Goal: Task Accomplishment & Management: Use online tool/utility

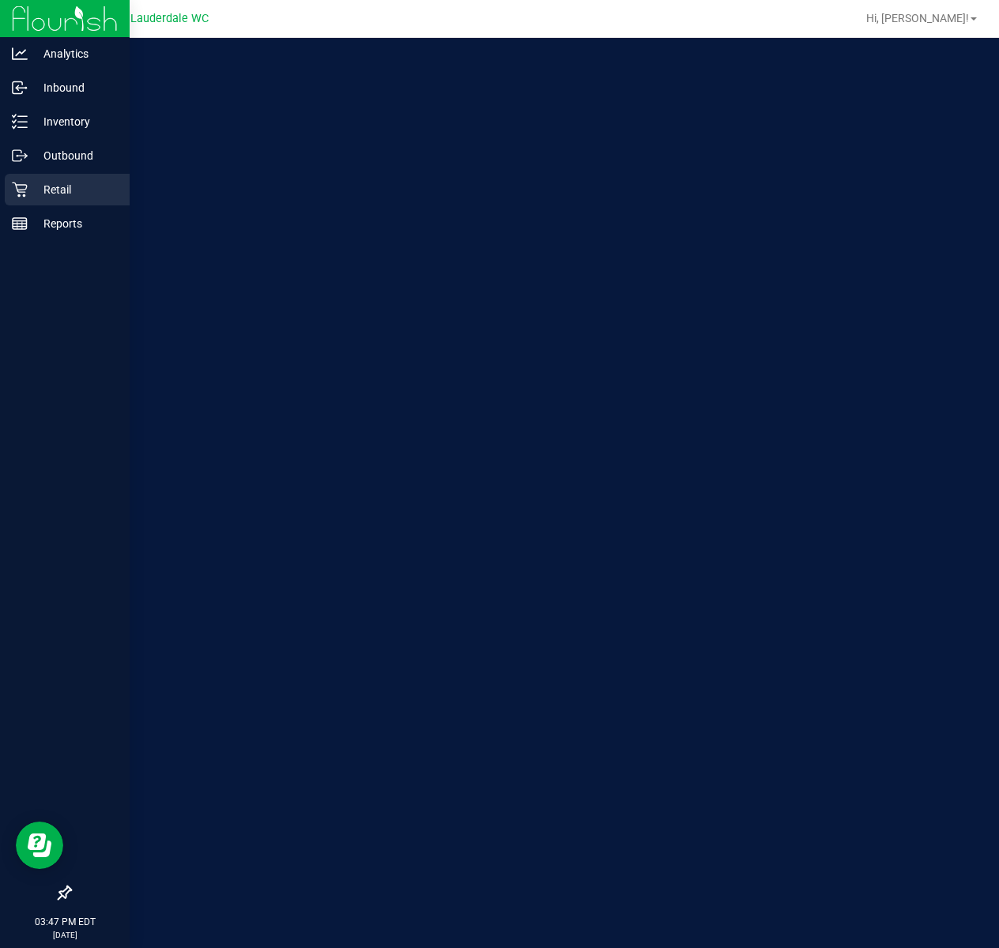
click at [13, 198] on div "Retail" at bounding box center [67, 190] width 125 height 32
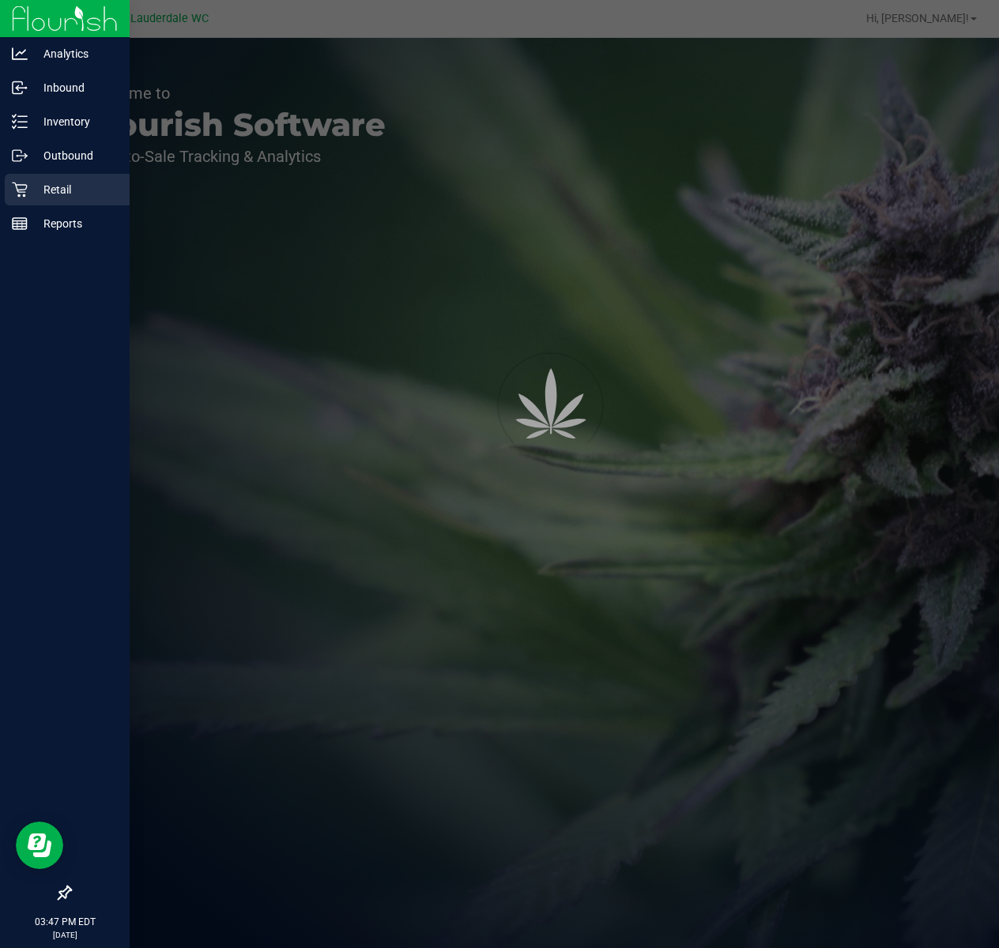
click at [13, 194] on icon at bounding box center [20, 190] width 16 height 16
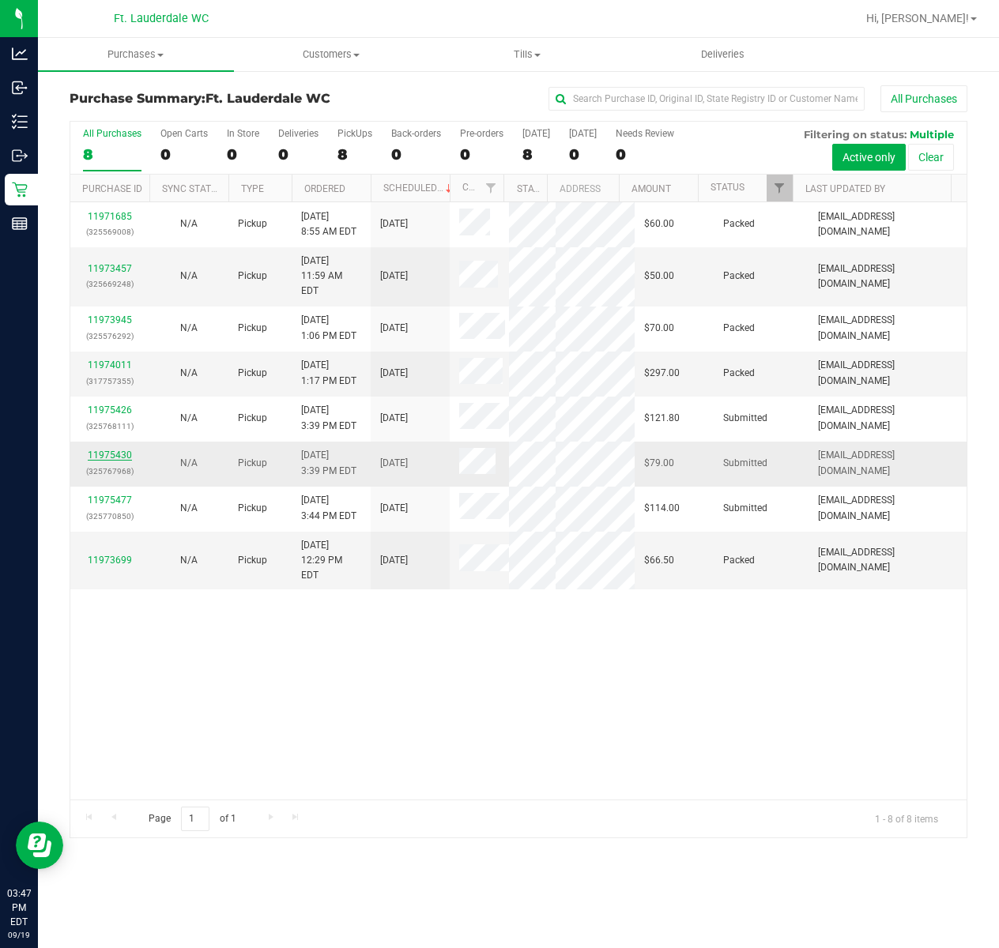
click at [100, 461] on link "11975430" at bounding box center [110, 455] width 44 height 11
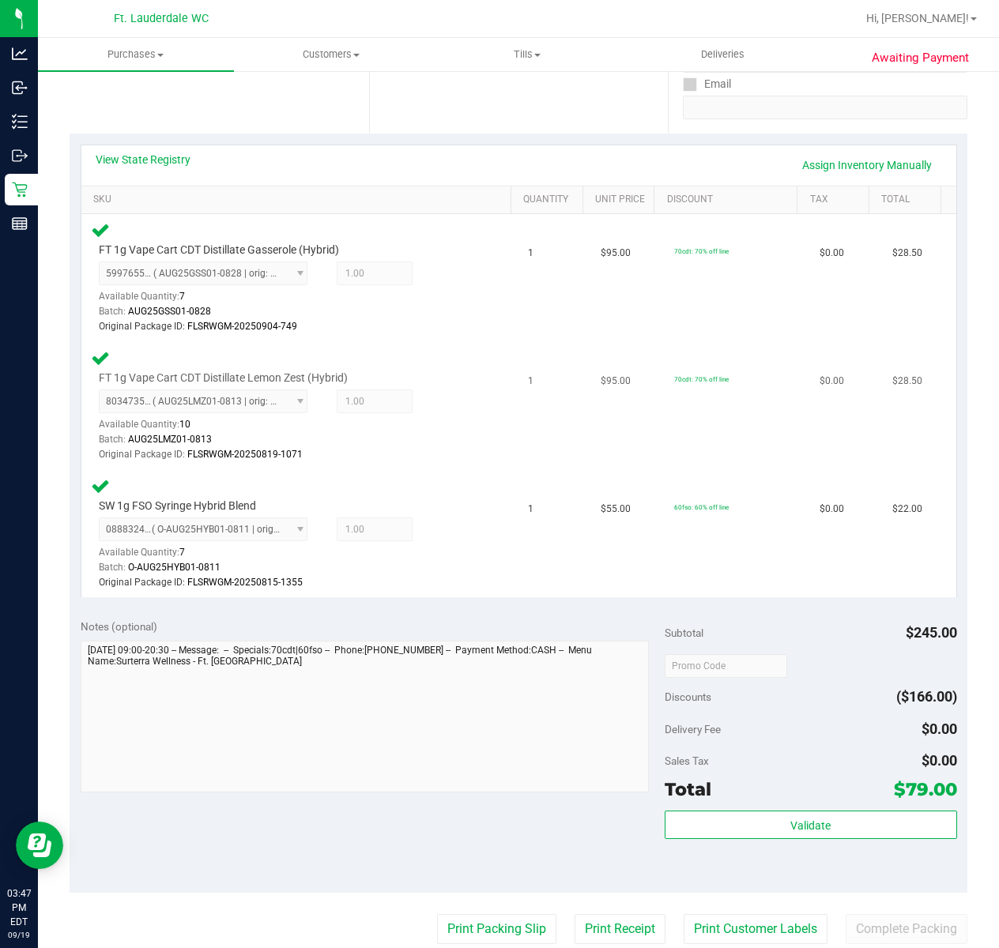
scroll to position [316, 0]
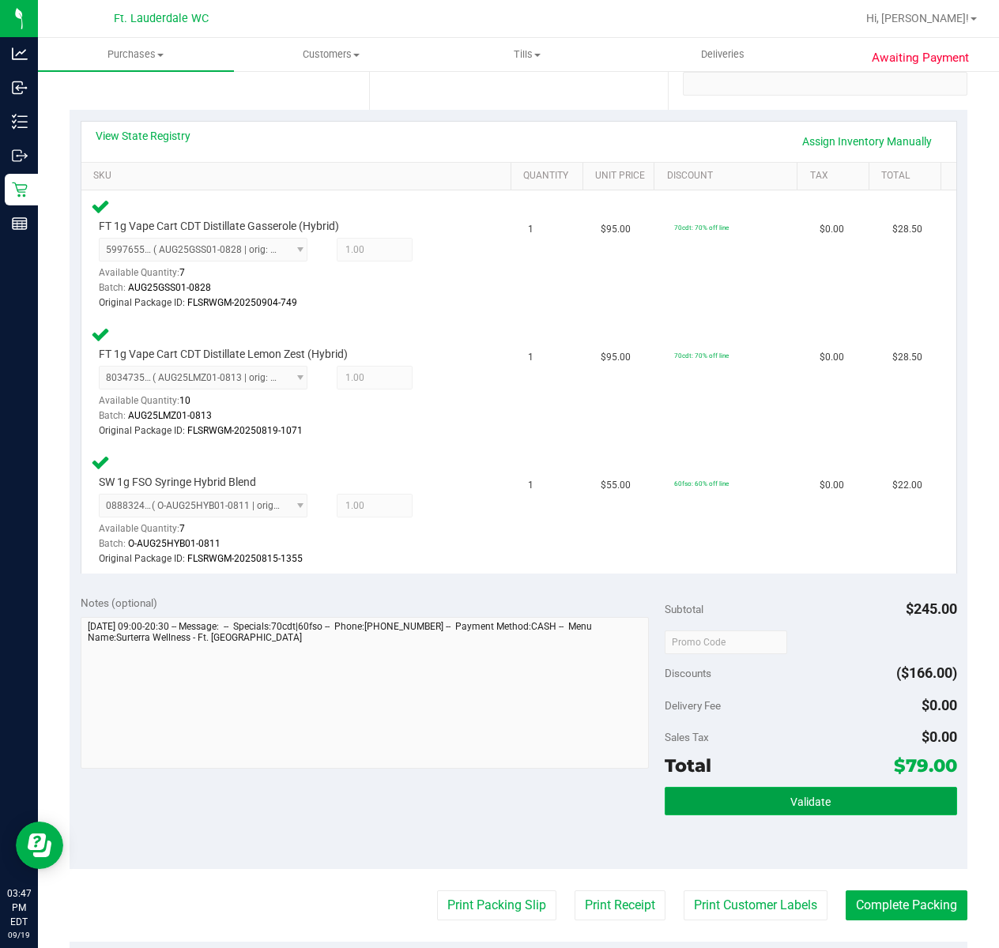
click at [727, 794] on button "Validate" at bounding box center [811, 801] width 292 height 28
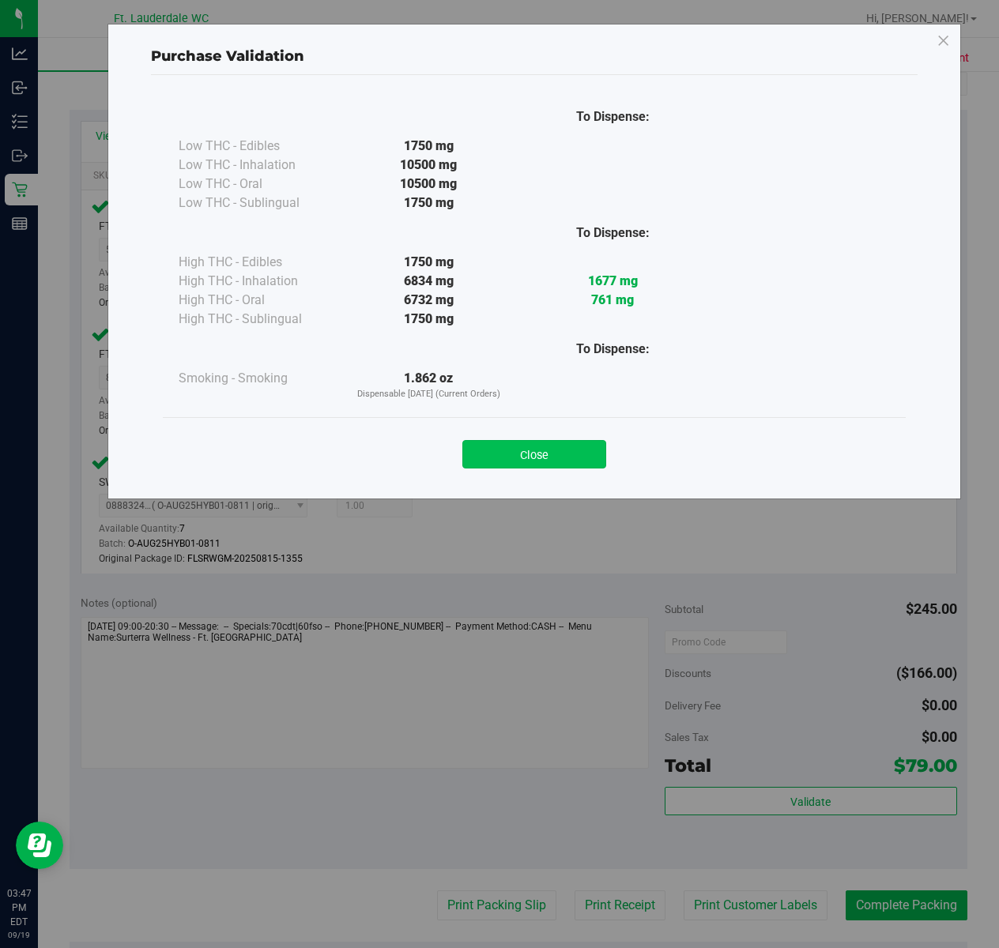
click at [574, 449] on button "Close" at bounding box center [534, 454] width 144 height 28
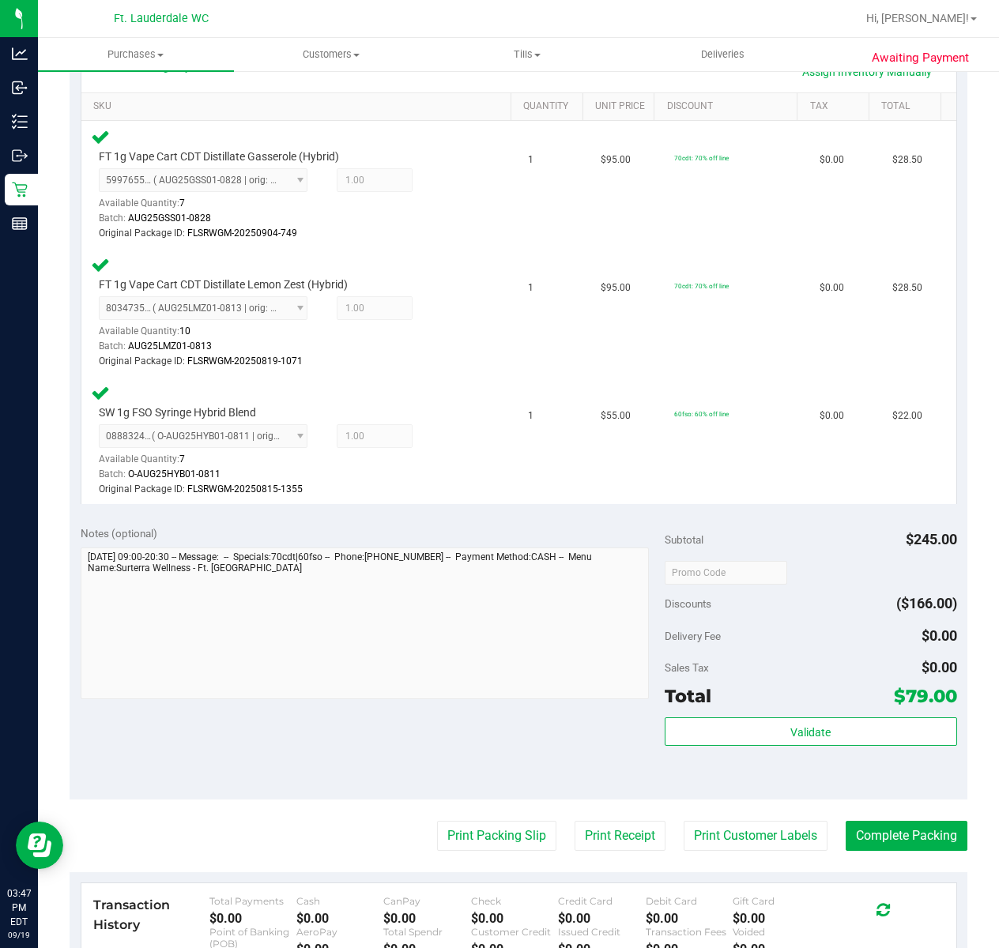
scroll to position [632, 0]
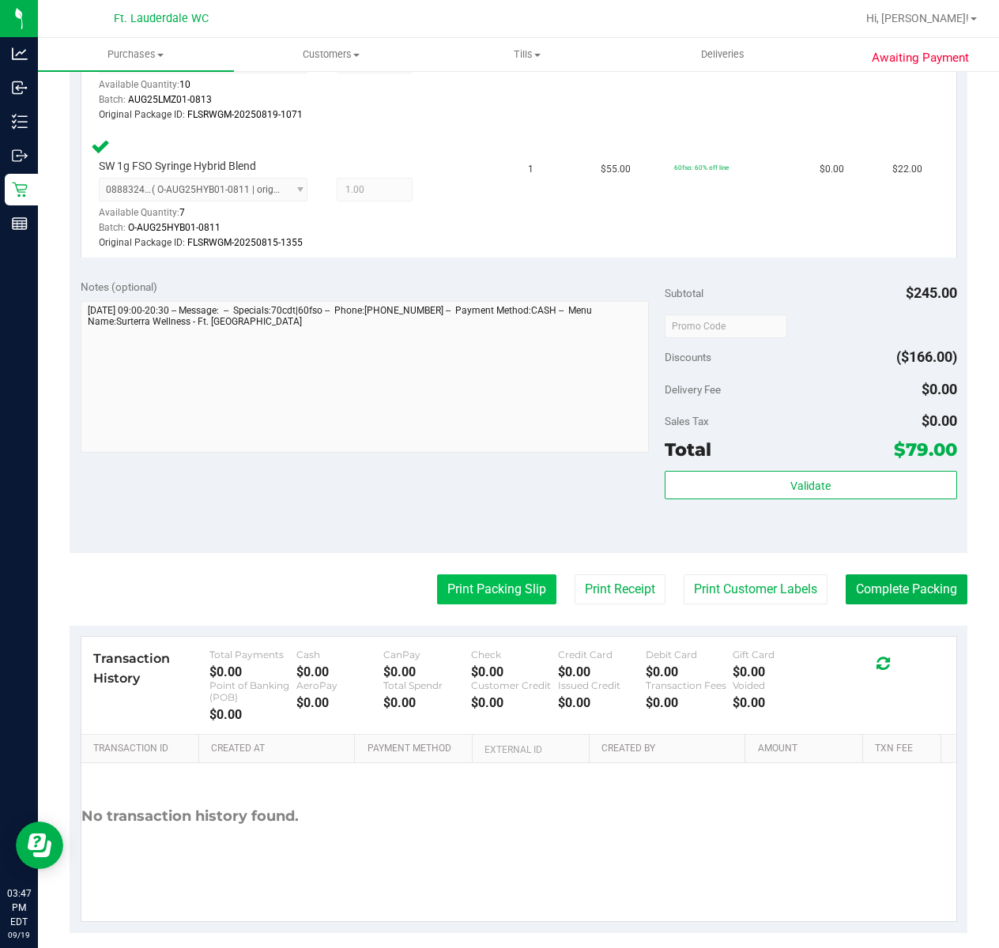
click at [469, 599] on button "Print Packing Slip" at bounding box center [496, 589] width 119 height 30
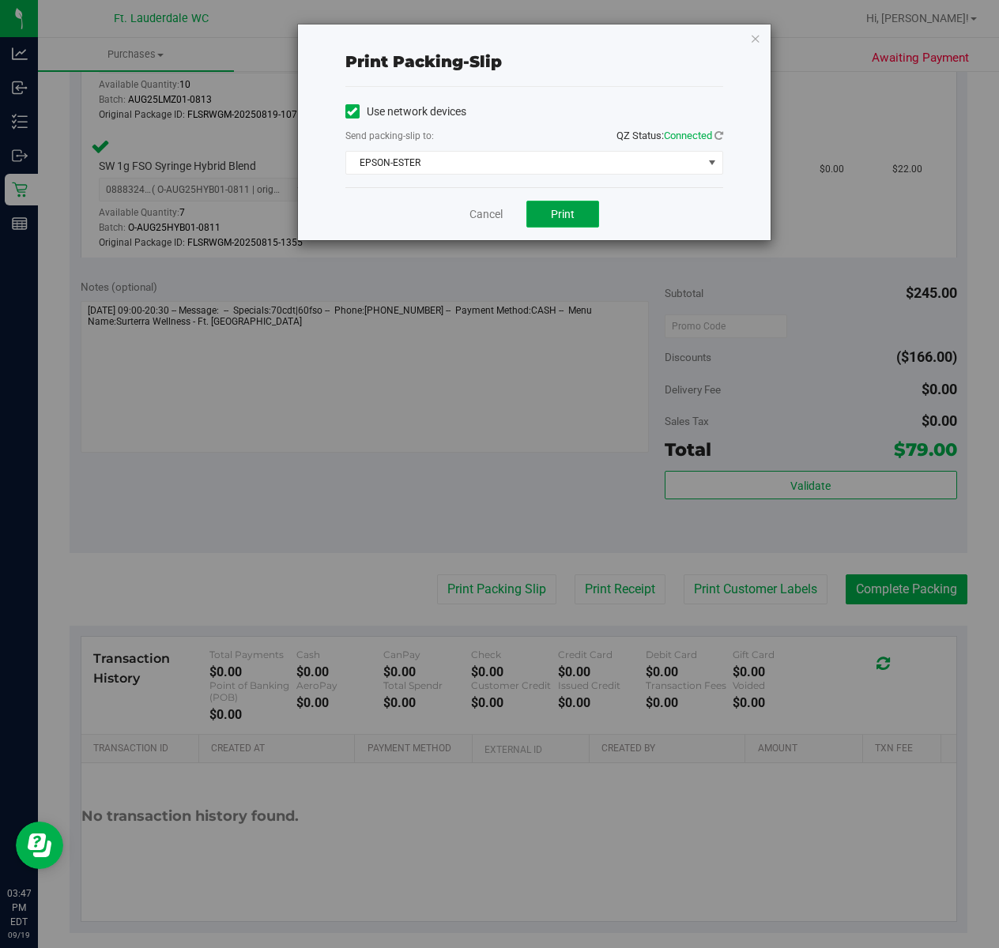
click at [580, 213] on button "Print" at bounding box center [562, 214] width 73 height 27
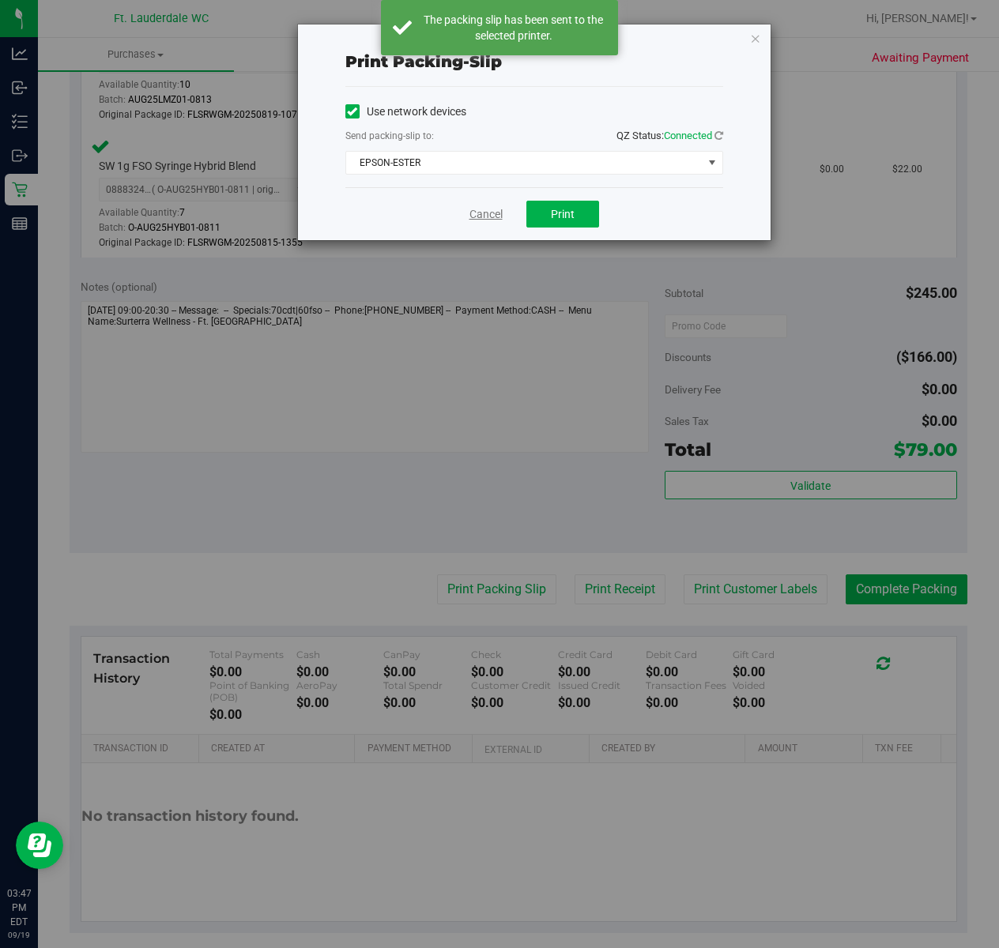
click at [491, 213] on link "Cancel" at bounding box center [485, 214] width 33 height 17
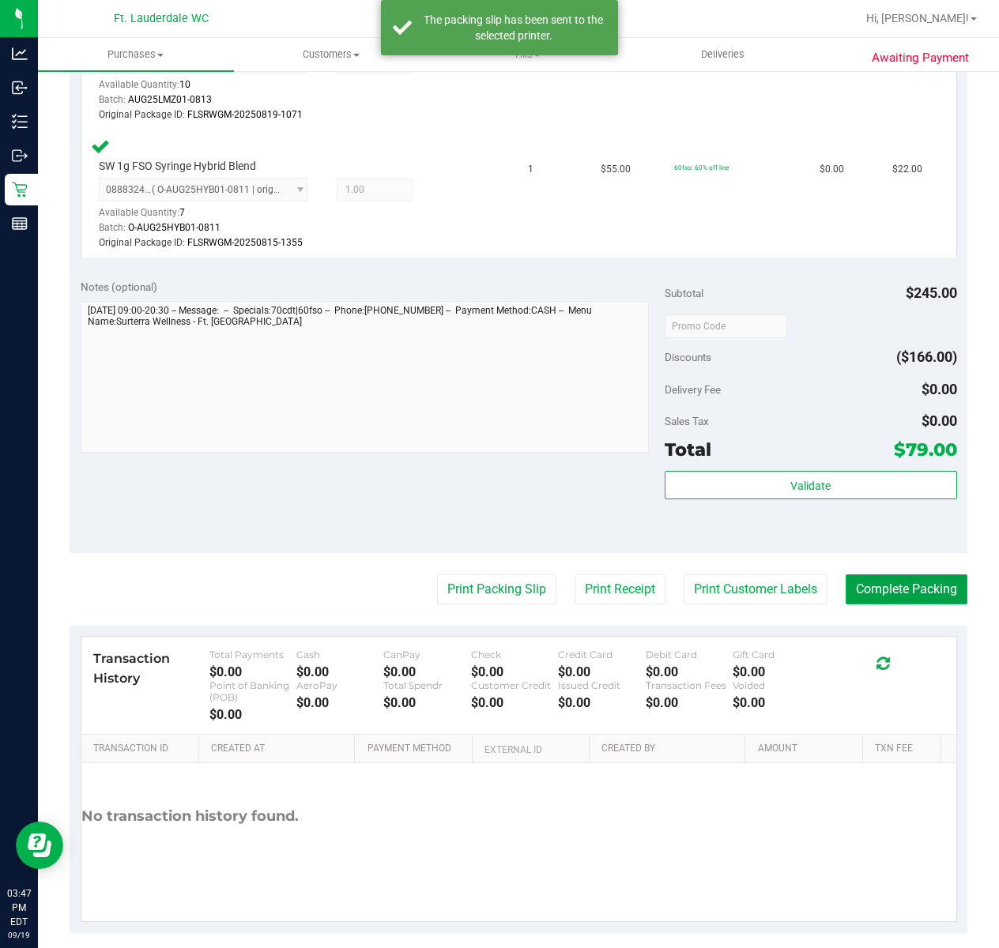
click at [858, 593] on button "Complete Packing" at bounding box center [906, 589] width 122 height 30
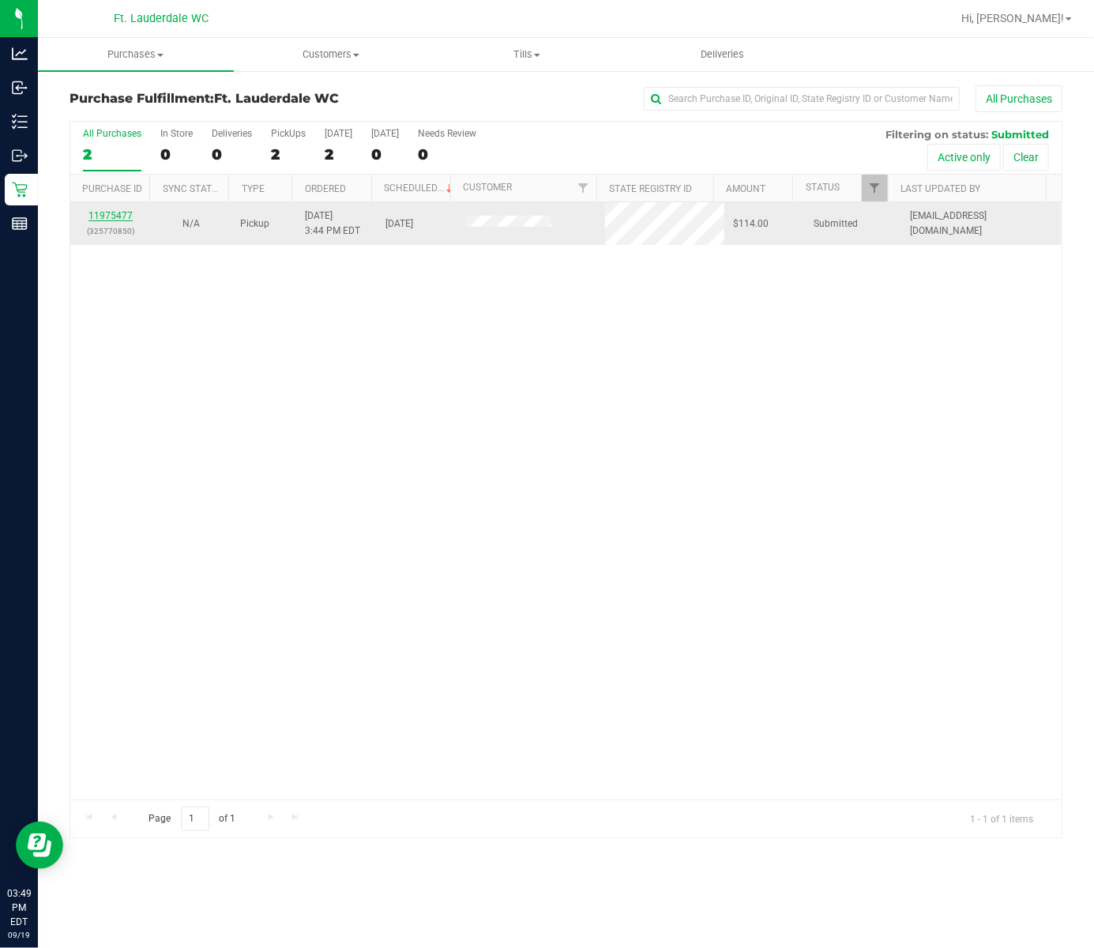
click at [123, 217] on link "11975477" at bounding box center [110, 215] width 44 height 11
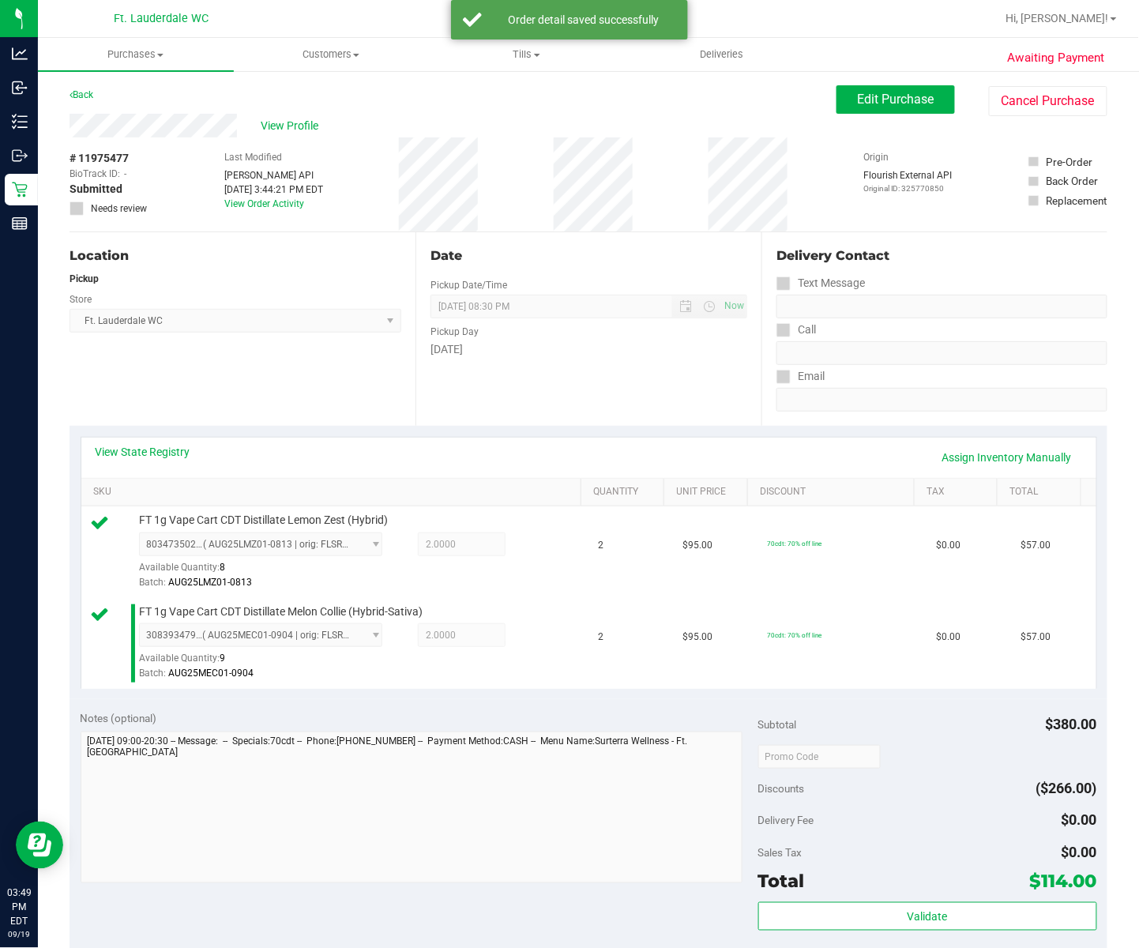
scroll to position [272, 0]
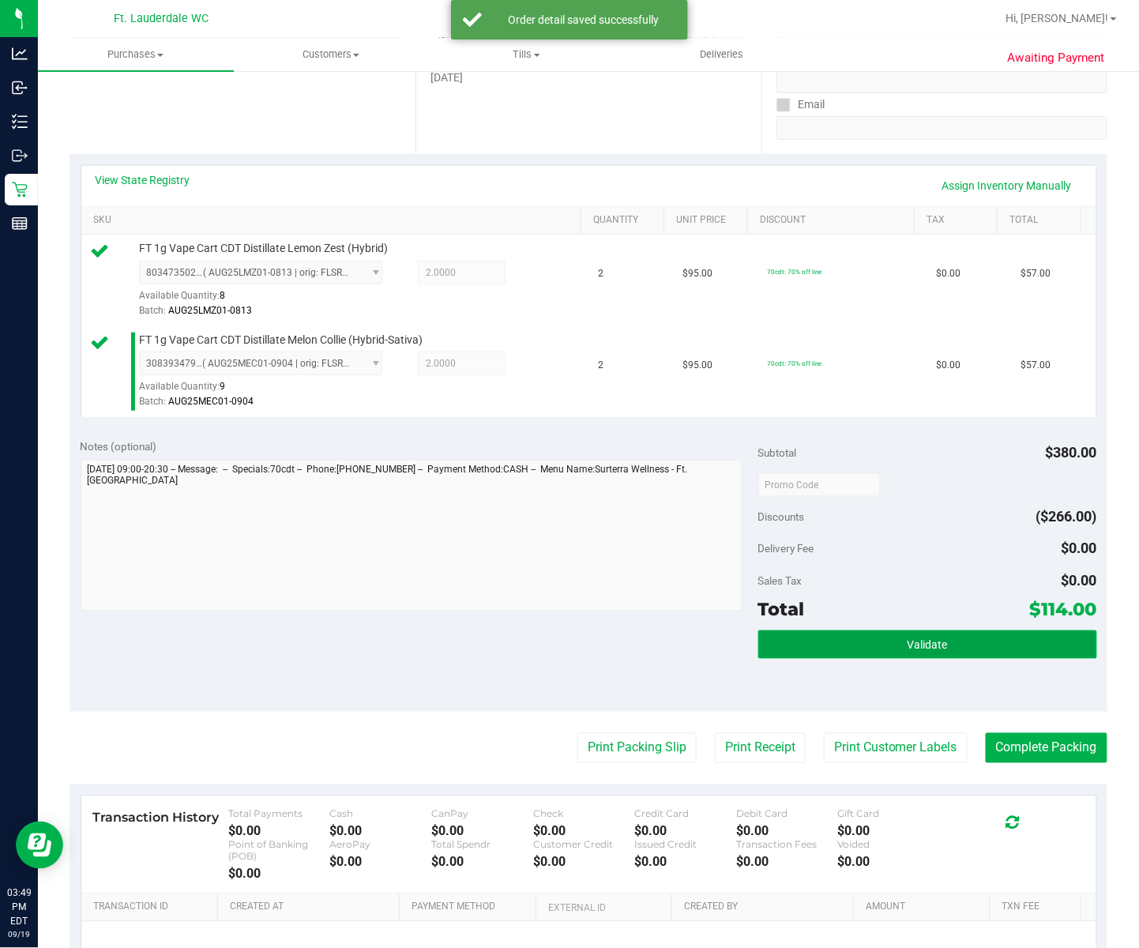
click at [917, 632] on button "Validate" at bounding box center [928, 645] width 339 height 28
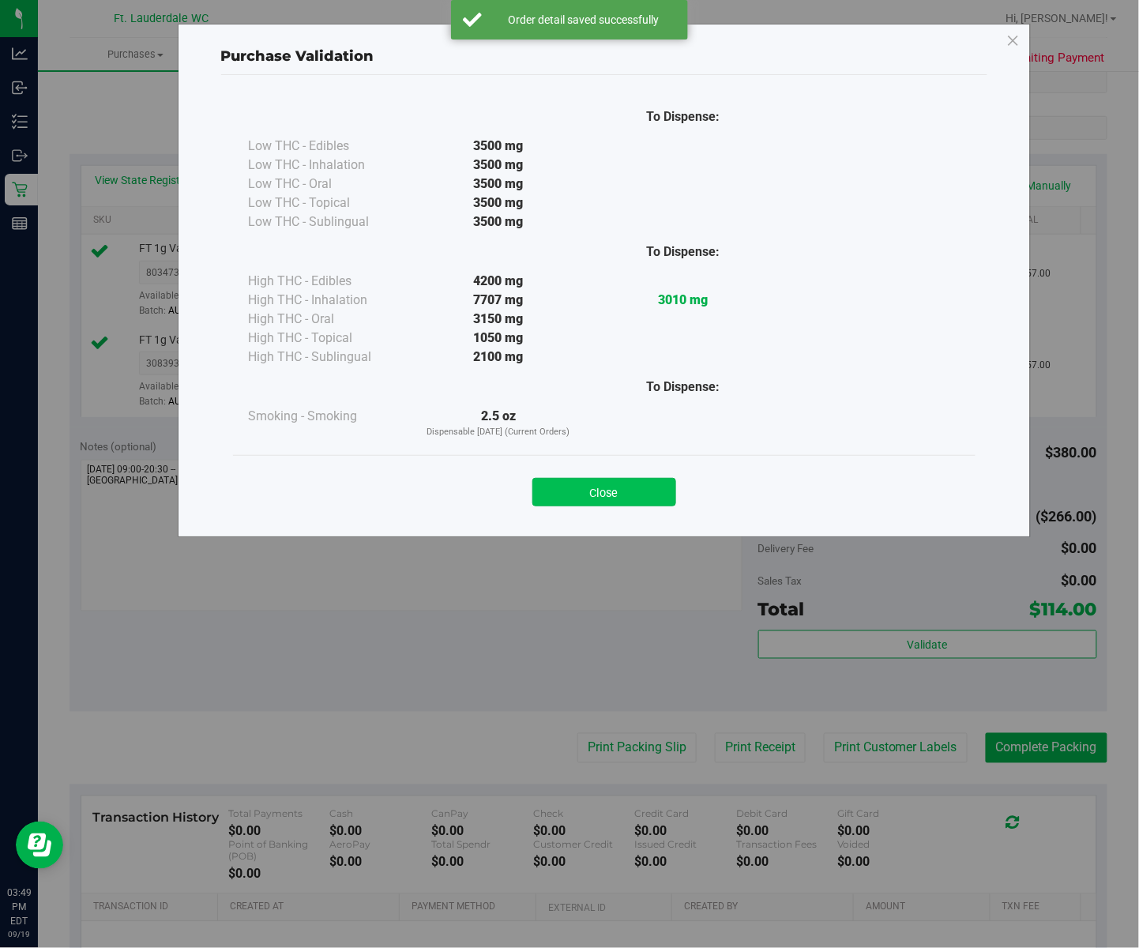
click at [626, 501] on button "Close" at bounding box center [605, 492] width 144 height 28
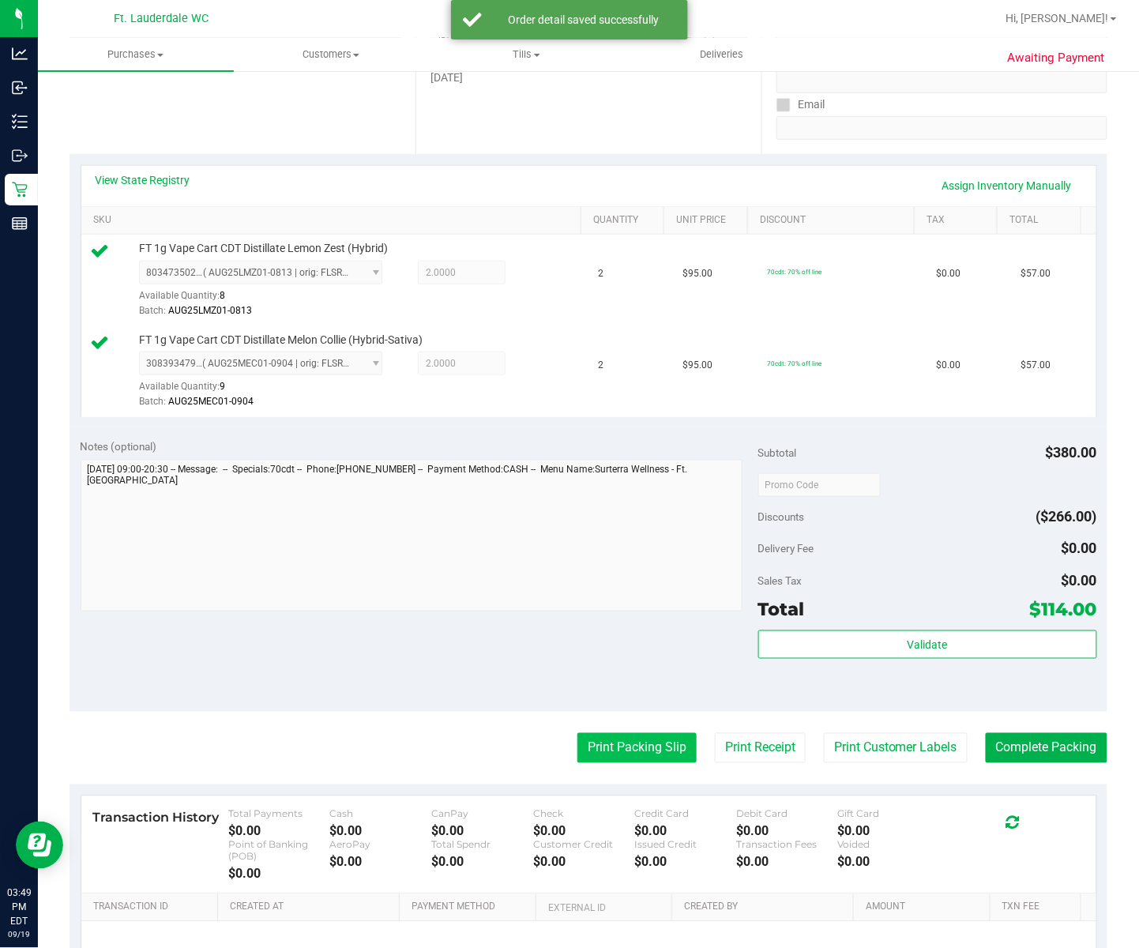
click at [620, 750] on button "Print Packing Slip" at bounding box center [637, 748] width 119 height 30
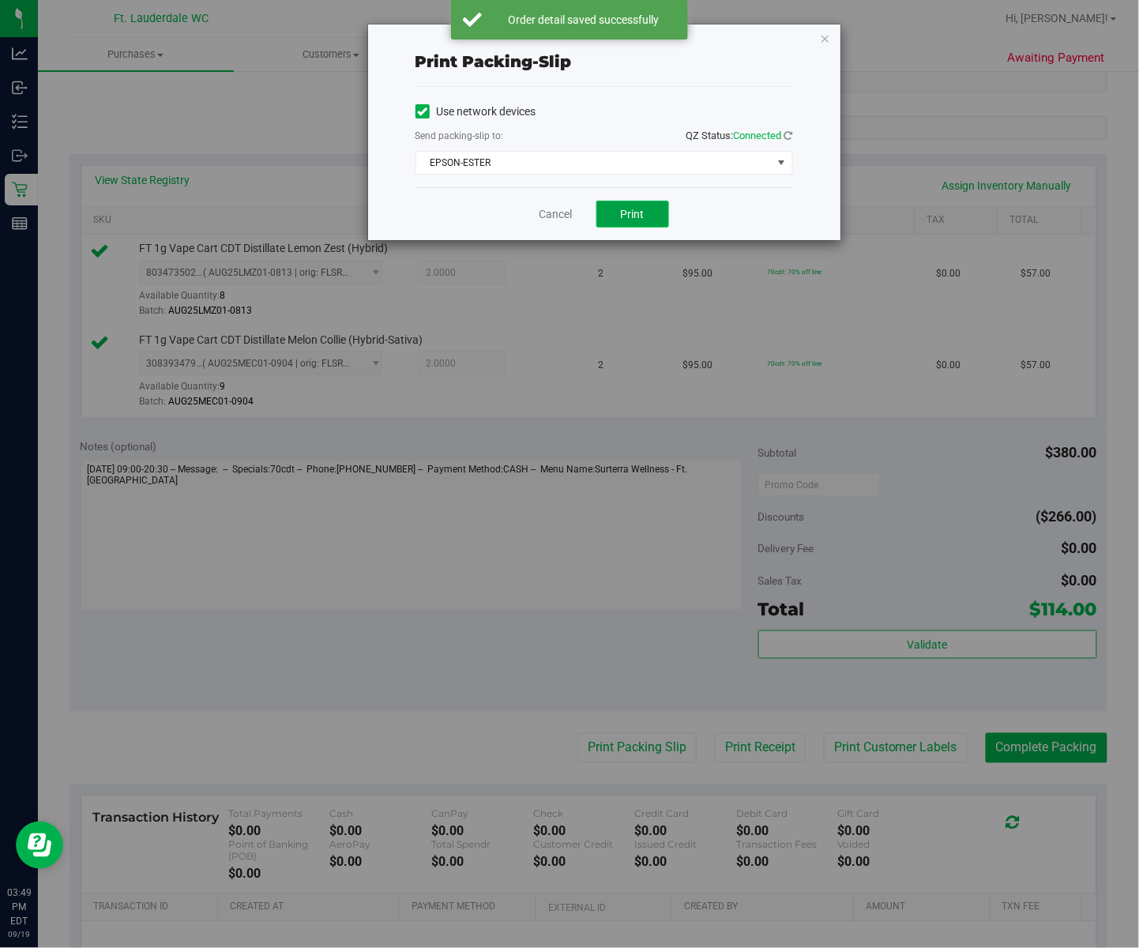
click at [637, 216] on span "Print" at bounding box center [633, 214] width 24 height 13
click at [551, 222] on link "Cancel" at bounding box center [556, 214] width 33 height 17
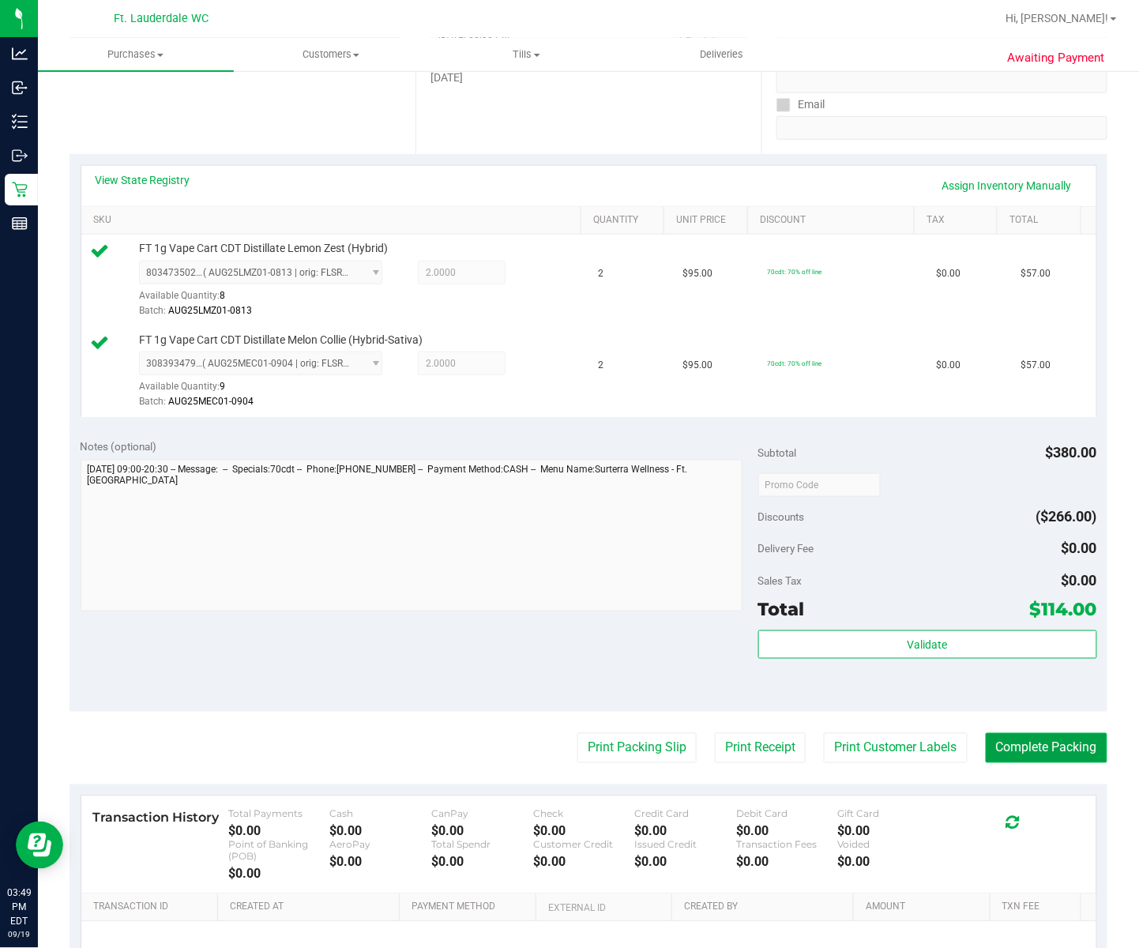
click at [998, 738] on button "Complete Packing" at bounding box center [1047, 748] width 122 height 30
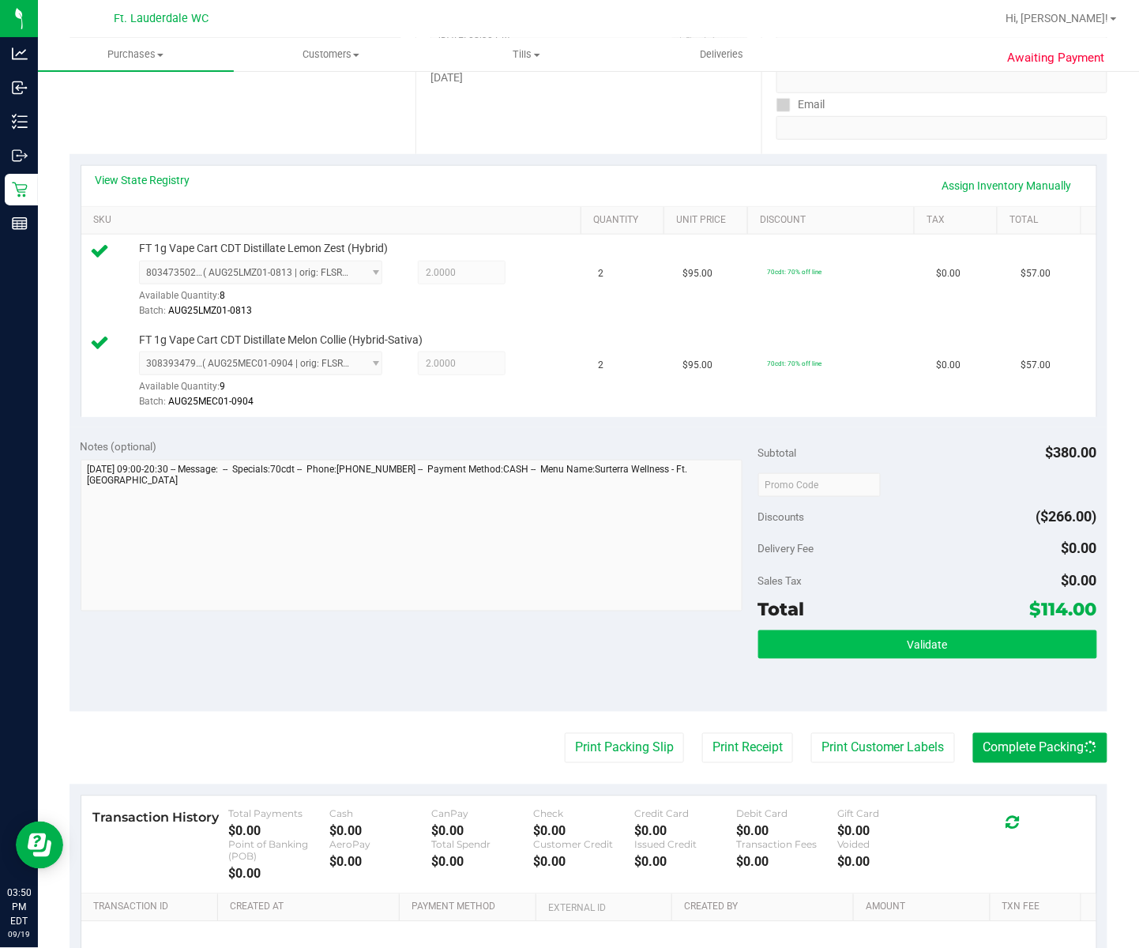
click at [920, 638] on button "Validate" at bounding box center [928, 645] width 339 height 28
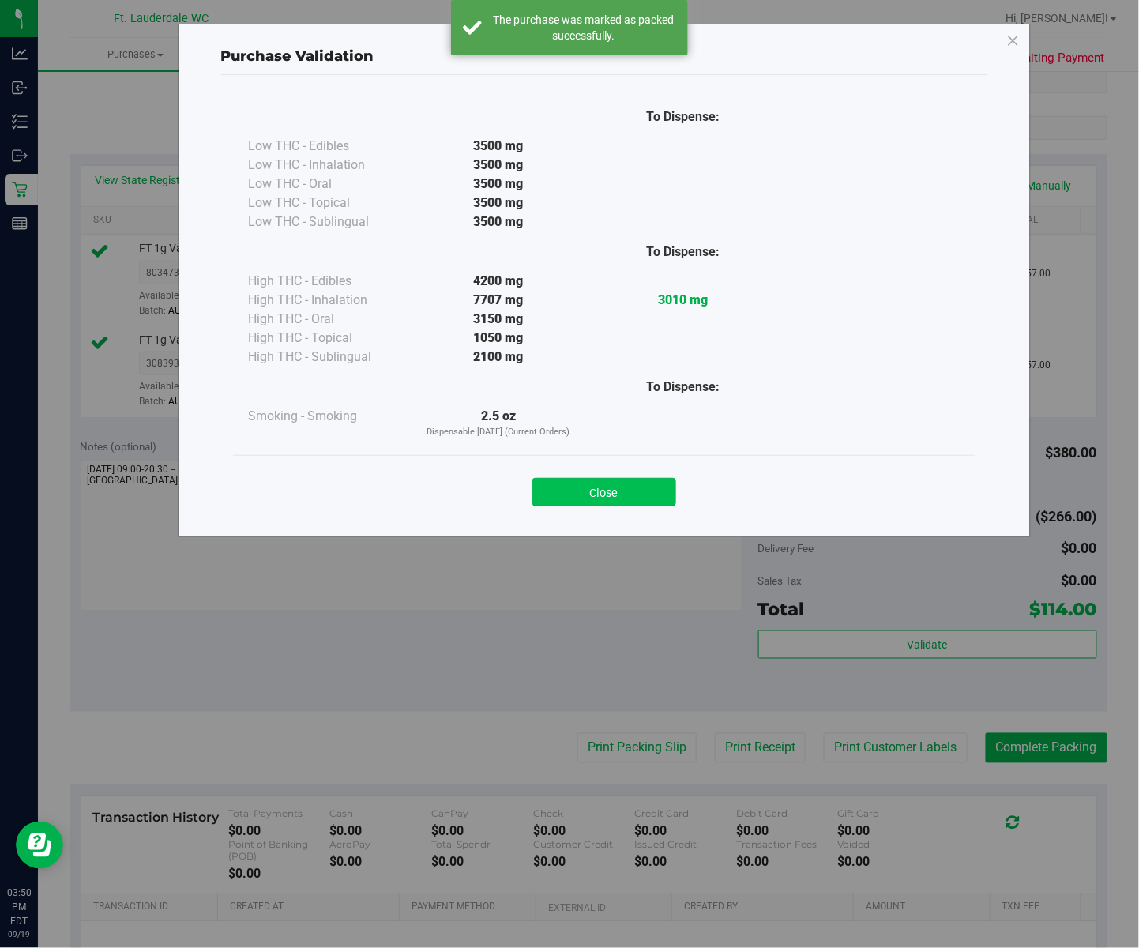
click at [631, 487] on button "Close" at bounding box center [605, 492] width 144 height 28
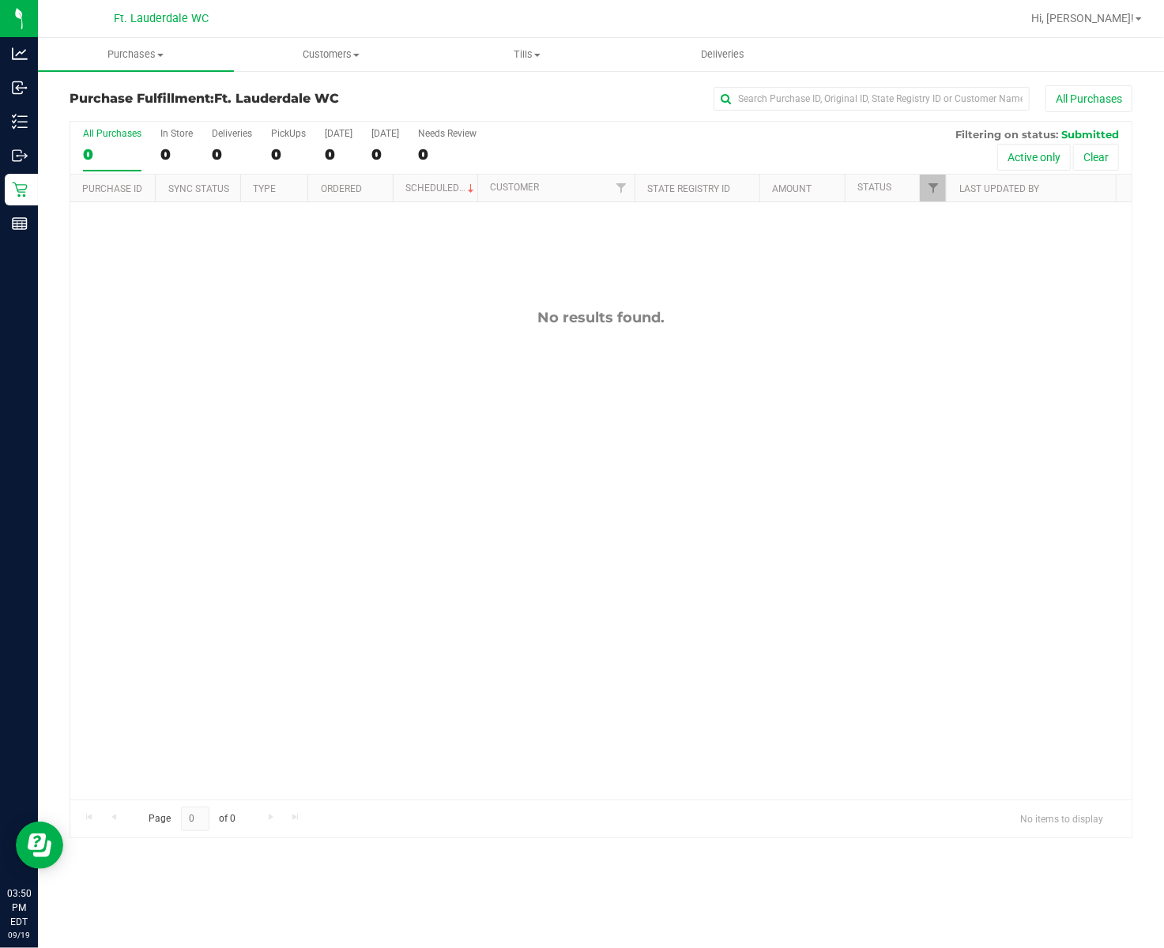
click at [311, 194] on div "All Purchases 0 In Store 0 Deliveries 0 PickUps 0 Today 0 Tomorrow 0 Needs Revi…" at bounding box center [601, 479] width 1063 height 717
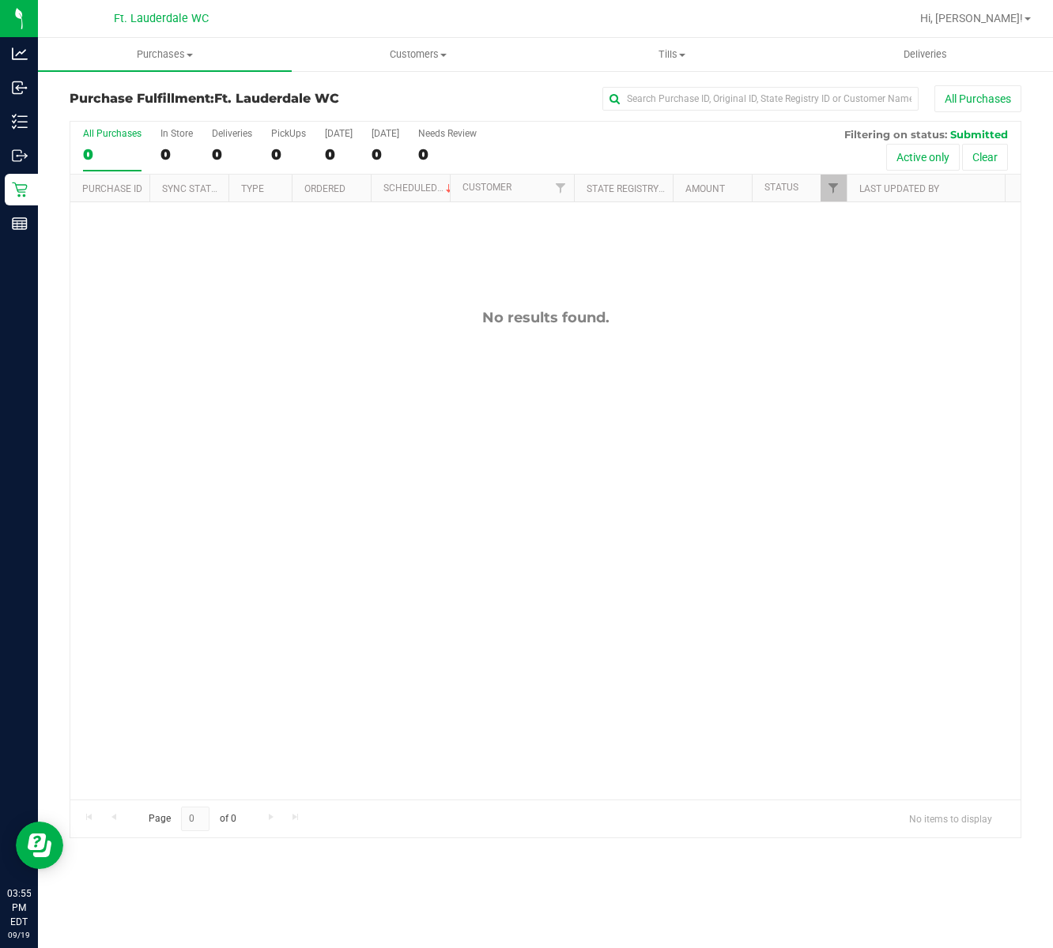
click at [507, 16] on div at bounding box center [596, 18] width 627 height 31
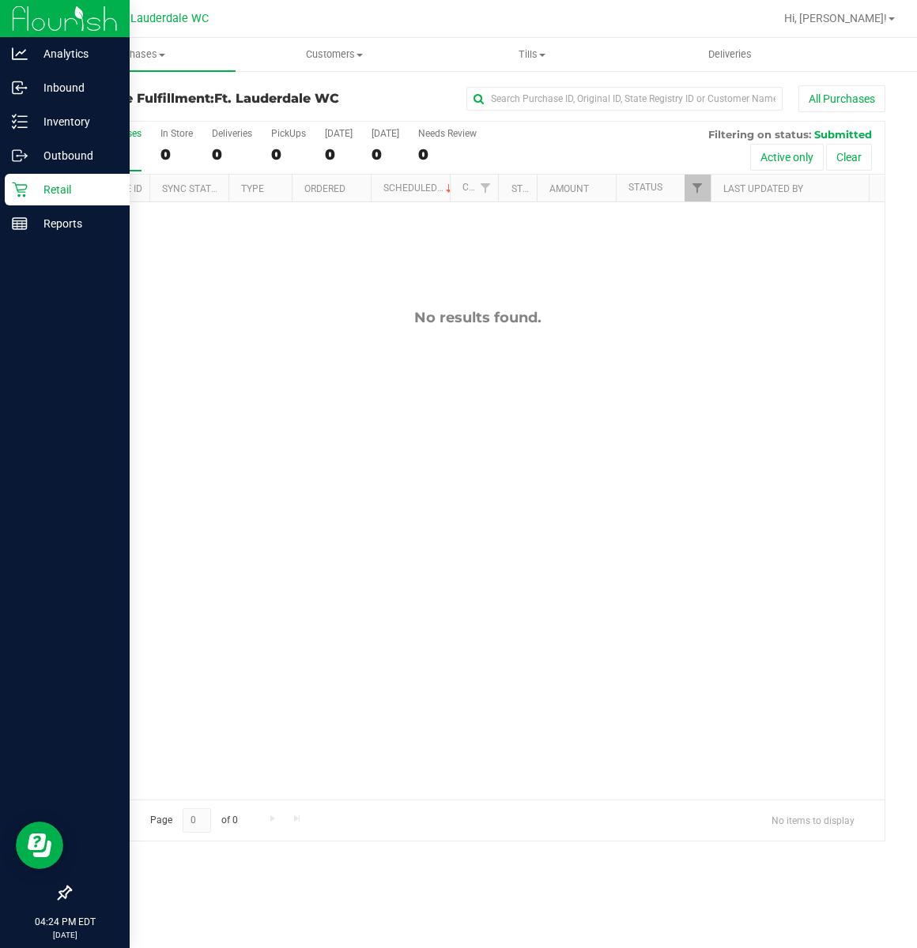
click at [24, 194] on icon at bounding box center [19, 190] width 15 height 15
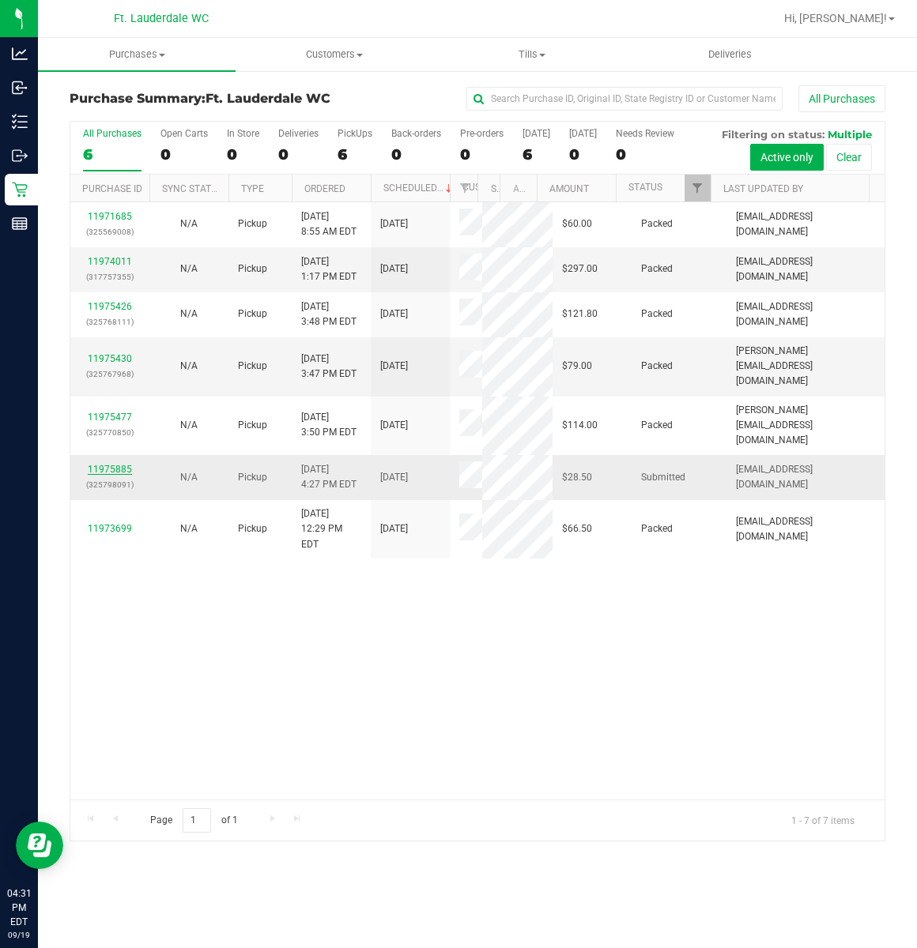
click at [115, 475] on link "11975885" at bounding box center [110, 469] width 44 height 11
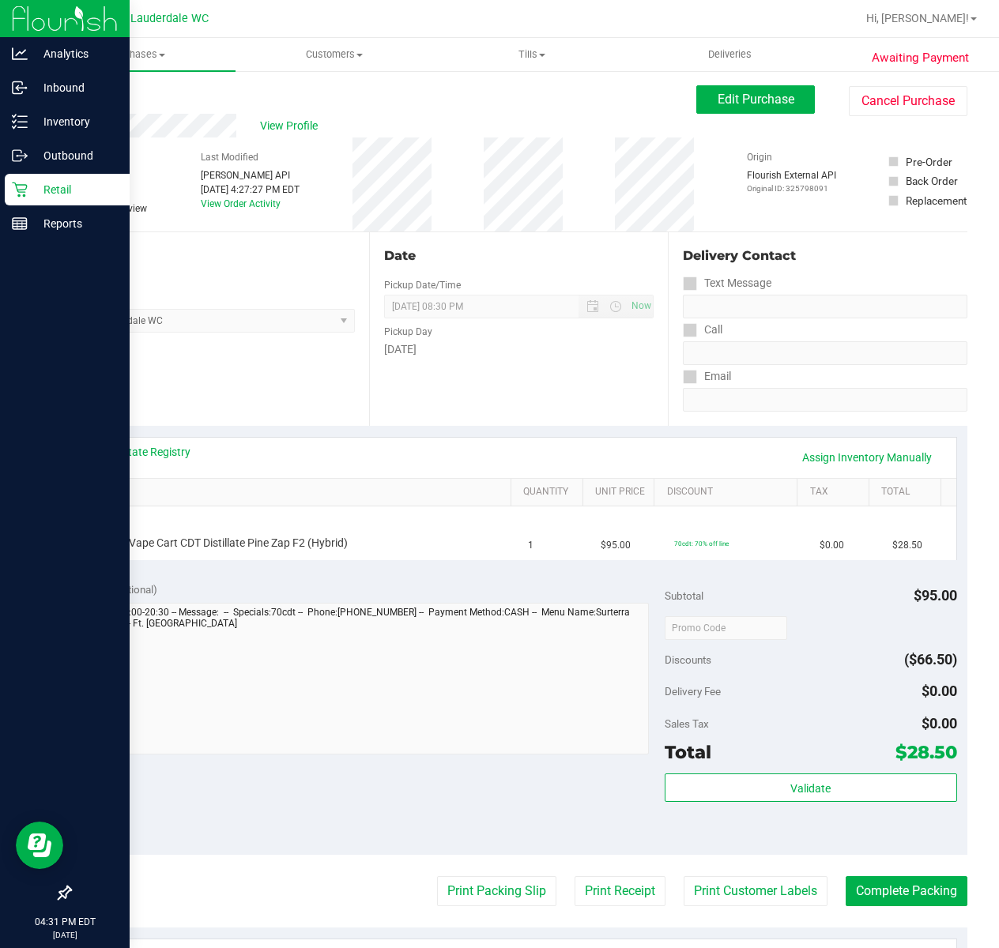
click at [21, 201] on div "Retail" at bounding box center [67, 190] width 125 height 32
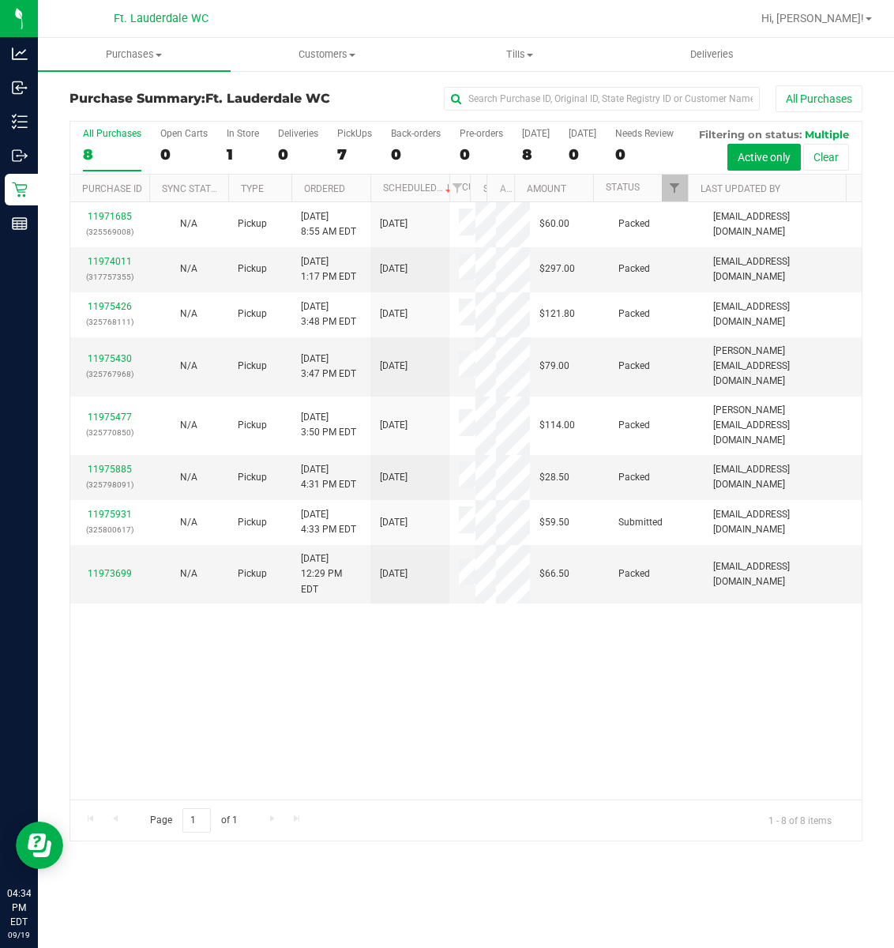
drag, startPoint x: 130, startPoint y: 687, endPoint x: 191, endPoint y: 687, distance: 61.6
click at [219, 710] on div "11971685 (325569008) N/A Pickup 9/19/2025 8:55 AM EDT 9/19/2025 $60.00 Packed d…" at bounding box center [466, 500] width 792 height 597
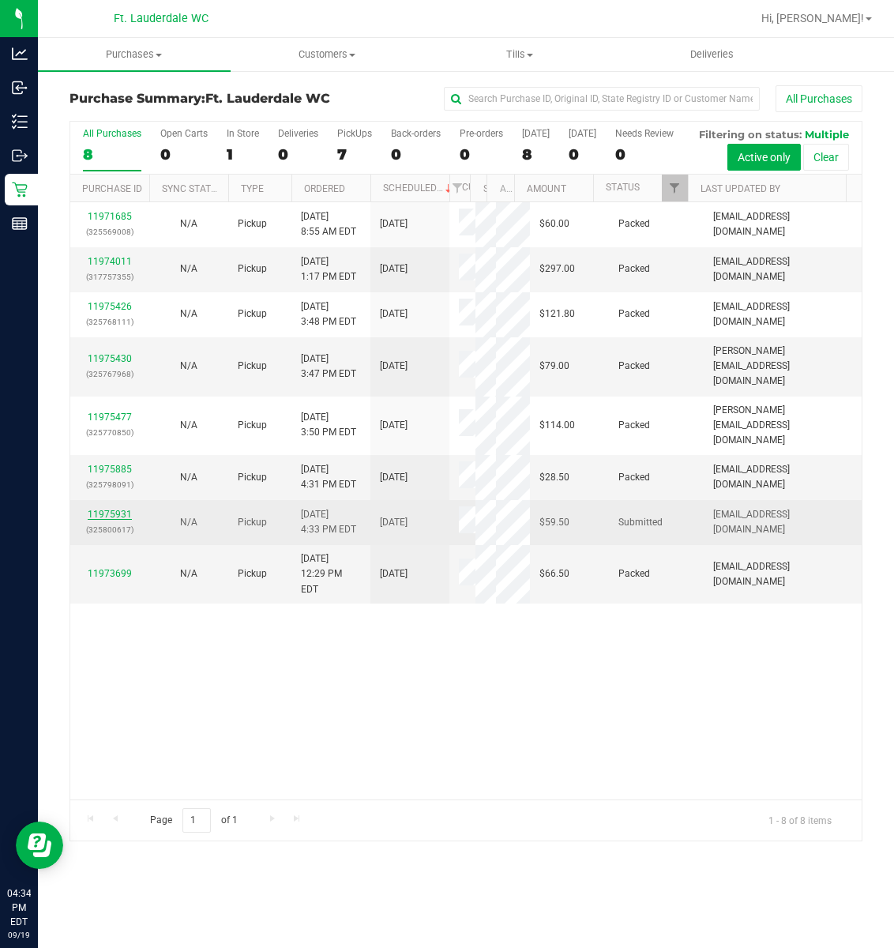
click at [109, 520] on link "11975931" at bounding box center [110, 514] width 44 height 11
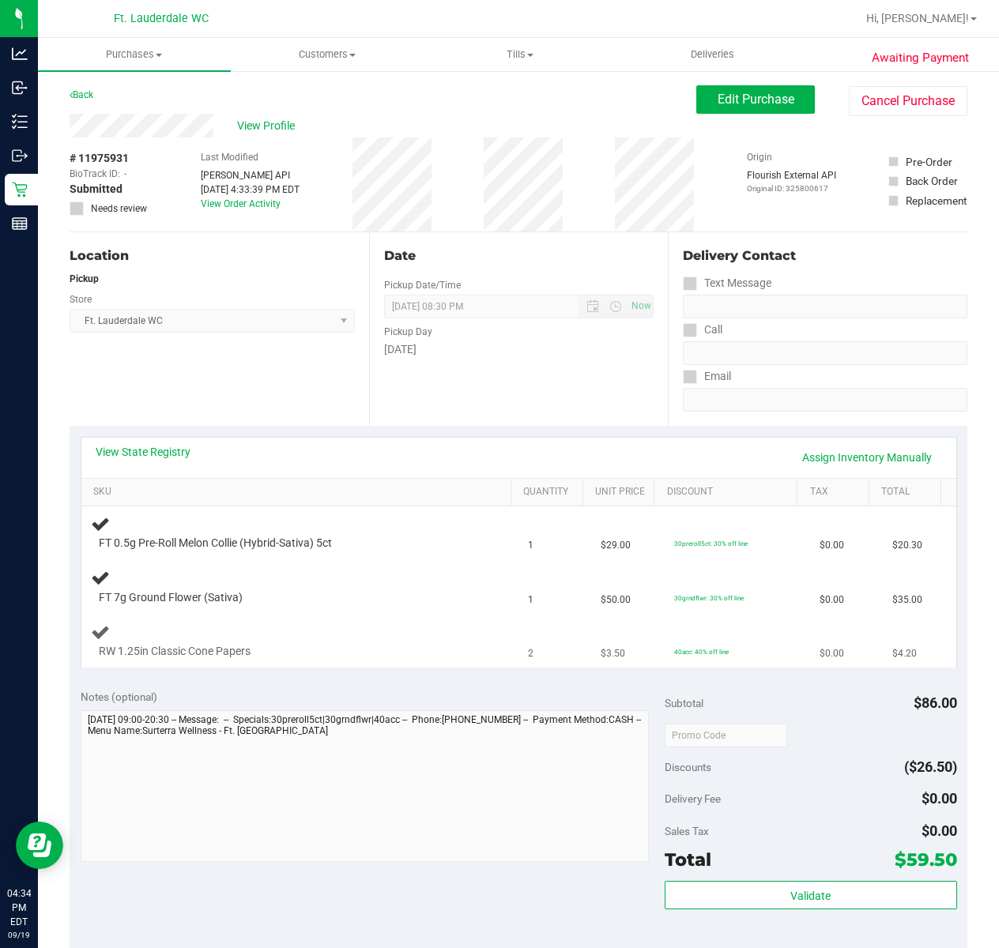
click at [397, 624] on div "RW 1.25in Classic Cone Papers" at bounding box center [300, 641] width 419 height 37
click at [304, 519] on div "FT 0.5g Pre-Roll Melon Collie (Hybrid-Sativa) 5ct" at bounding box center [300, 532] width 419 height 37
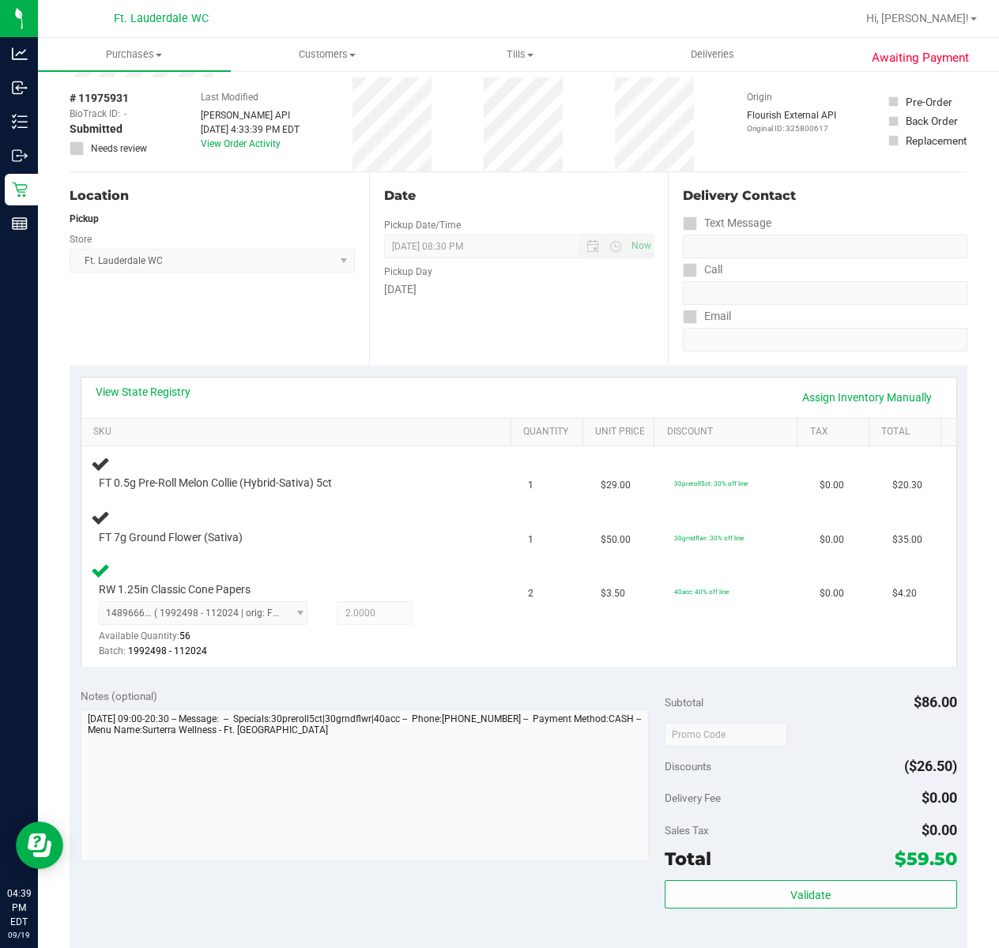
scroll to position [61, 0]
click at [422, 570] on div "RW 1.25in Classic Cone Papers 1489666592730124 ( 1992498 - 112024 | orig: FLSRW…" at bounding box center [300, 610] width 419 height 100
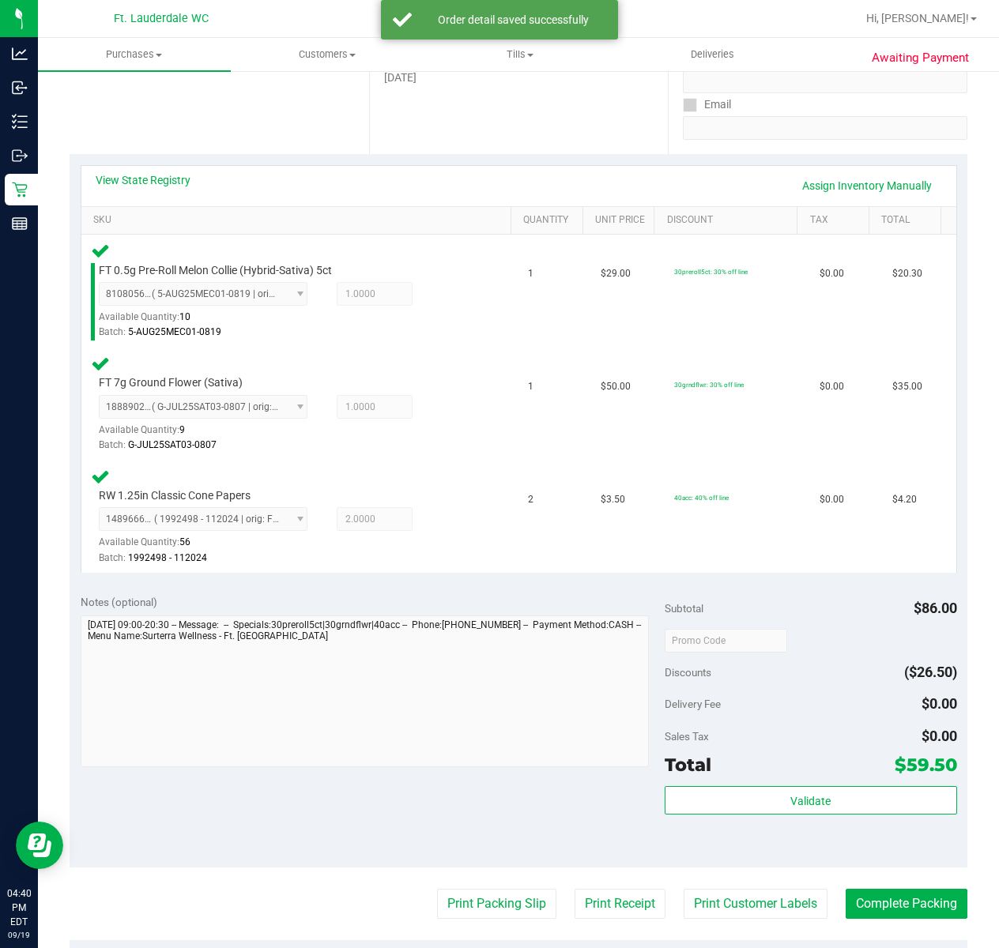
scroll to position [362, 0]
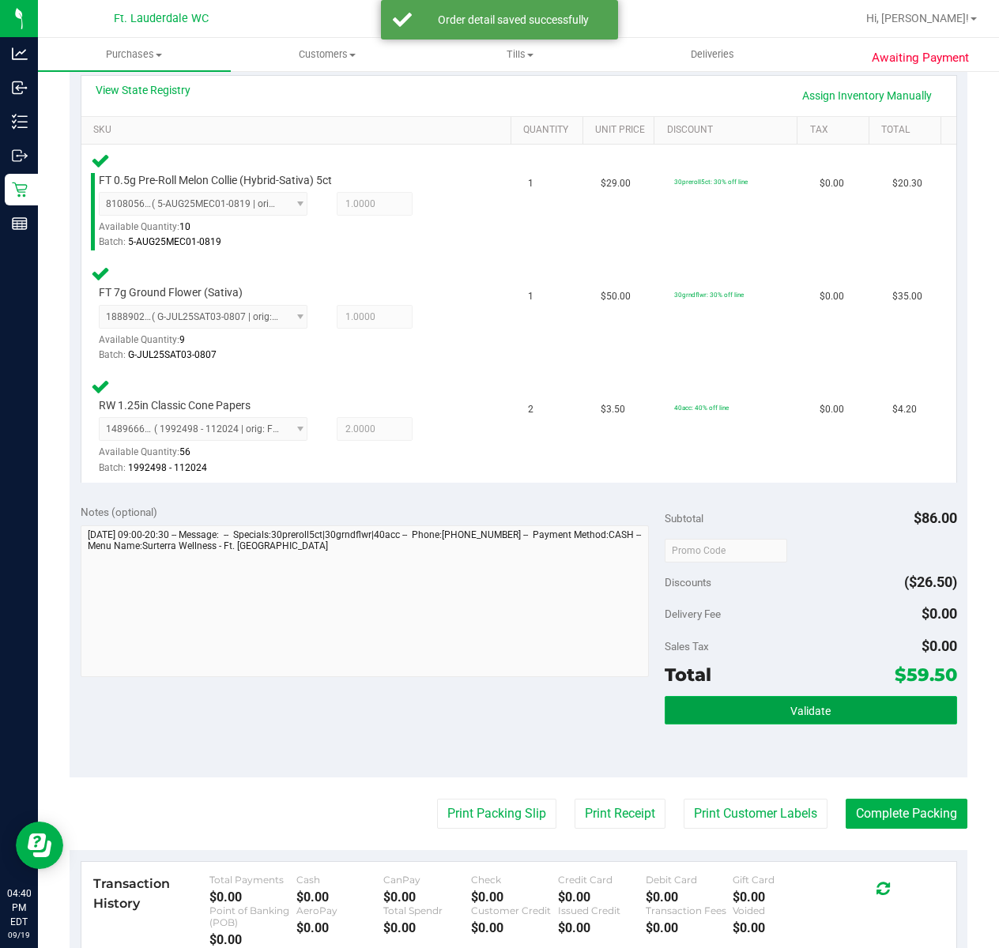
click at [790, 716] on span "Validate" at bounding box center [810, 711] width 40 height 13
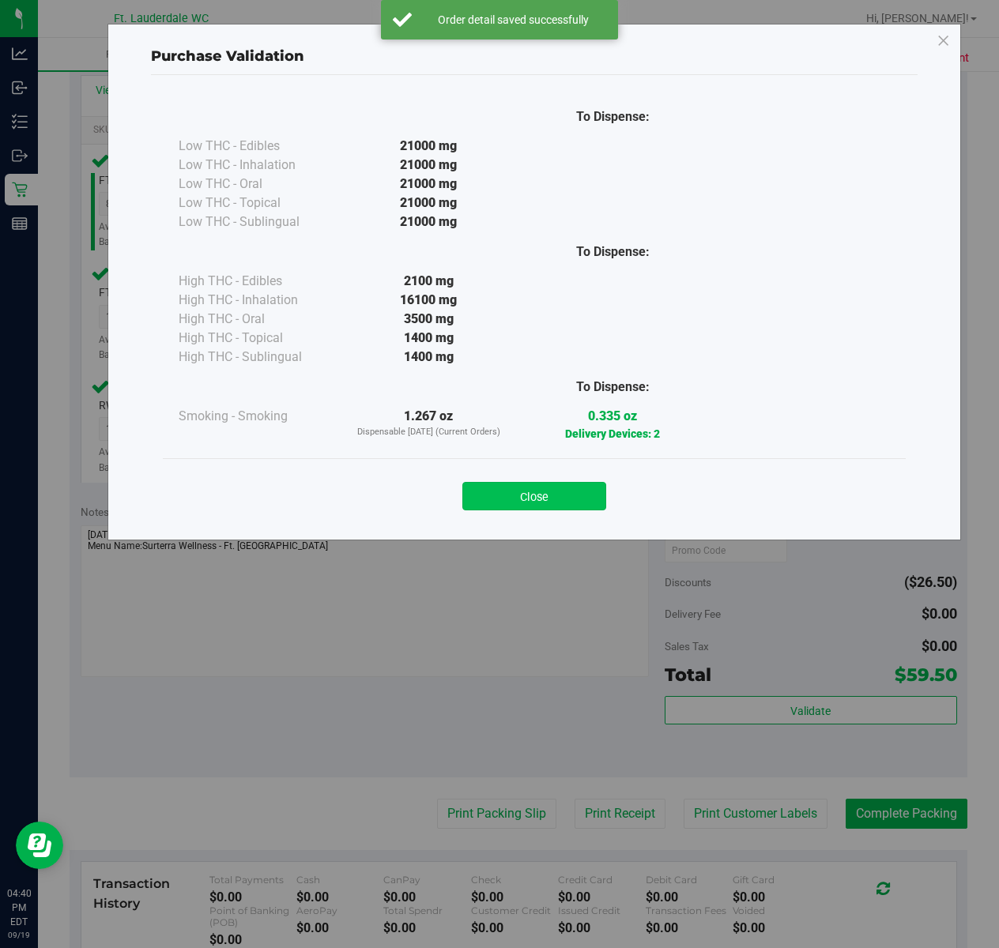
click at [579, 487] on button "Close" at bounding box center [534, 496] width 144 height 28
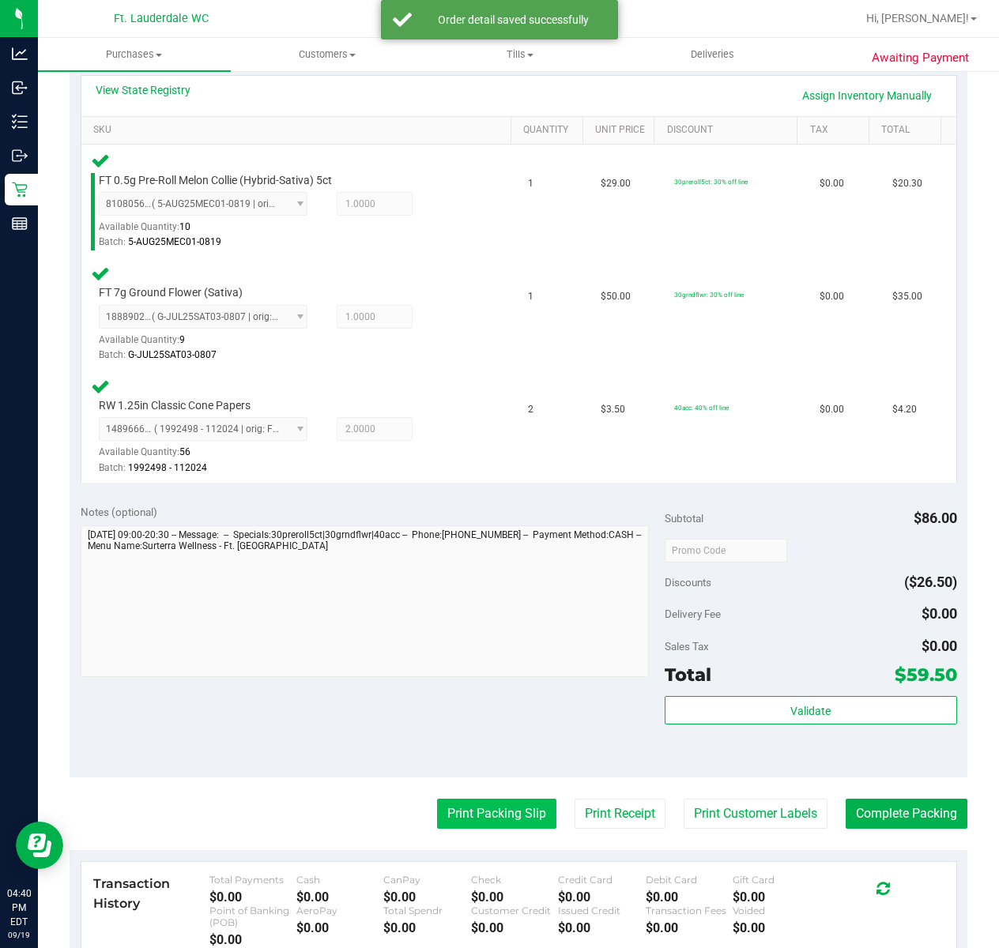
click at [456, 819] on button "Print Packing Slip" at bounding box center [496, 814] width 119 height 30
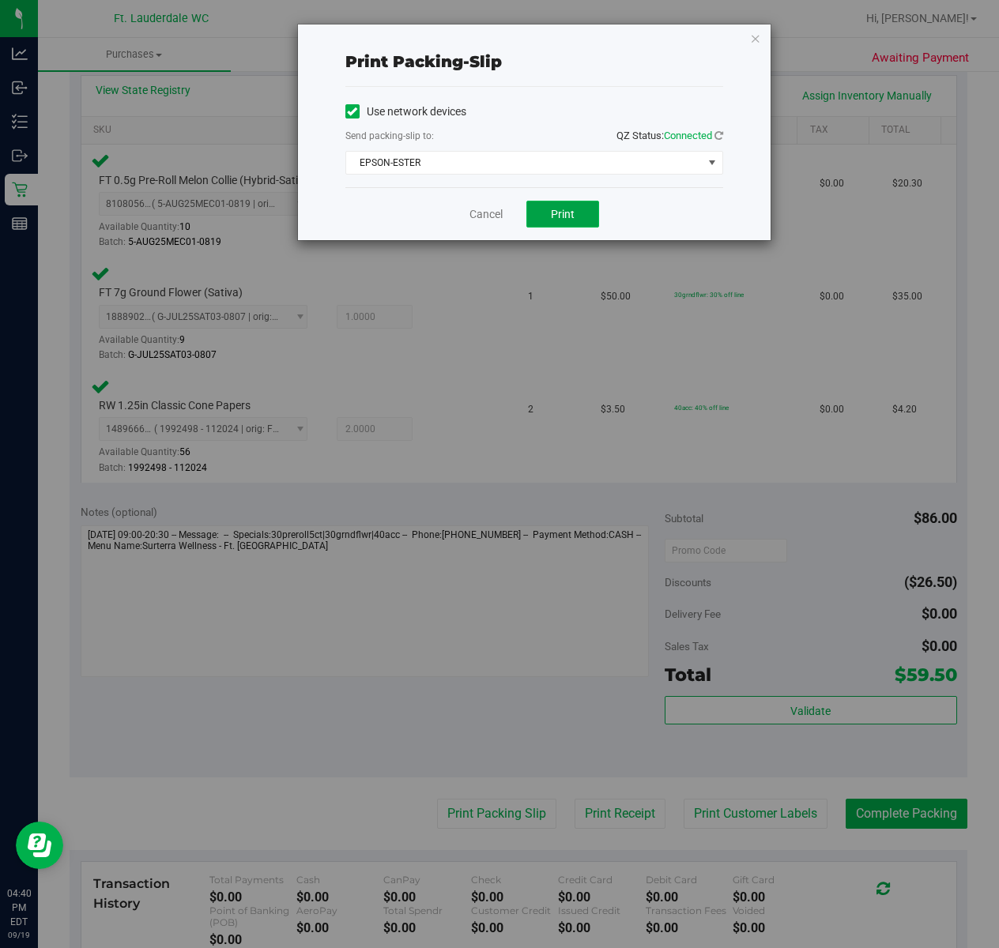
click at [571, 208] on span "Print" at bounding box center [563, 214] width 24 height 13
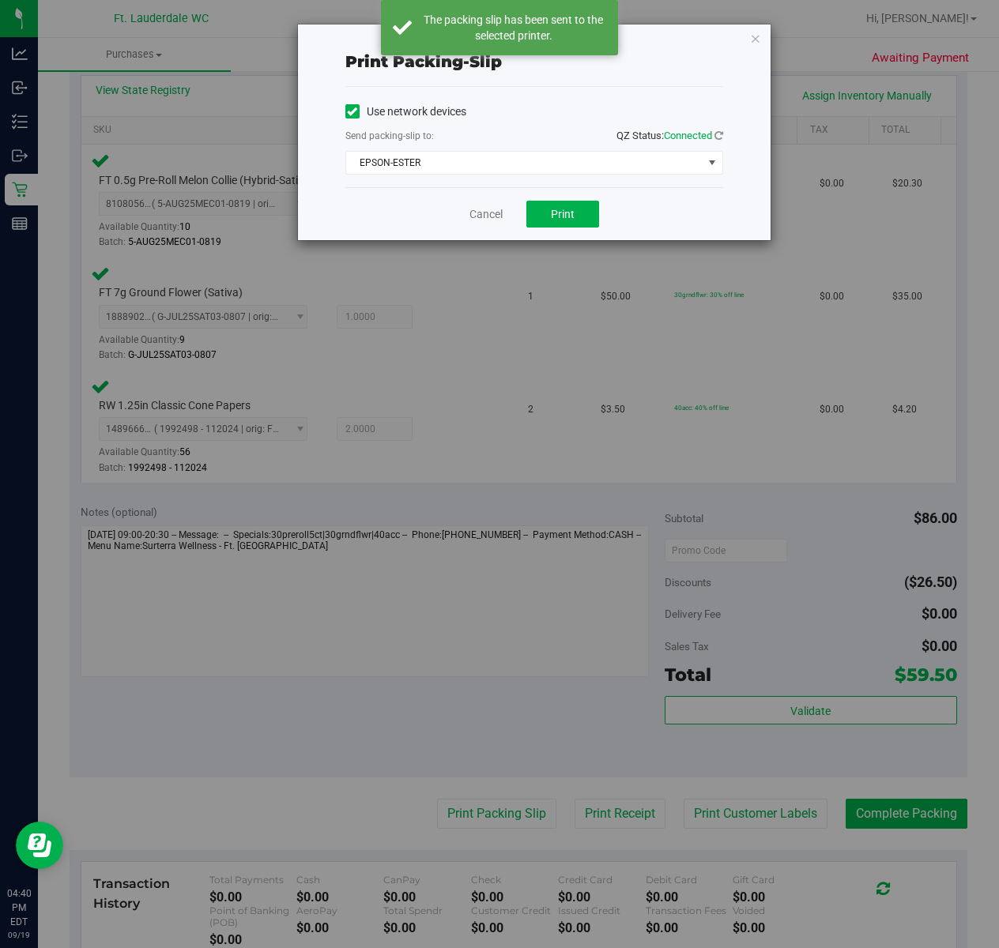
click at [729, 49] on div "Print packing-slip Use network devices Send packing-slip to: QZ Status: Connect…" at bounding box center [534, 132] width 473 height 216
click at [757, 28] on icon "button" at bounding box center [755, 37] width 11 height 19
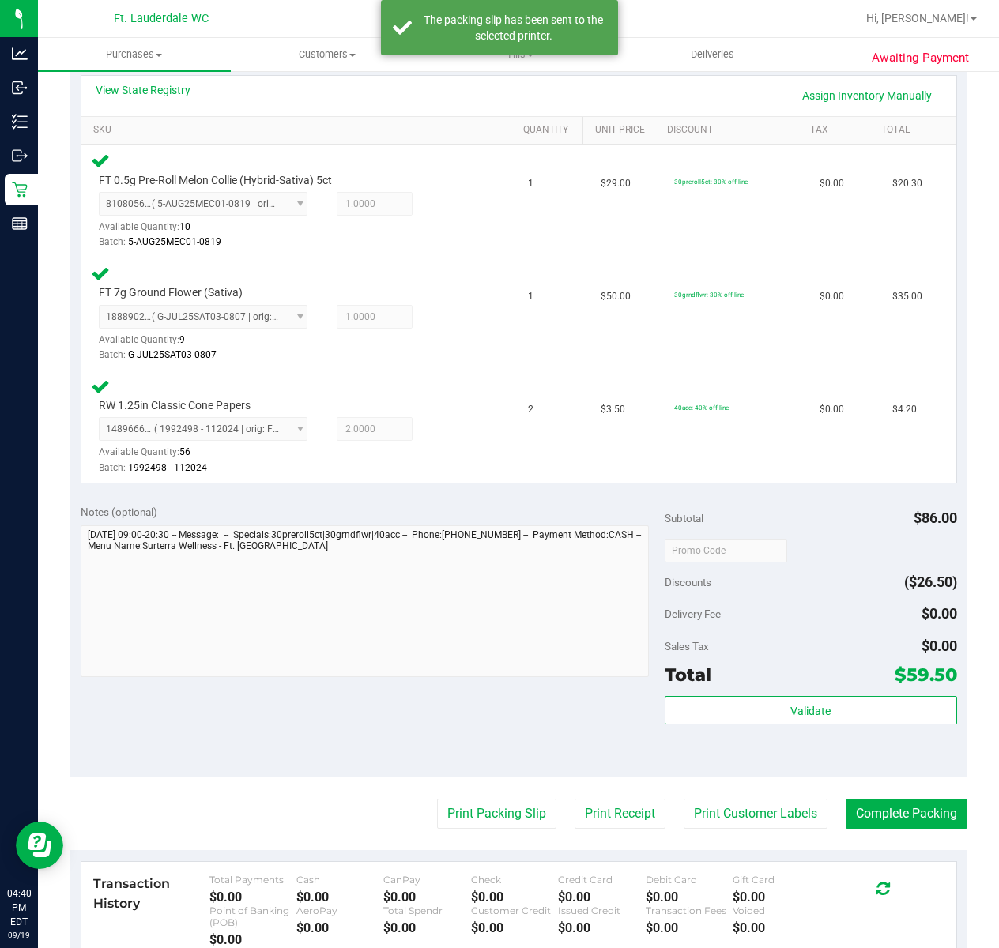
click at [874, 779] on purchase-details "Back Edit Purchase Cancel Purchase View Profile # 11975931 BioTrack ID: - Submi…" at bounding box center [519, 440] width 898 height 1434
click at [876, 716] on button "Validate" at bounding box center [811, 710] width 292 height 28
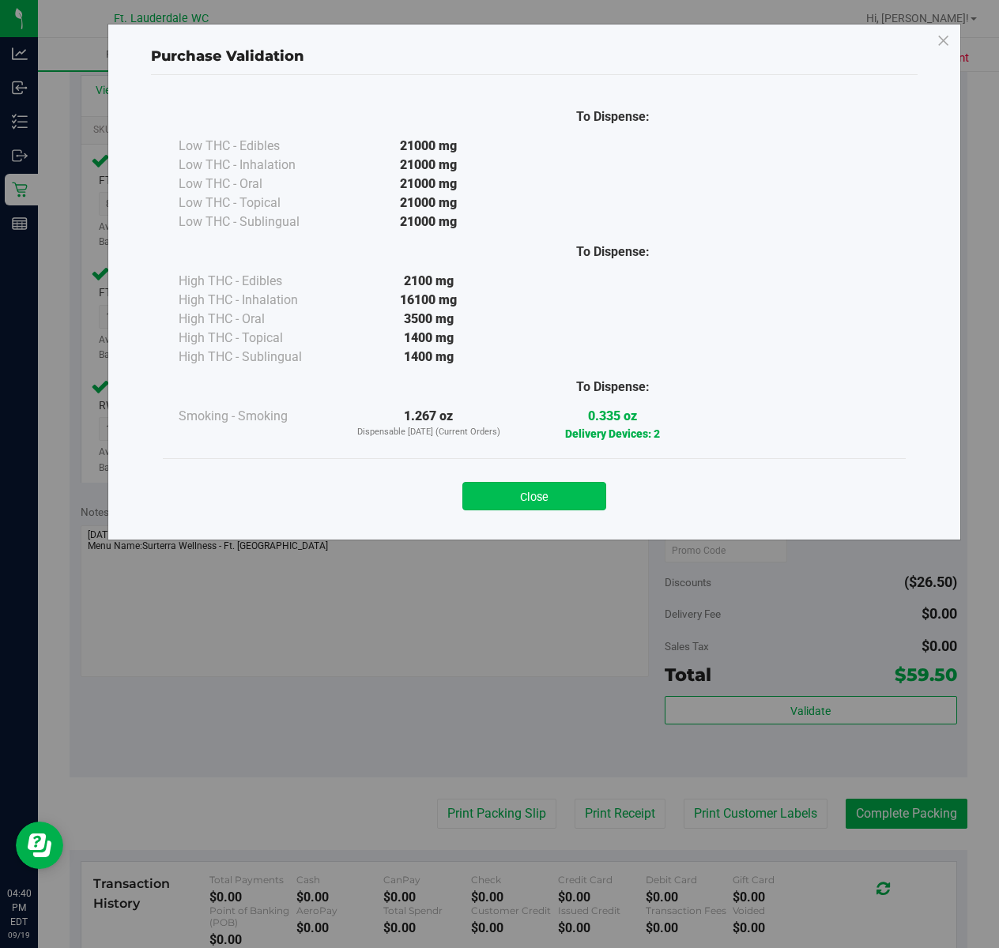
click at [567, 484] on button "Close" at bounding box center [534, 496] width 144 height 28
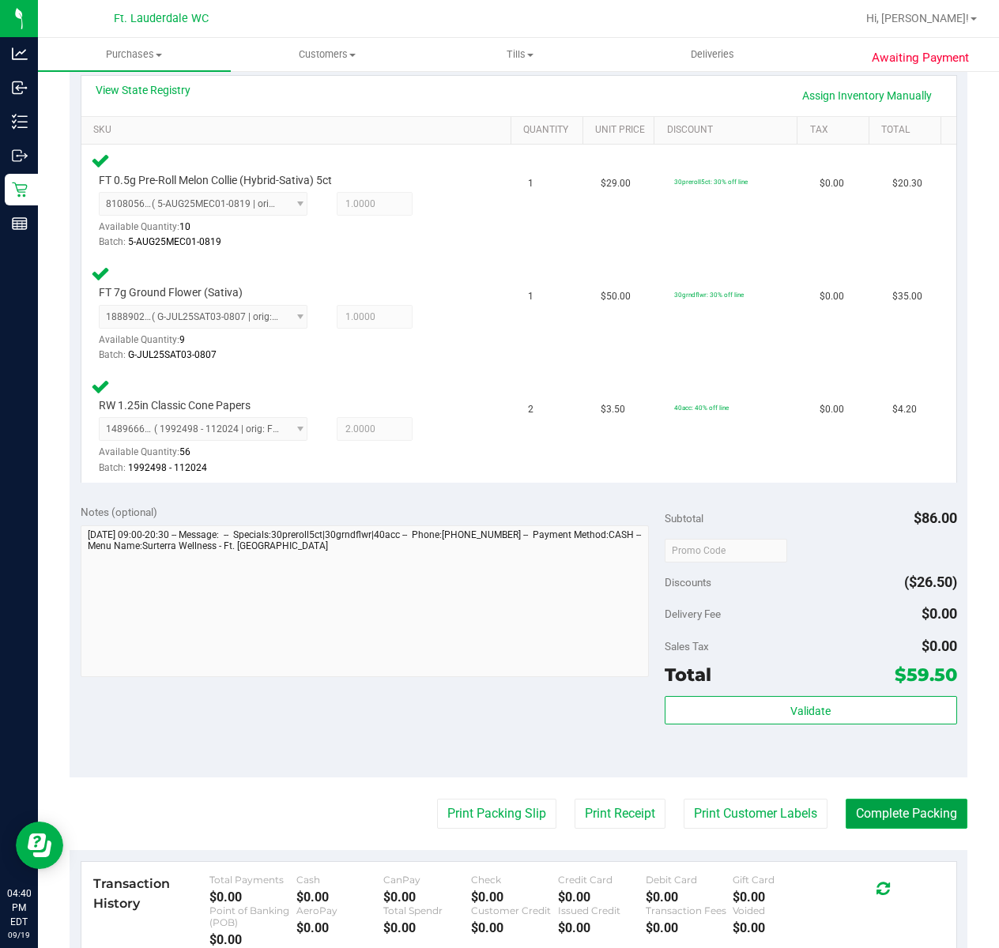
click at [894, 819] on button "Complete Packing" at bounding box center [906, 814] width 122 height 30
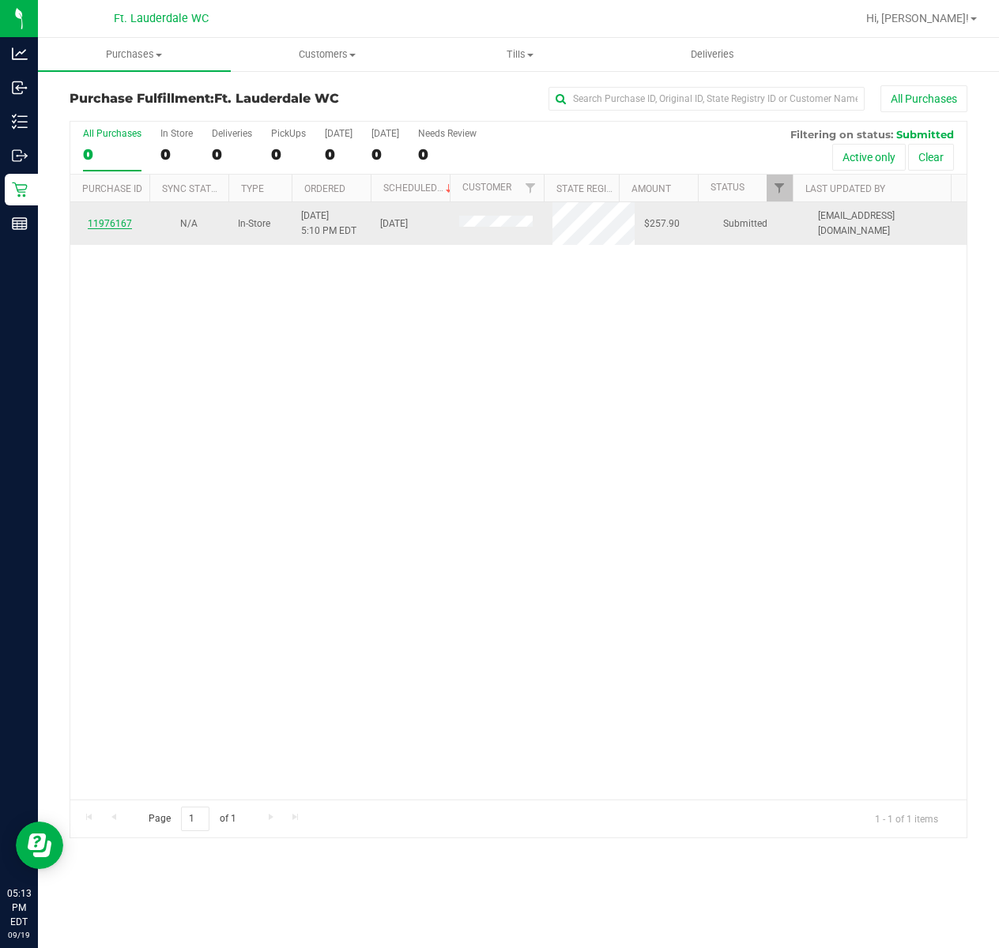
click at [119, 224] on link "11976167" at bounding box center [110, 223] width 44 height 11
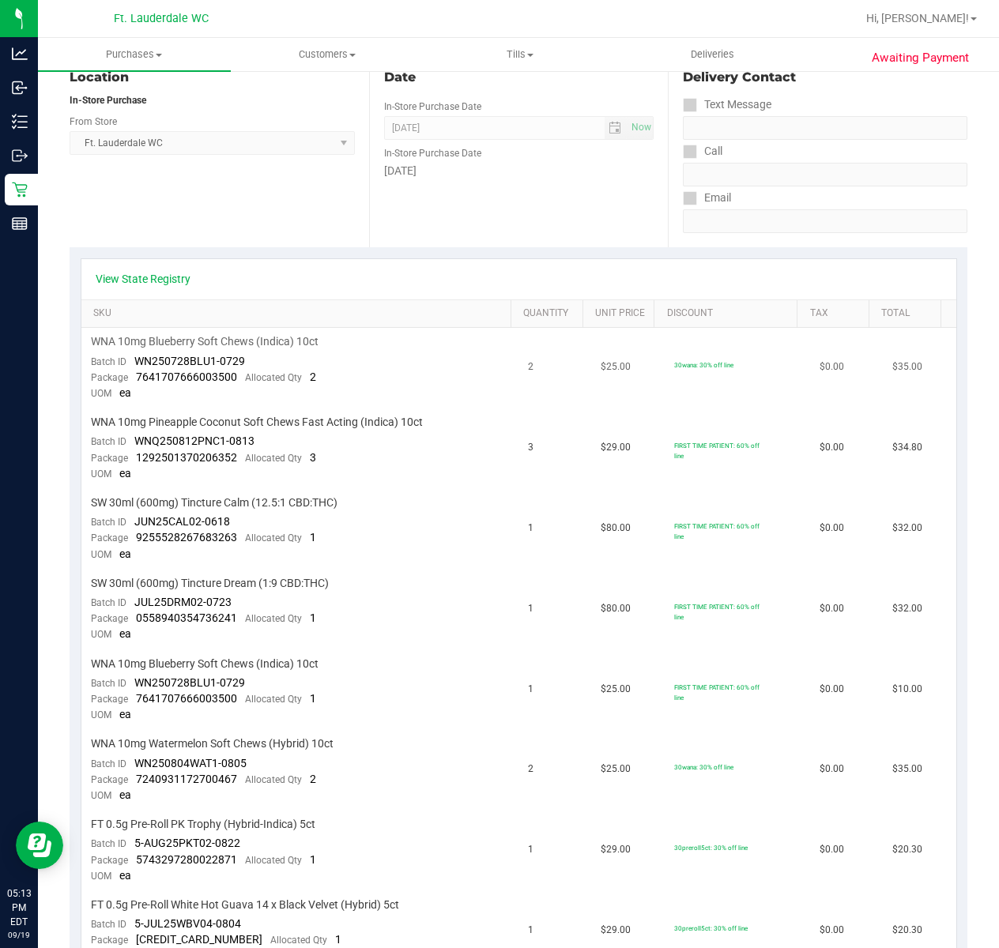
scroll to position [210, 0]
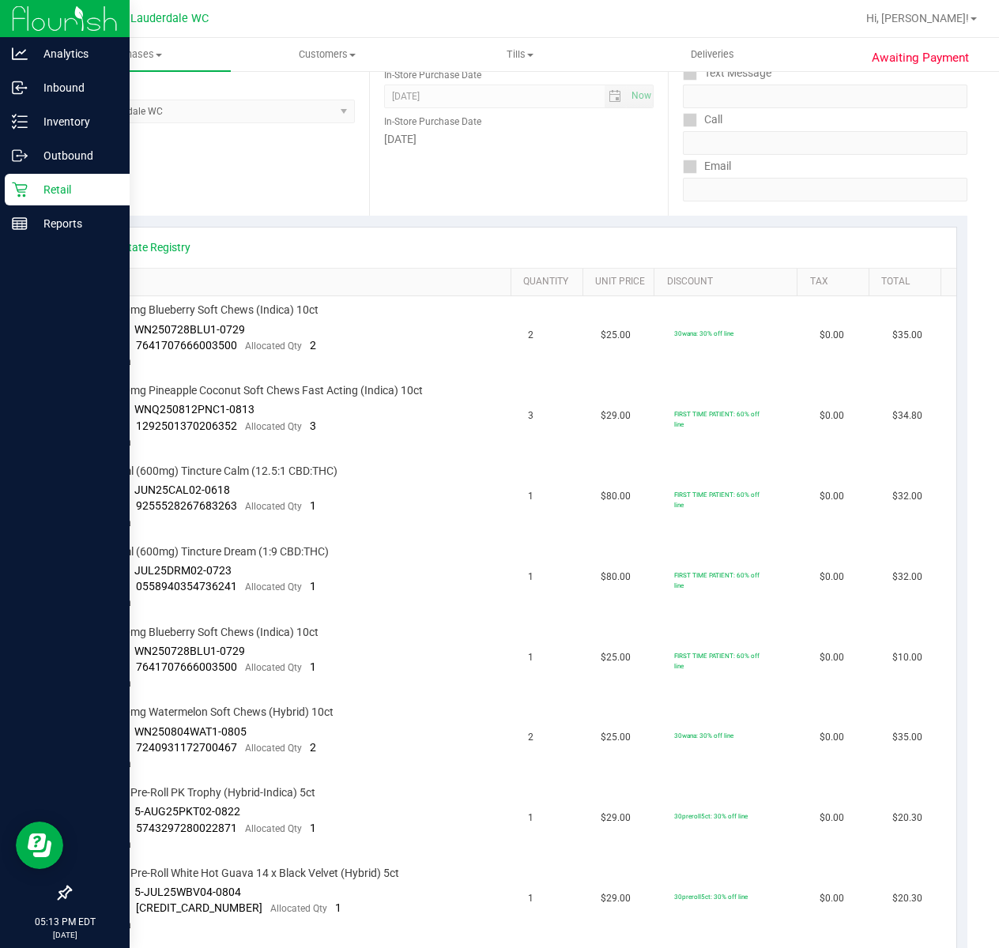
click at [30, 186] on p "Retail" at bounding box center [75, 189] width 95 height 19
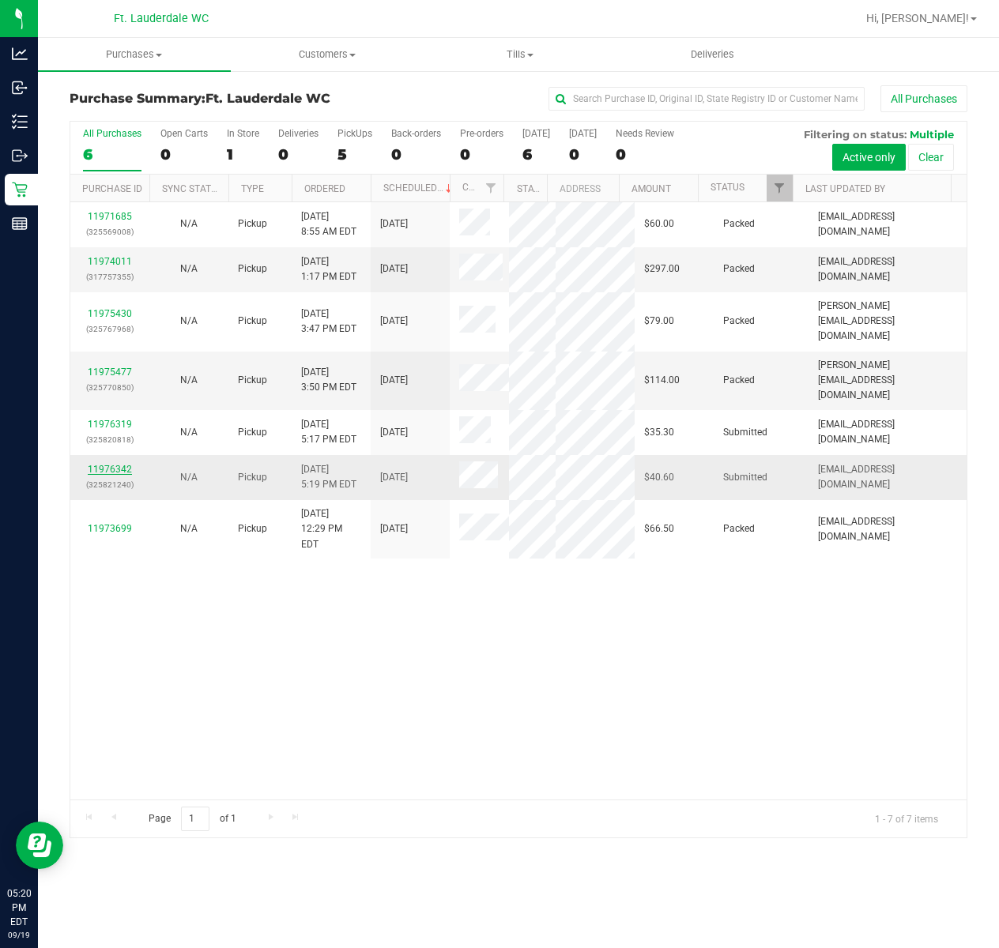
click at [104, 464] on link "11976342" at bounding box center [110, 469] width 44 height 11
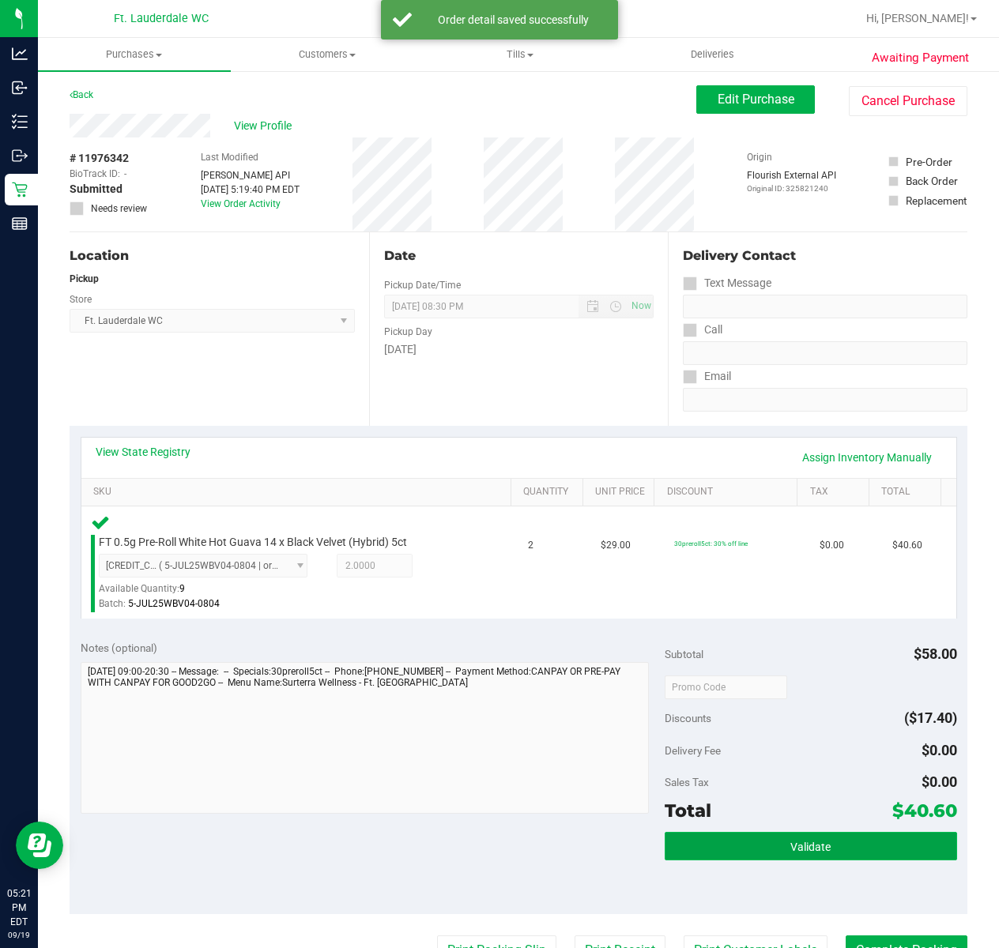
click at [820, 842] on button "Validate" at bounding box center [811, 846] width 292 height 28
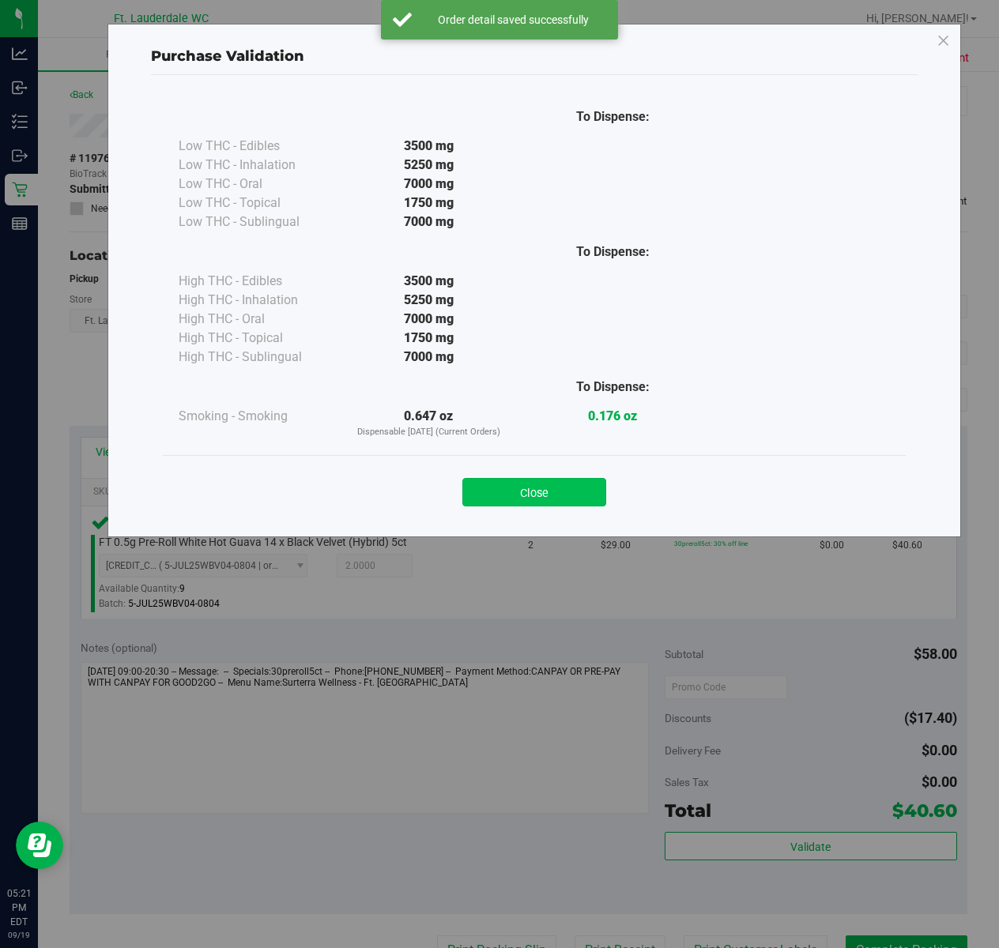
click at [560, 496] on button "Close" at bounding box center [534, 492] width 144 height 28
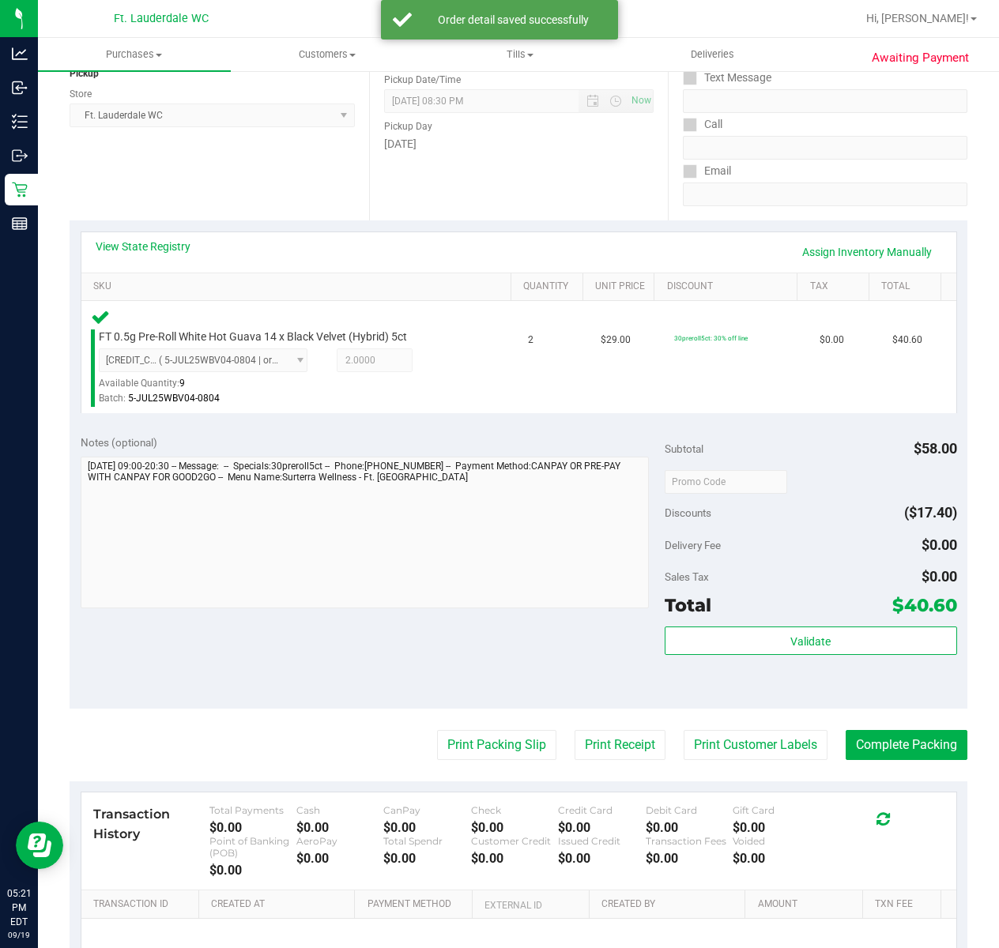
scroll to position [240, 0]
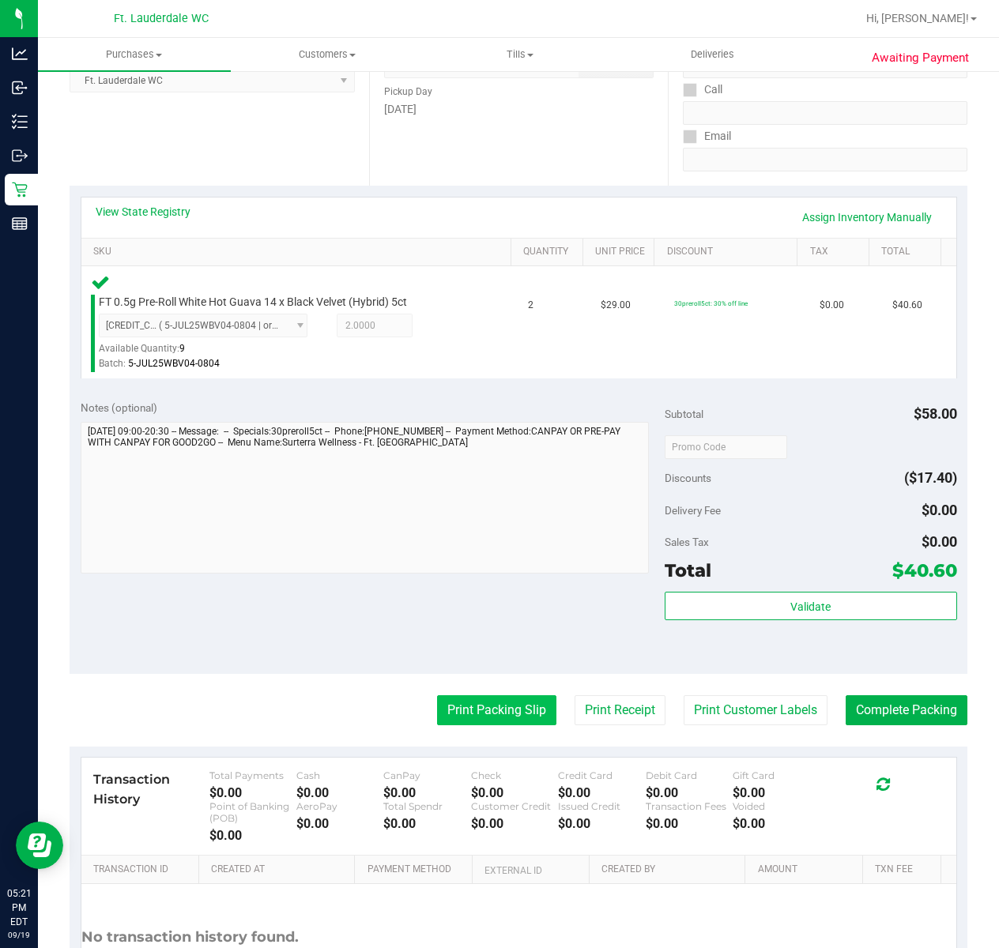
click at [478, 712] on button "Print Packing Slip" at bounding box center [496, 710] width 119 height 30
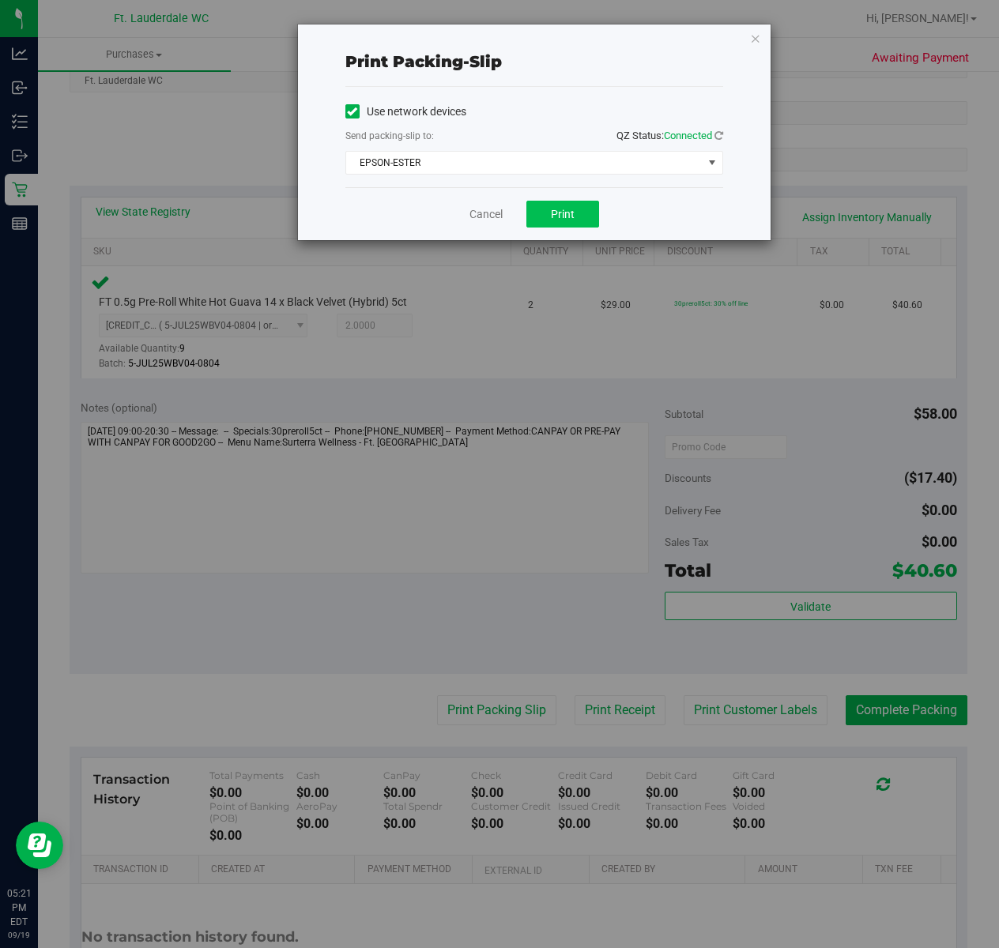
click at [574, 222] on button "Print" at bounding box center [562, 214] width 73 height 27
click at [481, 209] on link "Cancel" at bounding box center [485, 214] width 33 height 17
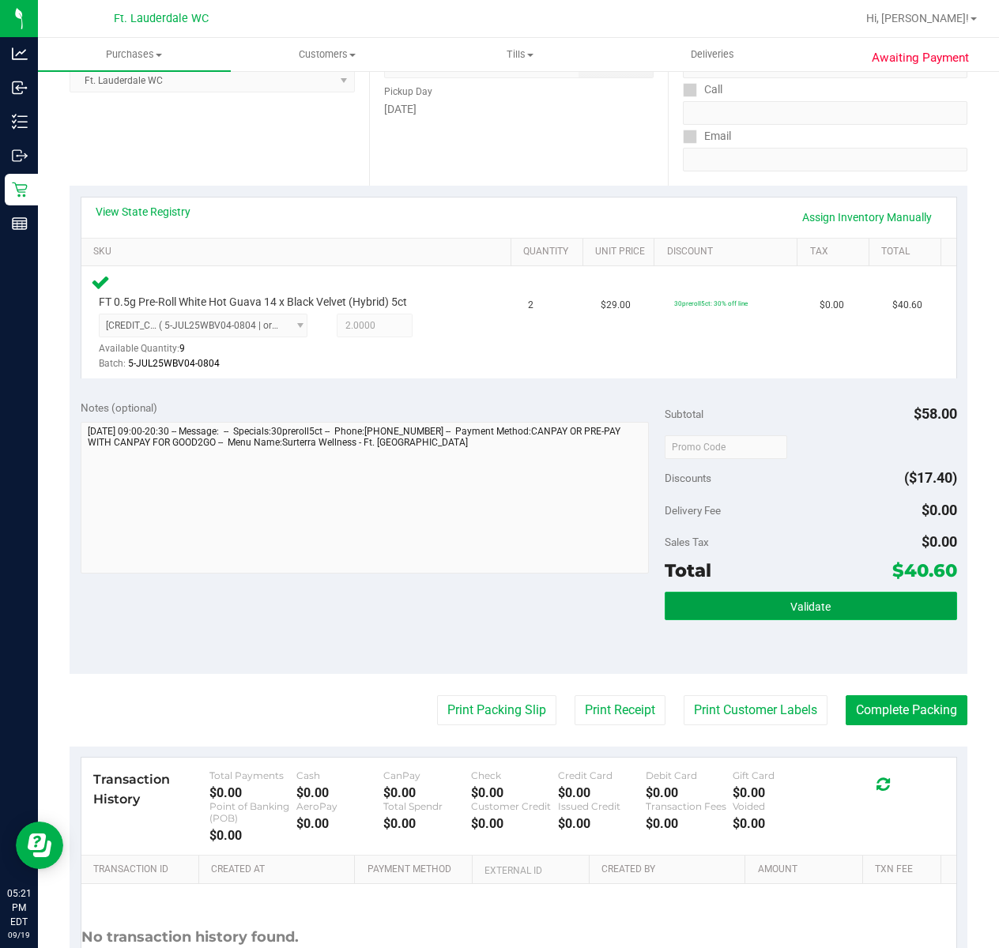
click at [823, 608] on button "Validate" at bounding box center [811, 606] width 292 height 28
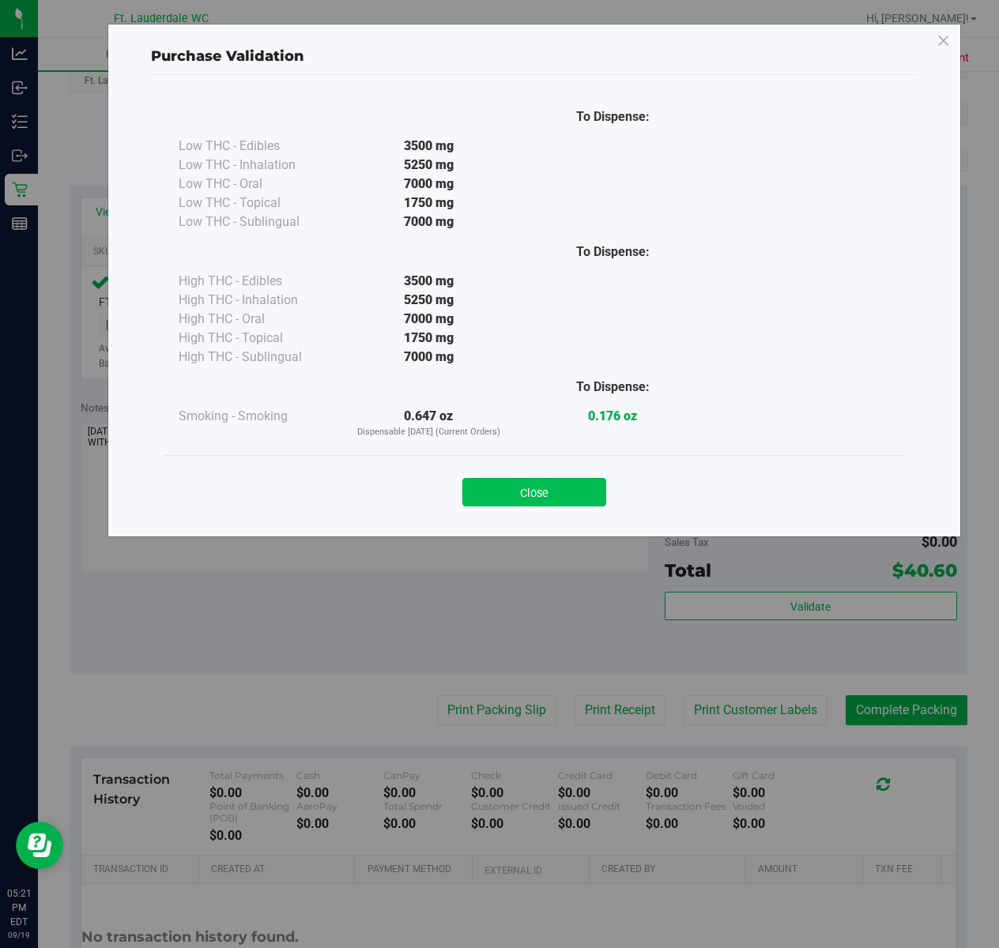
click at [567, 482] on button "Close" at bounding box center [534, 492] width 144 height 28
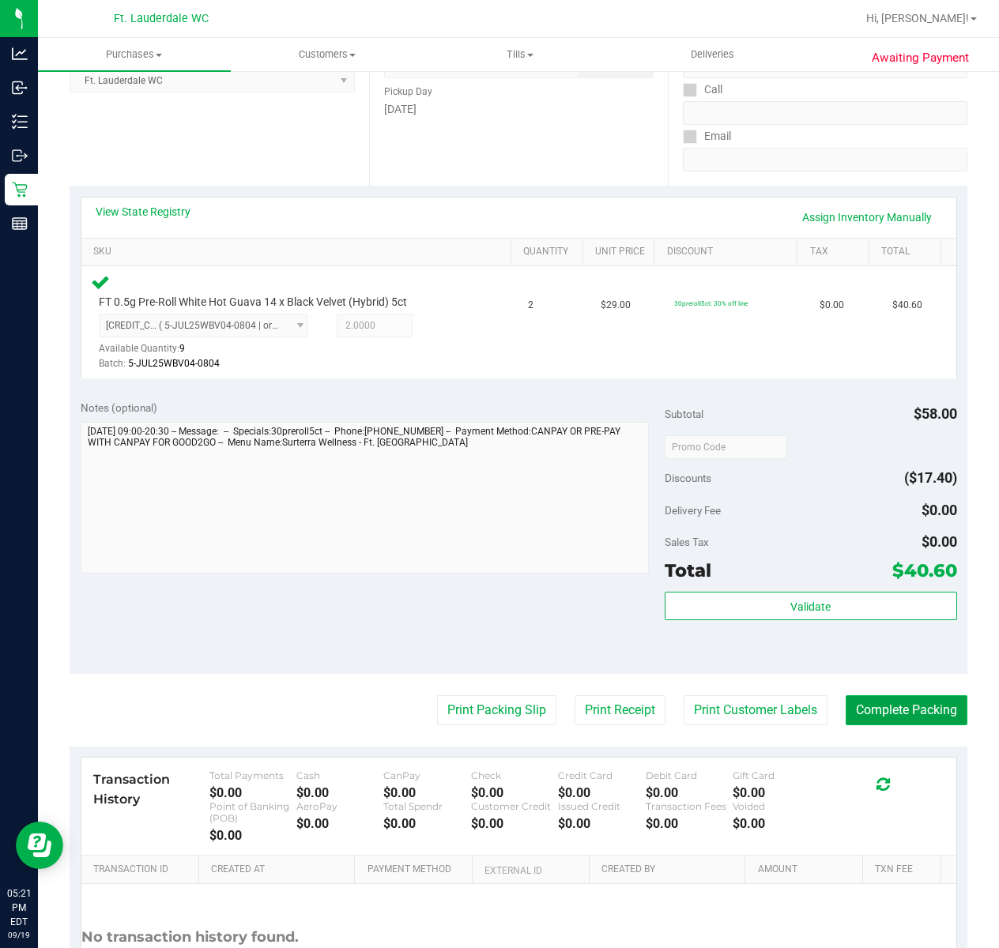
click at [894, 717] on button "Complete Packing" at bounding box center [906, 710] width 122 height 30
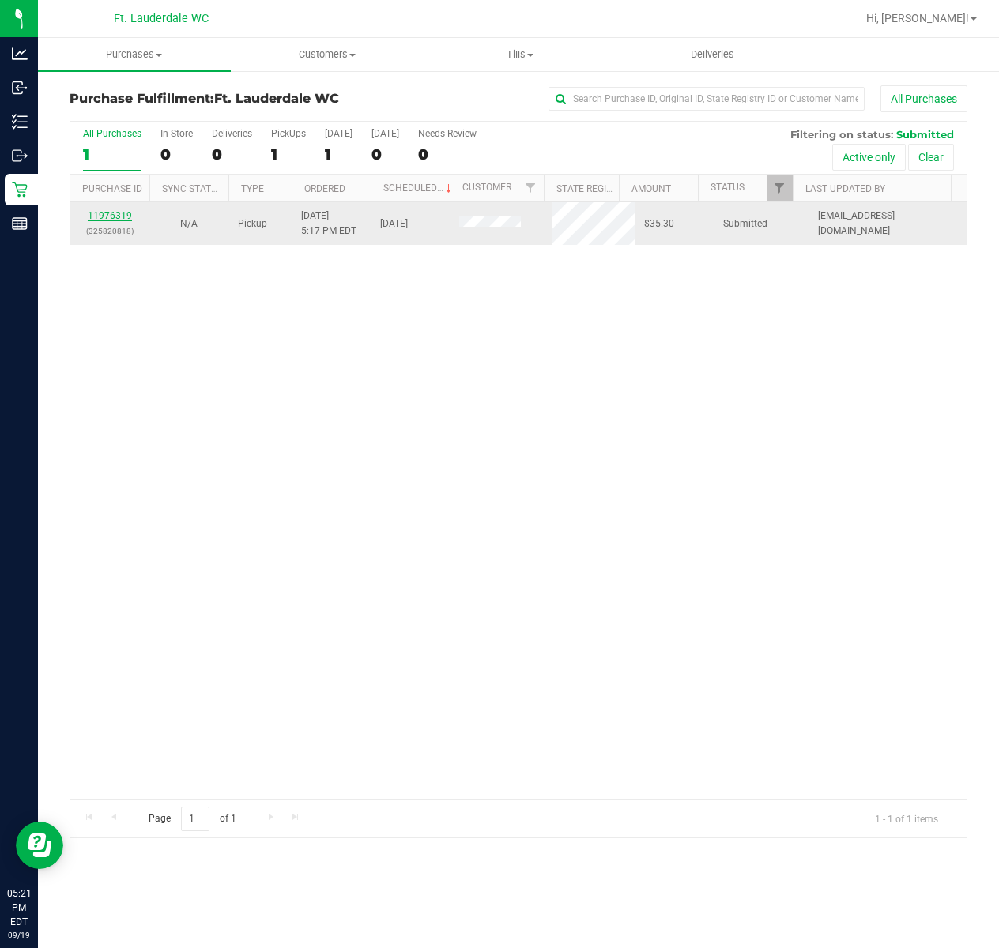
click at [120, 218] on link "11976319" at bounding box center [110, 215] width 44 height 11
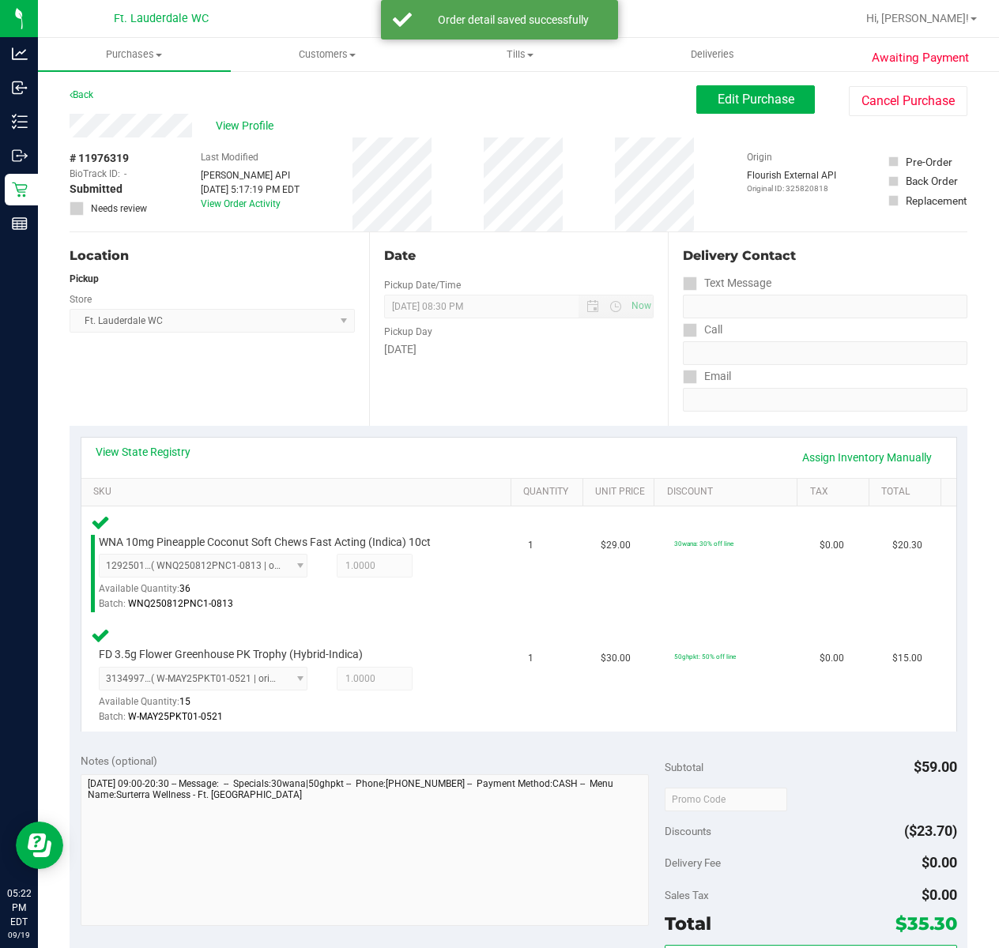
scroll to position [247, 0]
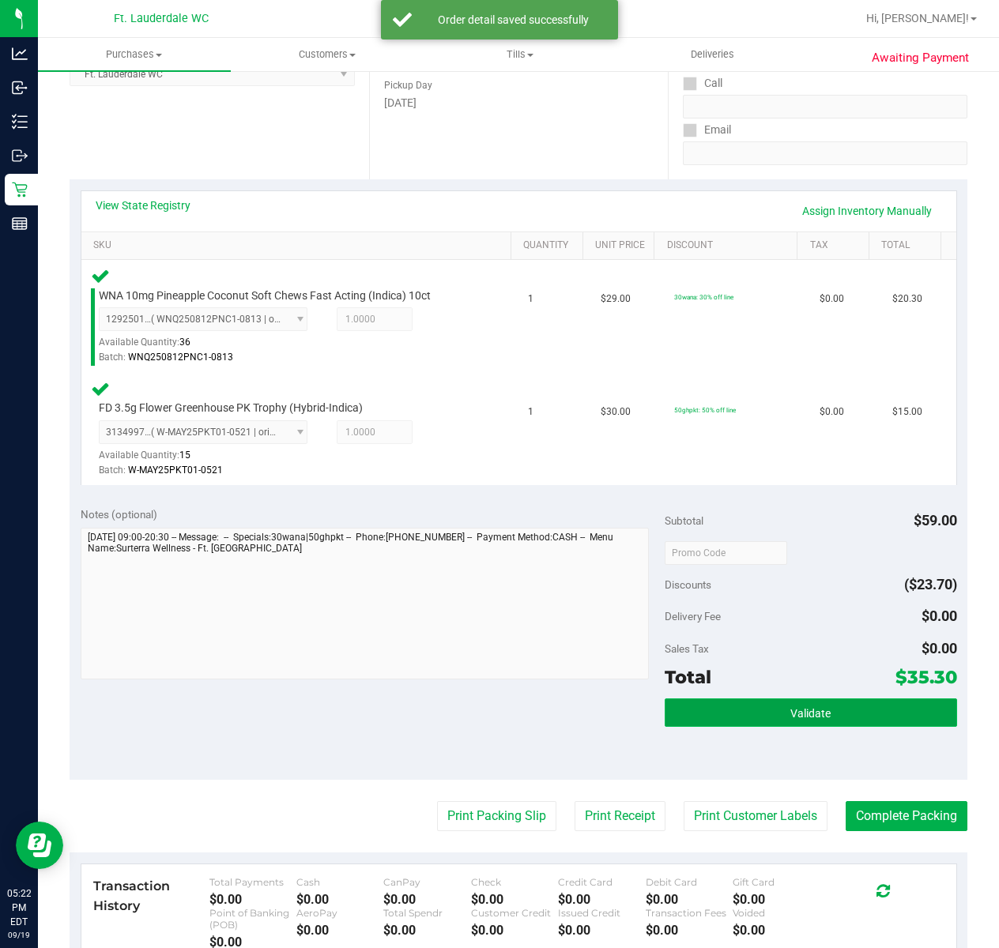
click at [810, 717] on span "Validate" at bounding box center [810, 713] width 40 height 13
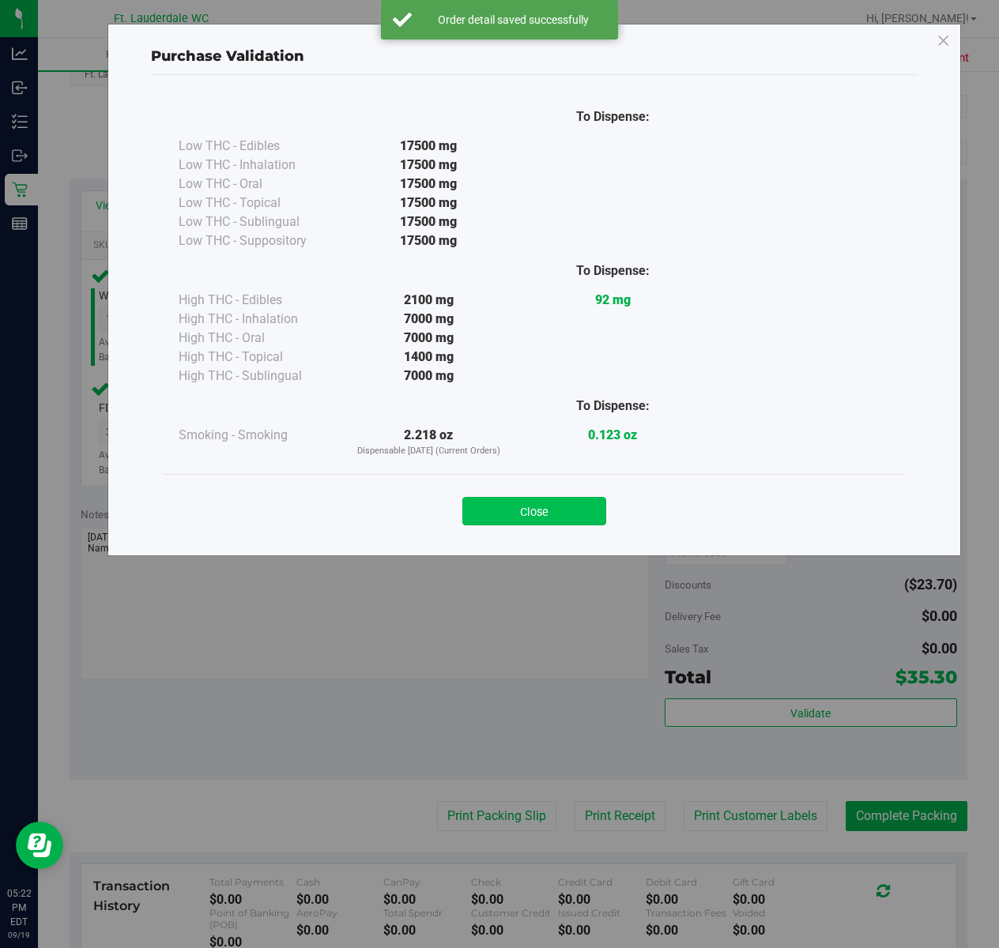
click at [523, 501] on button "Close" at bounding box center [534, 511] width 144 height 28
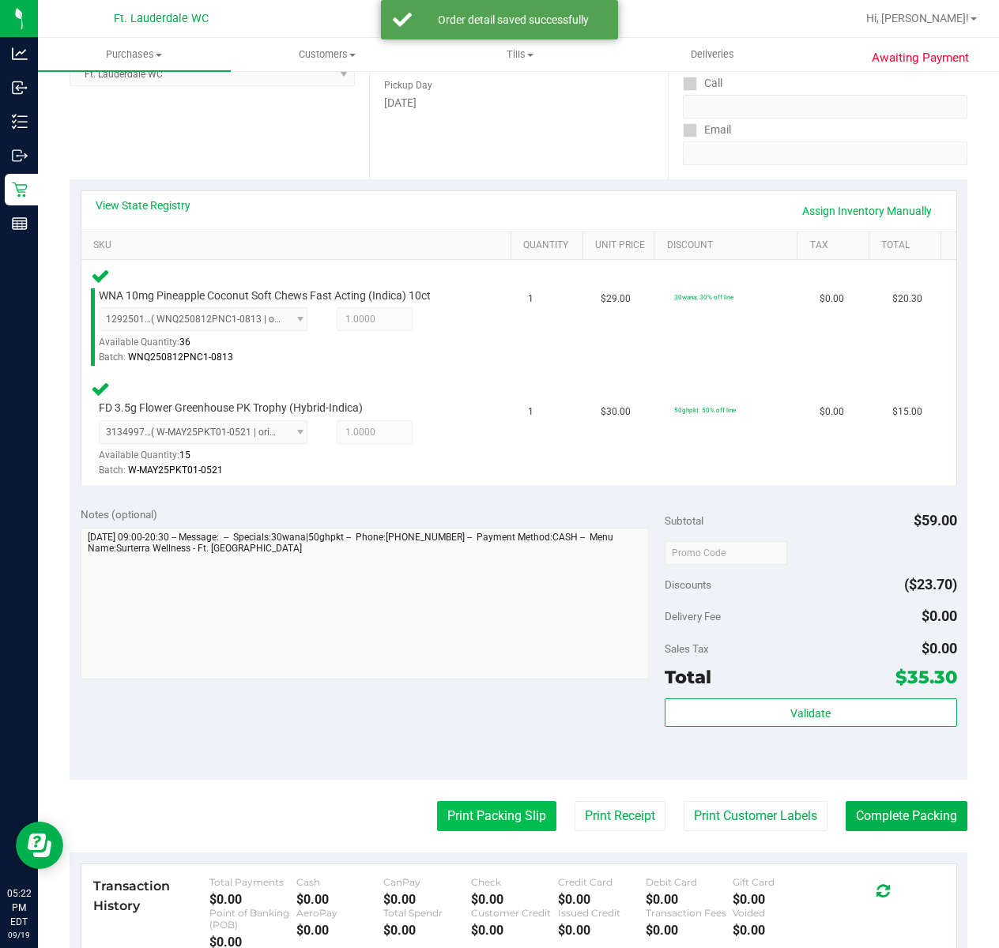
click at [463, 820] on button "Print Packing Slip" at bounding box center [496, 816] width 119 height 30
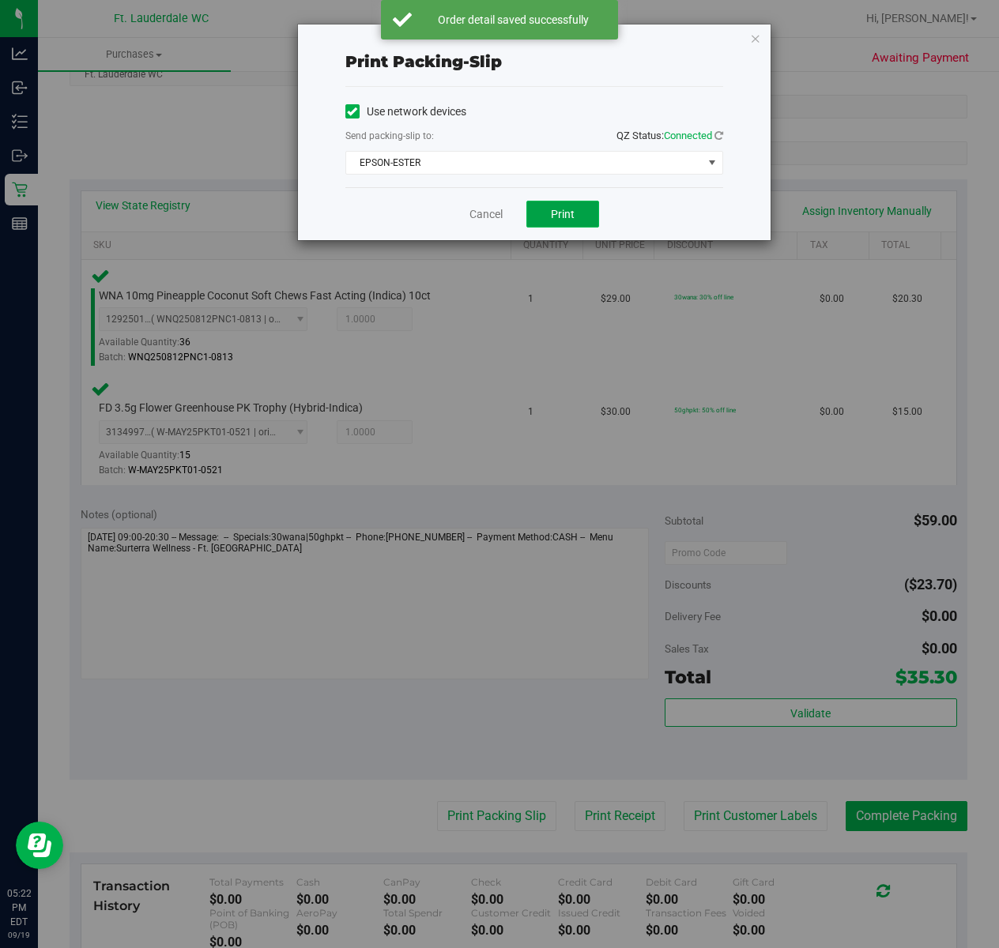
click at [561, 215] on span "Print" at bounding box center [563, 214] width 24 height 13
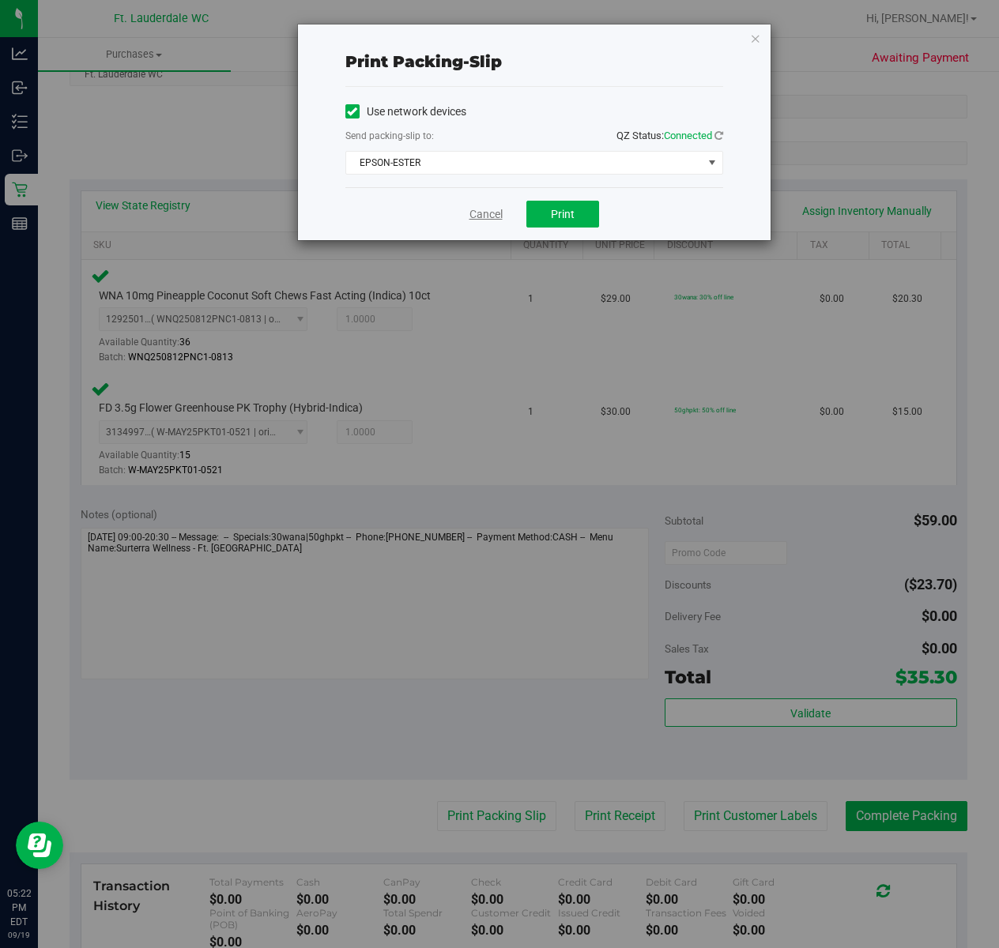
click at [474, 217] on link "Cancel" at bounding box center [485, 214] width 33 height 17
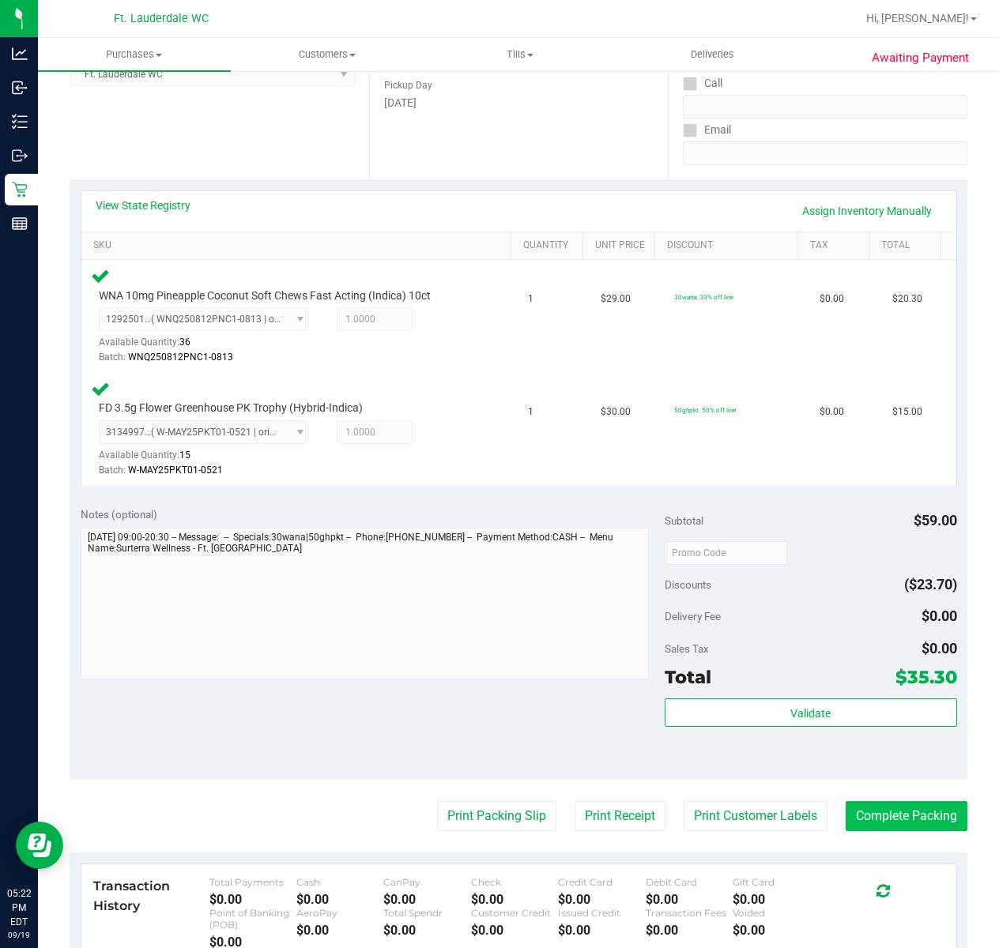
click at [894, 812] on button "Complete Packing" at bounding box center [906, 816] width 122 height 30
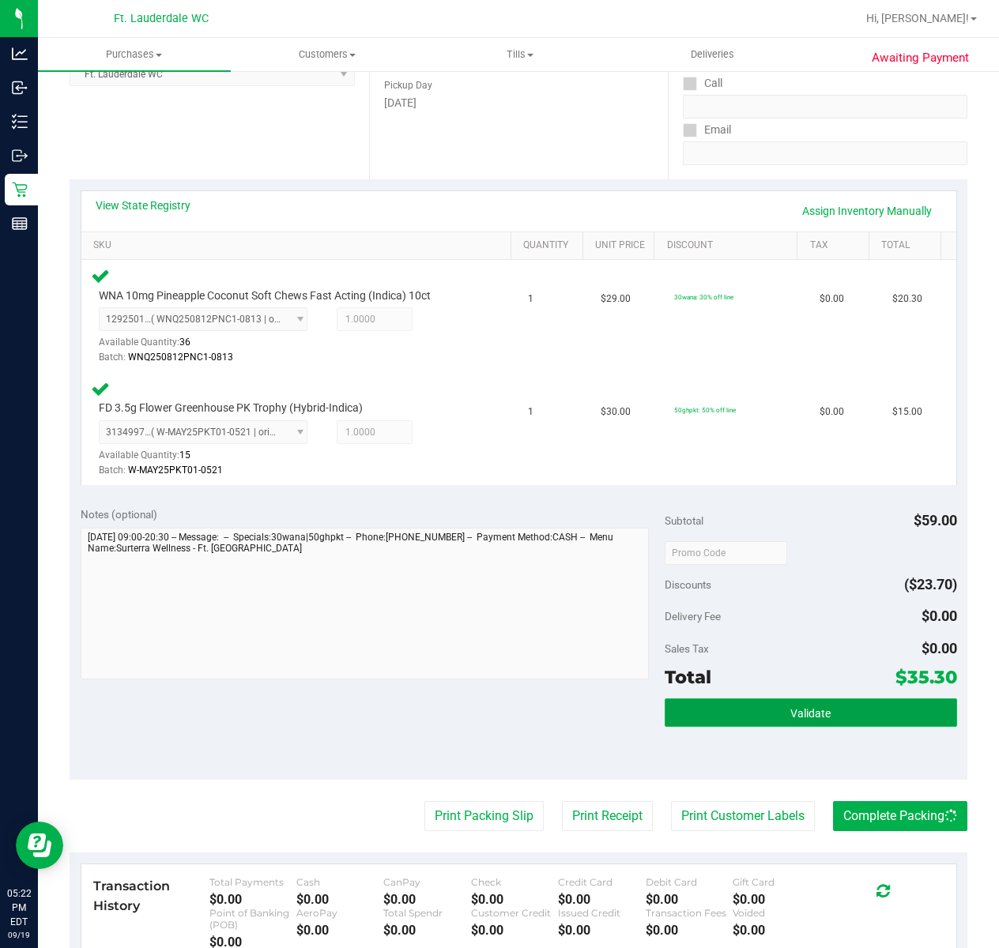
click at [832, 717] on button "Validate" at bounding box center [811, 713] width 292 height 28
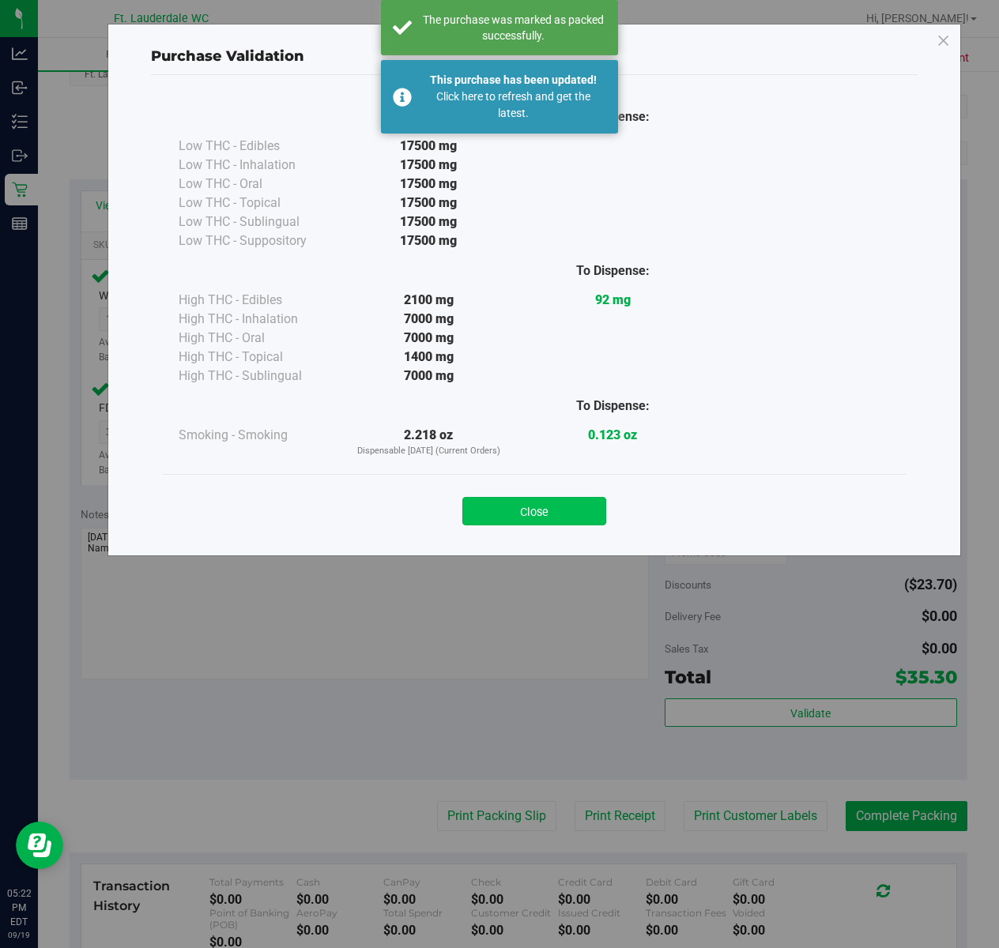
click at [544, 504] on button "Close" at bounding box center [534, 511] width 144 height 28
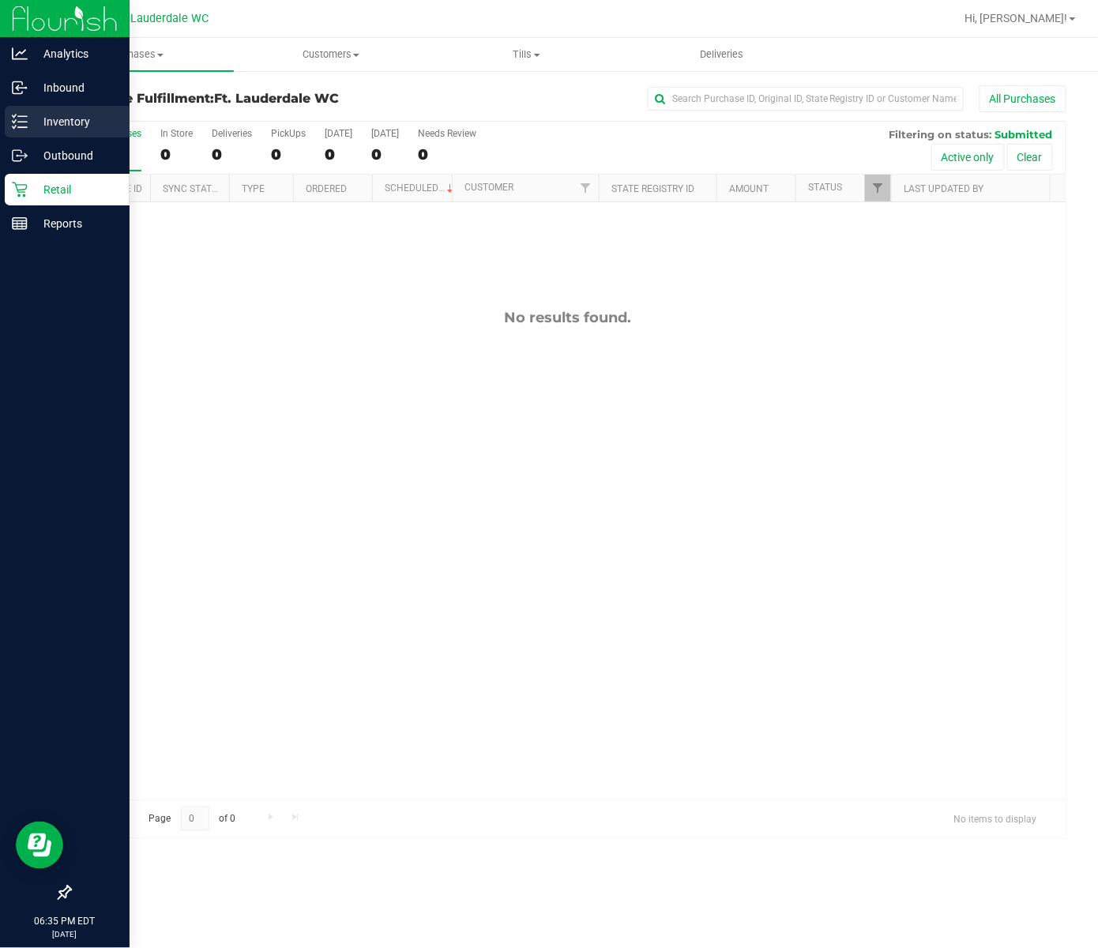
click at [64, 119] on p "Inventory" at bounding box center [75, 121] width 95 height 19
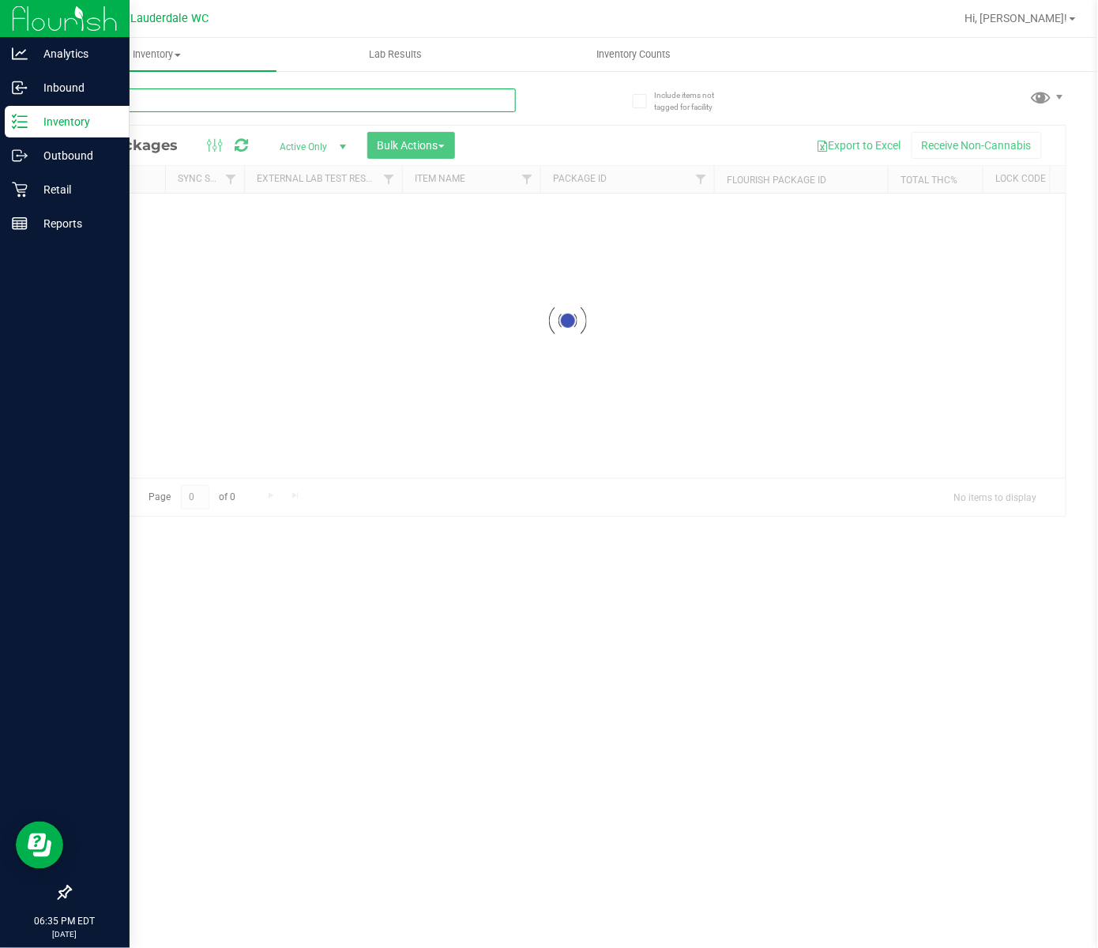
click at [206, 98] on div "Inventory All packages All inventory Waste log Create inventory Lab Results Inv…" at bounding box center [568, 493] width 1060 height 910
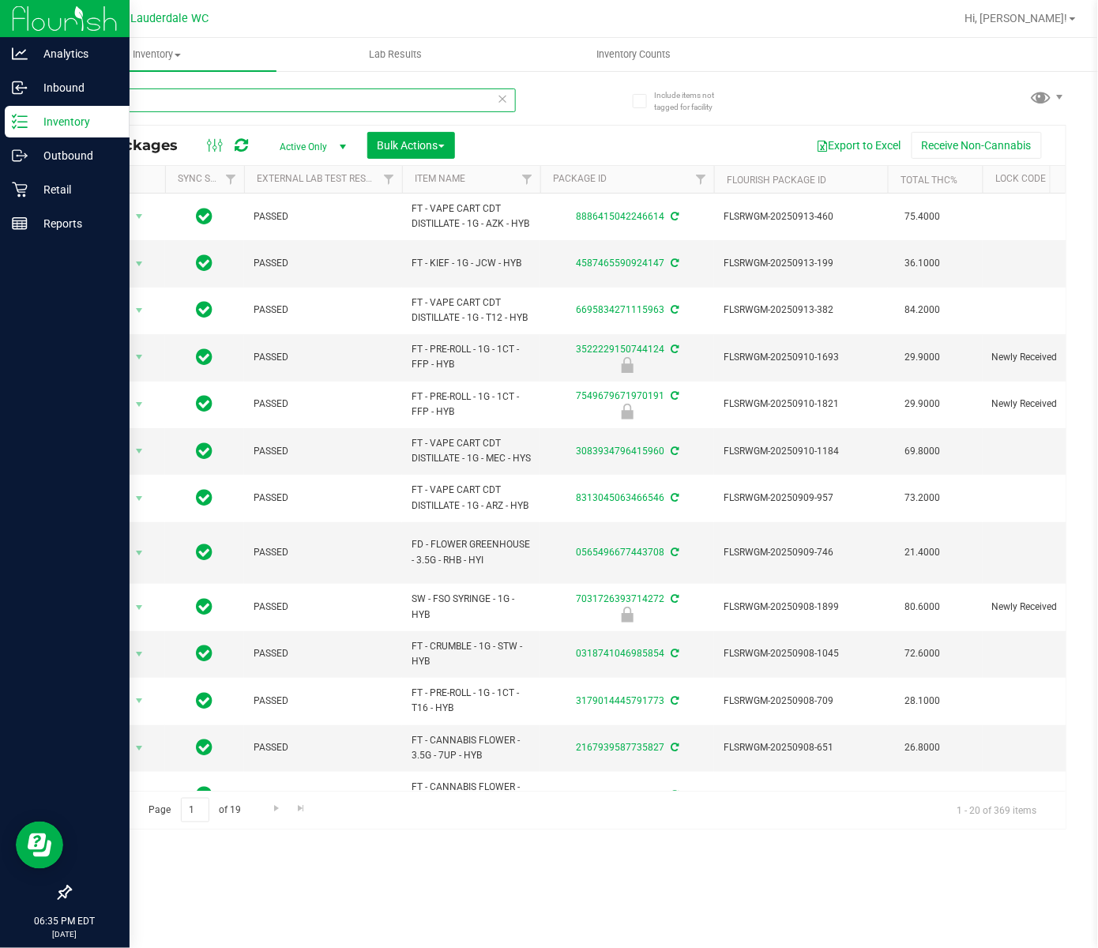
click at [243, 106] on input "y" at bounding box center [293, 100] width 446 height 24
type input "y"
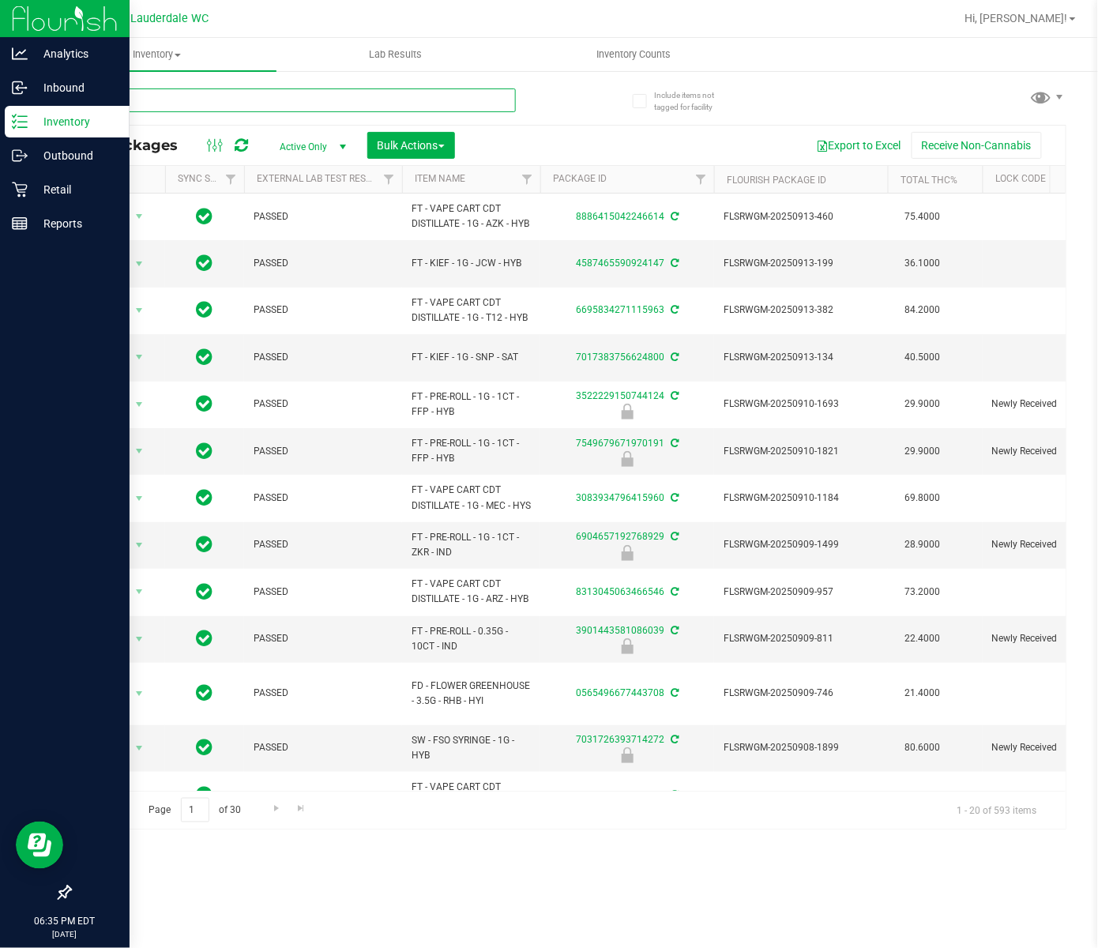
type input "yhi"
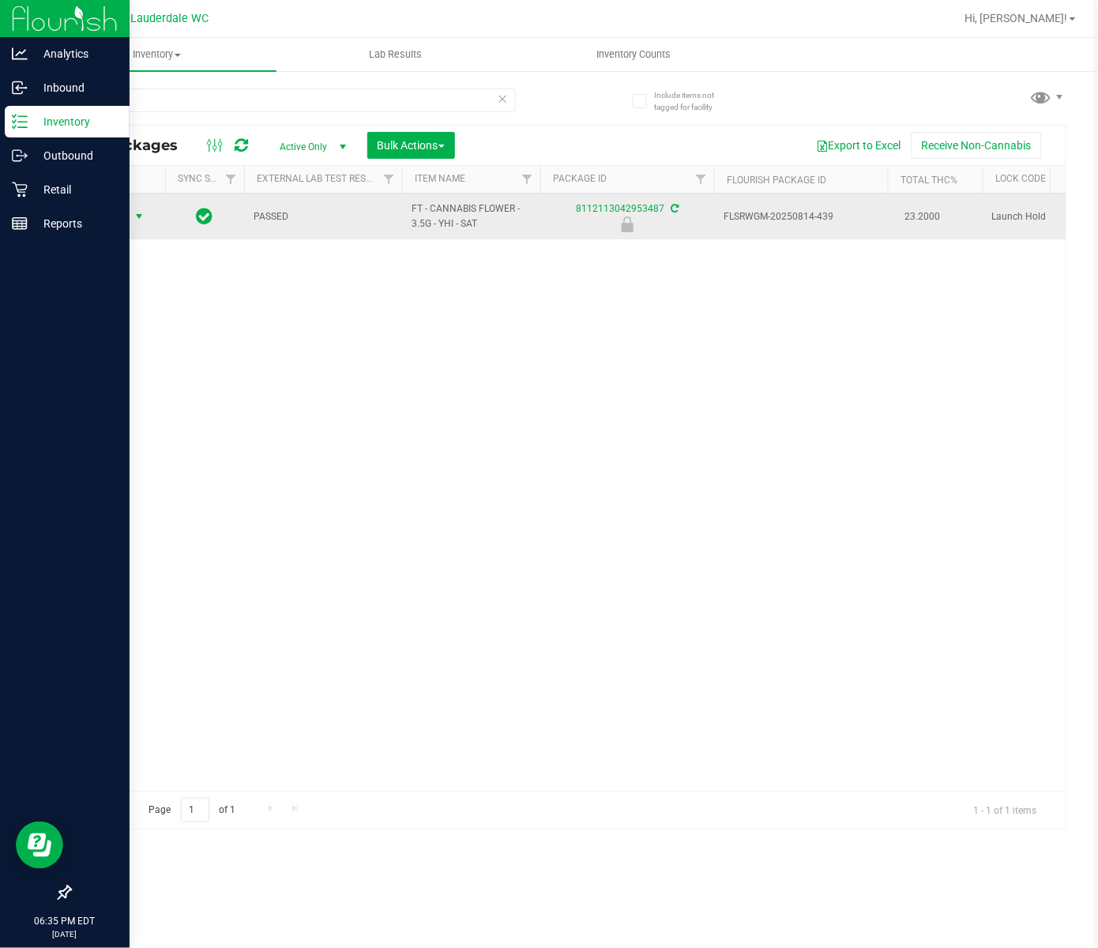
click at [131, 212] on span "select" at bounding box center [140, 216] width 20 height 22
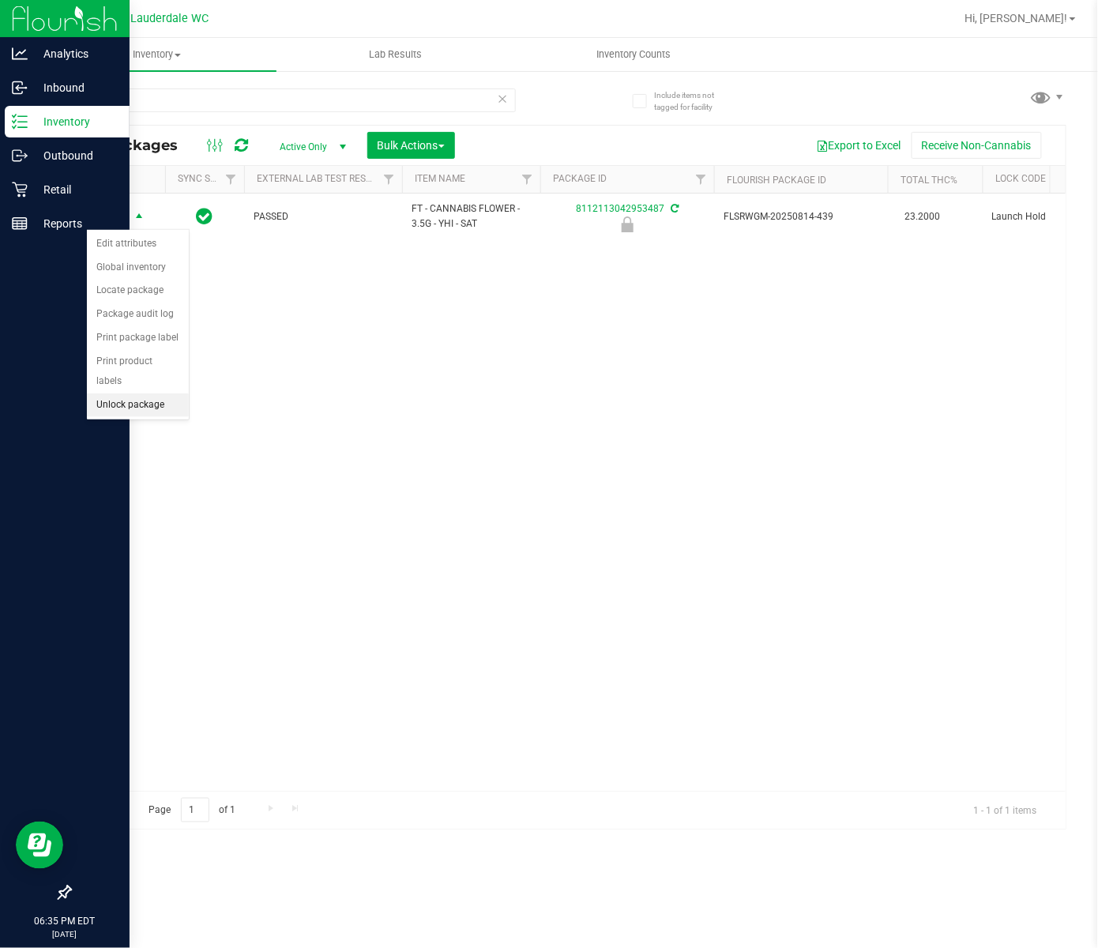
click at [160, 417] on li "Unlock package" at bounding box center [138, 406] width 102 height 24
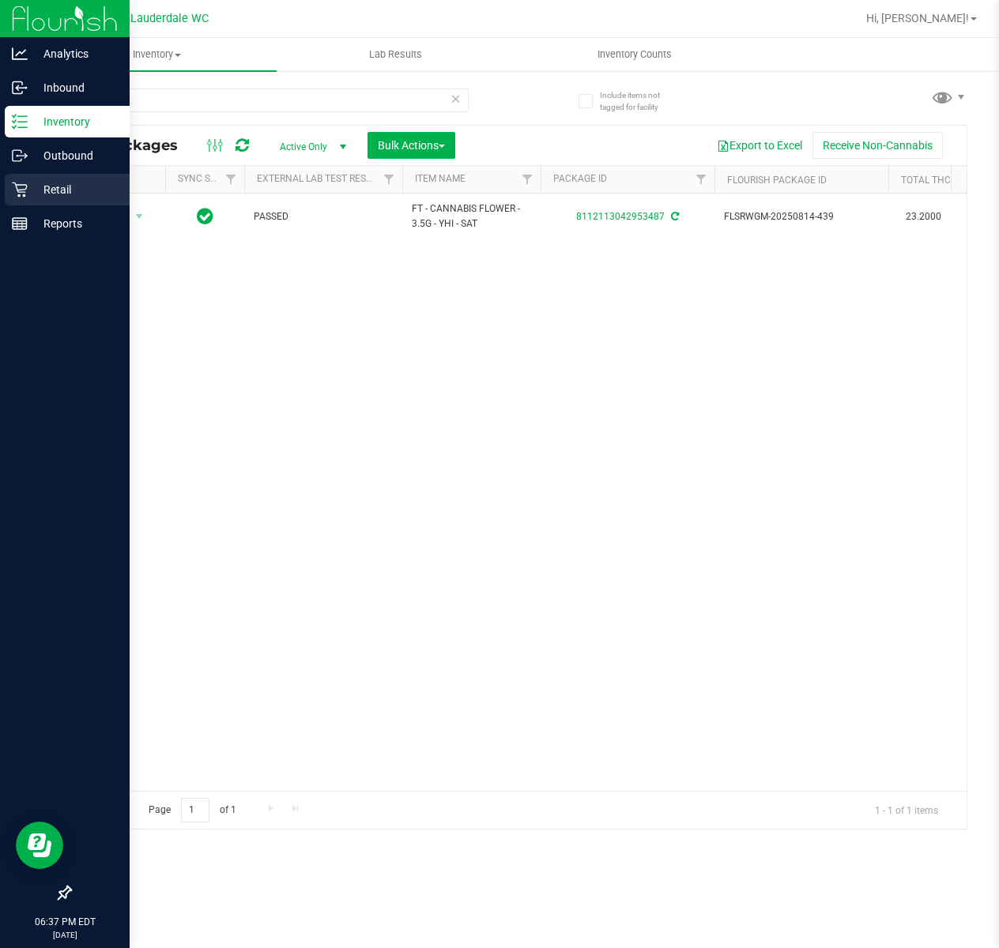
click at [36, 188] on p "Retail" at bounding box center [75, 189] width 95 height 19
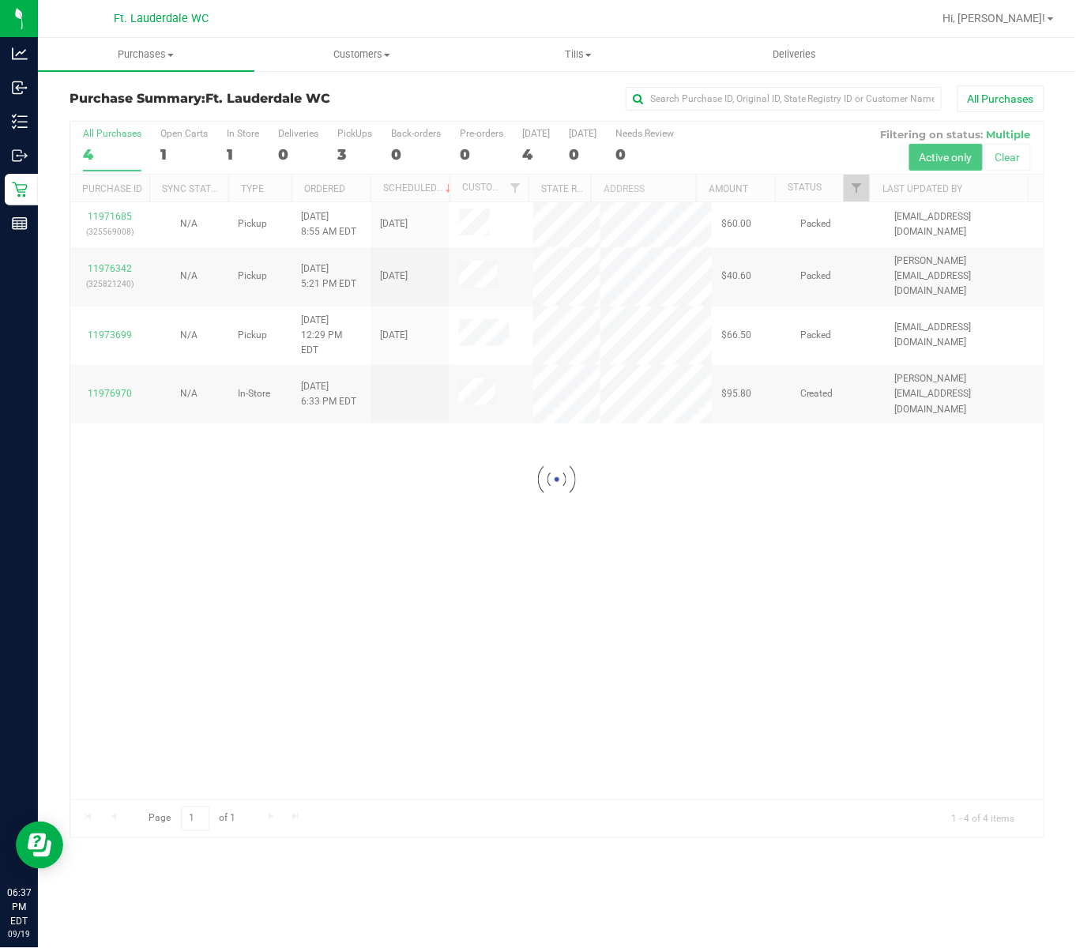
click at [302, 469] on div at bounding box center [556, 480] width 973 height 716
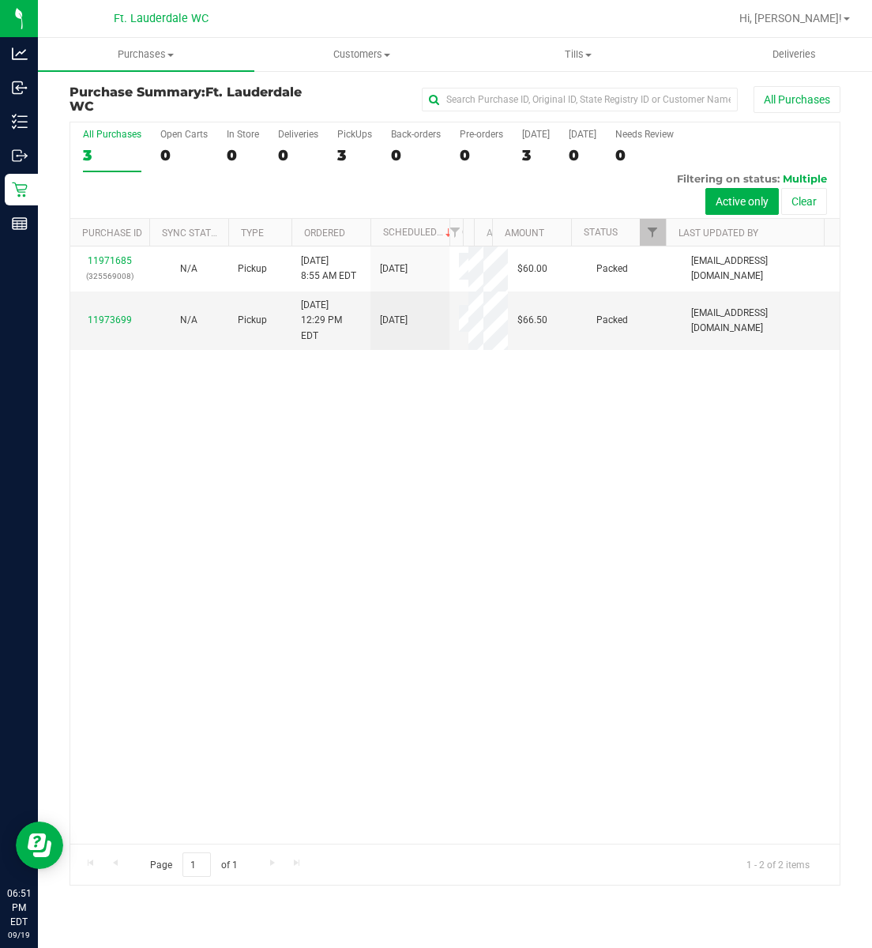
click at [395, 655] on div "11971685 (325569008) N/A Pickup [DATE] 8:55 AM EDT 9/19/2025 $60.00 Packed [EMA…" at bounding box center [455, 545] width 770 height 597
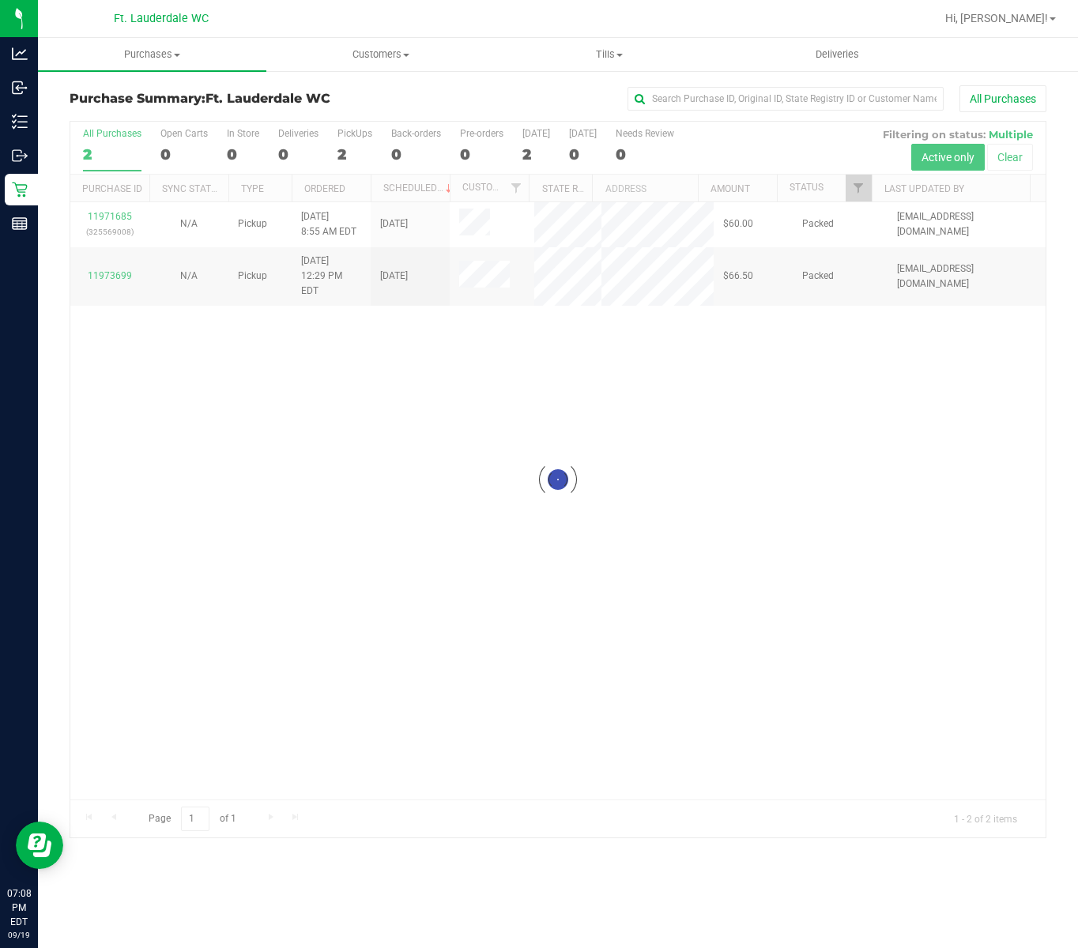
click at [573, 363] on div at bounding box center [557, 480] width 975 height 716
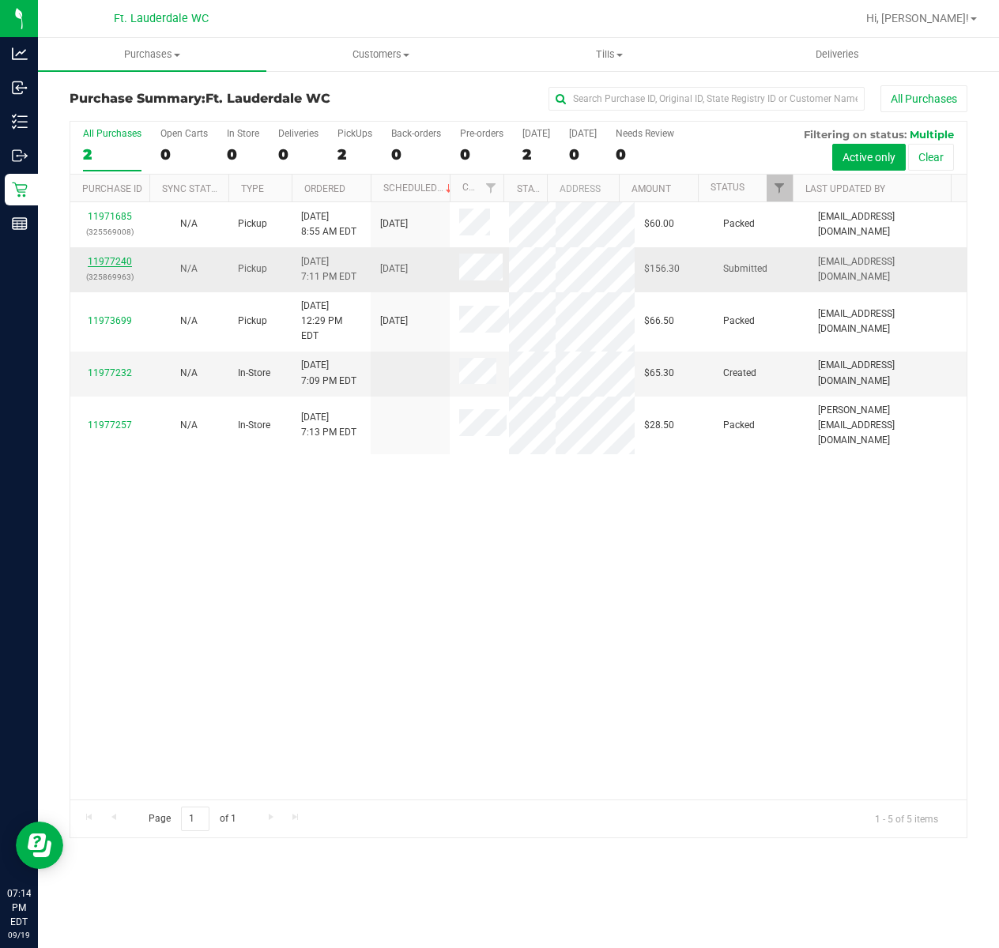
click at [115, 260] on link "11977240" at bounding box center [110, 261] width 44 height 11
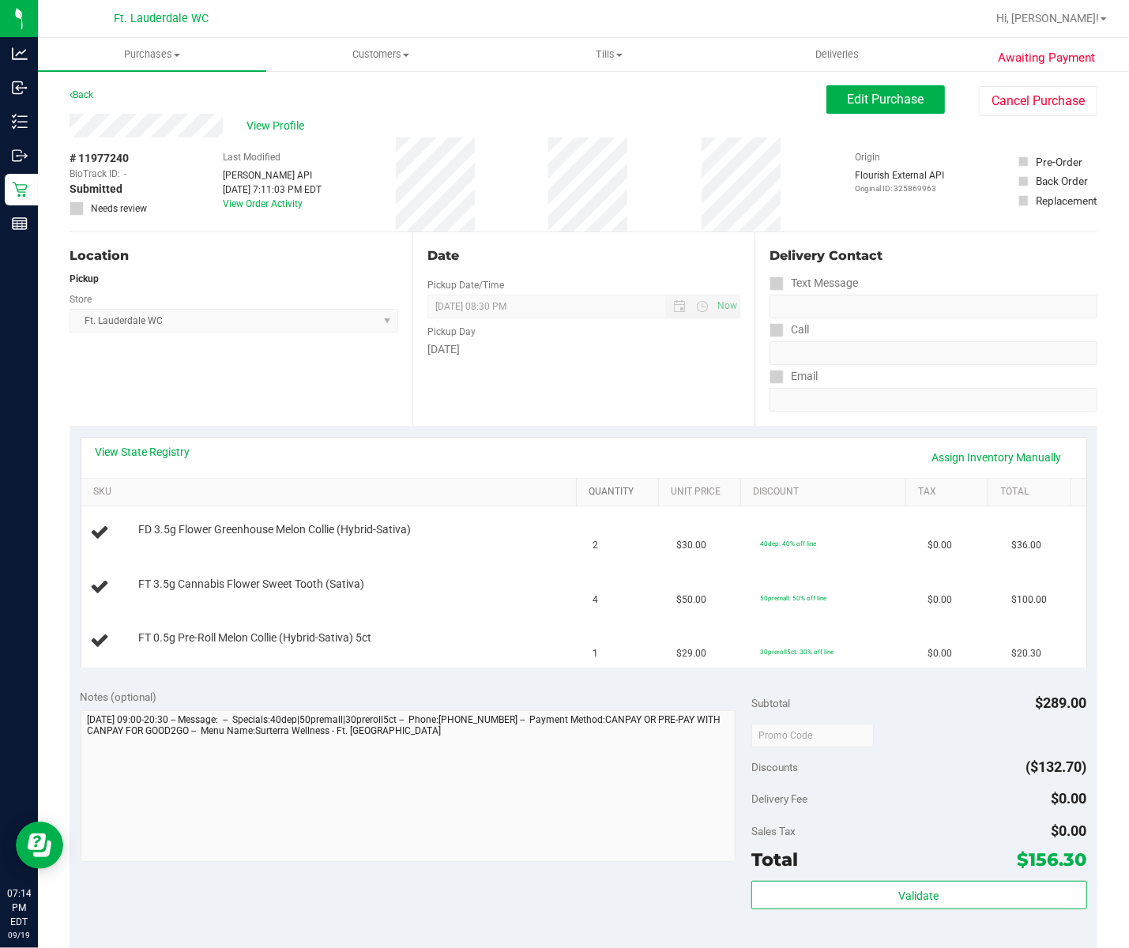
click at [589, 491] on link "Quantity" at bounding box center [621, 492] width 64 height 13
click at [584, 513] on td "1" at bounding box center [626, 533] width 84 height 54
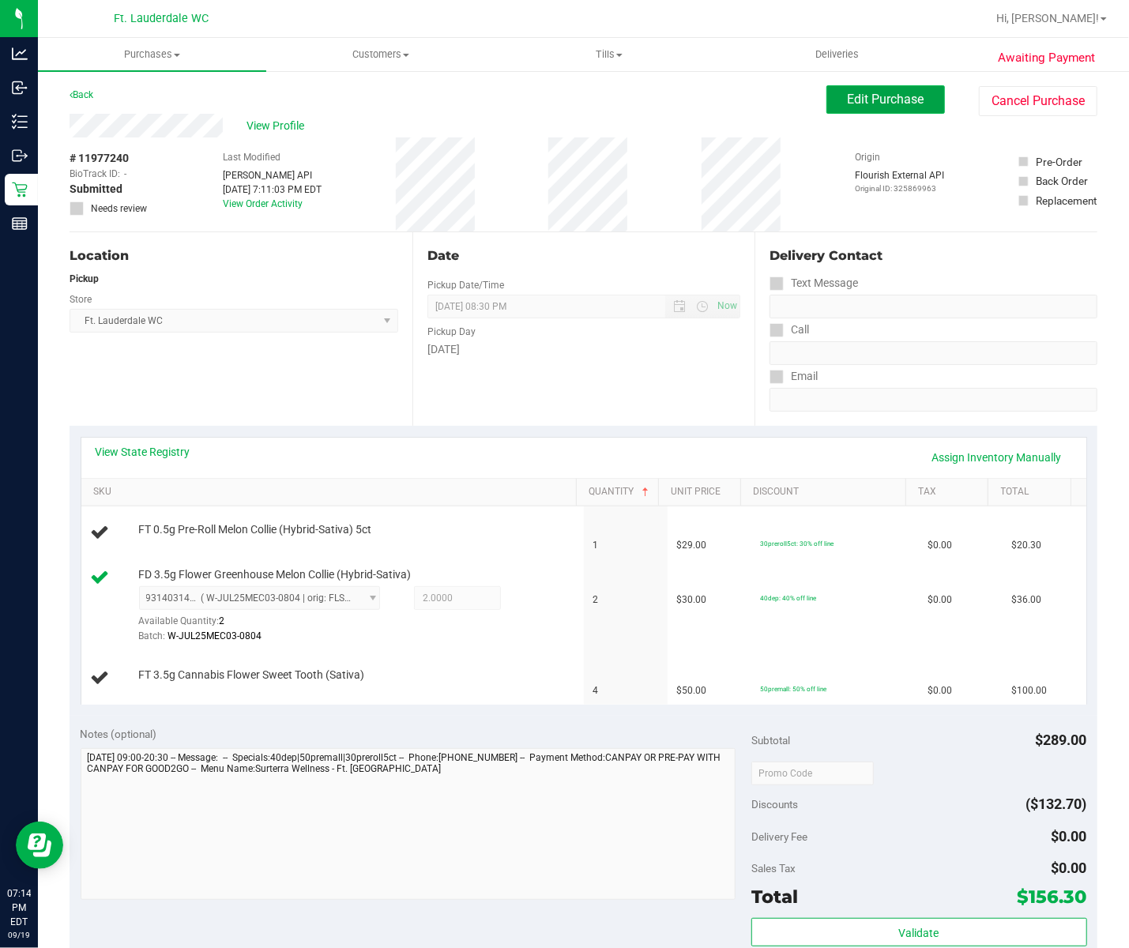
click at [848, 93] on span "Edit Purchase" at bounding box center [886, 99] width 77 height 15
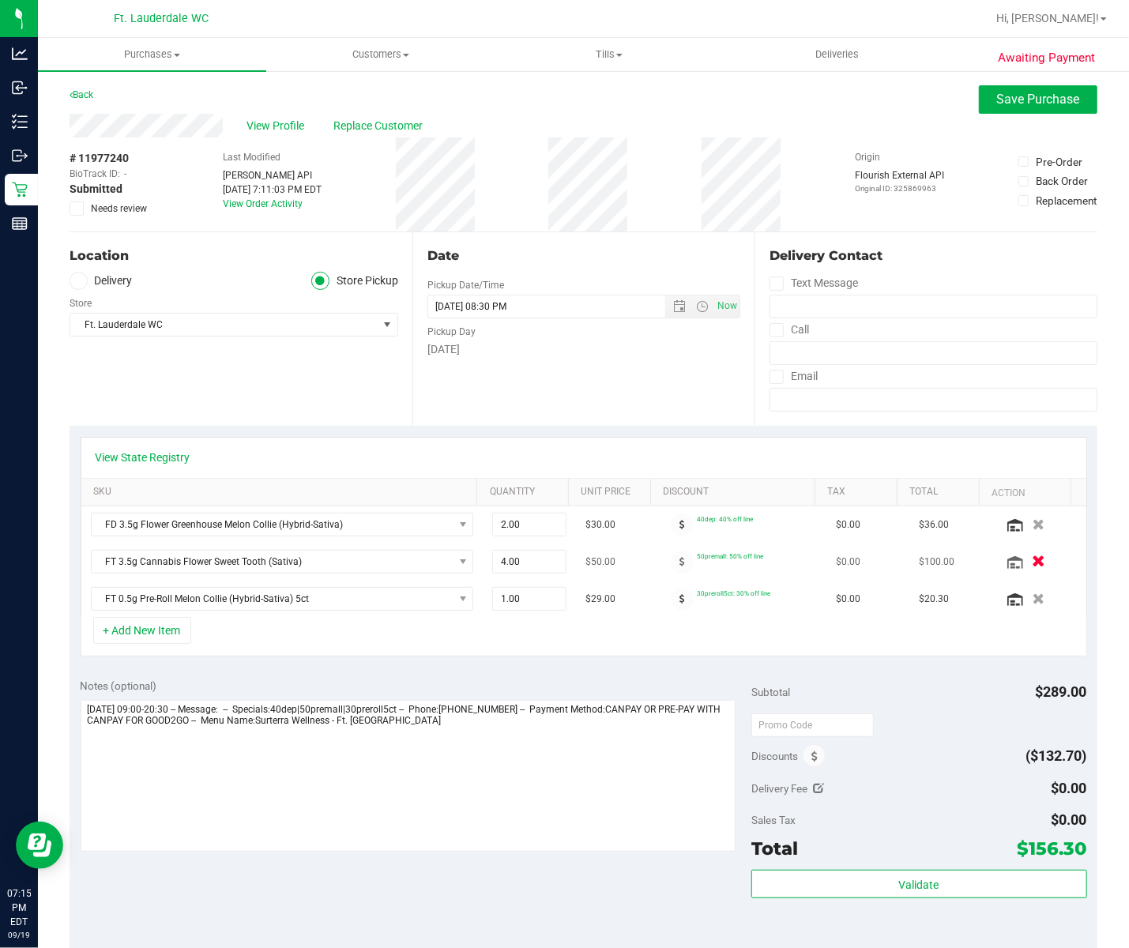
click at [1032, 559] on icon "button" at bounding box center [1038, 562] width 13 height 12
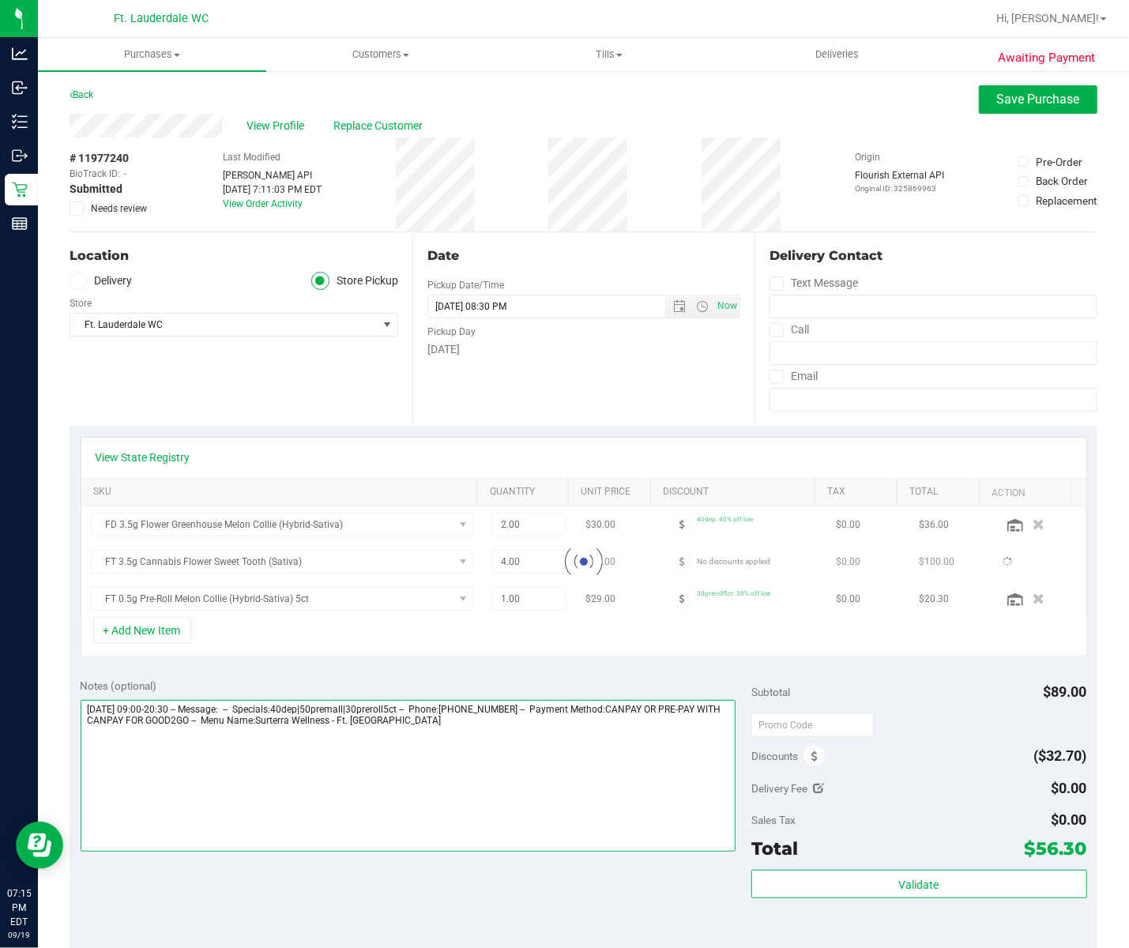
click at [507, 736] on textarea at bounding box center [408, 776] width 655 height 152
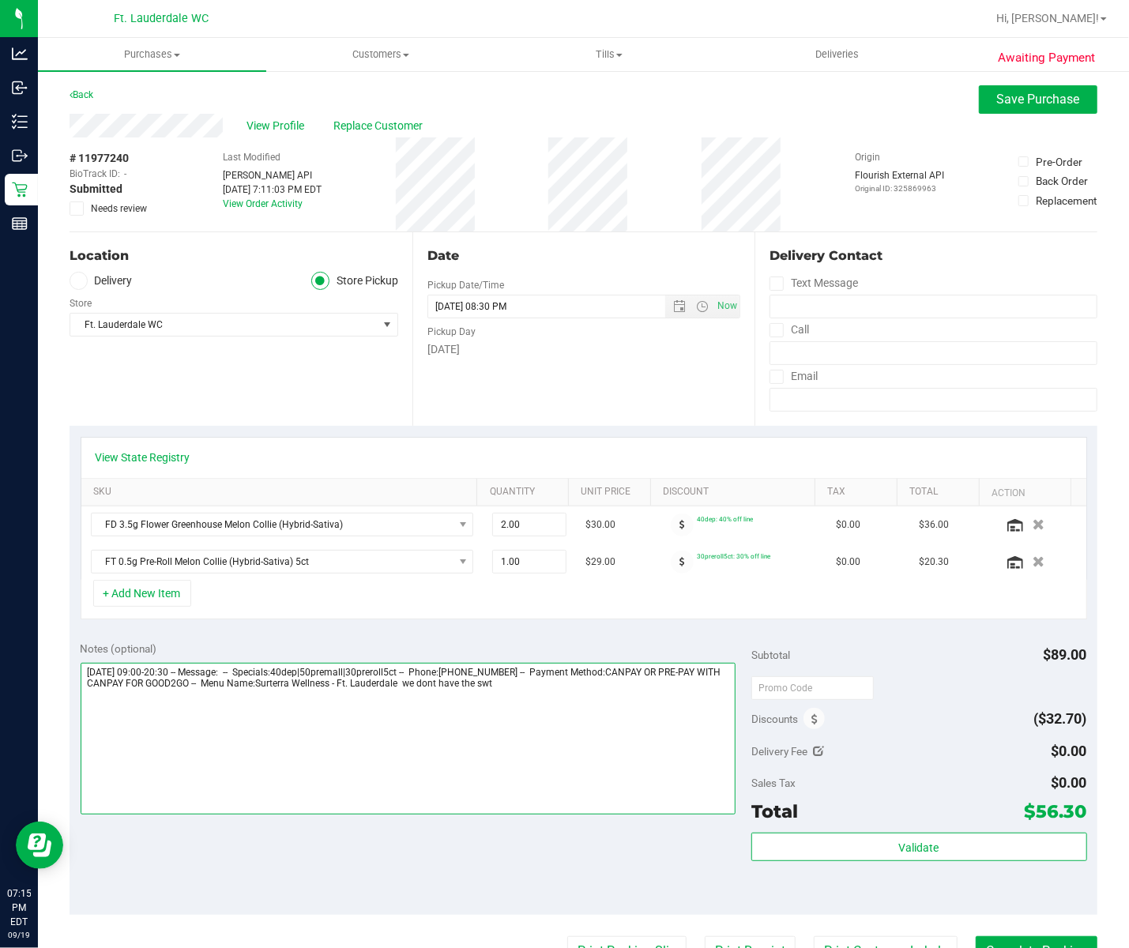
click at [424, 693] on textarea at bounding box center [408, 739] width 655 height 152
type textarea "Friday 09/19/2025 09:00-20:30 -- Message: -- Specials:40dep|50premall|30preroll…"
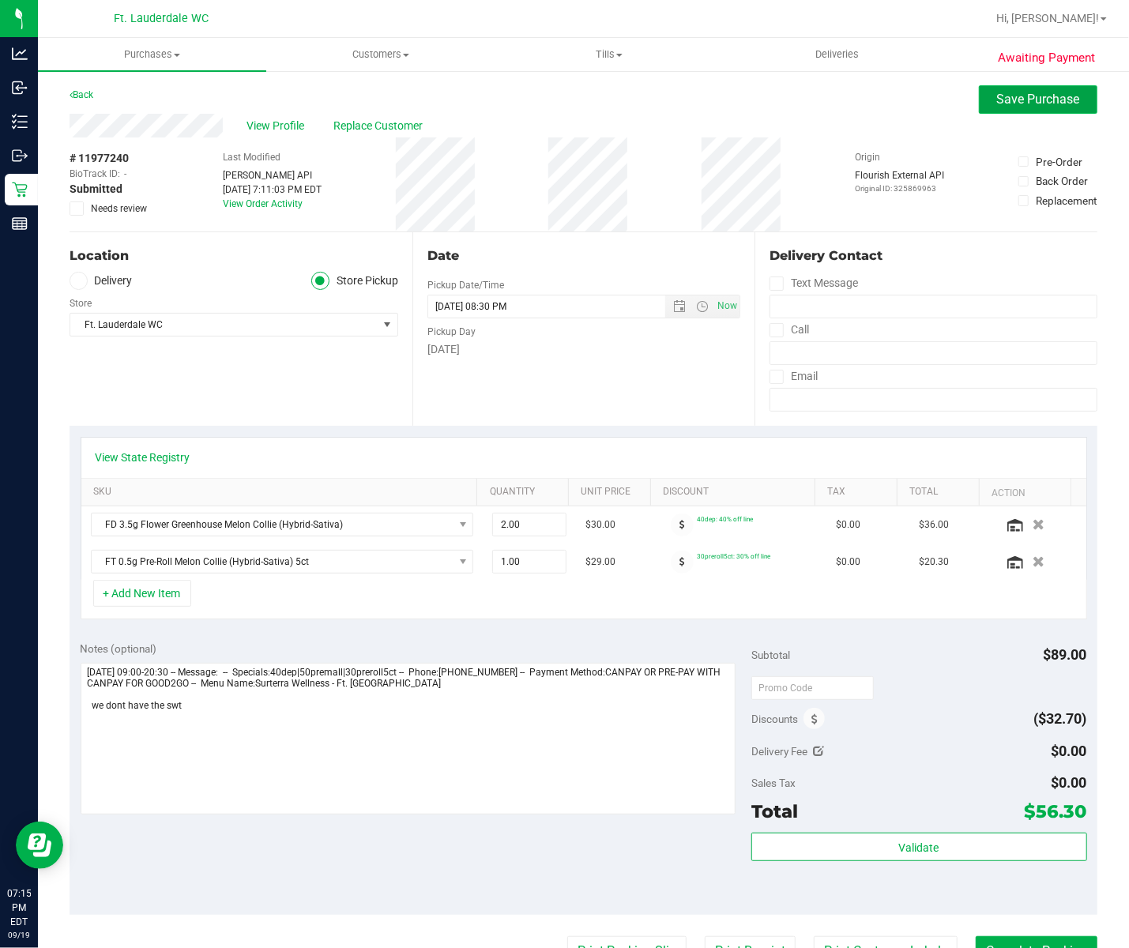
click at [1022, 95] on span "Save Purchase" at bounding box center [1038, 99] width 83 height 15
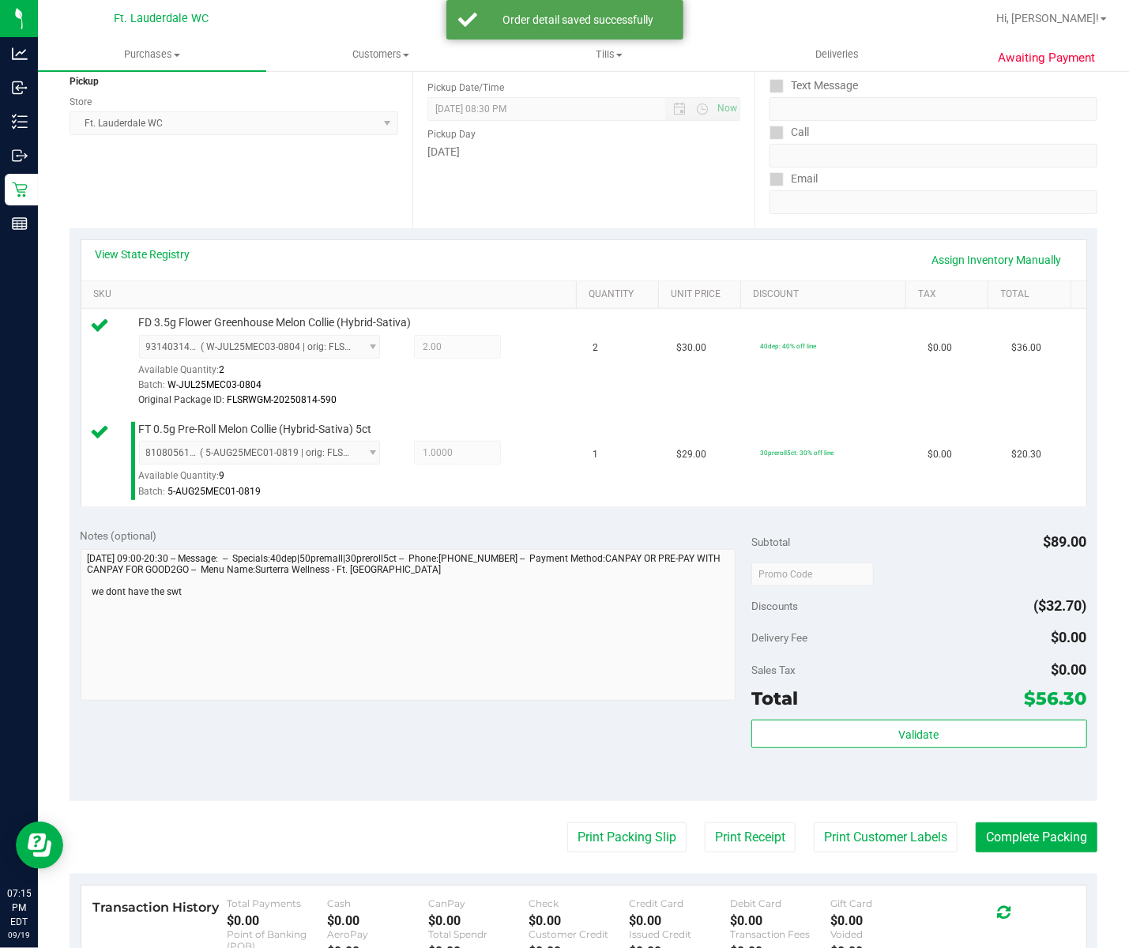
scroll to position [210, 0]
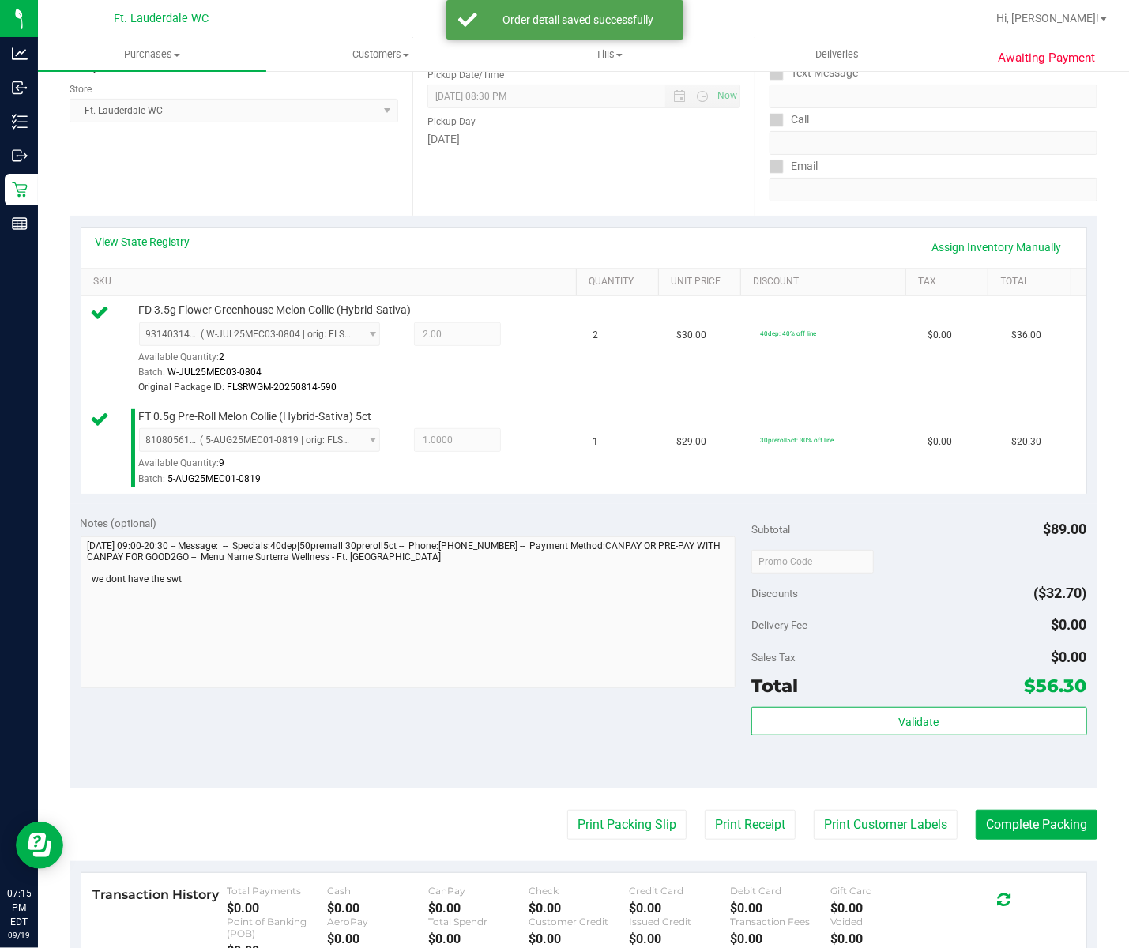
click at [977, 744] on div "Validate" at bounding box center [919, 742] width 336 height 71
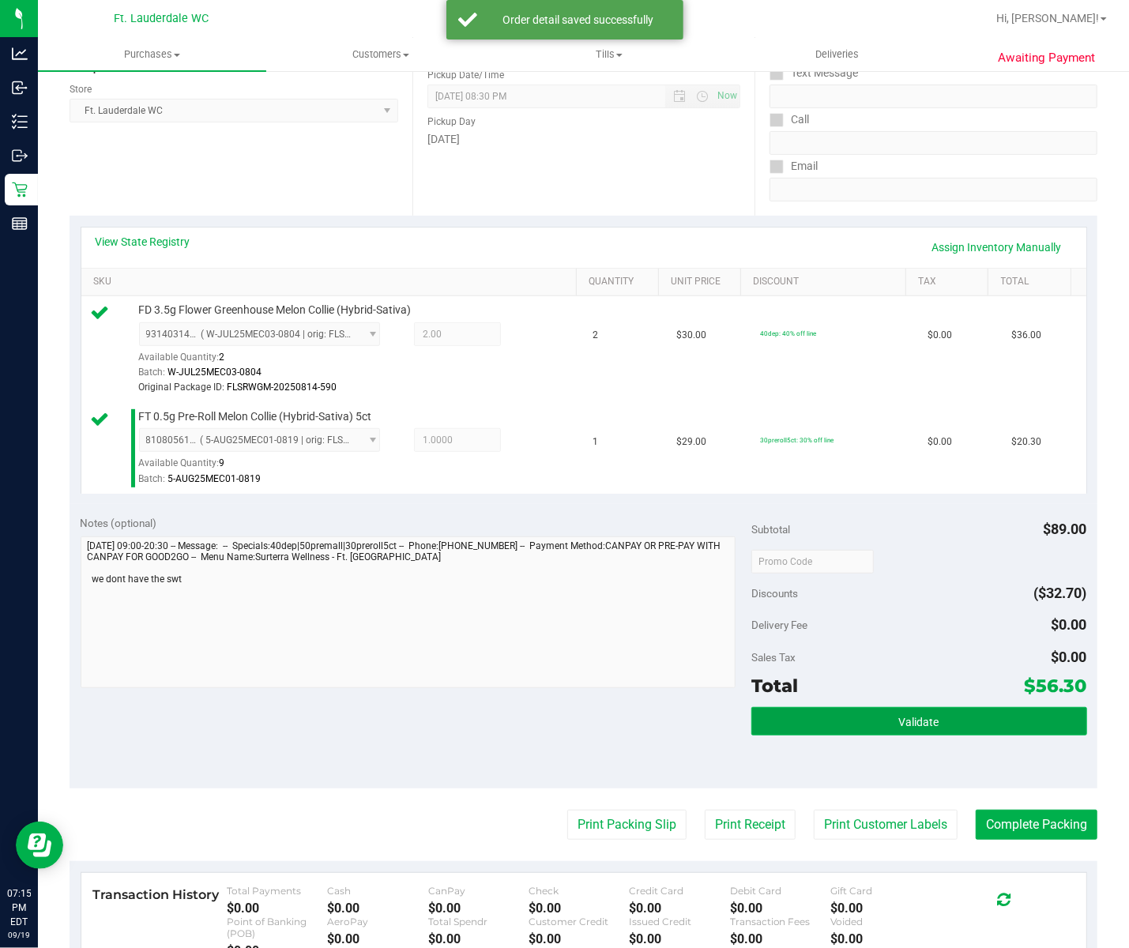
click at [964, 725] on button "Validate" at bounding box center [919, 721] width 336 height 28
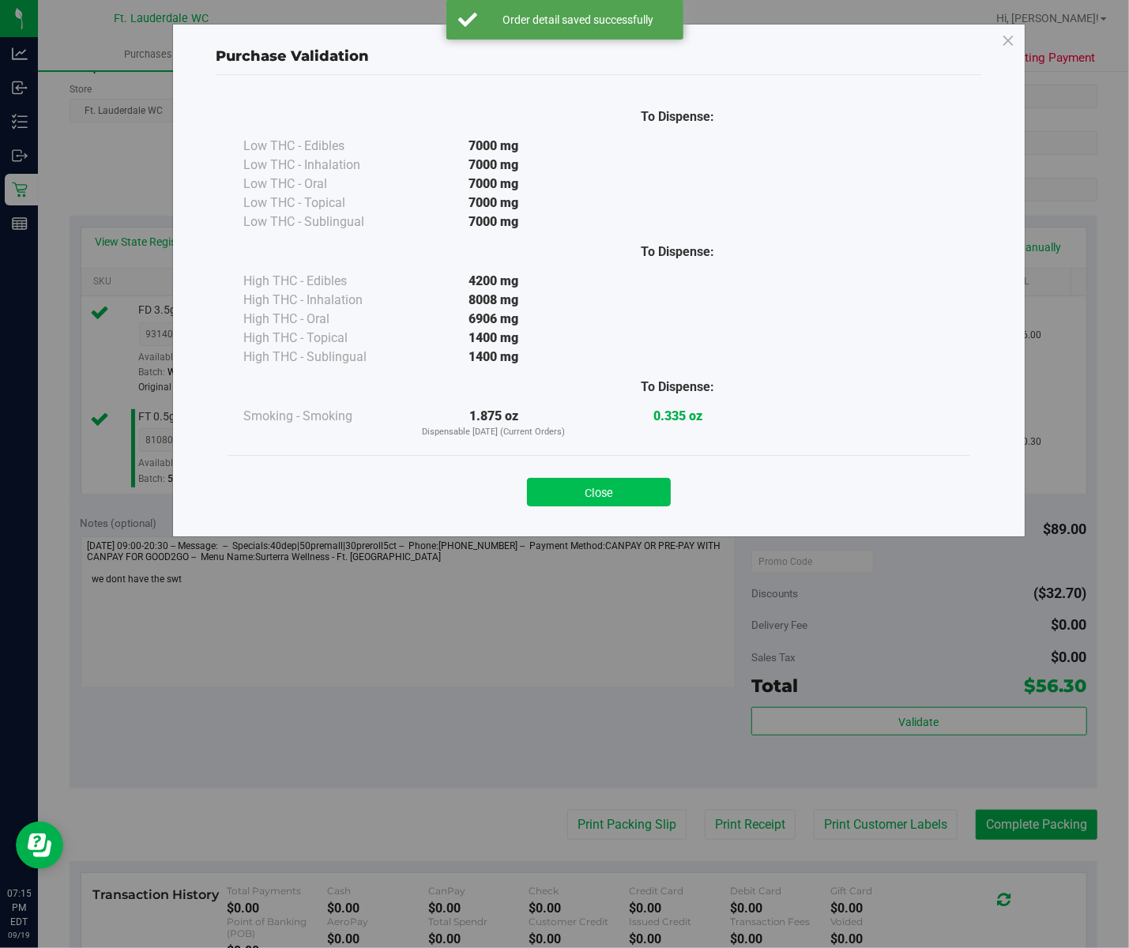
click at [613, 496] on button "Close" at bounding box center [599, 492] width 144 height 28
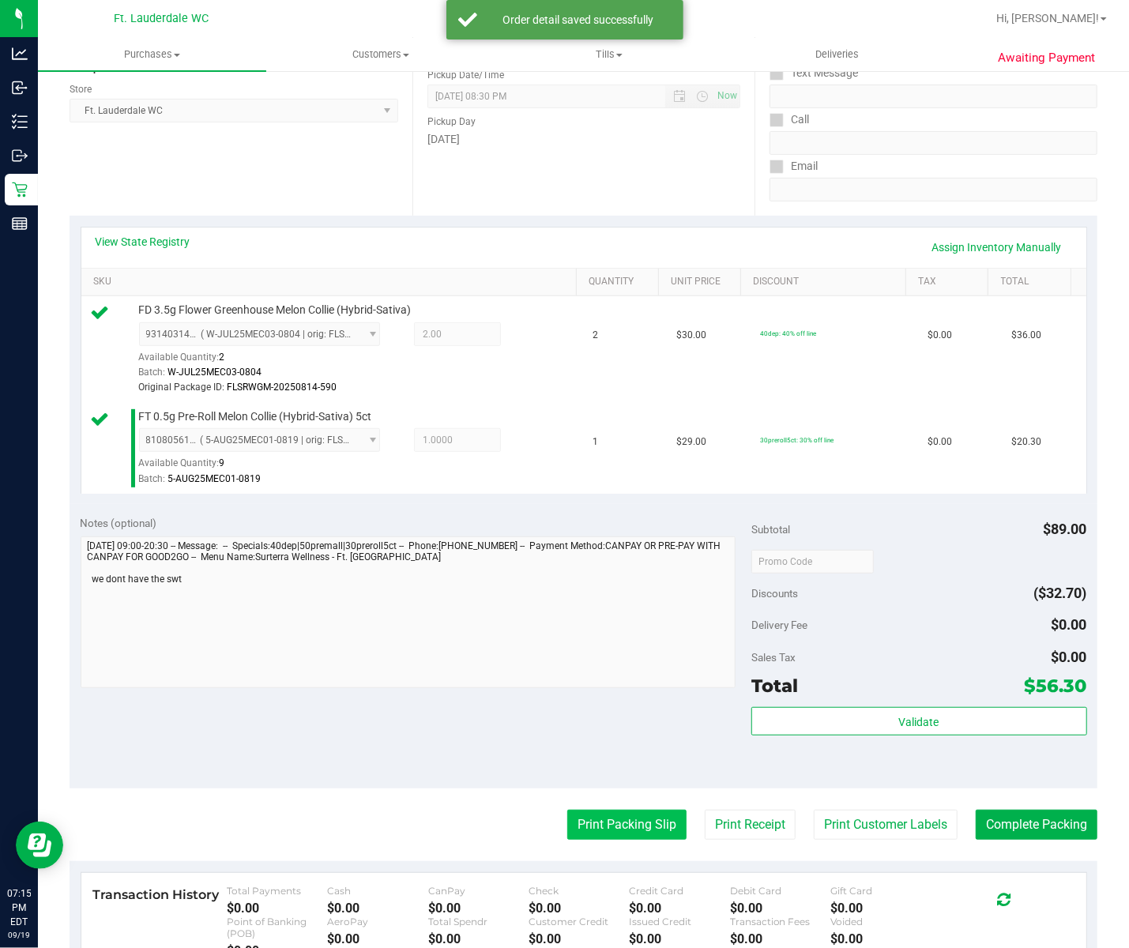
click at [602, 831] on button "Print Packing Slip" at bounding box center [626, 825] width 119 height 30
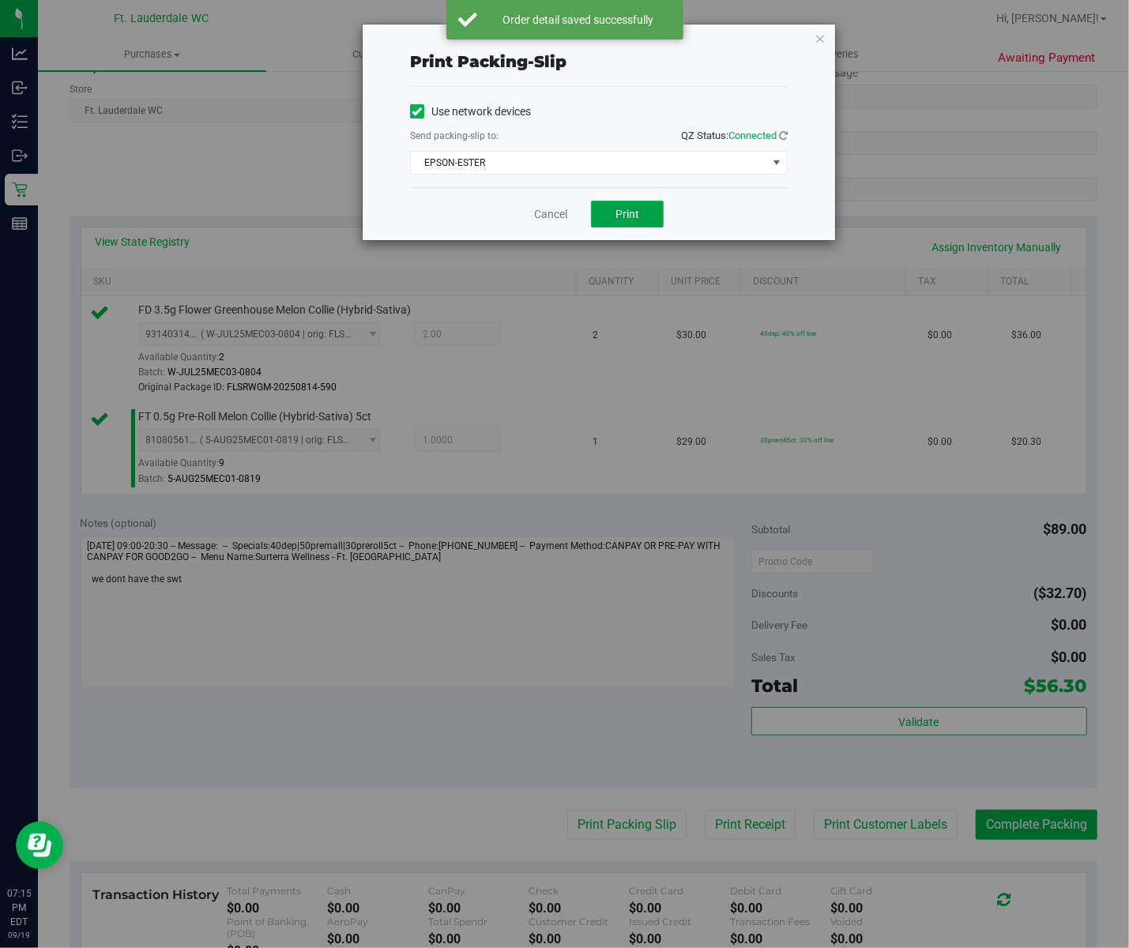
click at [634, 208] on span "Print" at bounding box center [628, 214] width 24 height 13
click at [567, 215] on div "Cancel Print" at bounding box center [599, 213] width 378 height 53
click at [567, 215] on link "Cancel" at bounding box center [550, 214] width 33 height 17
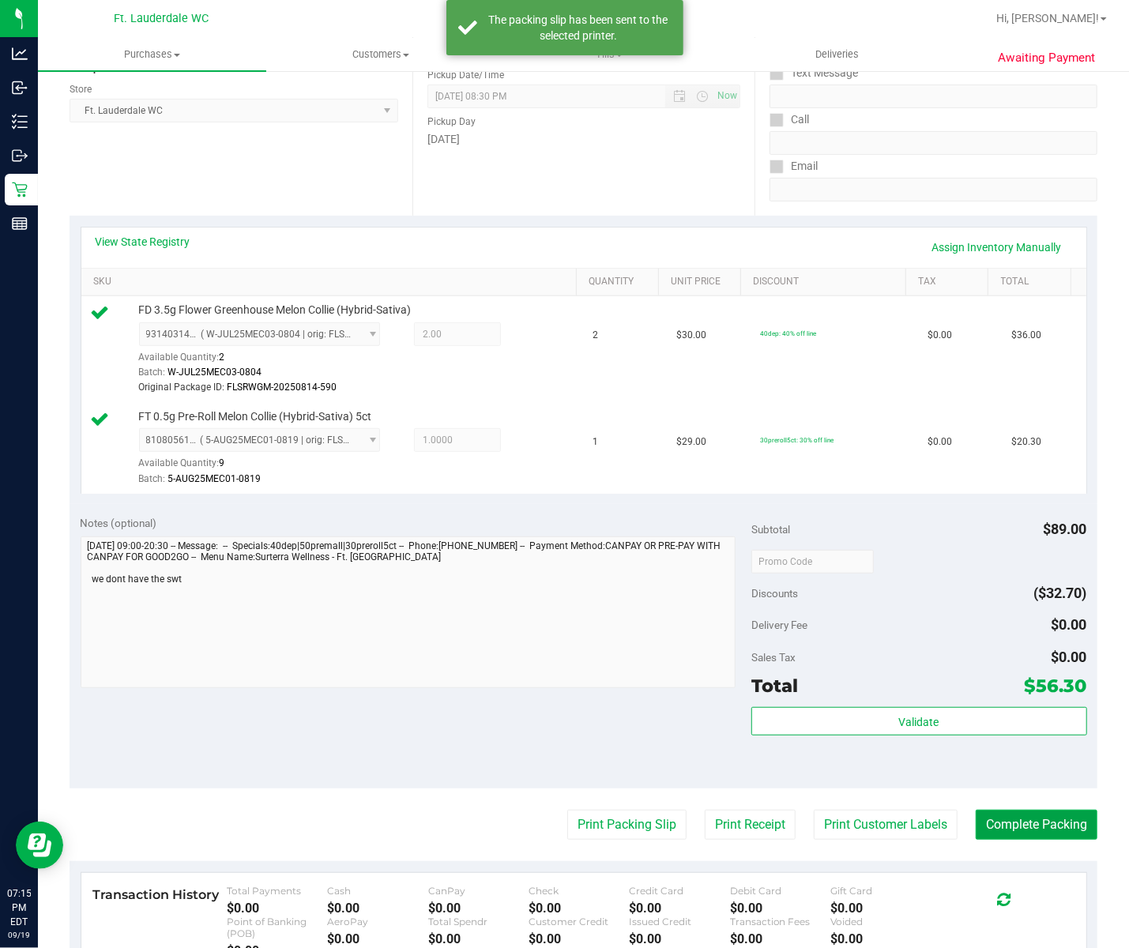
click at [1013, 833] on button "Complete Packing" at bounding box center [1037, 825] width 122 height 30
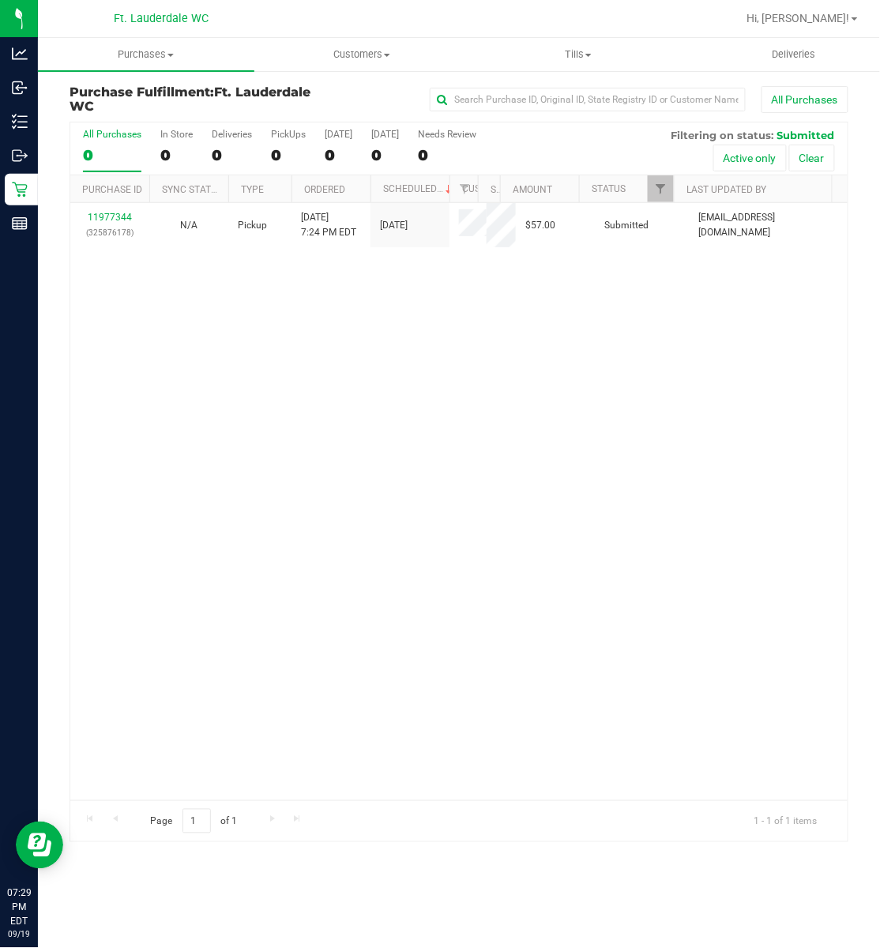
click at [266, 389] on div "11977344 (325876178) N/A Pickup [DATE] 7:24 PM EDT 9/19/2025 $57.00 Submitted […" at bounding box center [459, 501] width 778 height 597
click at [228, 401] on div "11977344 (325876178) N/A Pickup [DATE] 7:24 PM EDT 9/19/2025 $57.00 Submitted […" at bounding box center [459, 501] width 778 height 597
click at [108, 190] on link "Purchase ID" at bounding box center [112, 189] width 60 height 11
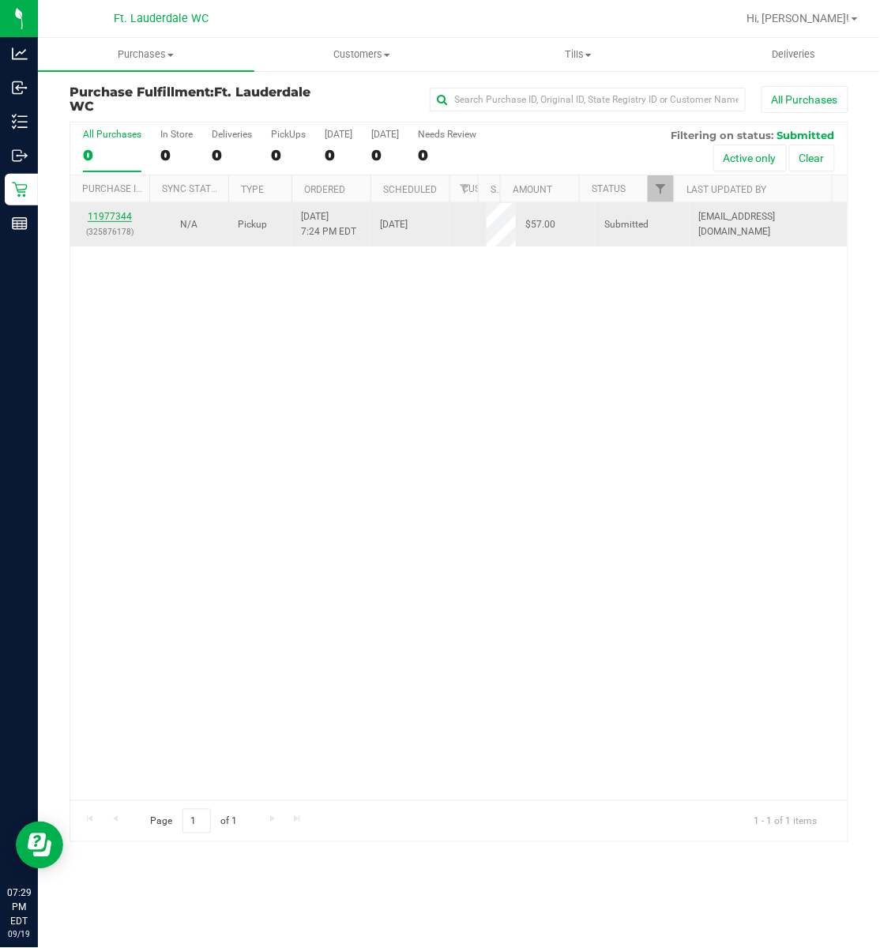
click at [92, 218] on link "11977344" at bounding box center [110, 216] width 44 height 11
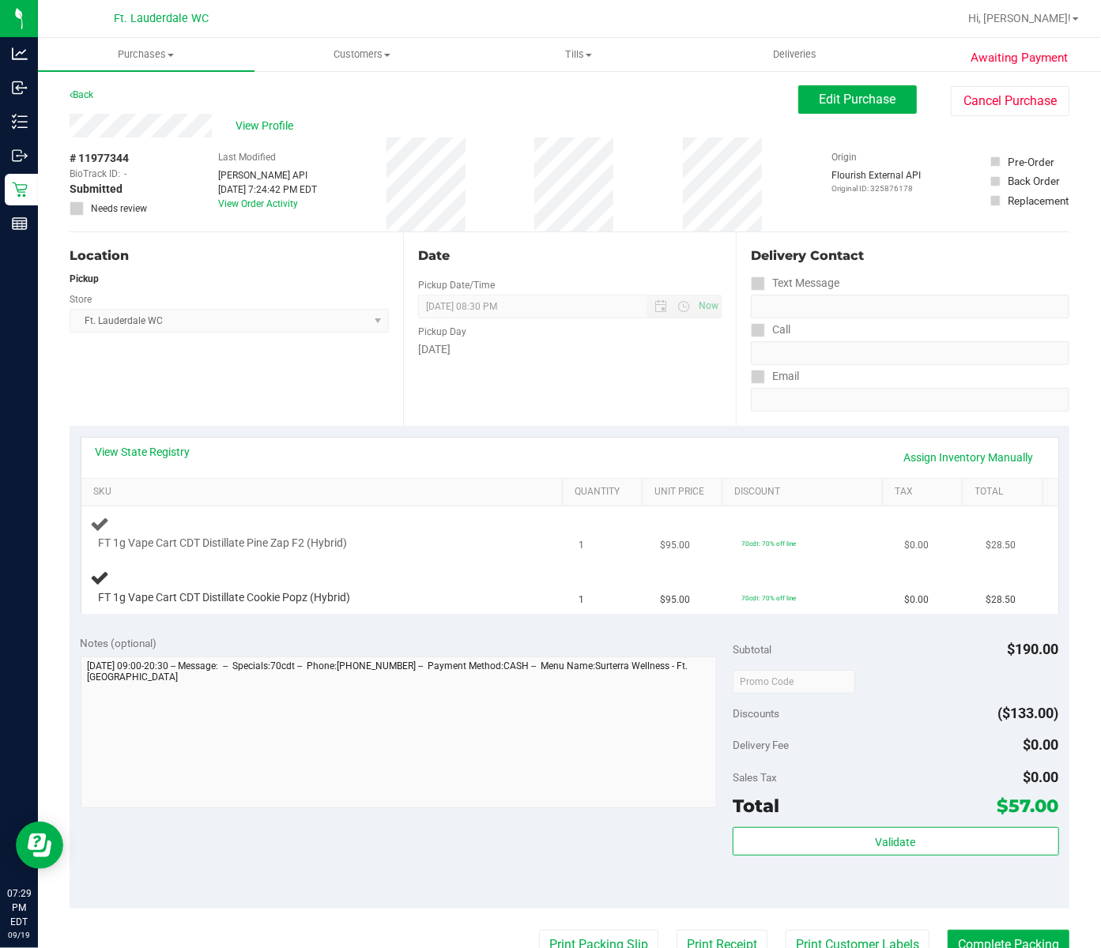
click at [532, 548] on td "FT 1g Vape Cart CDT Distillate Pine Zap F2 (Hybrid)" at bounding box center [325, 533] width 488 height 54
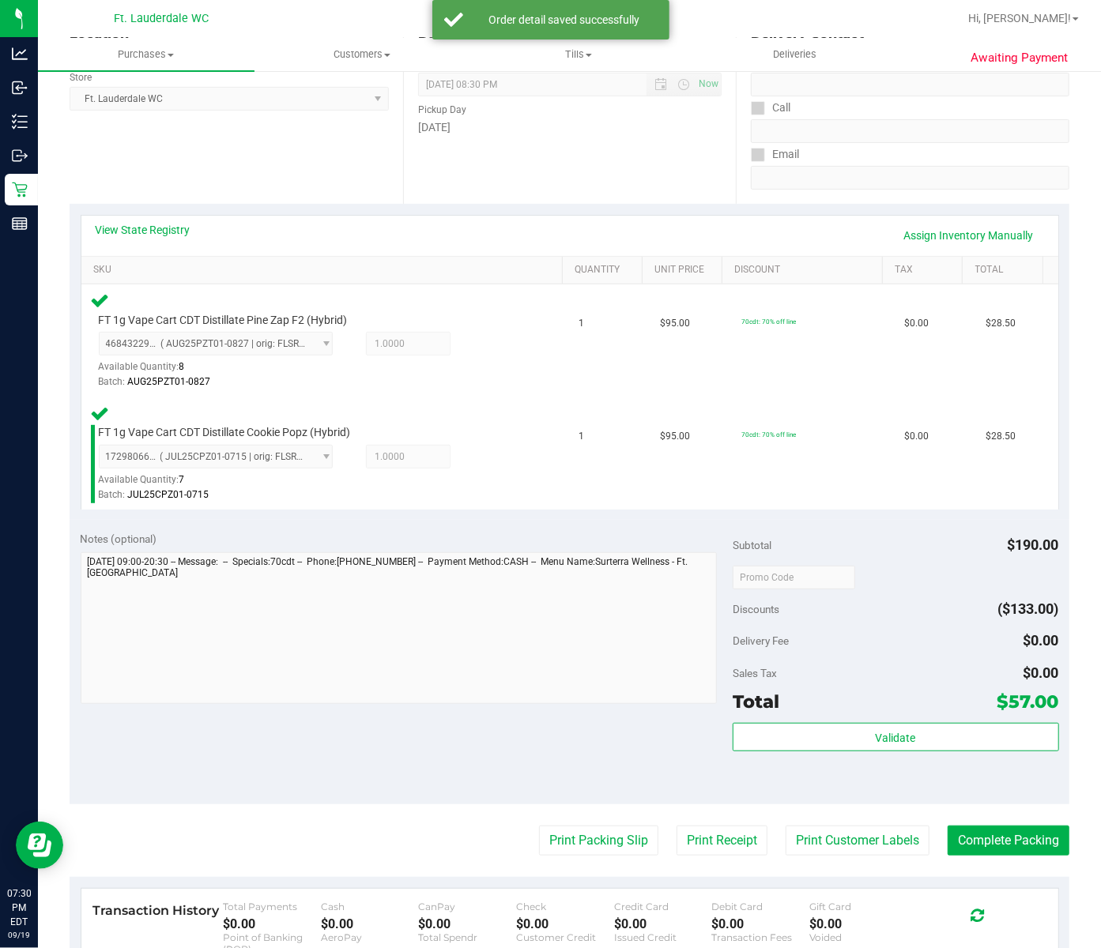
scroll to position [401, 0]
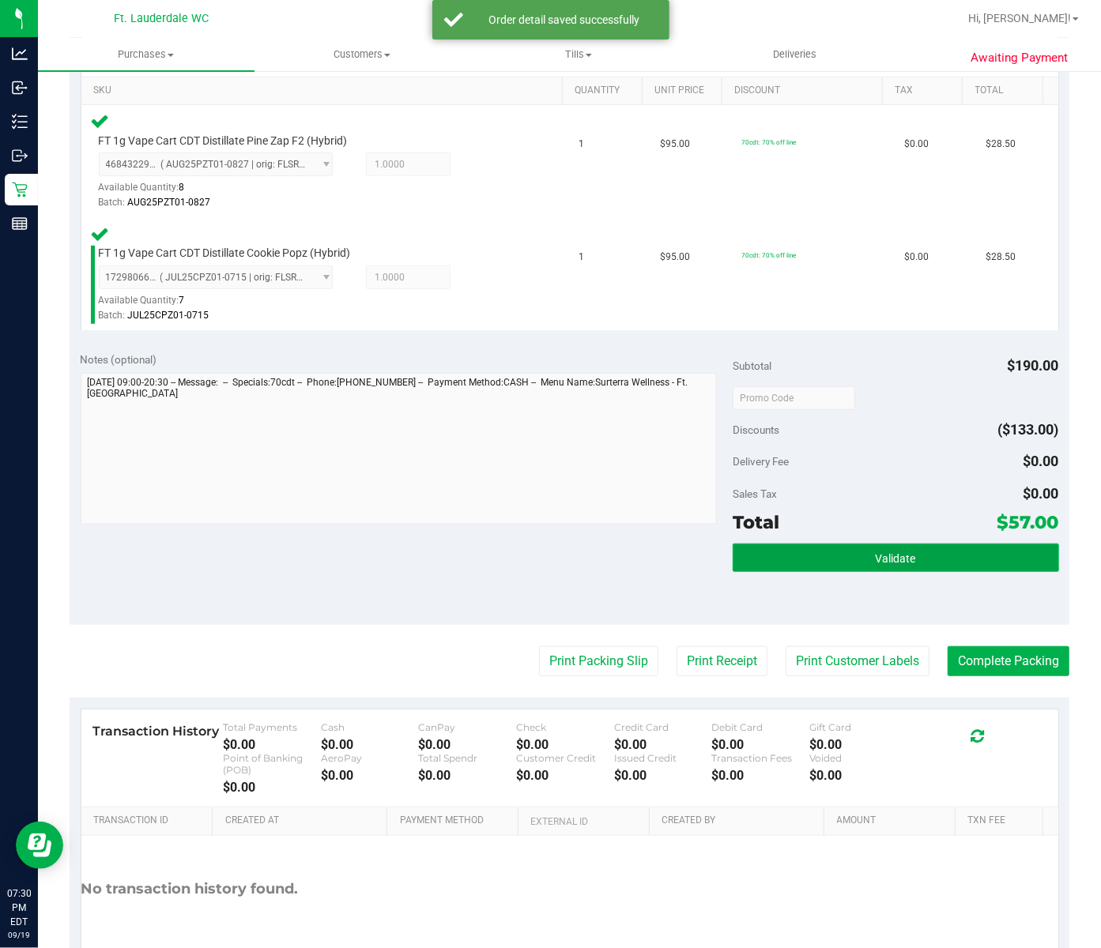
click at [931, 544] on button "Validate" at bounding box center [895, 558] width 326 height 28
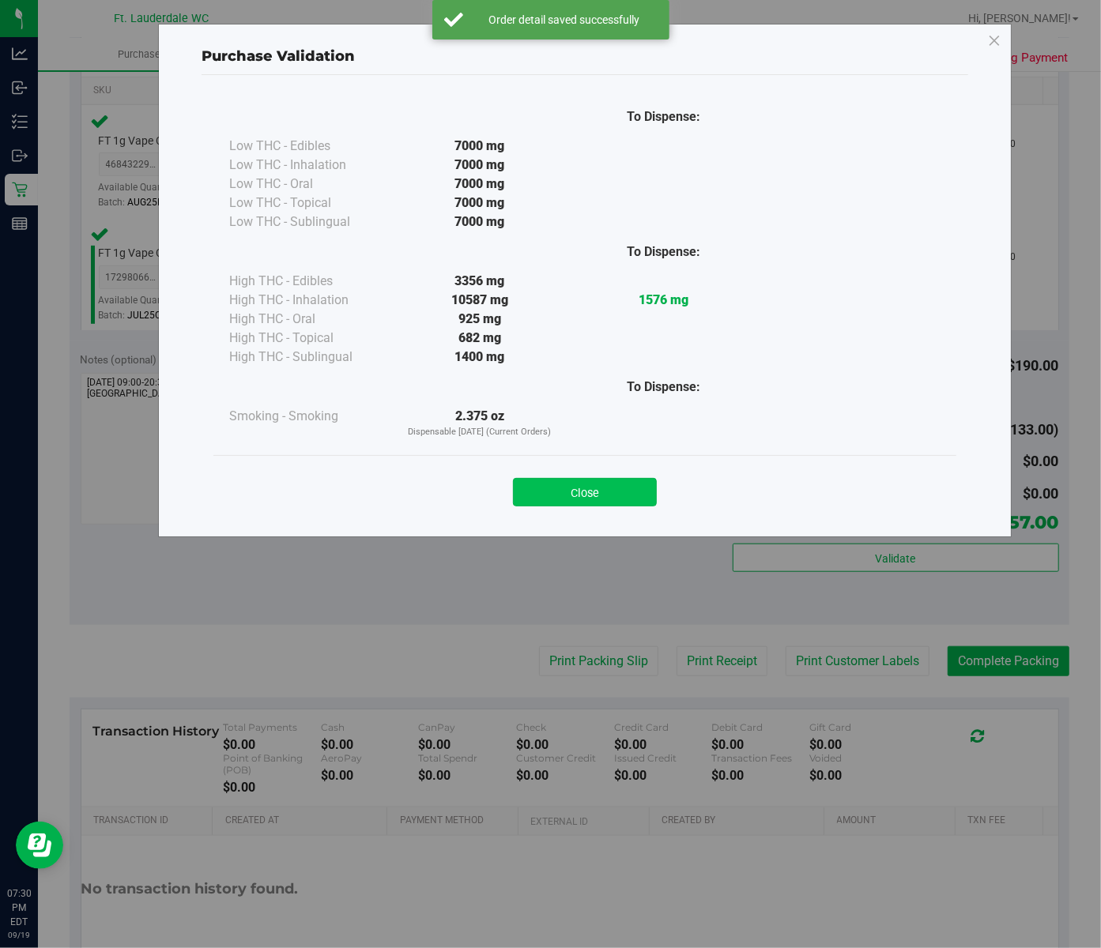
click at [612, 480] on button "Close" at bounding box center [585, 492] width 144 height 28
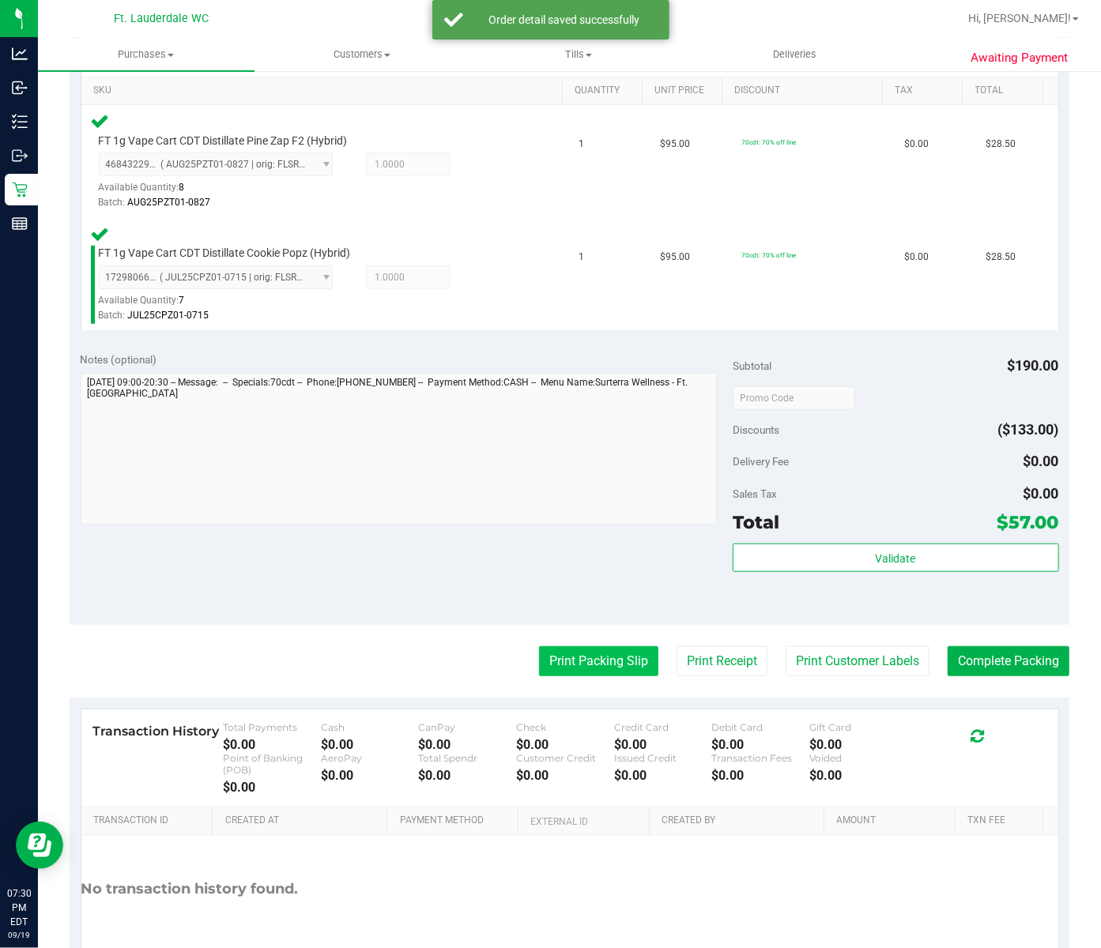
click at [548, 646] on button "Print Packing Slip" at bounding box center [598, 661] width 119 height 30
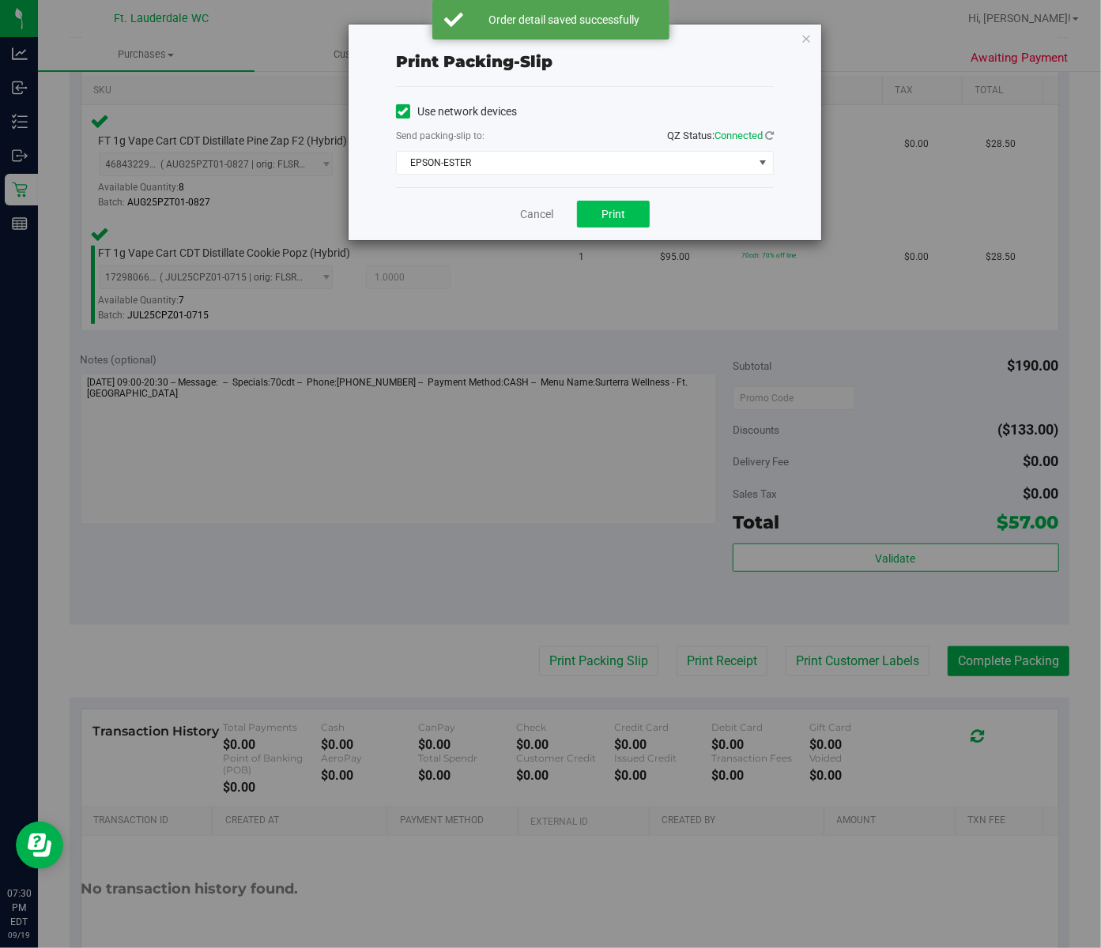
click at [619, 215] on span "Print" at bounding box center [613, 214] width 24 height 13
click at [806, 40] on icon "button" at bounding box center [805, 37] width 11 height 19
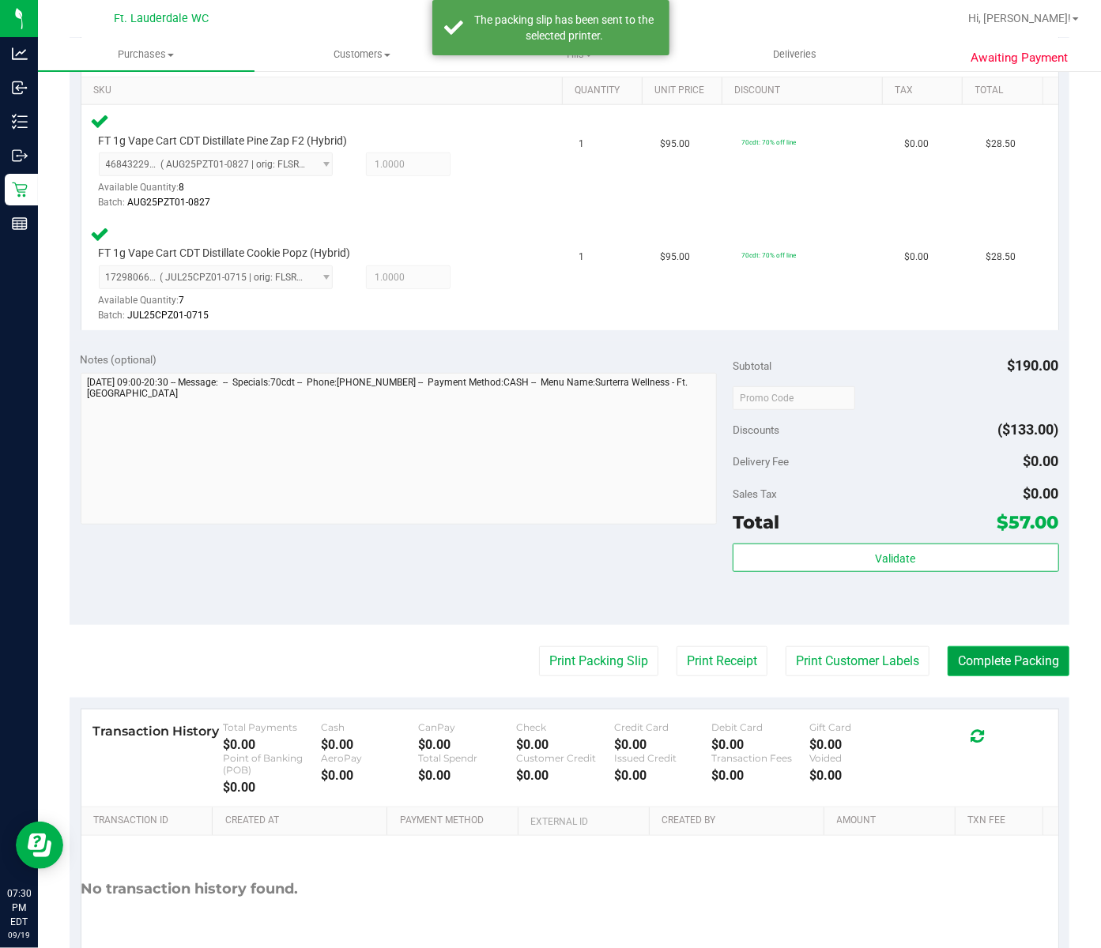
click at [996, 646] on button "Complete Packing" at bounding box center [1008, 661] width 122 height 30
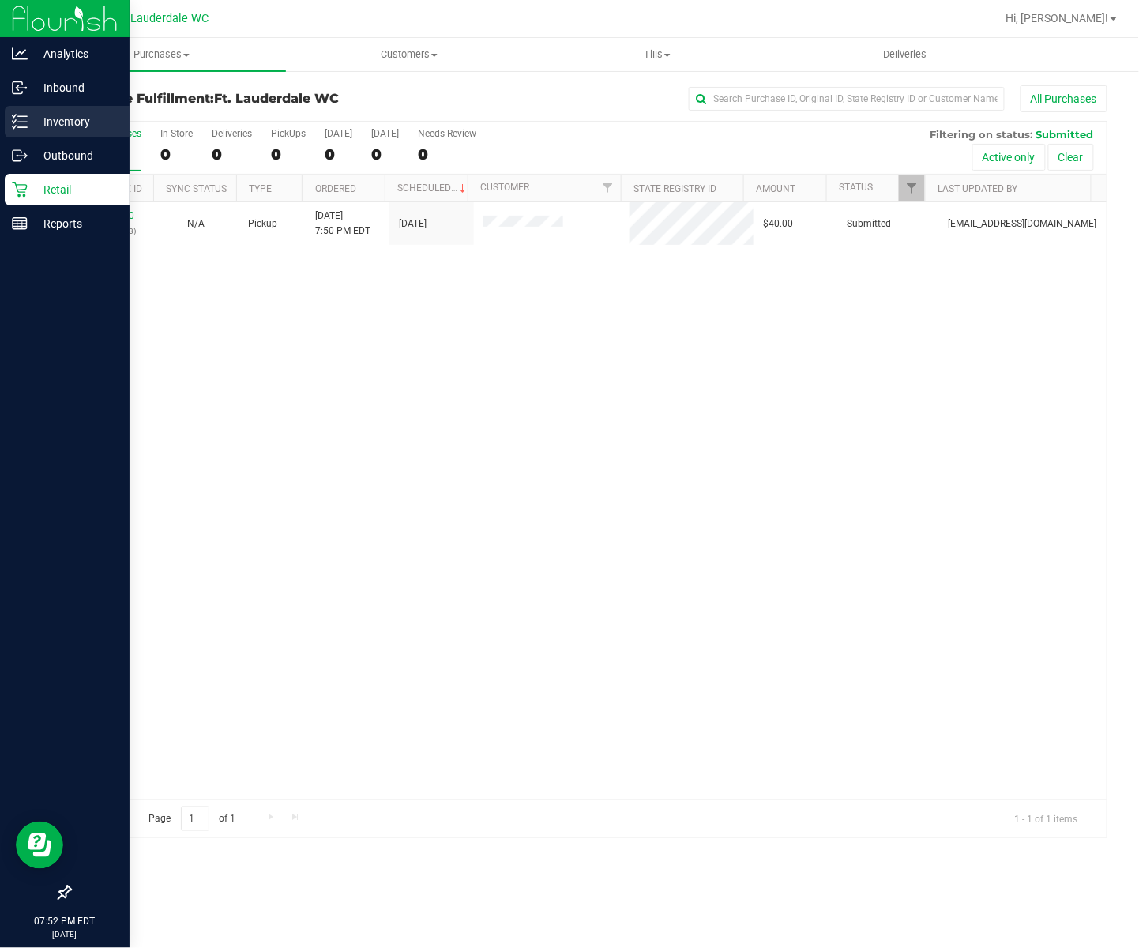
click at [47, 128] on p "Inventory" at bounding box center [75, 121] width 95 height 19
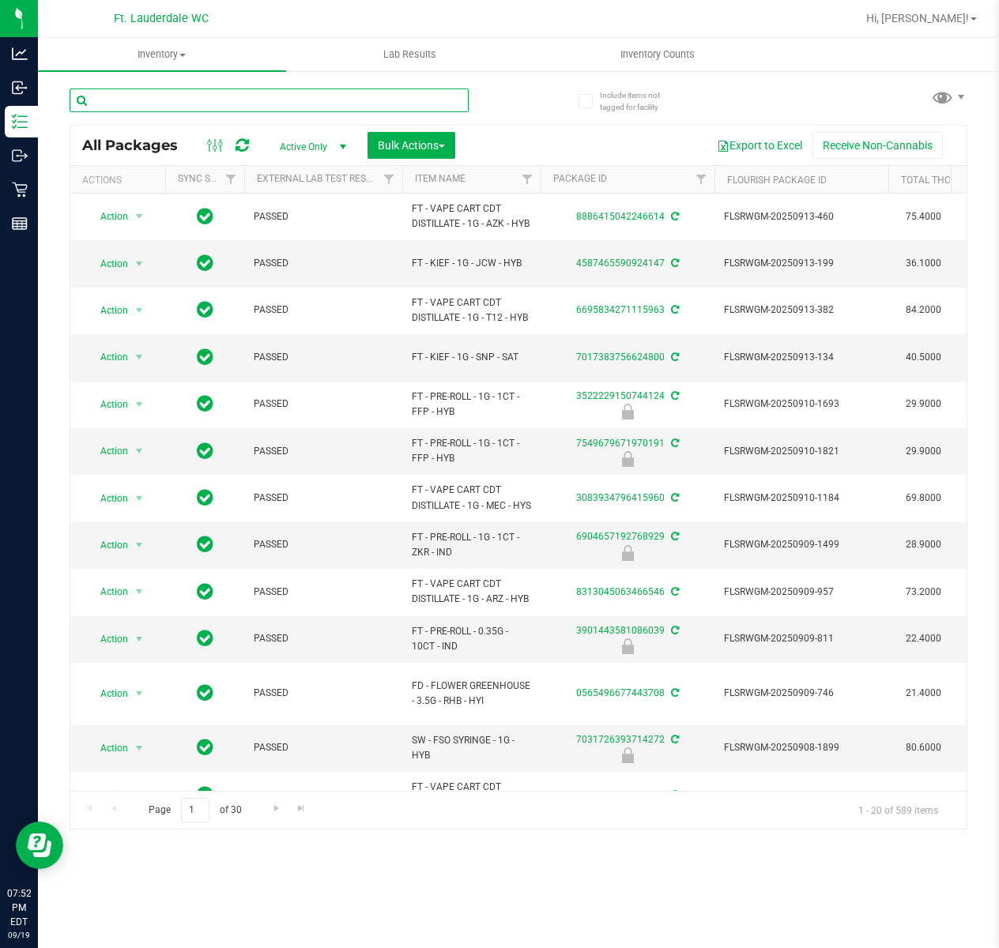
click at [179, 104] on input "text" at bounding box center [269, 100] width 399 height 24
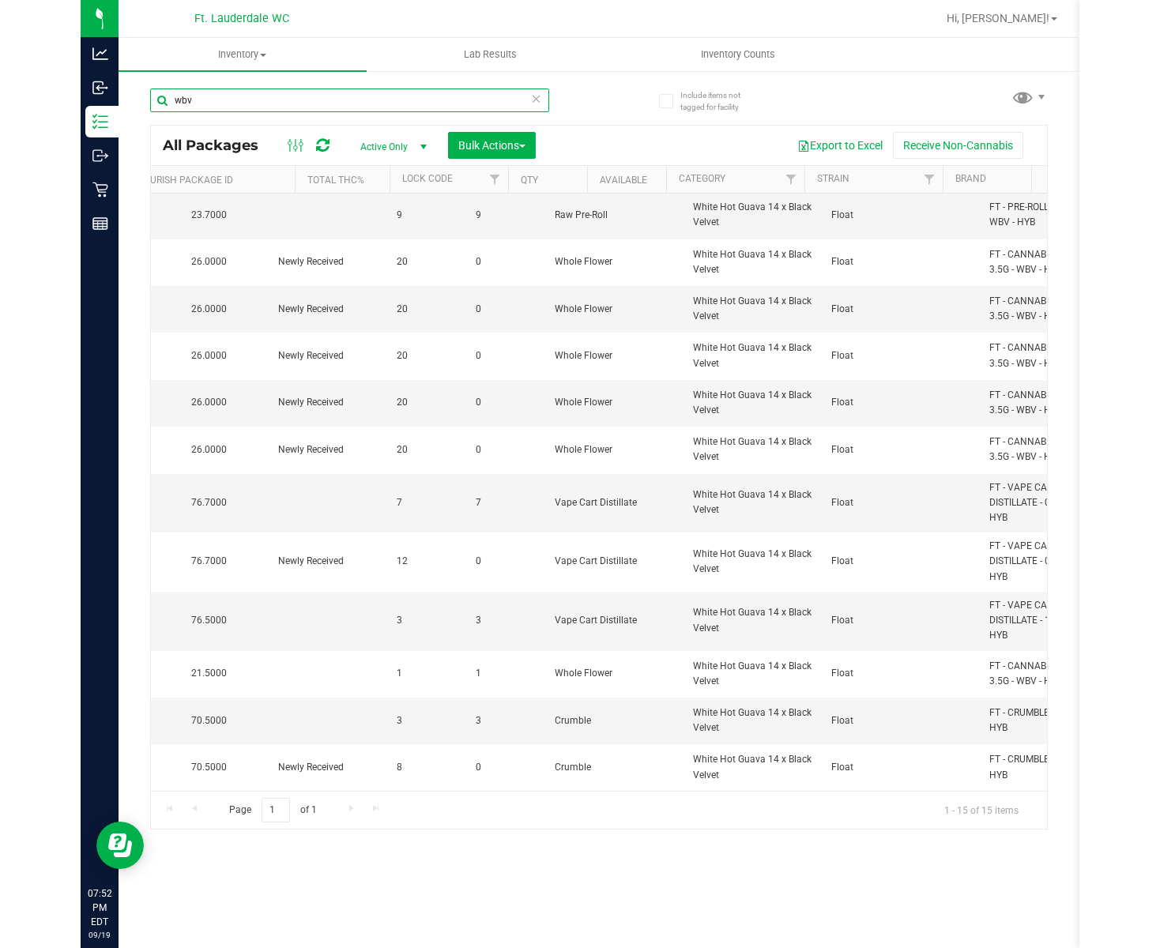
scroll to position [0, 795]
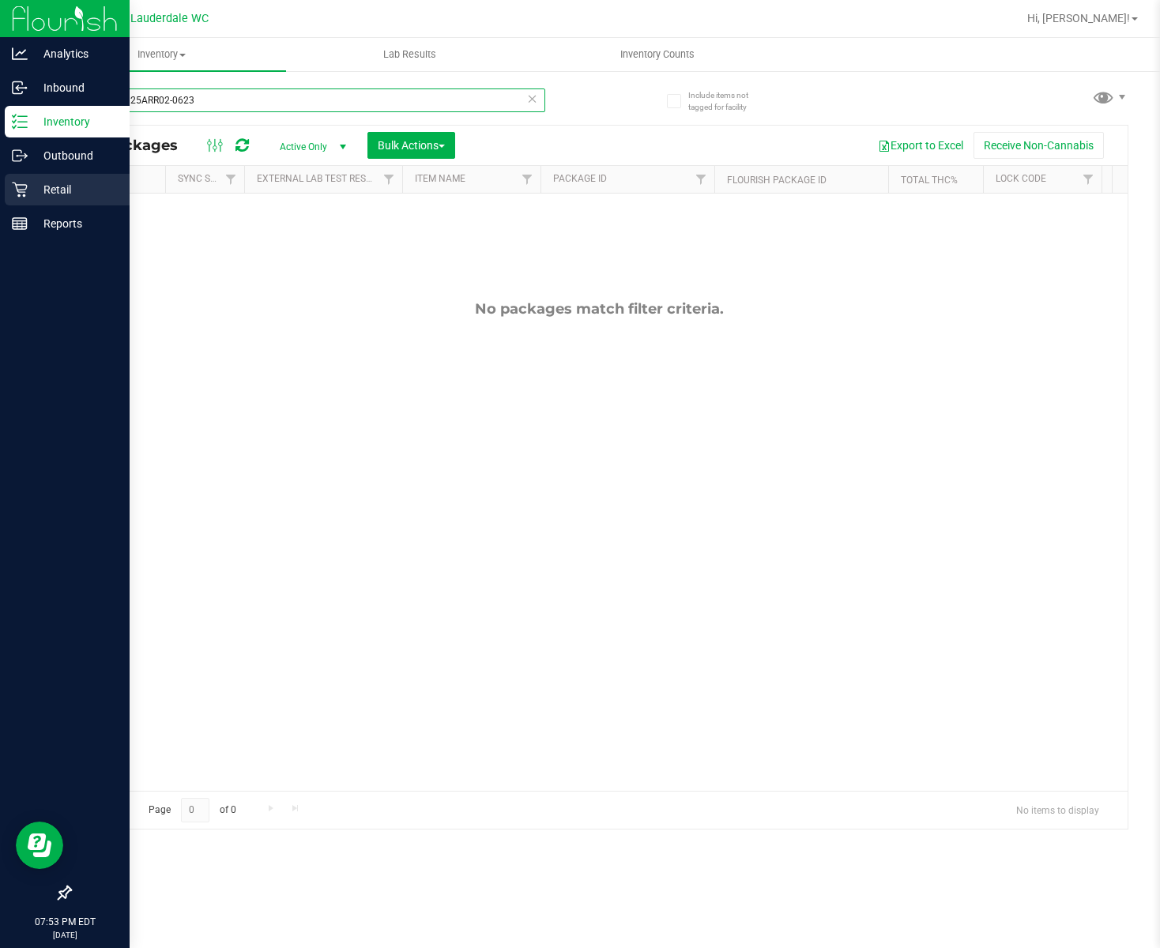
type input "wbvJUN25ARR02-0623"
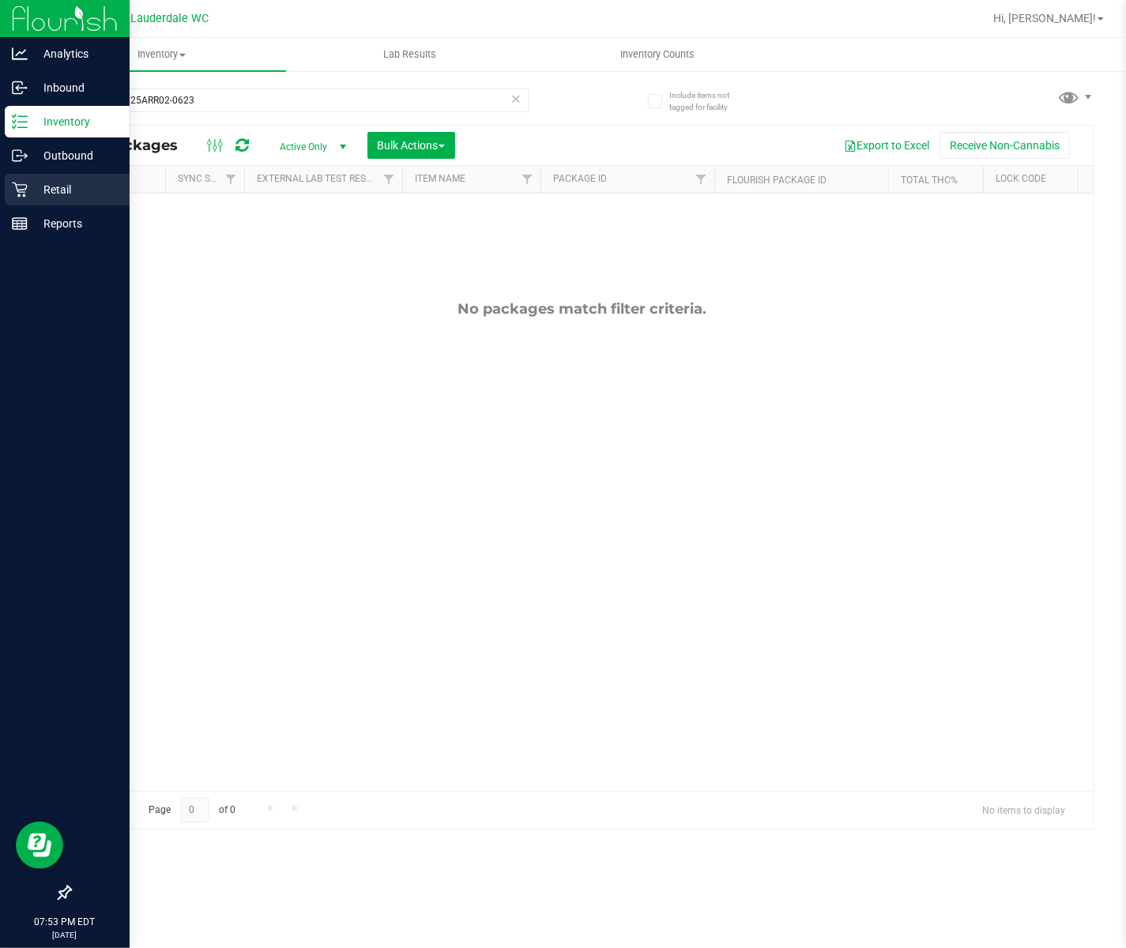
click at [67, 190] on p "Retail" at bounding box center [75, 189] width 95 height 19
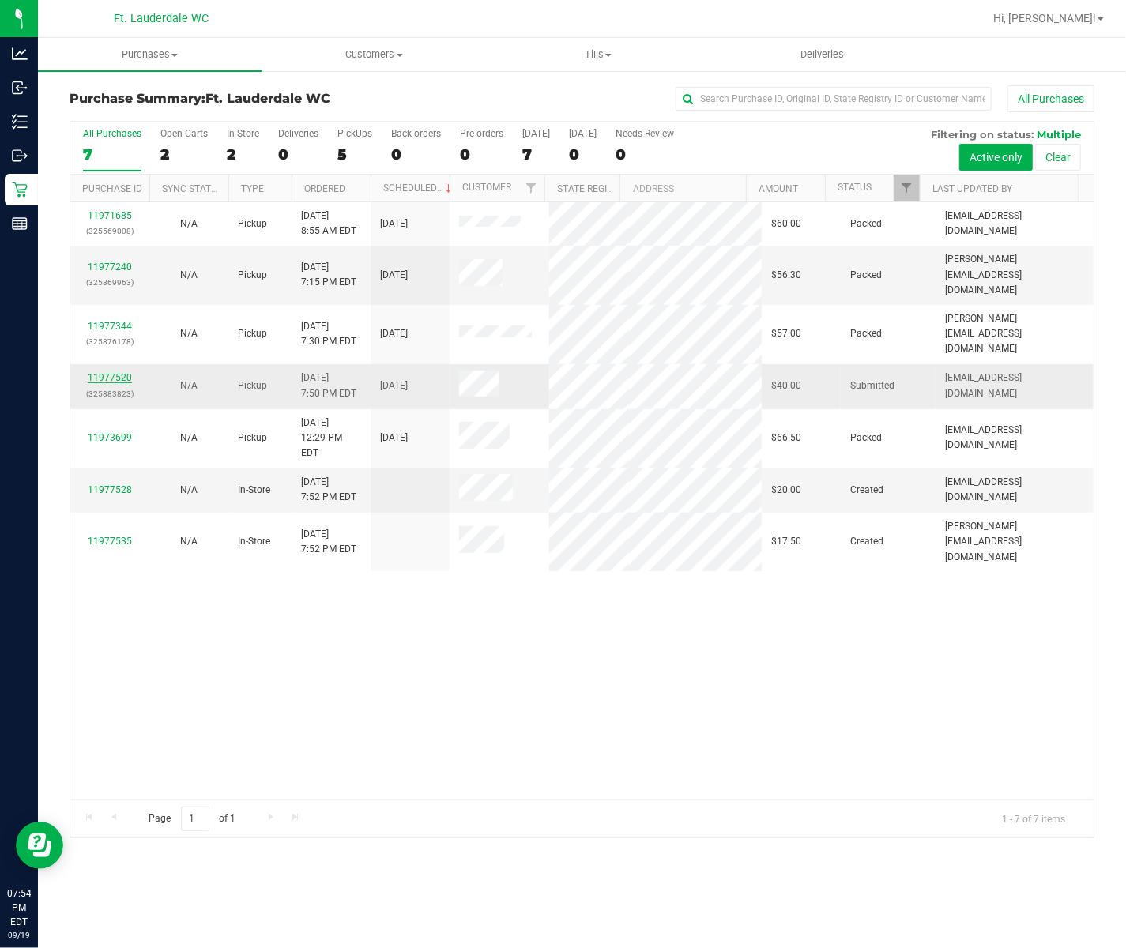
click at [109, 372] on link "11977520" at bounding box center [110, 377] width 44 height 11
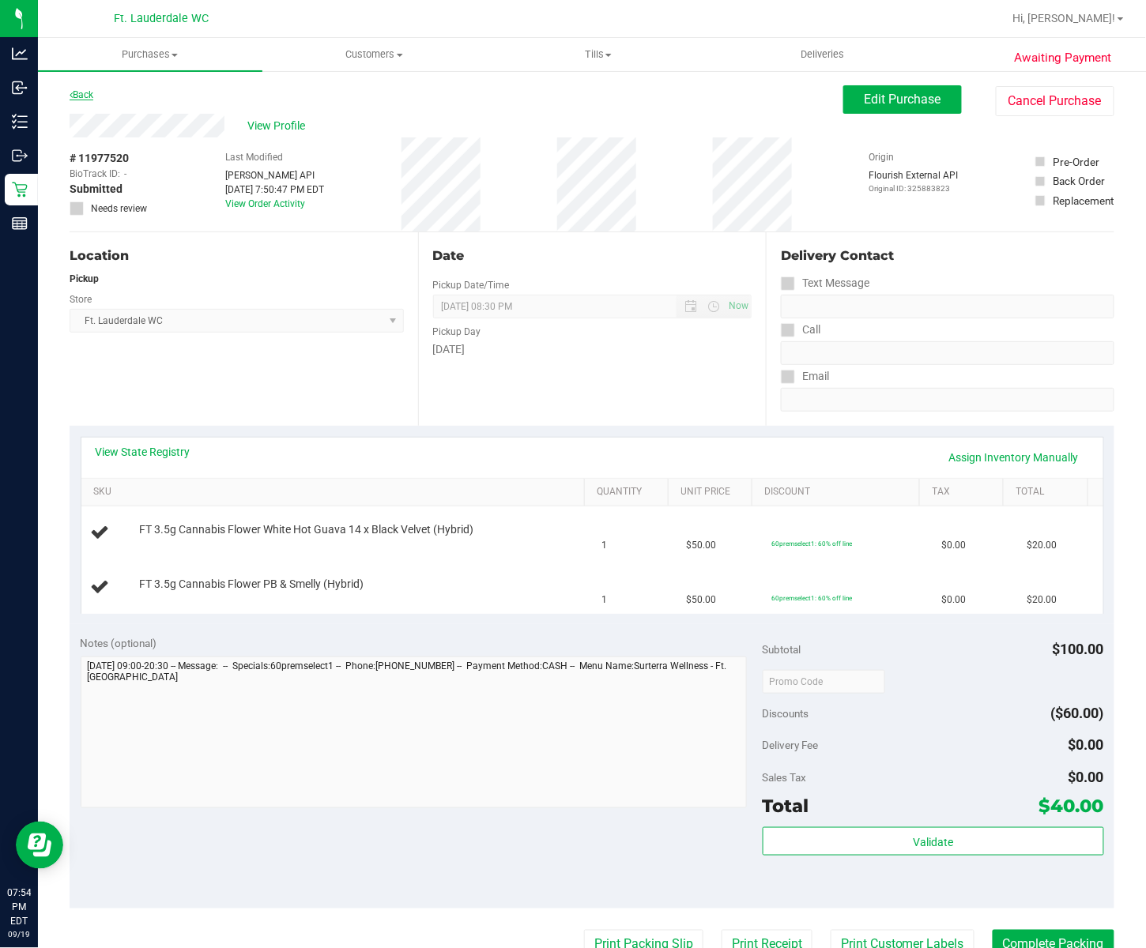
click at [93, 95] on link "Back" at bounding box center [82, 94] width 24 height 11
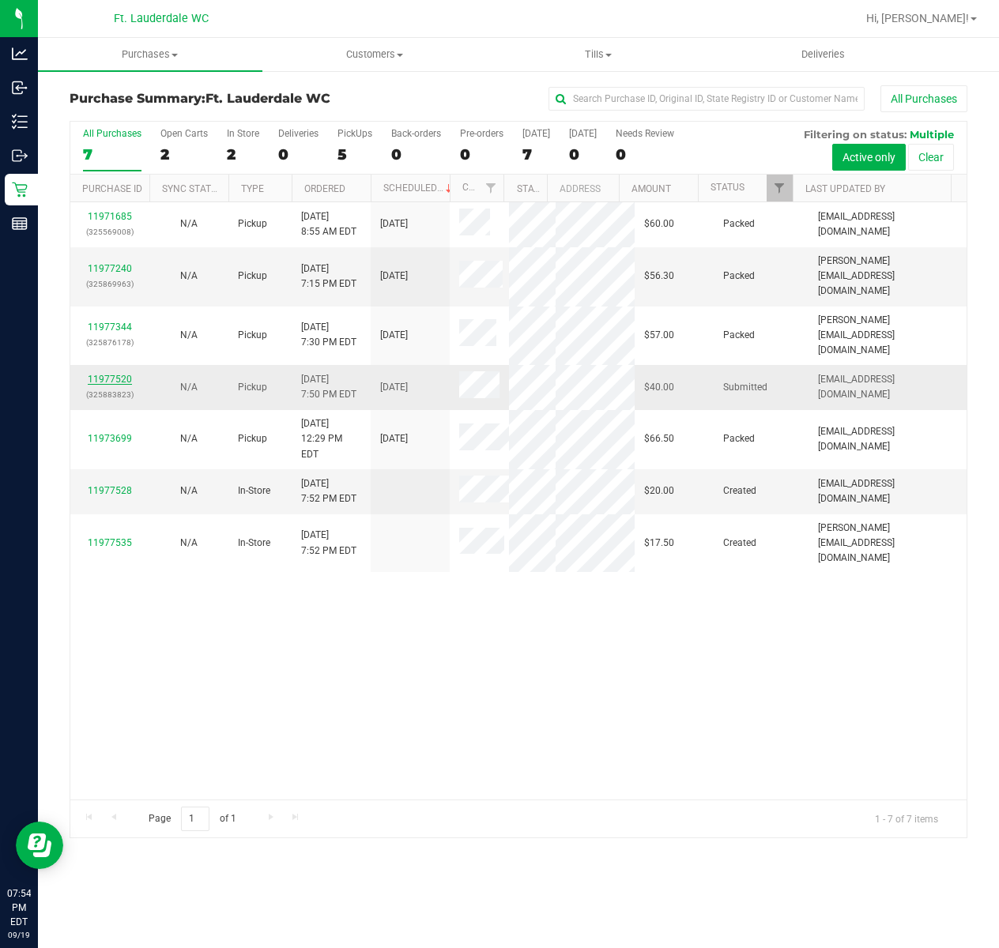
click at [101, 374] on link "11977520" at bounding box center [110, 379] width 44 height 11
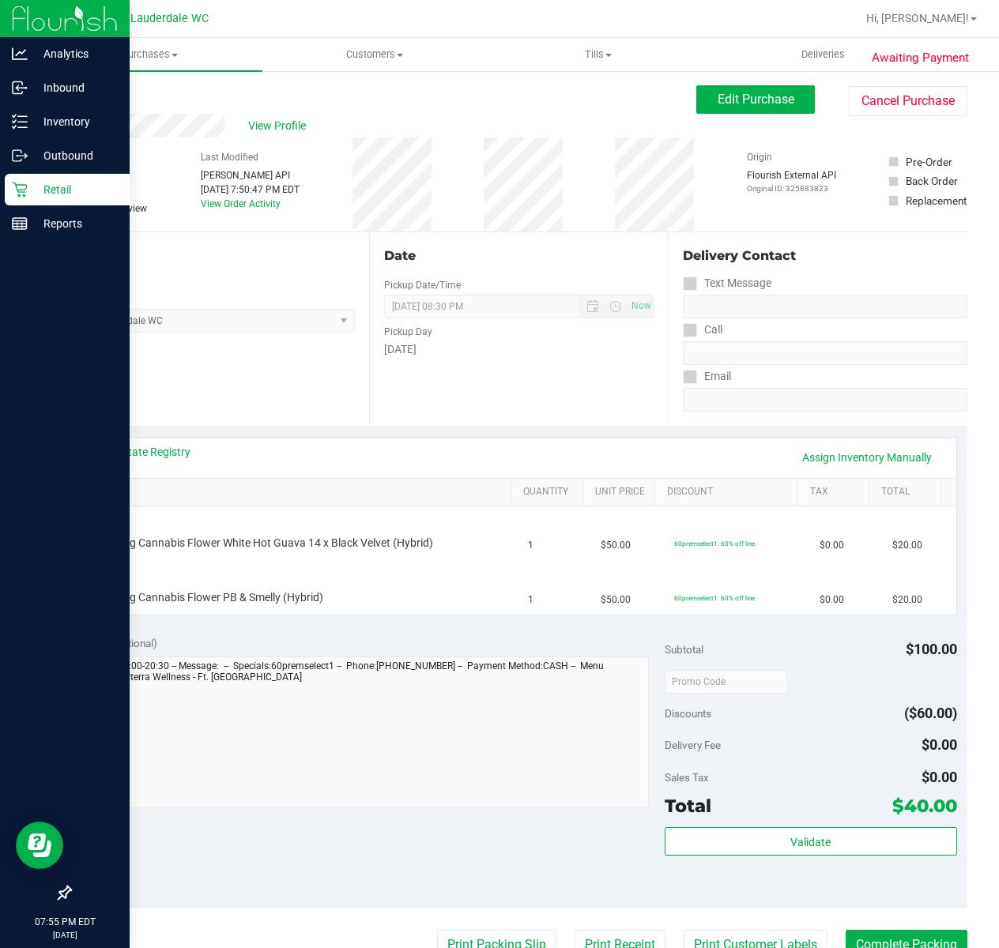
click at [30, 182] on p "Retail" at bounding box center [75, 189] width 95 height 19
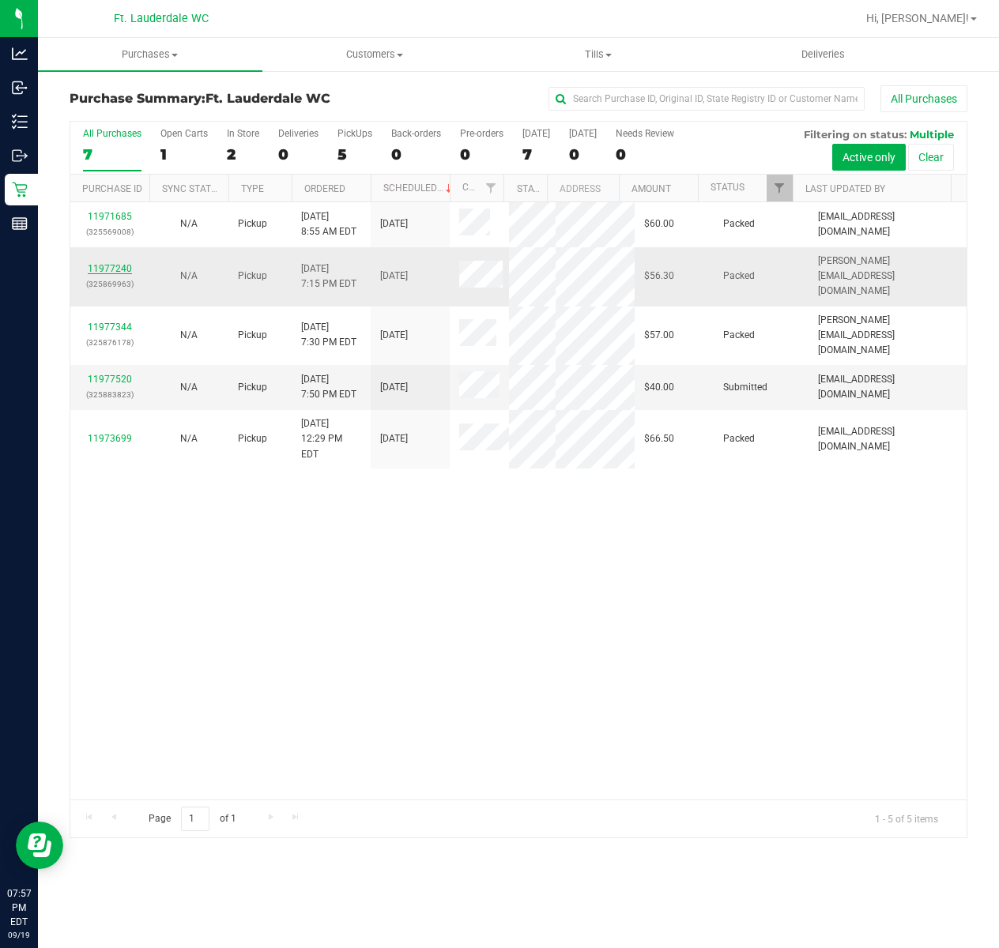
click at [96, 263] on link "11977240" at bounding box center [110, 268] width 44 height 11
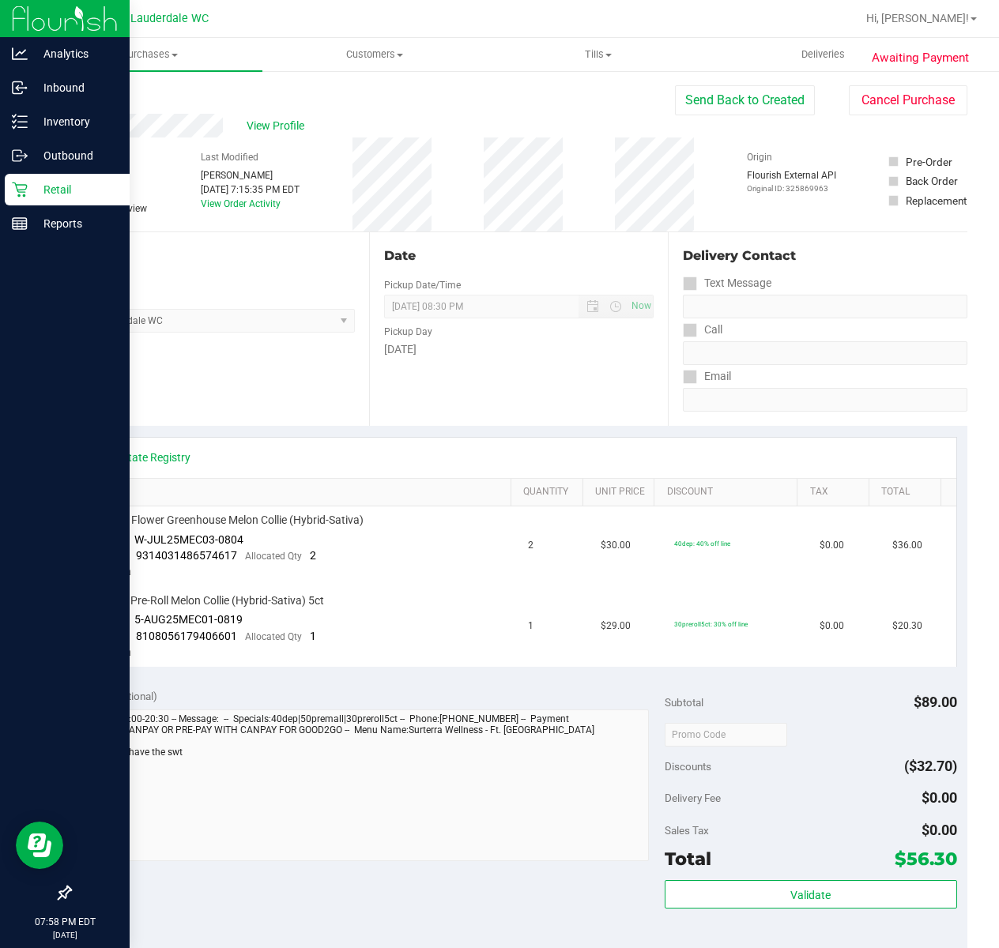
click at [13, 186] on icon at bounding box center [20, 190] width 16 height 16
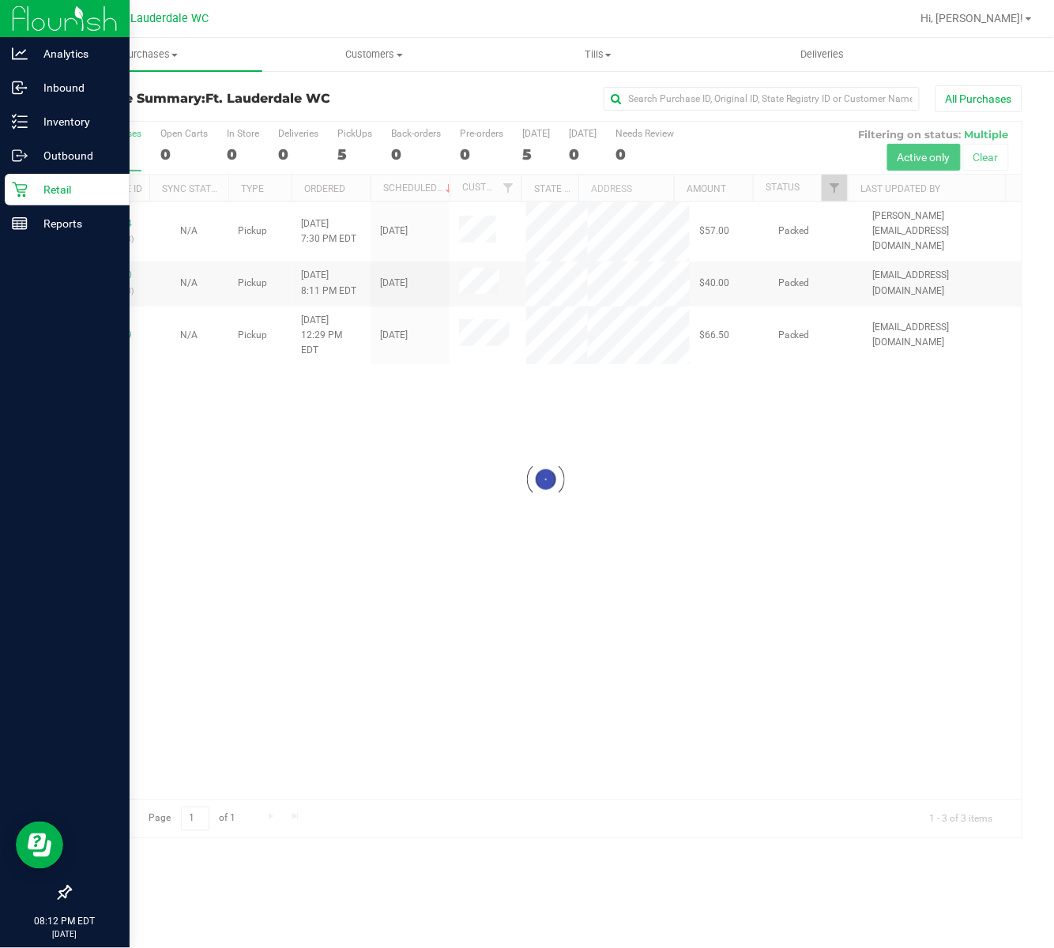
click at [21, 242] on div at bounding box center [65, 560] width 130 height 636
click at [26, 213] on div "Reports" at bounding box center [67, 224] width 125 height 32
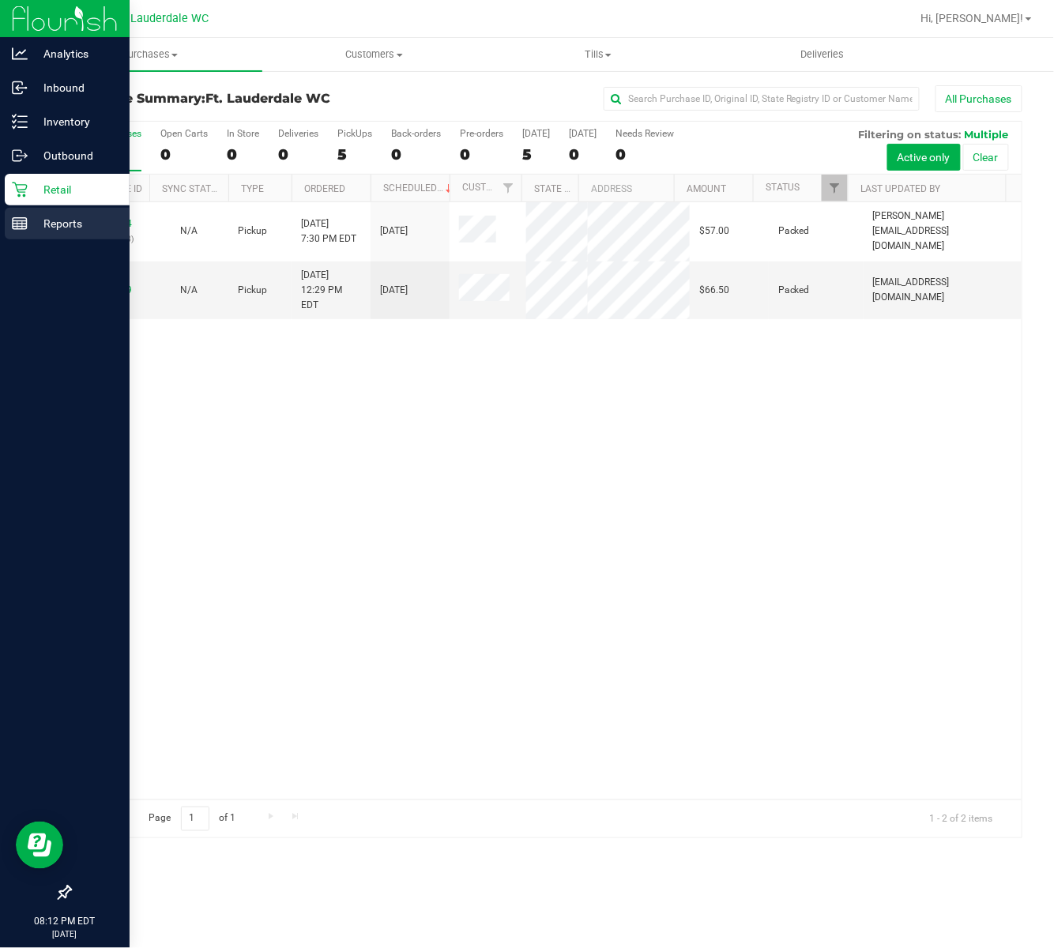
click at [48, 234] on div "Reports" at bounding box center [67, 224] width 125 height 32
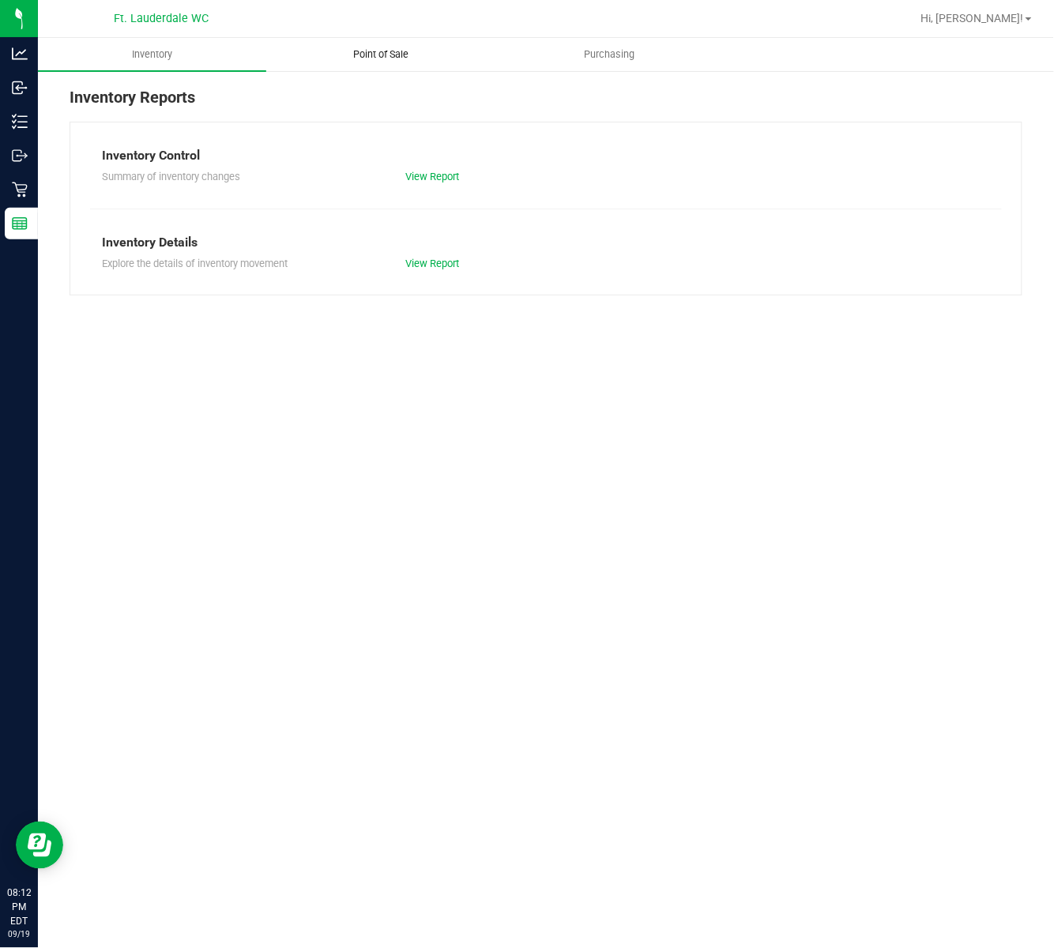
click at [414, 55] on span "Point of Sale" at bounding box center [381, 54] width 98 height 14
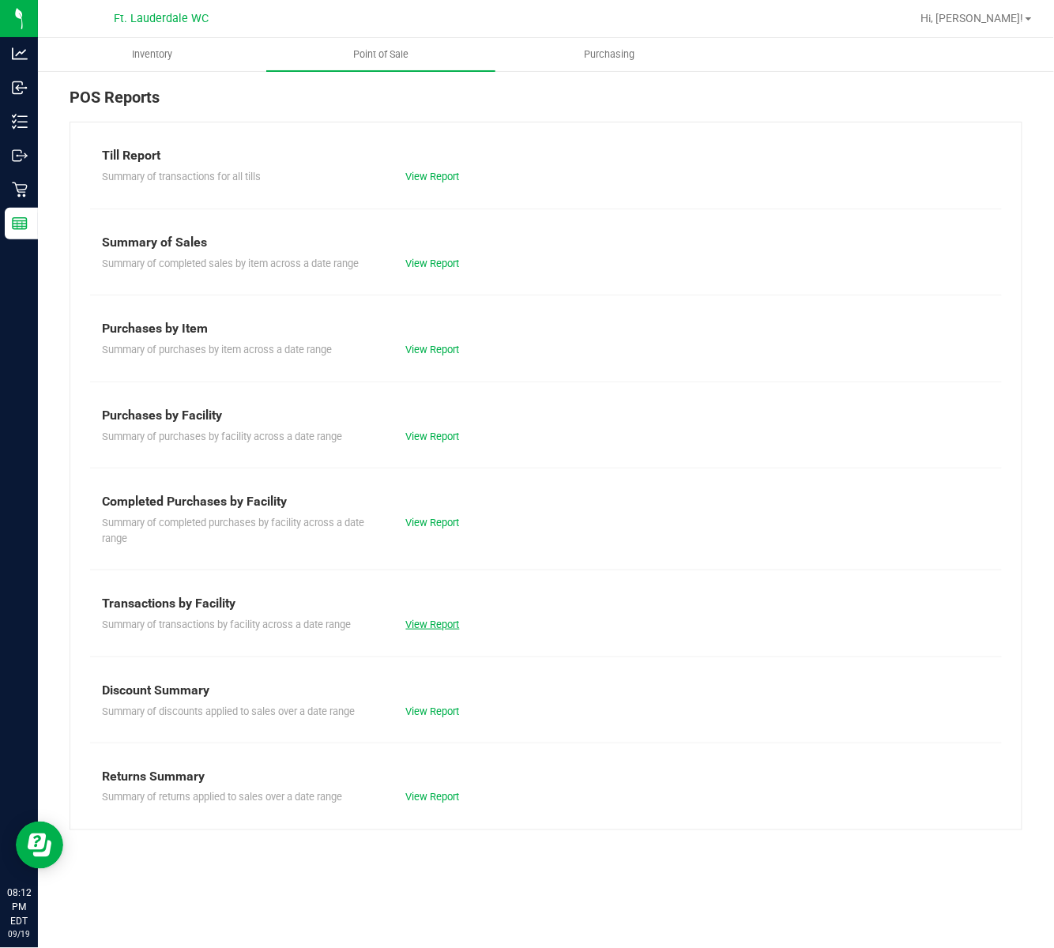
click at [427, 631] on link "View Report" at bounding box center [433, 625] width 54 height 12
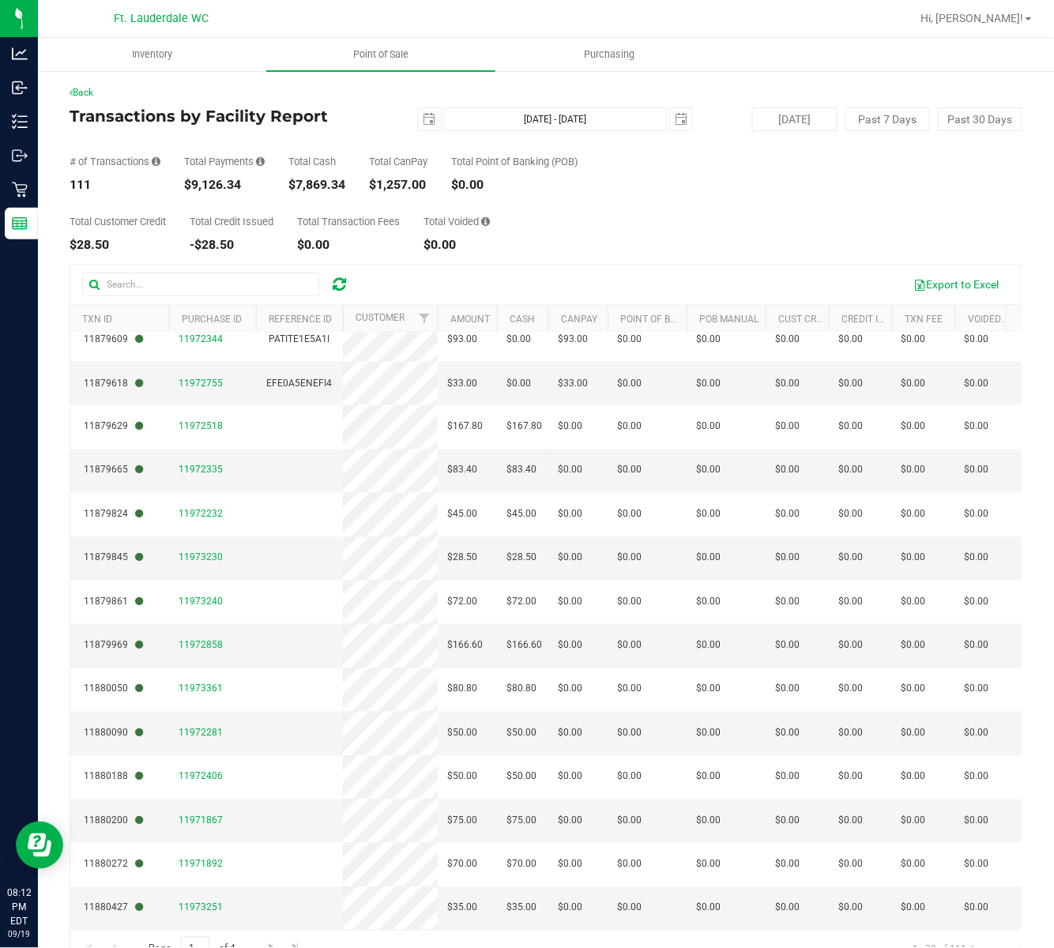
scroll to position [38, 0]
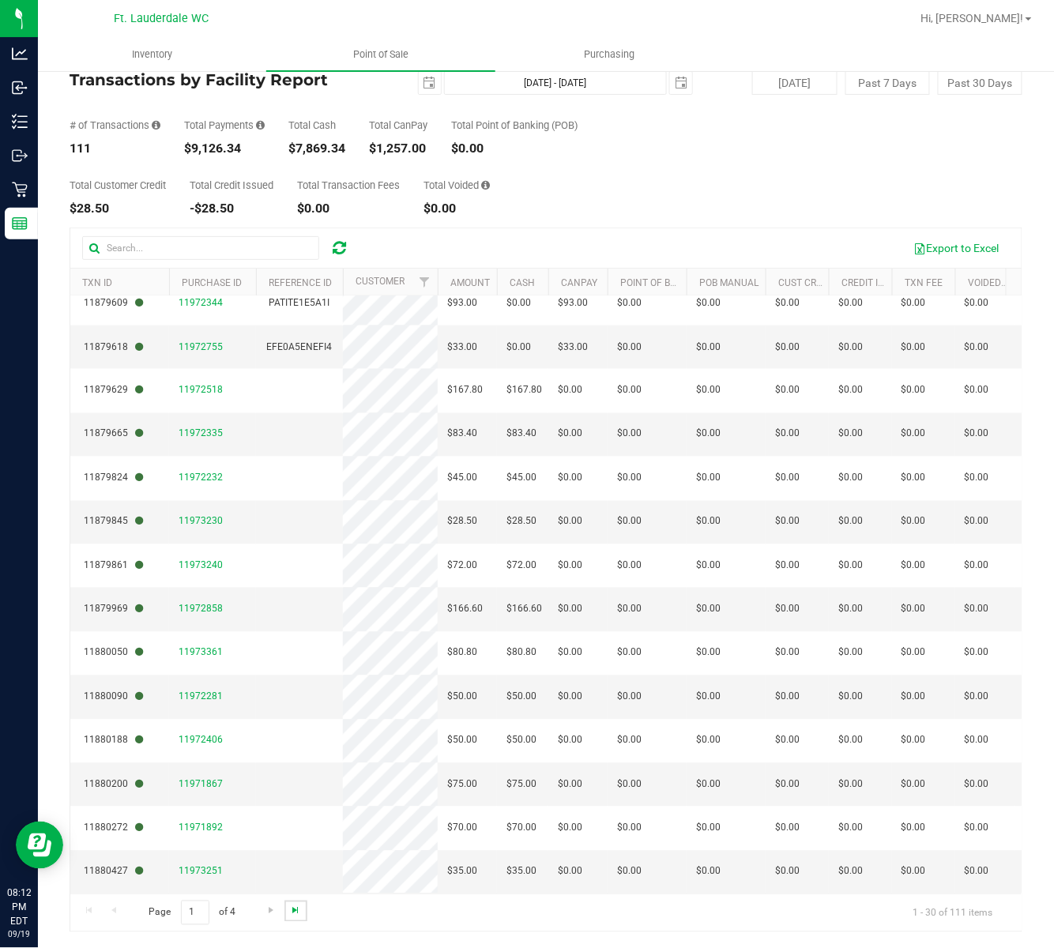
click at [296, 909] on span "Go to the last page" at bounding box center [295, 911] width 13 height 13
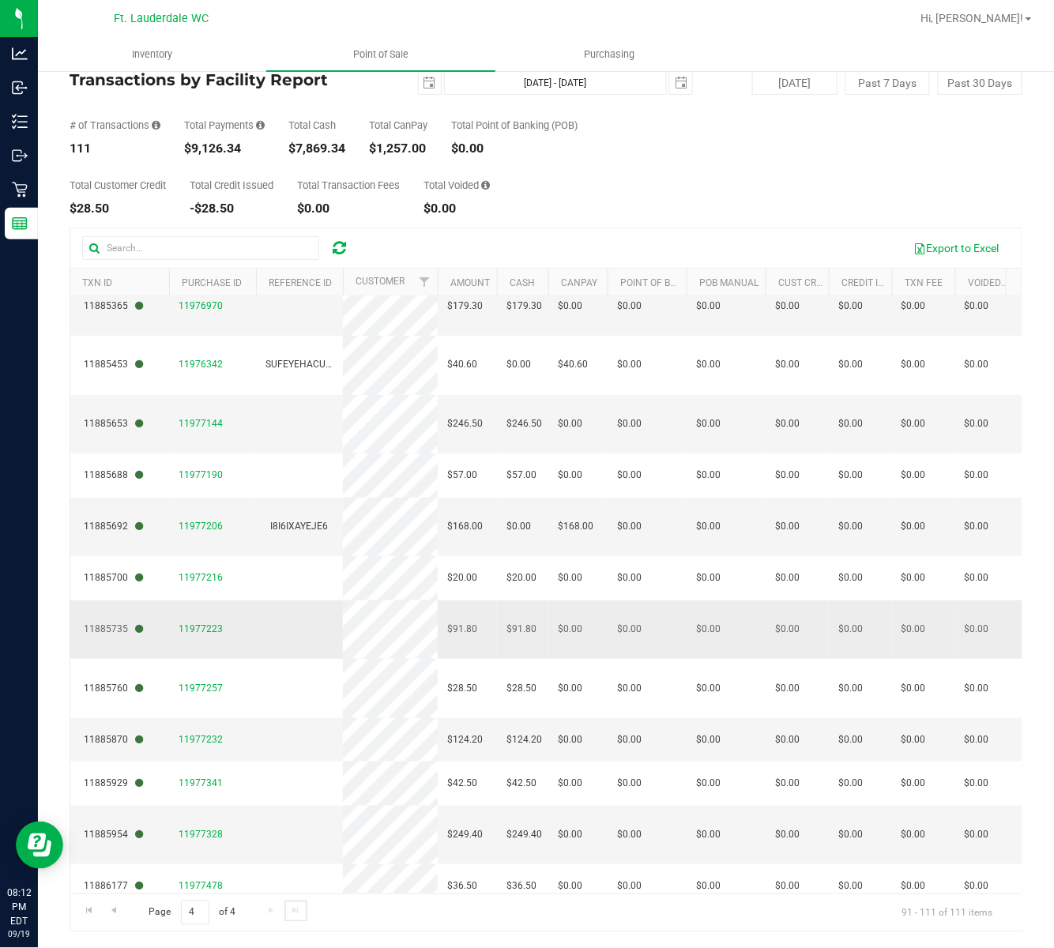
scroll to position [357, 0]
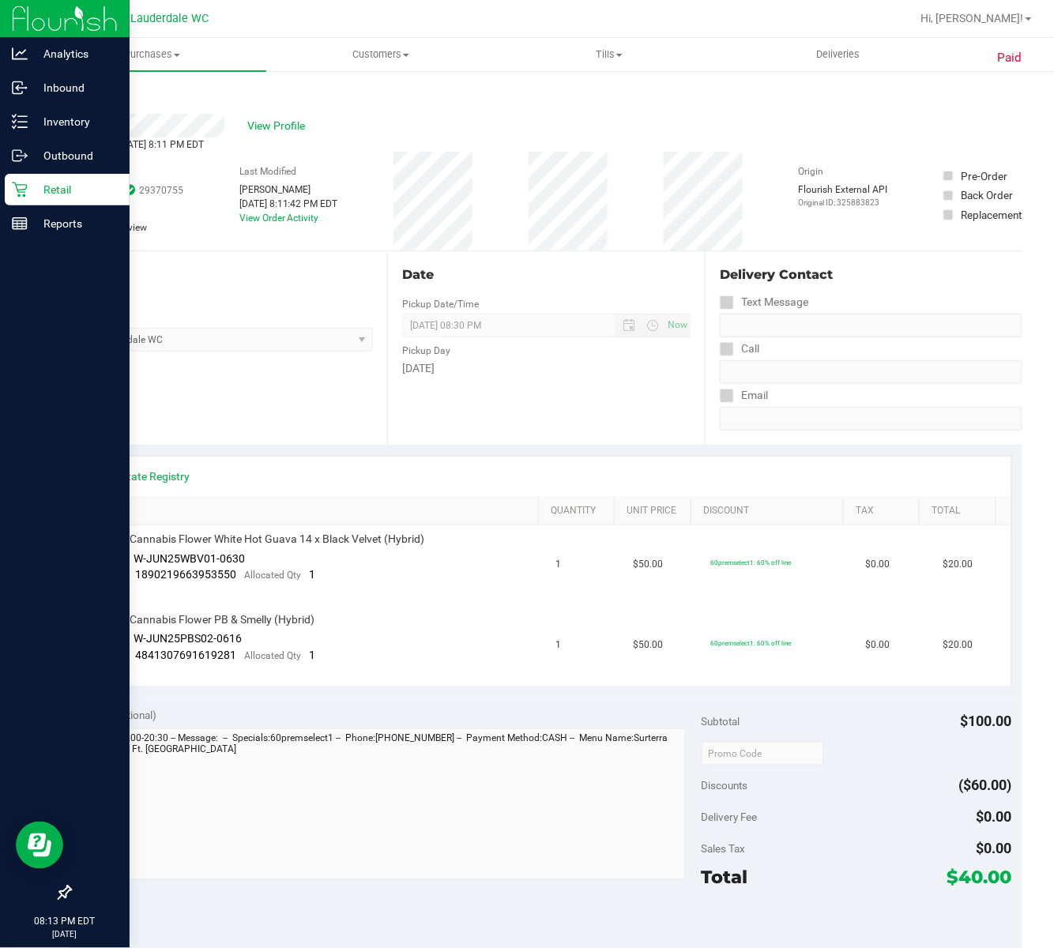
click at [11, 177] on div "Retail" at bounding box center [67, 190] width 125 height 32
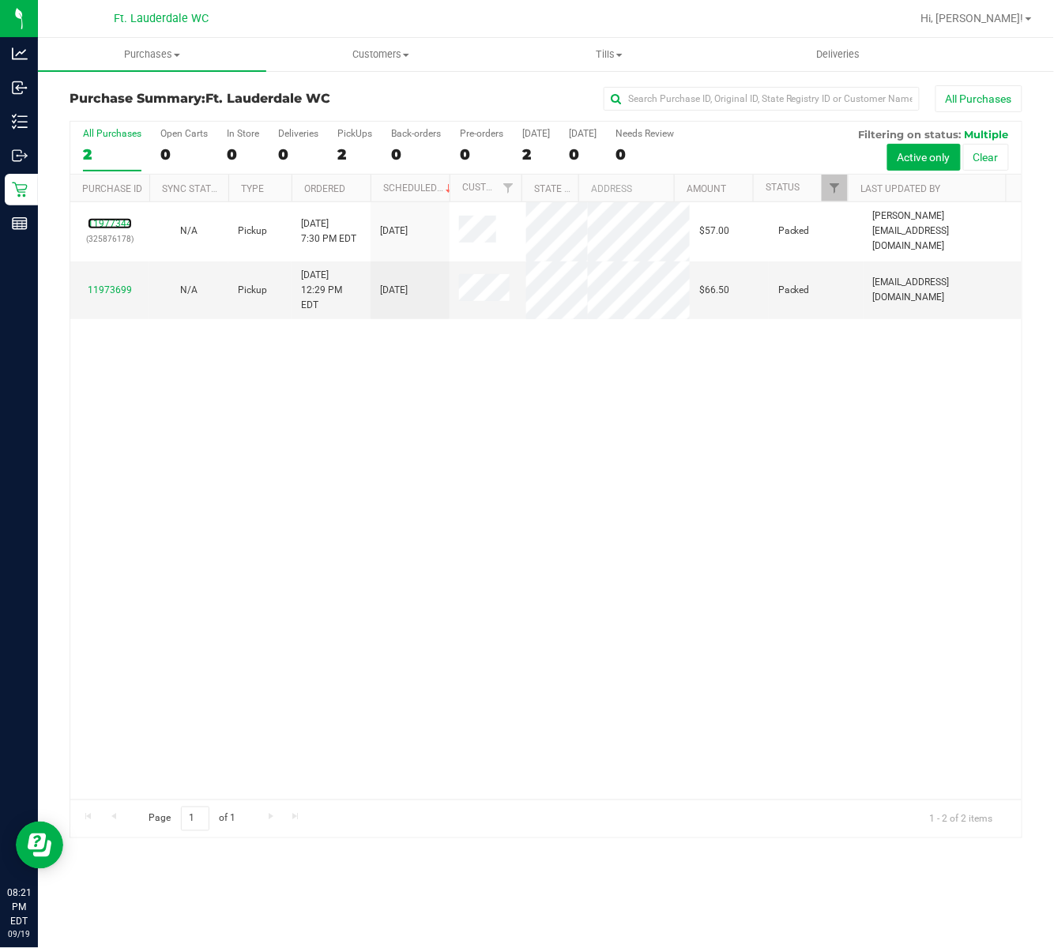
click at [108, 218] on link "11977344" at bounding box center [110, 223] width 44 height 11
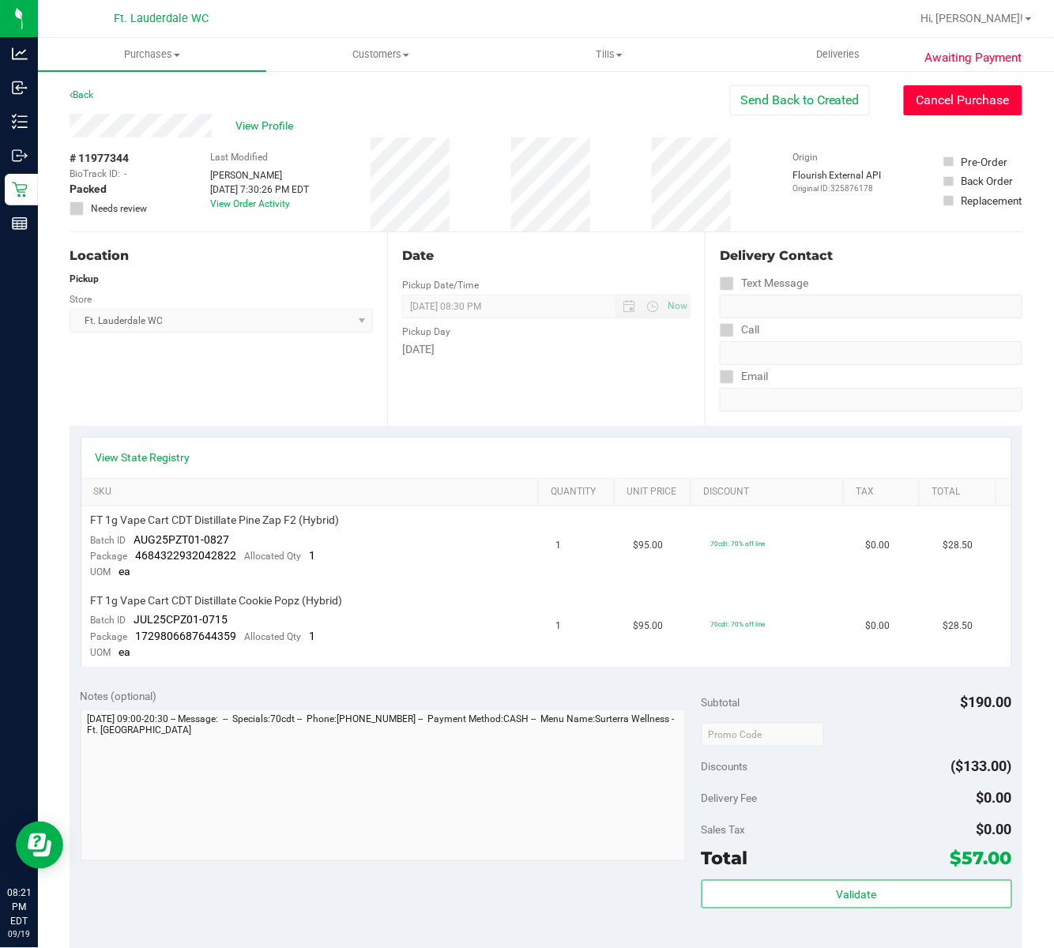
click at [945, 105] on button "Cancel Purchase" at bounding box center [963, 100] width 119 height 30
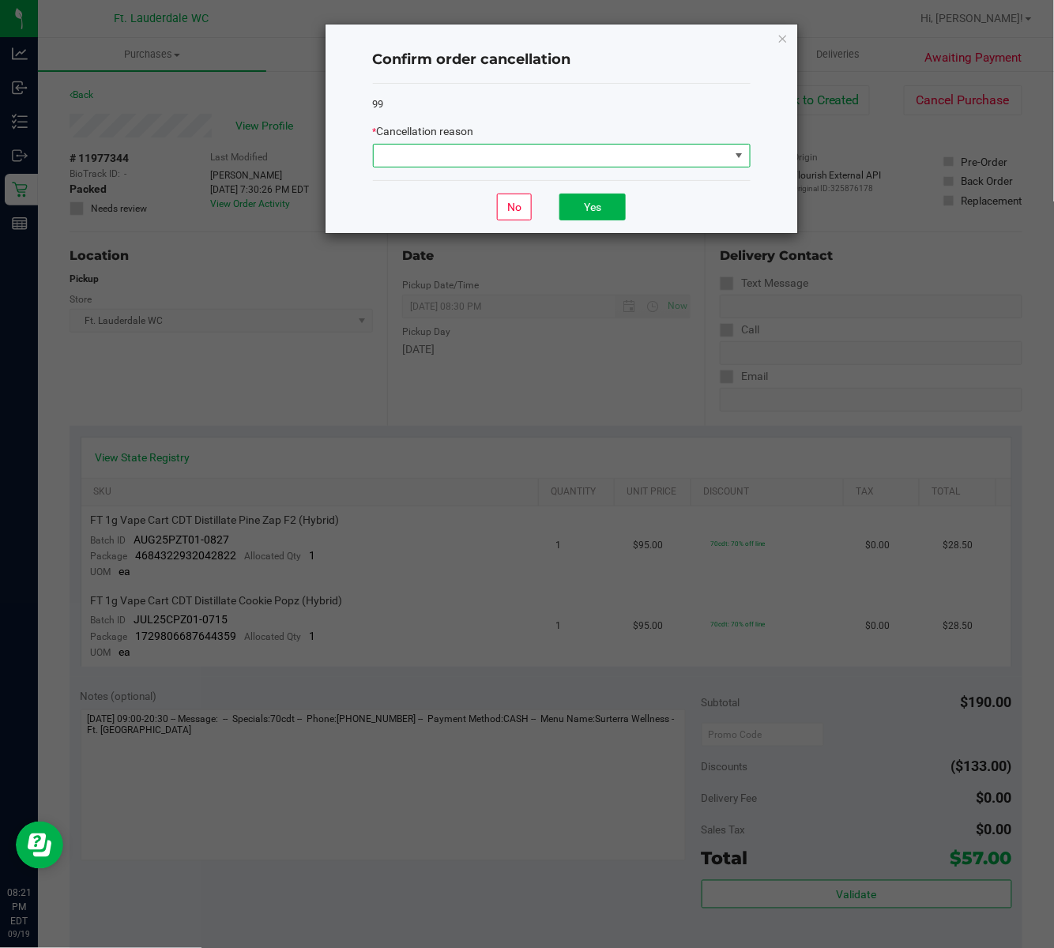
click at [577, 155] on span at bounding box center [552, 156] width 356 height 22
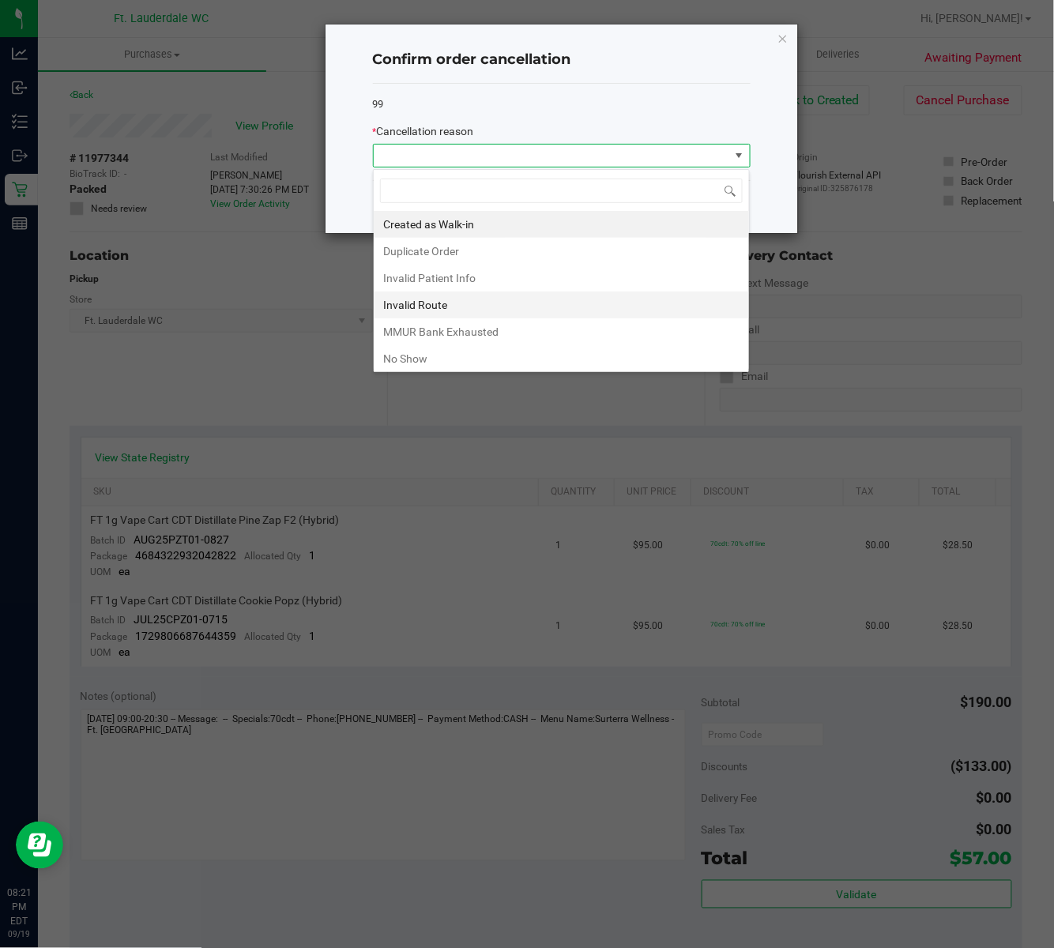
scroll to position [24, 377]
click at [433, 367] on li "No Show" at bounding box center [561, 358] width 375 height 27
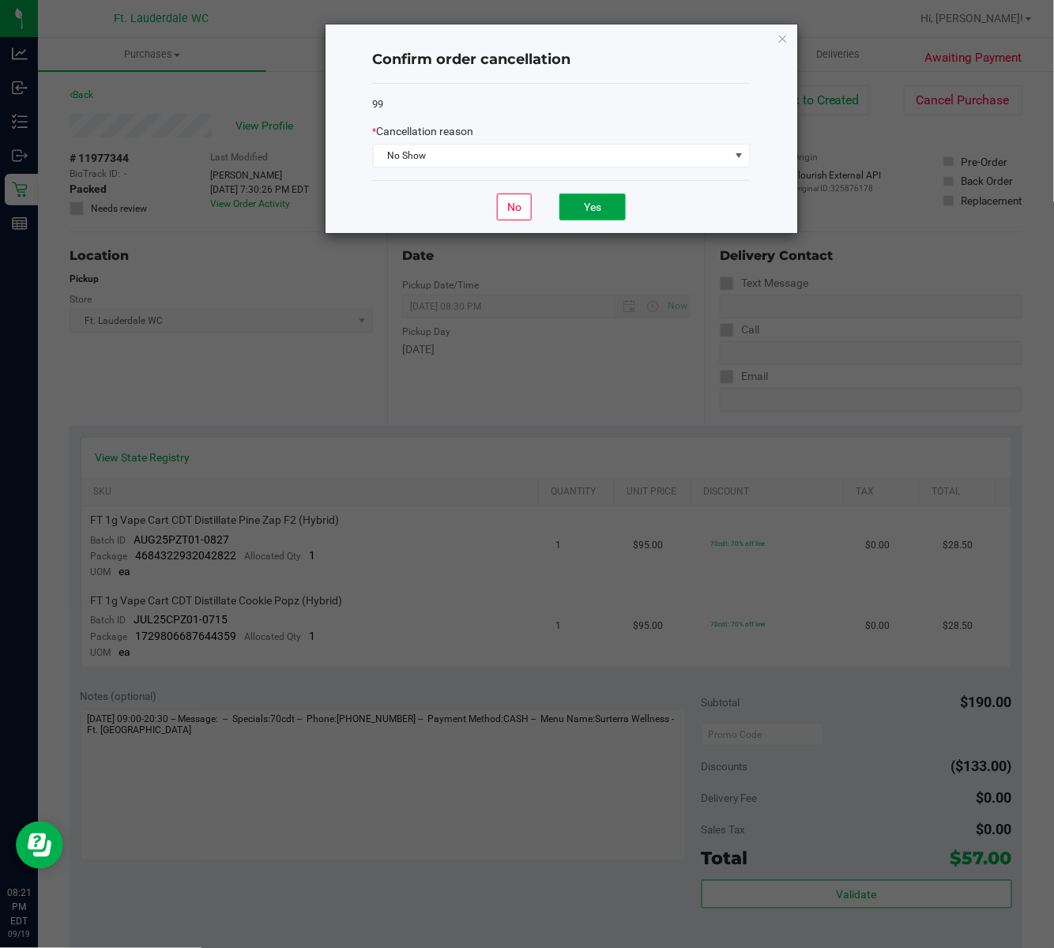
click at [580, 213] on button "Yes" at bounding box center [592, 207] width 66 height 27
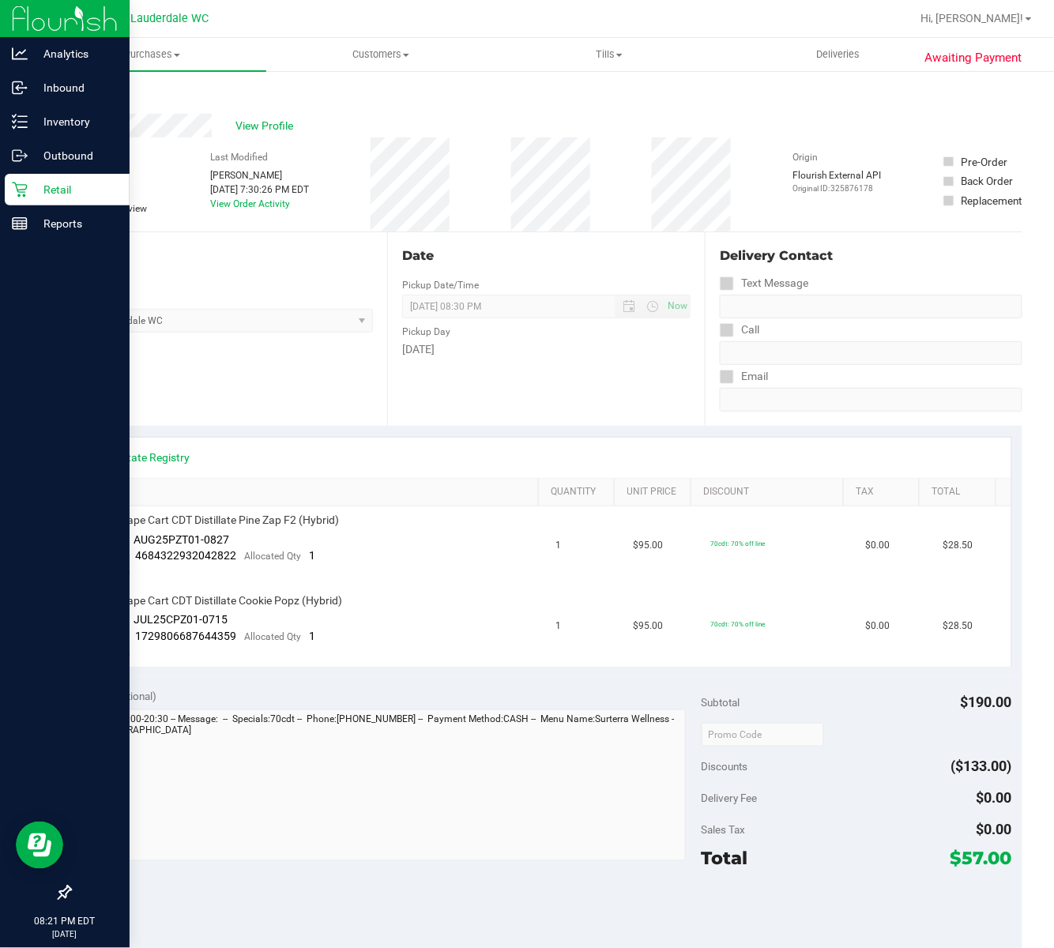
click at [41, 188] on p "Retail" at bounding box center [75, 189] width 95 height 19
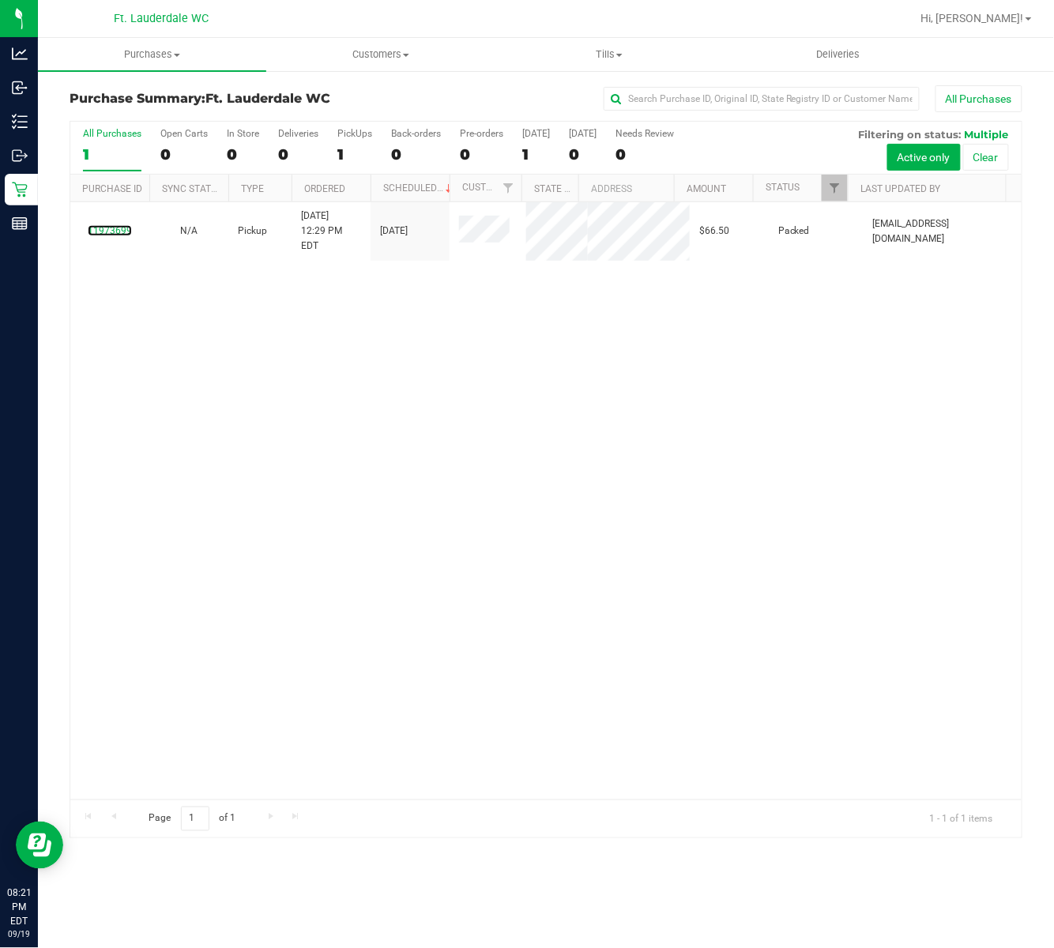
click at [119, 225] on link "11973699" at bounding box center [110, 230] width 44 height 11
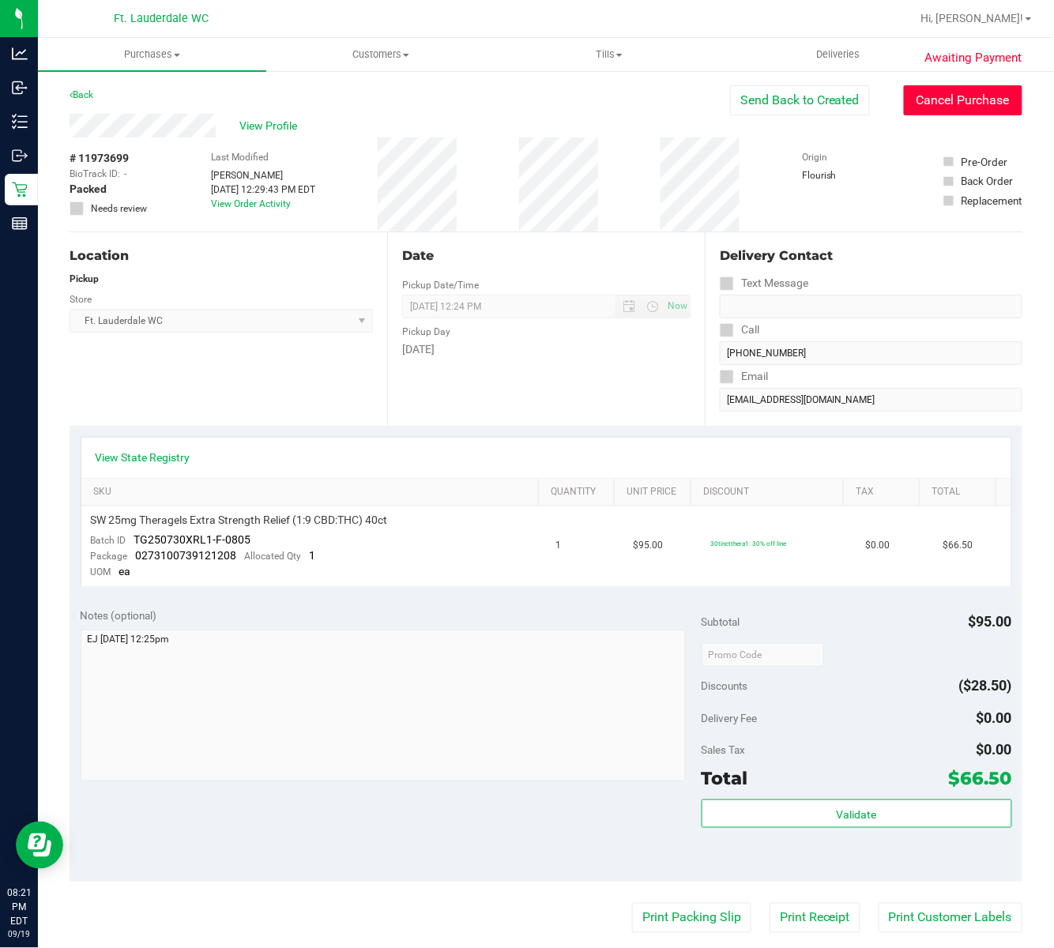
click at [920, 96] on button "Cancel Purchase" at bounding box center [963, 100] width 119 height 30
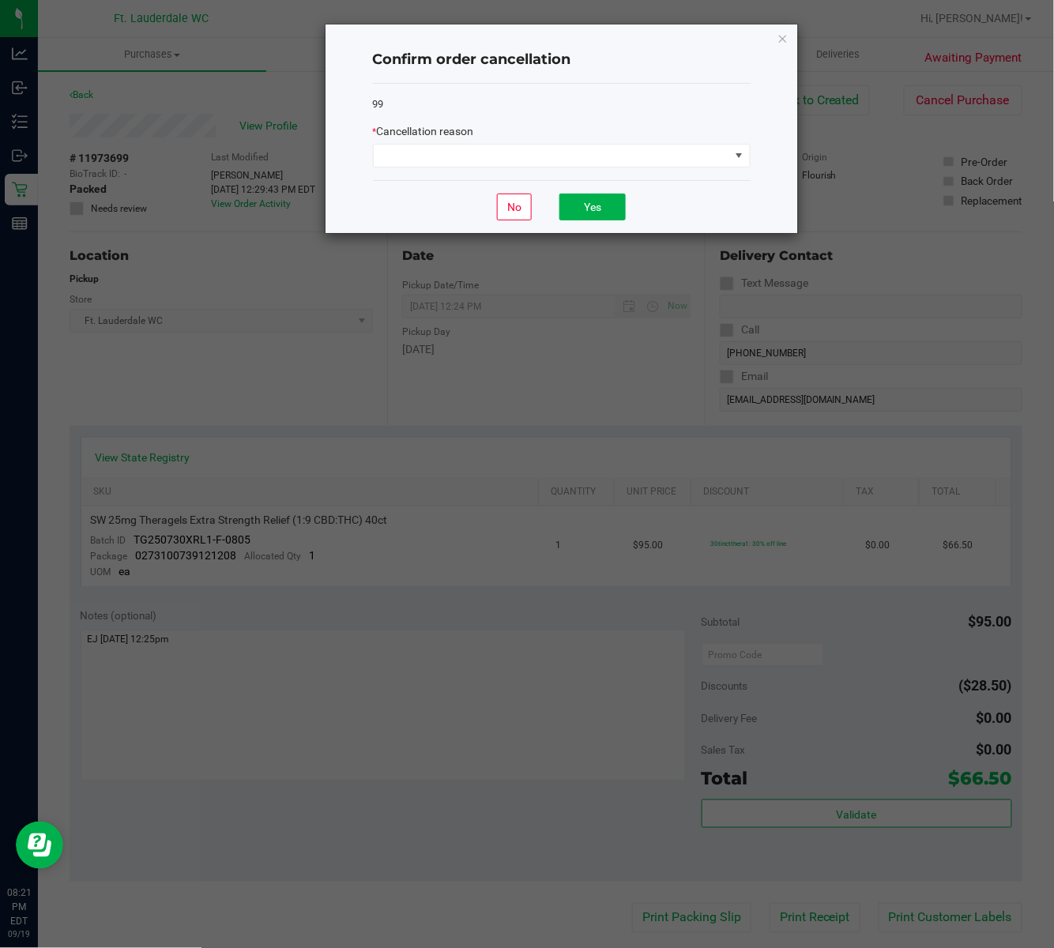
click at [552, 143] on div "* Cancellation reason" at bounding box center [562, 145] width 378 height 44
click at [544, 156] on span at bounding box center [552, 156] width 356 height 22
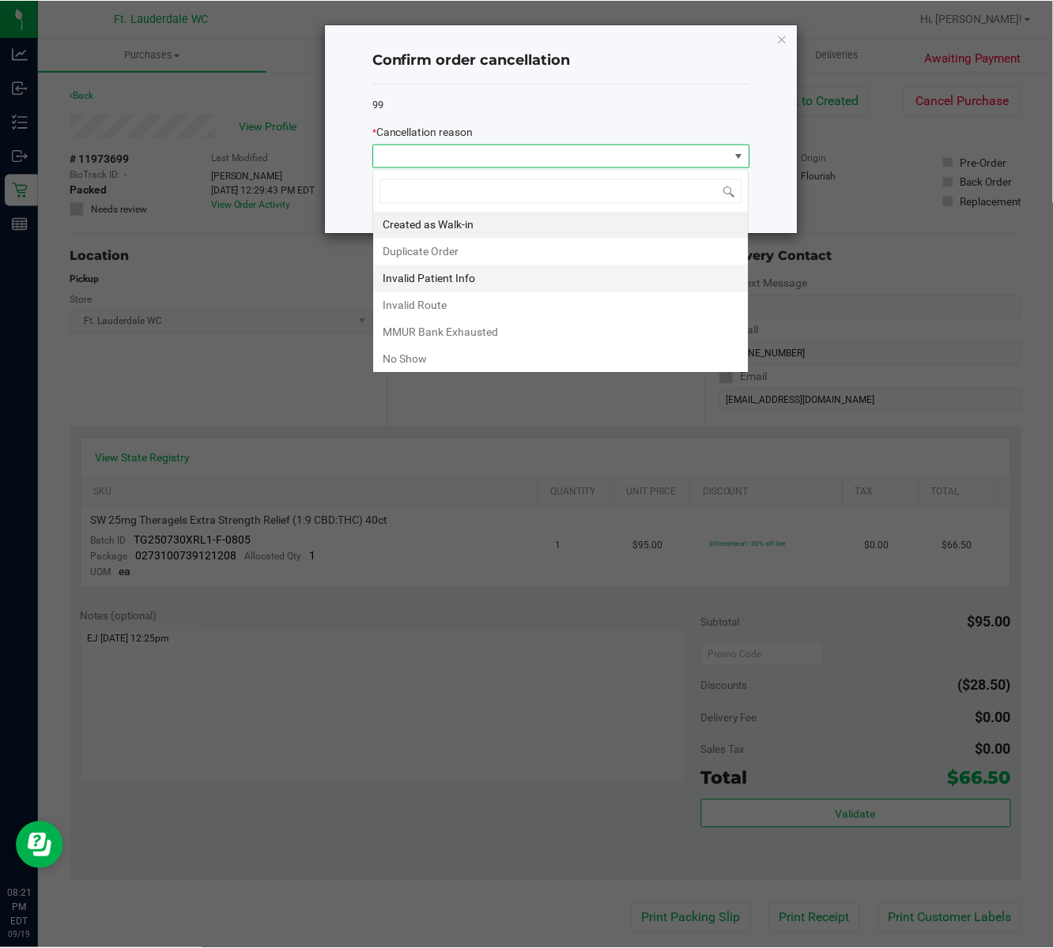
scroll to position [24, 377]
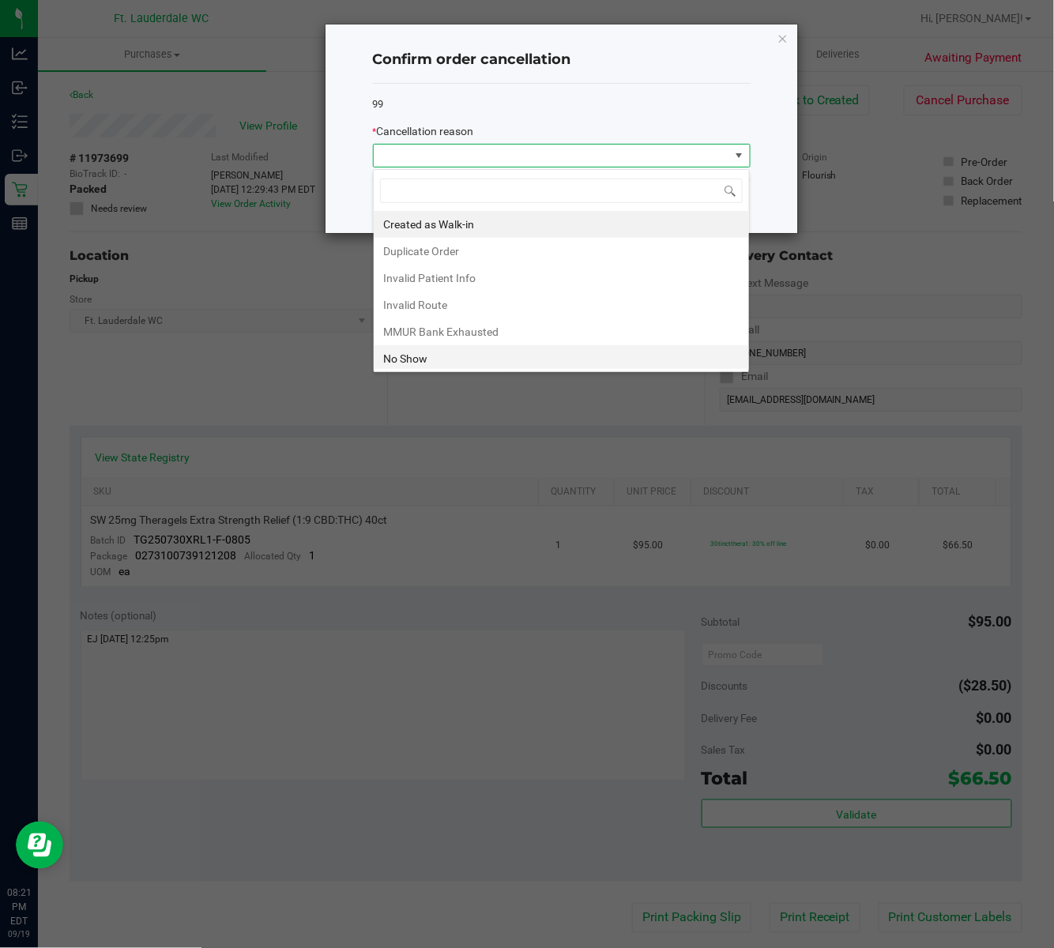
click at [425, 352] on li "No Show" at bounding box center [561, 358] width 375 height 27
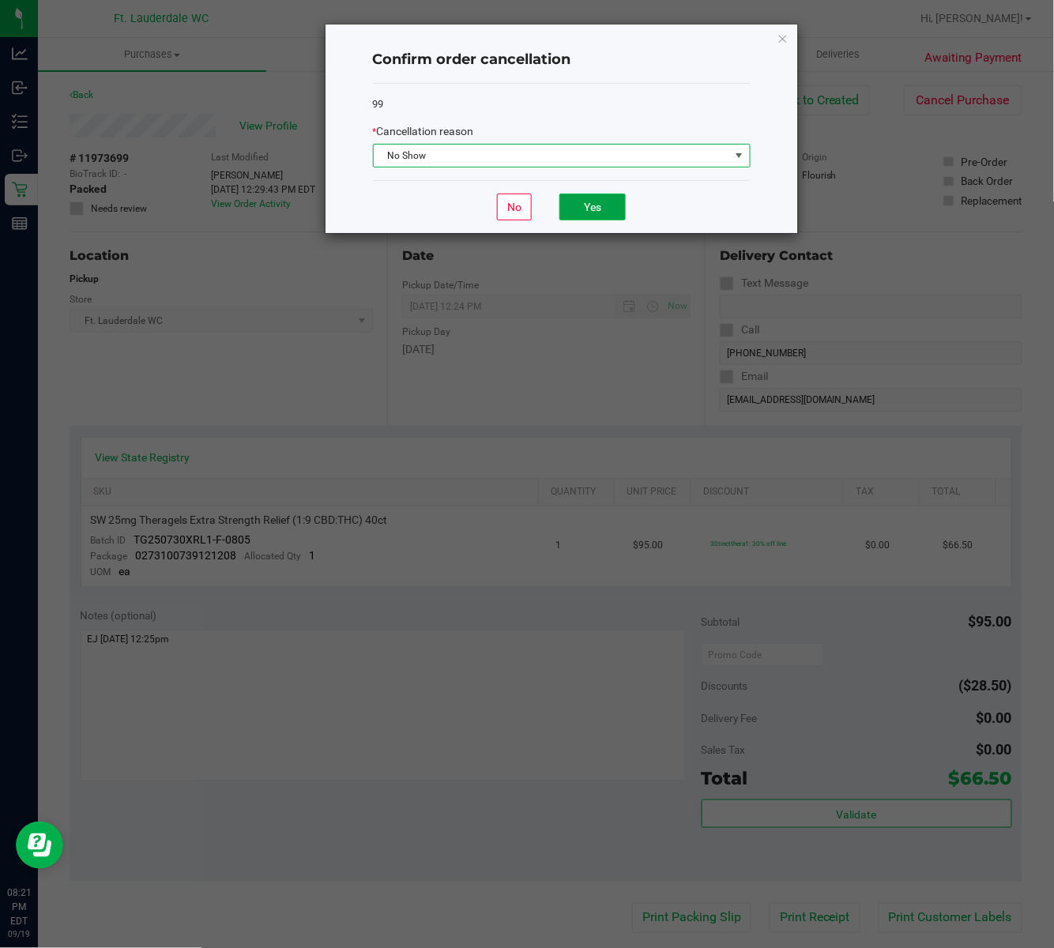
click at [593, 204] on button "Yes" at bounding box center [592, 207] width 66 height 27
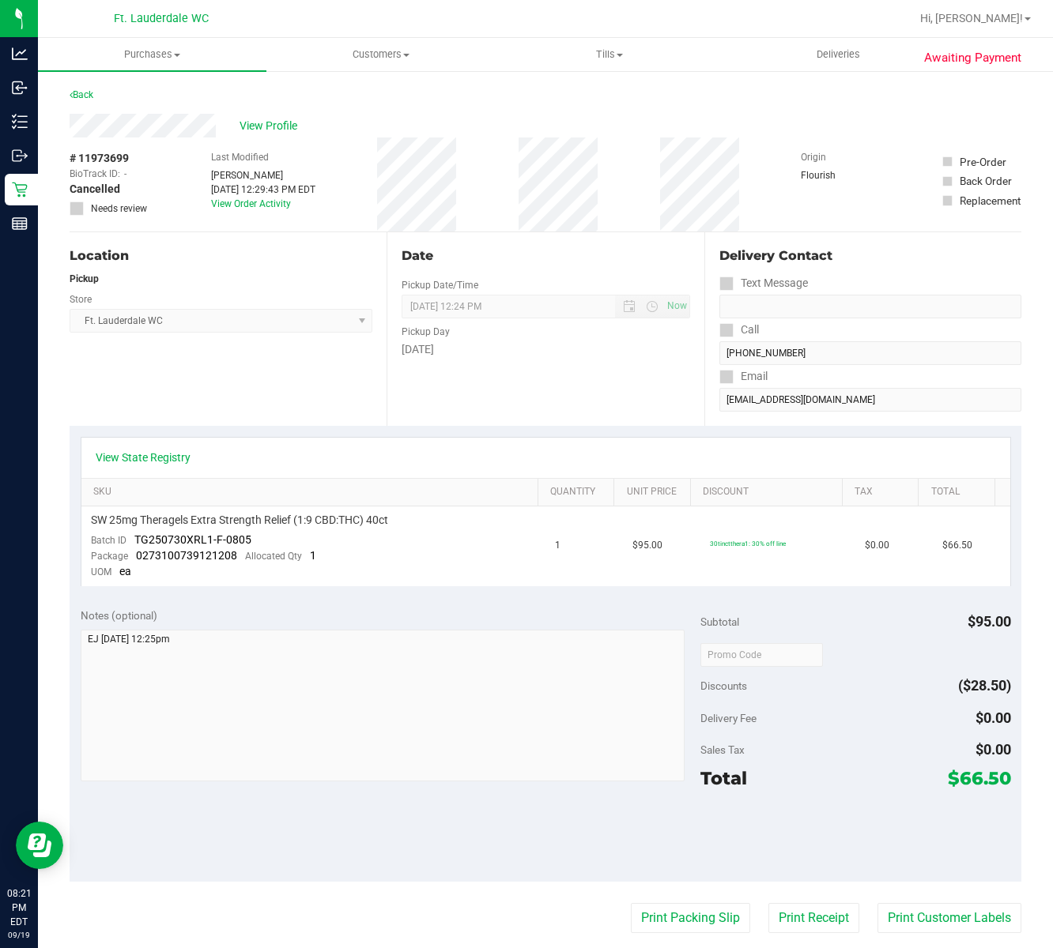
click at [44, 201] on div "Awaiting Payment Back View Profile # 11973699 BioTrack ID: - Cancelled Needs re…" at bounding box center [545, 676] width 1015 height 1212
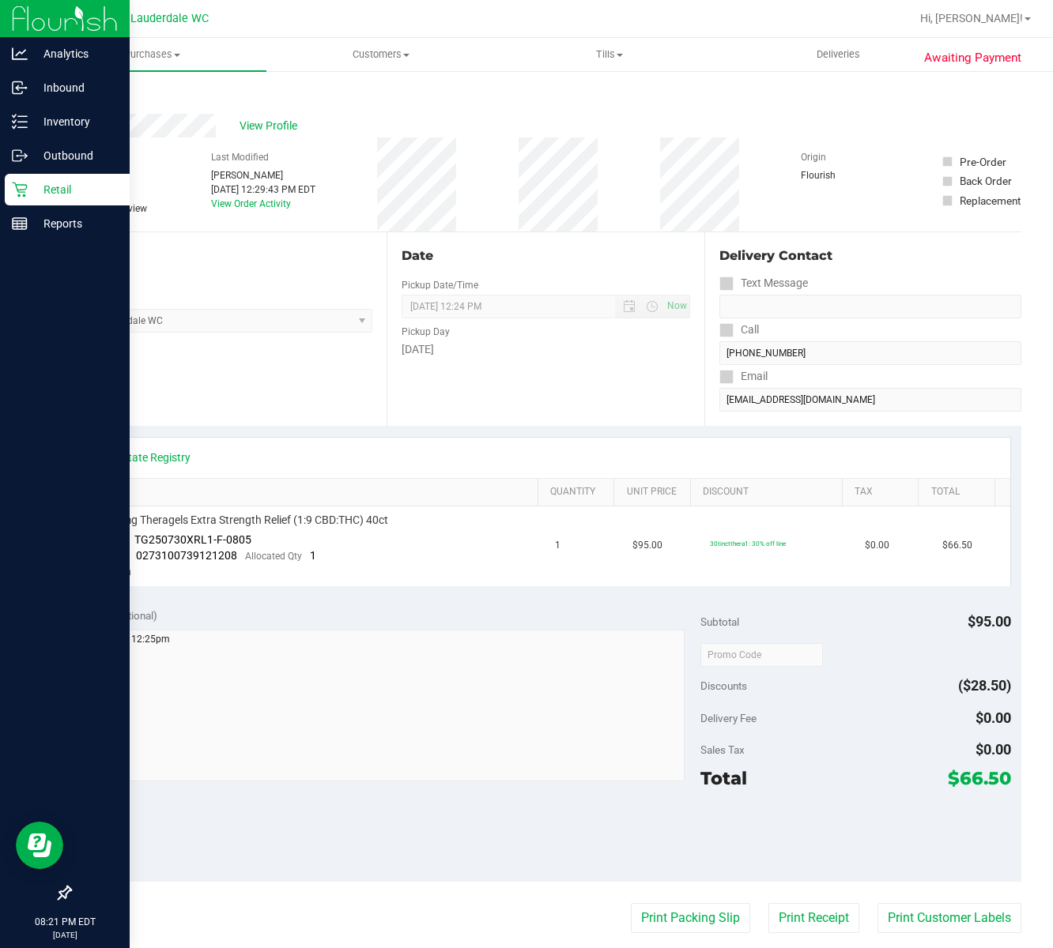
click at [35, 191] on p "Retail" at bounding box center [75, 189] width 95 height 19
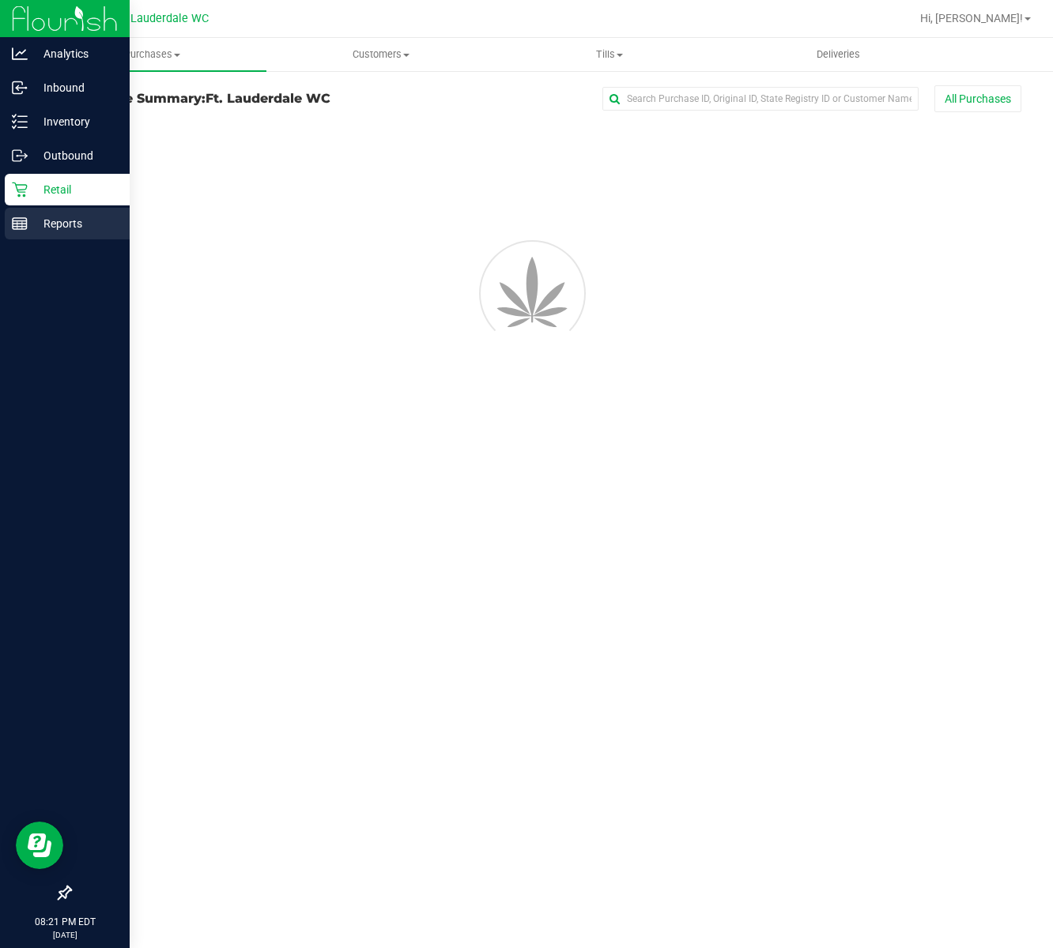
click at [51, 221] on p "Reports" at bounding box center [75, 223] width 95 height 19
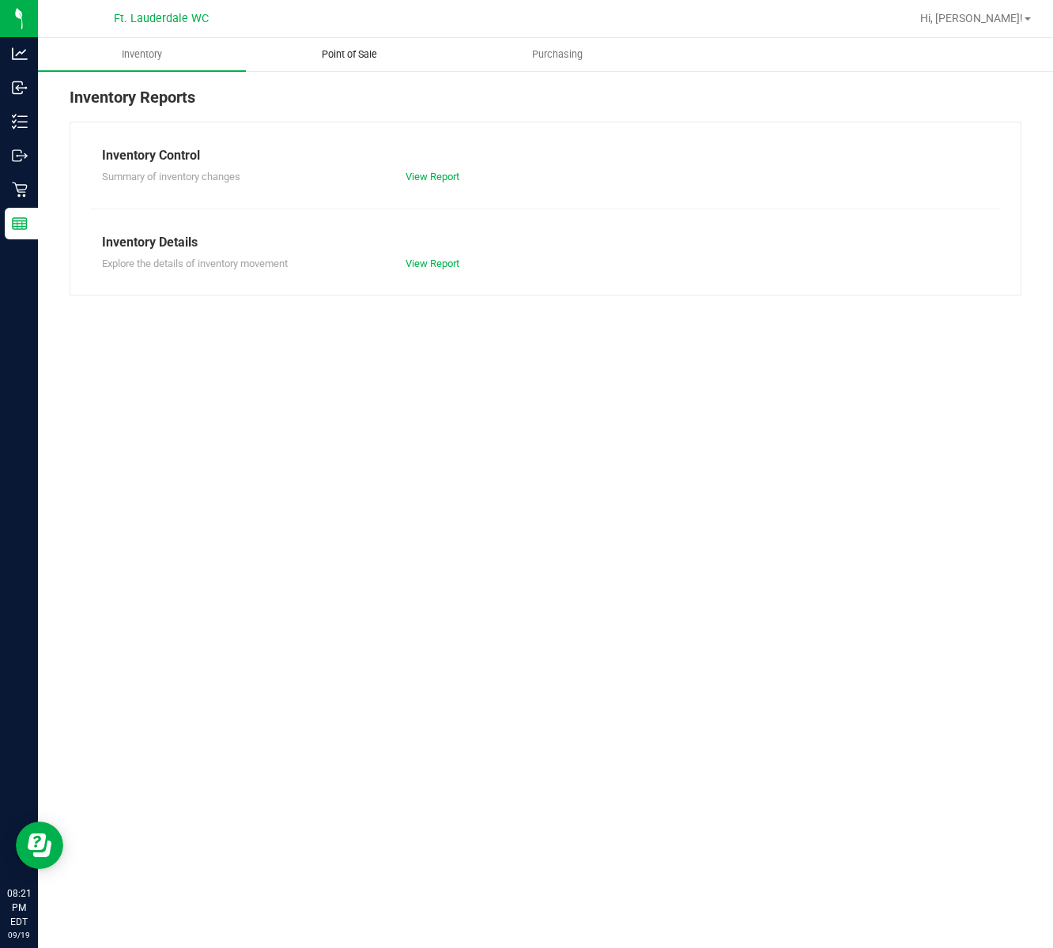
click at [360, 49] on span "Point of Sale" at bounding box center [349, 54] width 98 height 14
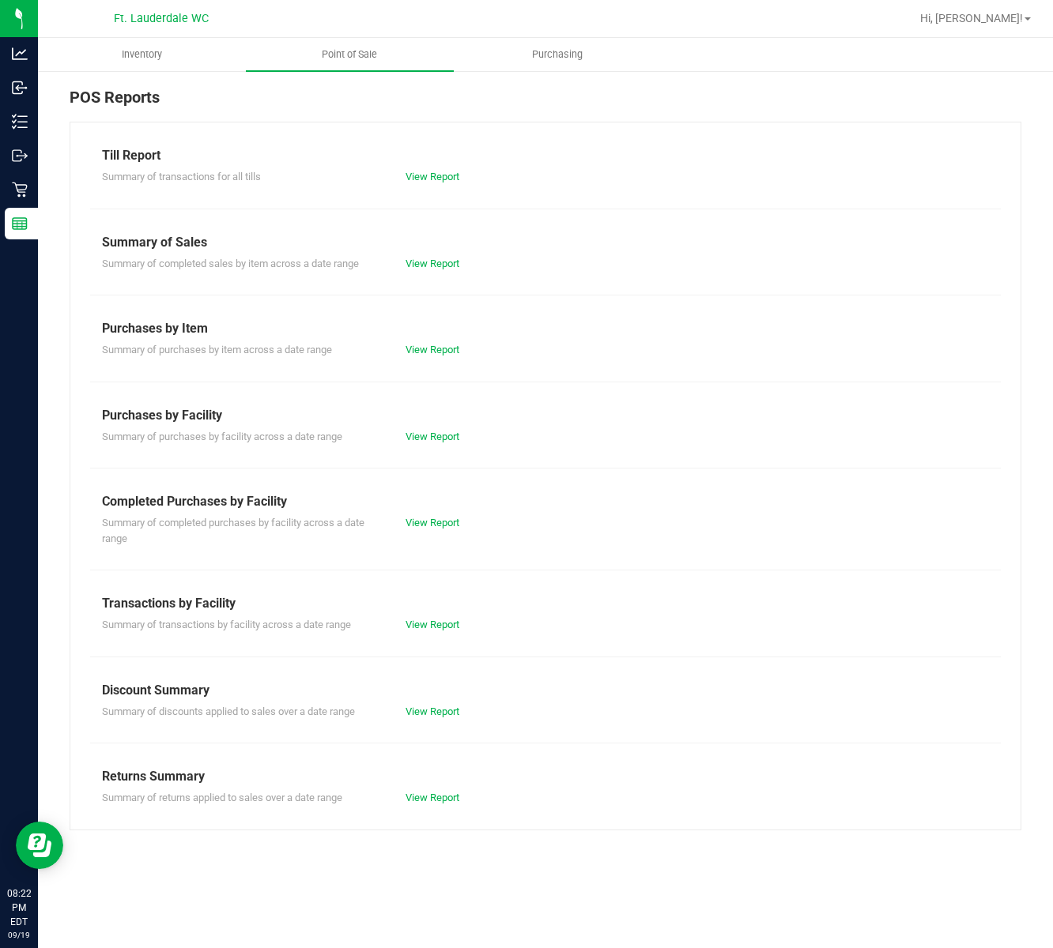
click at [434, 632] on div "View Report" at bounding box center [470, 625] width 152 height 16
click at [434, 613] on div "Transactions by Facility" at bounding box center [545, 603] width 887 height 19
click at [434, 623] on link "View Report" at bounding box center [432, 625] width 54 height 12
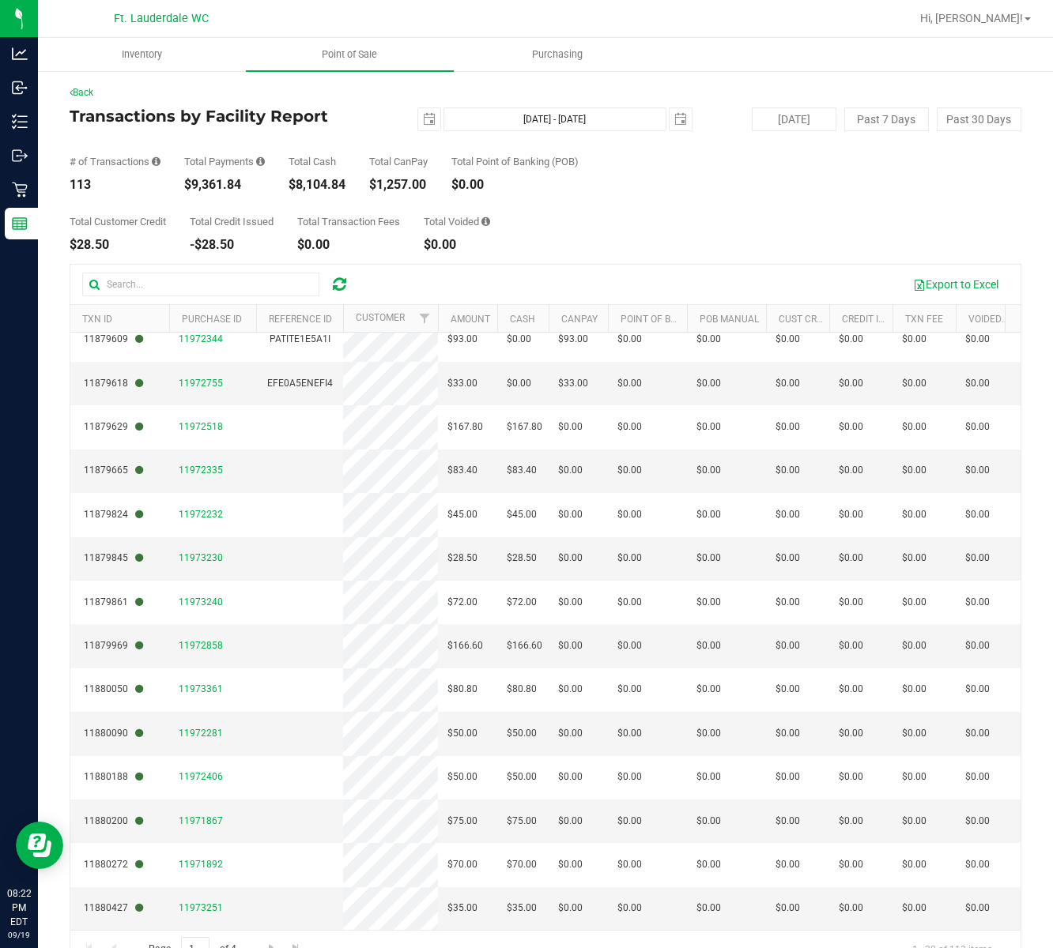
scroll to position [38, 0]
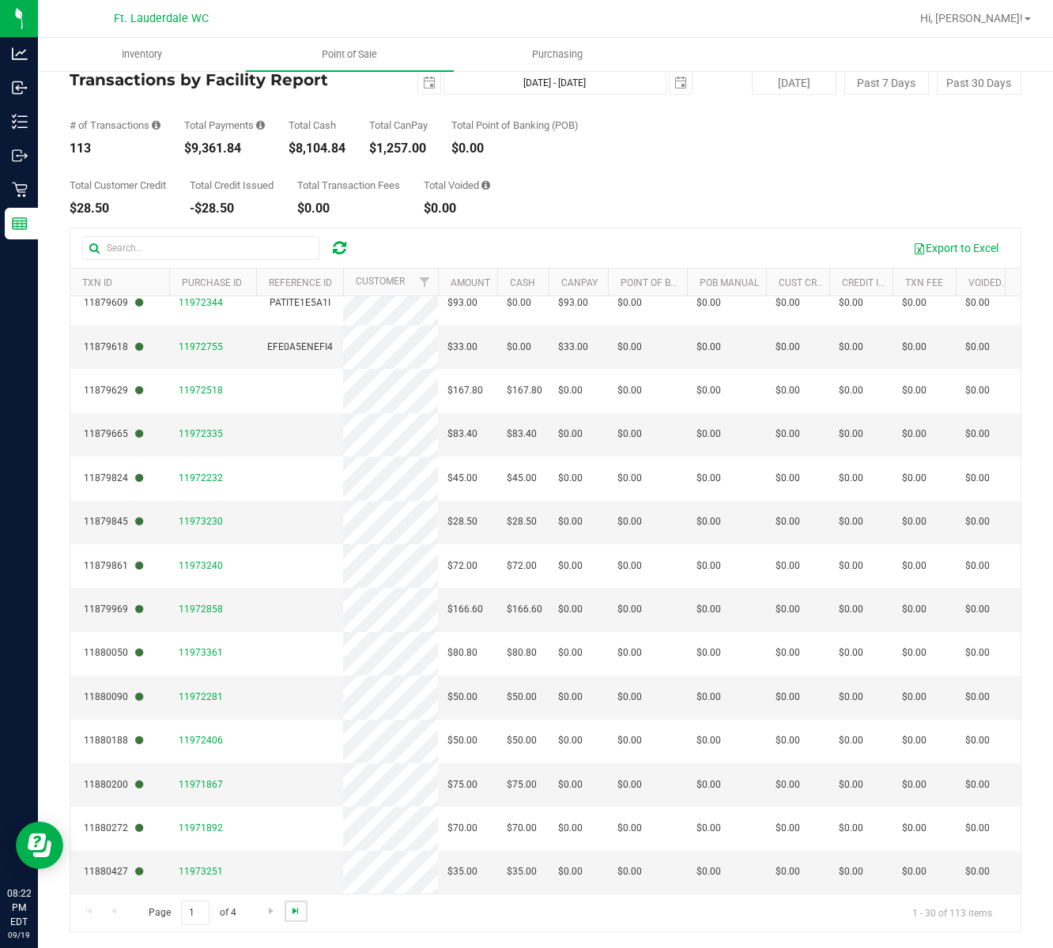
click at [292, 911] on span "Go to the last page" at bounding box center [295, 911] width 13 height 13
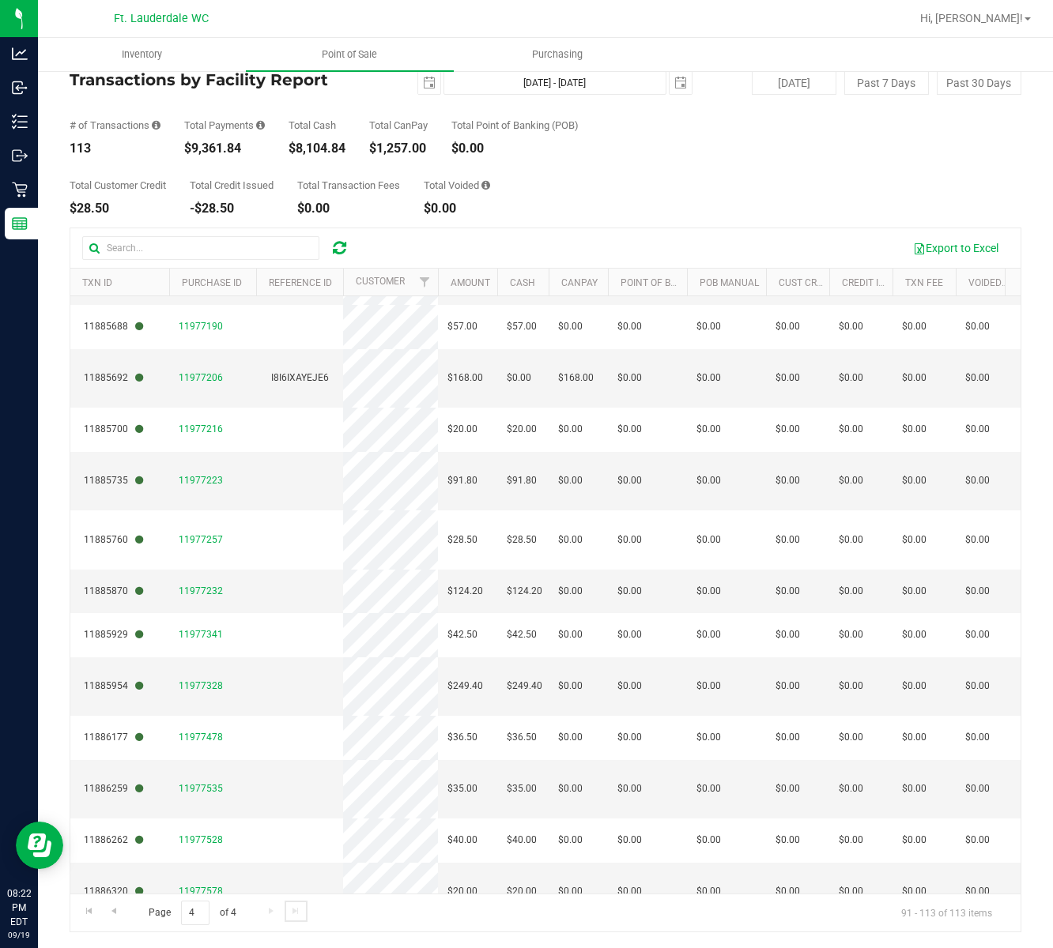
scroll to position [446, 0]
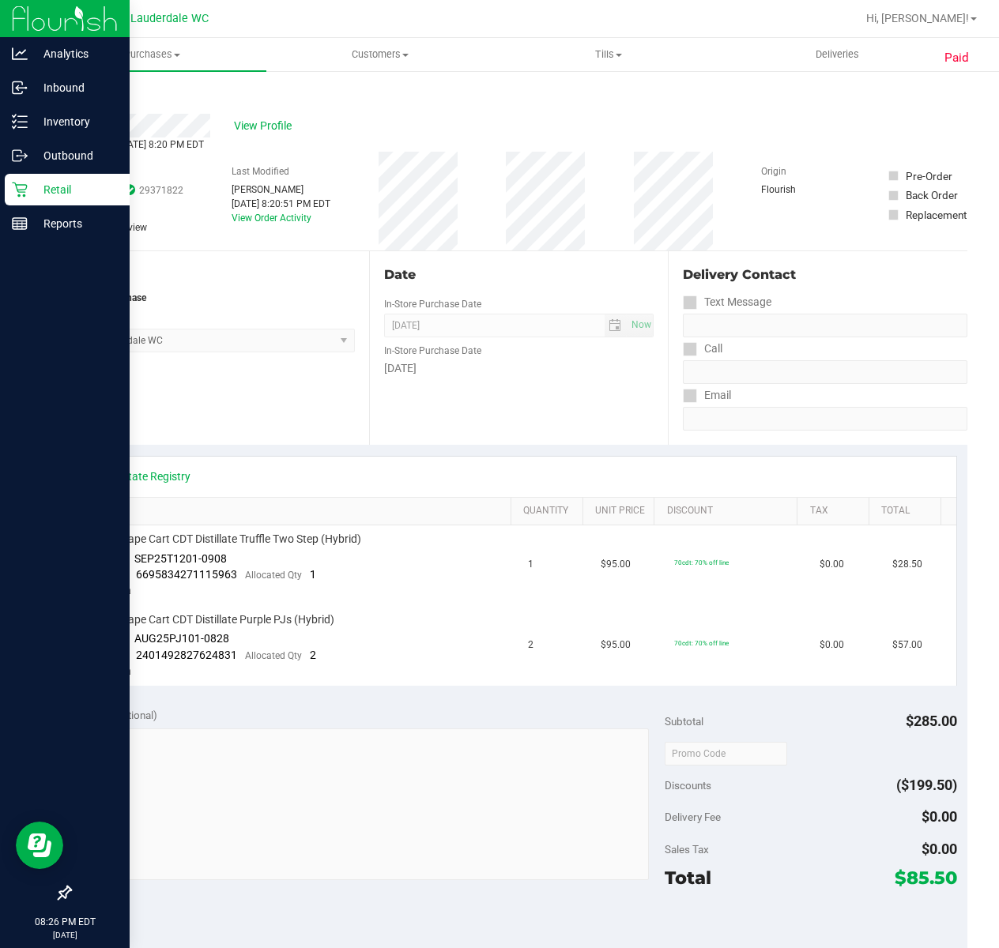
click at [13, 194] on icon at bounding box center [20, 190] width 16 height 16
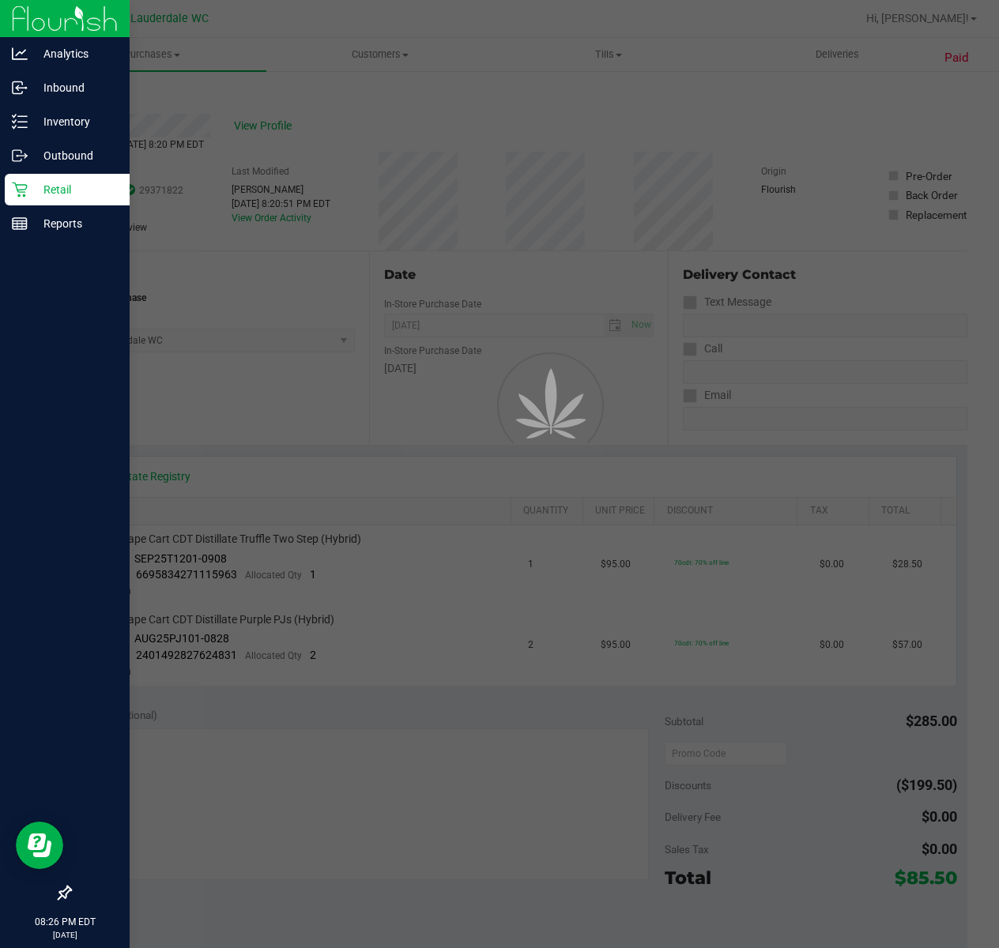
click at [13, 194] on icon at bounding box center [20, 190] width 16 height 16
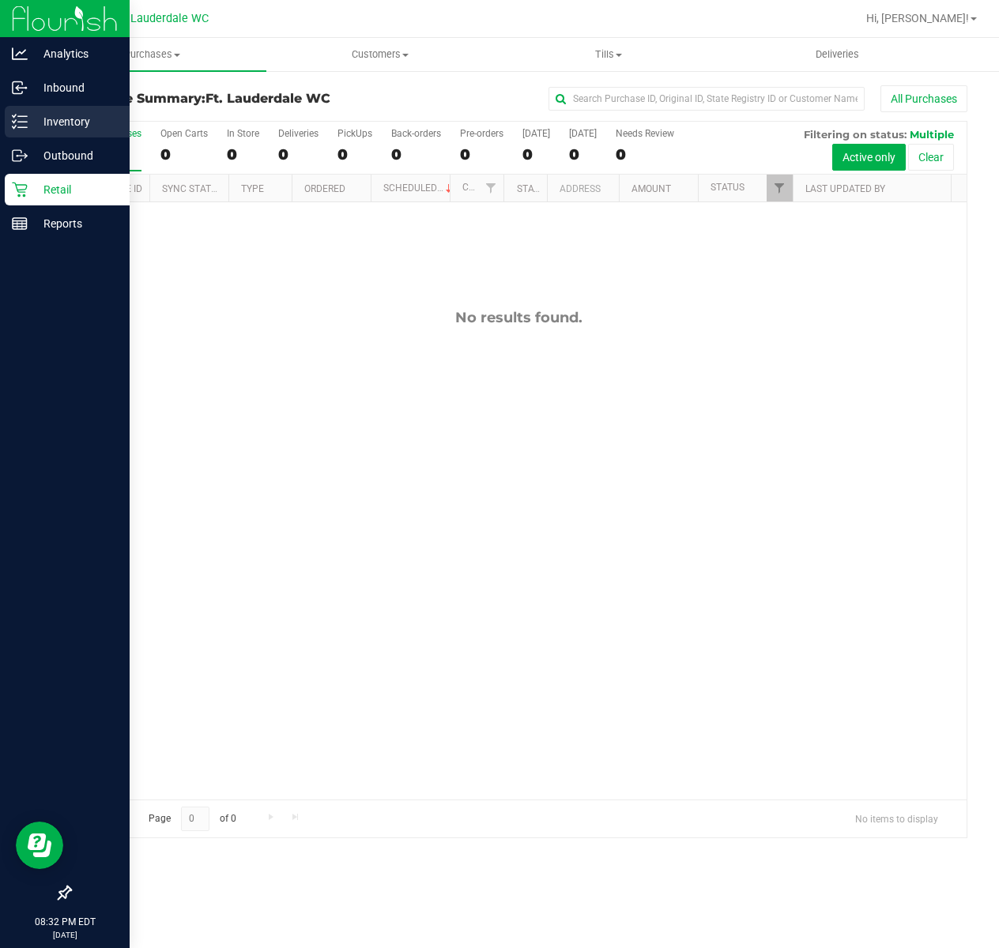
click at [58, 124] on p "Inventory" at bounding box center [75, 121] width 95 height 19
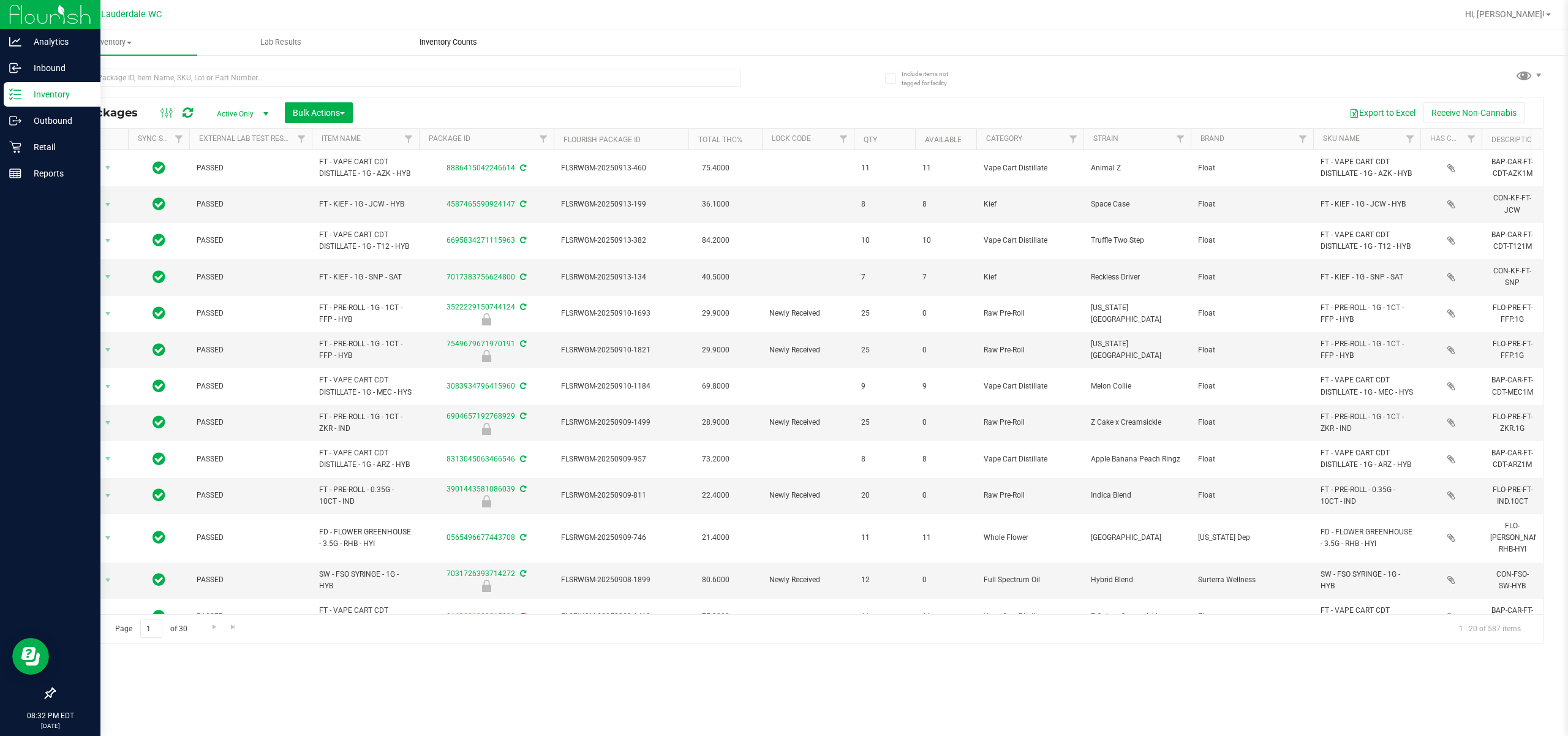
click at [468, 34] on uib-tab-heading "Inventory Counts" at bounding box center [448, 43] width 167 height 25
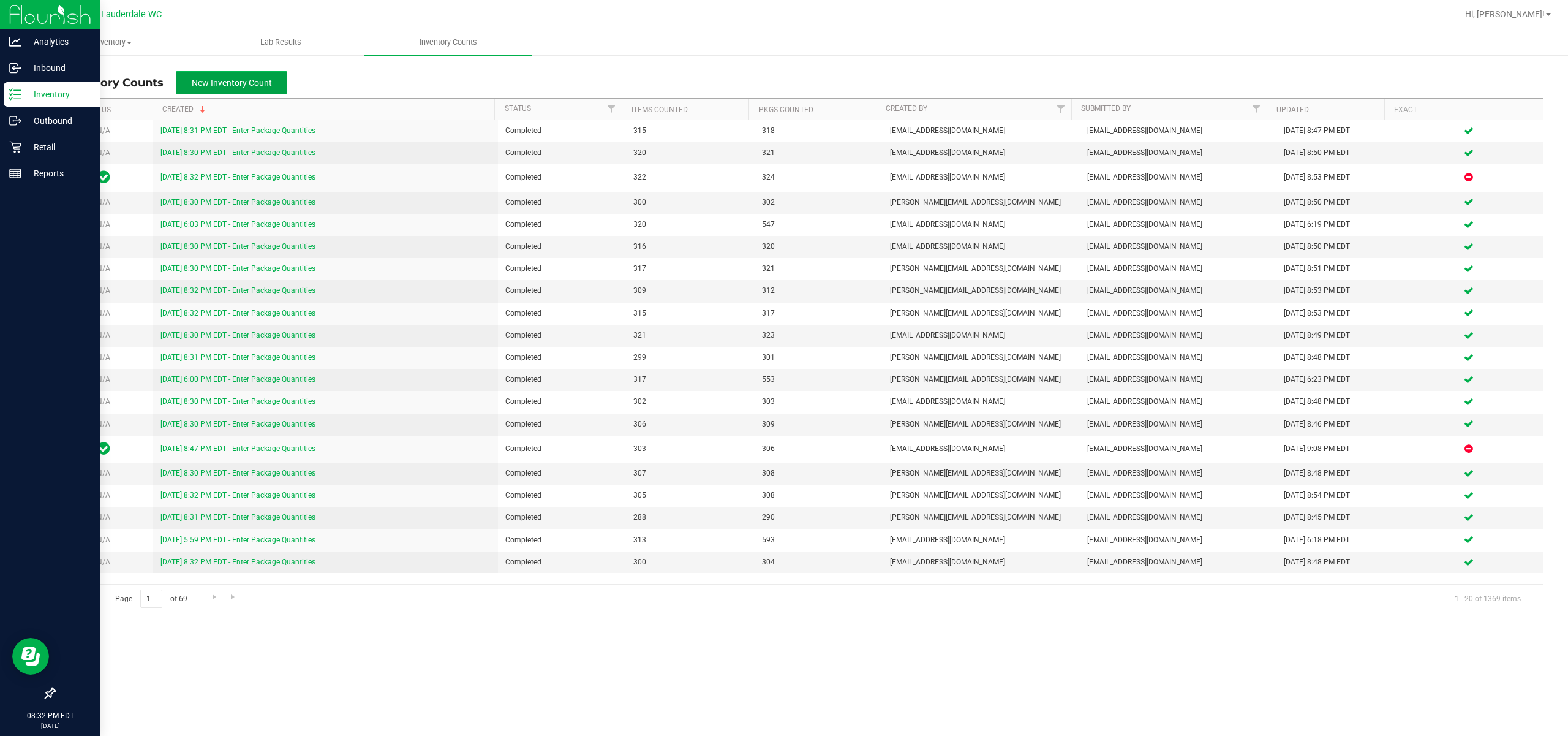
click at [251, 71] on button "New Inventory Count" at bounding box center [232, 83] width 112 height 23
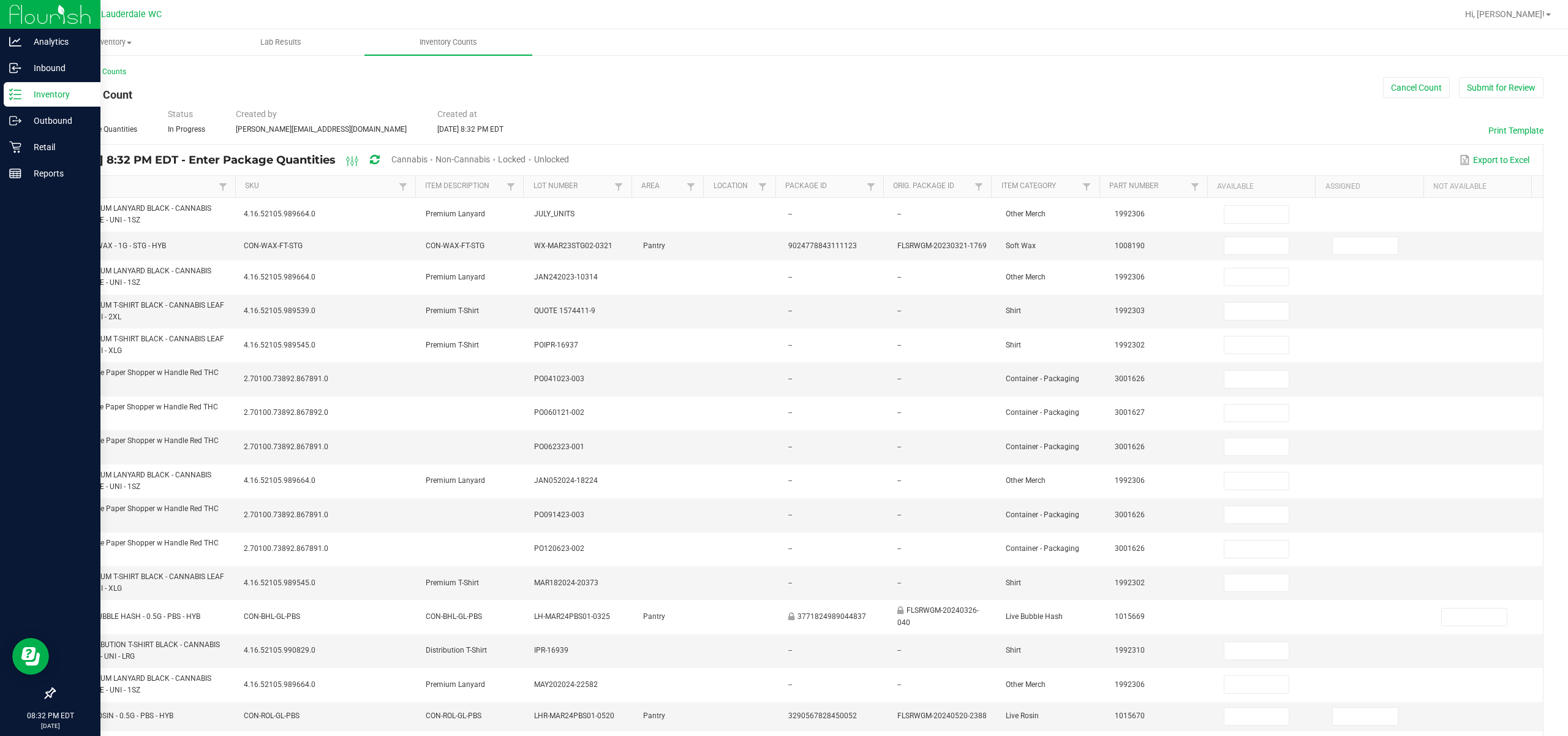
click at [194, 184] on link "Item" at bounding box center [141, 186] width 150 height 10
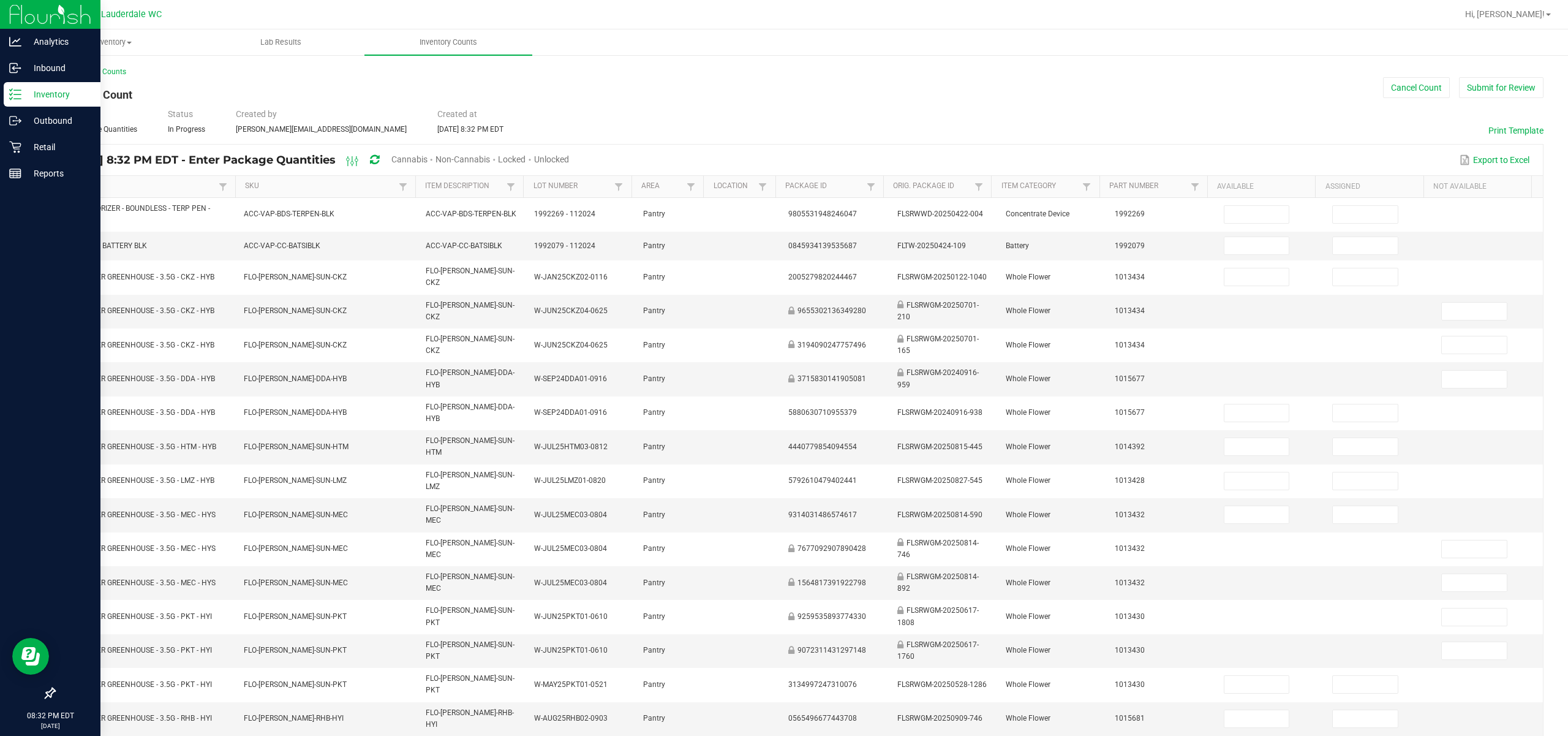
click at [428, 161] on span "Cannabis" at bounding box center [409, 159] width 36 height 10
click at [570, 158] on span "Unlocked" at bounding box center [552, 159] width 35 height 10
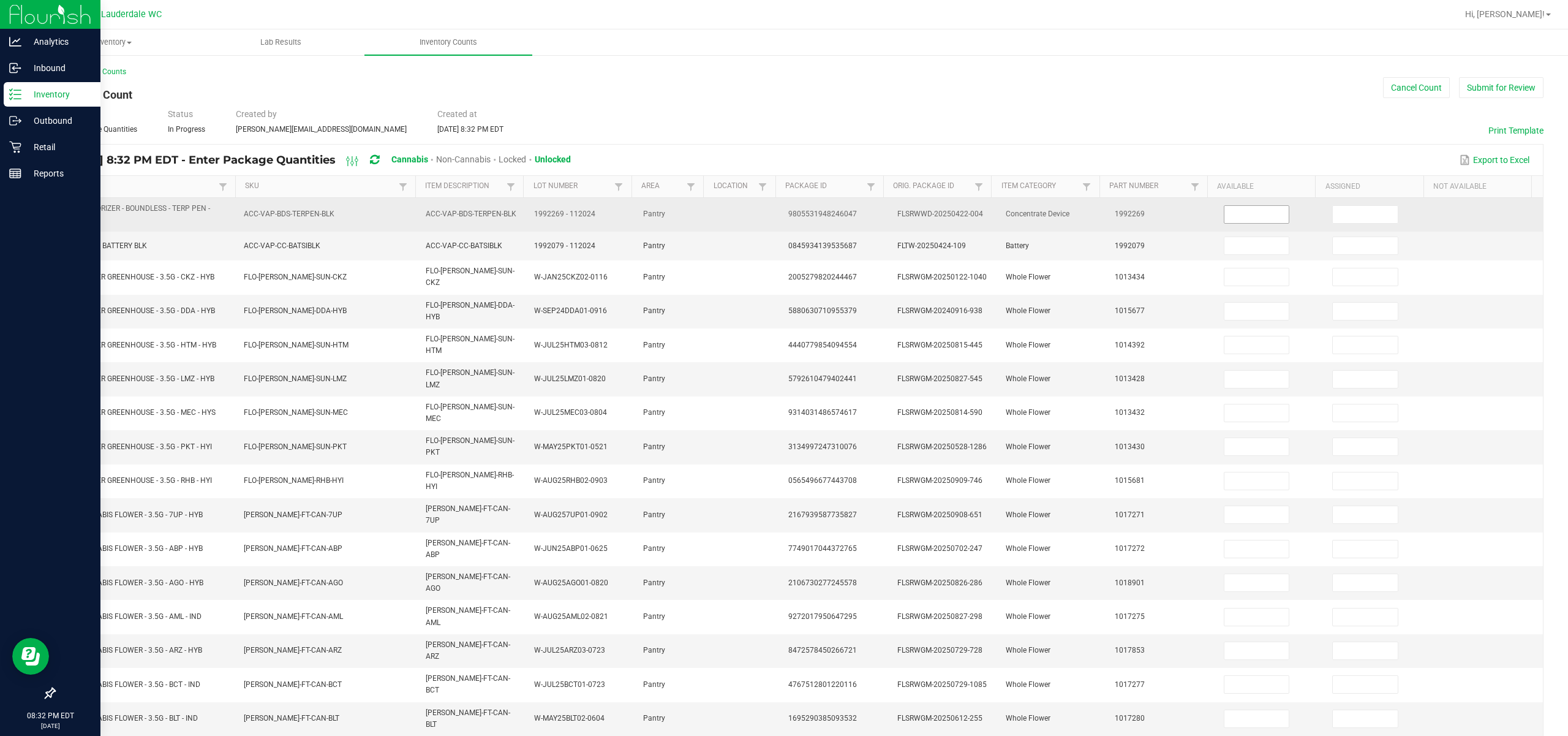
click at [883, 220] on input at bounding box center [1257, 214] width 65 height 17
type input "2"
type input "12"
type input "3"
type input "12"
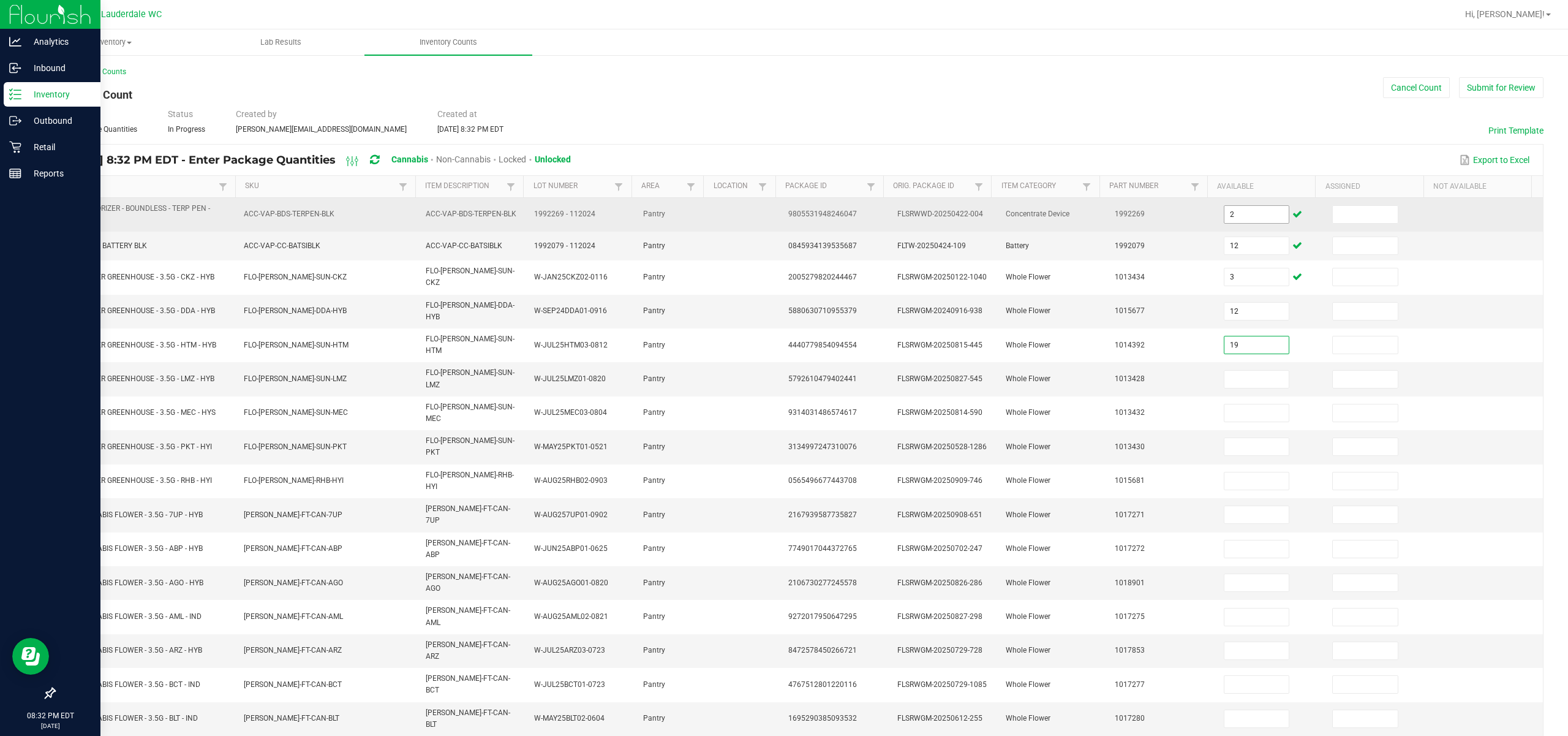
type input "19"
type input "15"
type input "2"
type input "8"
type input "11"
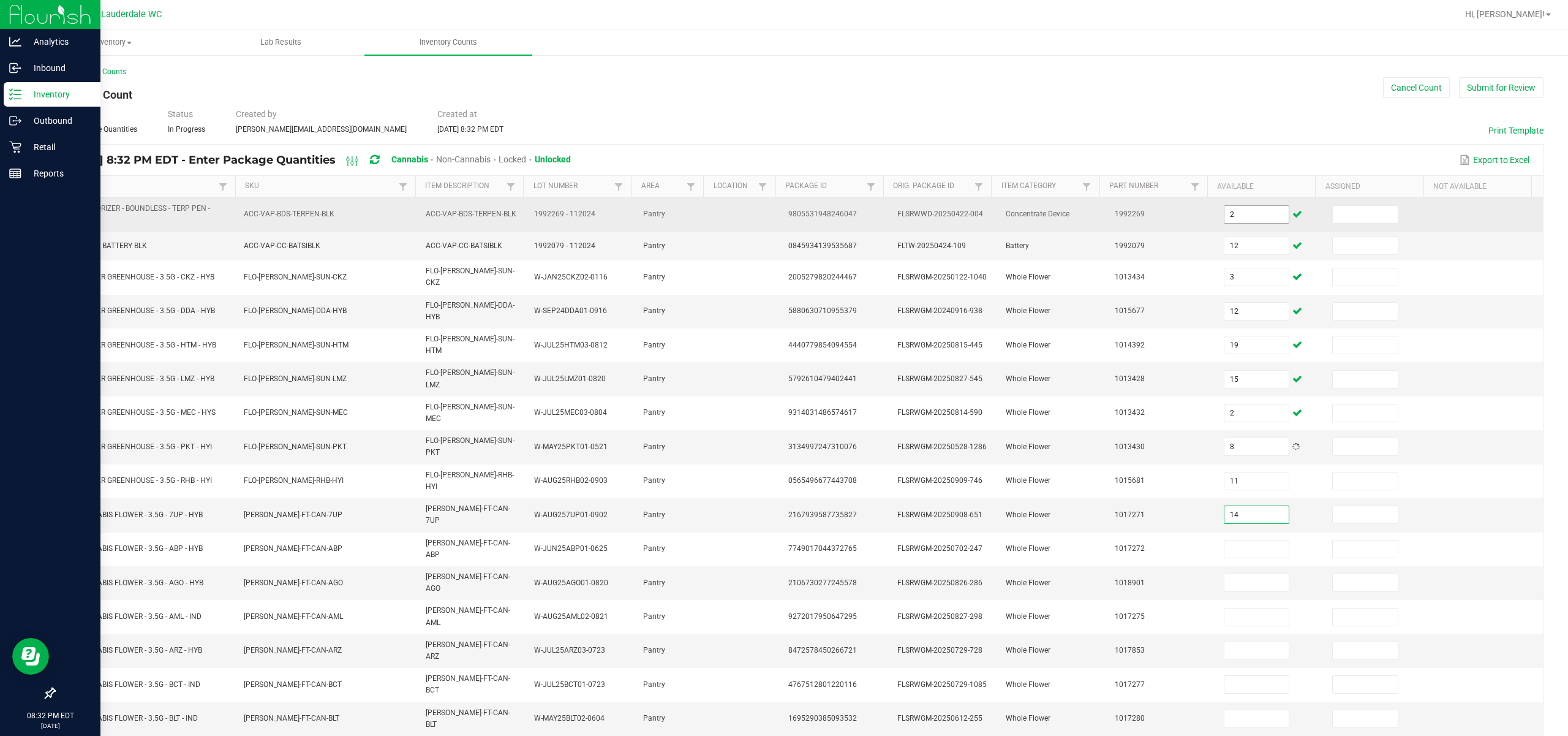
type input "14"
type input "11"
type input "3"
type input "2"
type input "14"
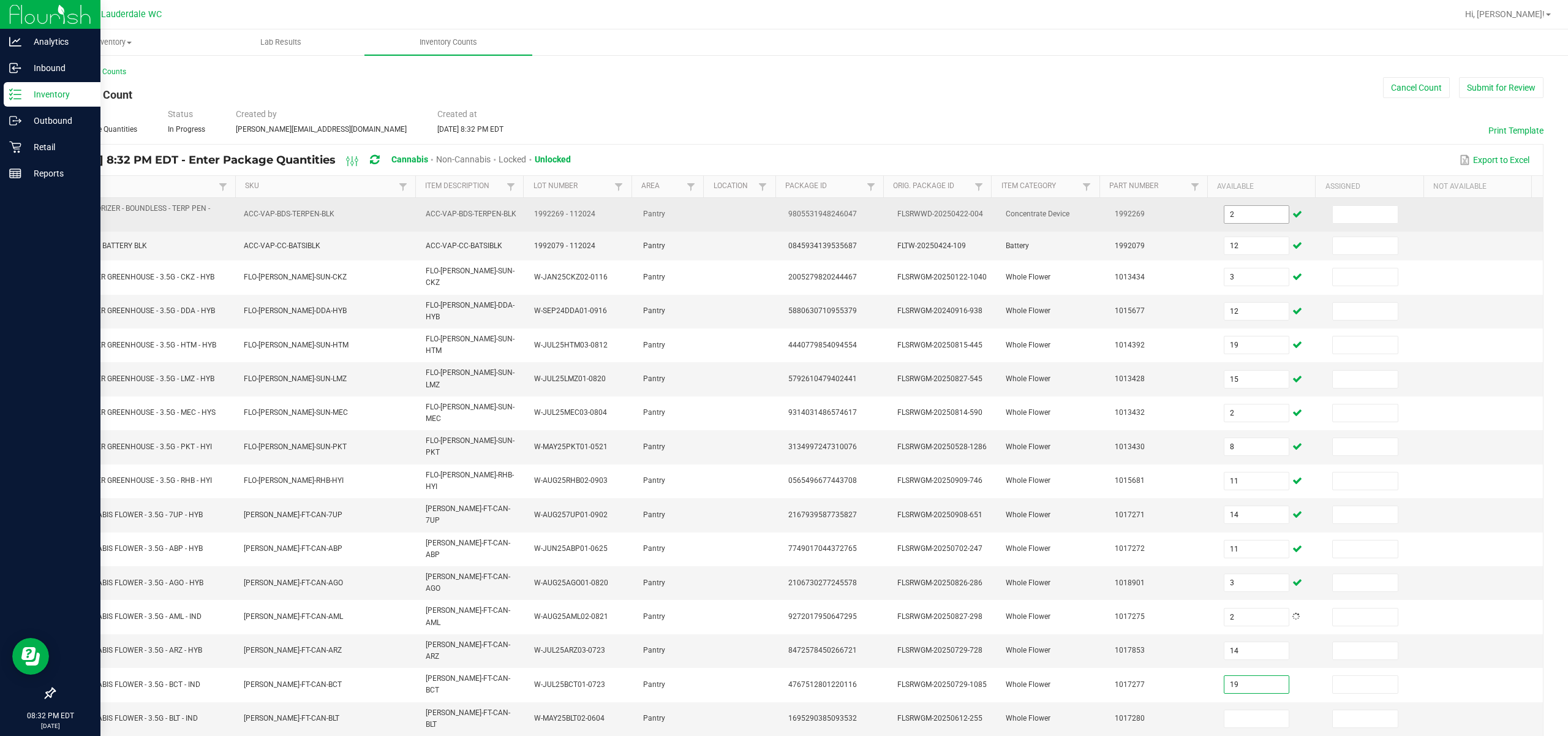
type input "19"
type input "15"
type input "11"
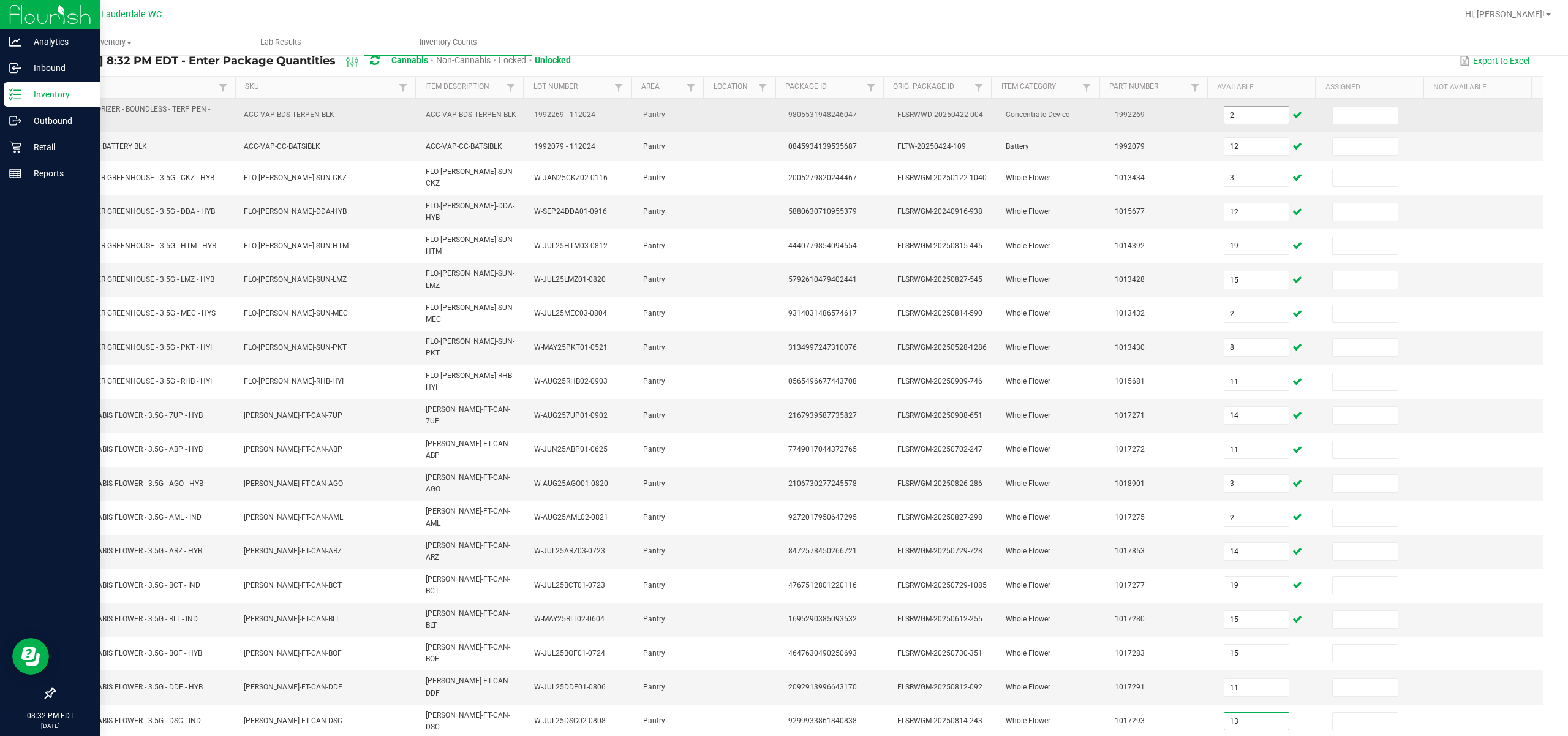
type input "13"
type input "1"
click at [883, 118] on input at bounding box center [1365, 115] width 65 height 17
type input "0"
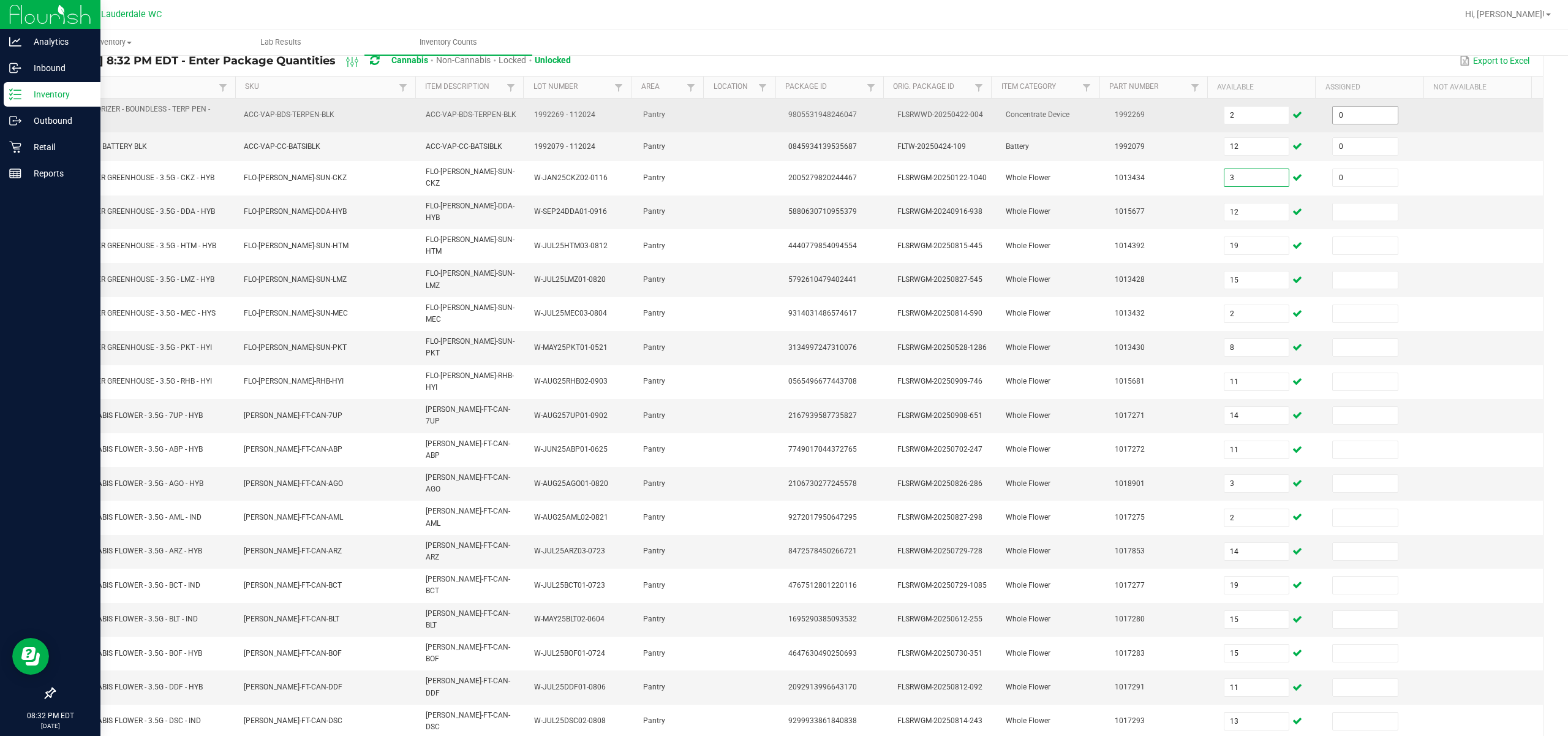
type input "0"
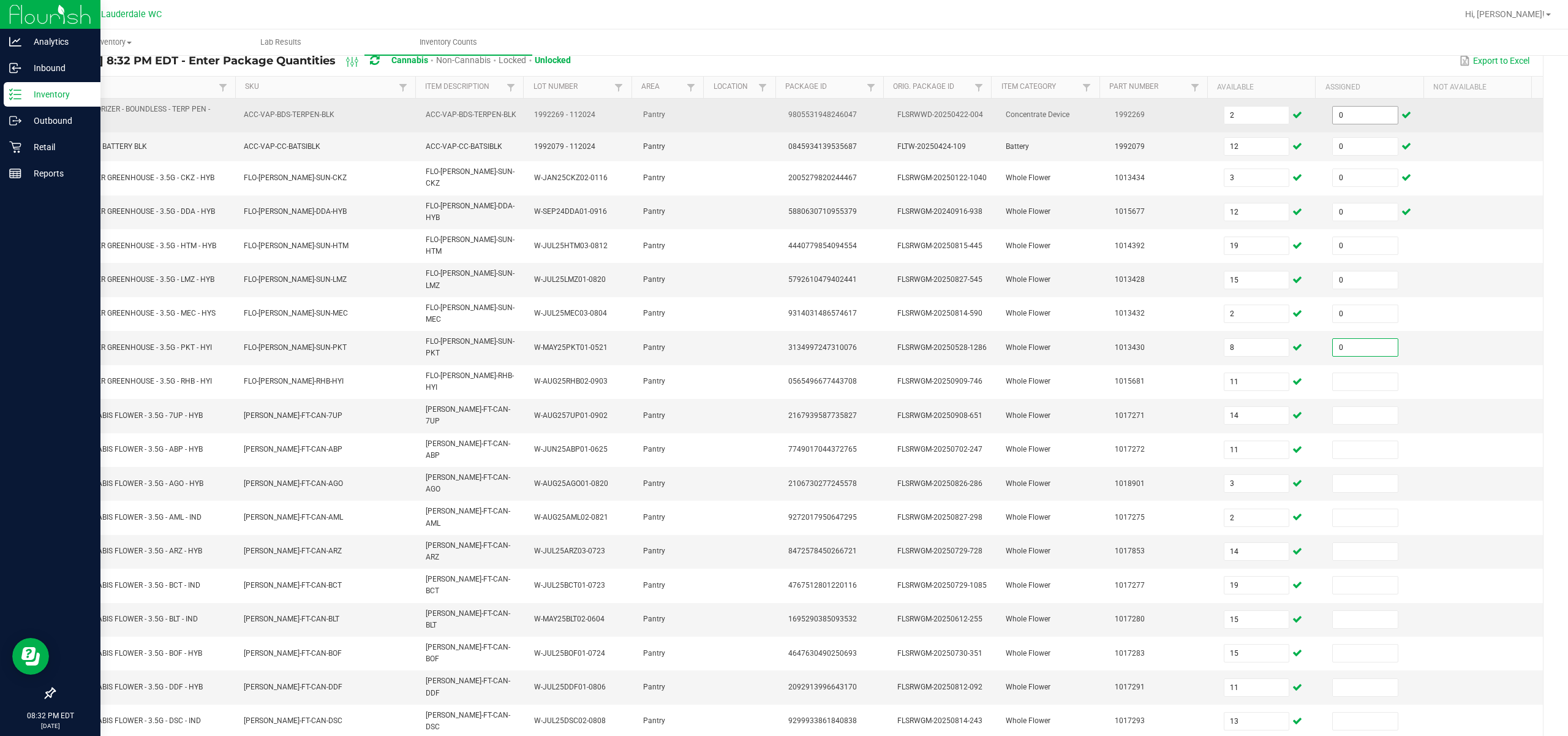
type input "0"
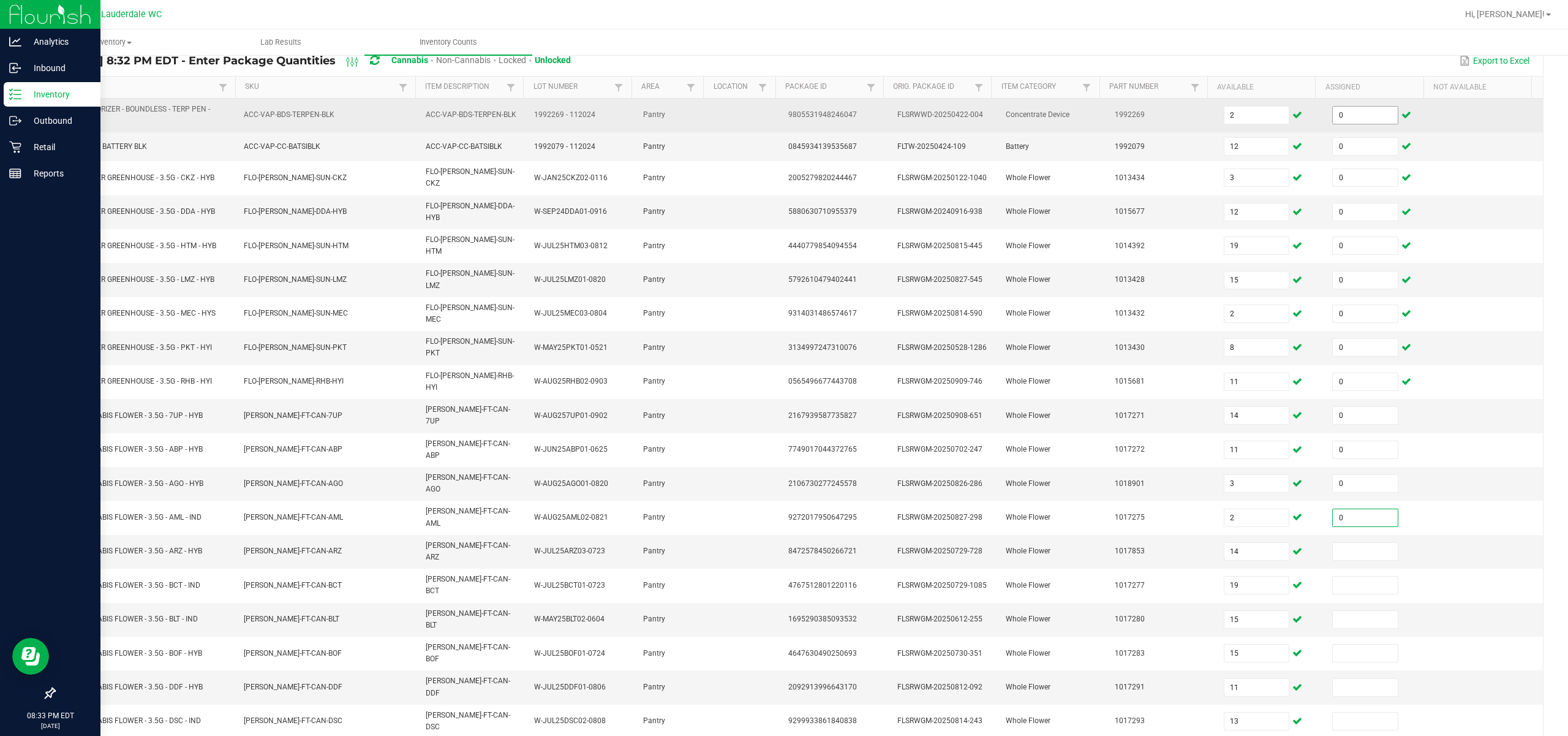
type input "0"
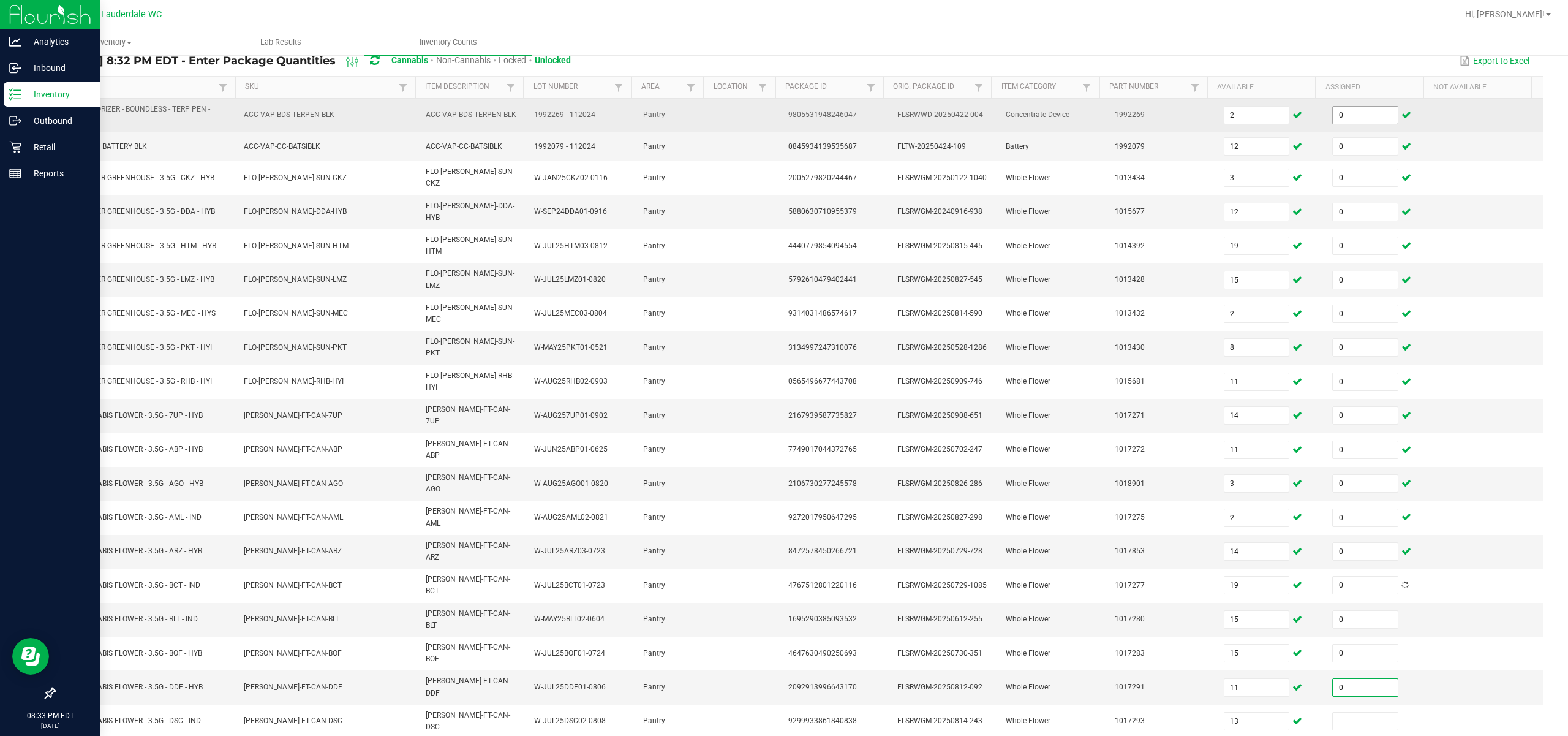
type input "0"
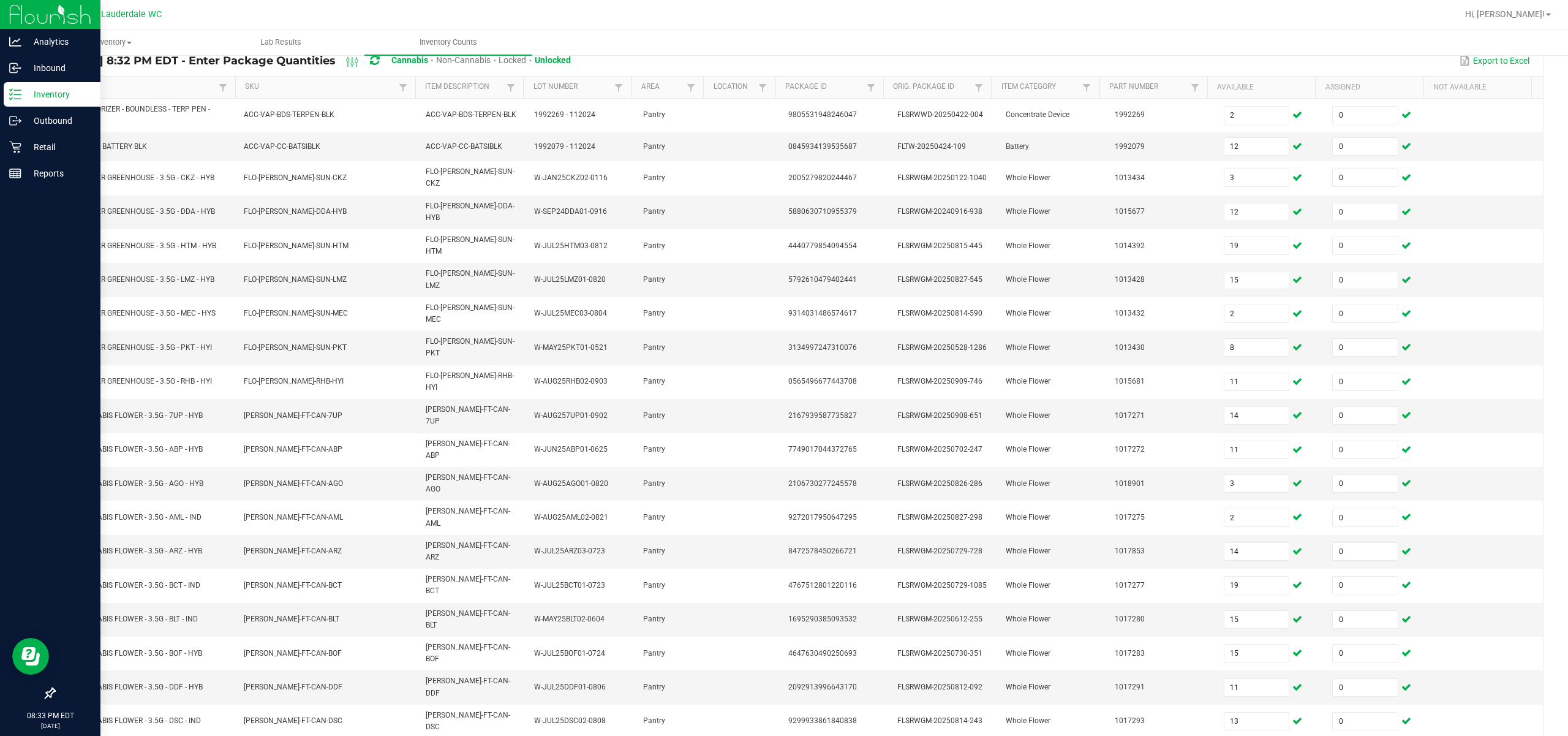
type input "0"
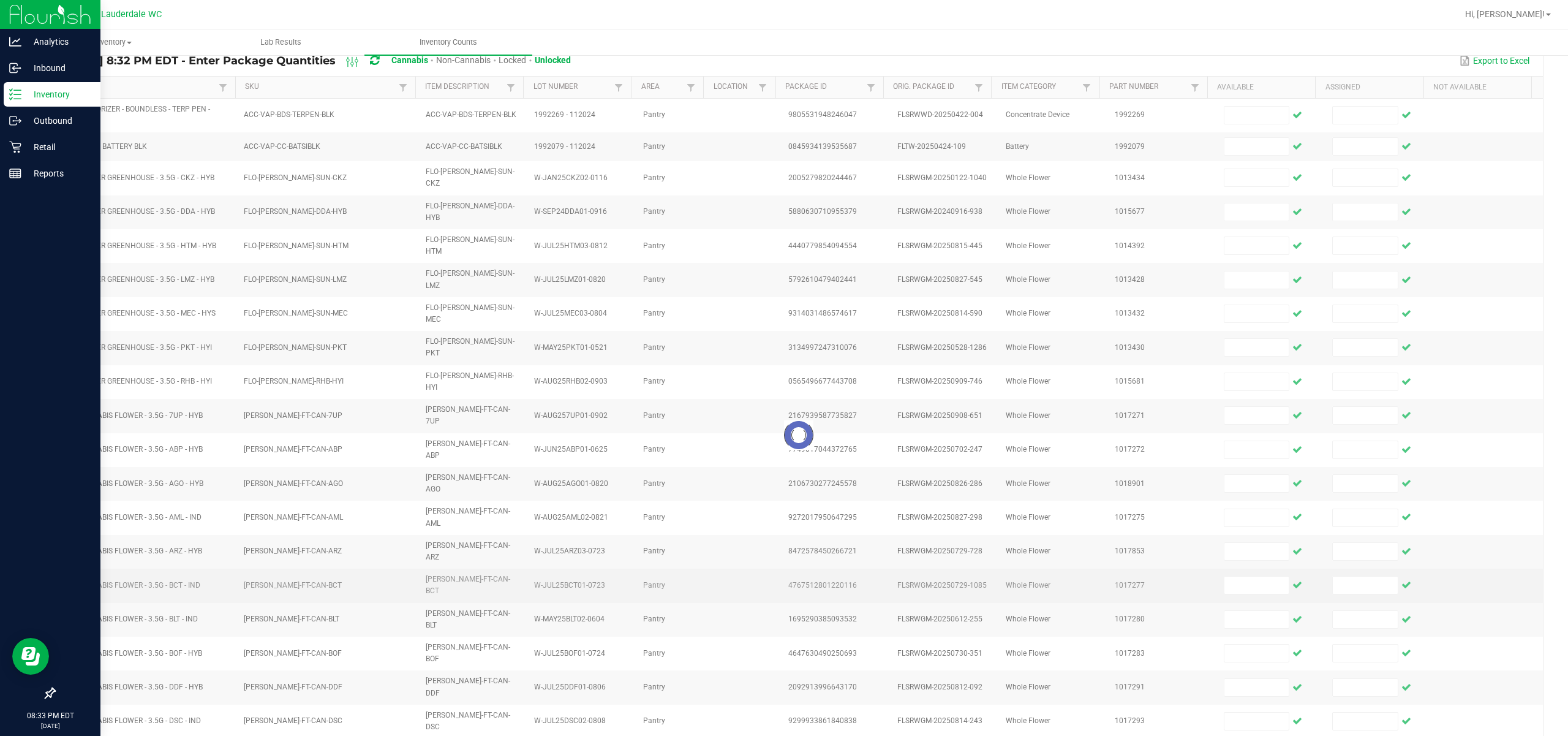
scroll to position [95, 0]
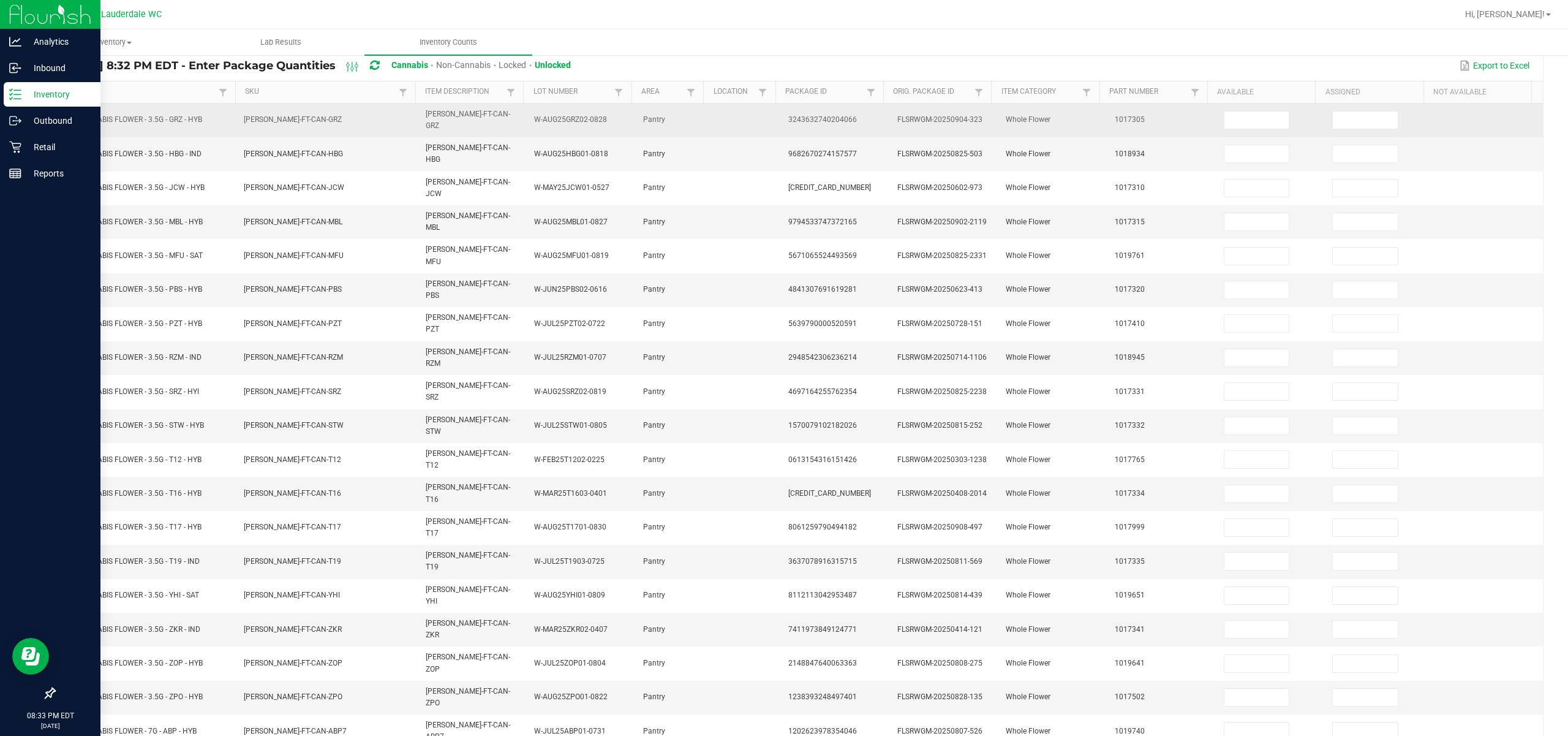
click at [883, 108] on td at bounding box center [1270, 120] width 109 height 33
click at [883, 112] on input at bounding box center [1257, 120] width 65 height 17
type input "20"
type input "4"
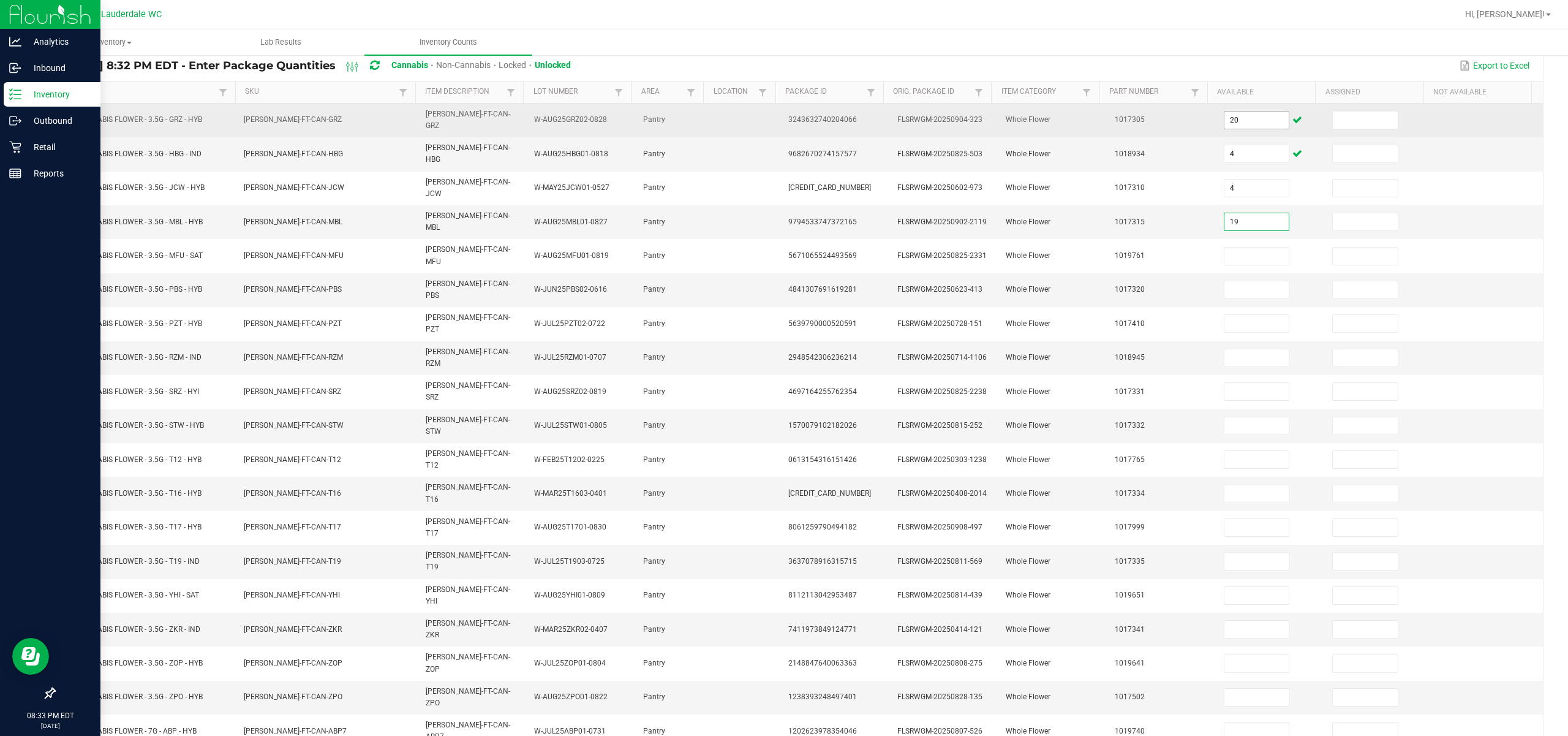
type input "19"
type input "13"
type input "18"
type input "15"
type input "16"
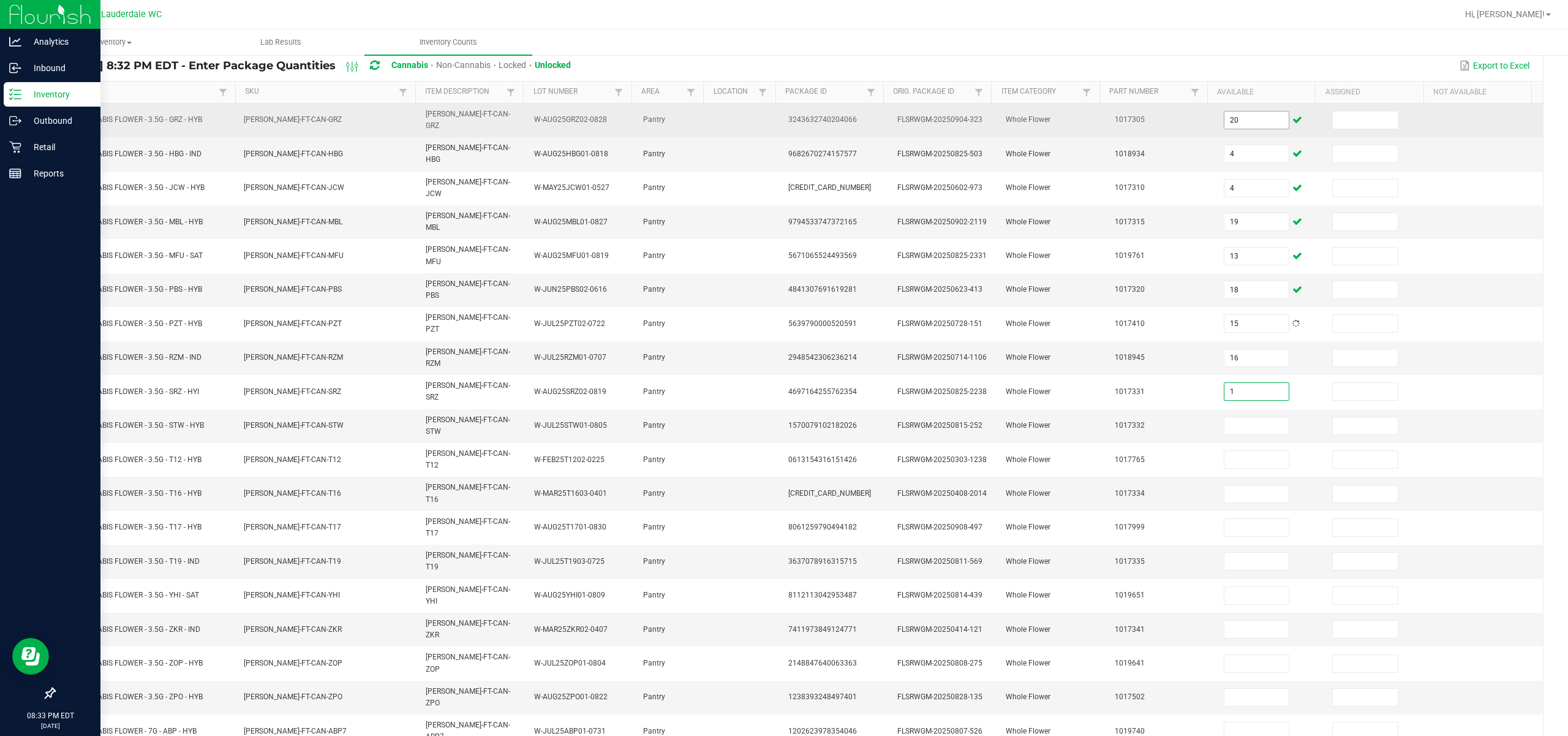
type input "1"
type input "10"
type input "24"
type input "7"
type input "2"
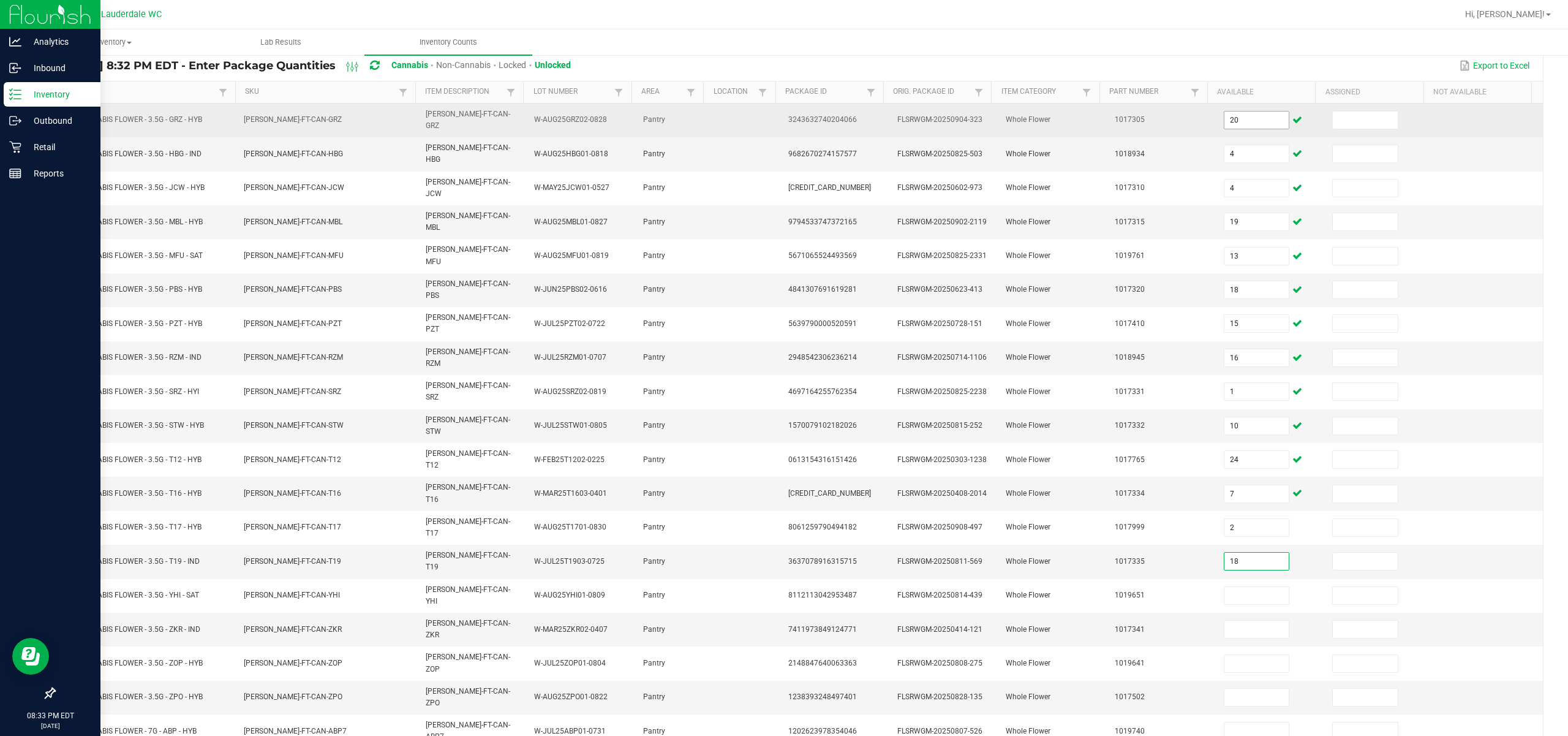
type input "18"
type input "17"
type input "3"
type input "4"
type input "10"
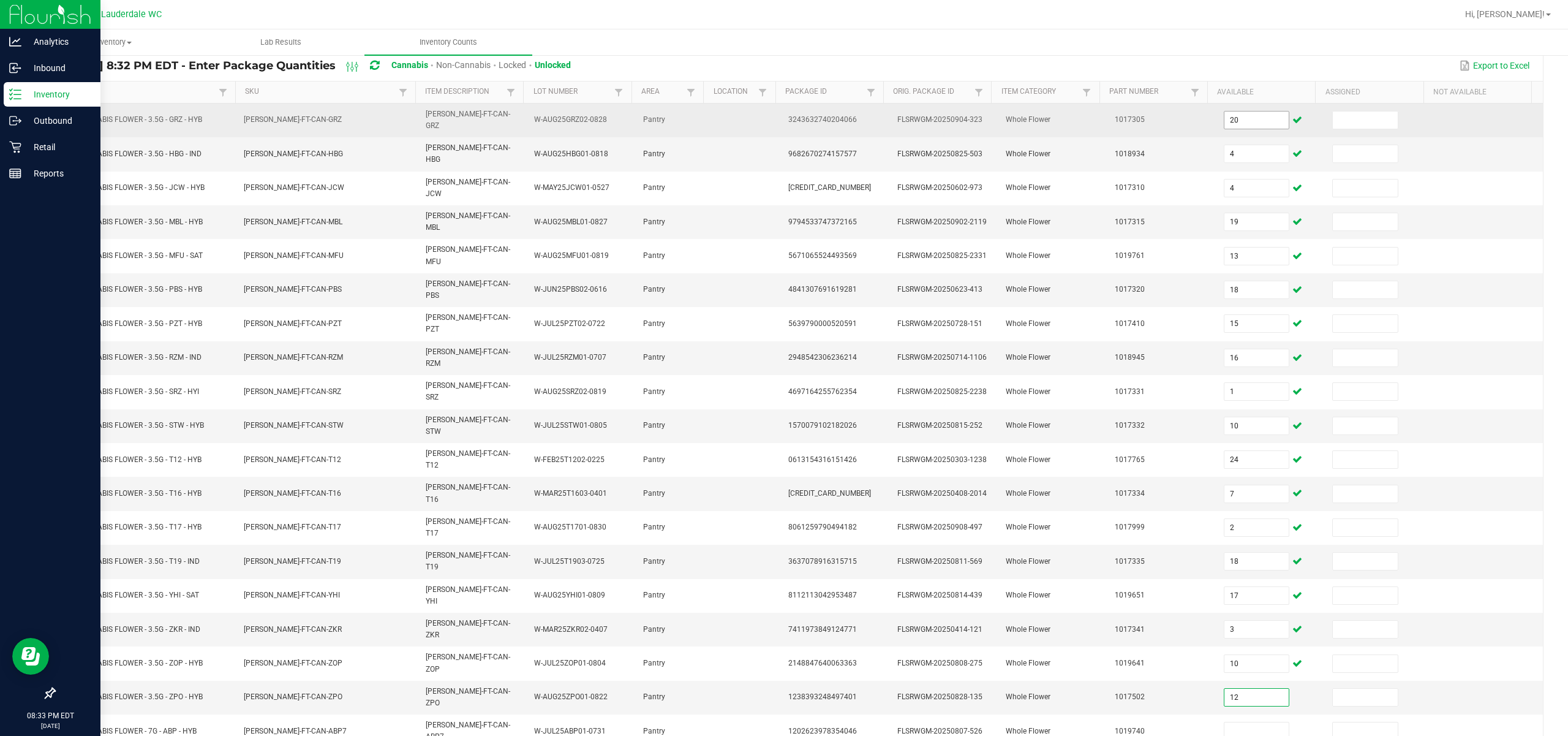
type input "12"
type input "10"
type input "3"
click at [883, 112] on input at bounding box center [1365, 120] width 65 height 17
type input "0"
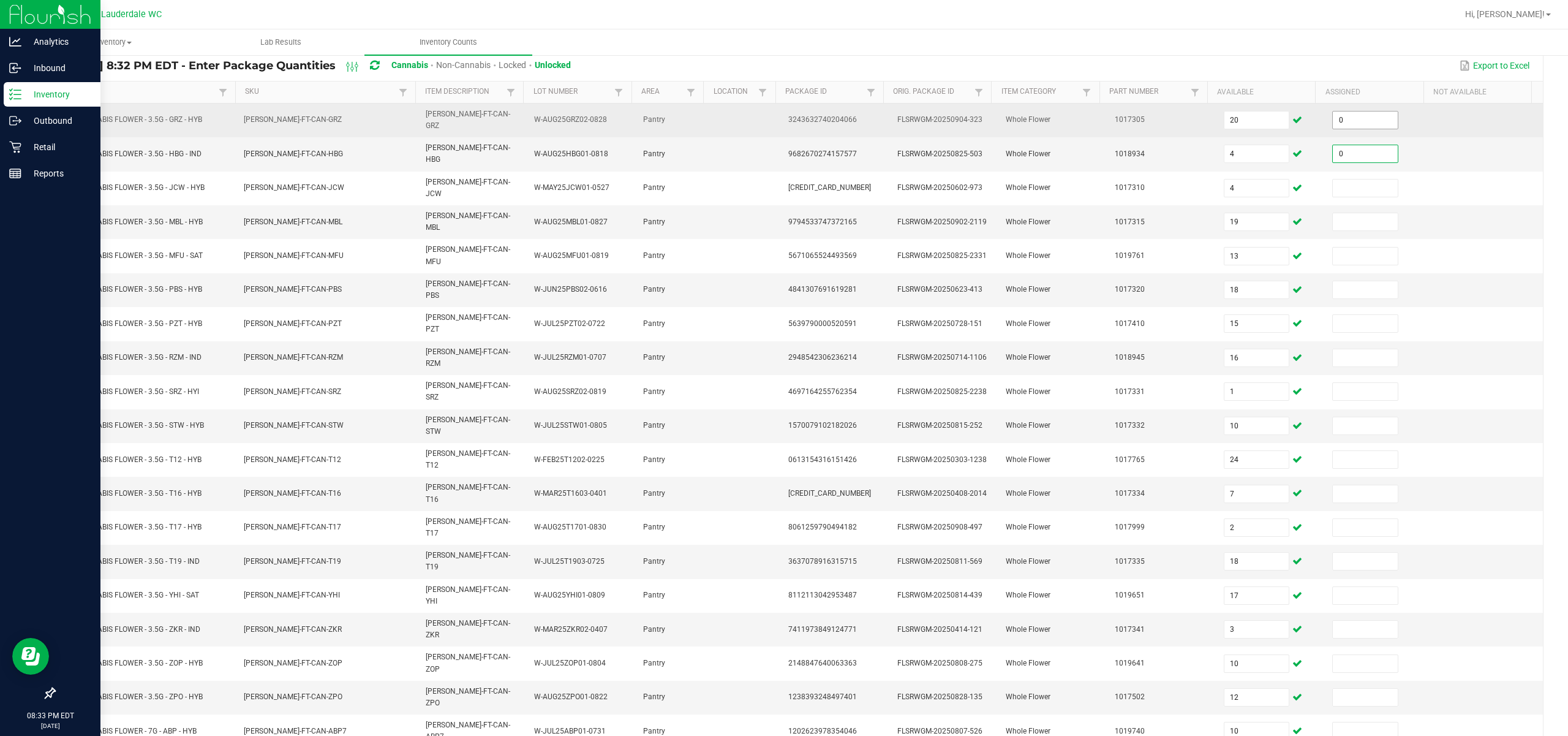
type input "0"
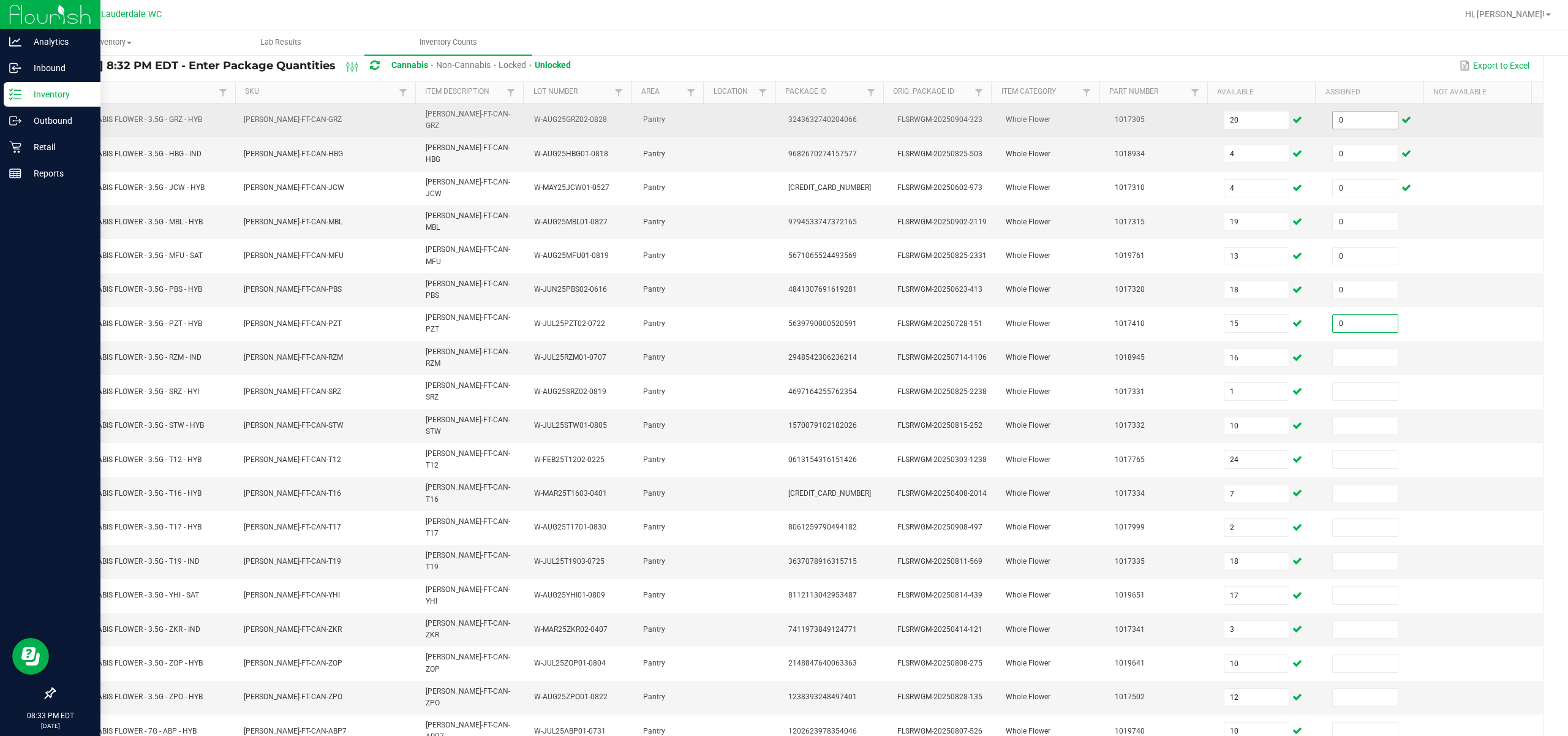
type input "0"
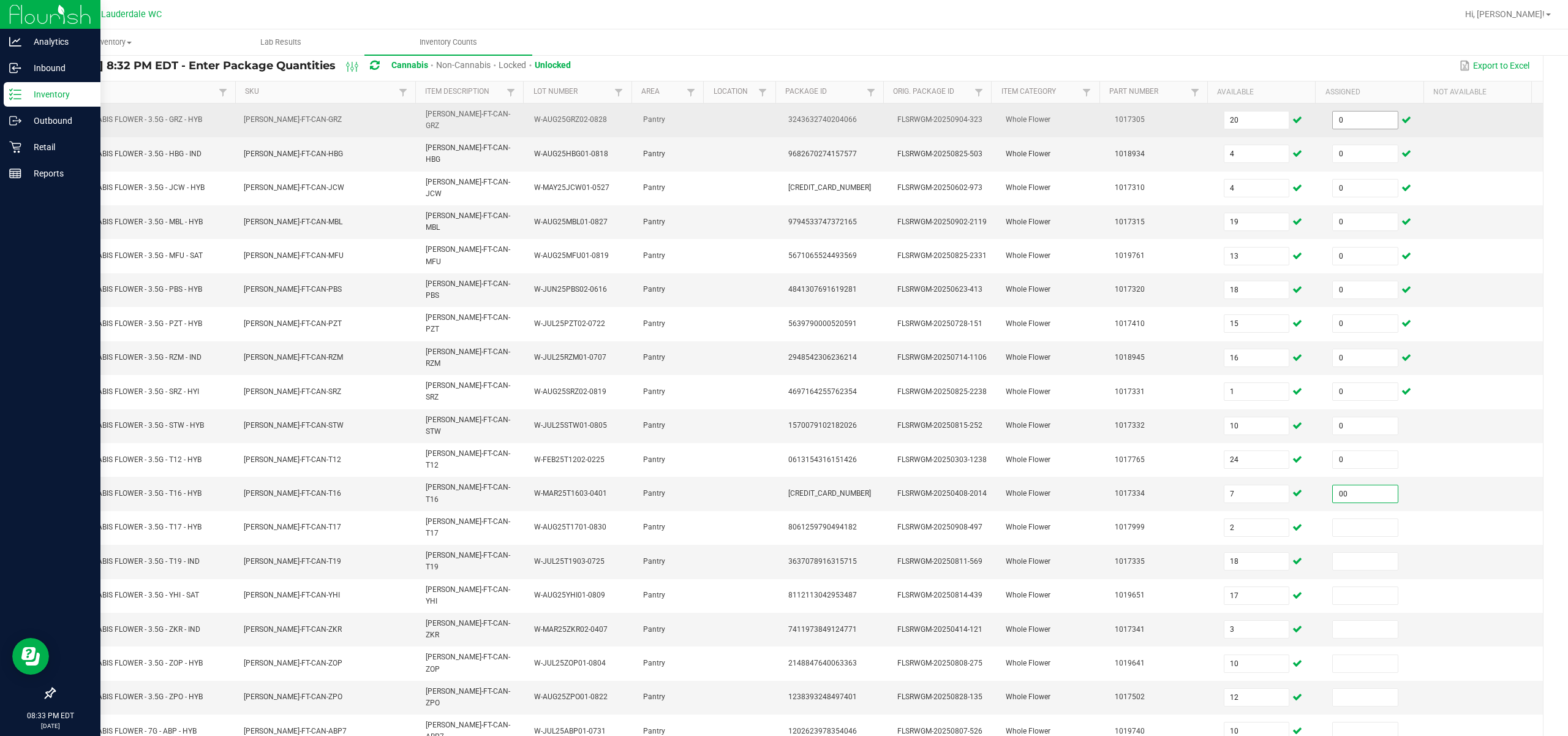
type input "0"
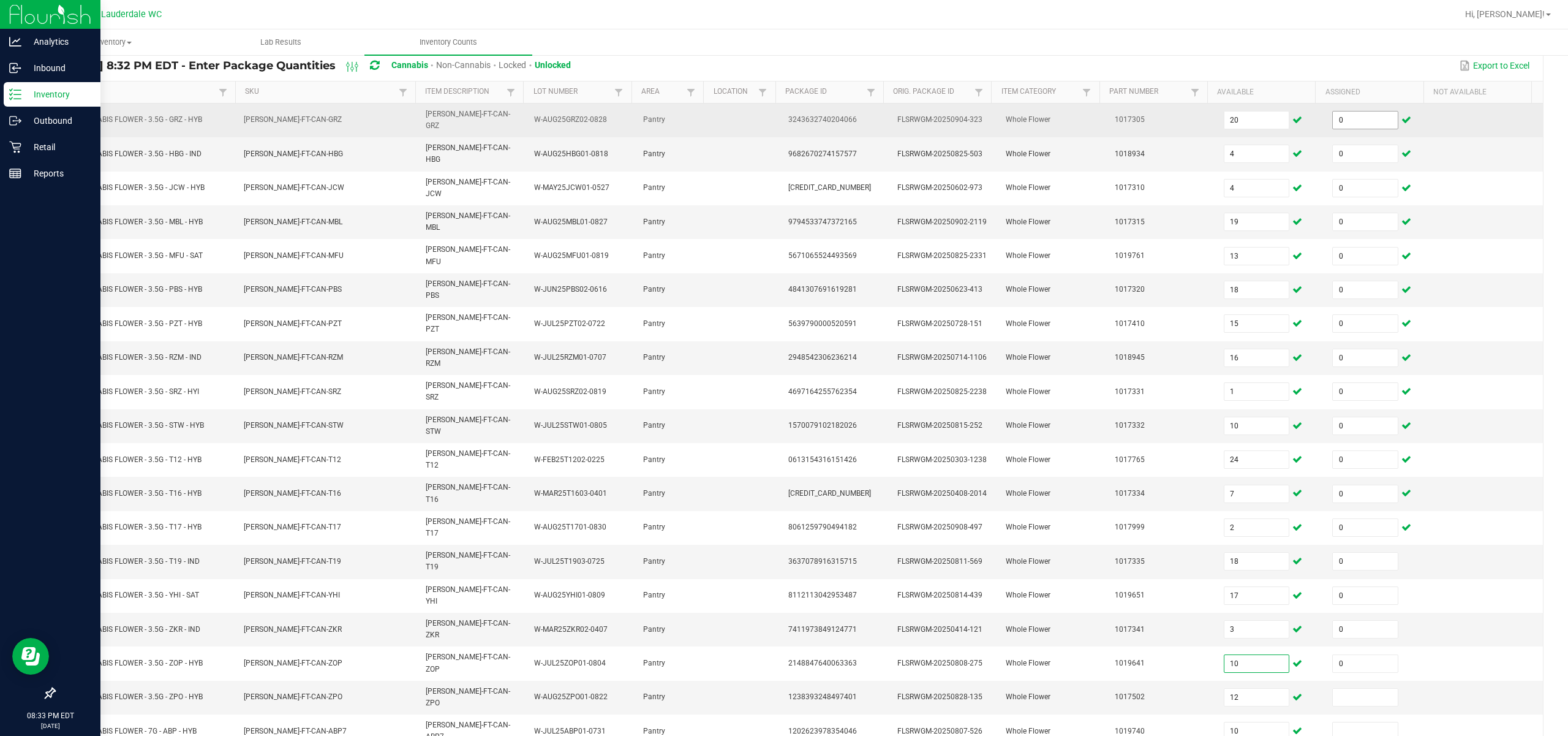
type input "0"
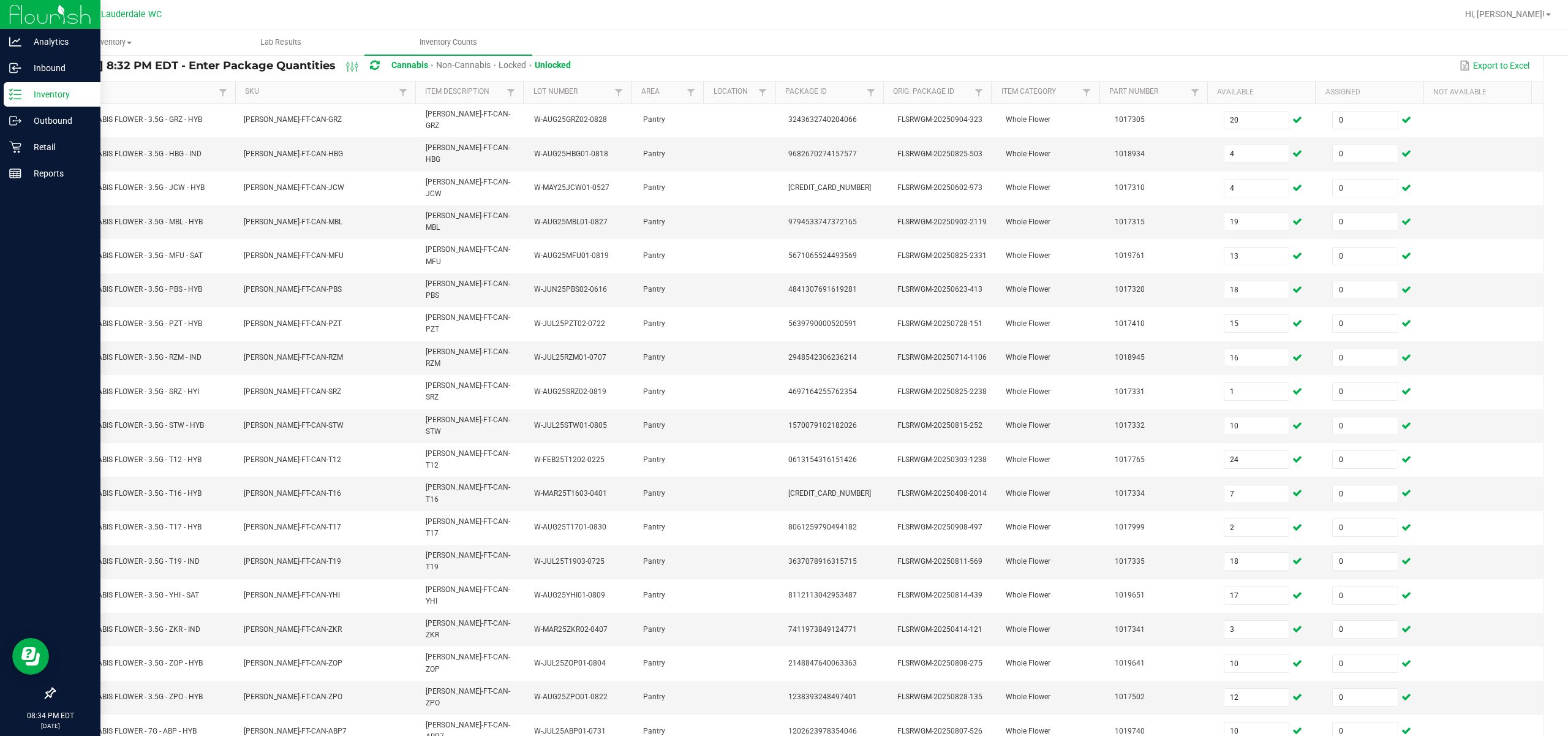
type input "0"
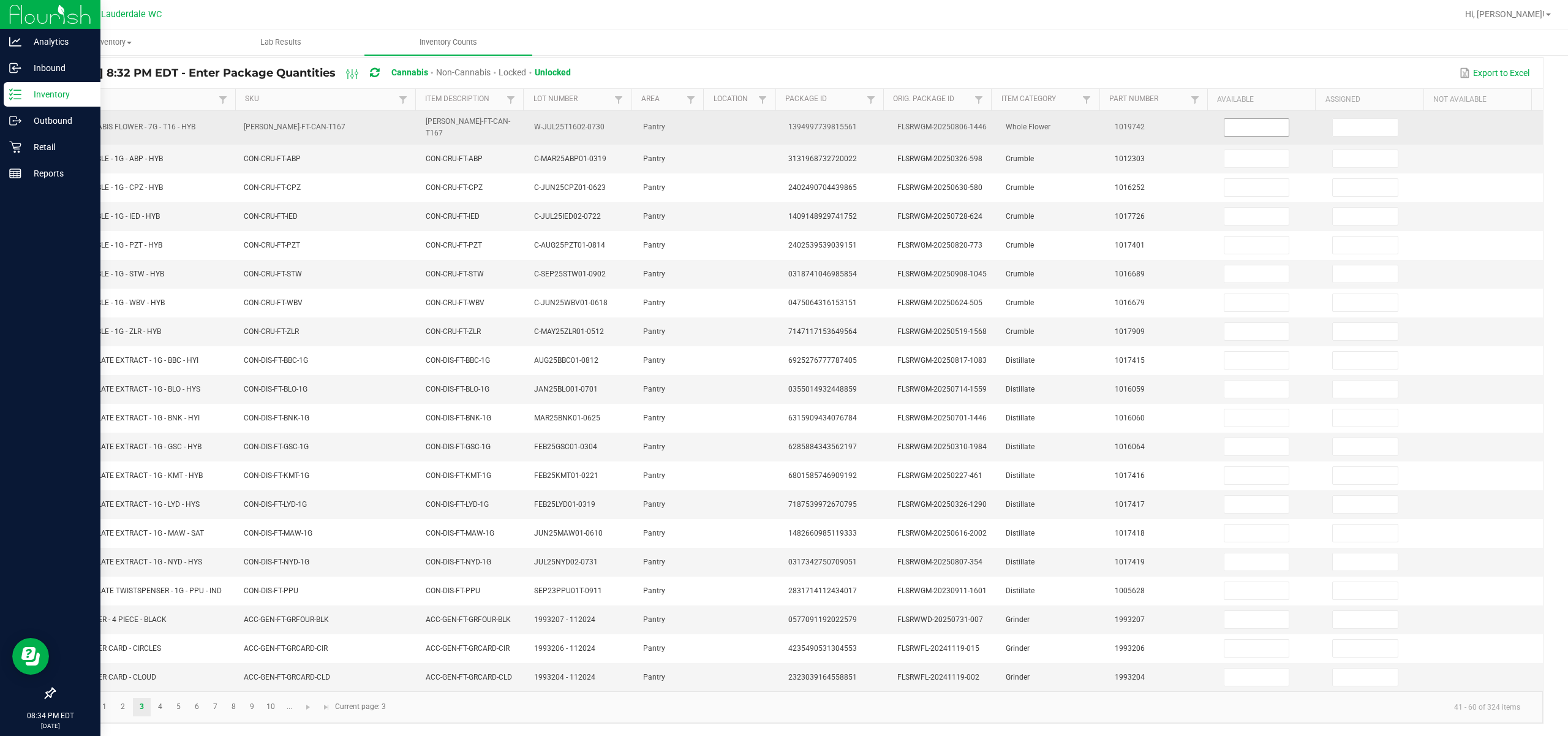
click at [883, 120] on input at bounding box center [1257, 127] width 65 height 17
type input "4"
type input "3"
type input "1"
type input "7"
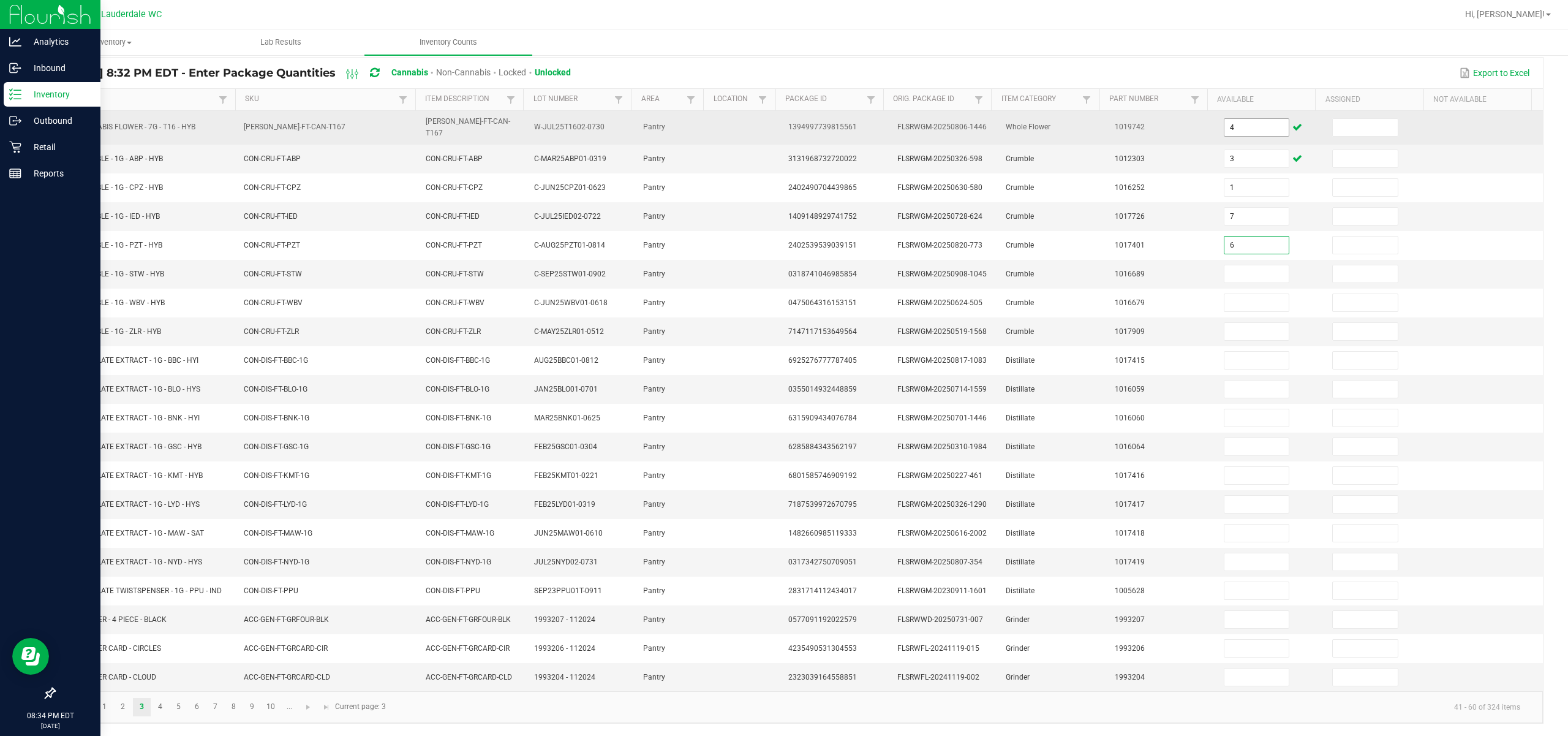
type input "6"
type input "8"
type input "3"
type input "2"
type input "10"
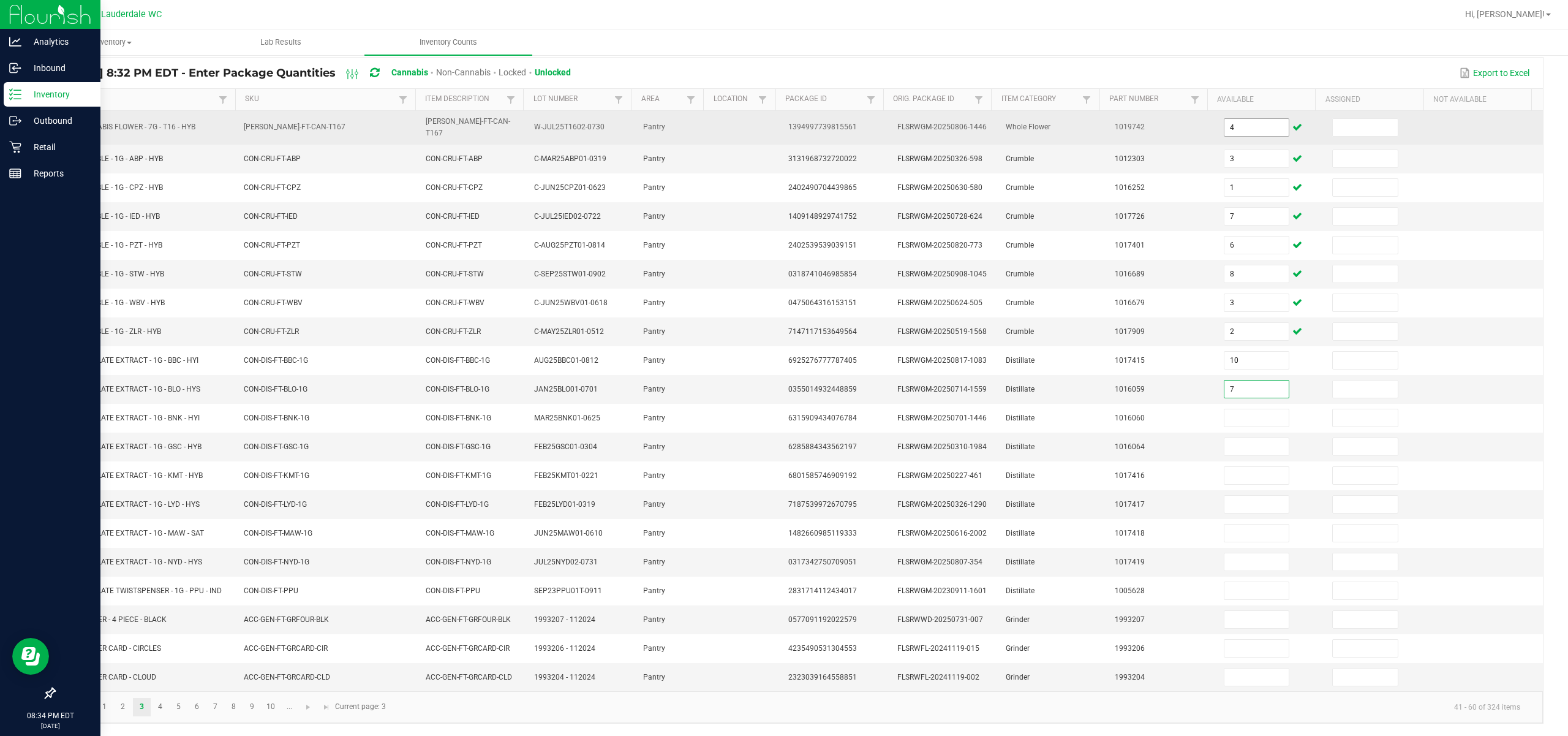
type input "7"
type input "12"
type input "10"
type input "11"
type input "3"
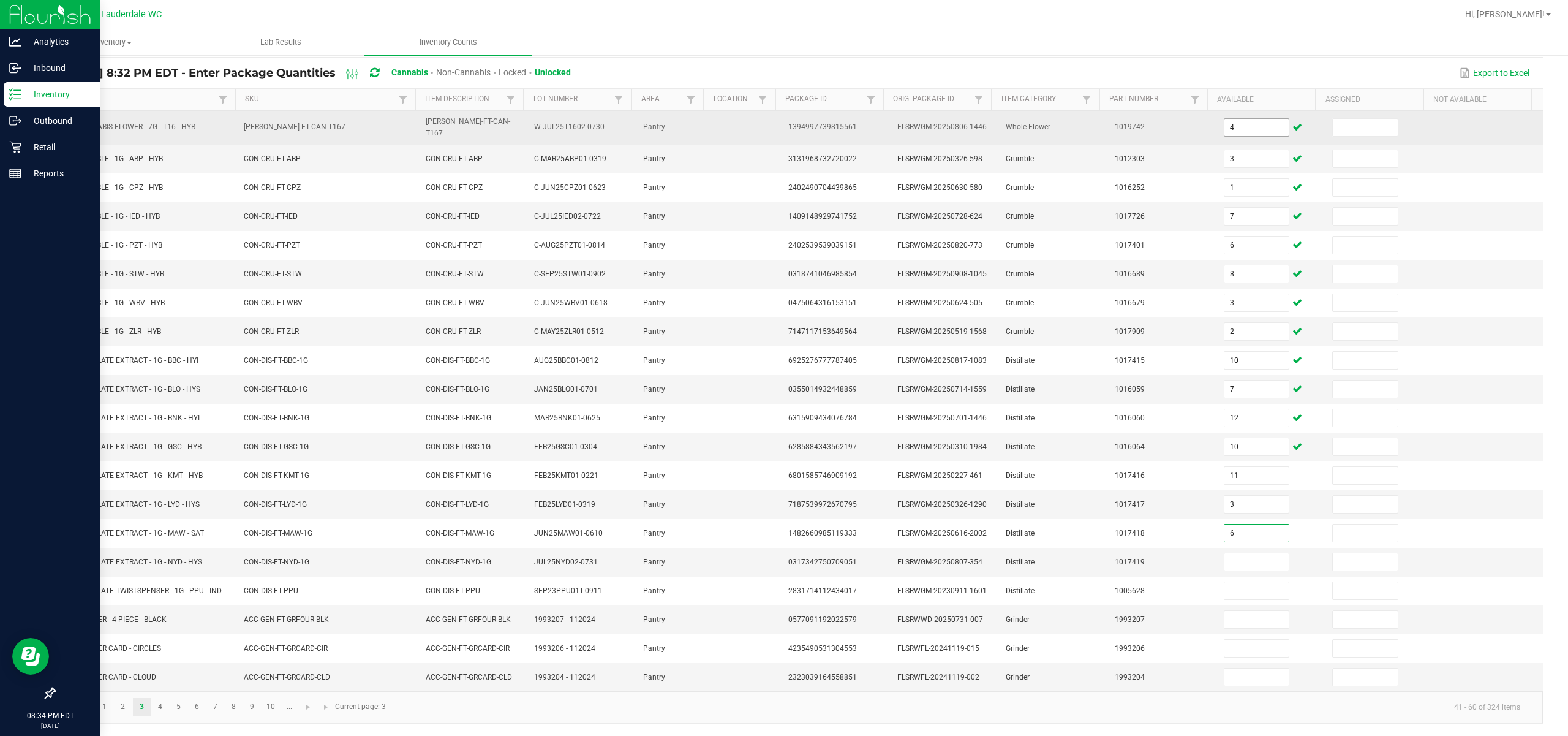
type input "6"
type input "12"
type input "3"
type input "11"
type input "1"
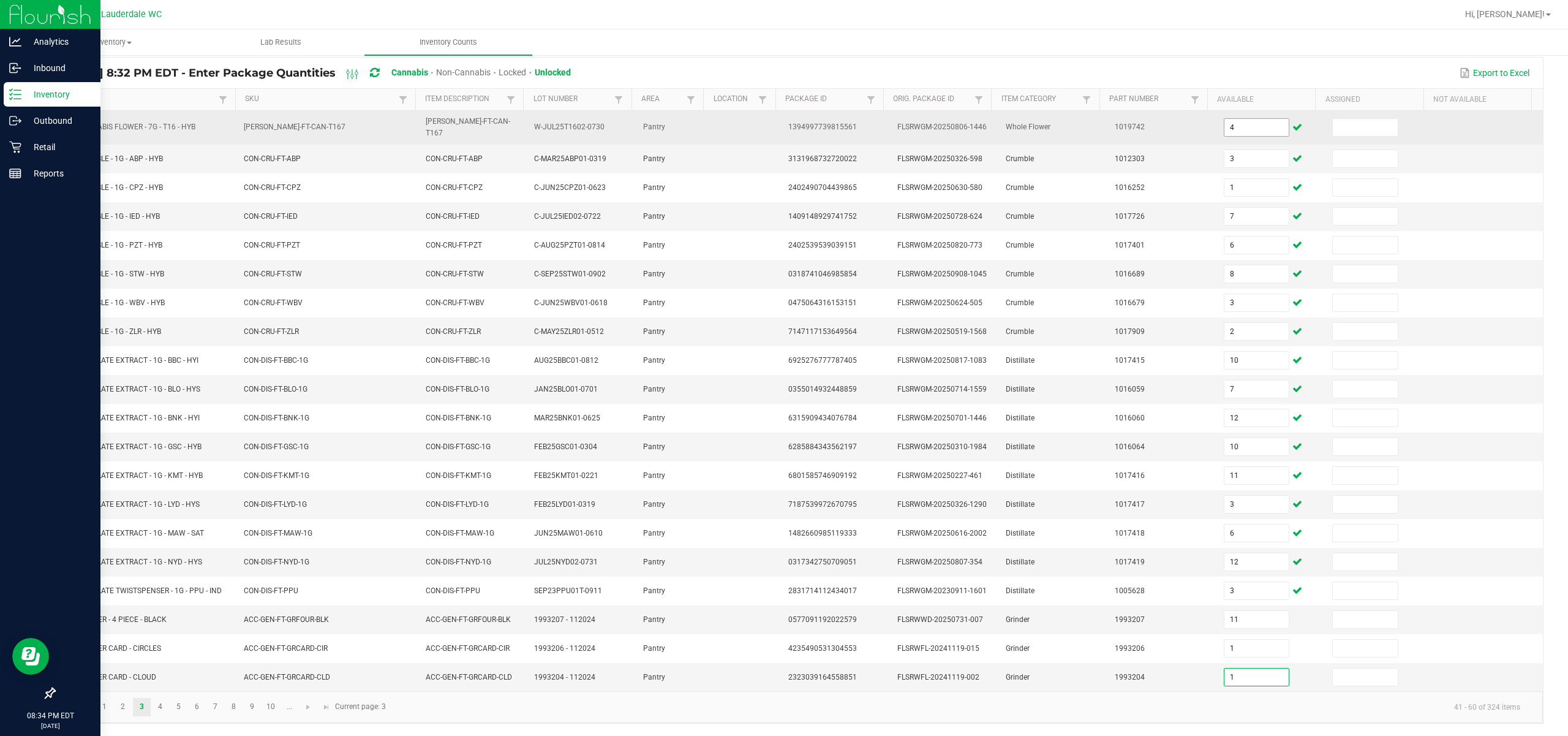
type input "1"
click at [883, 119] on input at bounding box center [1365, 127] width 65 height 17
type input "0"
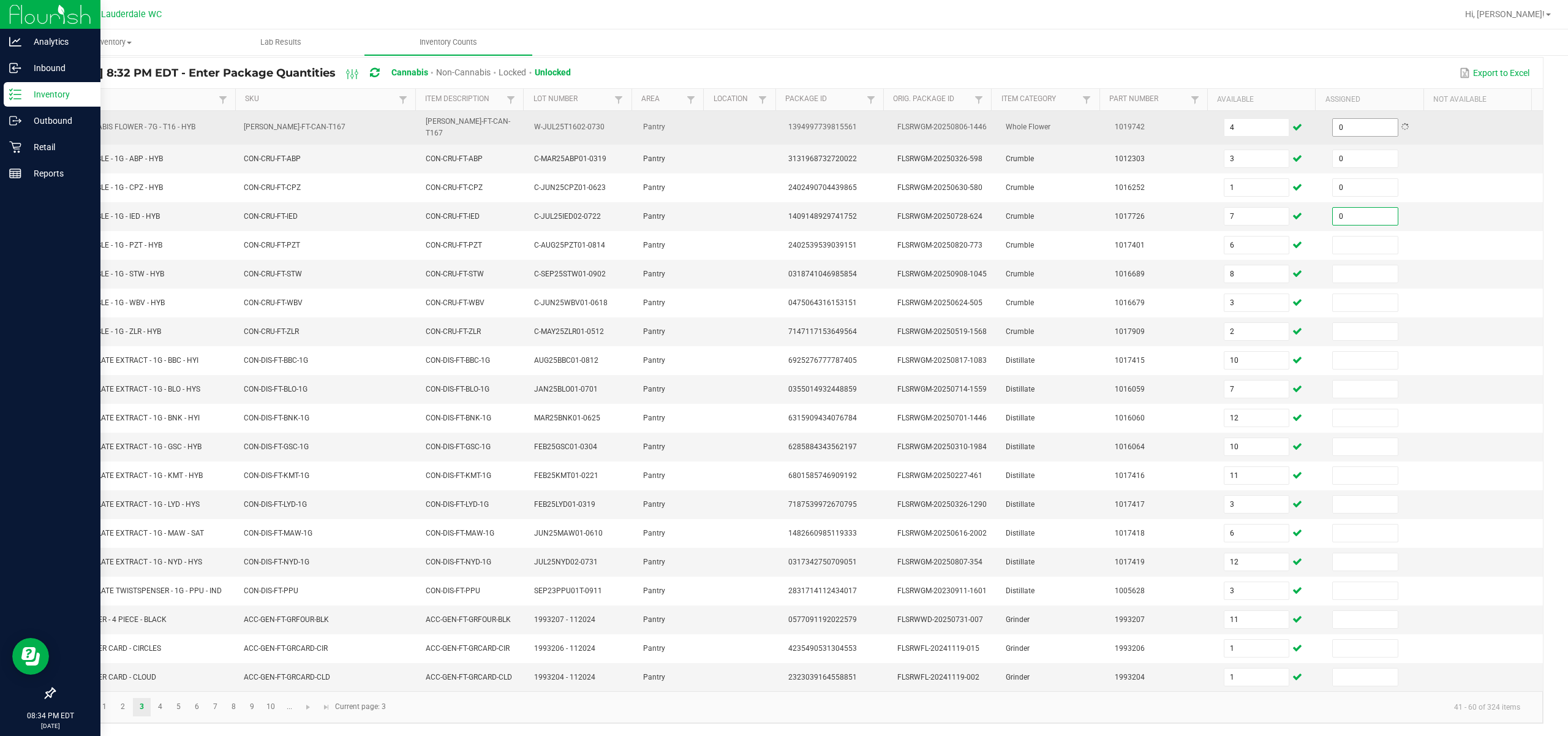
type input "0"
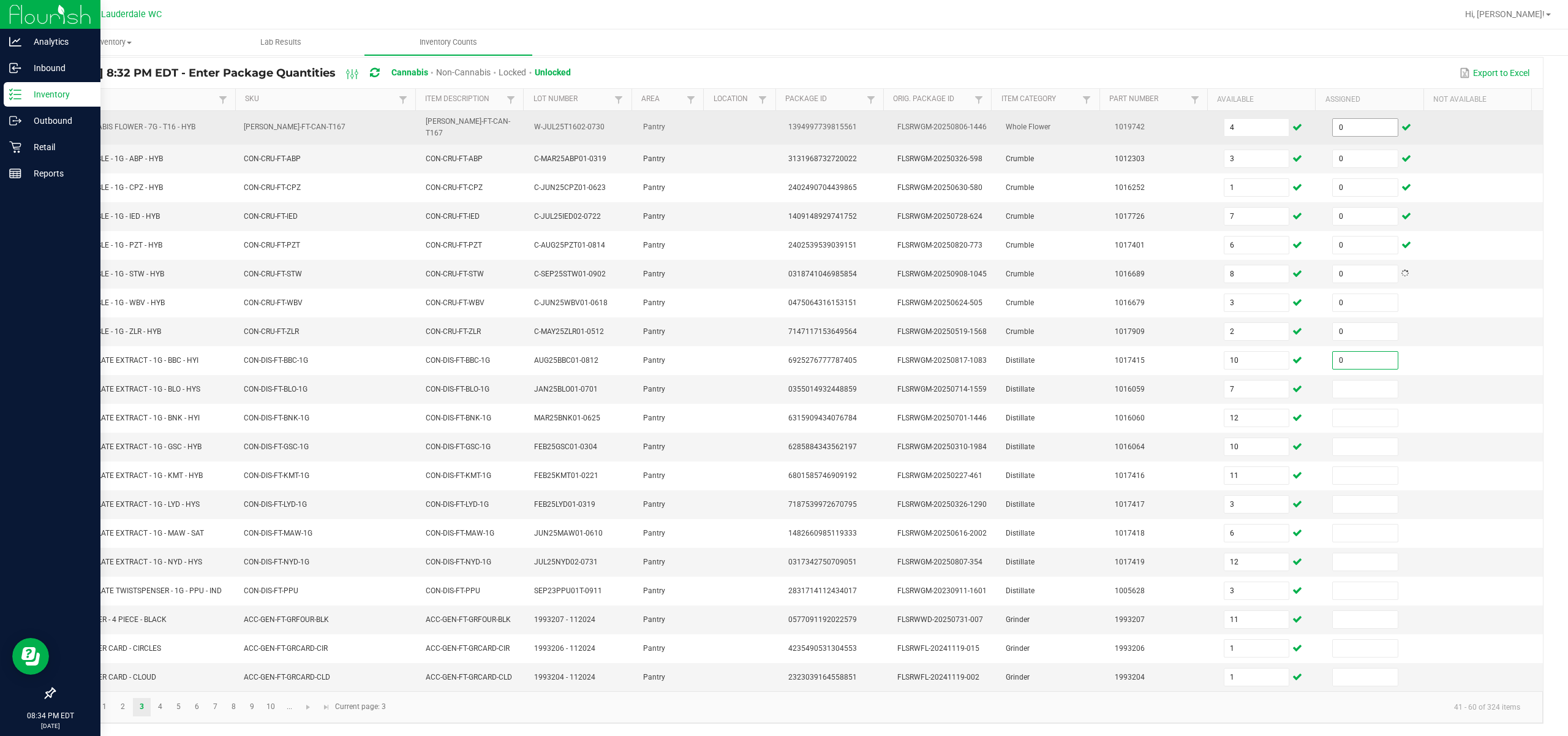
type input "0"
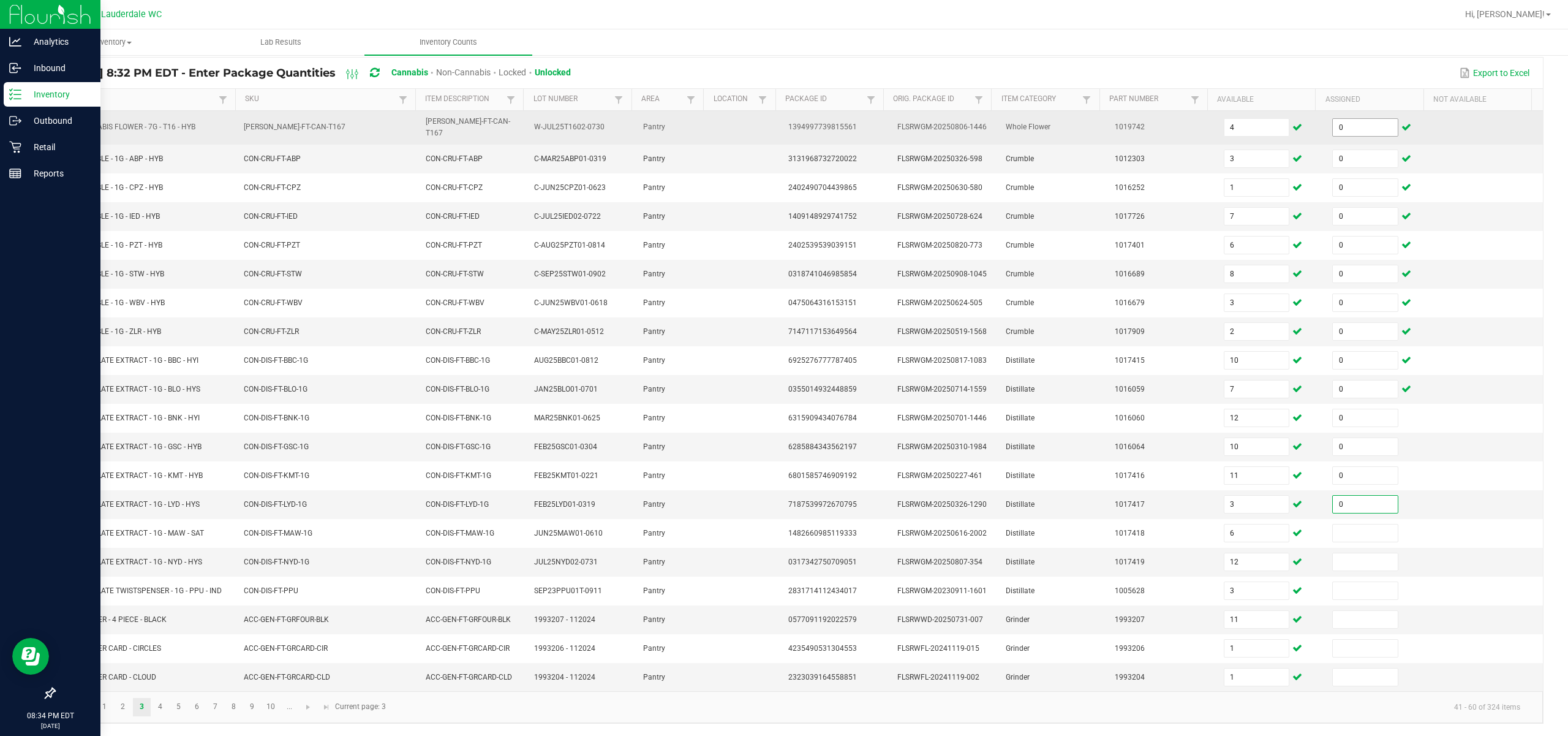
type input "0"
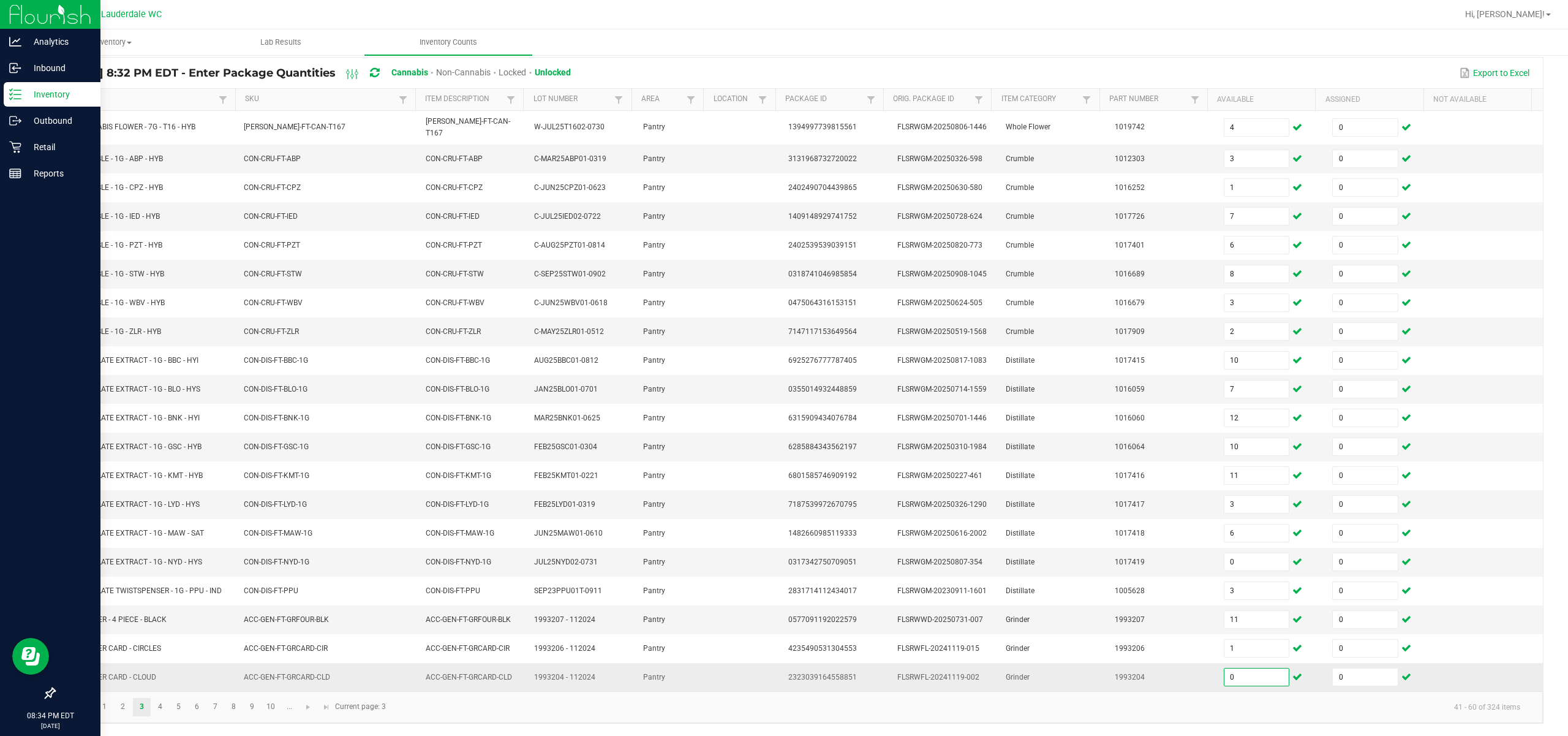
click at [883, 679] on input "0" at bounding box center [1257, 677] width 65 height 17
click at [302, 704] on link at bounding box center [308, 707] width 18 height 19
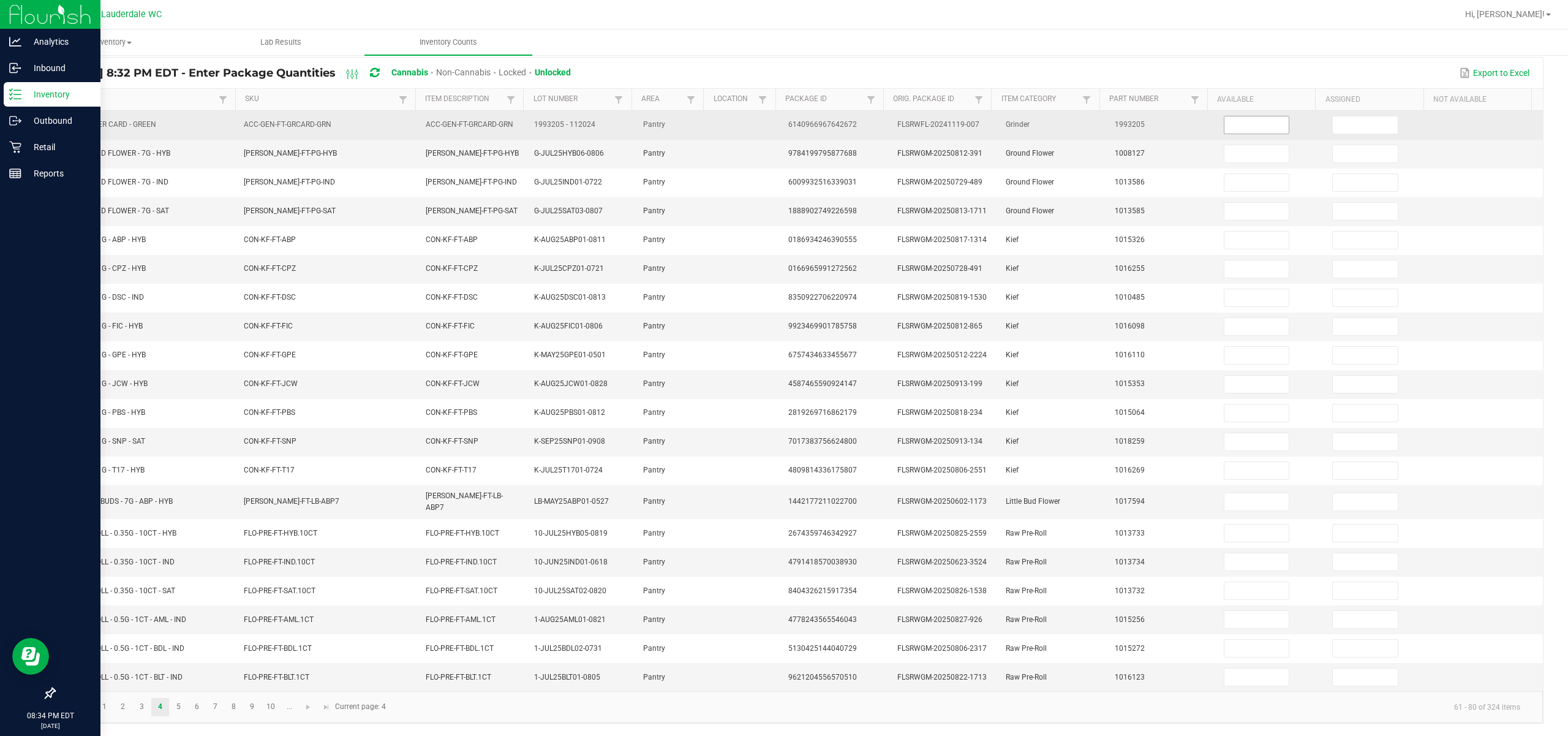
click at [883, 116] on input at bounding box center [1257, 125] width 65 height 17
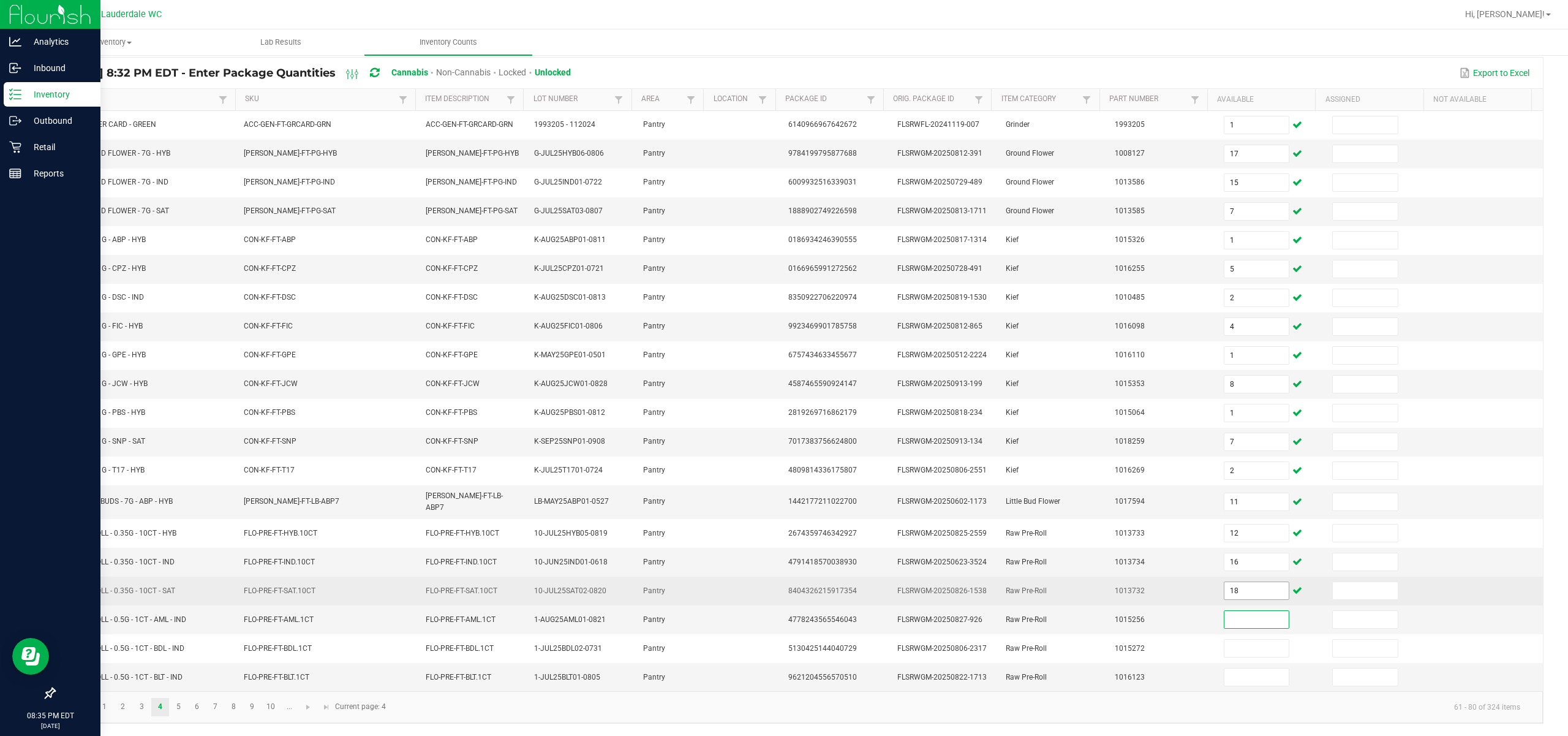
click at [883, 596] on input "18" at bounding box center [1257, 591] width 65 height 17
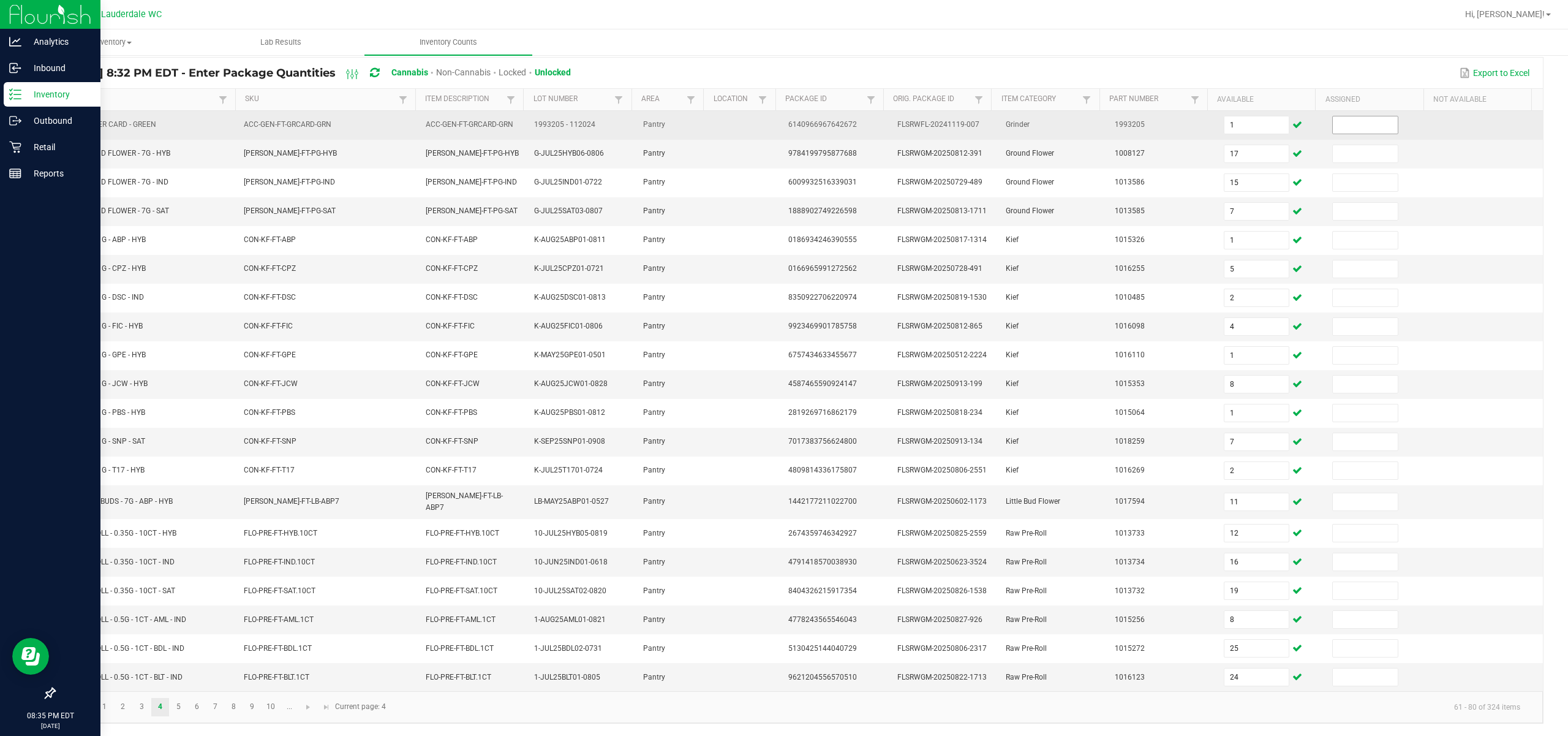
click at [883, 119] on input at bounding box center [1365, 125] width 65 height 17
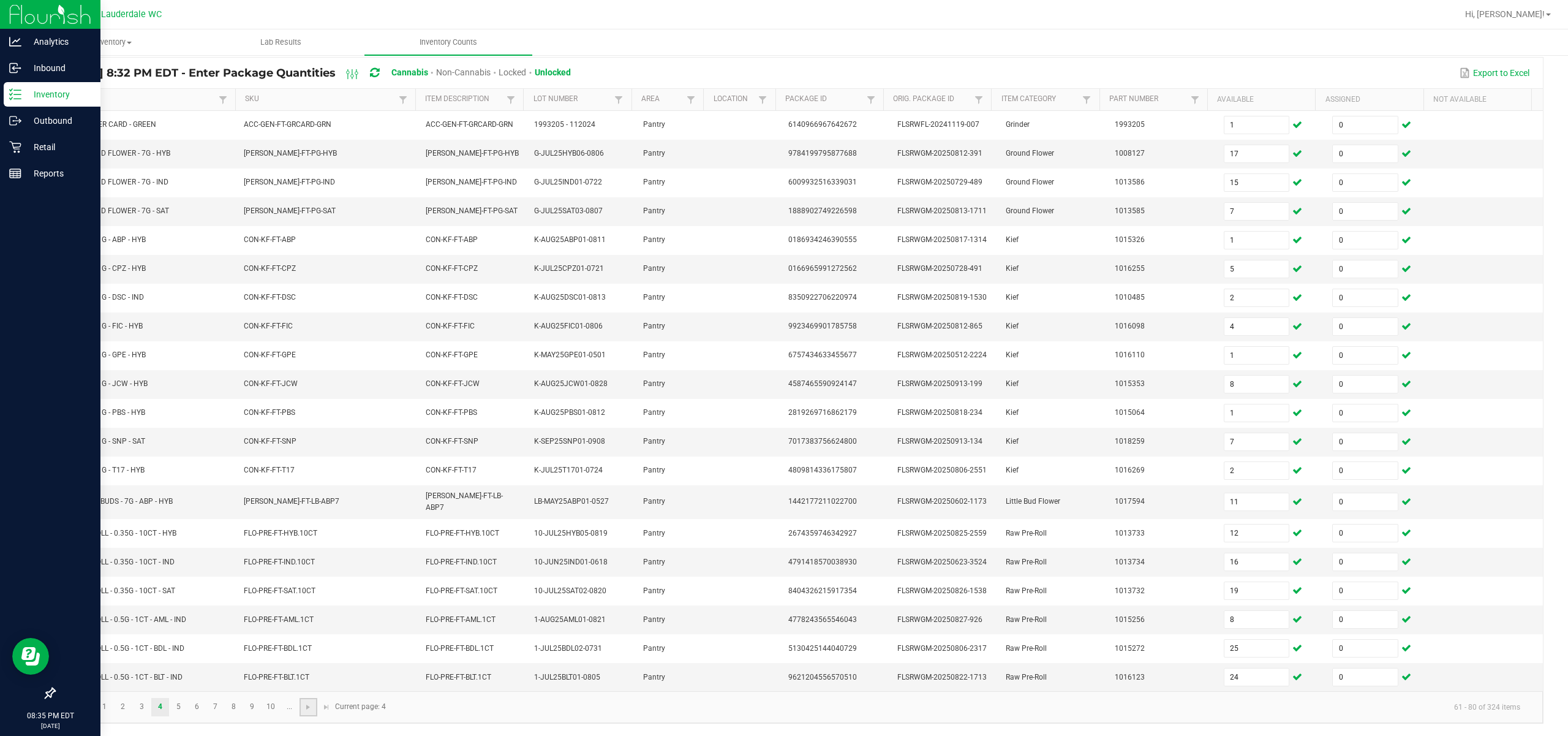
click at [305, 698] on link at bounding box center [308, 707] width 18 height 19
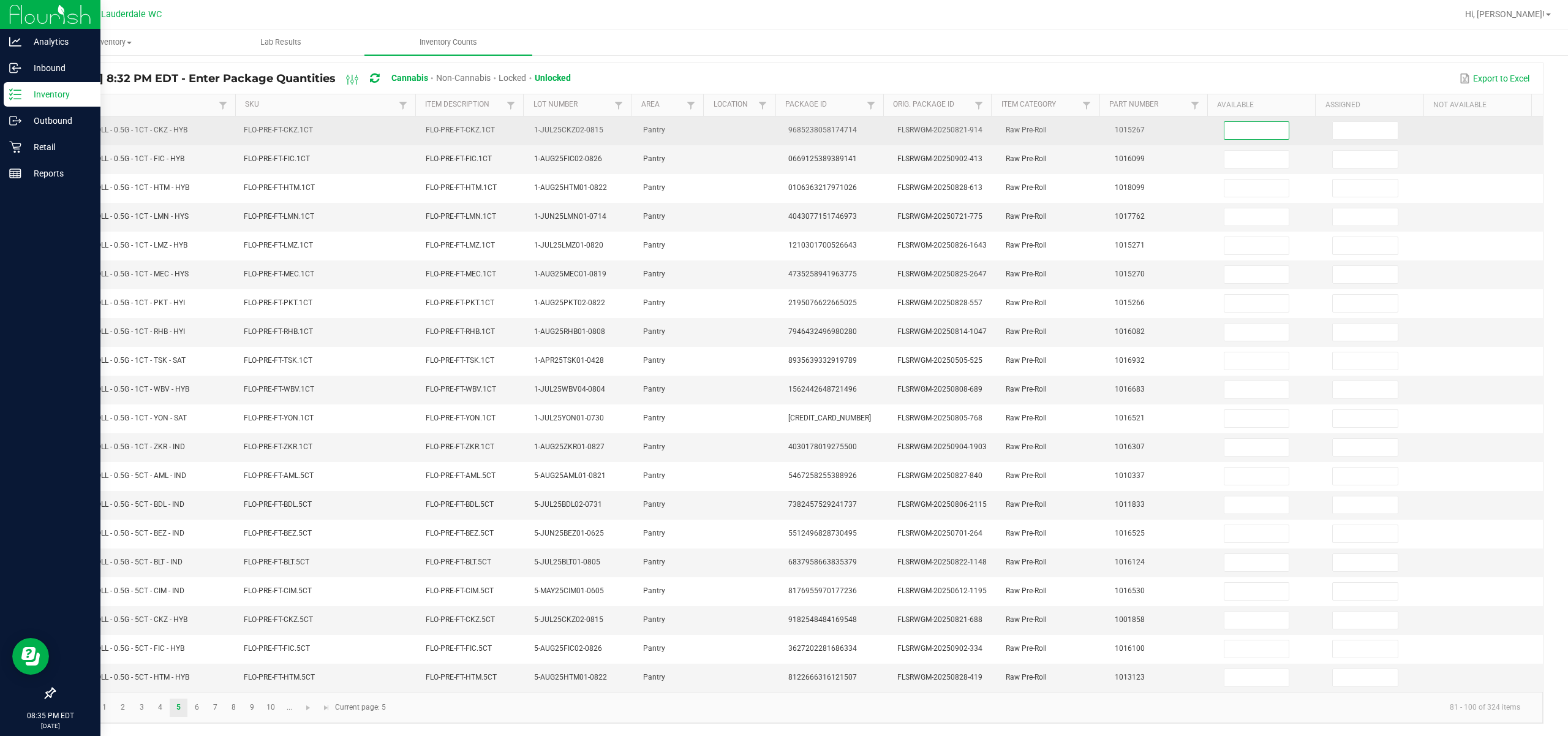
click at [883, 123] on input at bounding box center [1257, 130] width 65 height 17
click at [883, 122] on input at bounding box center [1365, 130] width 65 height 17
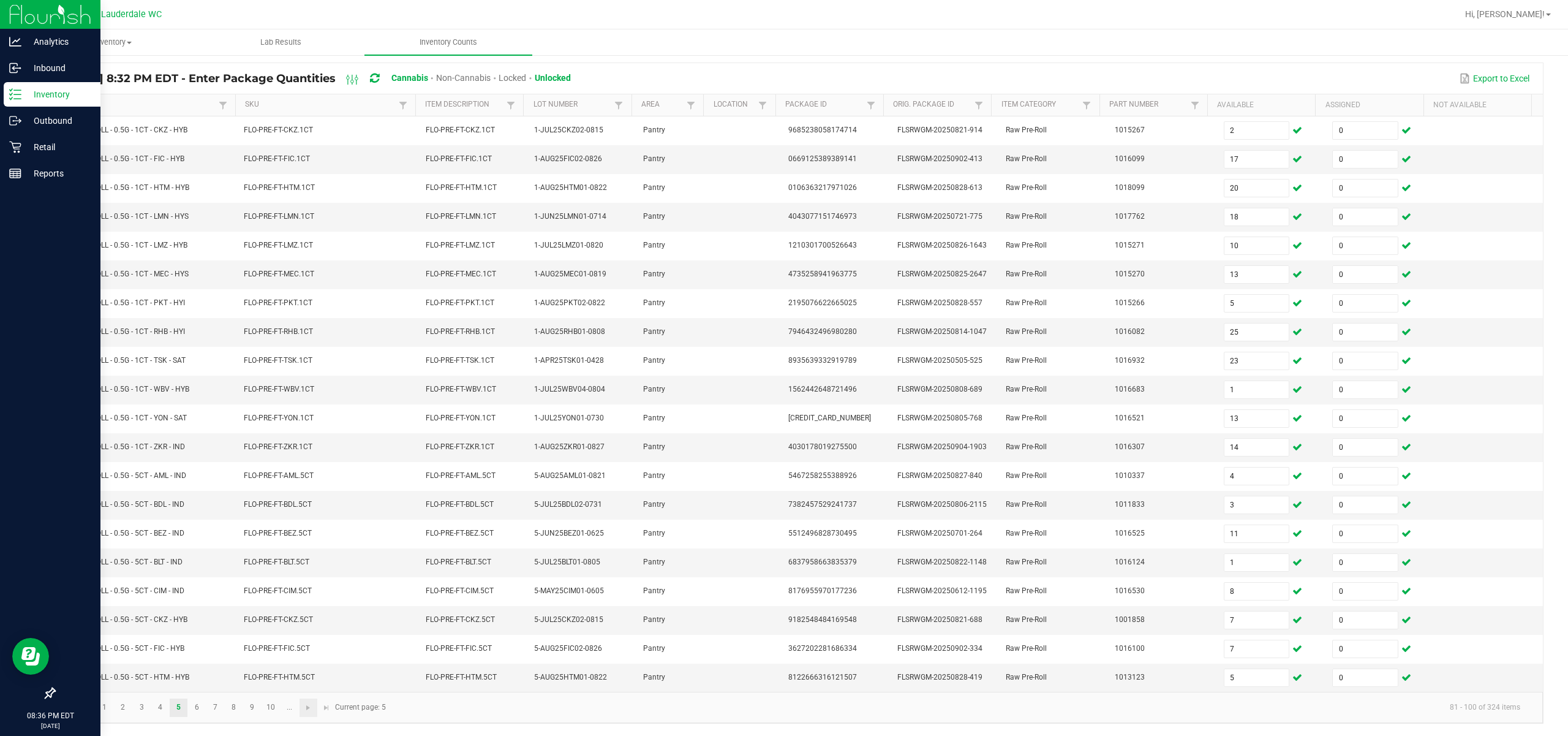
click at [302, 707] on link at bounding box center [308, 708] width 18 height 19
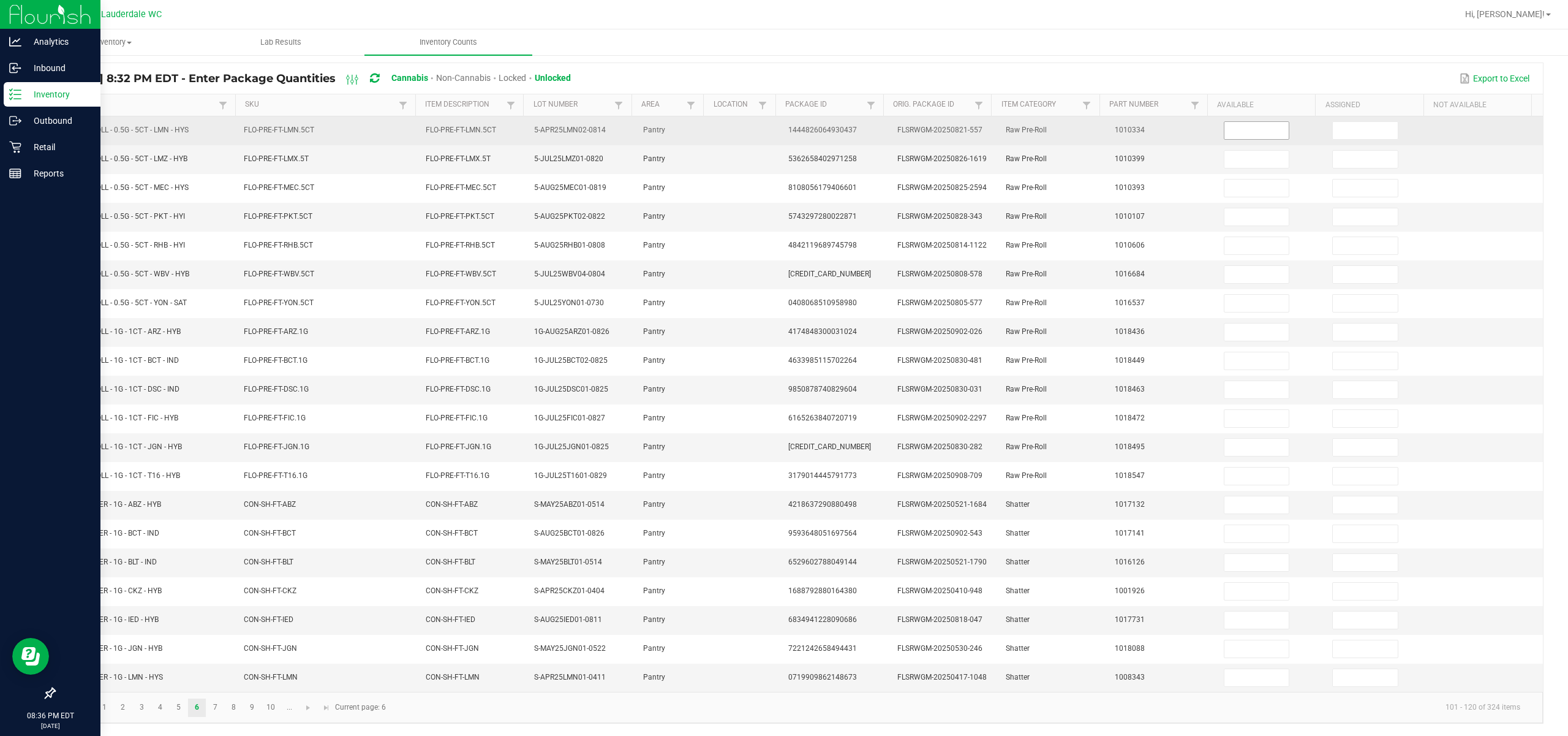
click at [883, 122] on input at bounding box center [1257, 130] width 65 height 17
click at [883, 122] on input at bounding box center [1365, 130] width 65 height 17
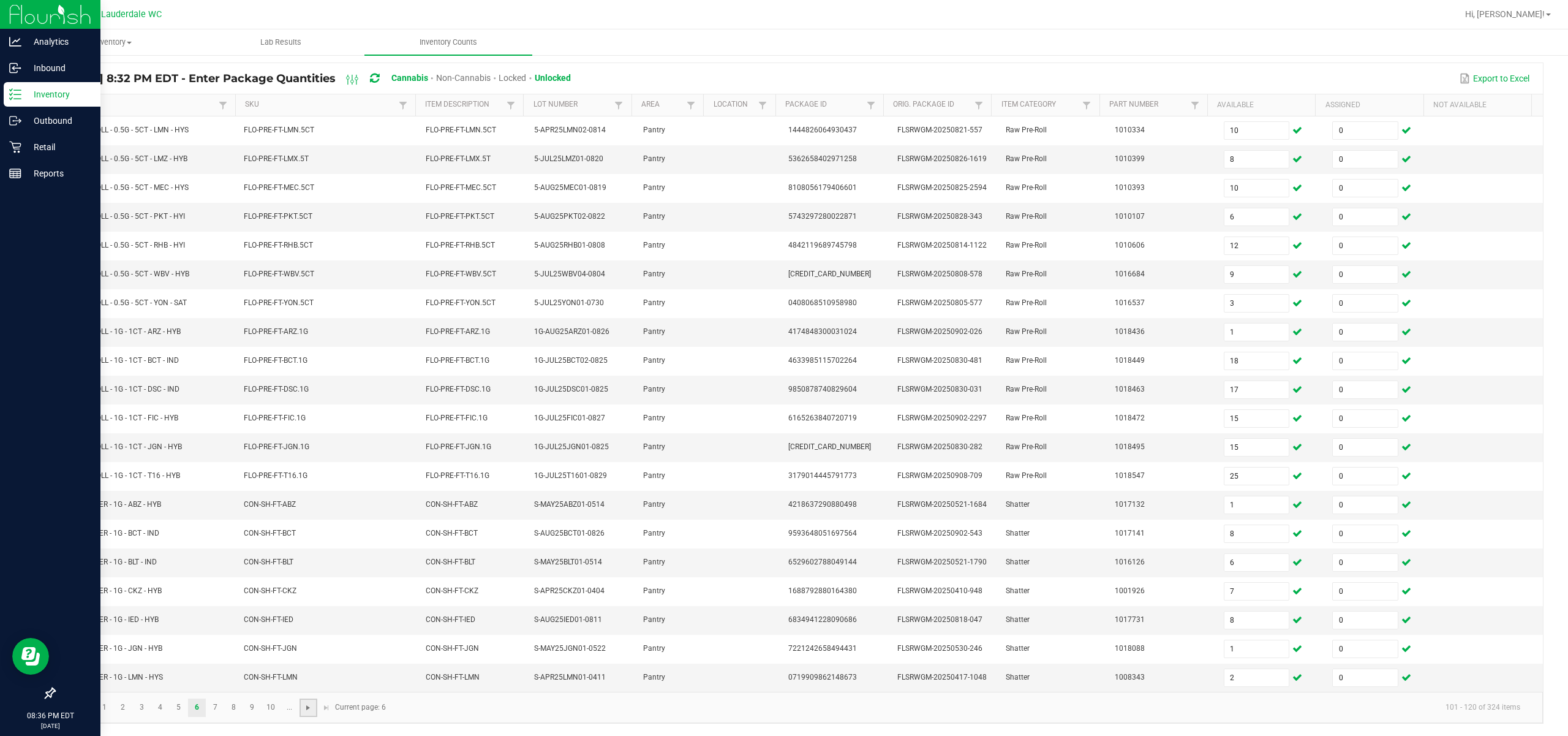
click at [312, 706] on span "Go to the next page" at bounding box center [308, 707] width 10 height 10
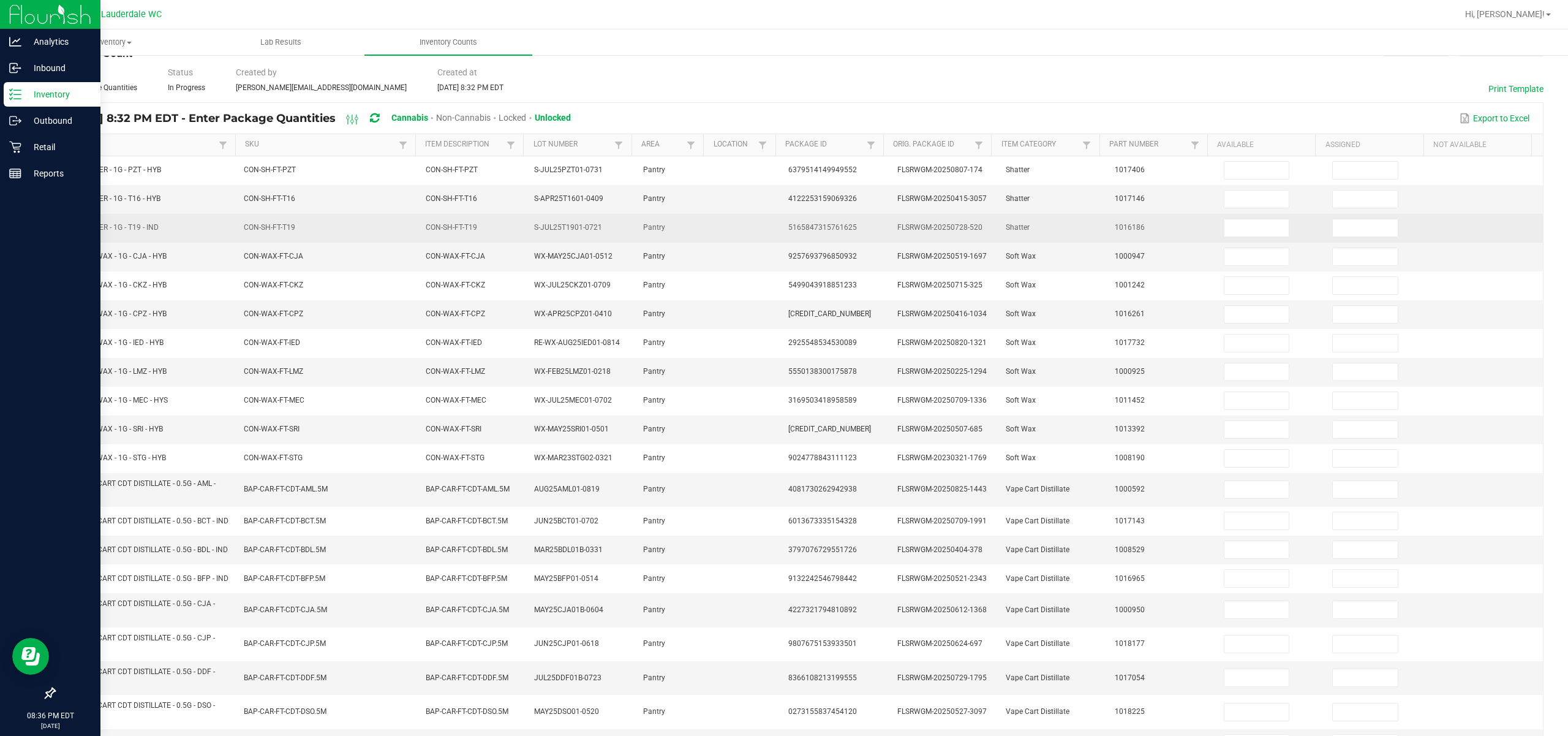
scroll to position [0, 0]
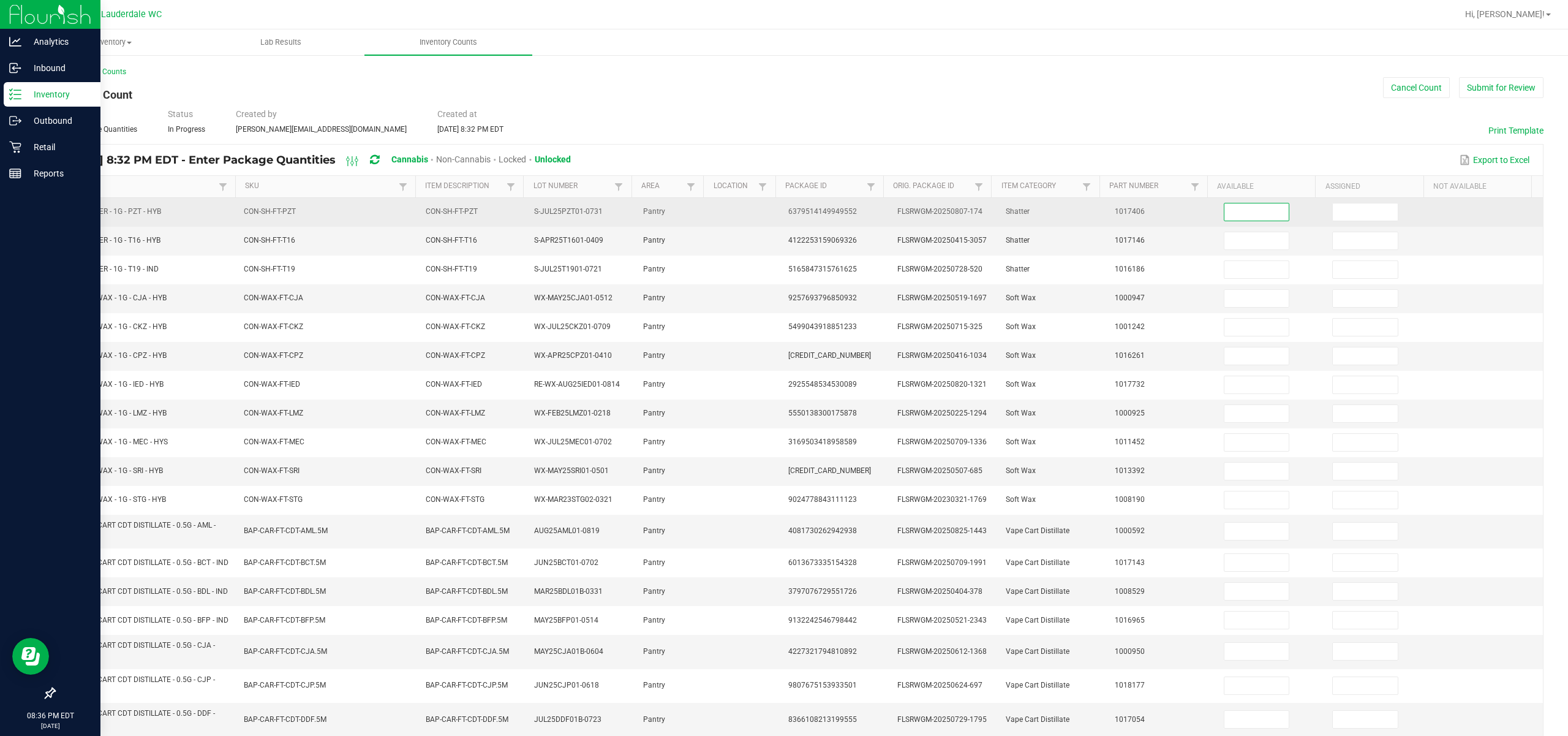
click at [883, 217] on input at bounding box center [1257, 212] width 65 height 17
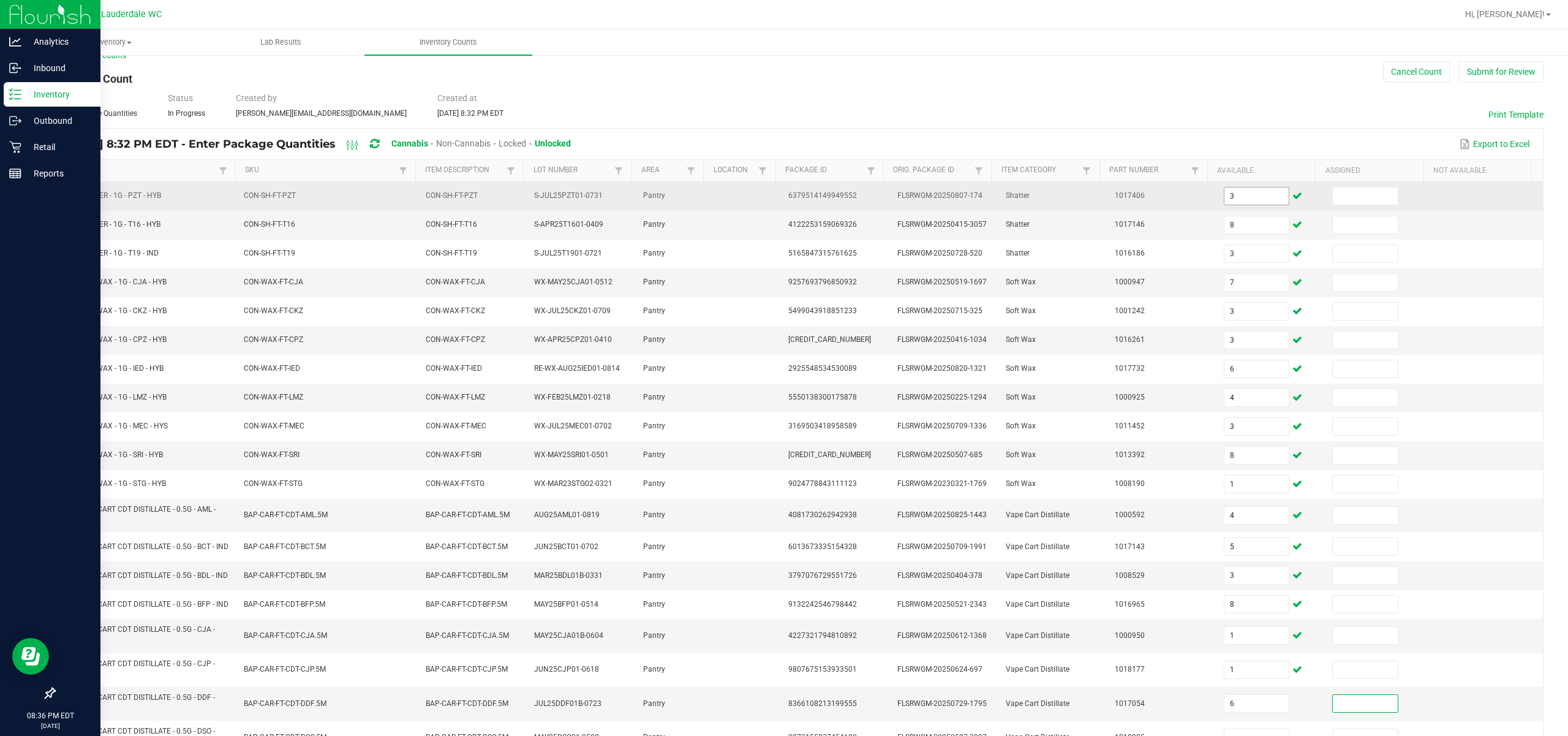
scroll to position [137, 0]
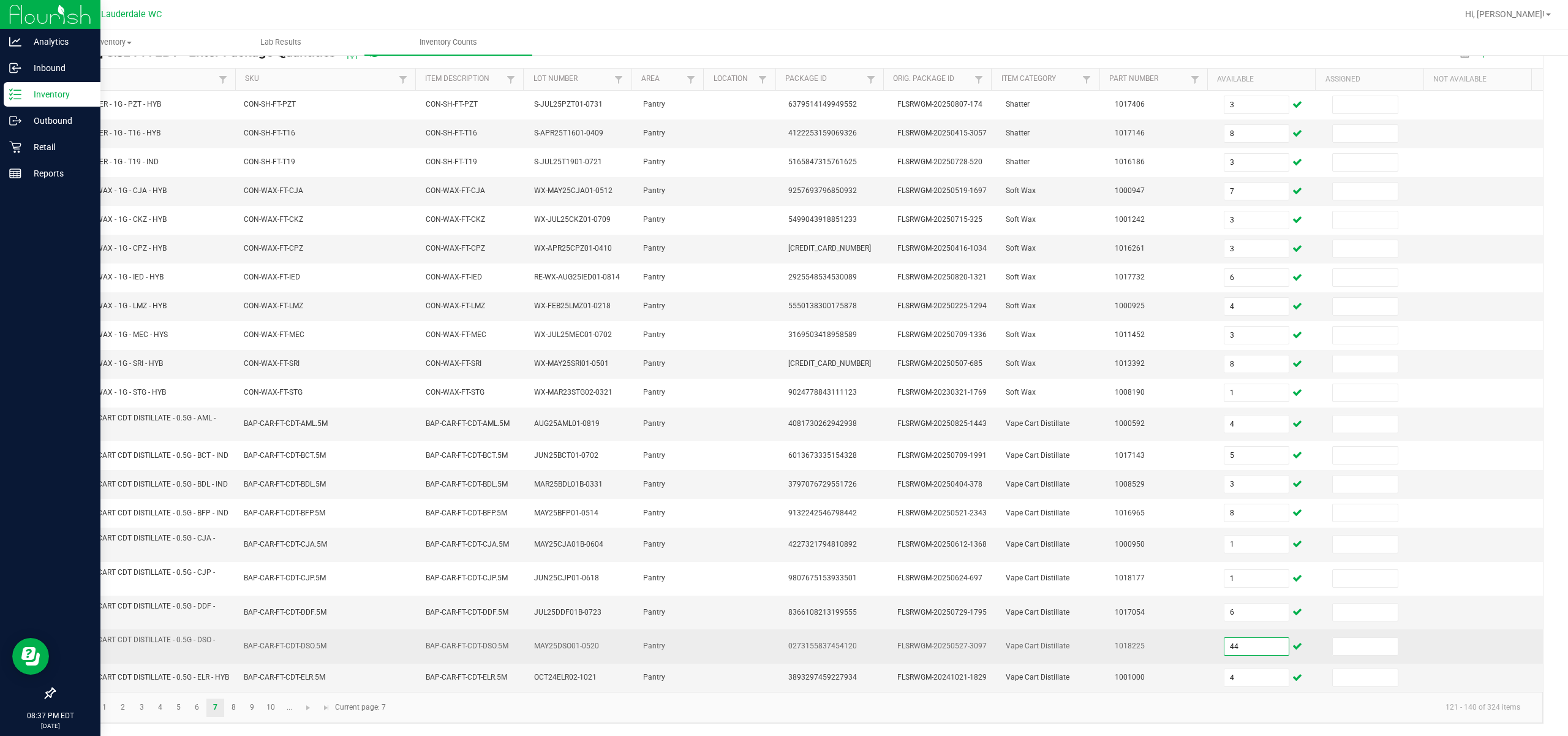
click at [883, 640] on input "44" at bounding box center [1257, 647] width 65 height 17
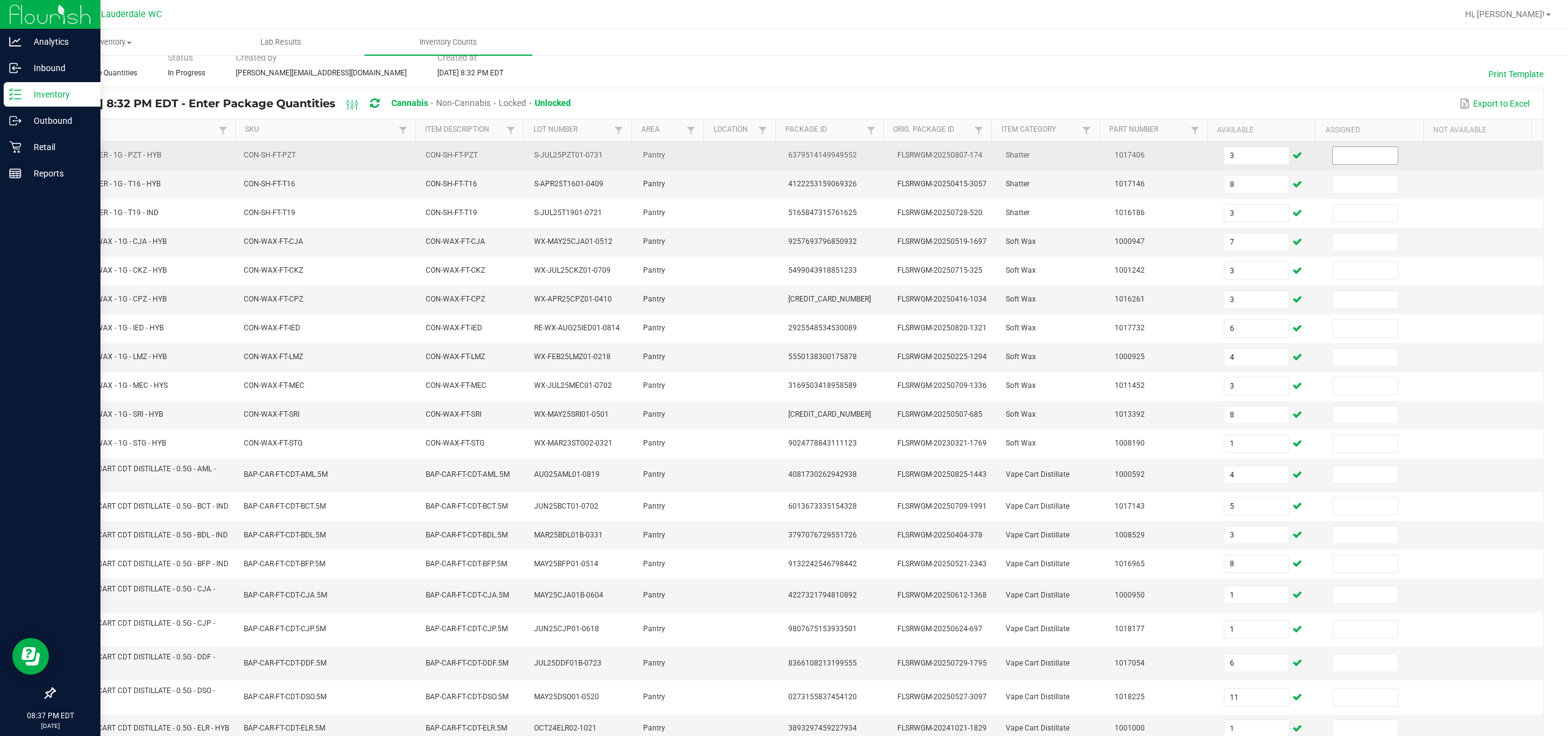
scroll to position [55, 0]
click at [883, 152] on input at bounding box center [1365, 157] width 65 height 17
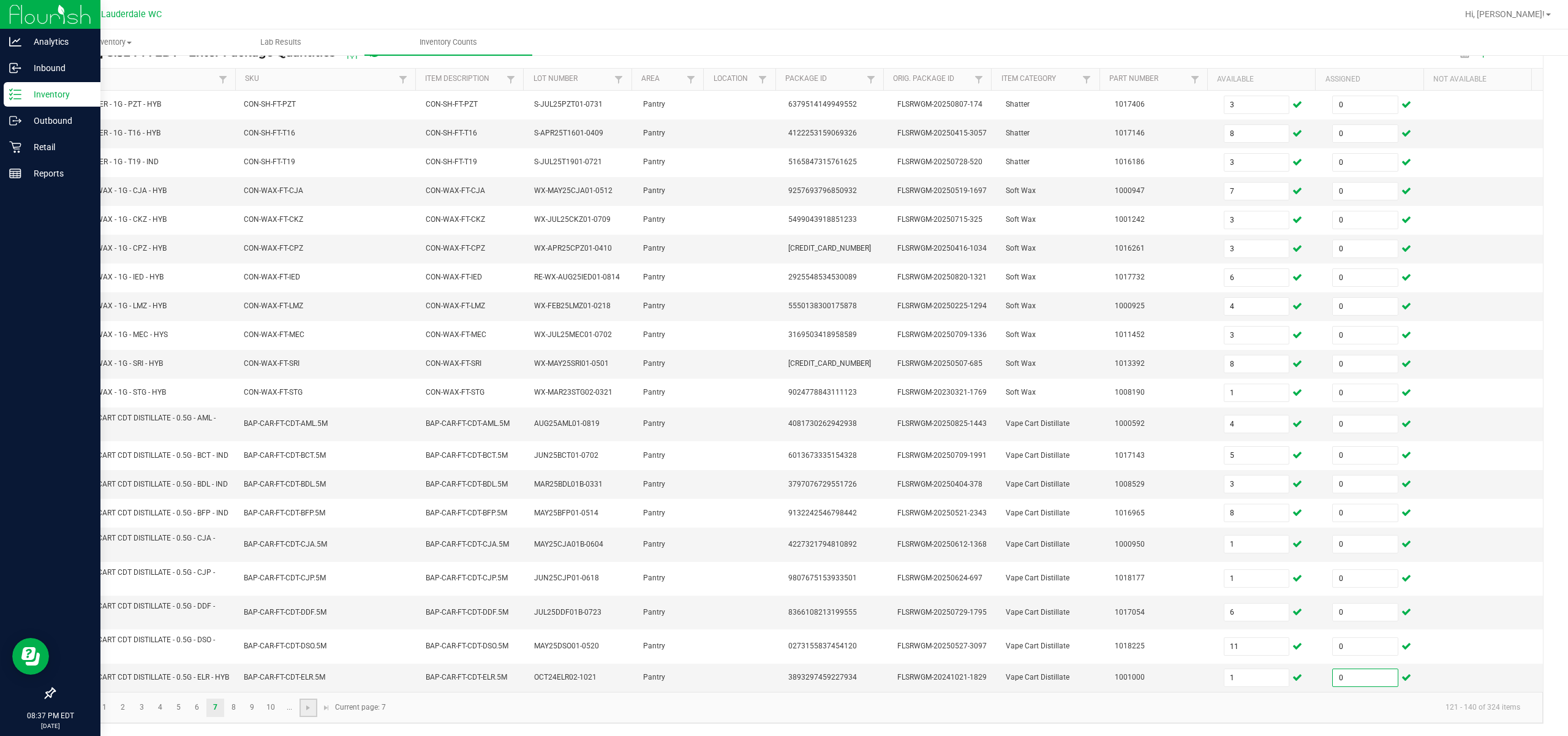
click at [307, 712] on link at bounding box center [308, 708] width 18 height 19
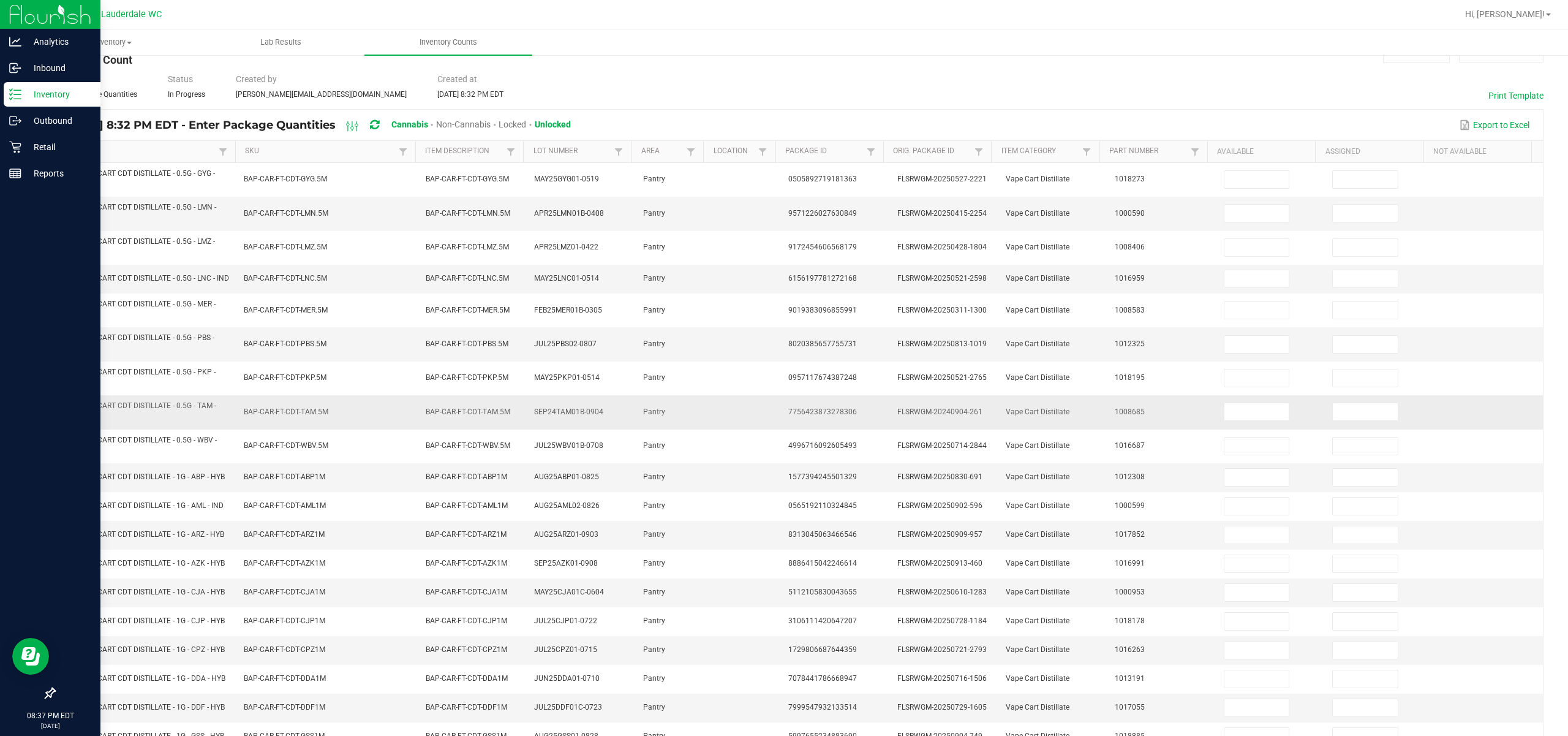
scroll to position [0, 0]
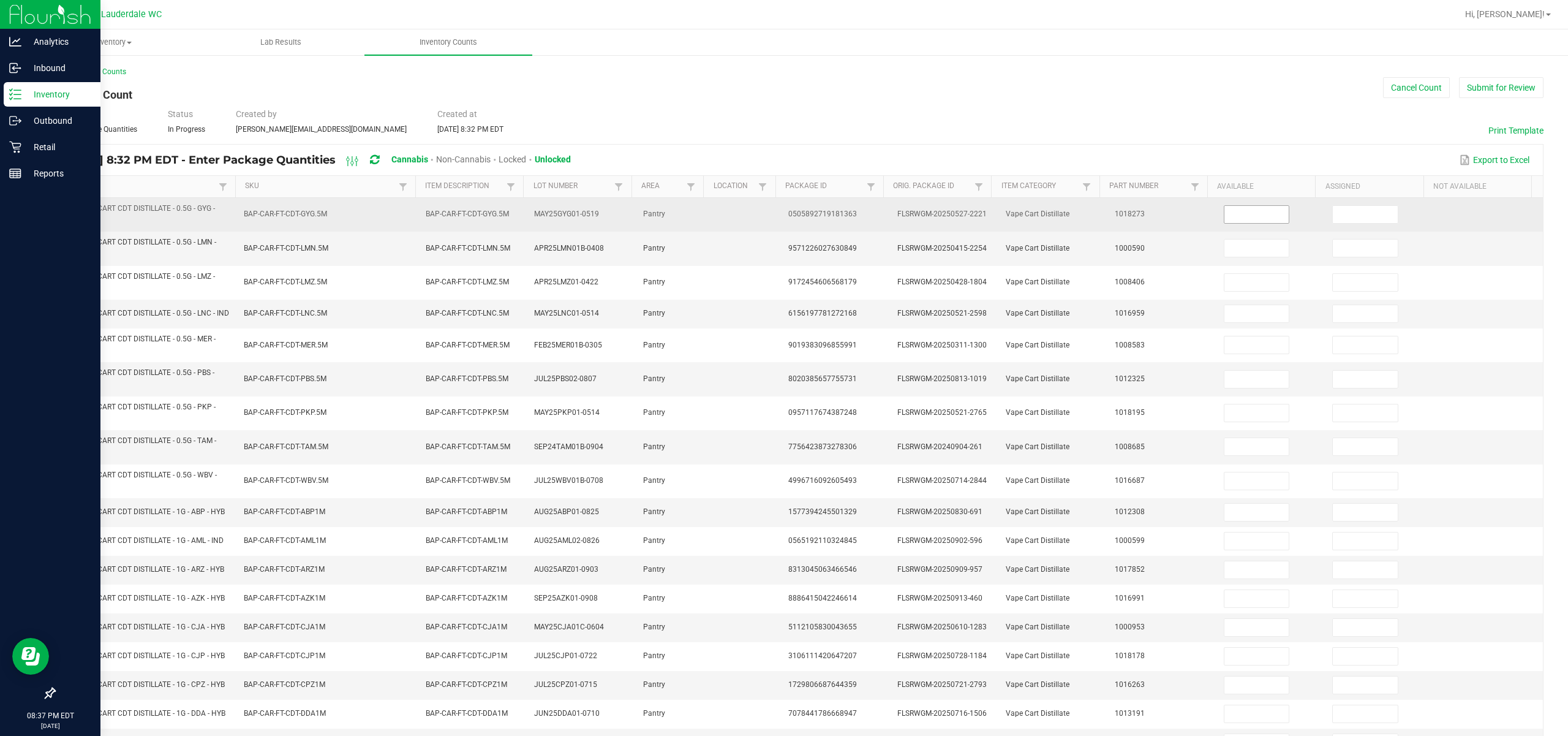
click at [883, 222] on input at bounding box center [1257, 214] width 65 height 17
click at [883, 215] on input at bounding box center [1365, 214] width 65 height 17
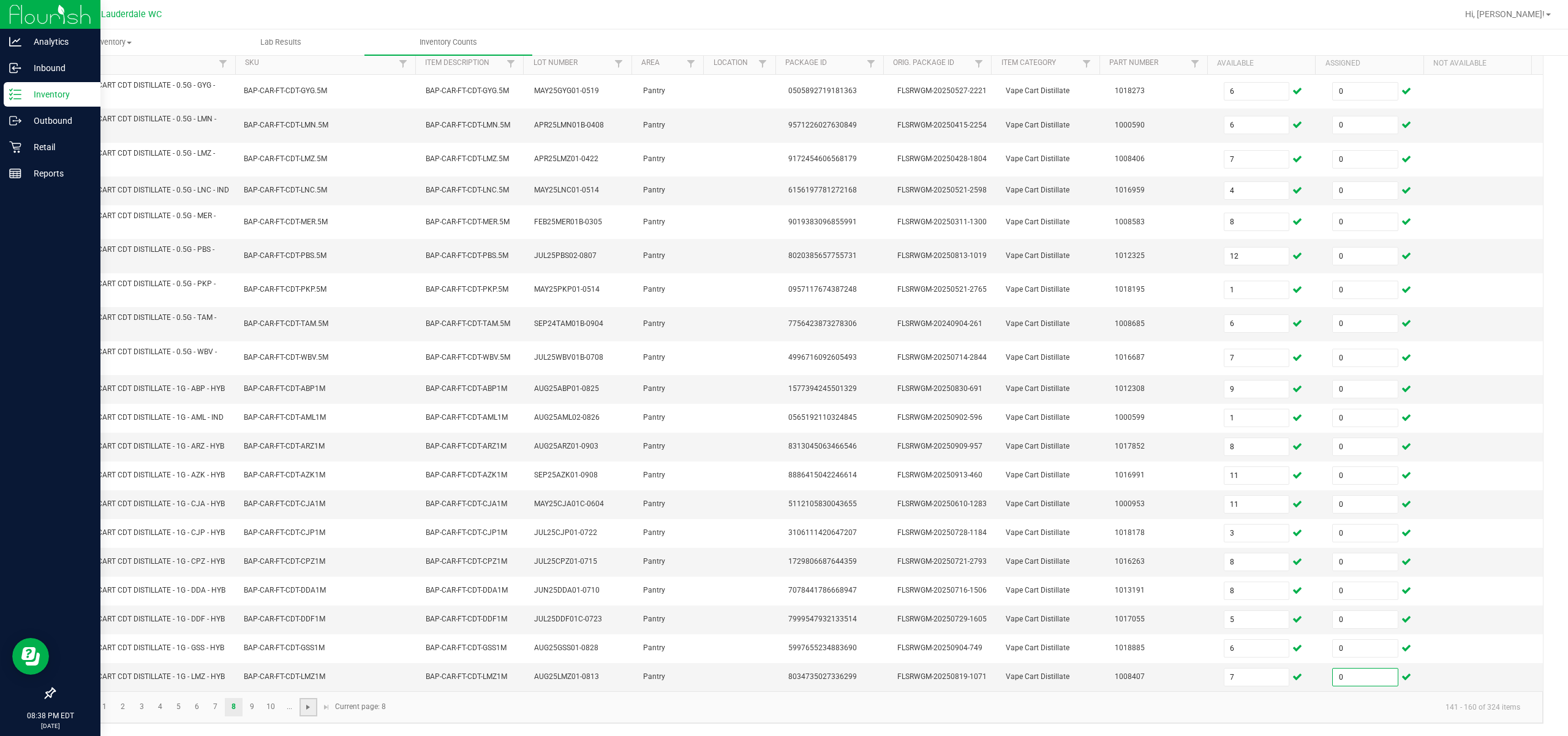
click at [309, 709] on span "Go to the next page" at bounding box center [308, 707] width 10 height 10
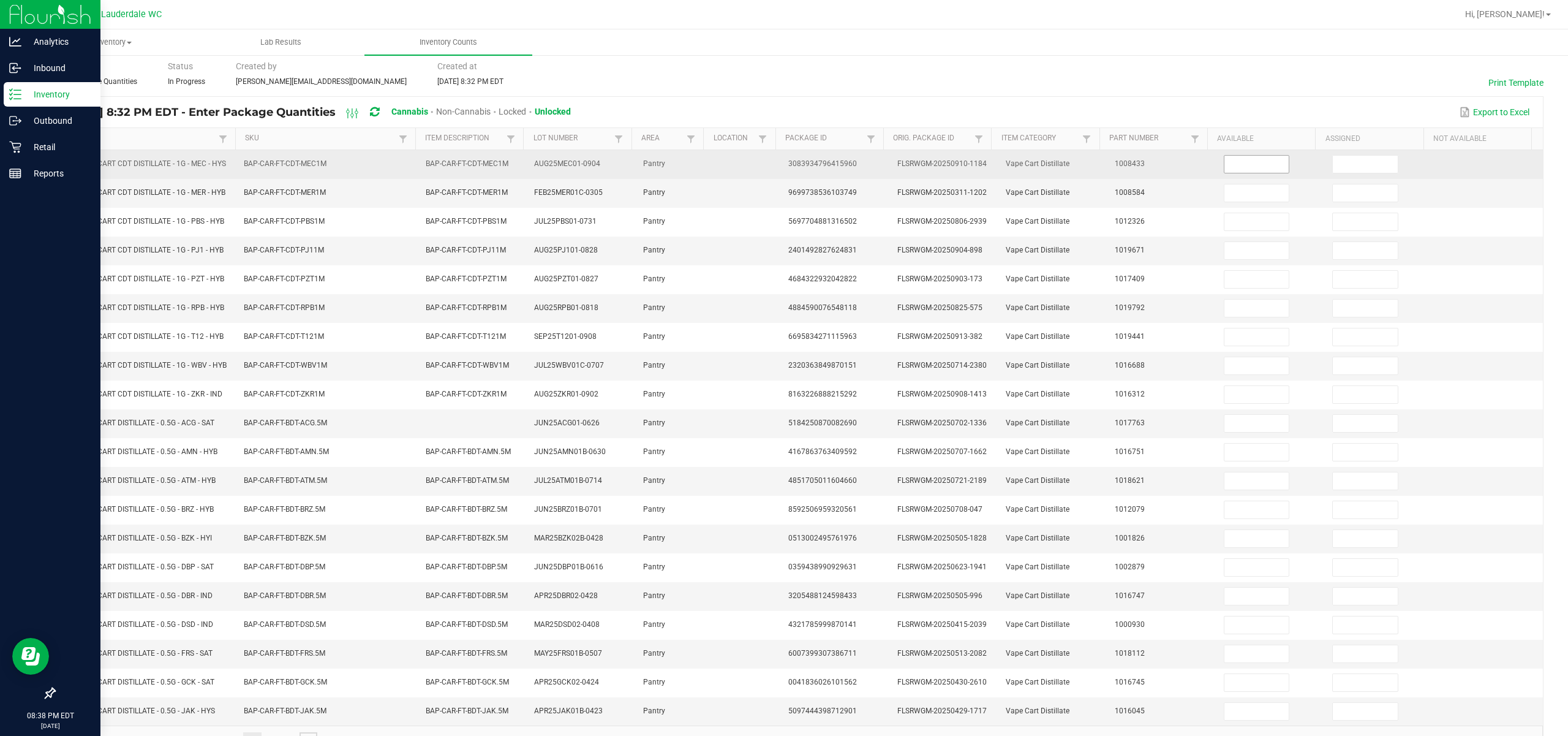
scroll to position [0, 0]
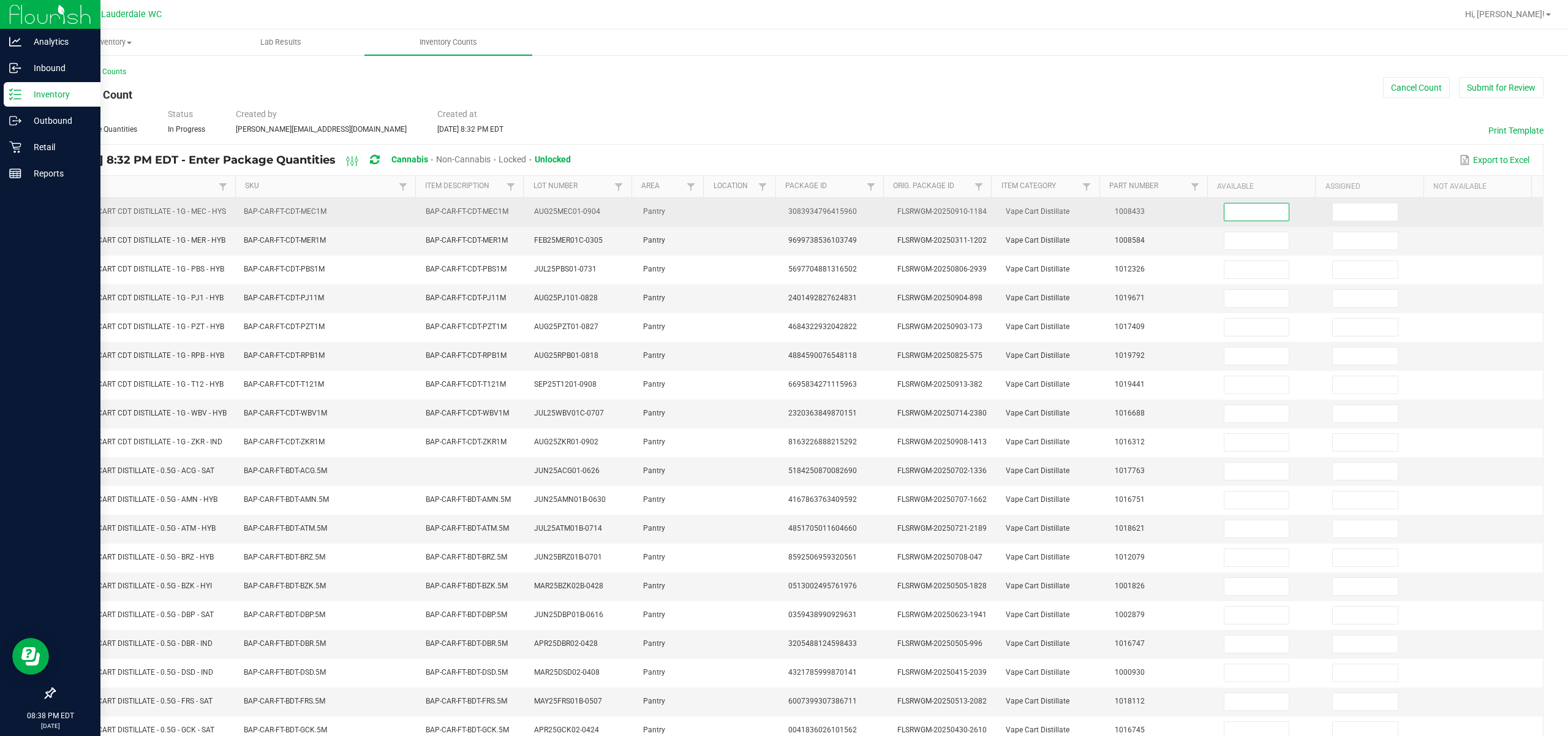
click at [883, 216] on input at bounding box center [1257, 212] width 65 height 17
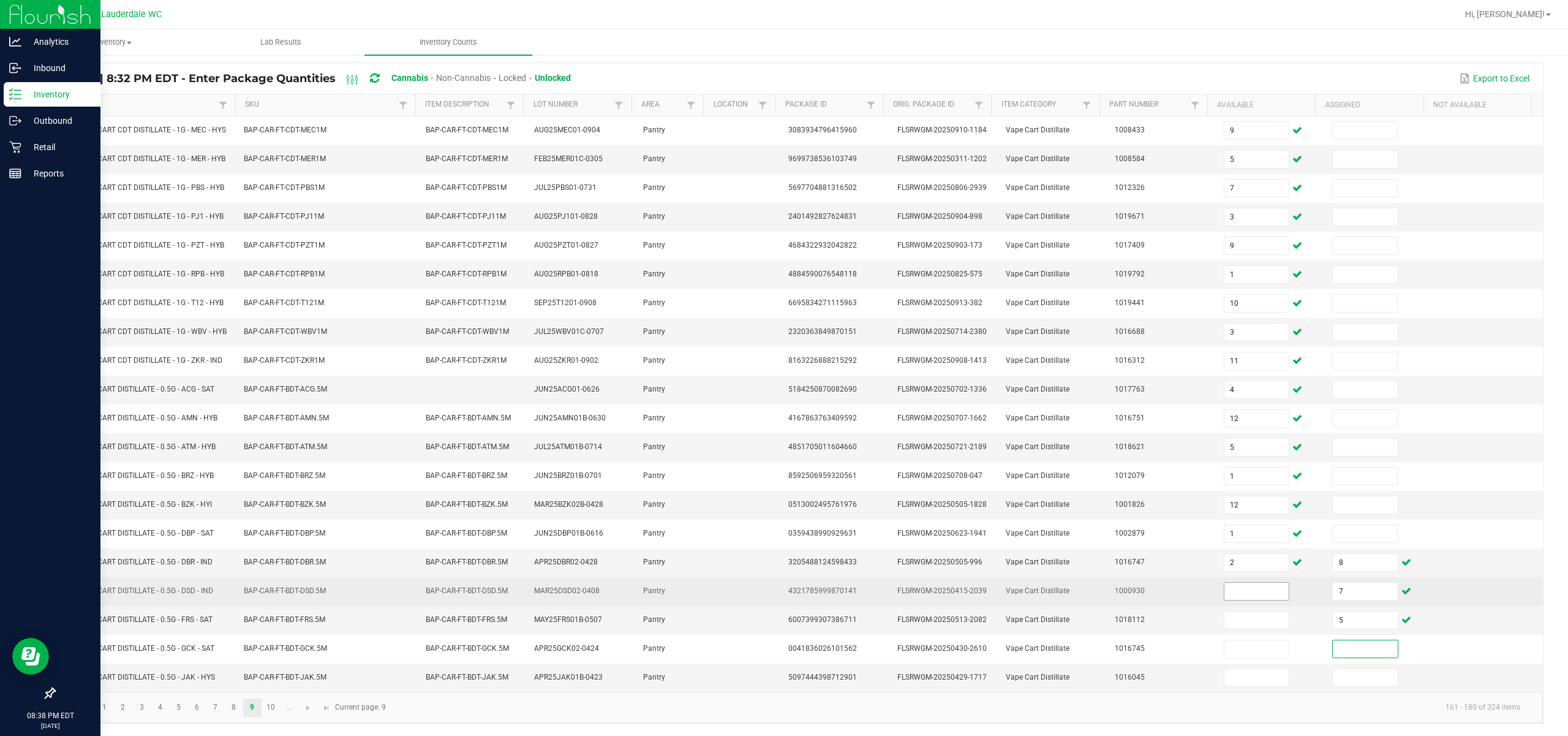
click at [883, 594] on input at bounding box center [1257, 591] width 65 height 17
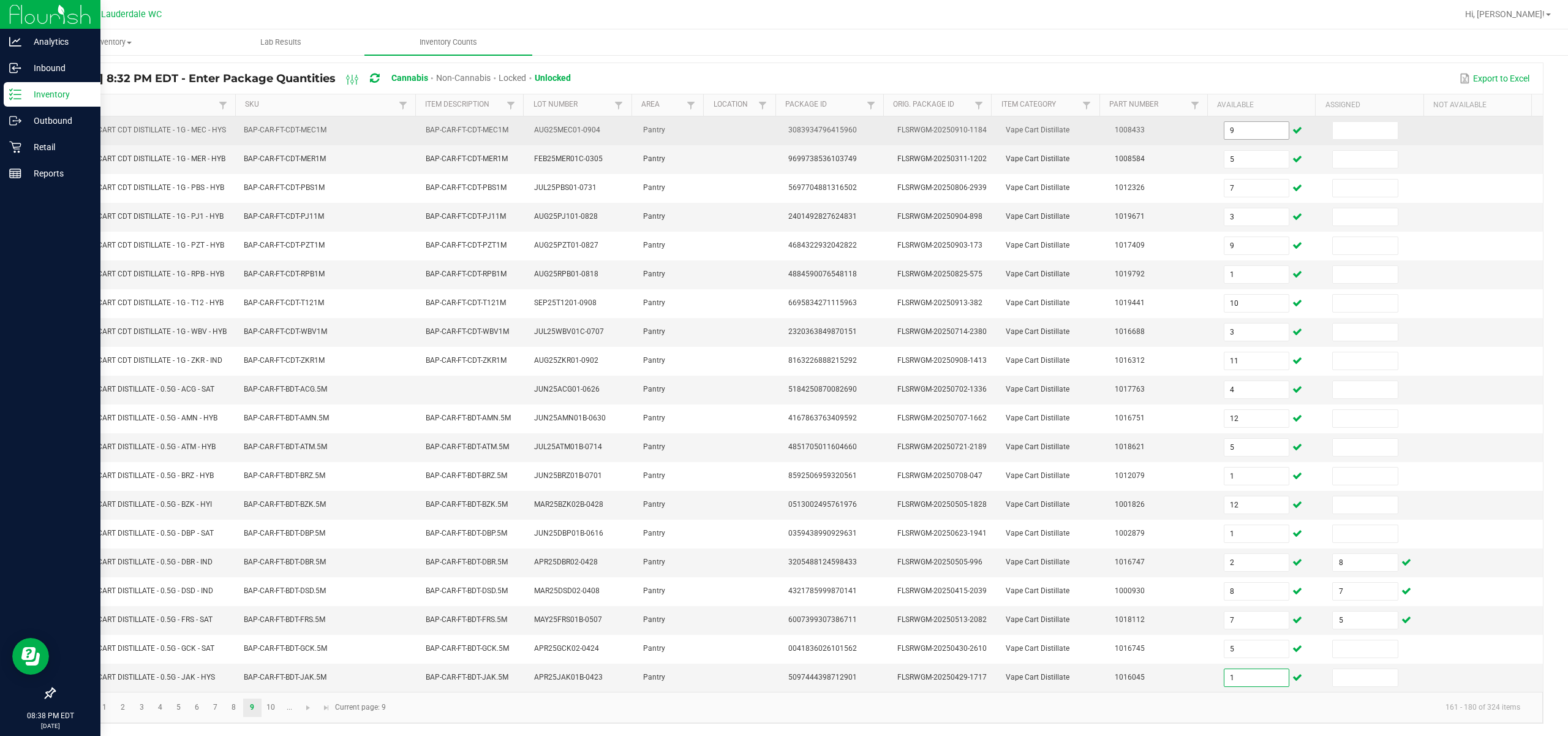
click at [883, 122] on input "9" at bounding box center [1257, 130] width 65 height 17
click at [883, 122] on input at bounding box center [1365, 130] width 65 height 17
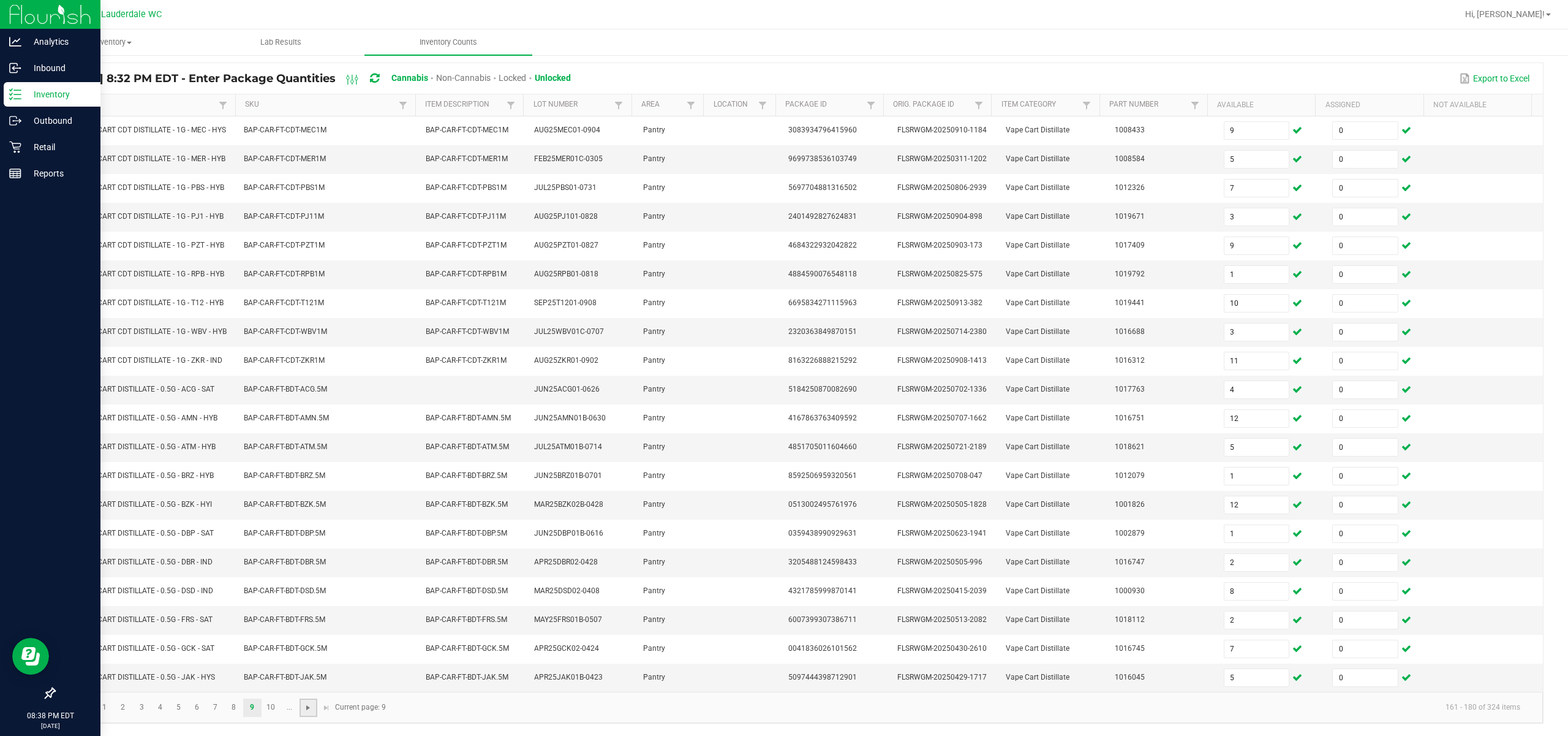
click at [310, 707] on span "Go to the next page" at bounding box center [308, 707] width 10 height 10
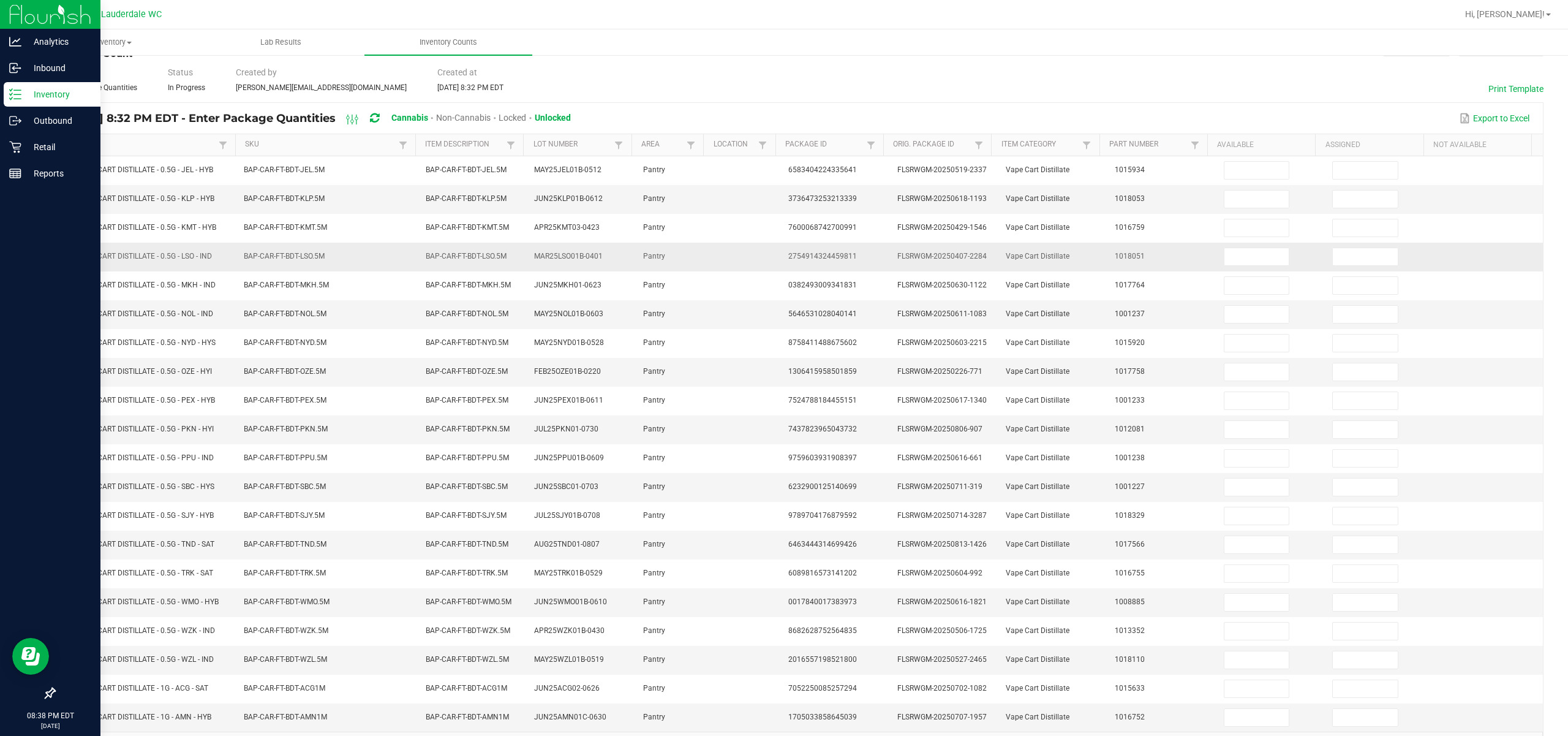
scroll to position [0, 0]
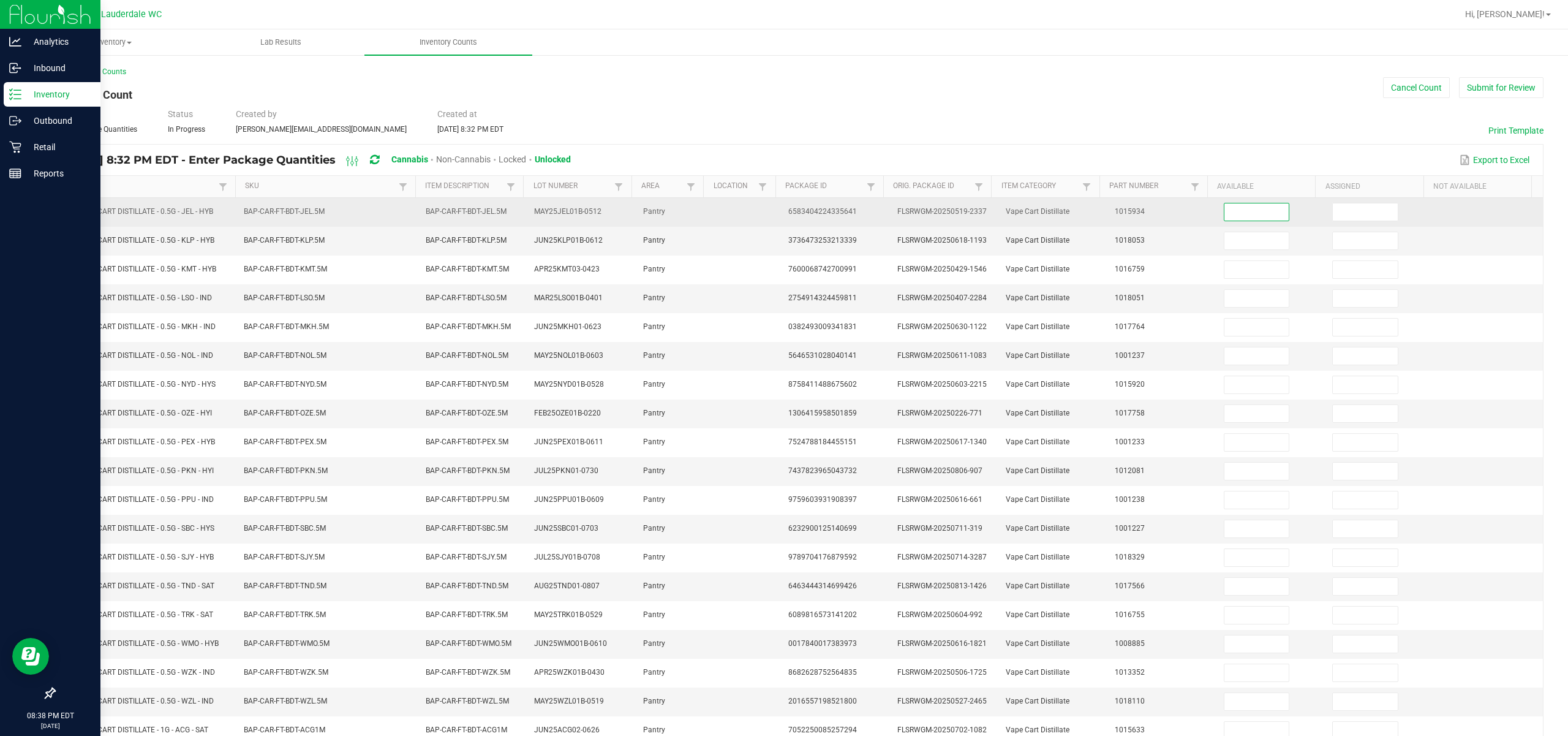
click at [883, 209] on input at bounding box center [1257, 212] width 65 height 17
click at [883, 215] on input at bounding box center [1365, 212] width 65 height 17
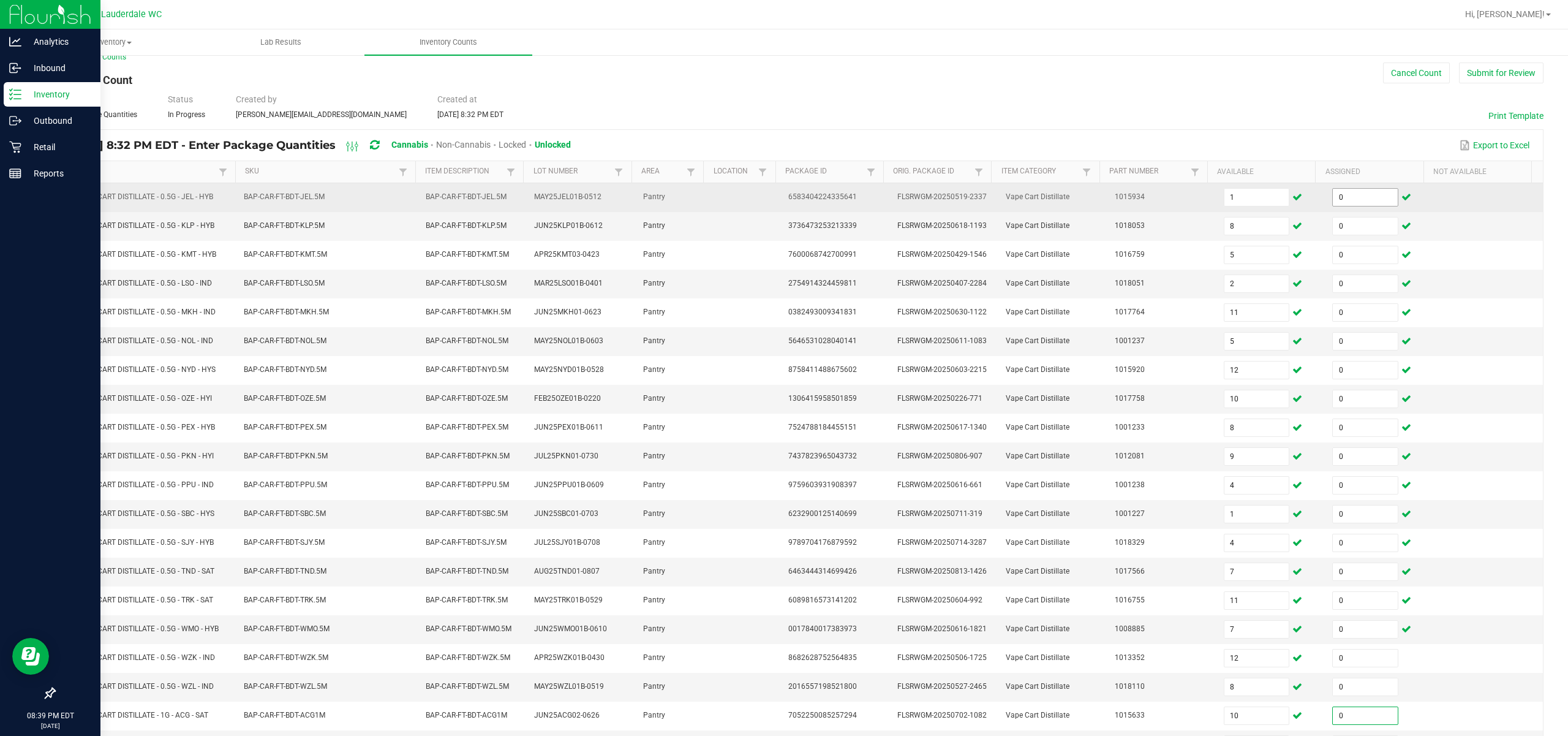
scroll to position [95, 0]
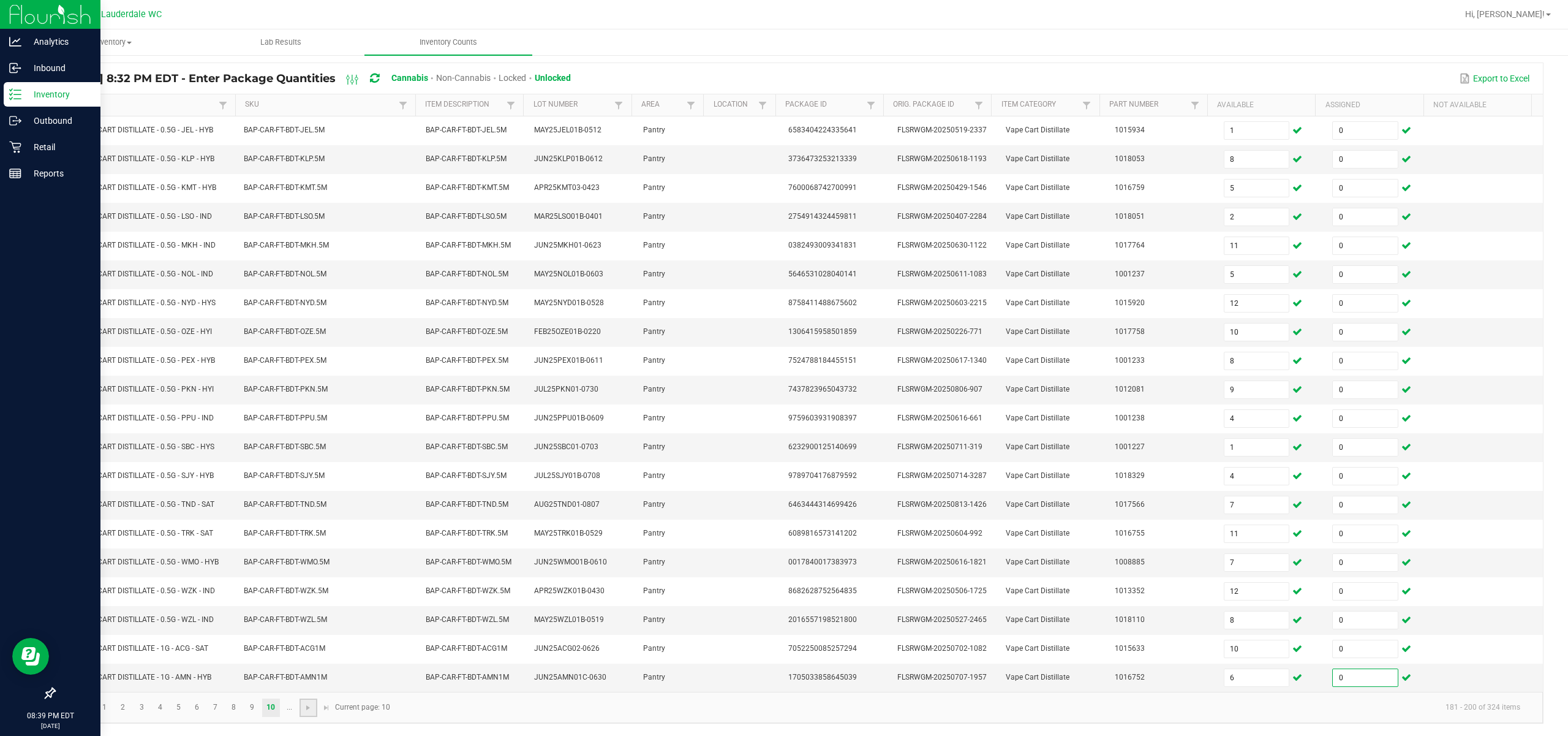
click at [314, 712] on link at bounding box center [308, 708] width 18 height 19
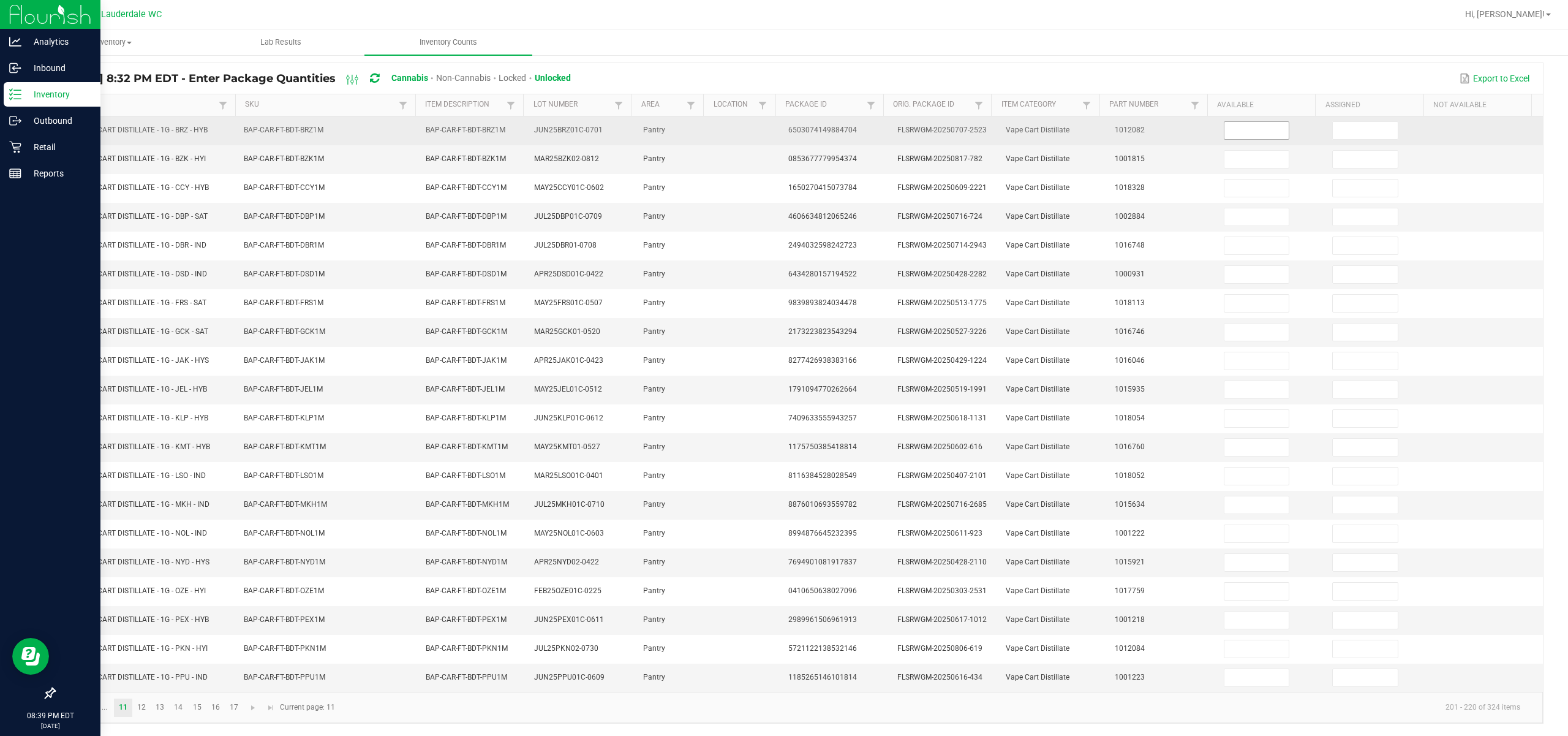
click at [883, 122] on input at bounding box center [1257, 130] width 65 height 17
click at [883, 124] on input at bounding box center [1365, 130] width 65 height 17
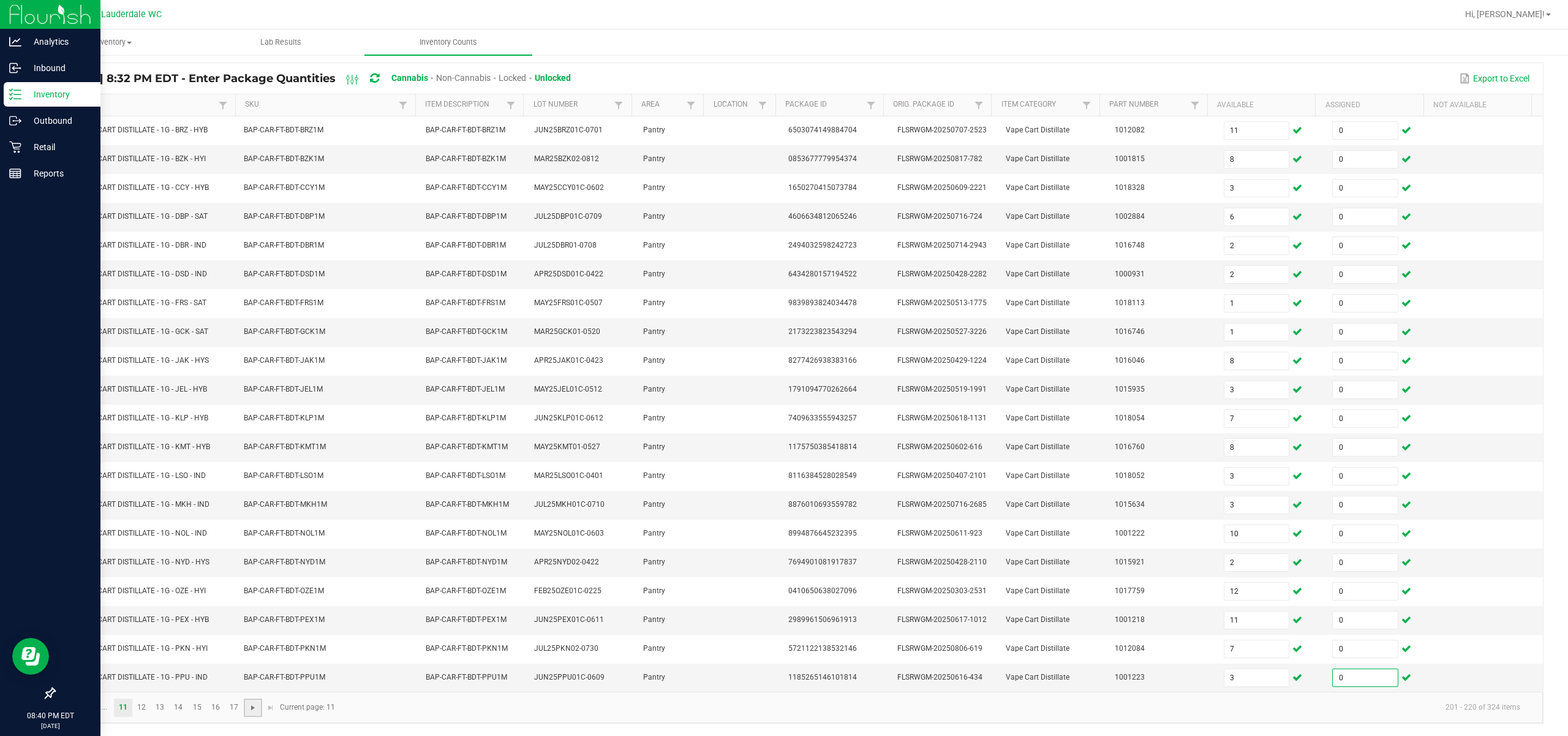
click at [258, 711] on span "Go to the next page" at bounding box center [253, 707] width 10 height 10
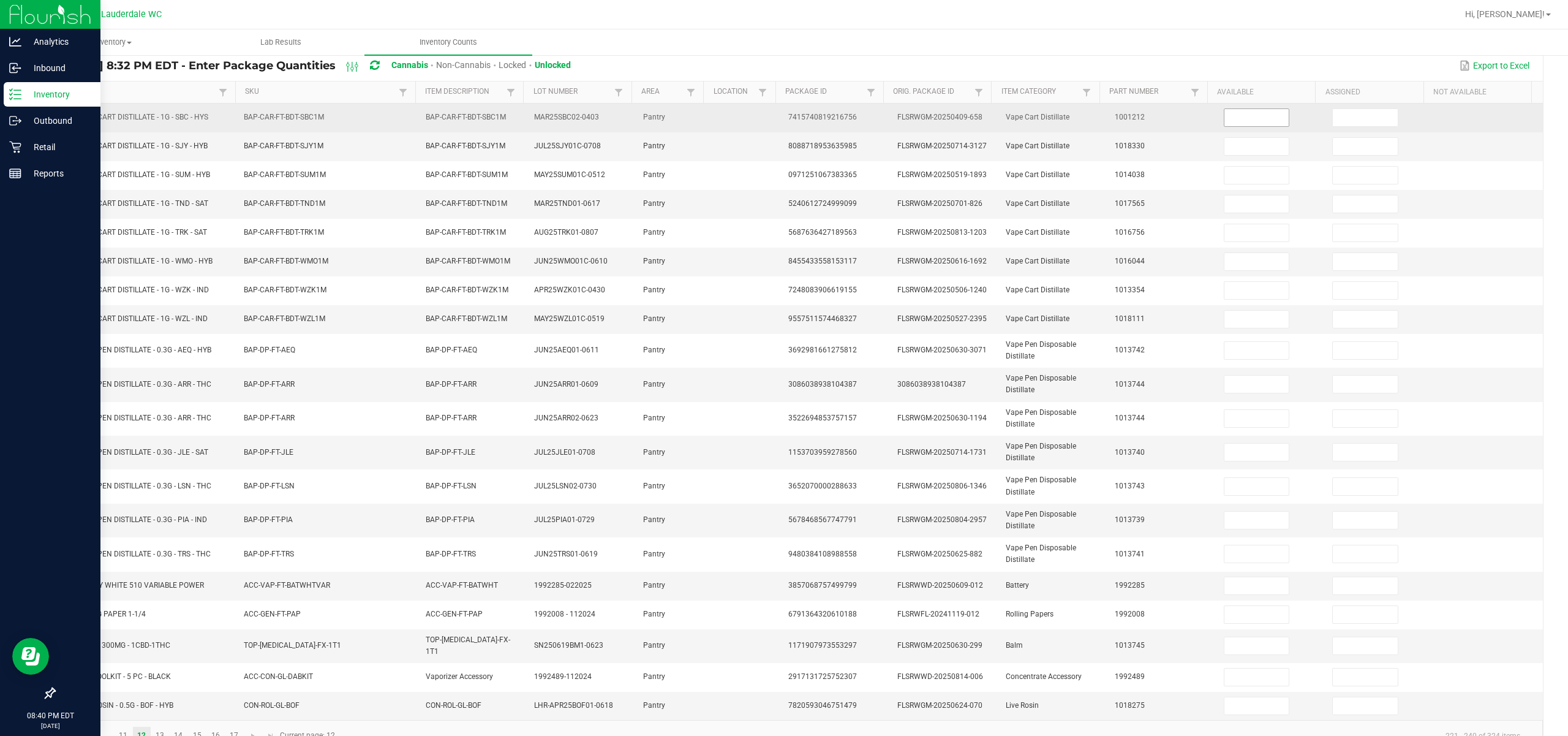
click at [883, 120] on input at bounding box center [1257, 118] width 65 height 17
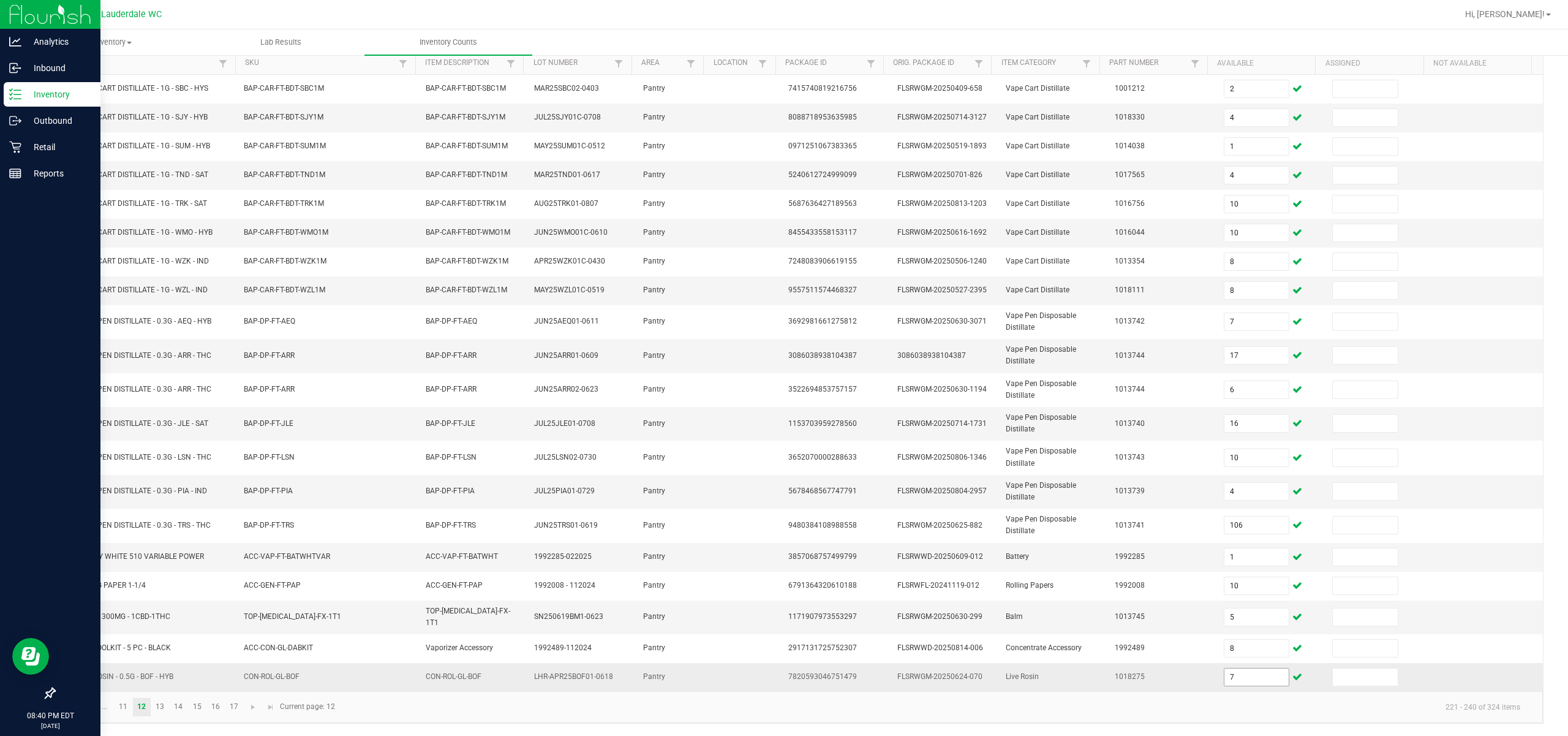
scroll to position [0, 0]
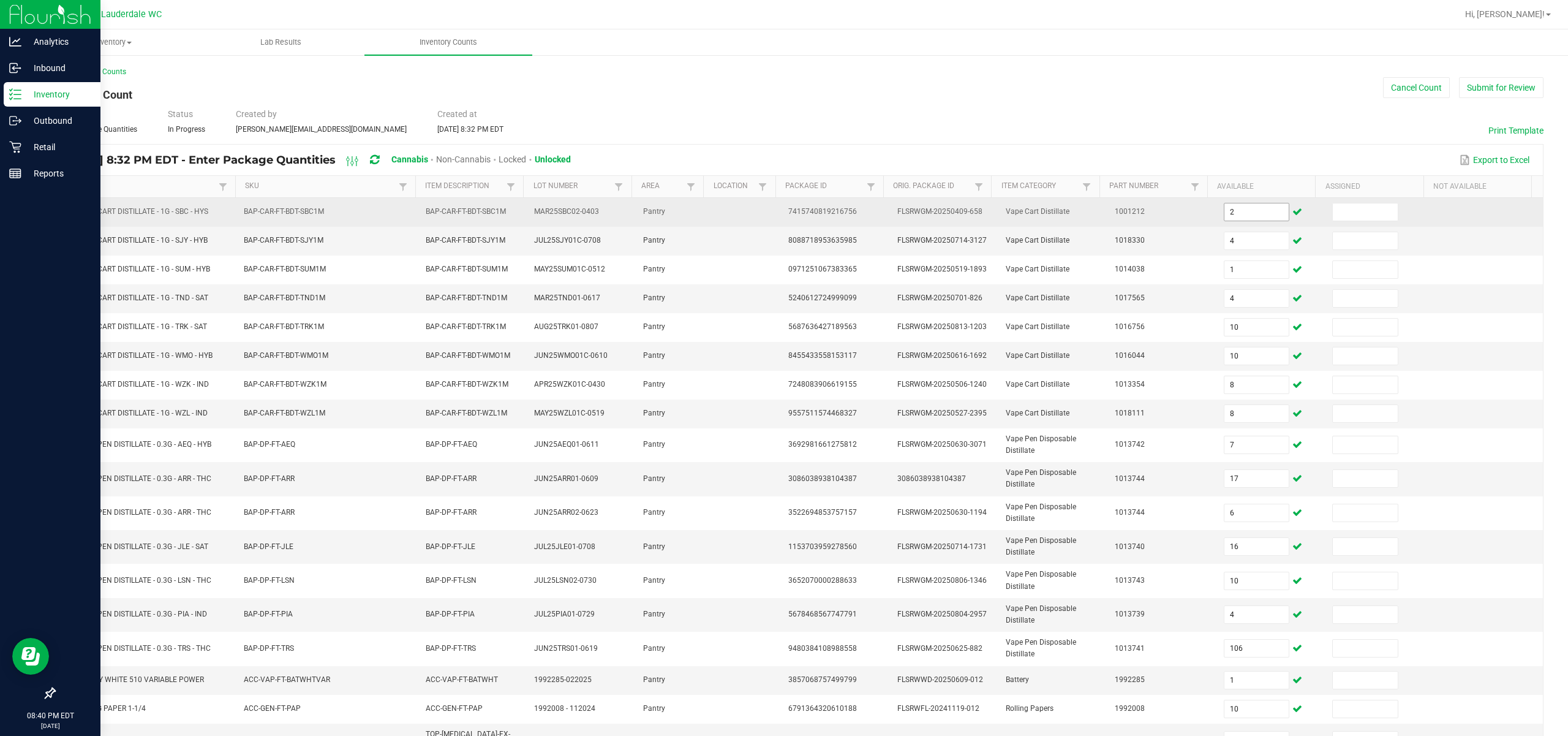
click at [883, 218] on input "2" at bounding box center [1257, 212] width 65 height 17
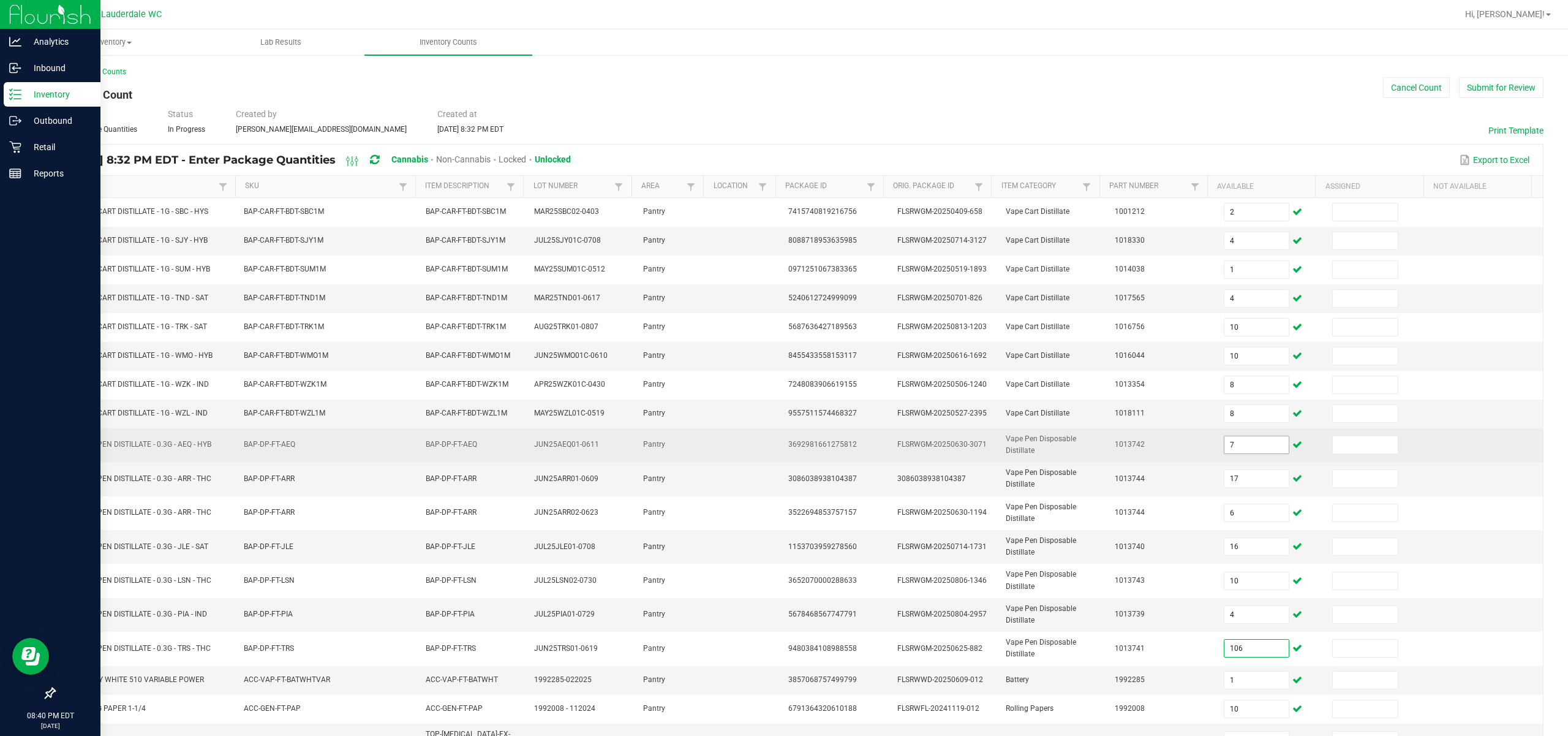
click at [883, 451] on input "7" at bounding box center [1257, 445] width 65 height 17
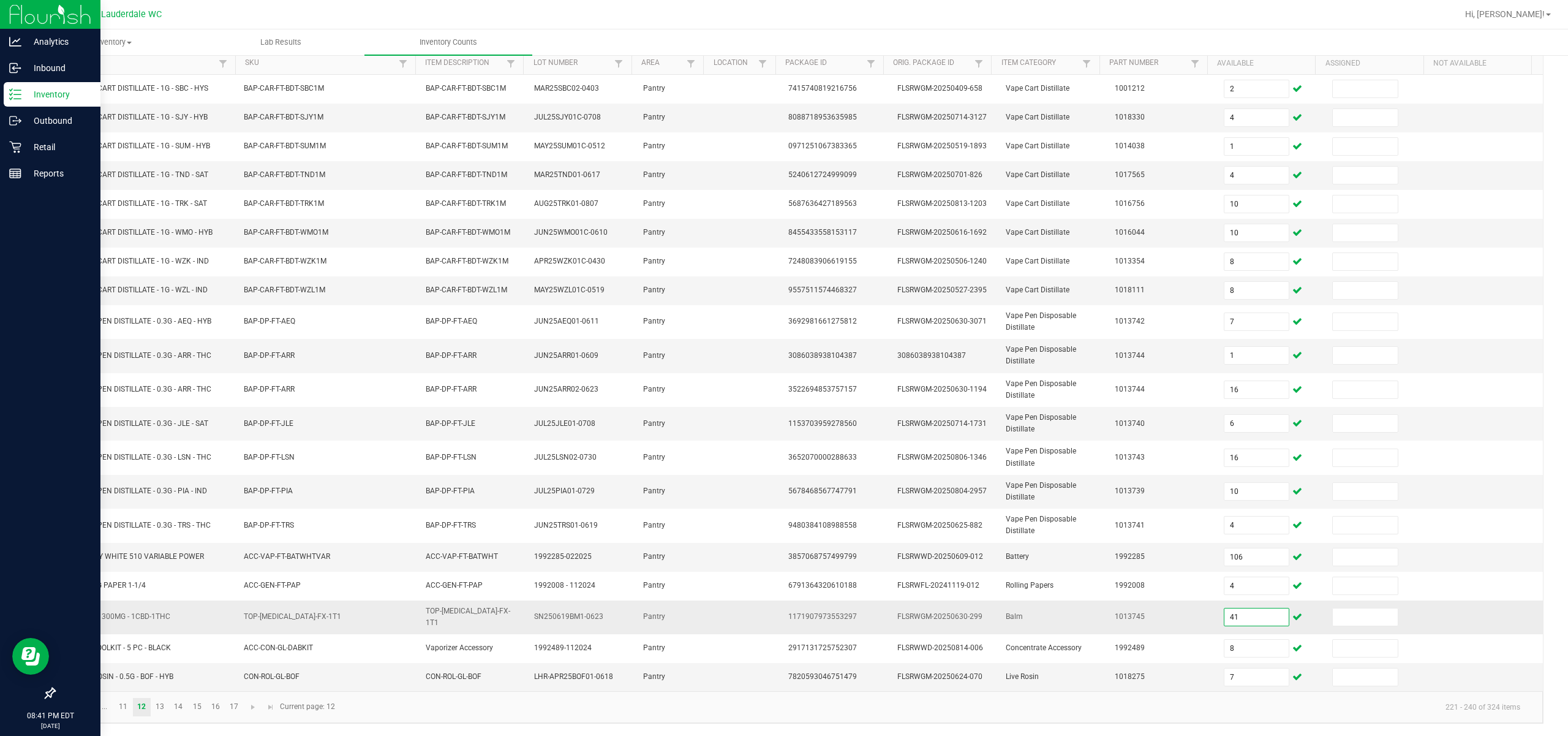
click at [883, 615] on input "41" at bounding box center [1257, 617] width 65 height 17
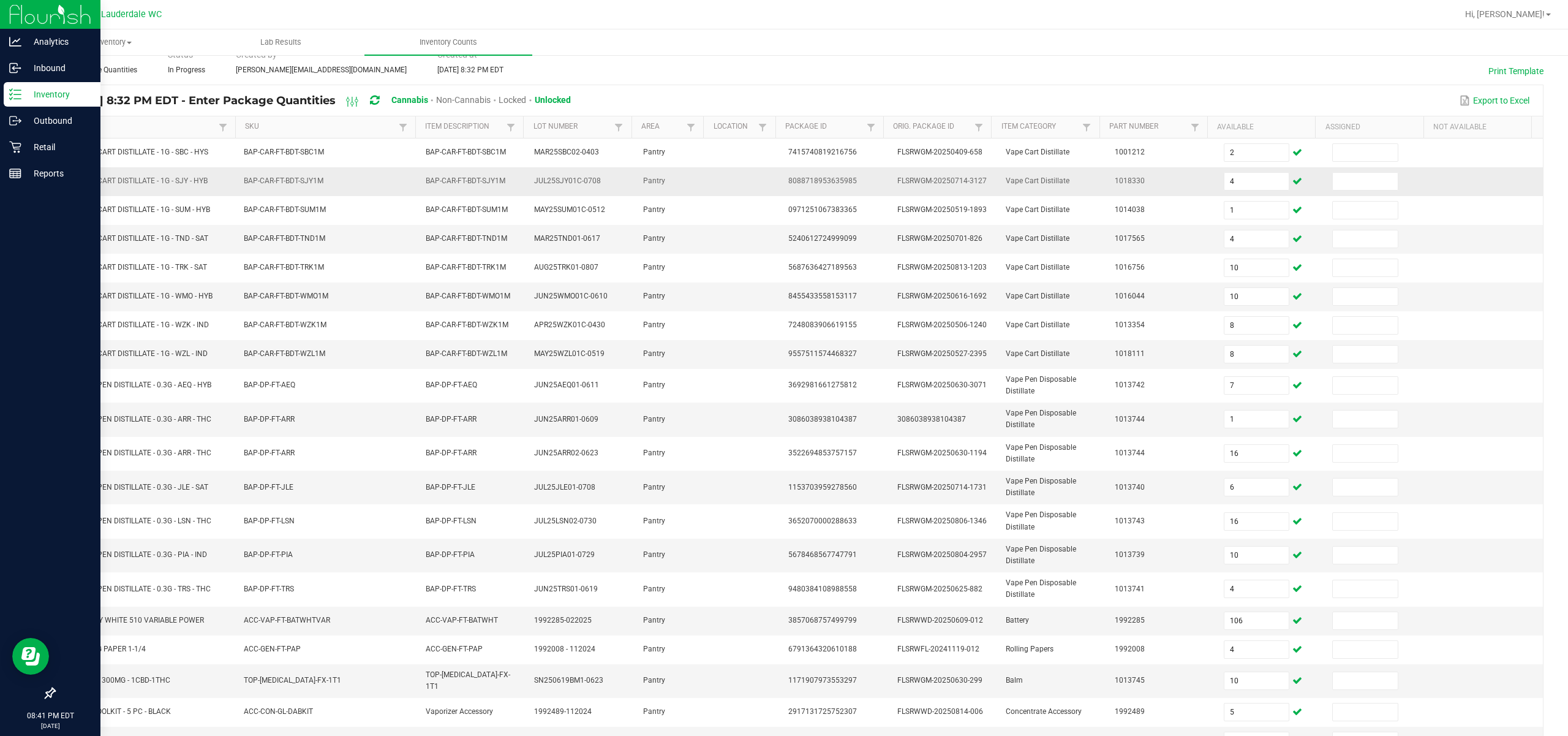
scroll to position [0, 0]
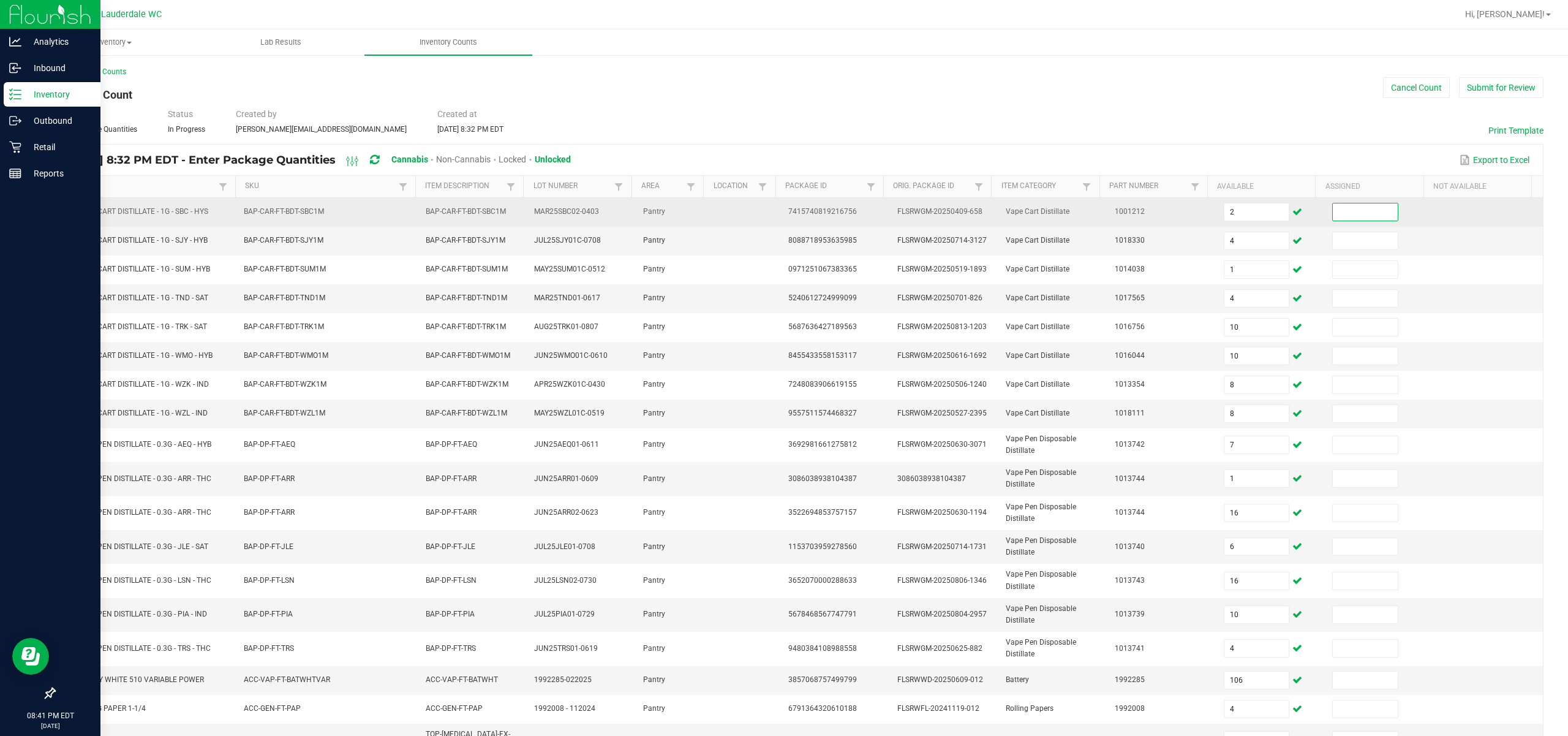
click at [883, 206] on input at bounding box center [1365, 212] width 65 height 17
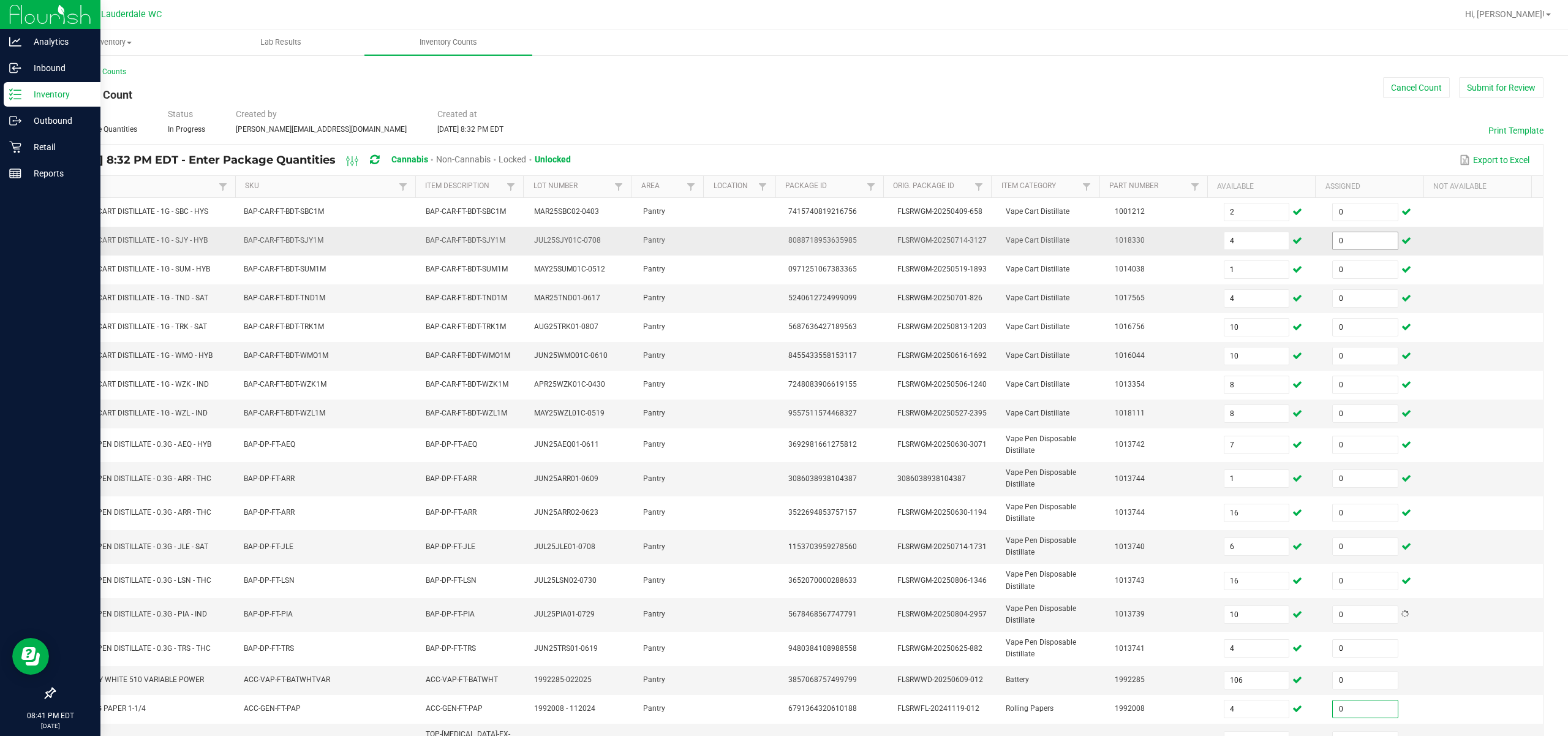
scroll to position [128, 0]
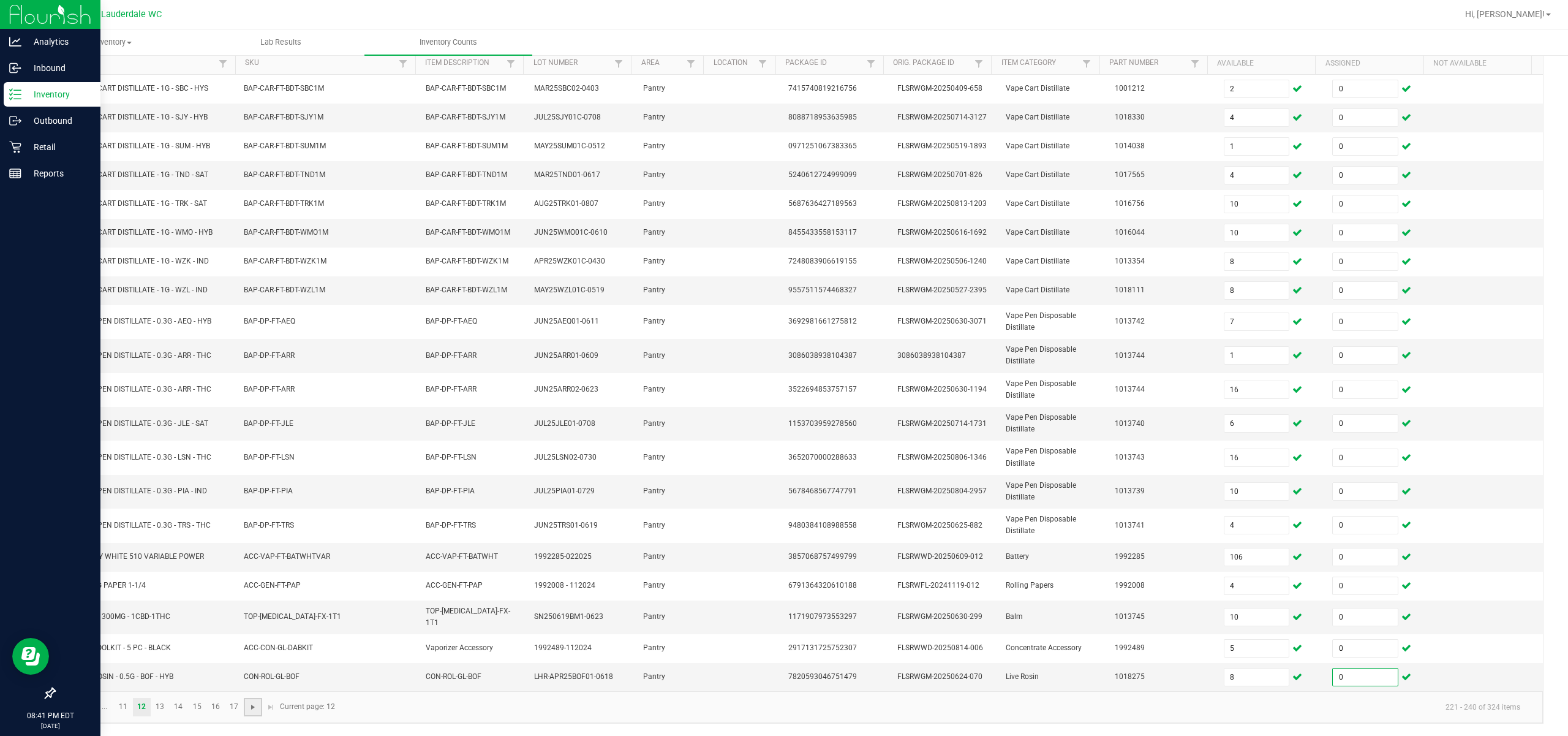
click at [251, 707] on span "Go to the next page" at bounding box center [253, 707] width 10 height 10
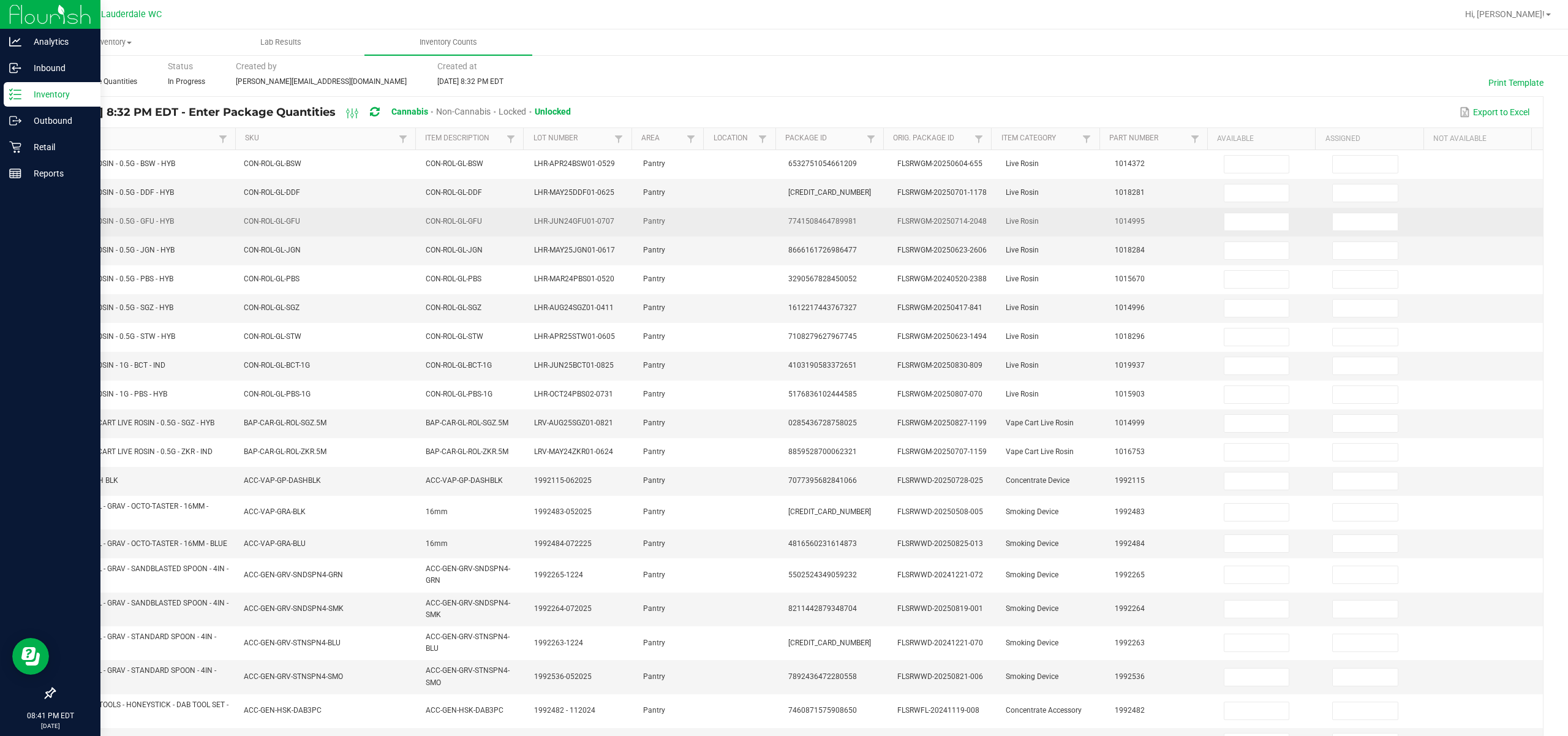
scroll to position [0, 0]
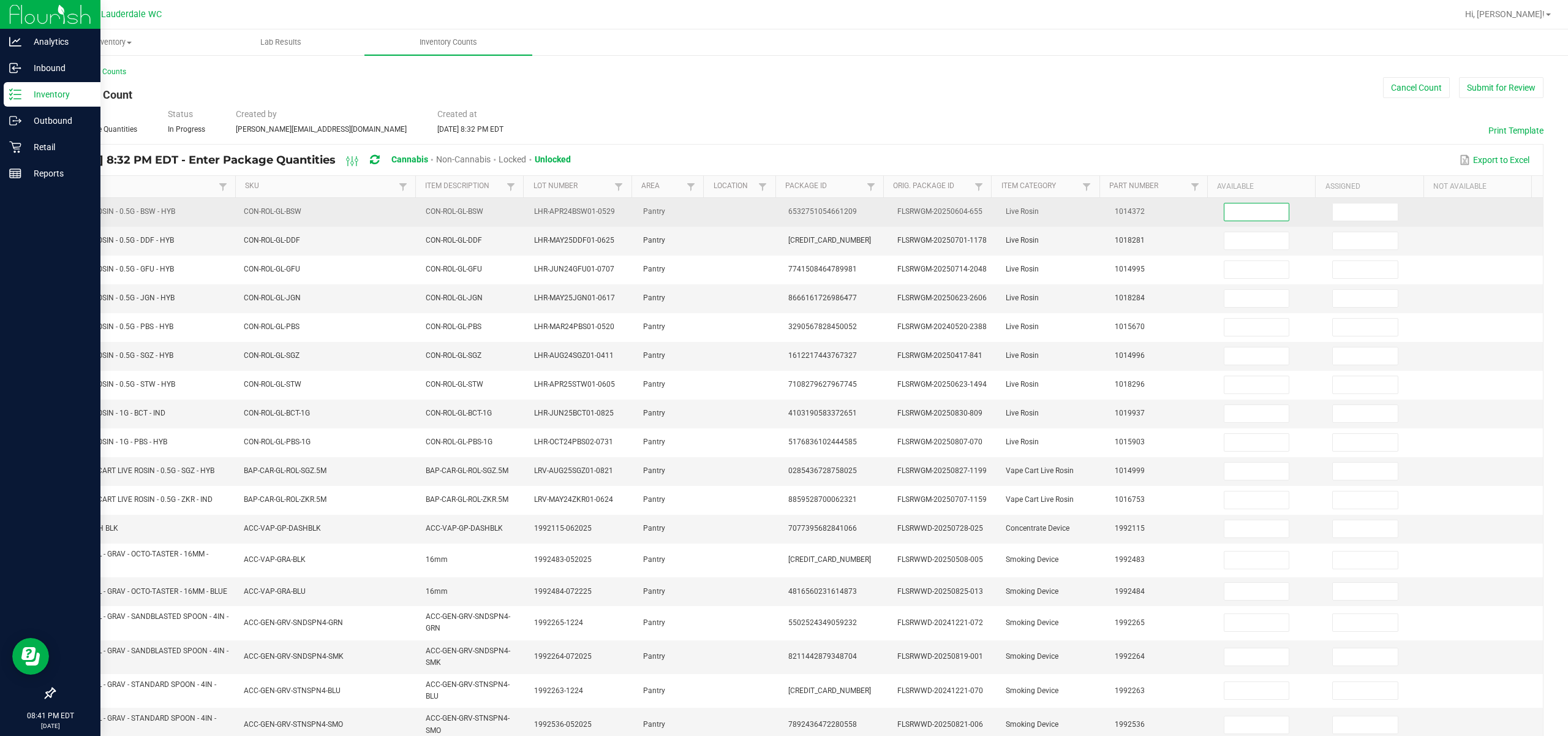
click at [883, 212] on input at bounding box center [1257, 212] width 65 height 17
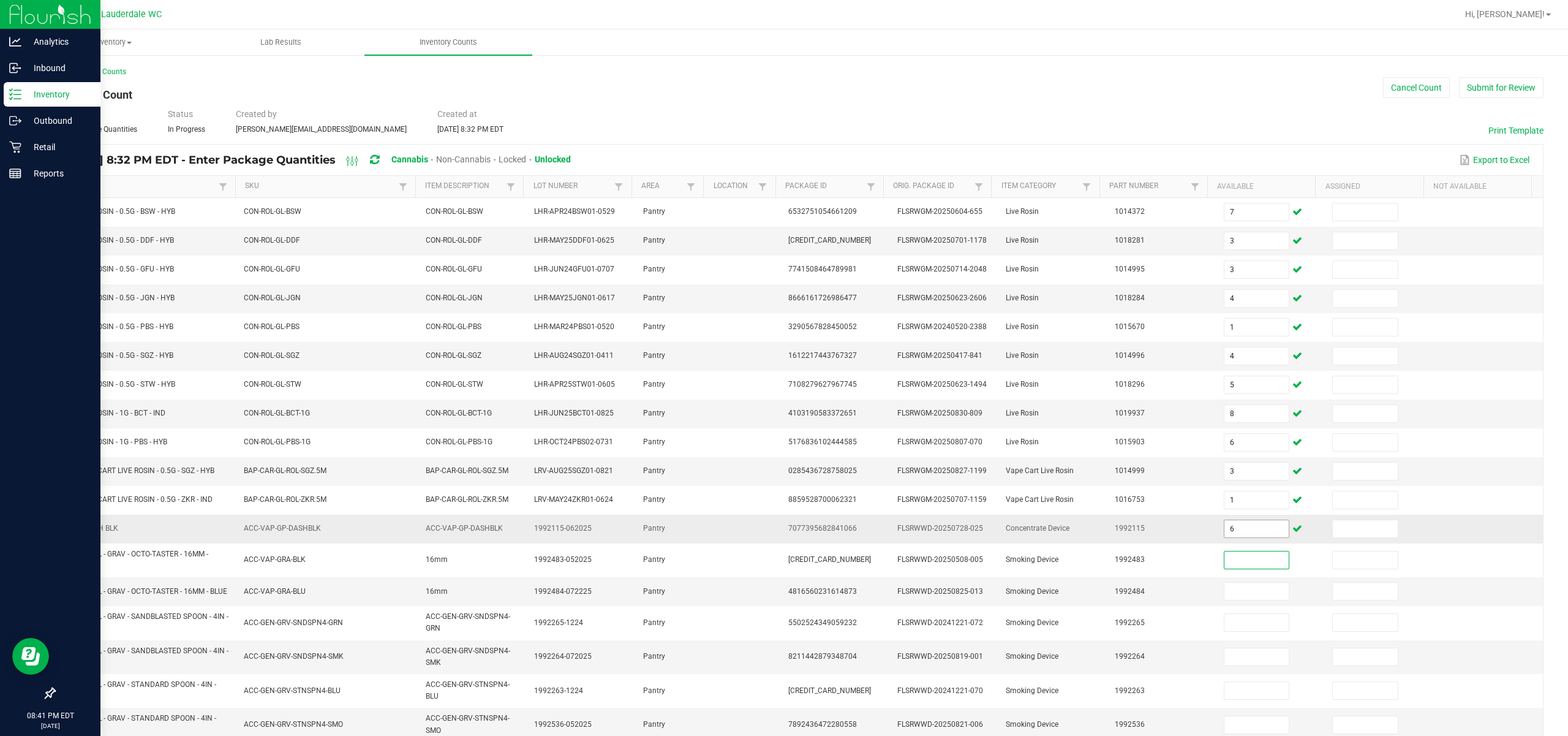
click at [883, 536] on input "6" at bounding box center [1257, 529] width 65 height 17
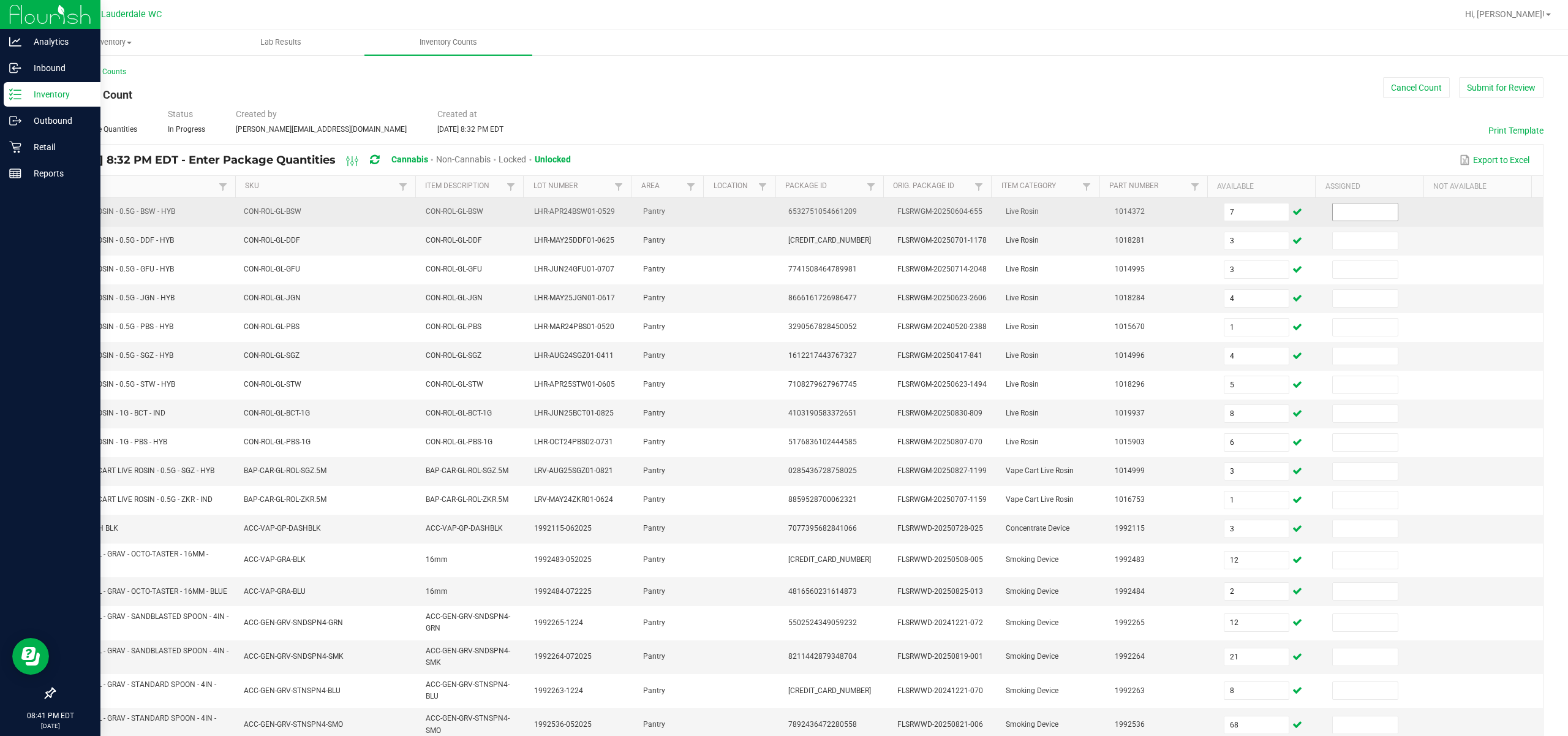
click at [883, 221] on span at bounding box center [1365, 213] width 66 height 19
click at [883, 206] on input at bounding box center [1365, 212] width 65 height 17
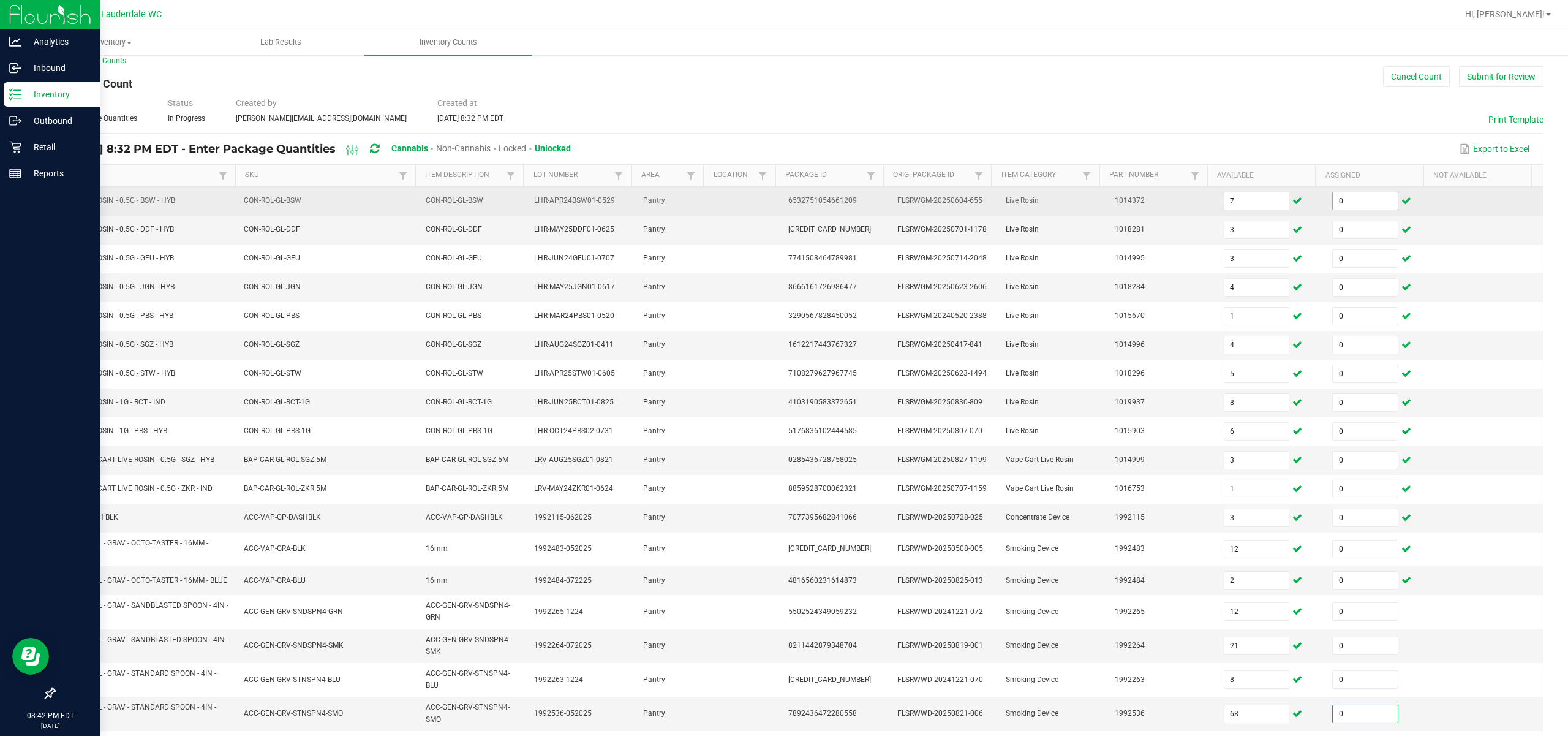
scroll to position [128, 0]
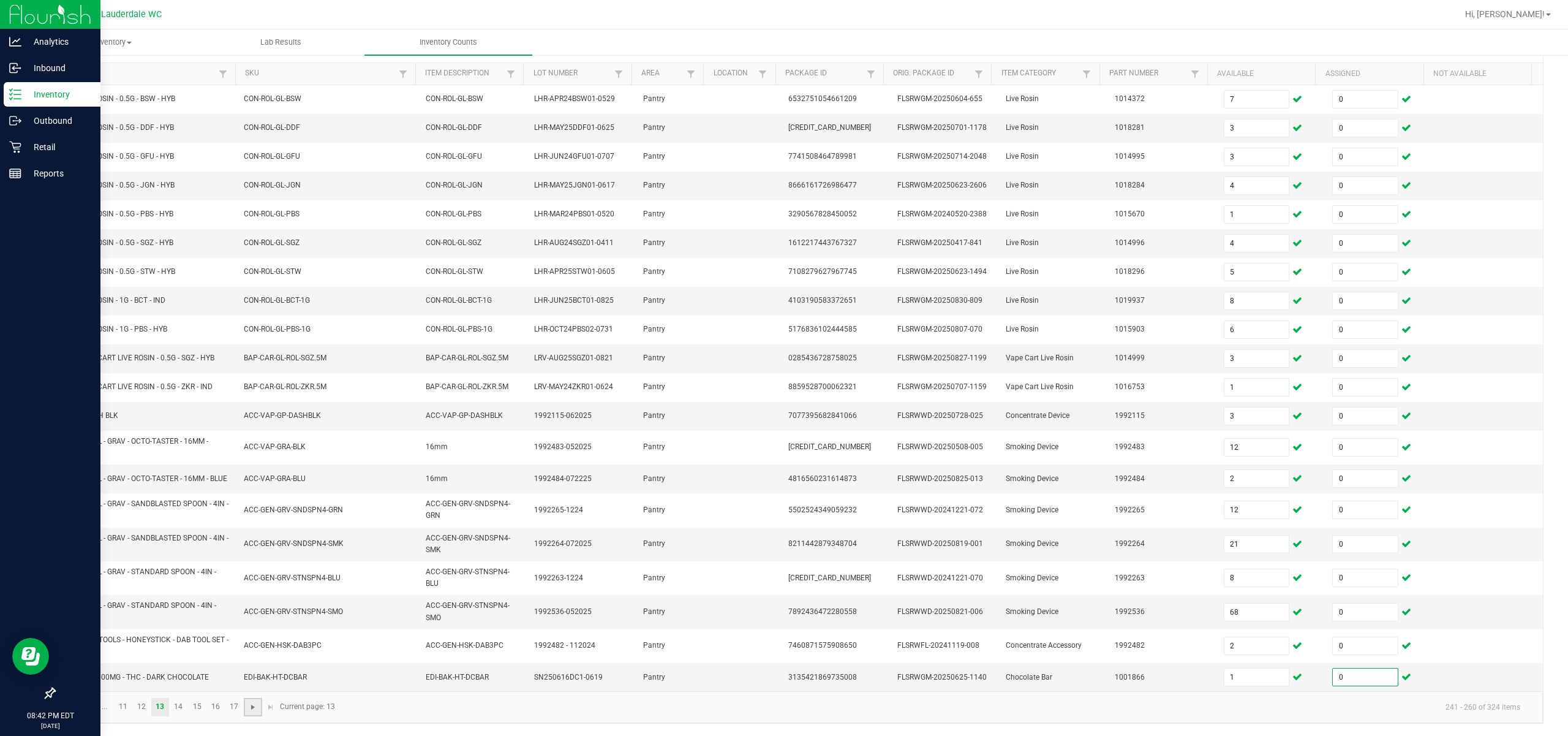
click at [257, 703] on span "Go to the next page" at bounding box center [253, 707] width 10 height 10
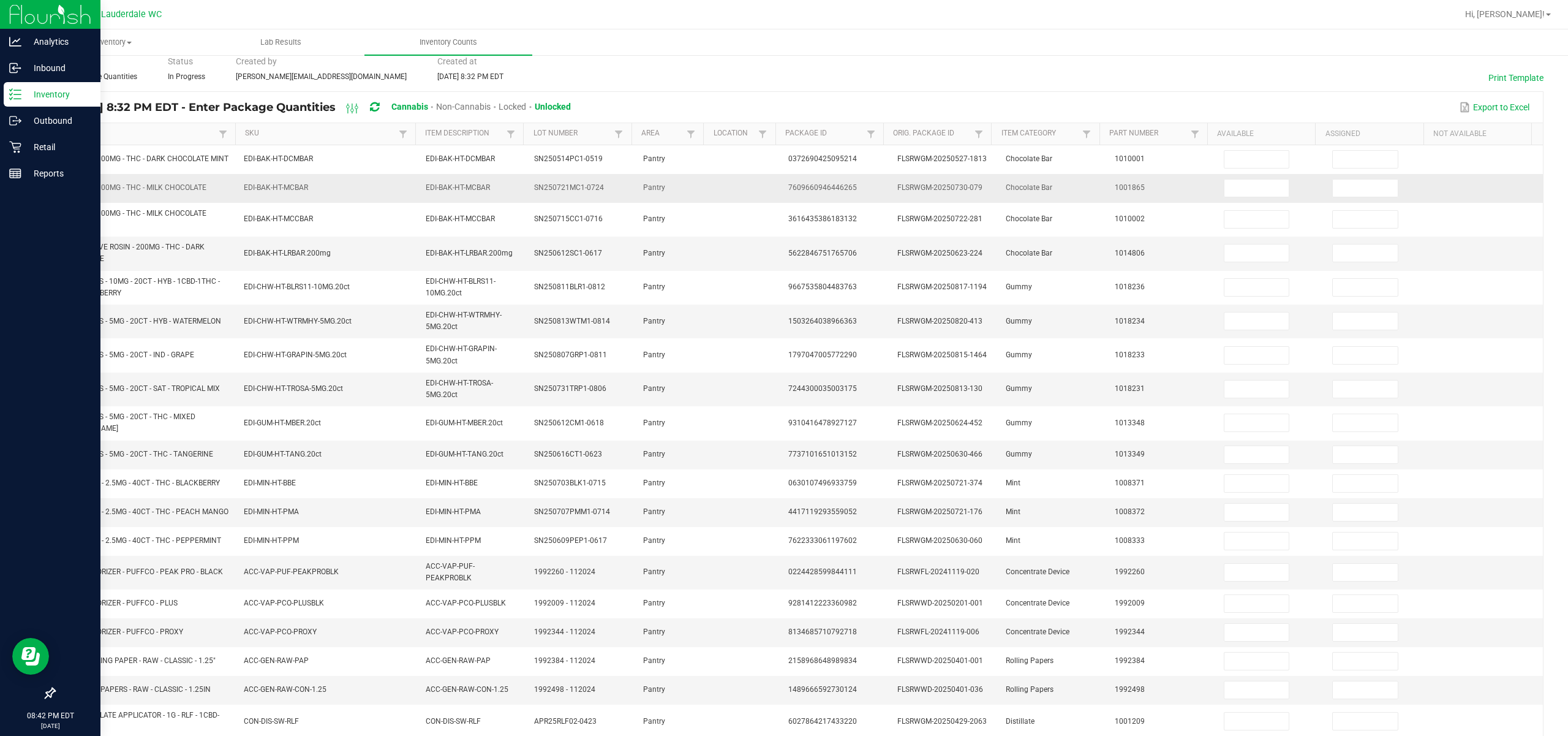
scroll to position [0, 0]
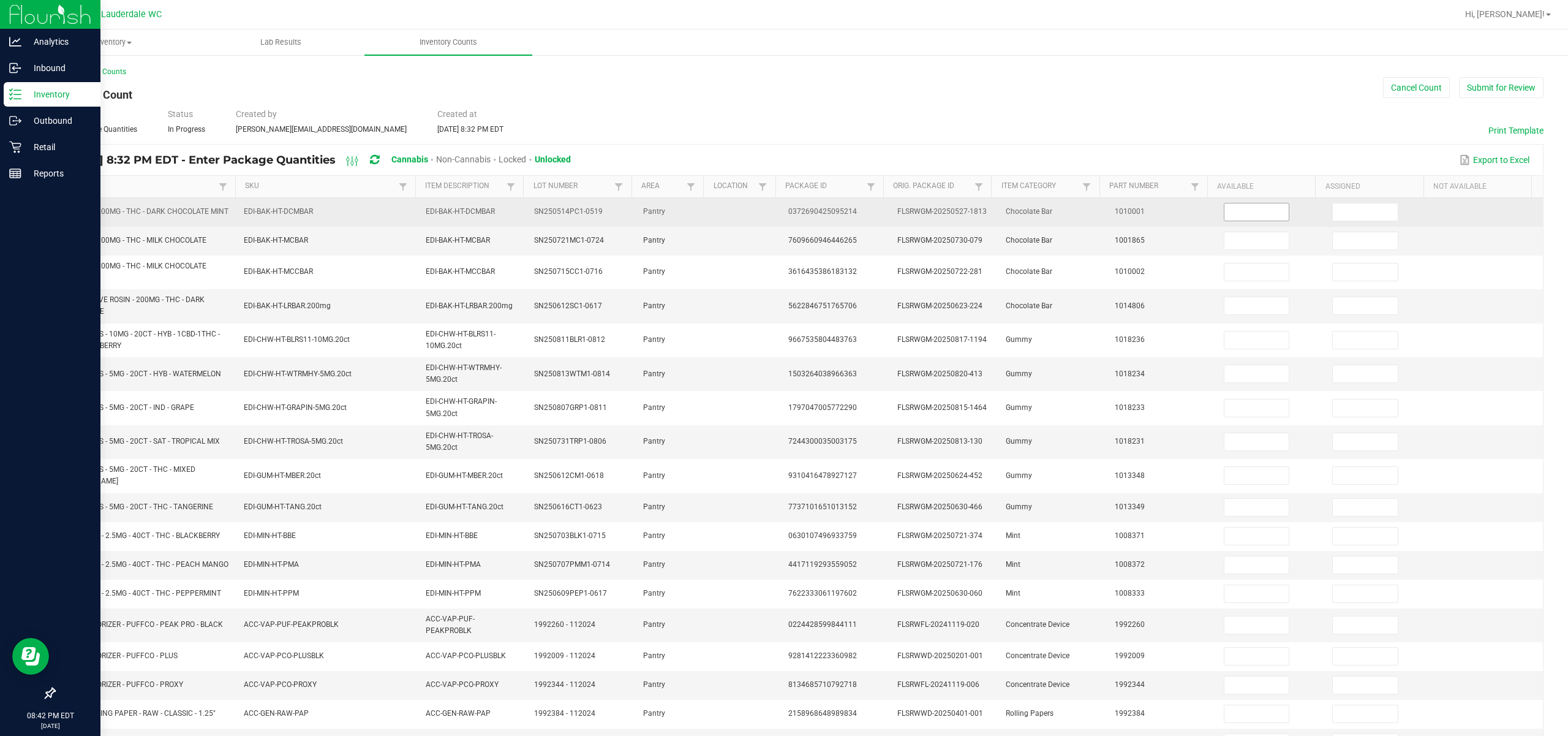
click at [883, 207] on input at bounding box center [1257, 212] width 65 height 17
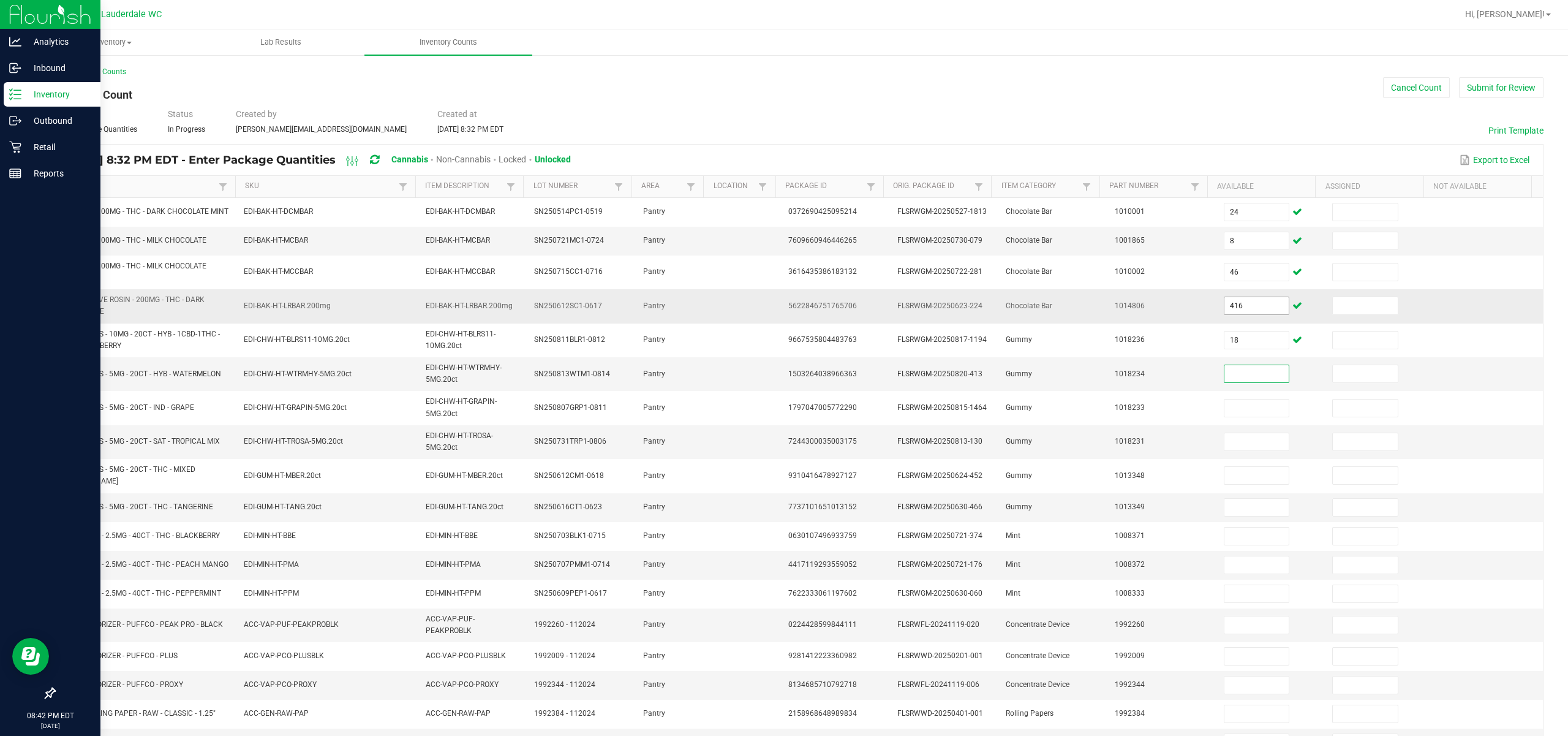
click at [883, 313] on input "416" at bounding box center [1257, 306] width 65 height 17
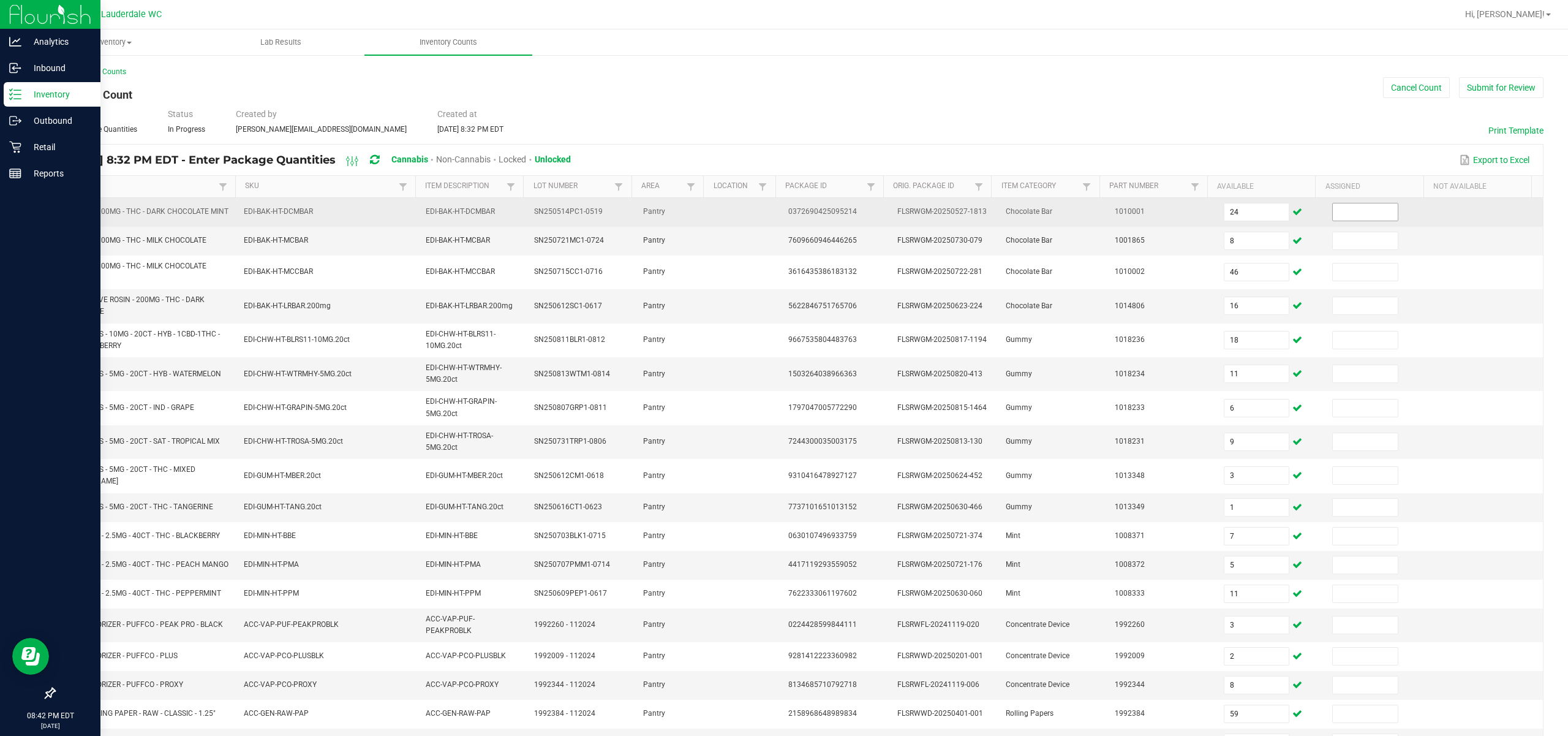
click at [883, 218] on input at bounding box center [1365, 212] width 65 height 17
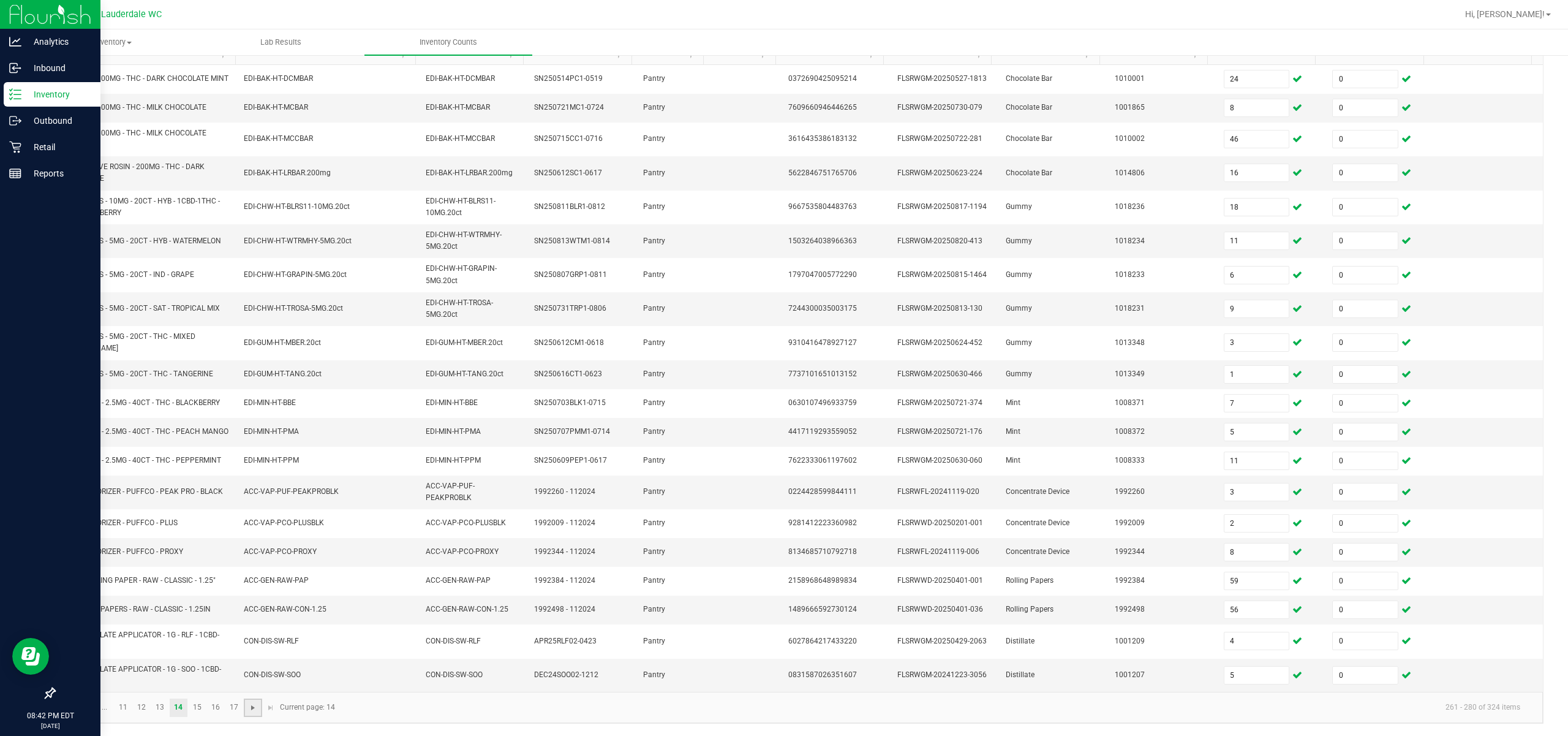
click at [257, 704] on span "Go to the next page" at bounding box center [253, 707] width 10 height 10
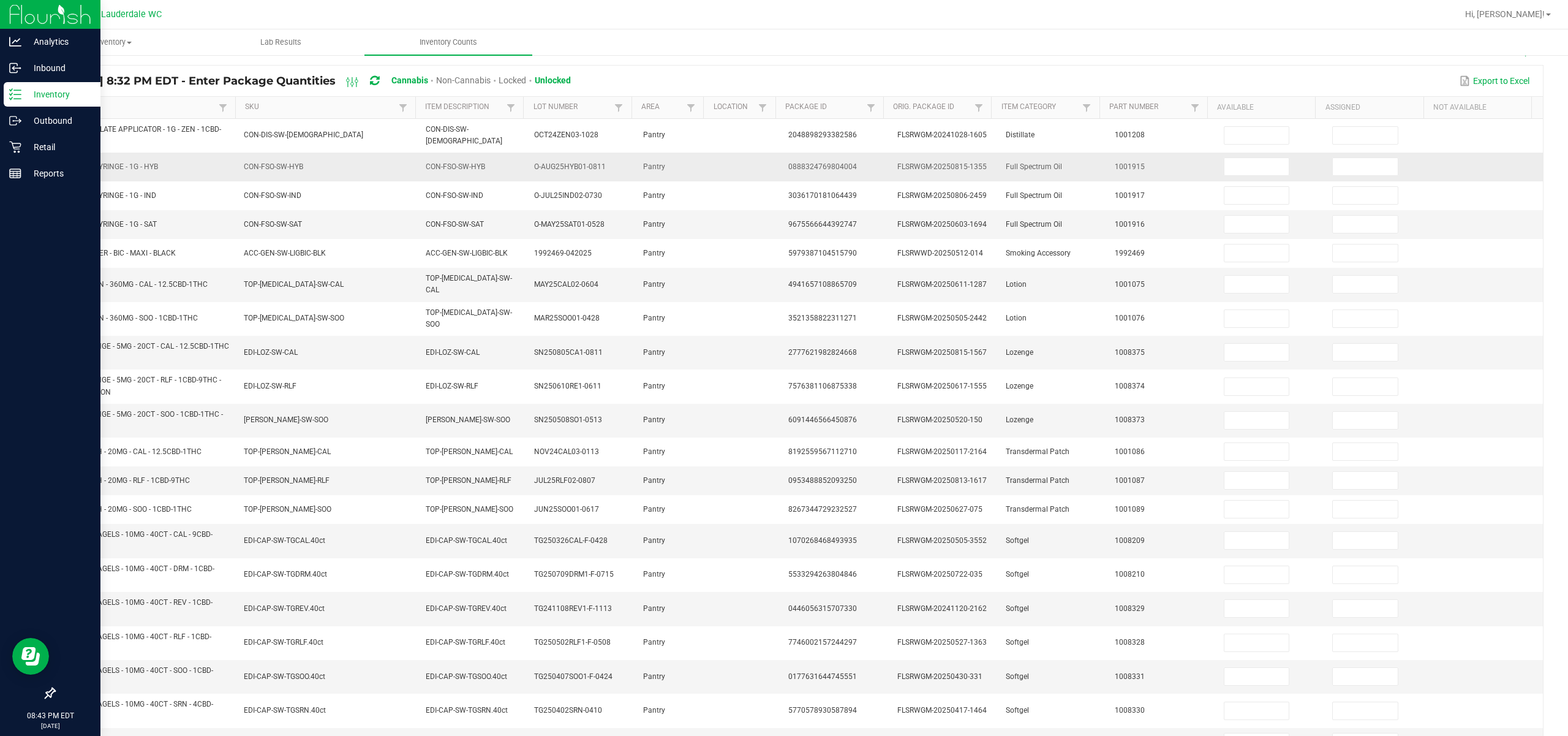
scroll to position [0, 0]
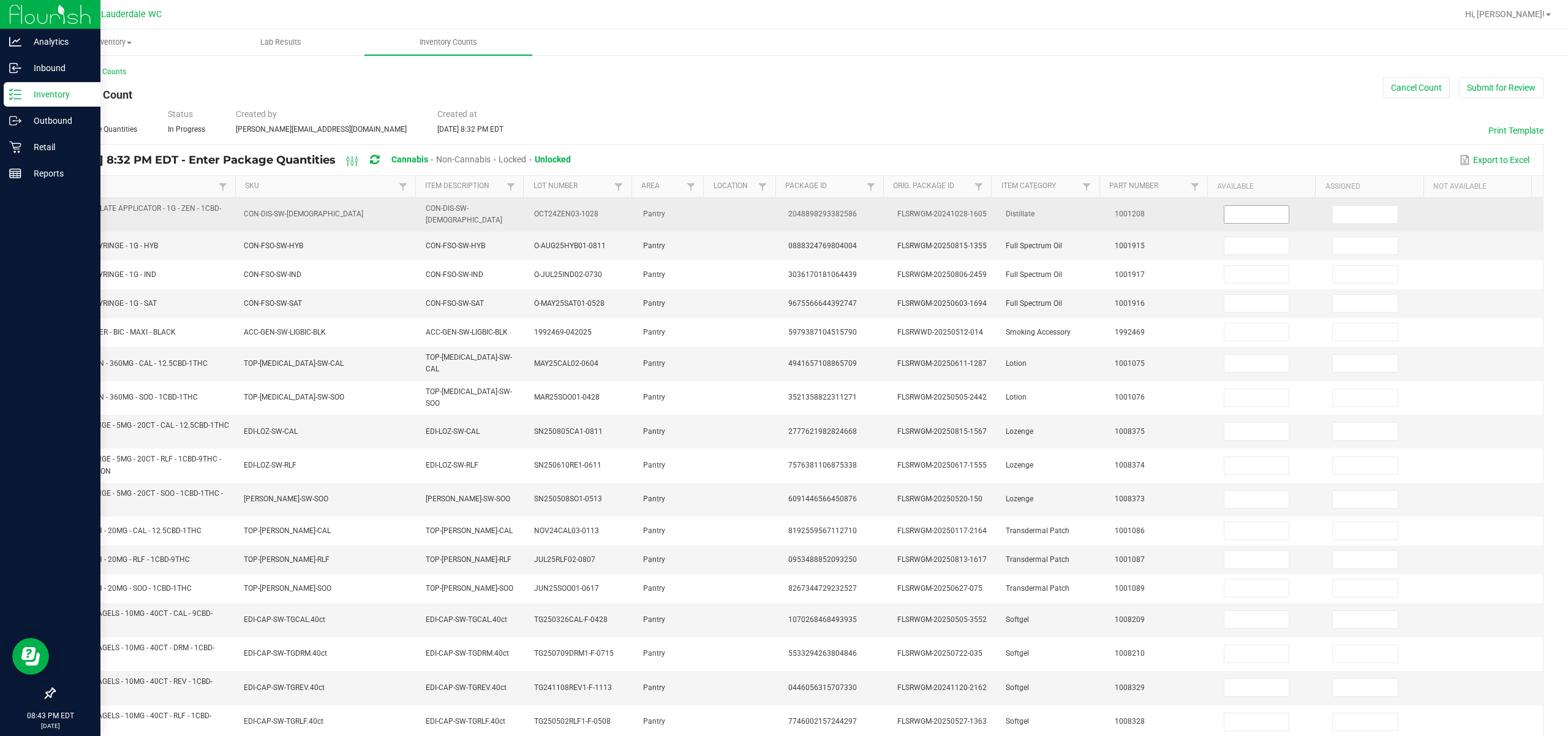
click at [883, 220] on input at bounding box center [1257, 214] width 65 height 17
click at [883, 219] on input at bounding box center [1365, 214] width 65 height 17
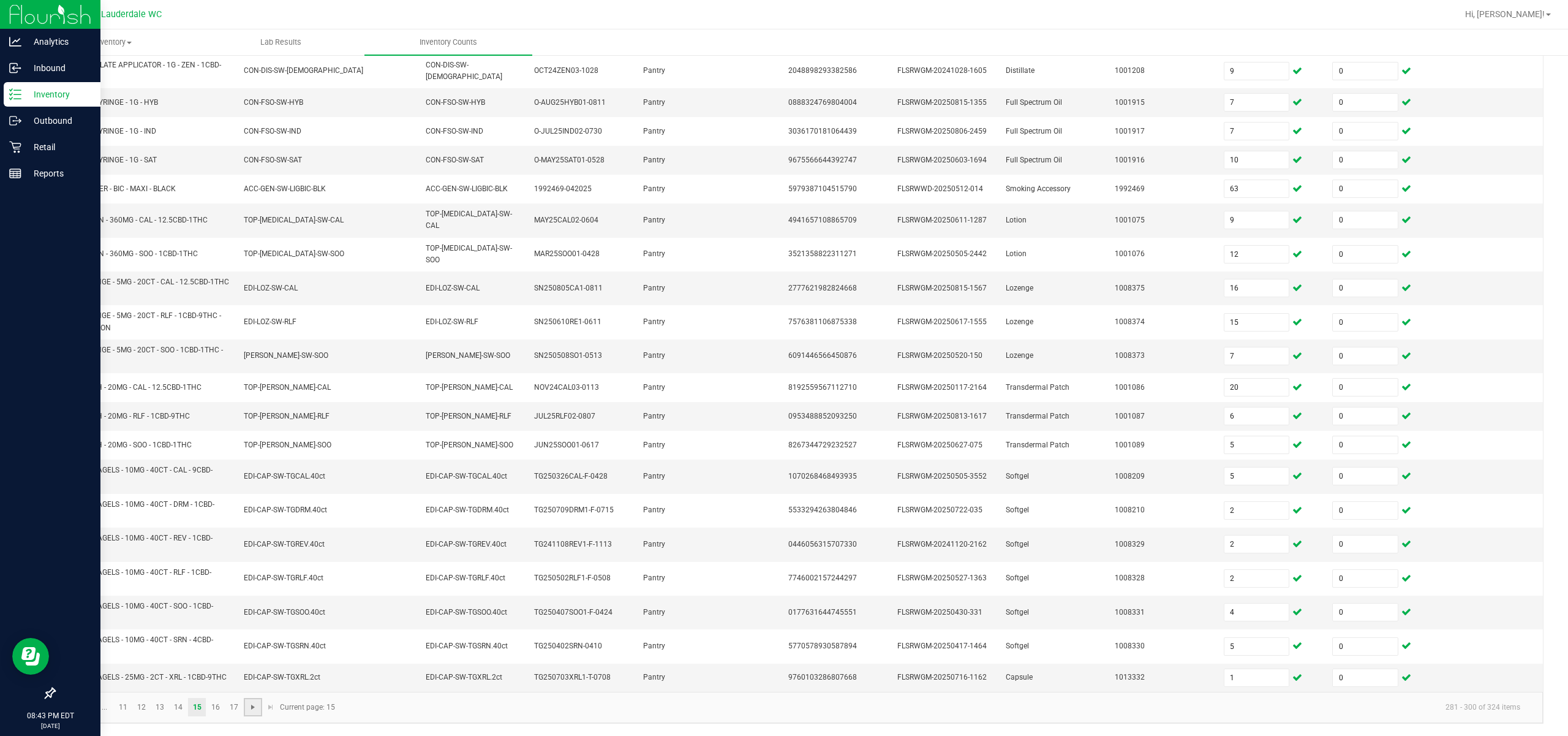
click at [253, 710] on span "Go to the next page" at bounding box center [253, 707] width 10 height 10
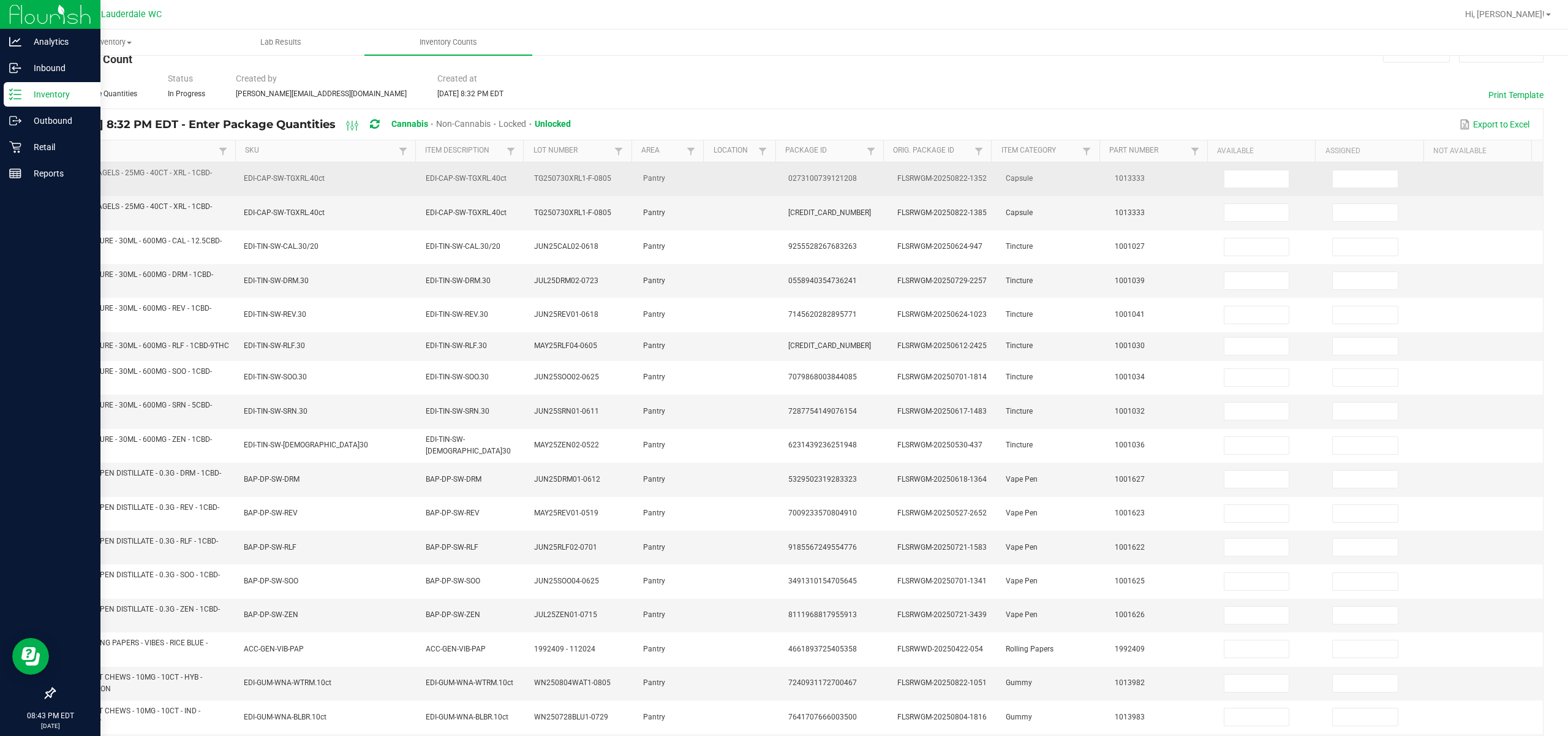
scroll to position [0, 0]
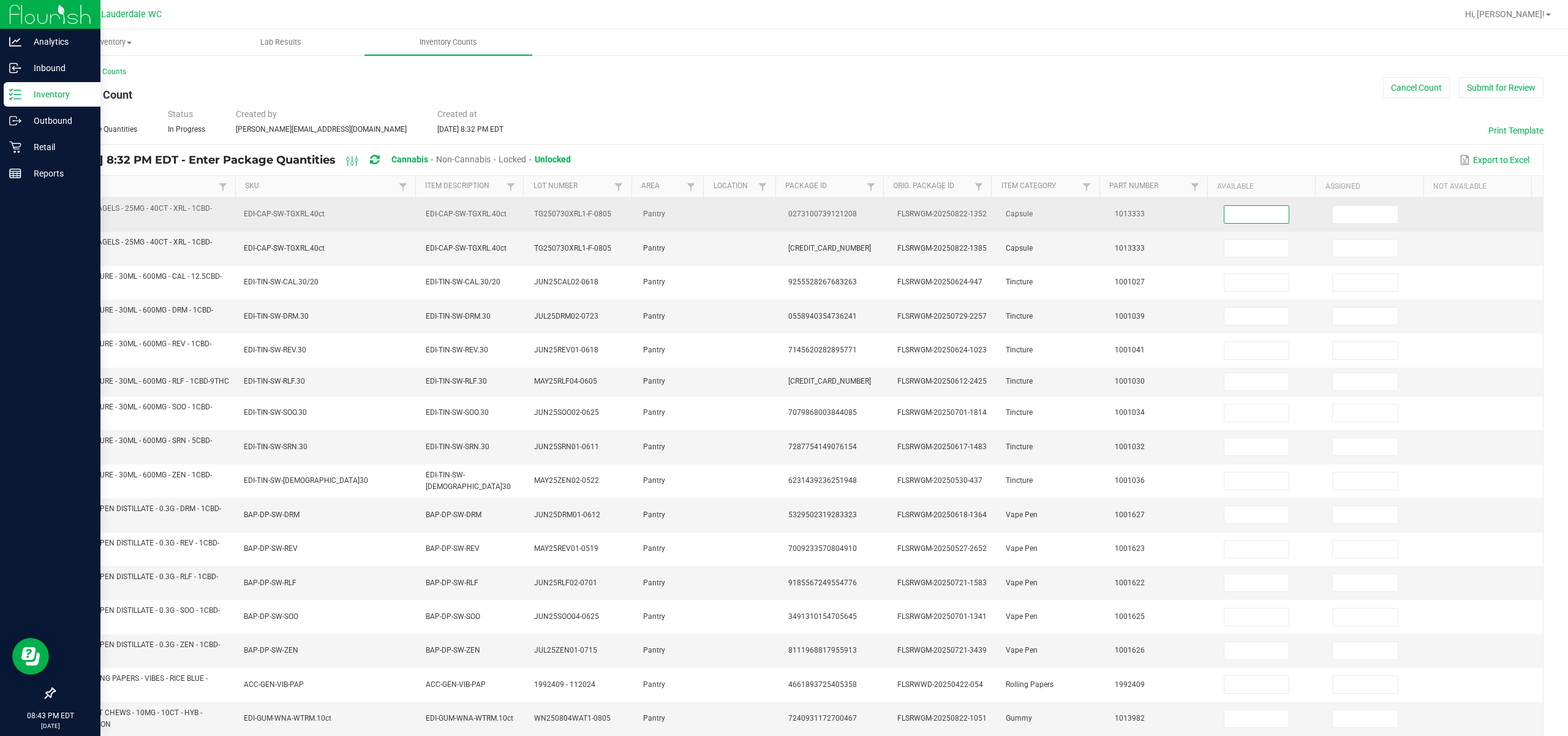
click at [883, 216] on input at bounding box center [1257, 214] width 65 height 17
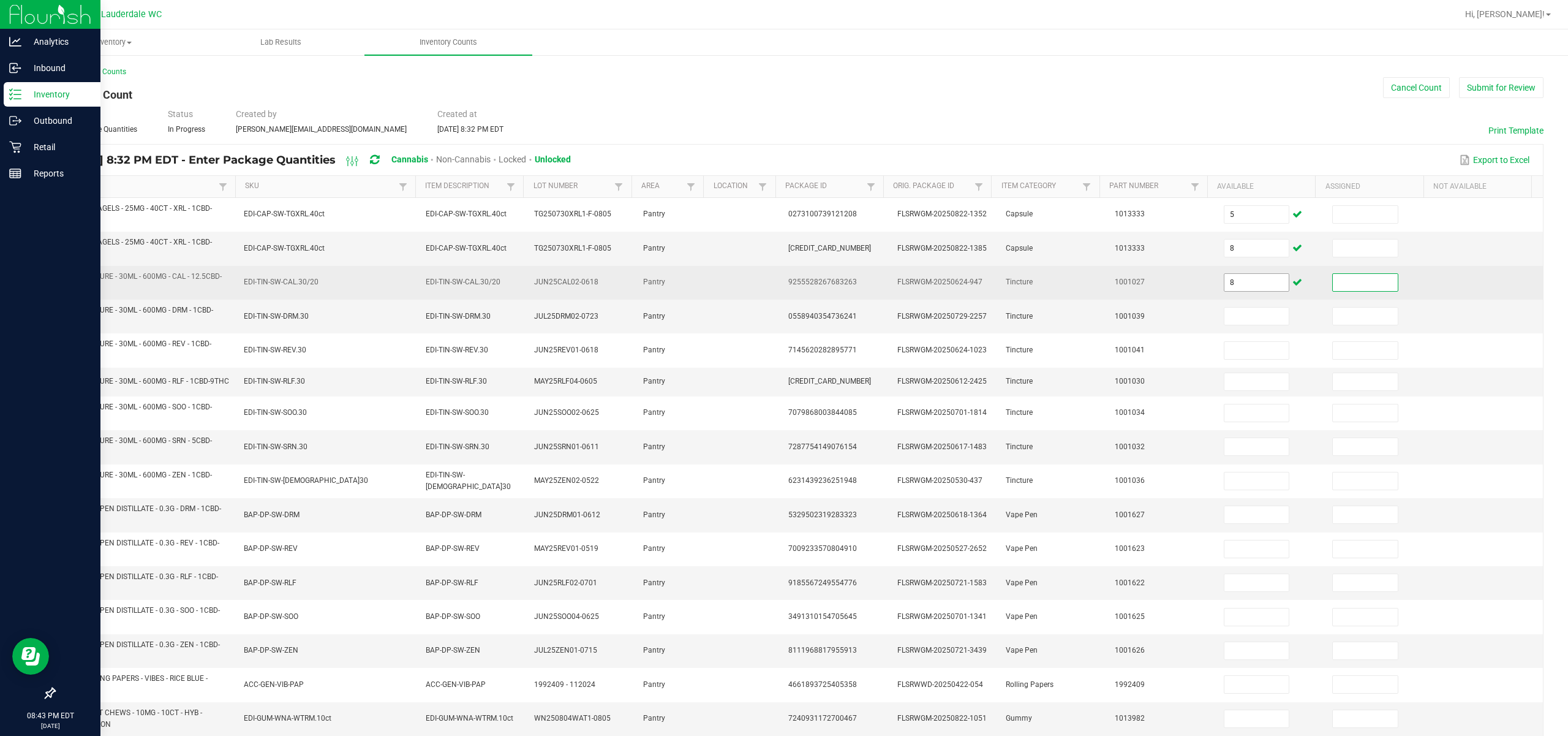
click at [883, 289] on input "8" at bounding box center [1257, 282] width 65 height 17
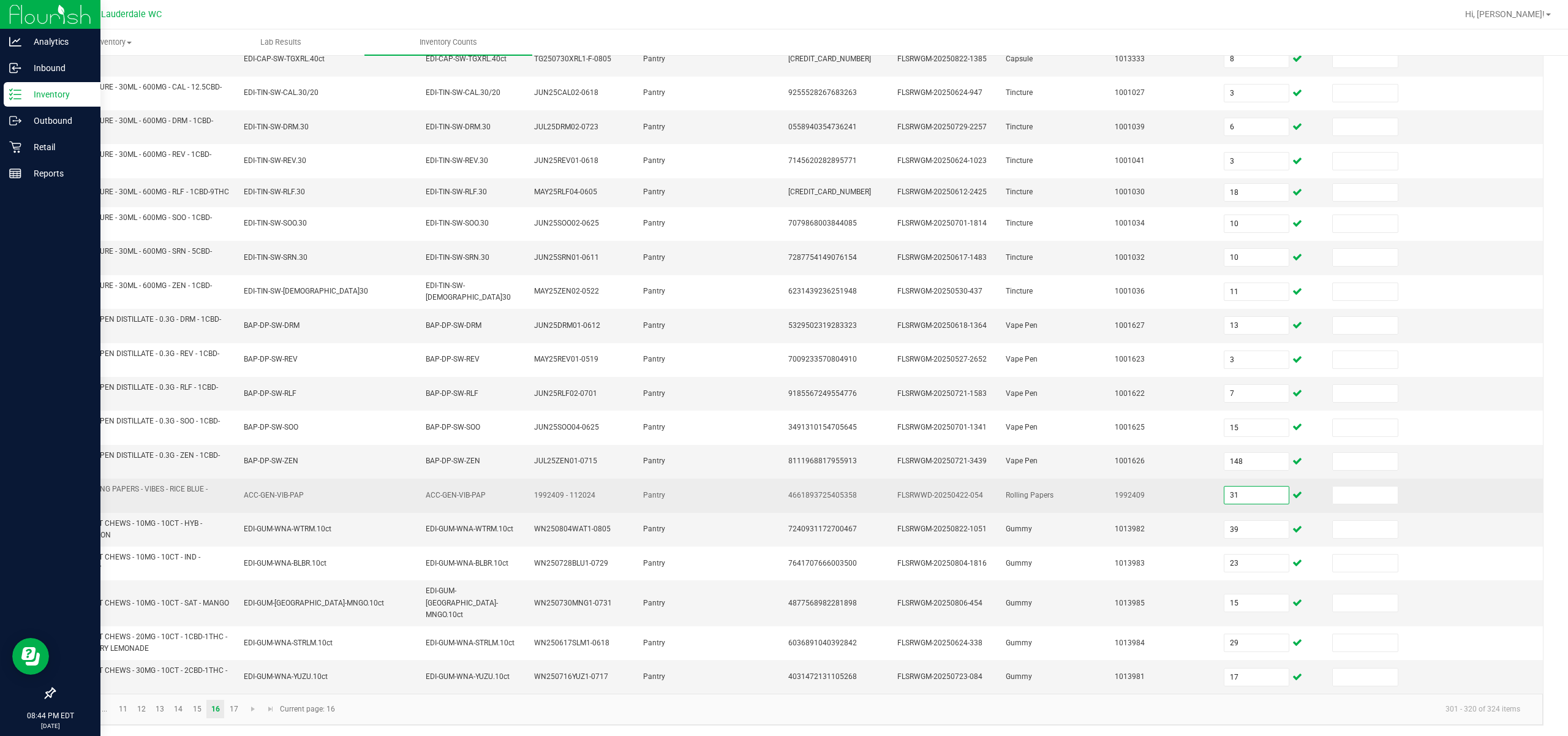
click at [883, 498] on input "31" at bounding box center [1257, 495] width 65 height 17
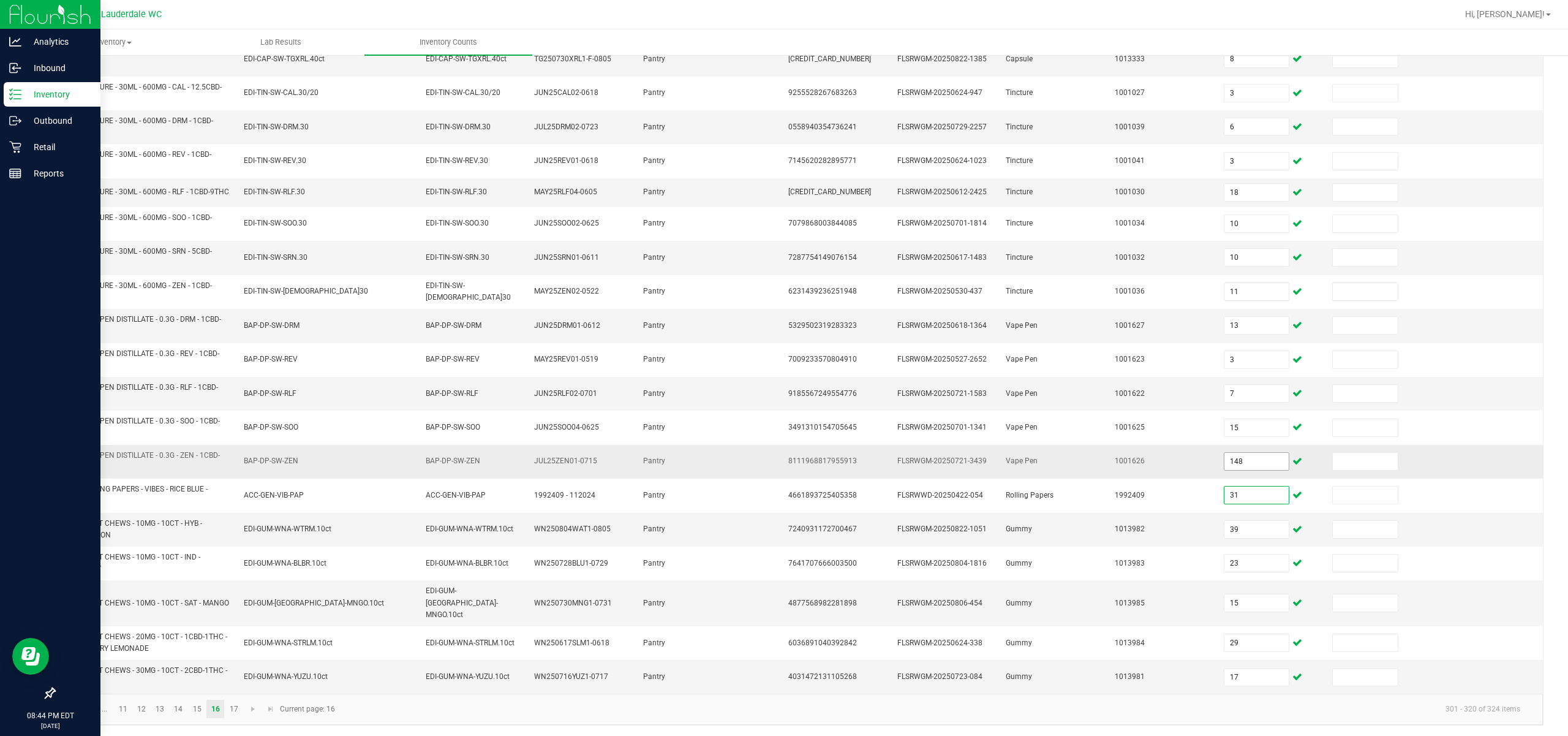
click at [883, 468] on input "148" at bounding box center [1257, 461] width 65 height 17
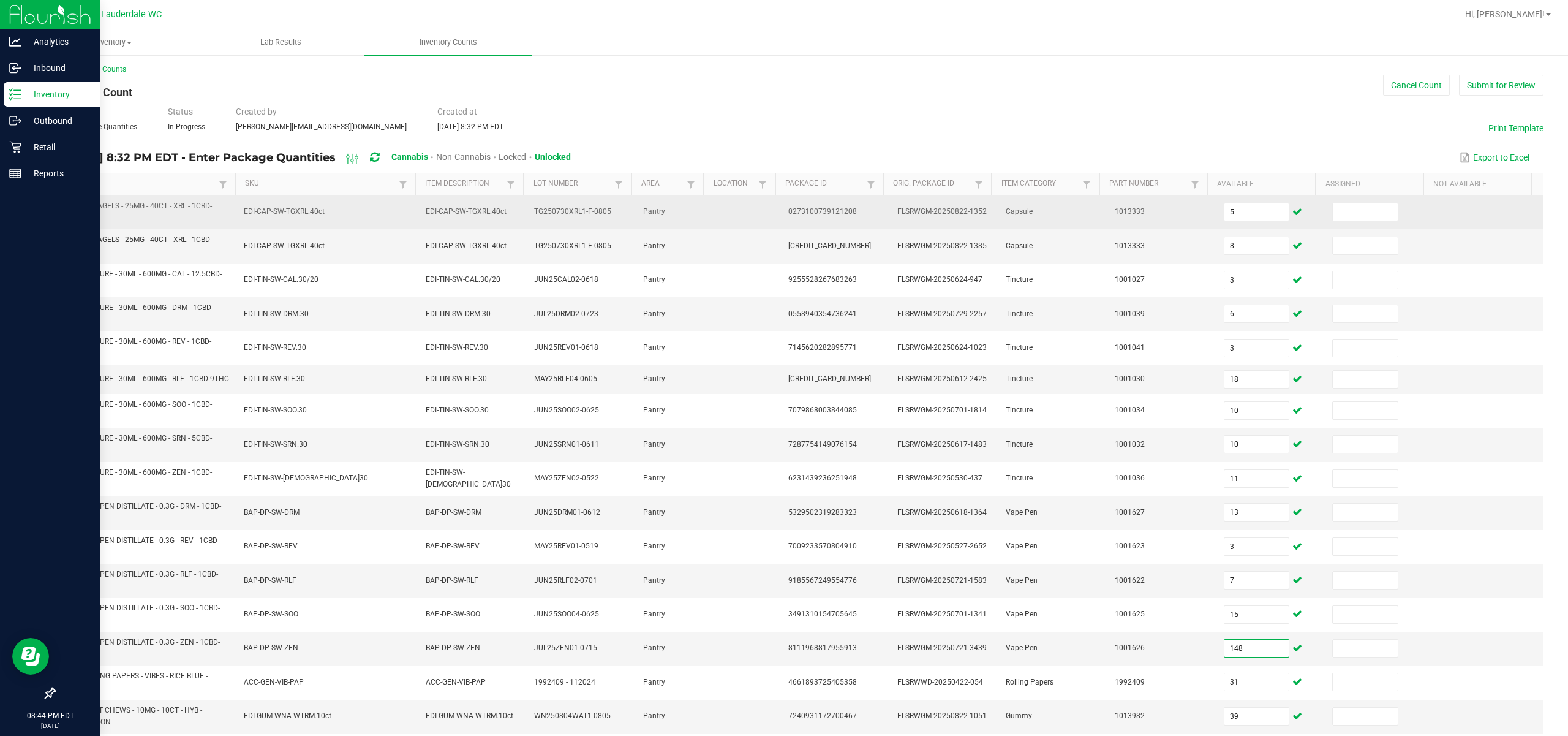
scroll to position [0, 0]
click at [883, 213] on input "5" at bounding box center [1257, 214] width 65 height 17
click at [883, 222] on input "5" at bounding box center [1257, 214] width 65 height 17
click at [883, 217] on input at bounding box center [1365, 214] width 65 height 17
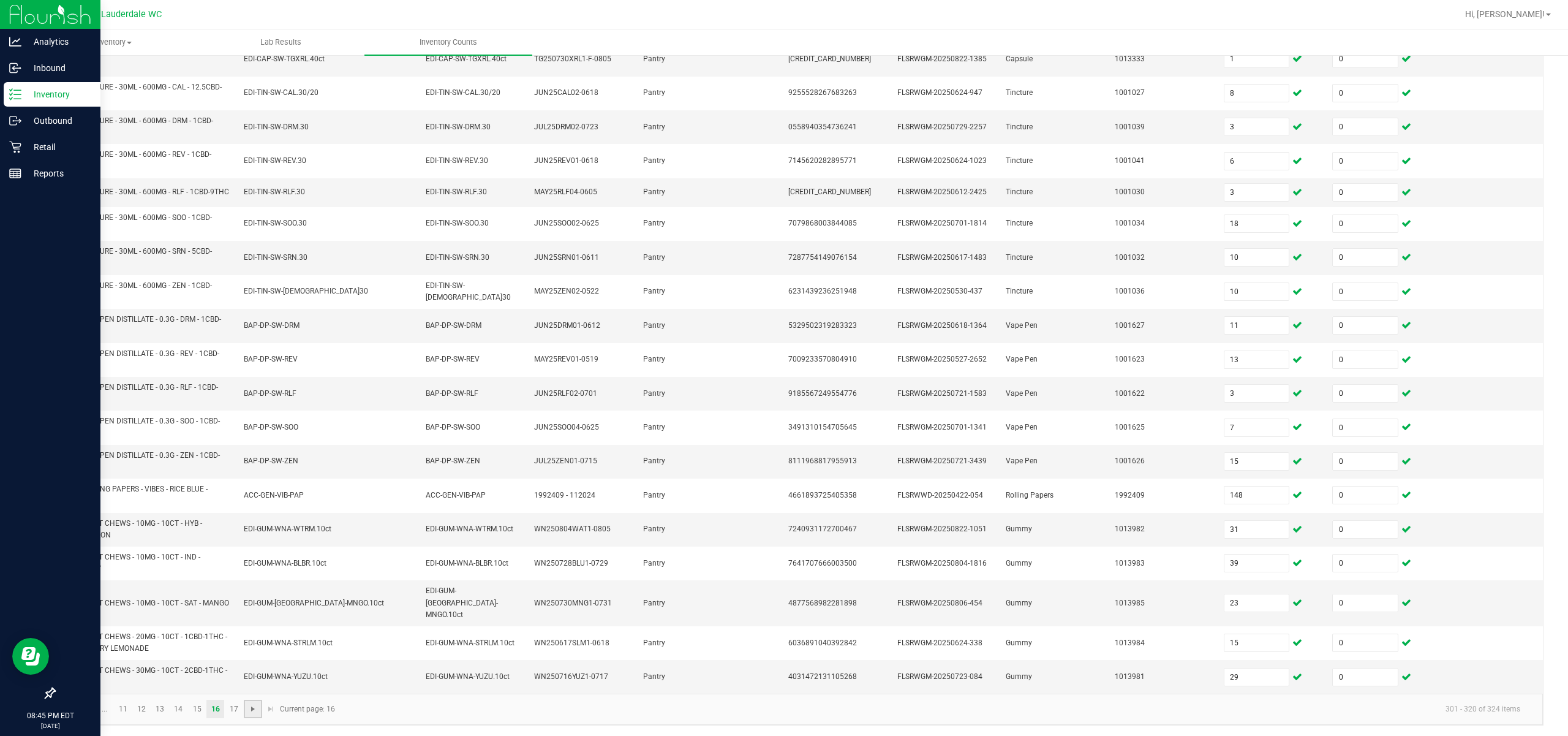
click at [251, 705] on span "Go to the next page" at bounding box center [253, 709] width 10 height 10
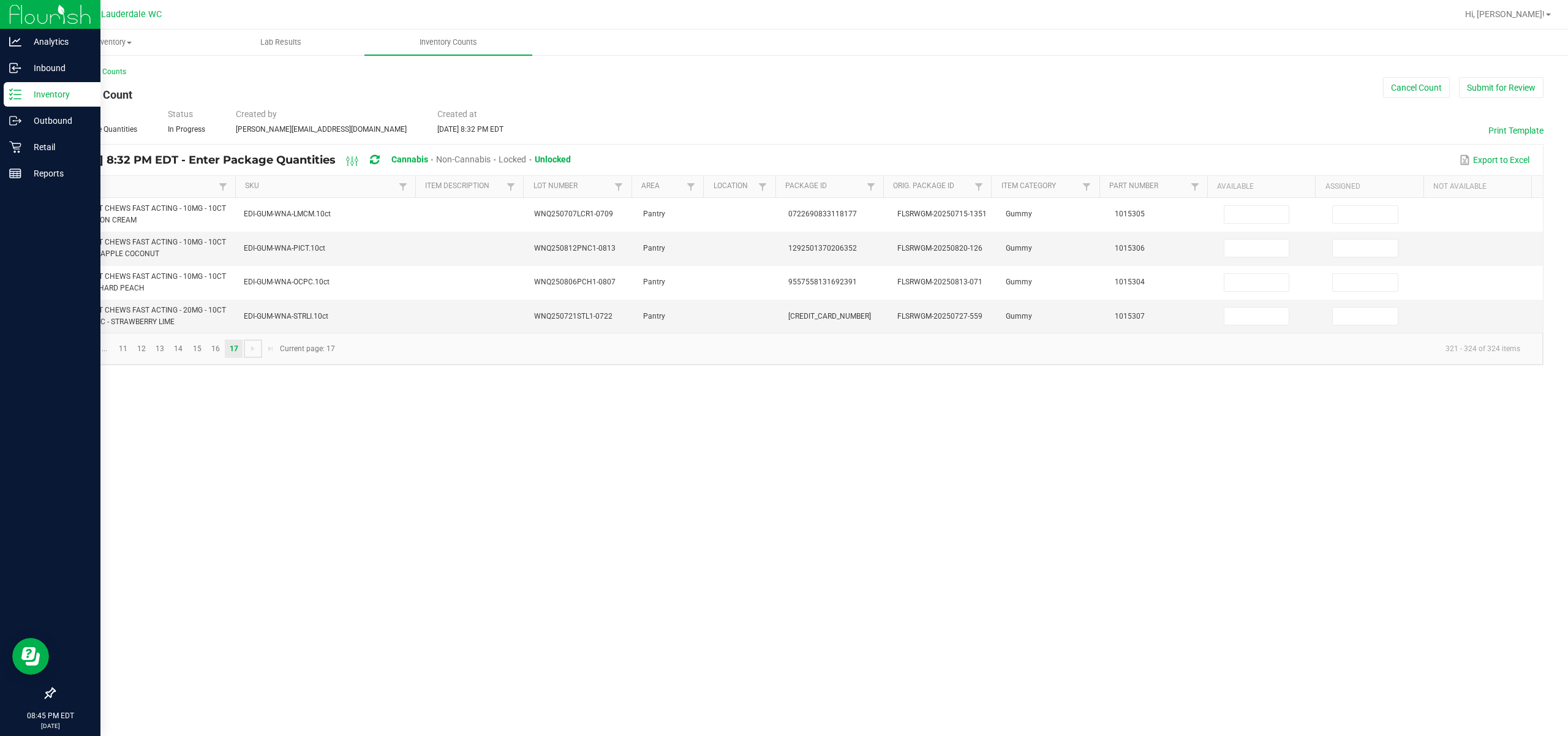
scroll to position [0, 0]
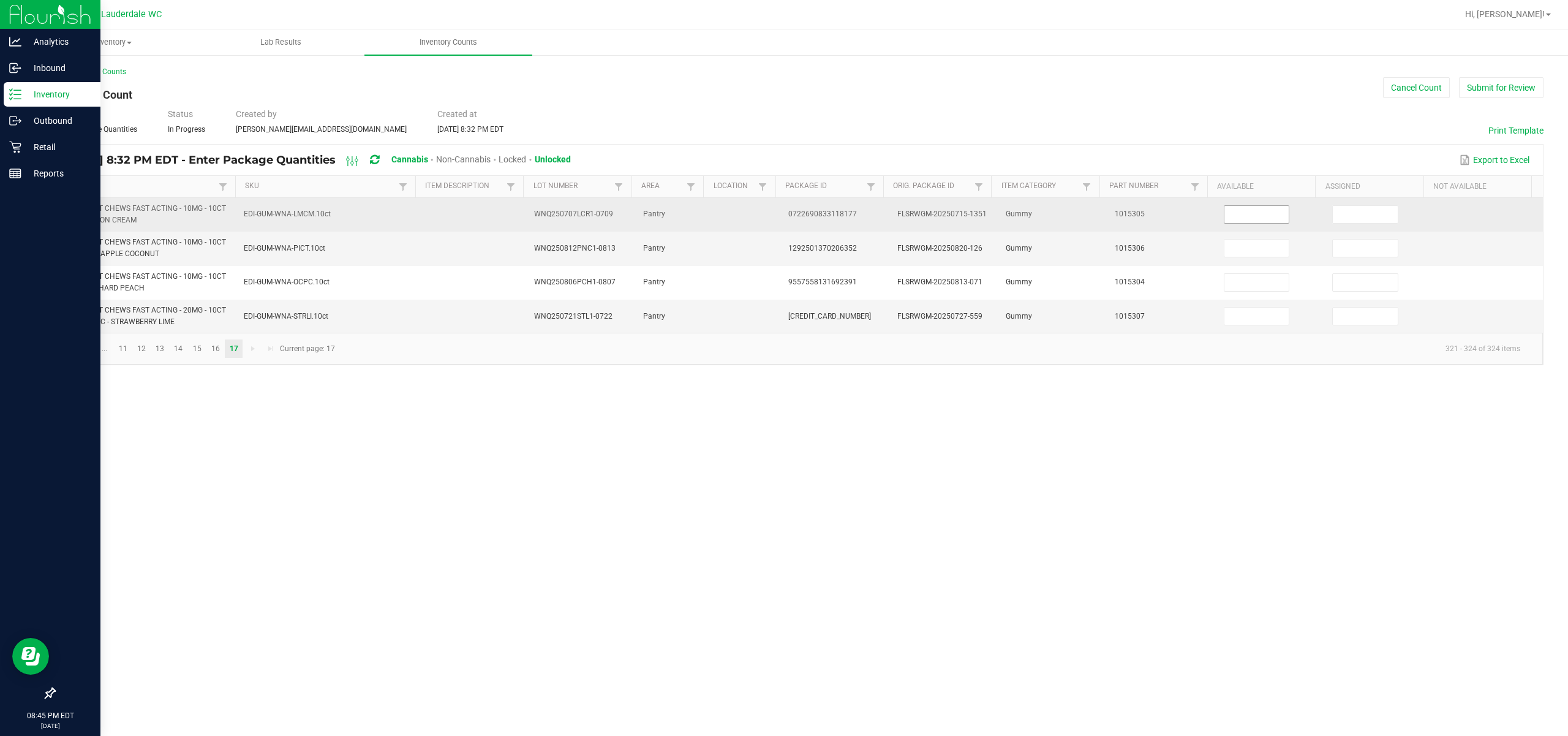
click at [883, 216] on input at bounding box center [1257, 214] width 65 height 17
drag, startPoint x: 1394, startPoint y: 209, endPoint x: 1385, endPoint y: 213, distance: 9.8
click at [883, 211] on td at bounding box center [1379, 214] width 109 height 33
click at [883, 219] on input at bounding box center [1365, 214] width 65 height 17
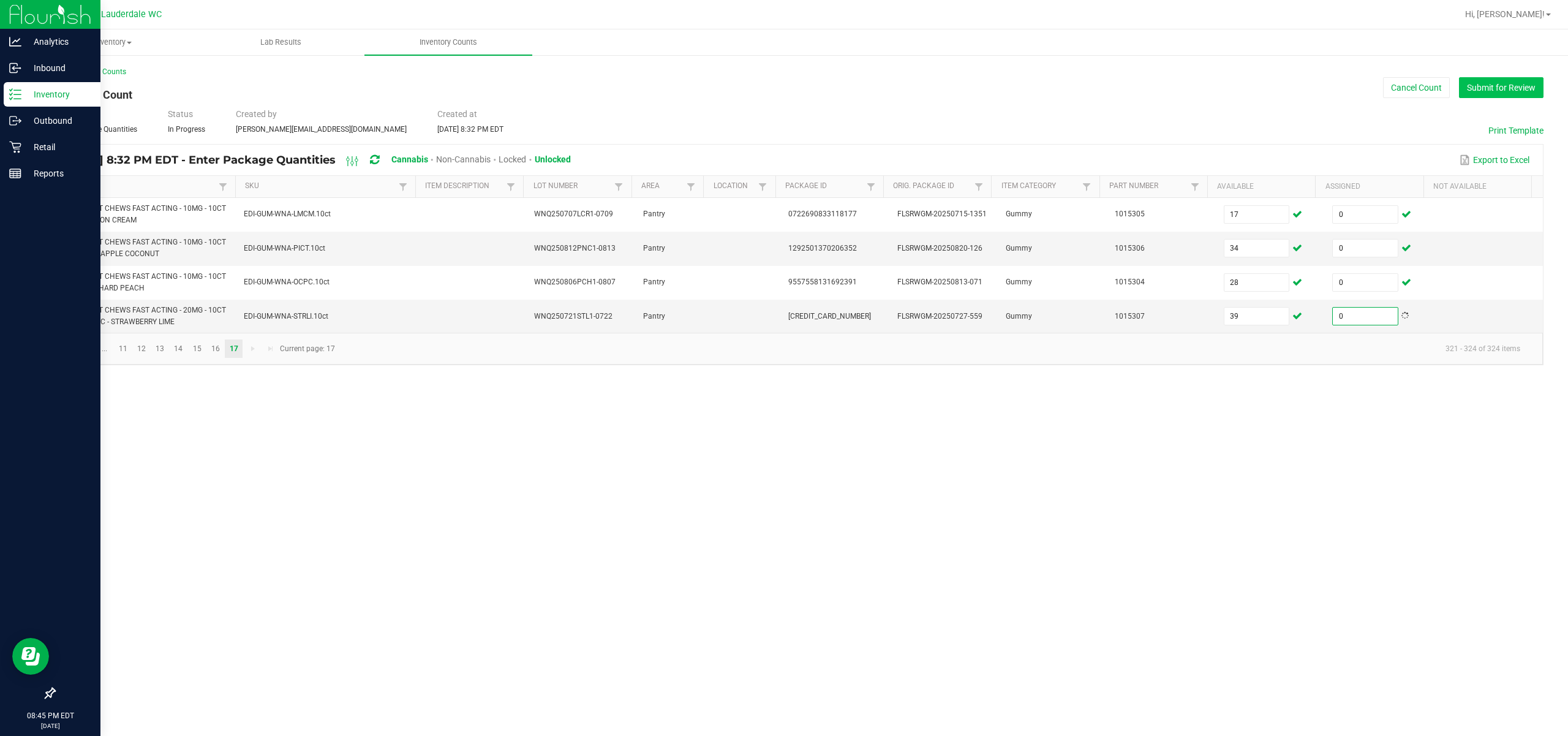
click at [883, 82] on button "Submit for Review" at bounding box center [1501, 88] width 84 height 21
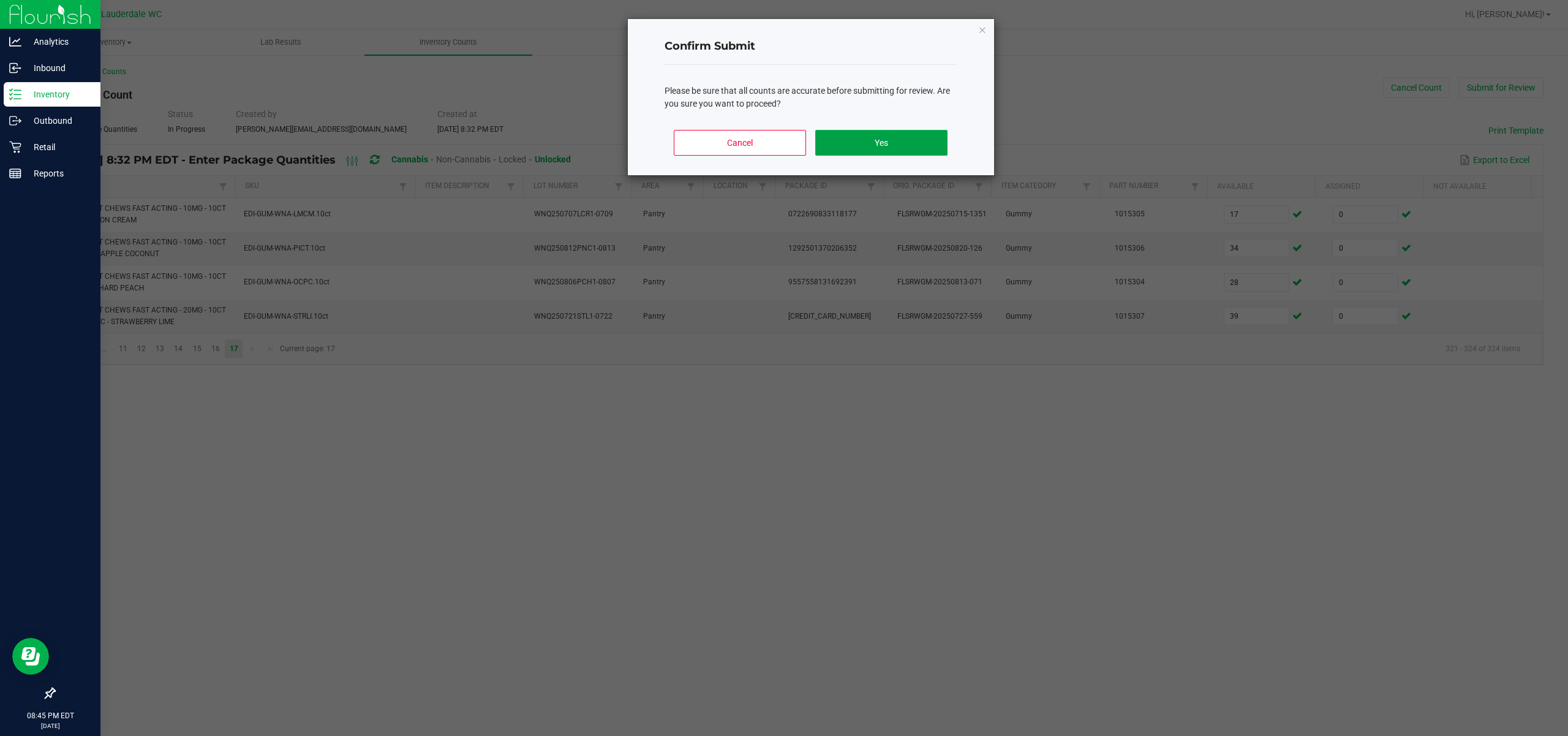
click at [880, 154] on button "Yes" at bounding box center [881, 143] width 132 height 26
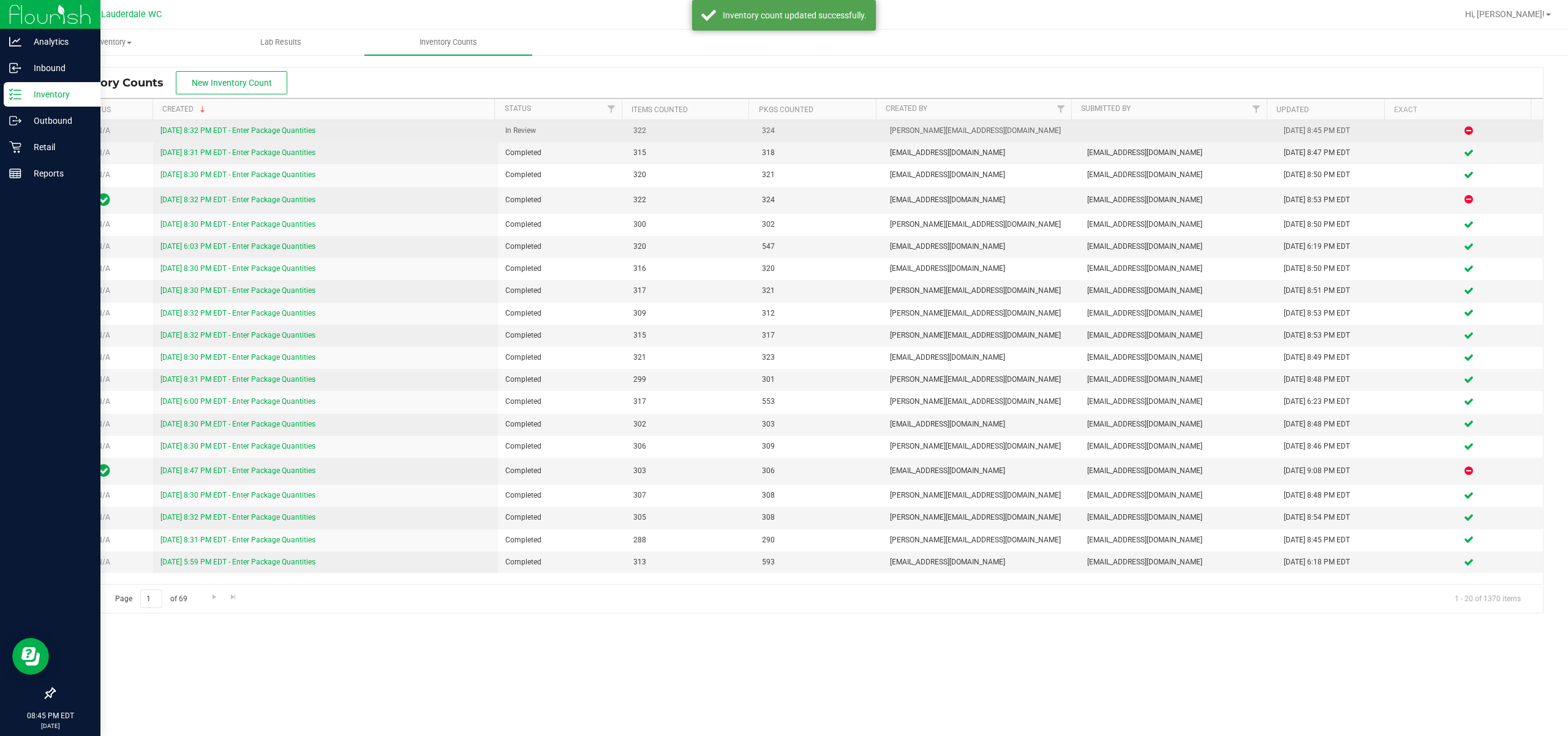
click at [288, 125] on td "[DATE] 8:32 PM EDT - Enter Package Quantities" at bounding box center [326, 131] width 345 height 22
click at [285, 131] on link "[DATE] 8:32 PM EDT - Enter Package Quantities" at bounding box center [238, 130] width 155 height 9
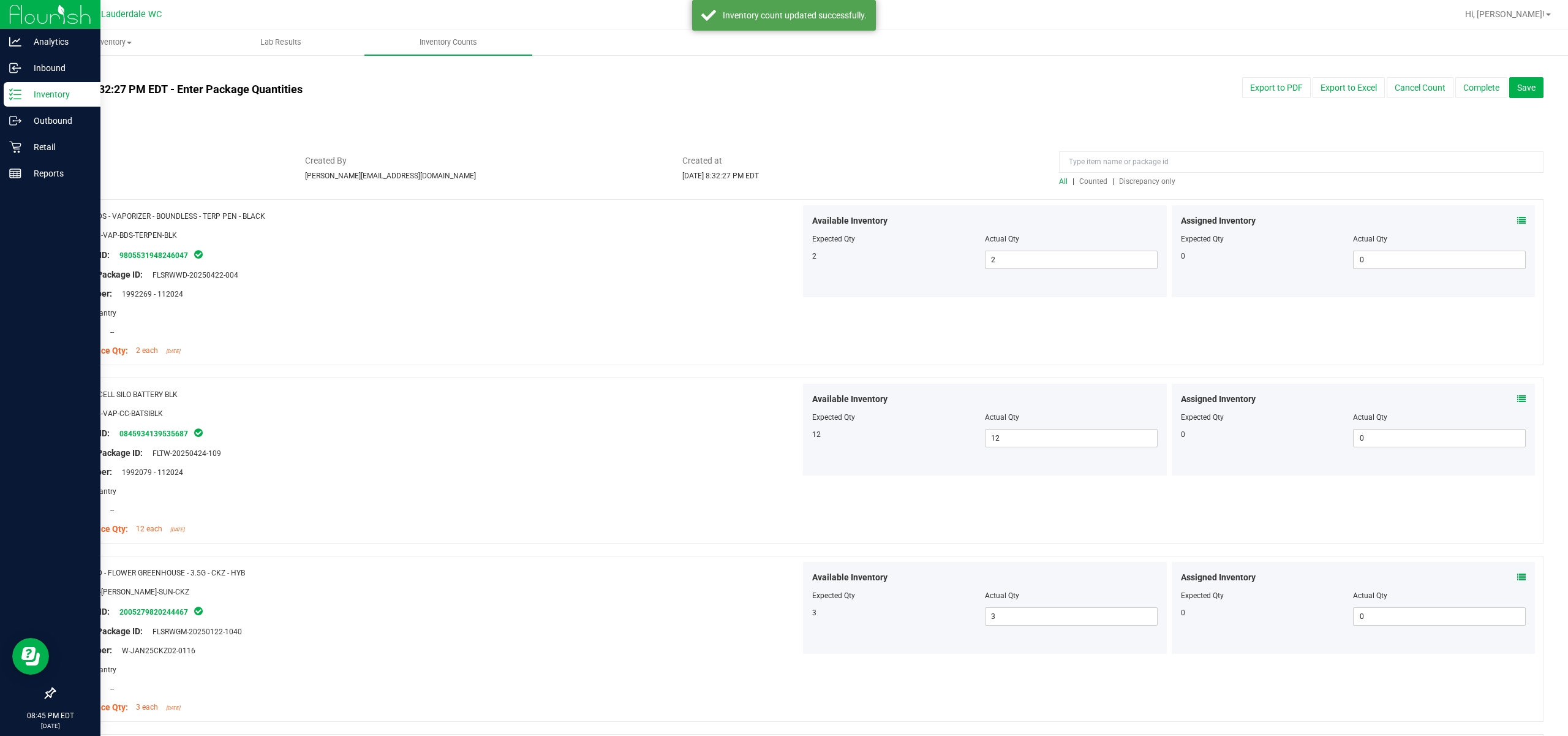
click at [883, 181] on span "Discrepancy only" at bounding box center [1147, 181] width 57 height 9
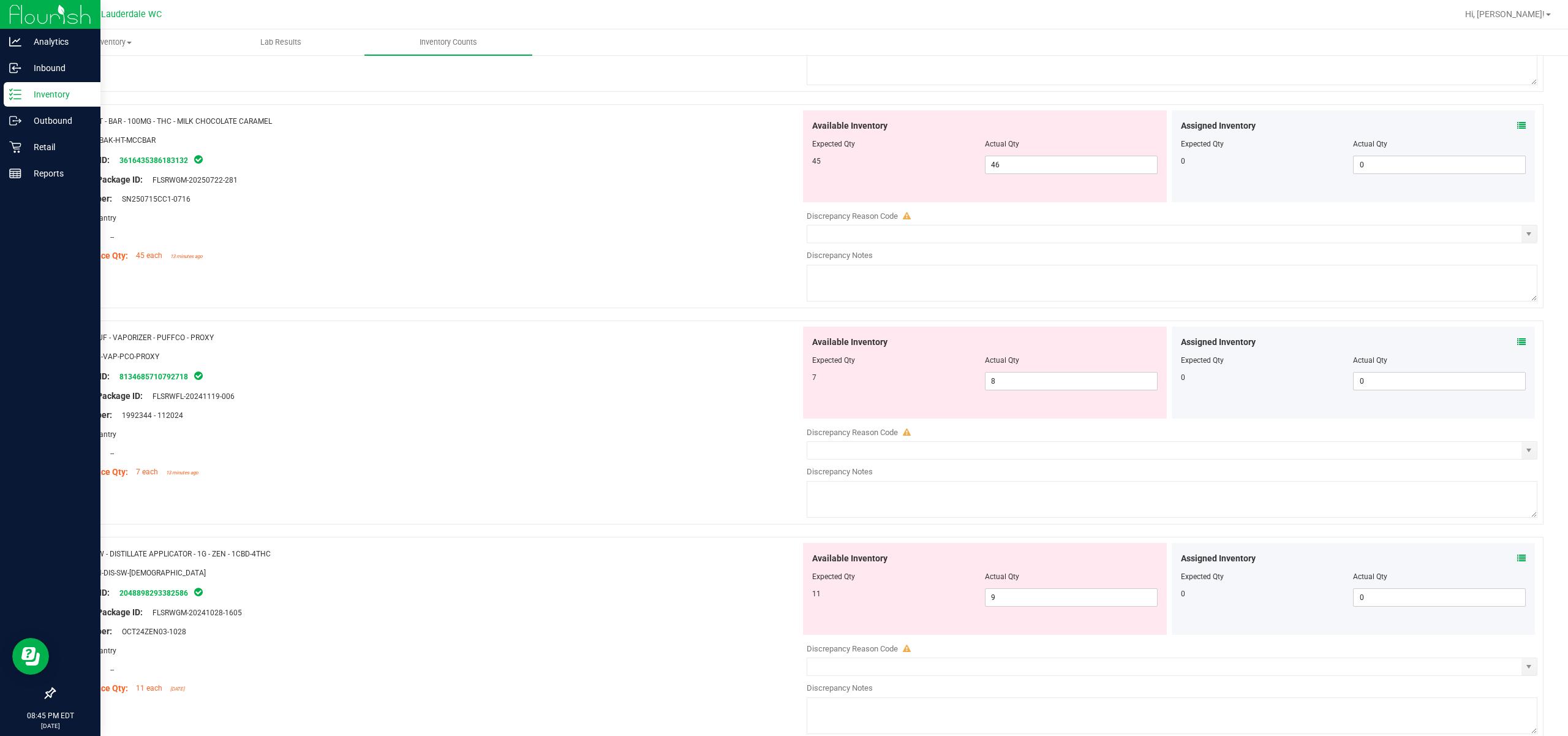
scroll to position [3844, 0]
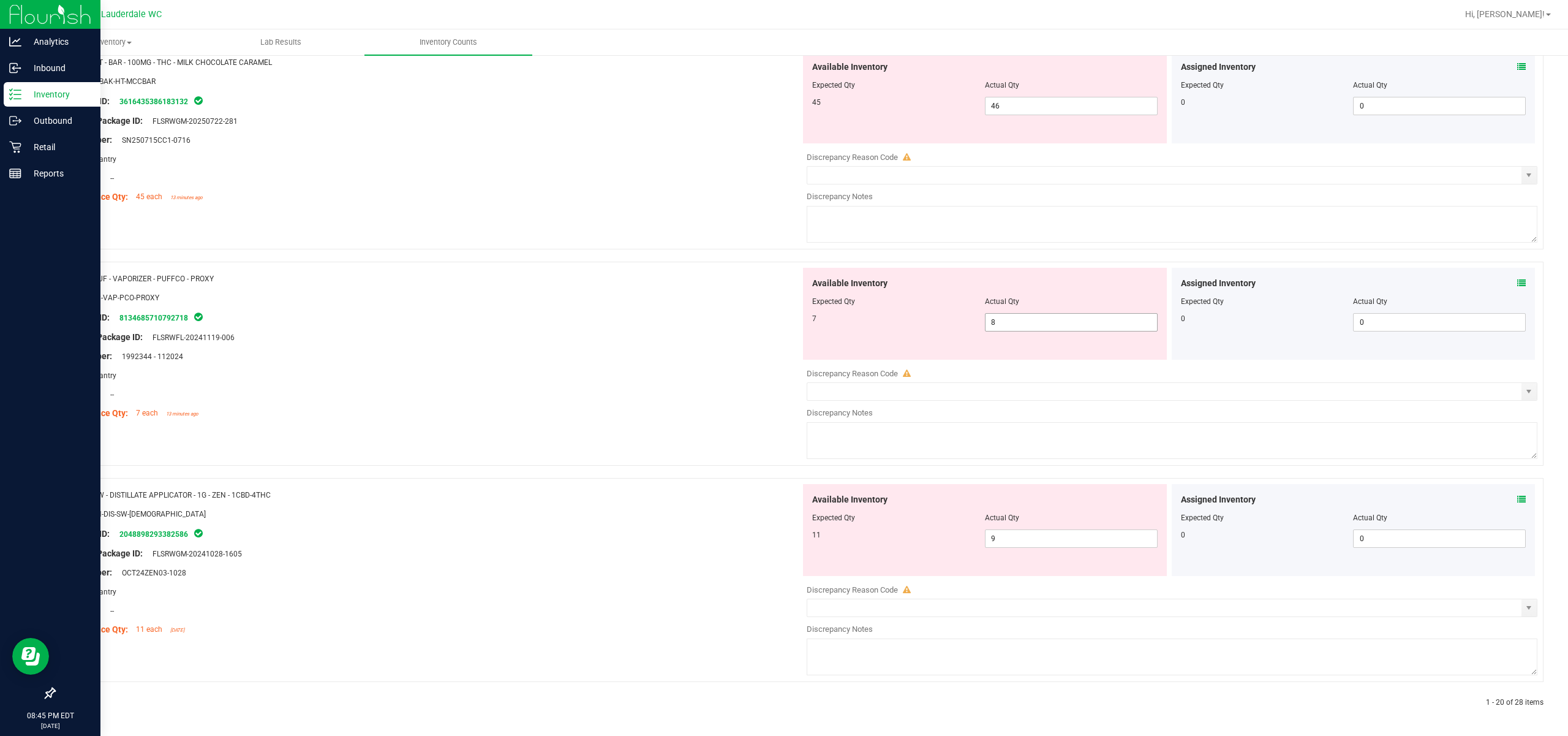
click at [883, 319] on span "8 8" at bounding box center [1071, 323] width 173 height 19
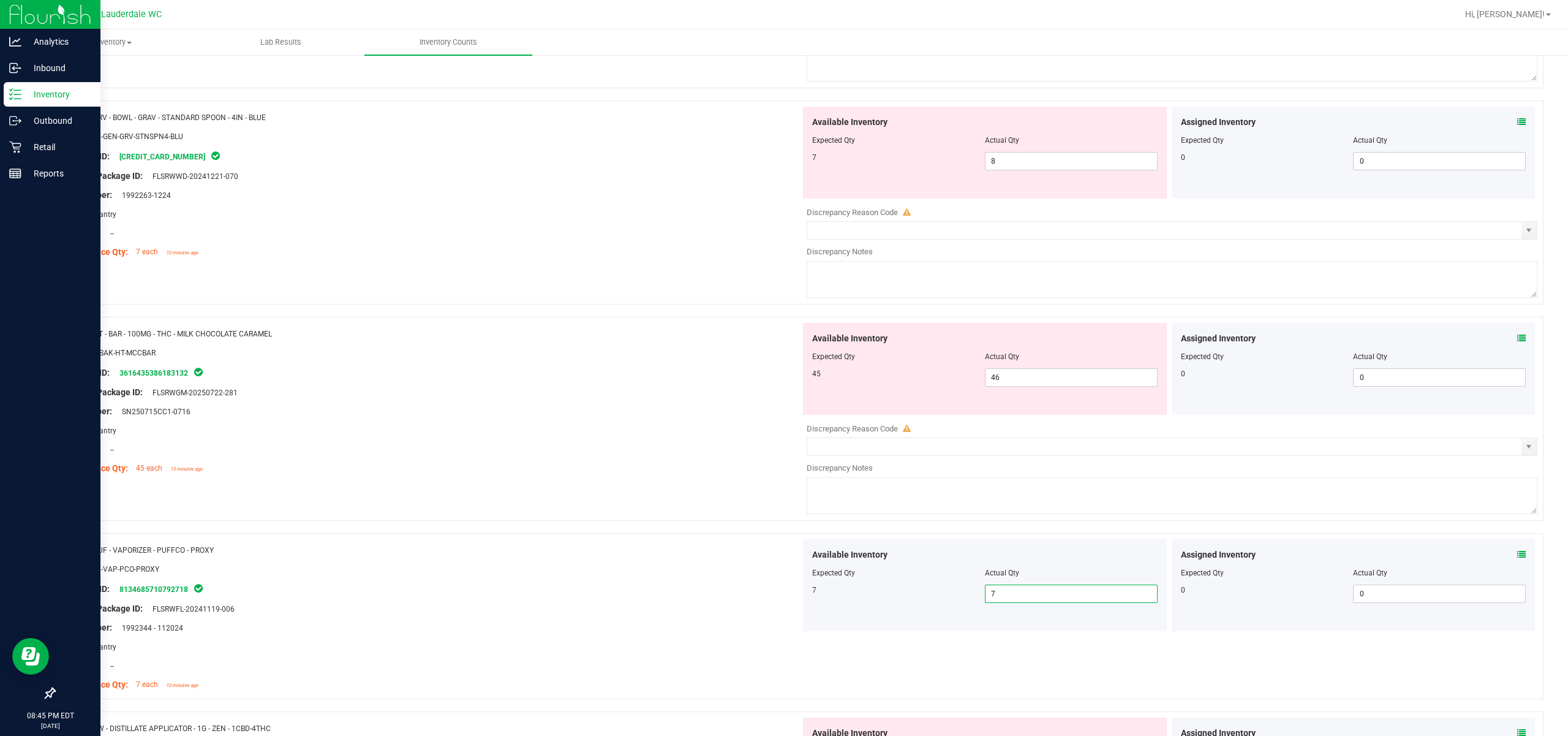
scroll to position [3478, 0]
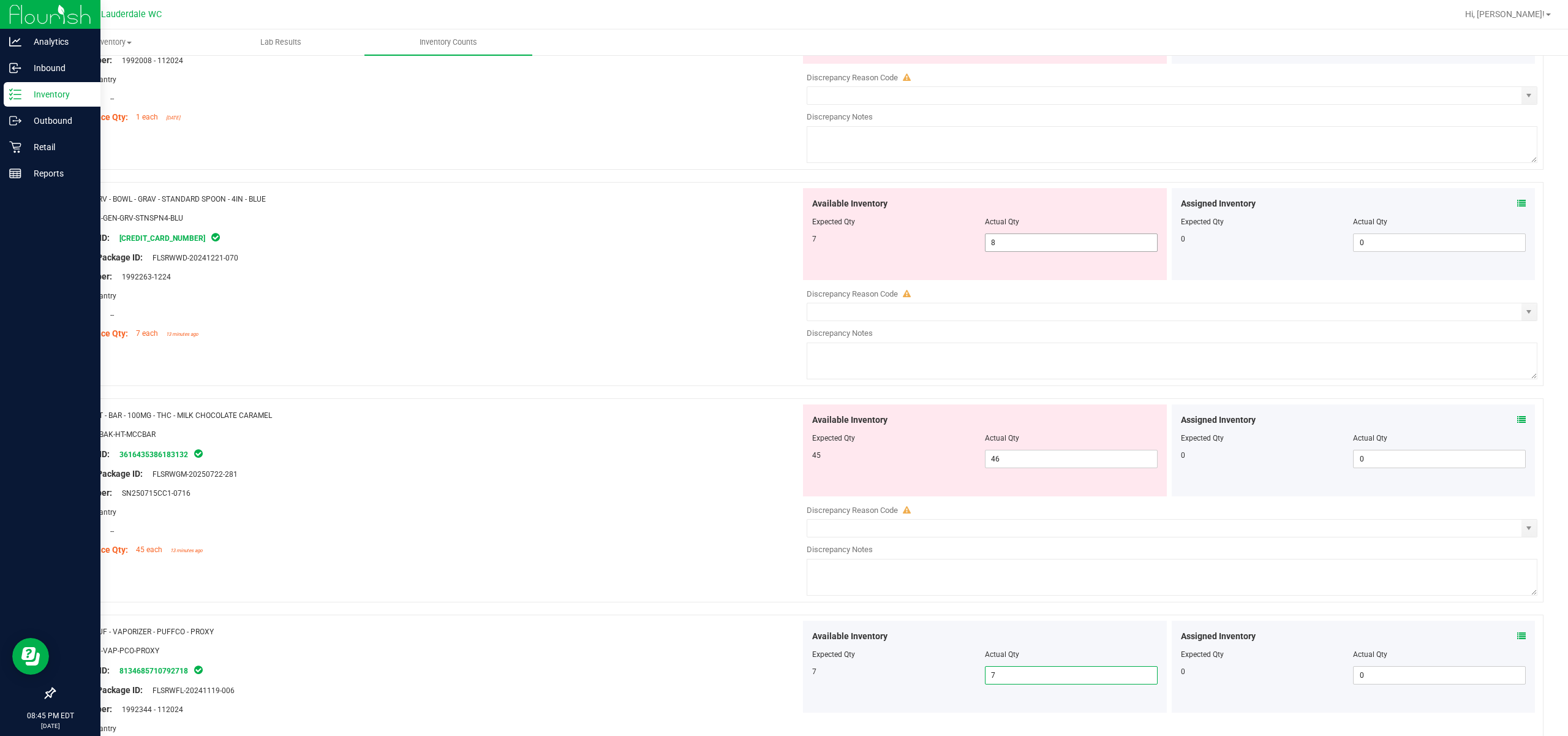
click at [883, 252] on span "8 8" at bounding box center [1071, 243] width 173 height 19
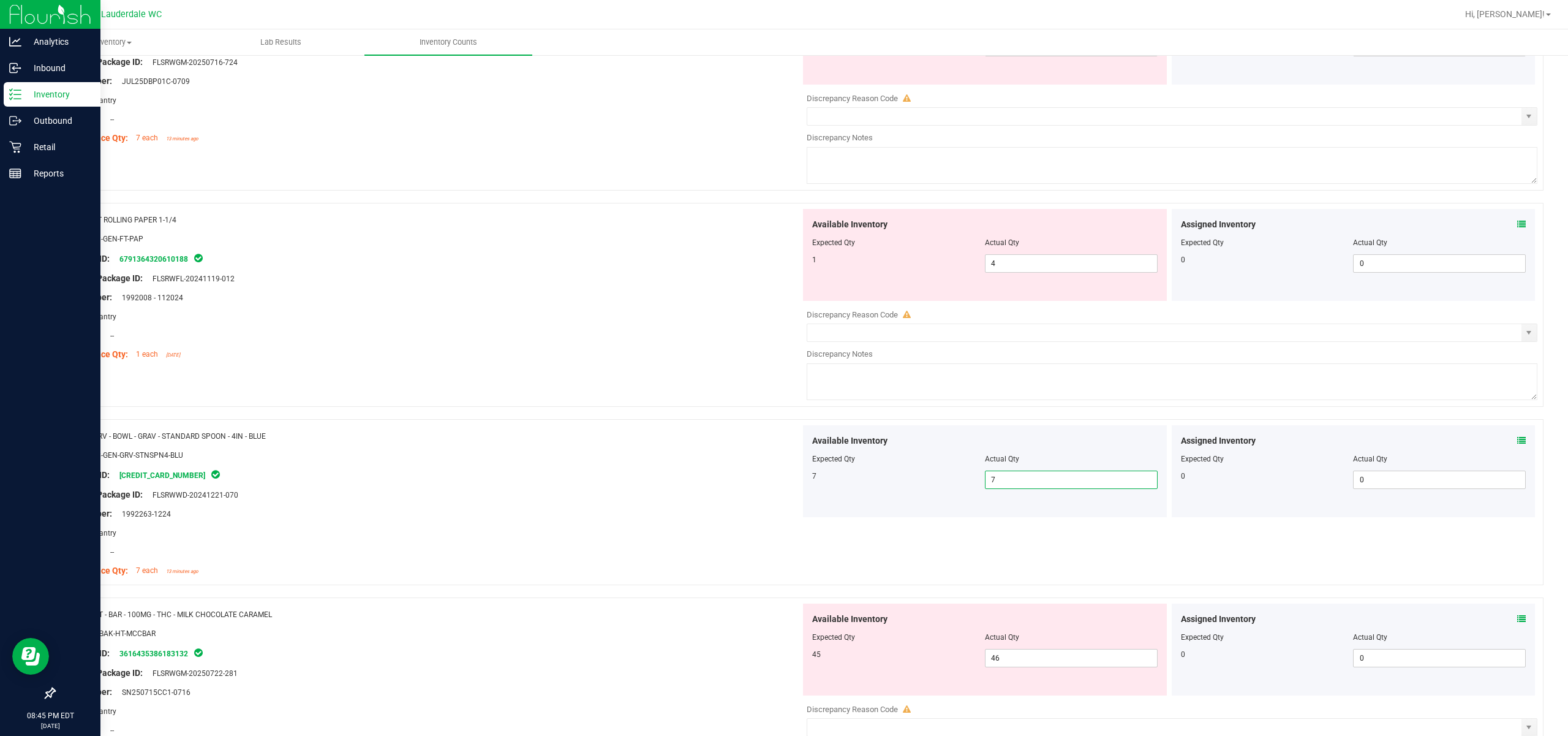
scroll to position [3233, 0]
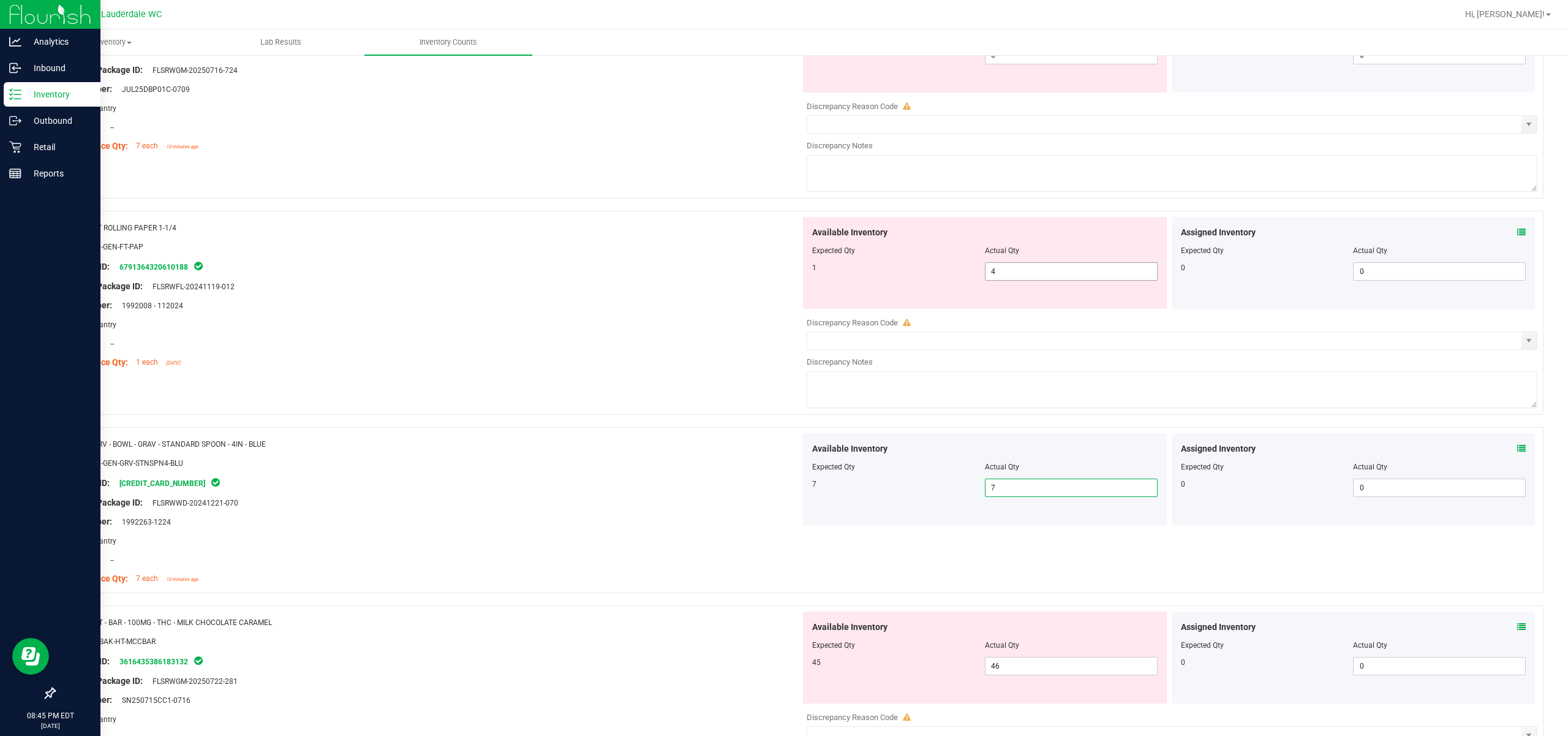
click at [883, 275] on span "4 4" at bounding box center [1071, 271] width 173 height 19
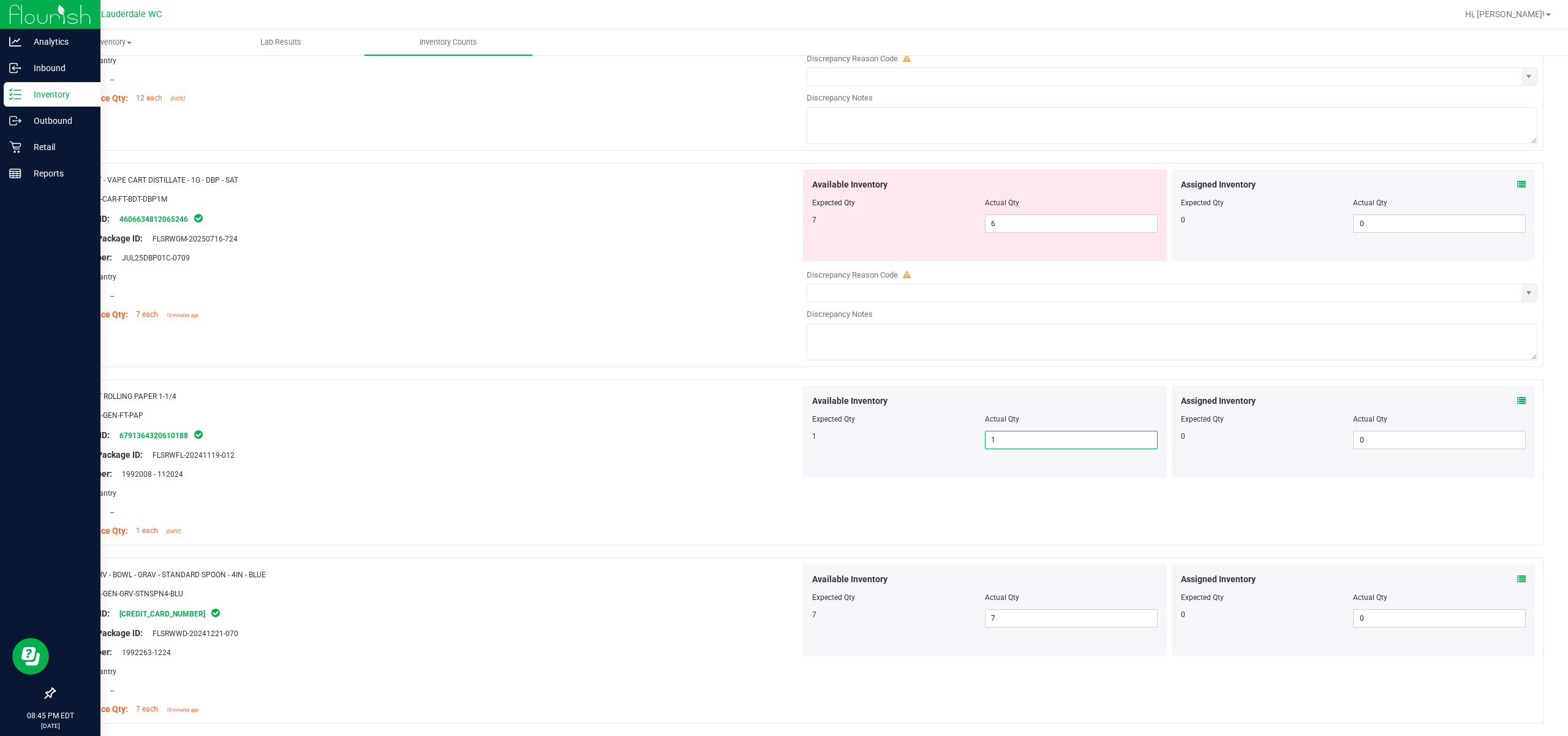
scroll to position [2988, 0]
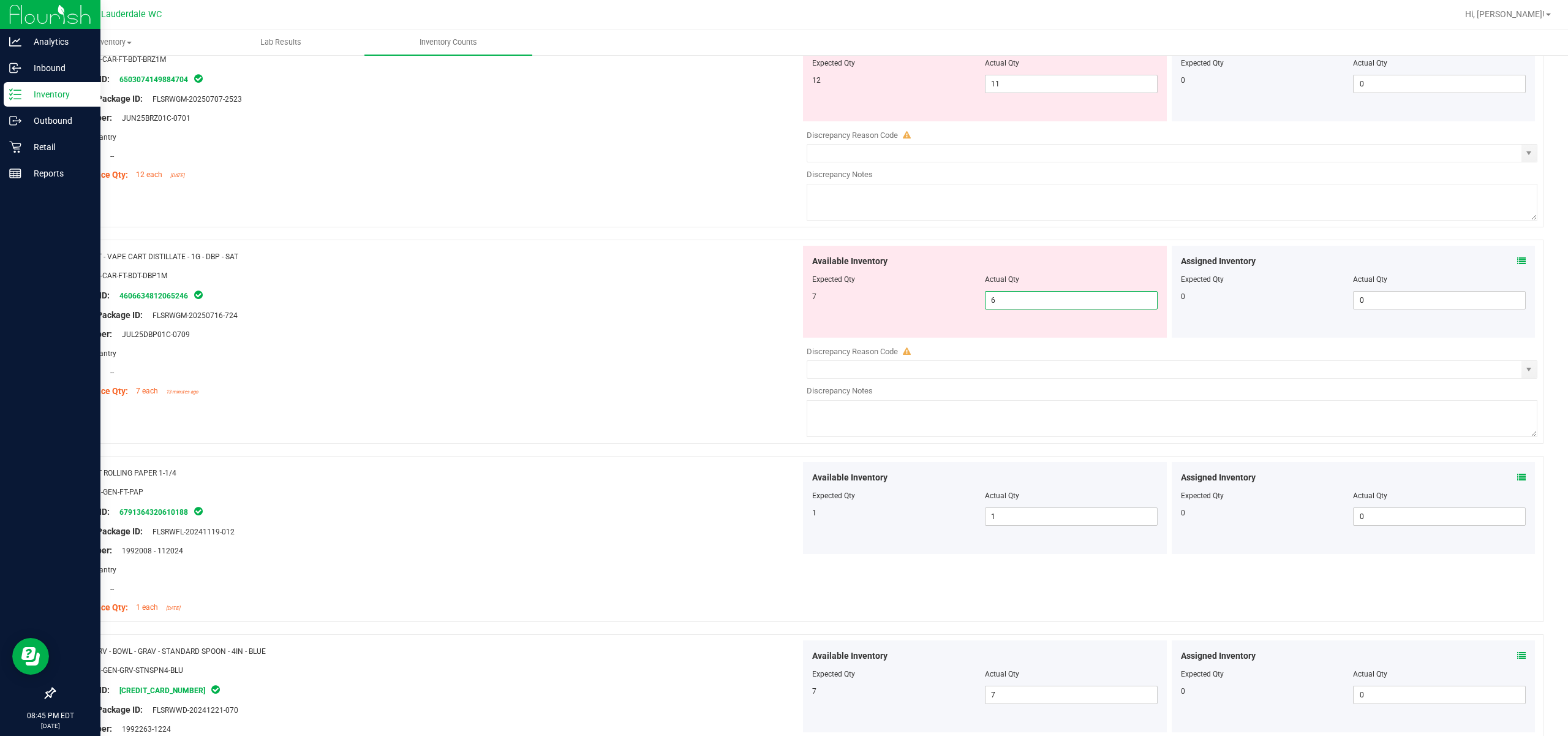
click at [883, 306] on span "6 6" at bounding box center [1071, 300] width 173 height 19
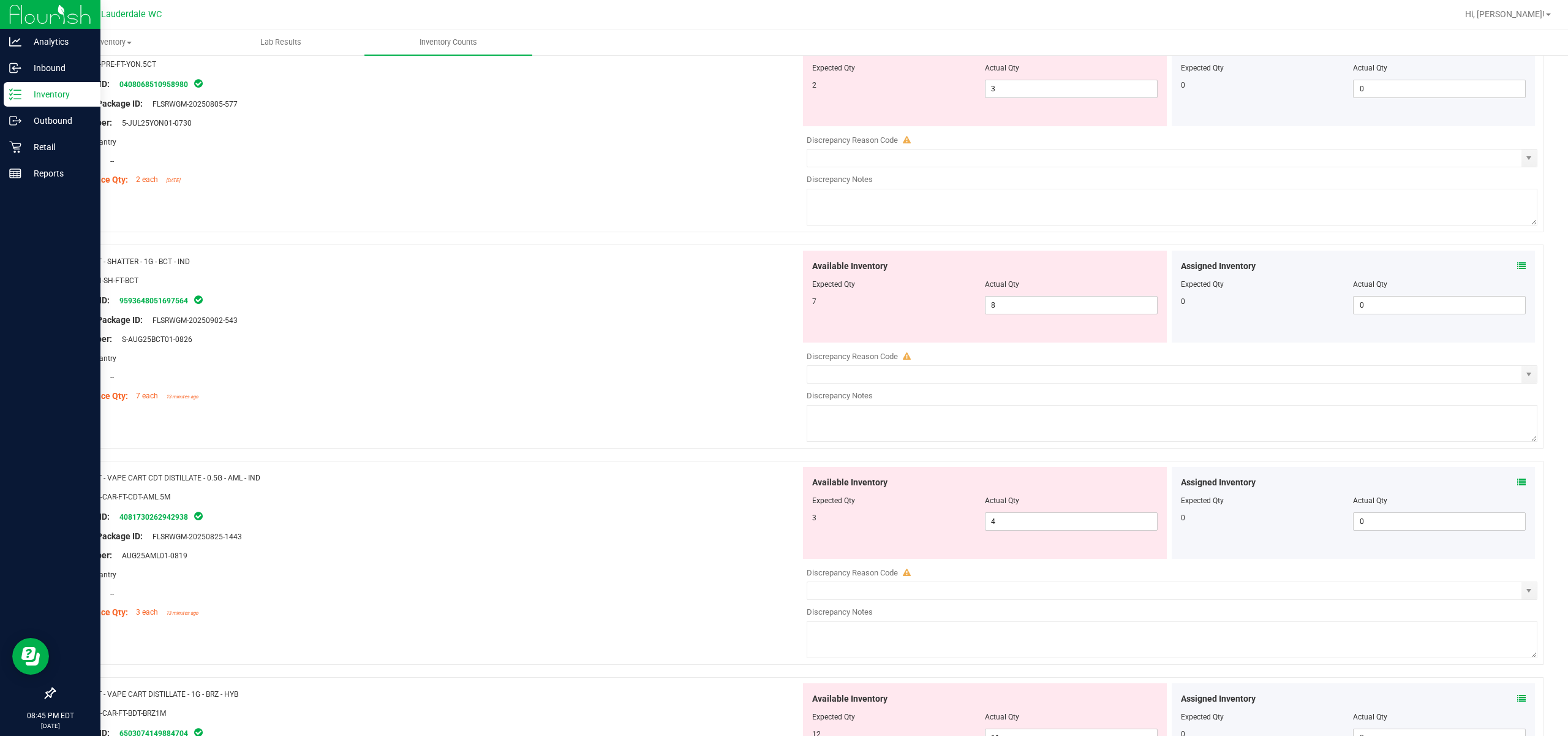
scroll to position [2253, 0]
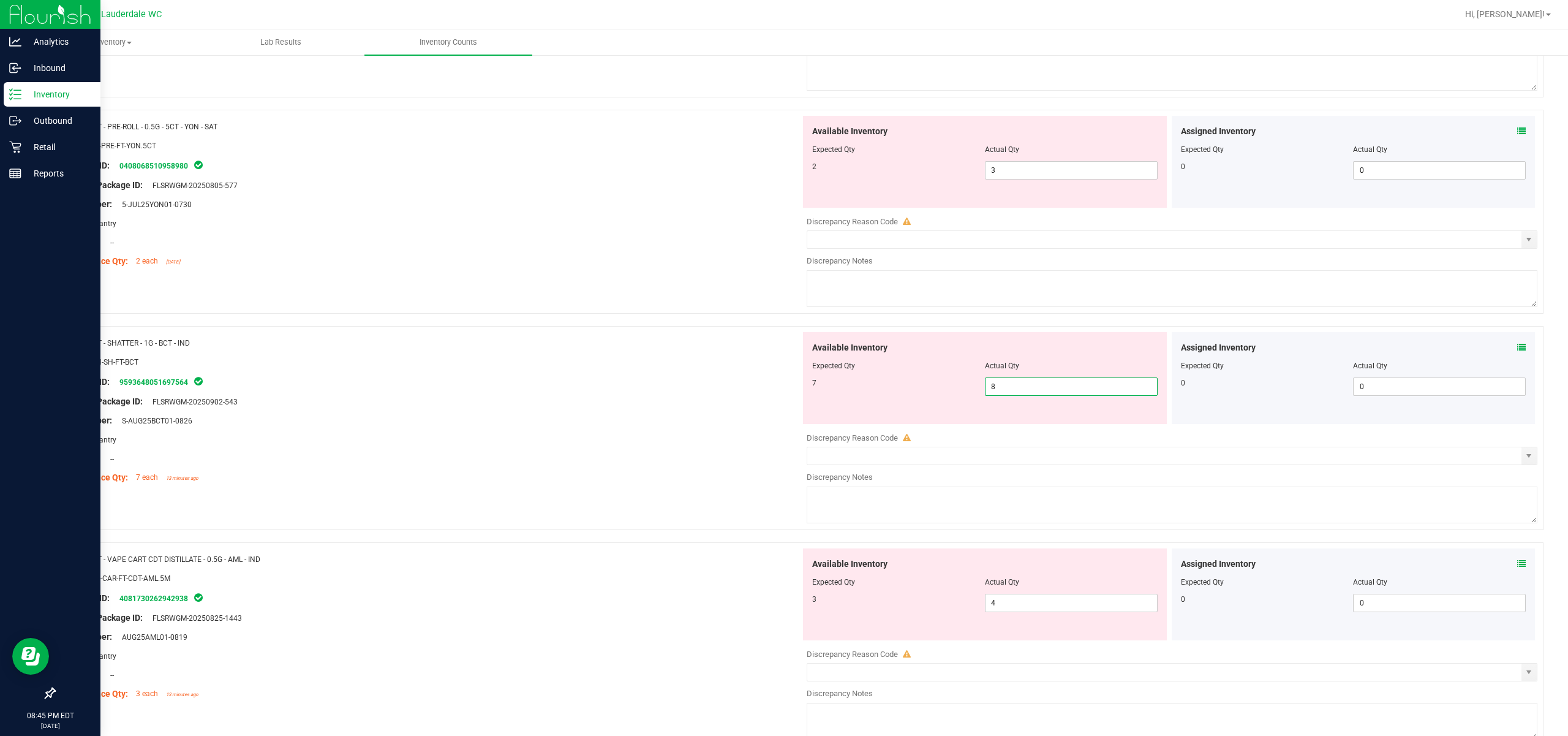
click at [883, 396] on span "8 8" at bounding box center [1071, 387] width 173 height 19
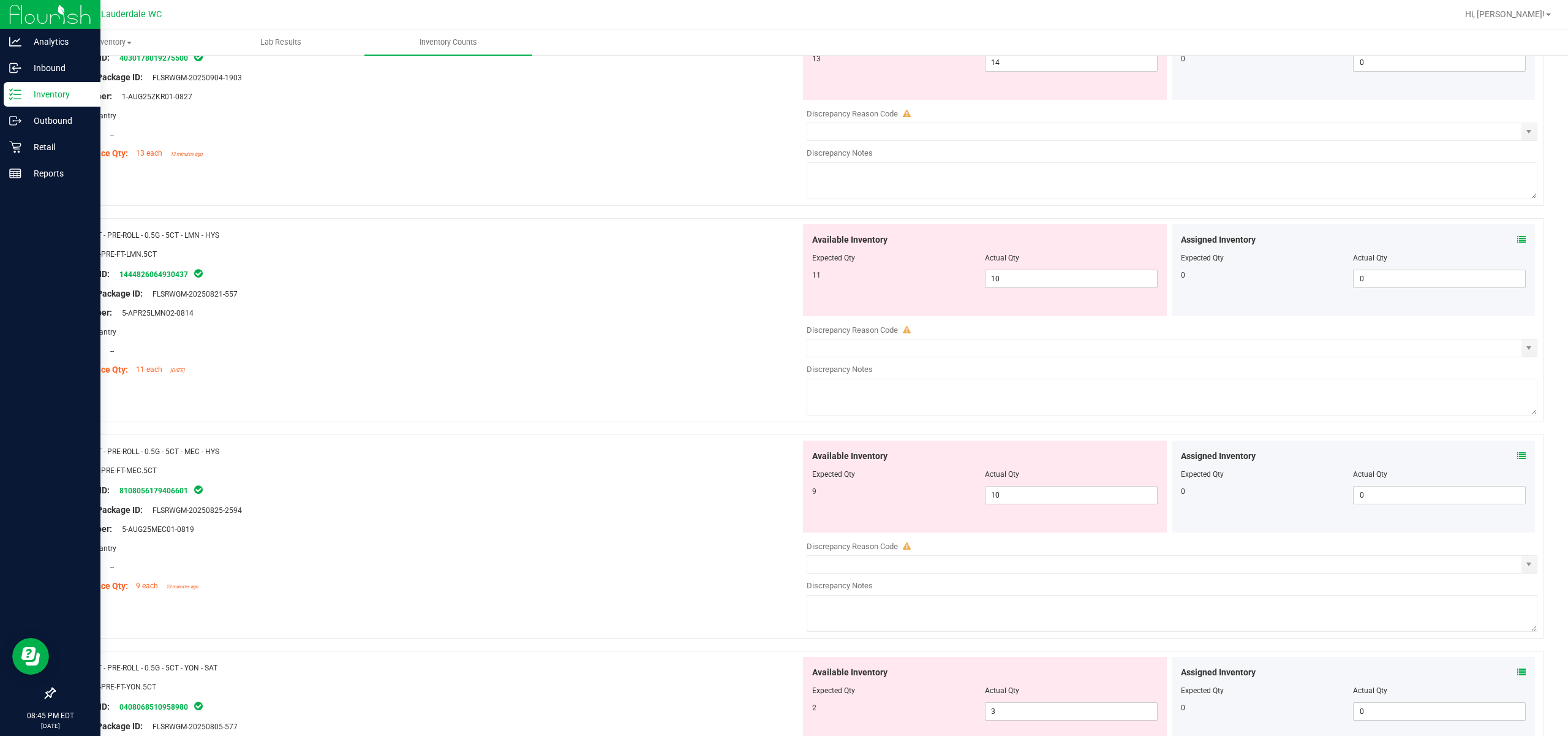
scroll to position [1681, 0]
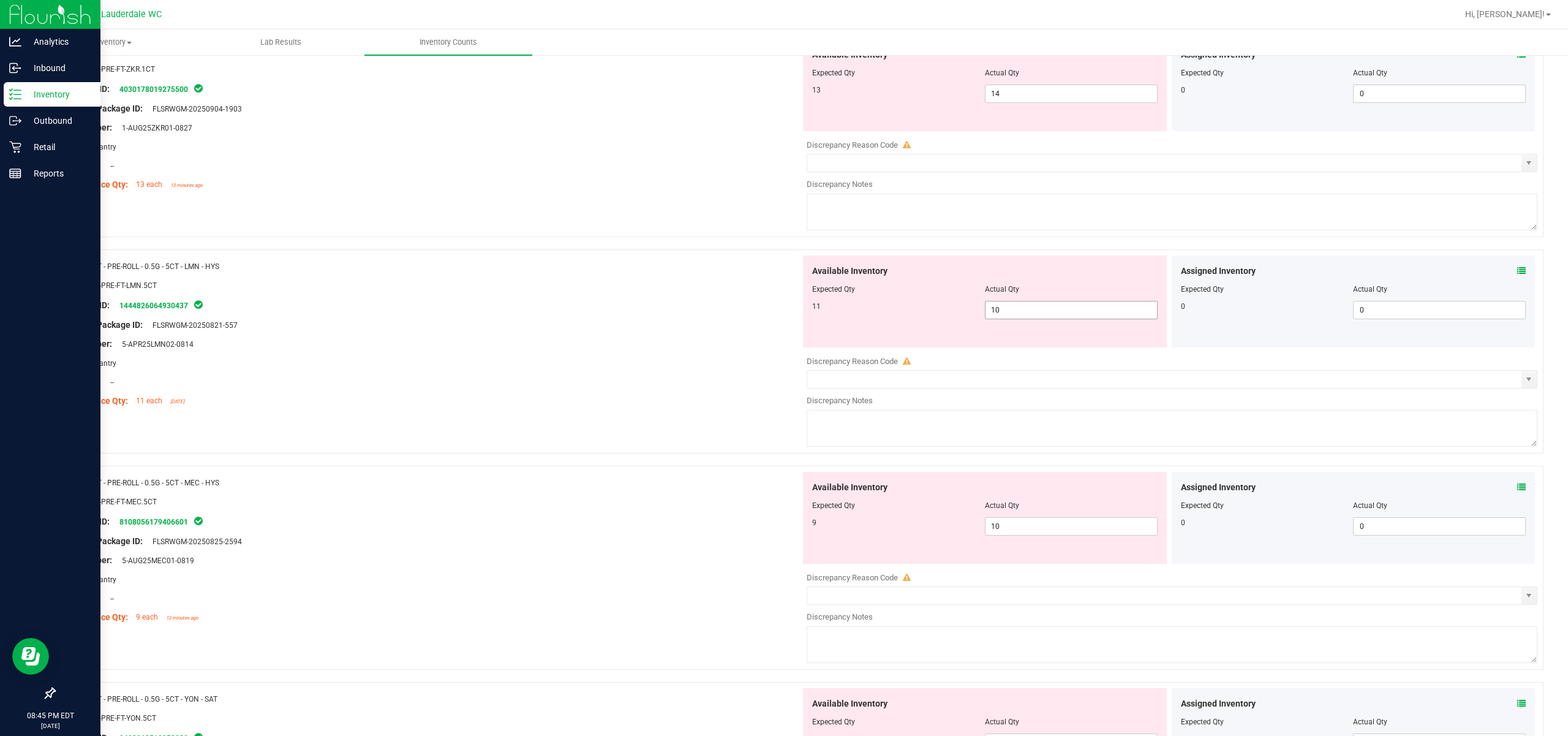
click at [883, 320] on span "10 10" at bounding box center [1071, 310] width 173 height 19
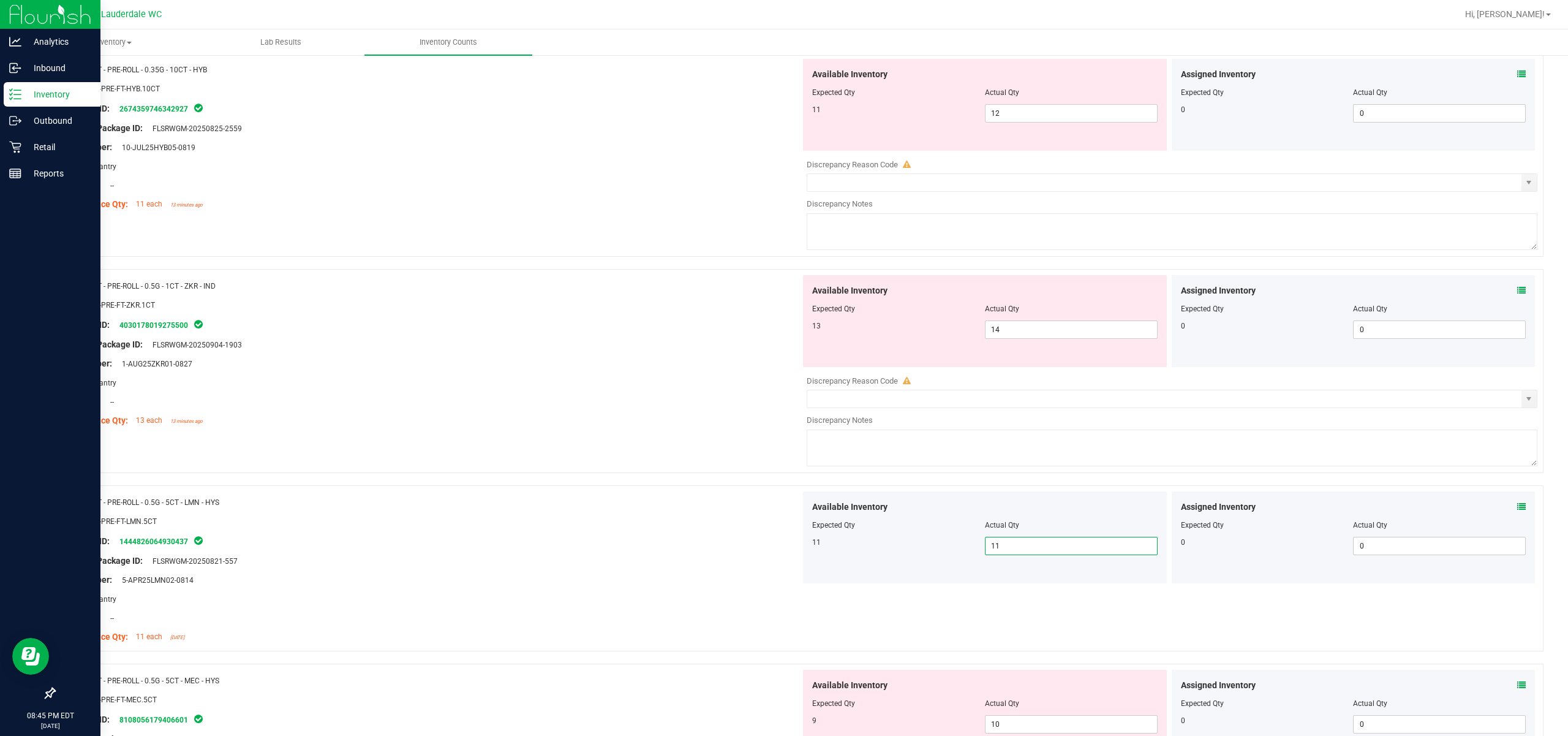
scroll to position [1436, 0]
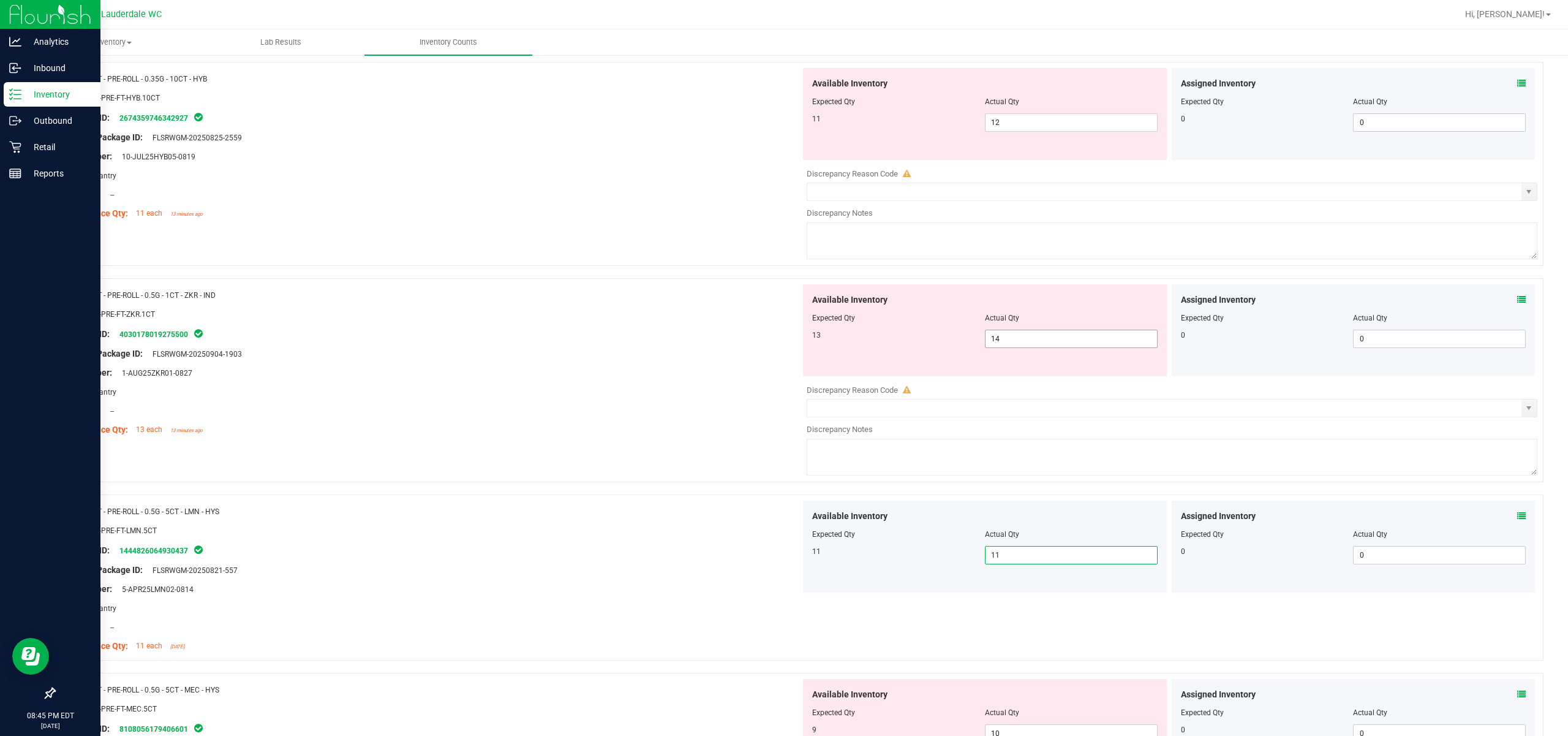
click at [883, 340] on span "14 14" at bounding box center [1071, 339] width 173 height 19
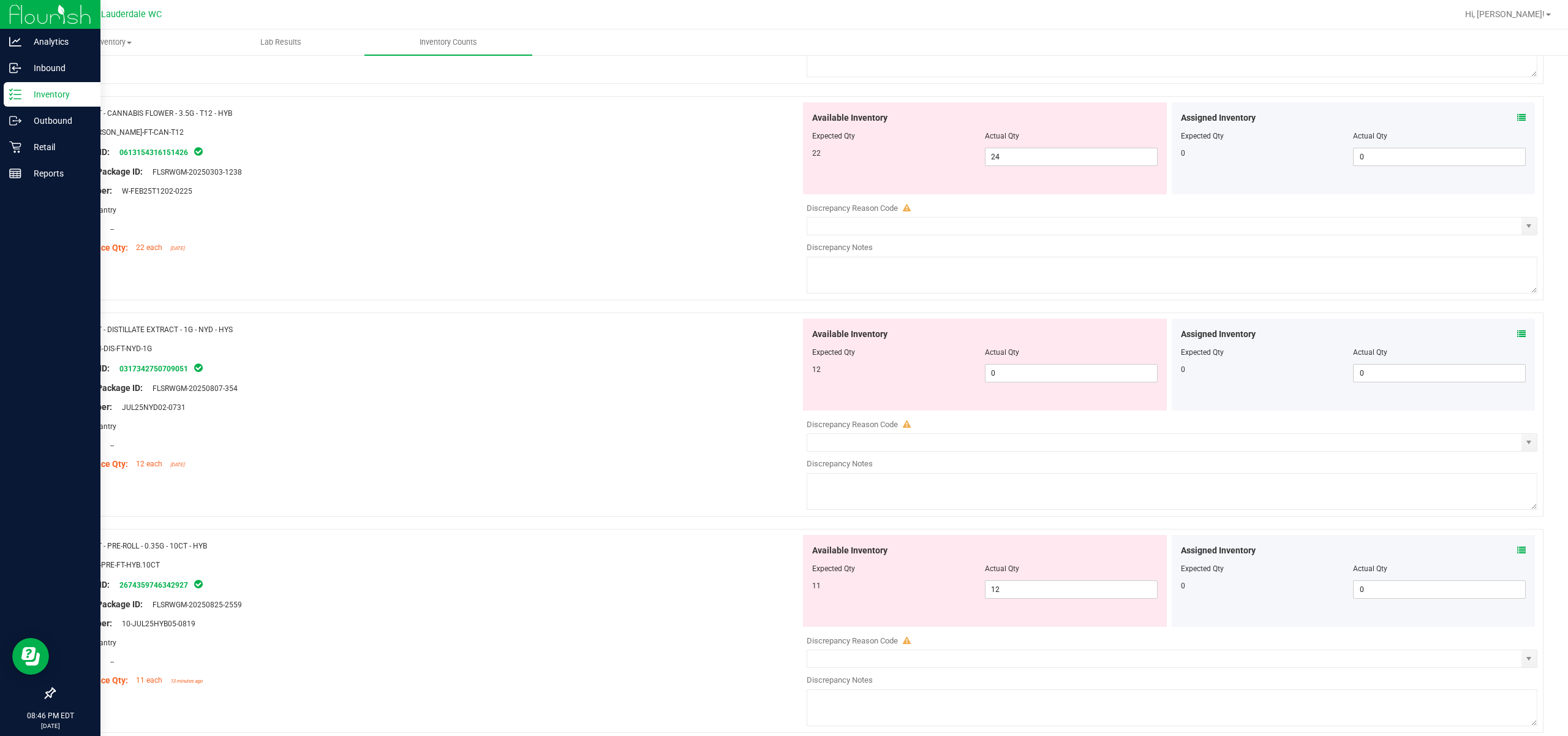
scroll to position [945, 0]
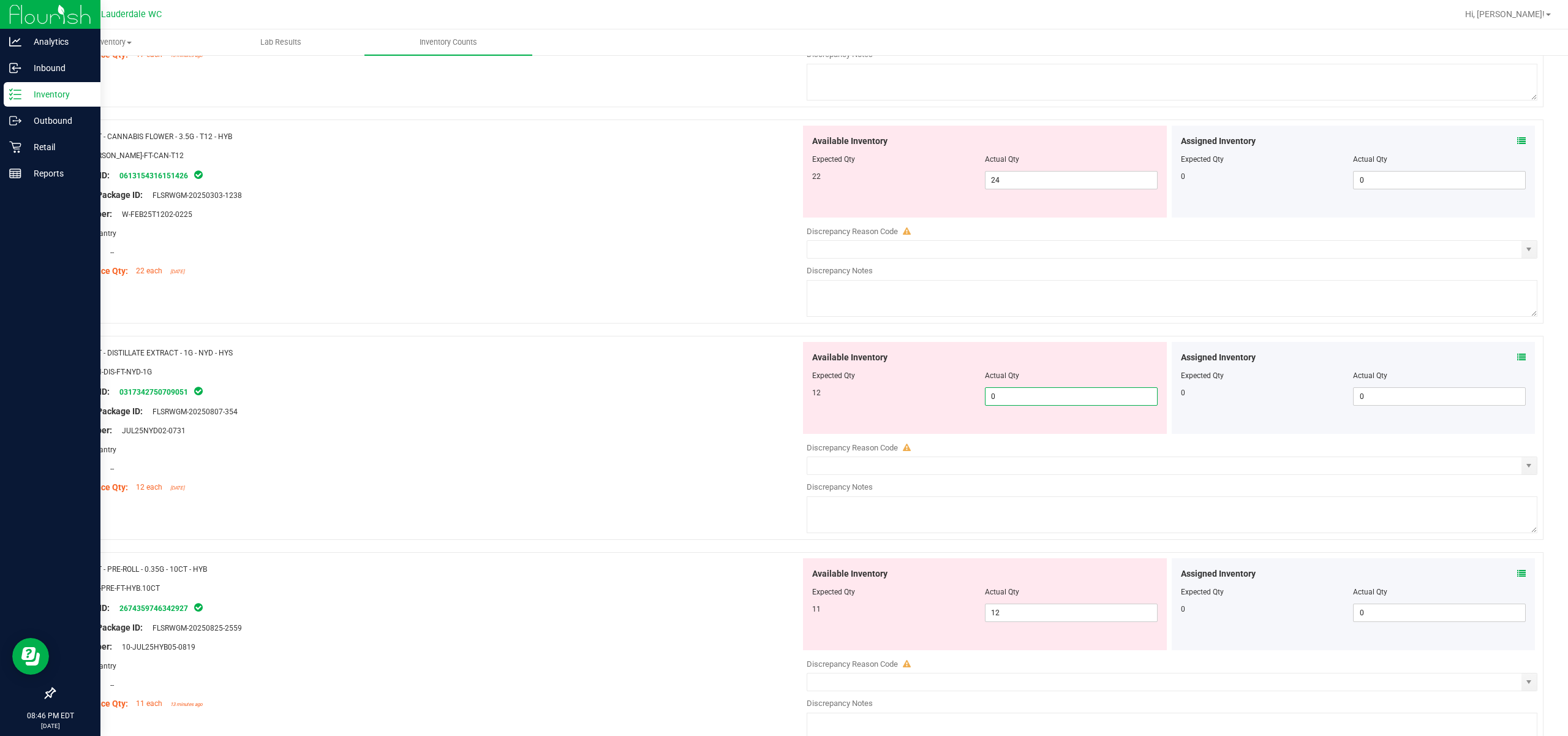
click at [883, 405] on span "0 0" at bounding box center [1071, 396] width 173 height 19
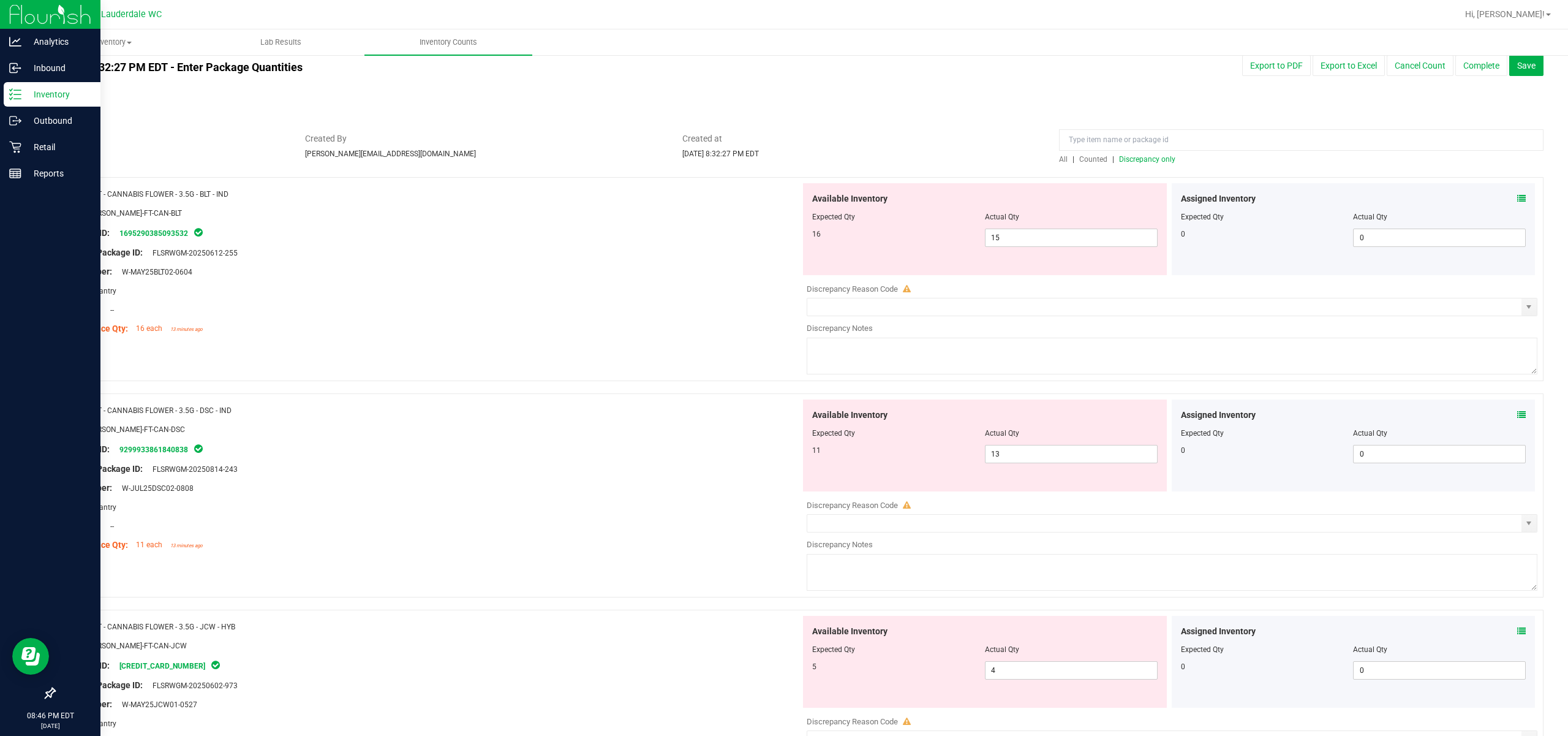
scroll to position [0, 0]
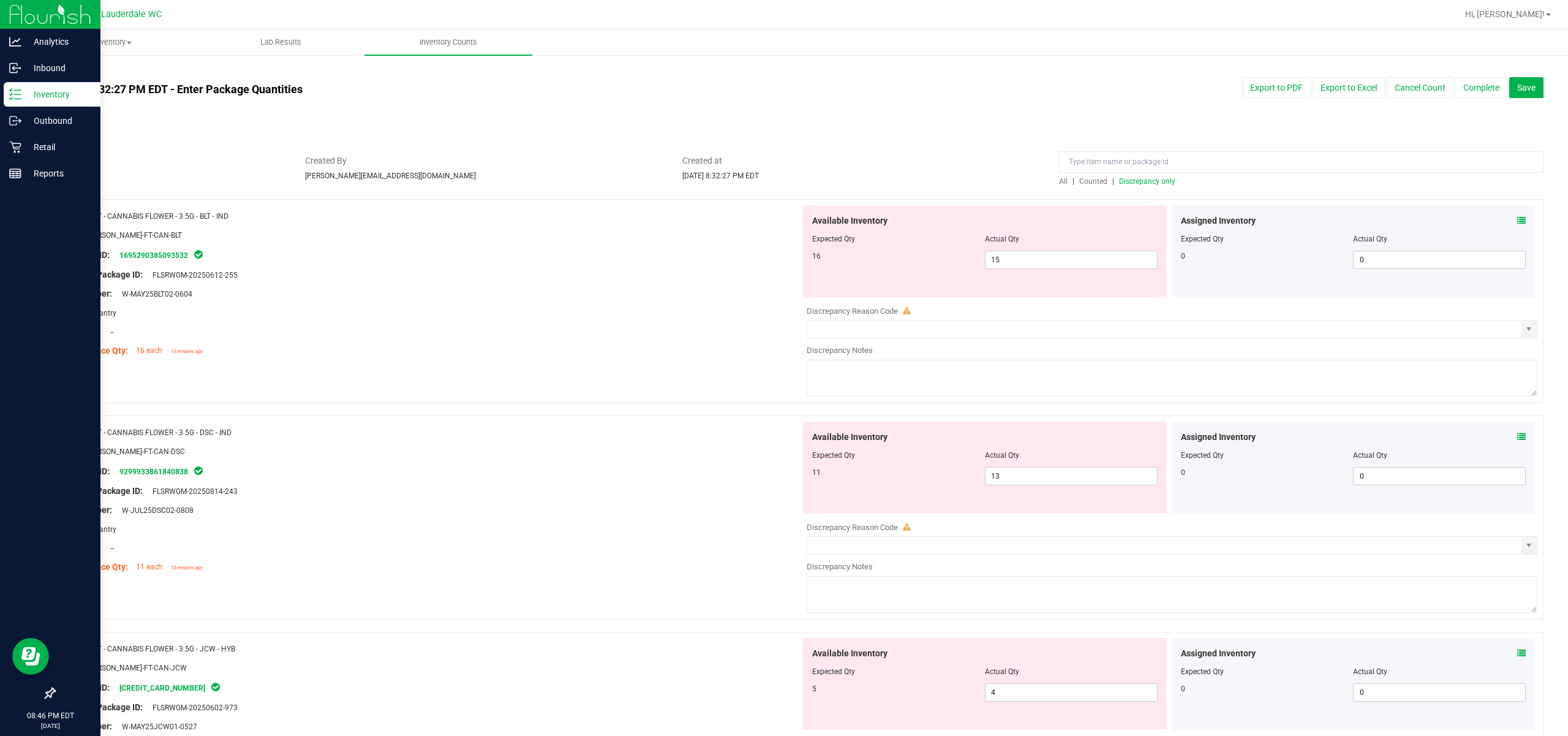
click at [883, 180] on span "Discrepancy only" at bounding box center [1147, 181] width 57 height 9
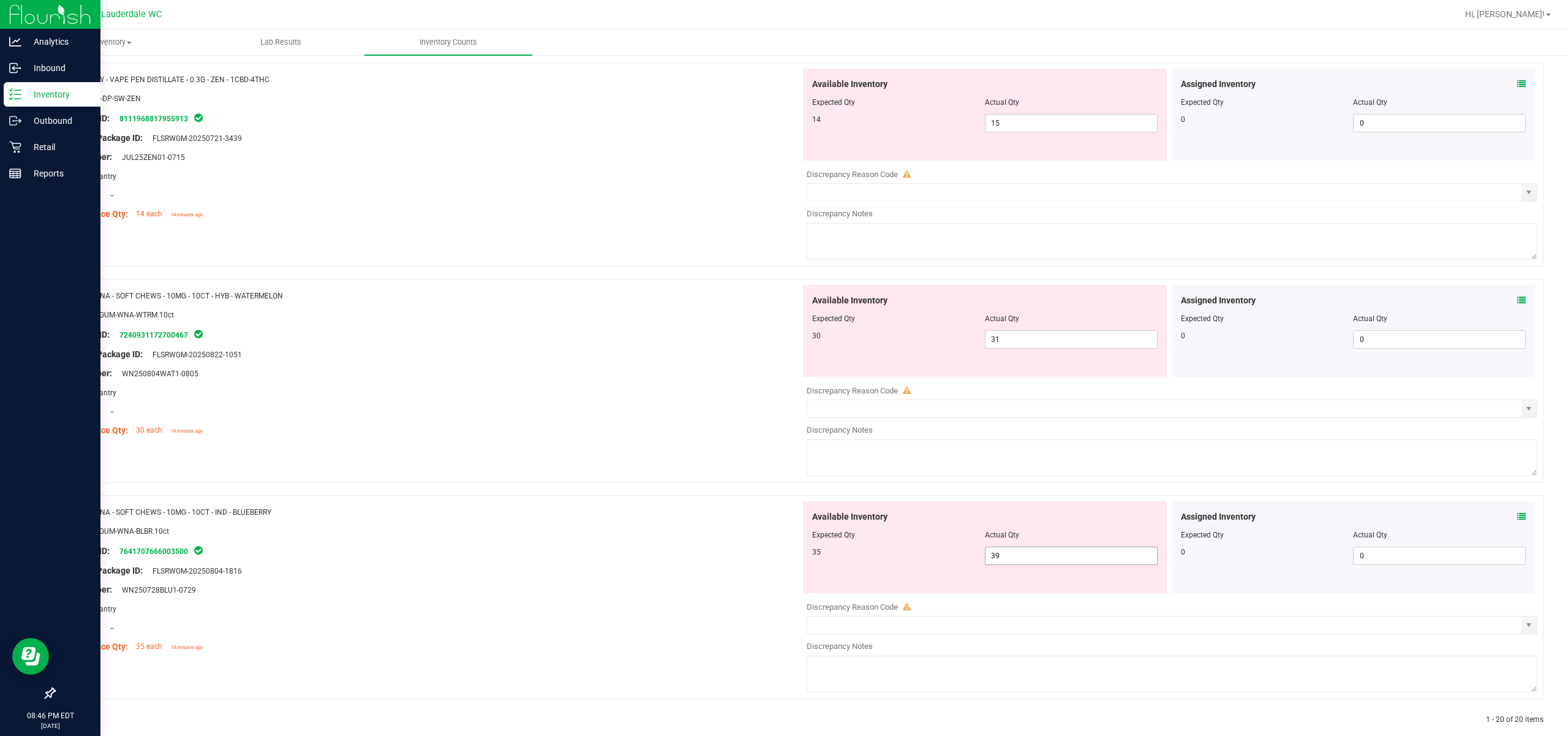
scroll to position [3844, 0]
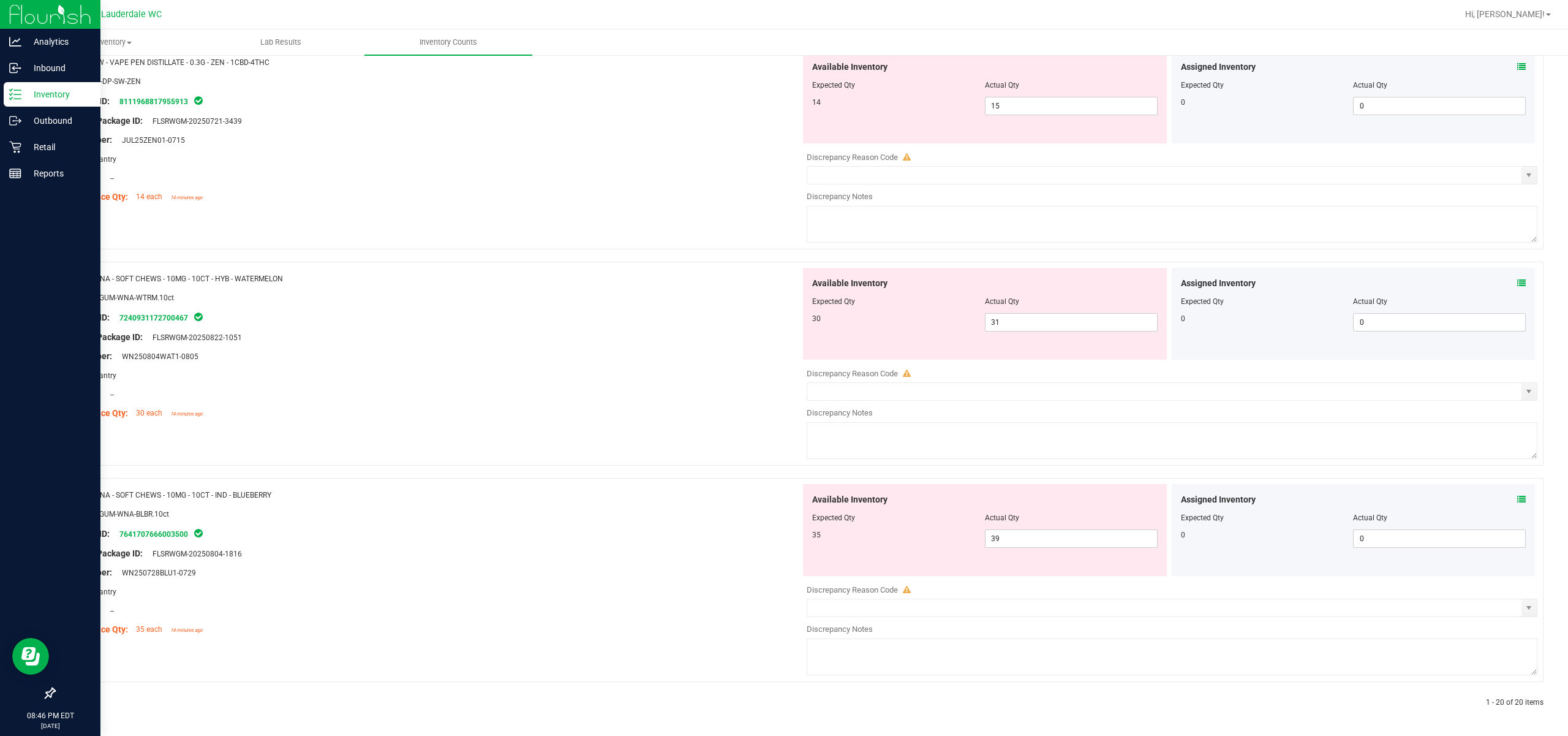
click at [883, 551] on div "Available Inventory Expected Qty Actual Qty 35 39 39" at bounding box center [984, 530] width 364 height 92
click at [883, 530] on span "39 39" at bounding box center [1071, 539] width 173 height 19
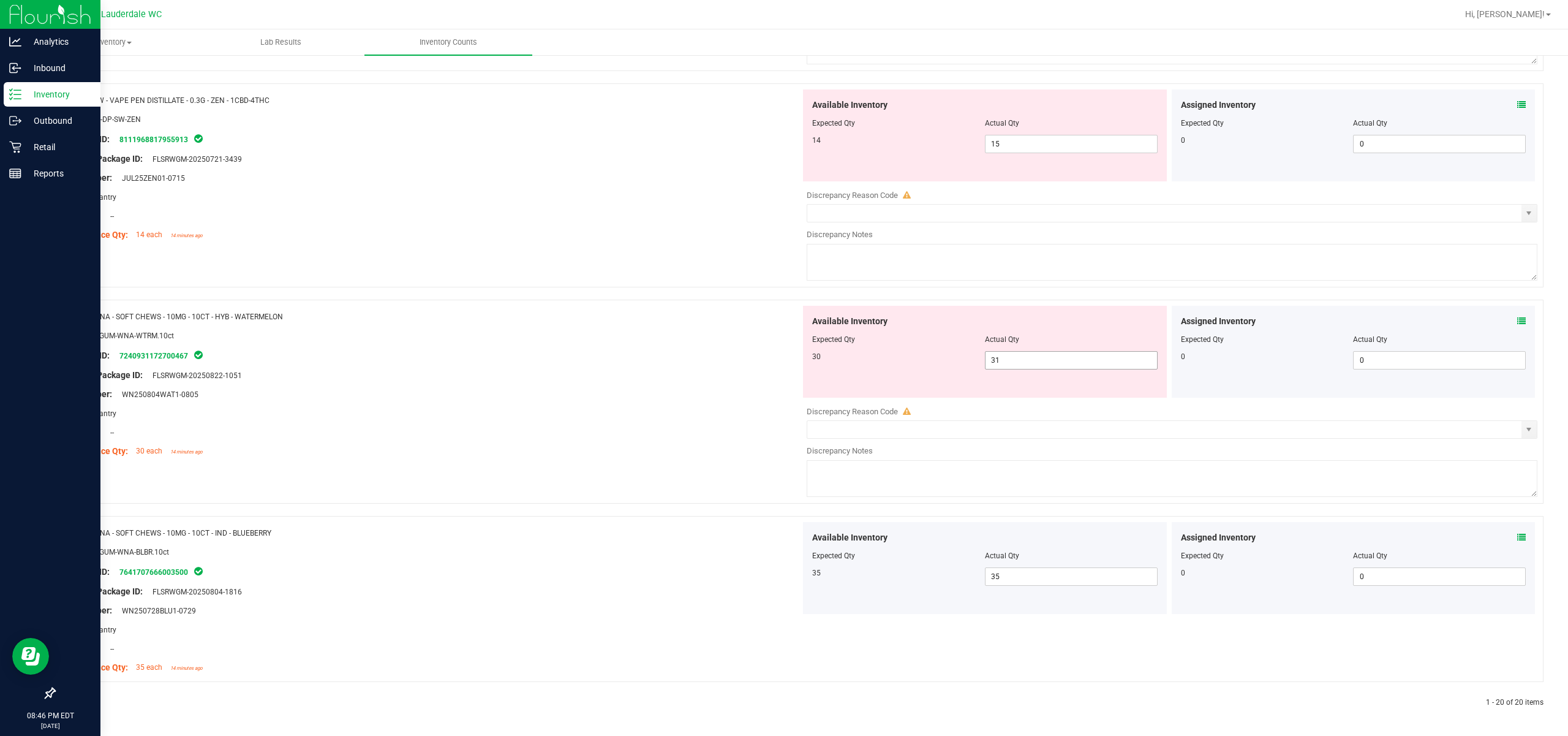
click at [883, 366] on span "31 31" at bounding box center [1071, 361] width 173 height 19
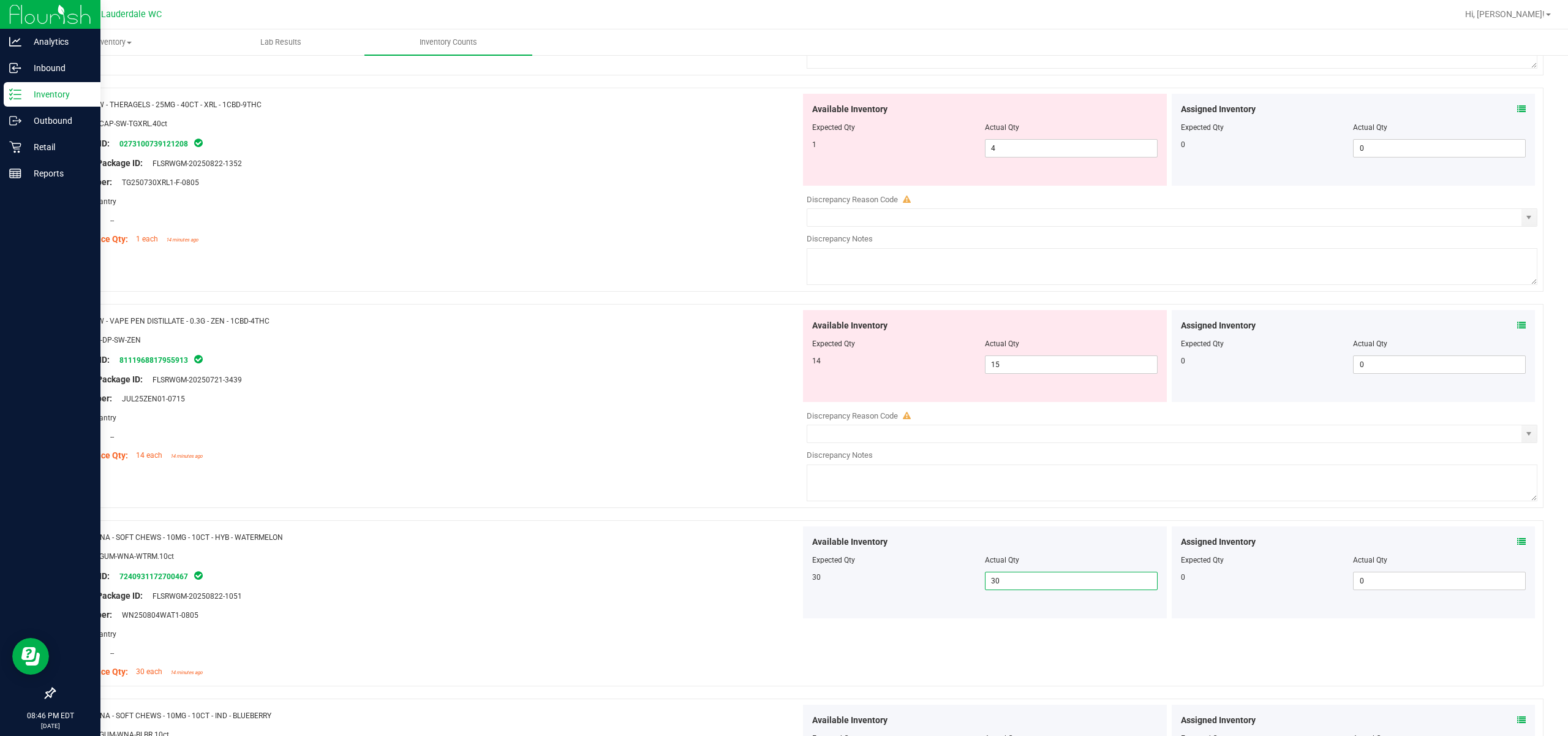
scroll to position [3521, 0]
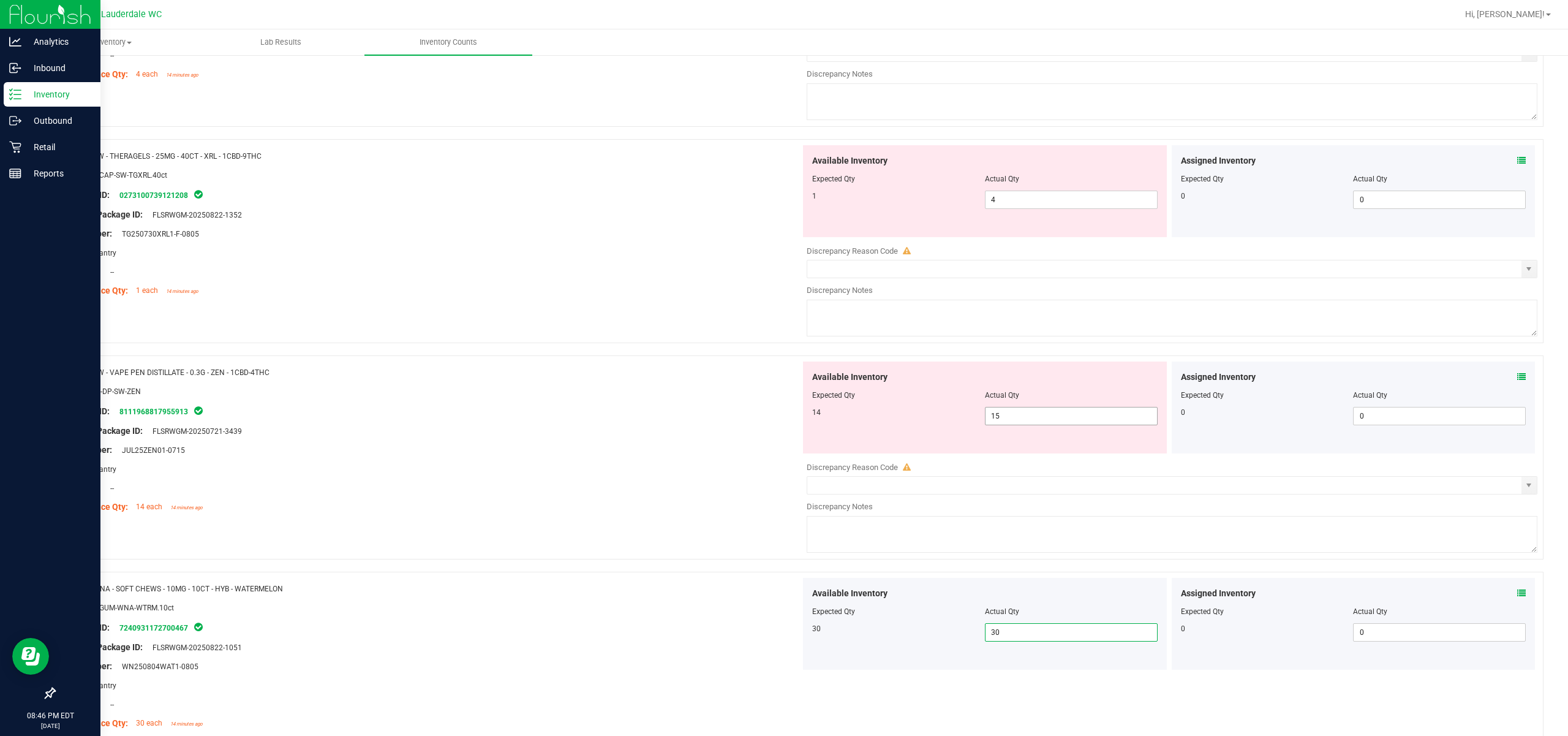
click at [883, 425] on span "15 15" at bounding box center [1071, 416] width 173 height 19
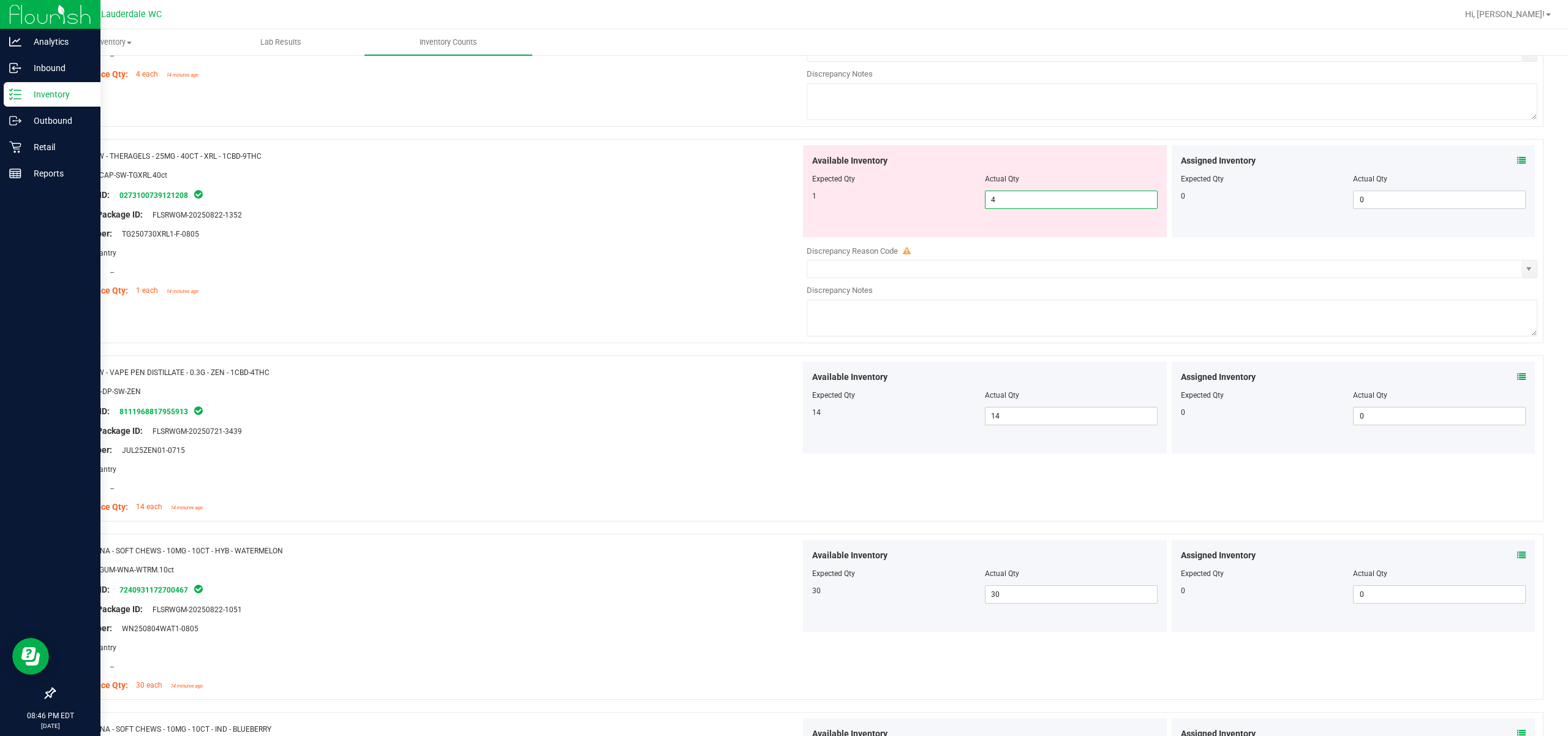
click at [883, 207] on span "4 4" at bounding box center [1071, 200] width 173 height 19
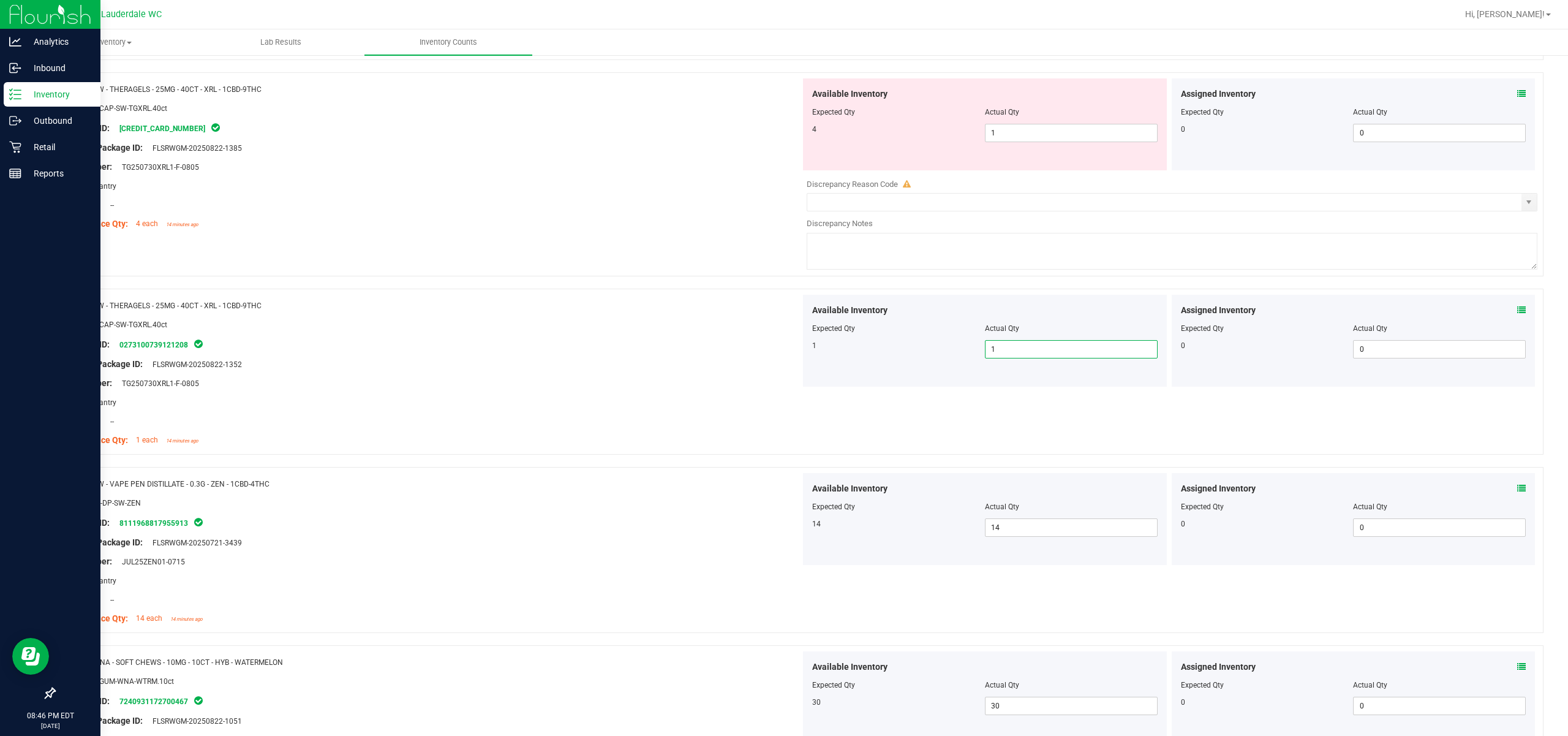
scroll to position [3358, 0]
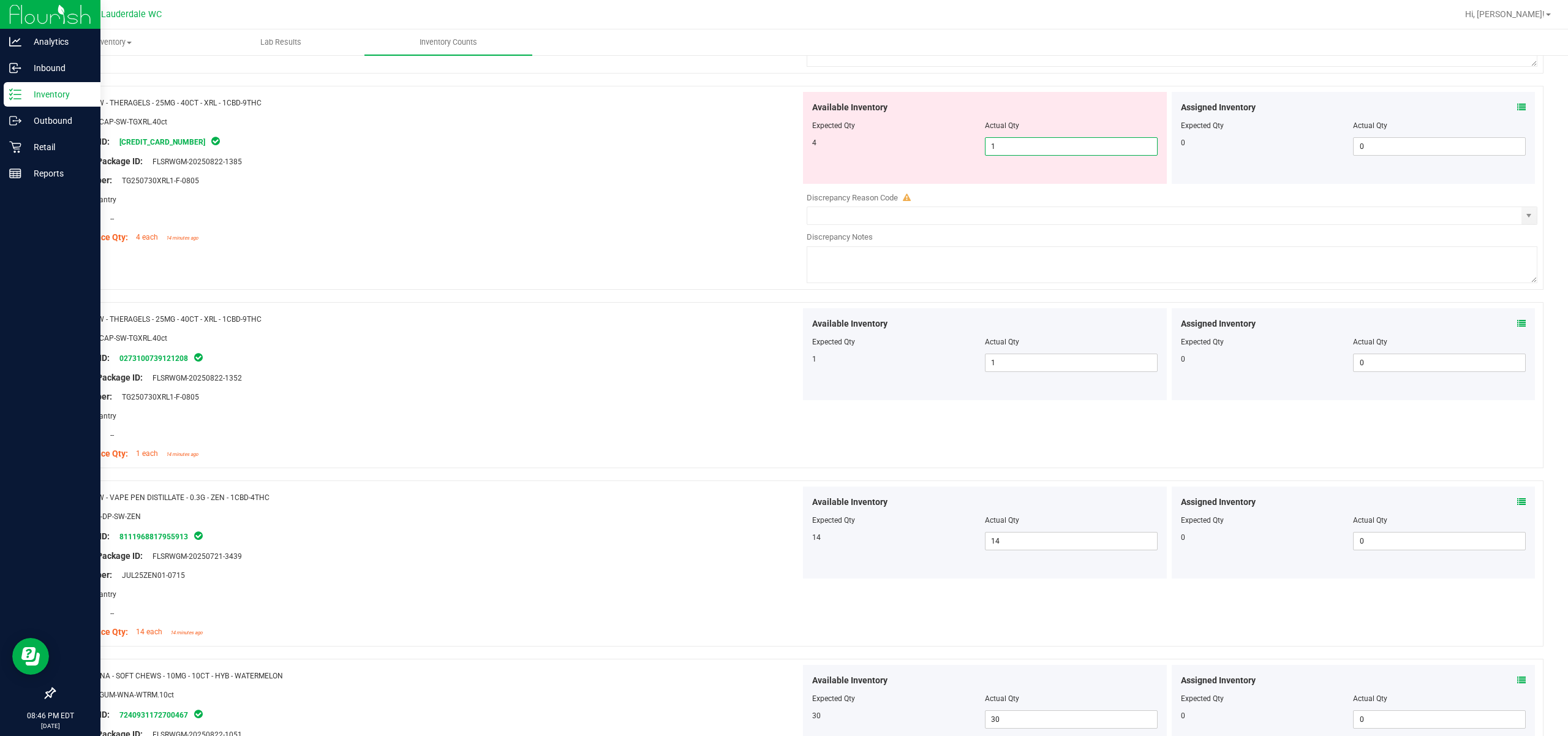
click at [883, 154] on span "1 1" at bounding box center [1071, 147] width 173 height 19
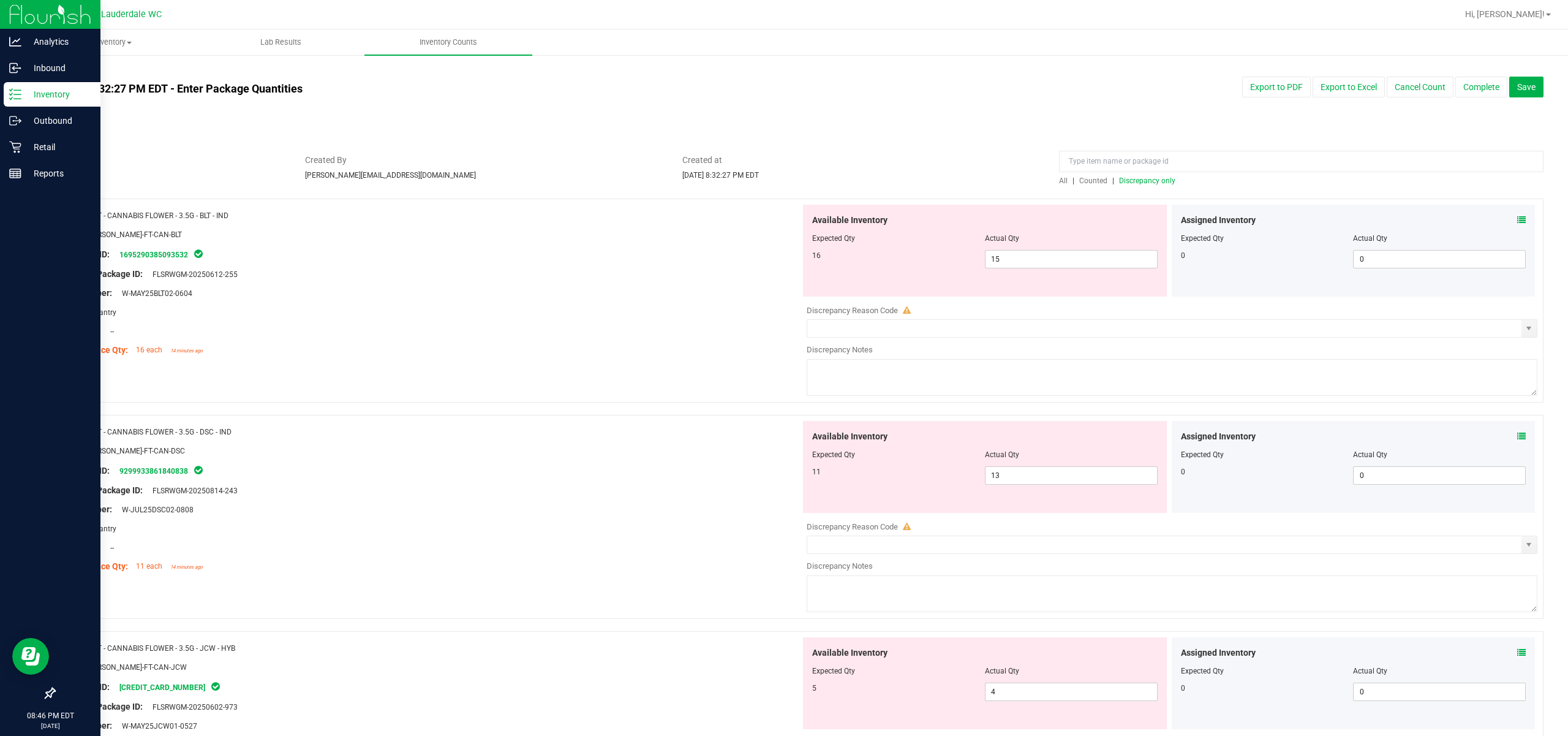
scroll to position [0, 0]
click at [883, 180] on span "Discrepancy only" at bounding box center [1147, 181] width 57 height 9
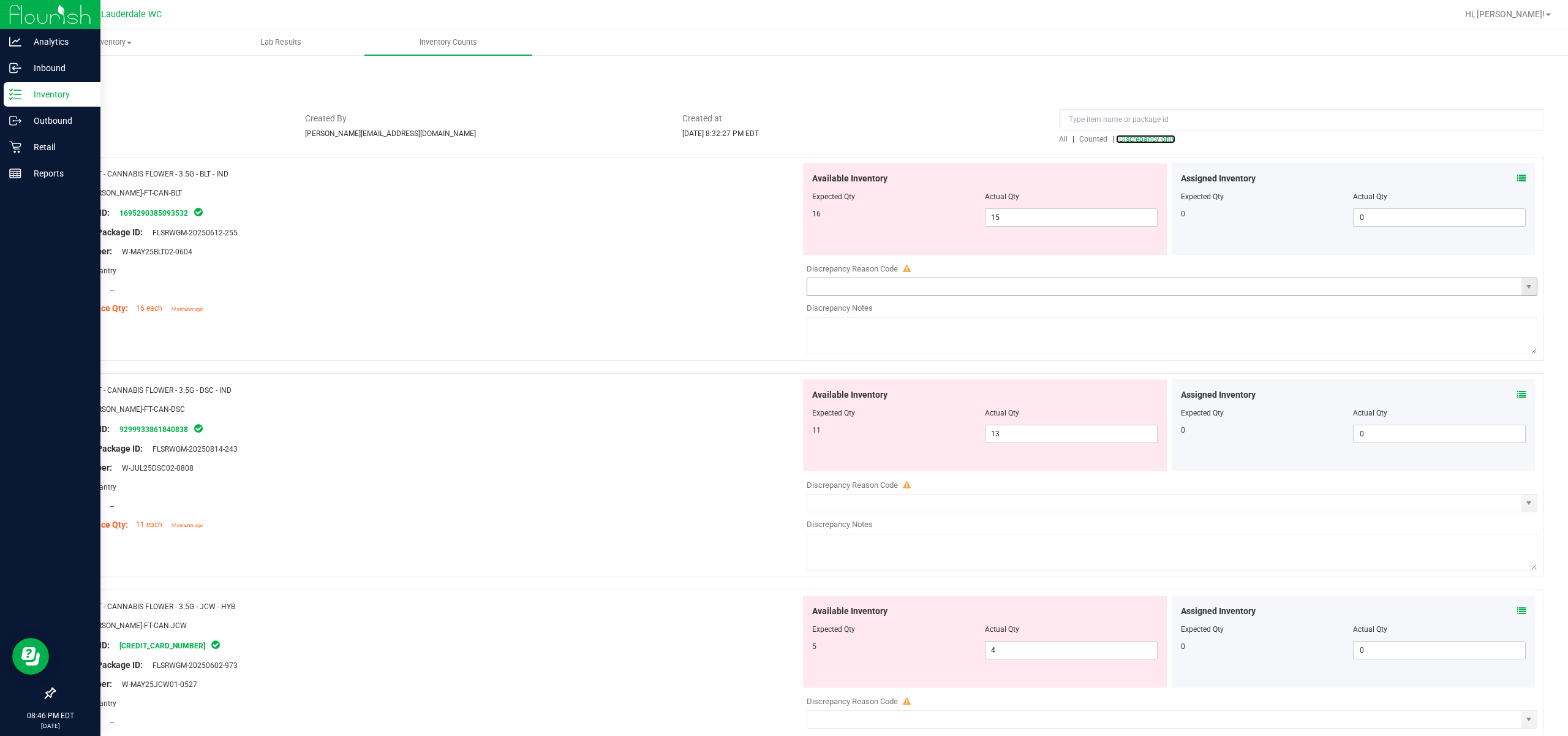
scroll to position [81, 0]
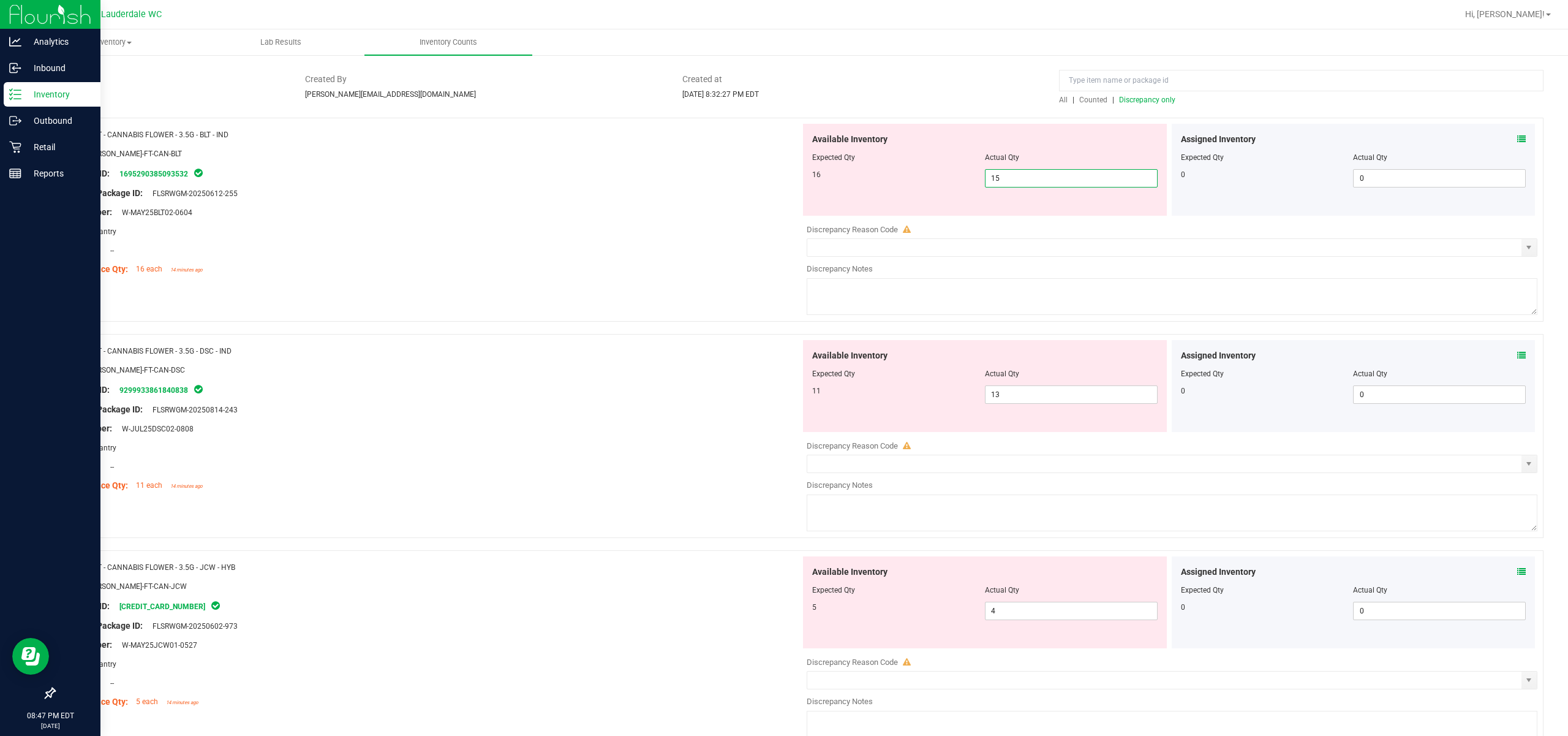
click at [883, 174] on span "15 15" at bounding box center [1071, 178] width 173 height 19
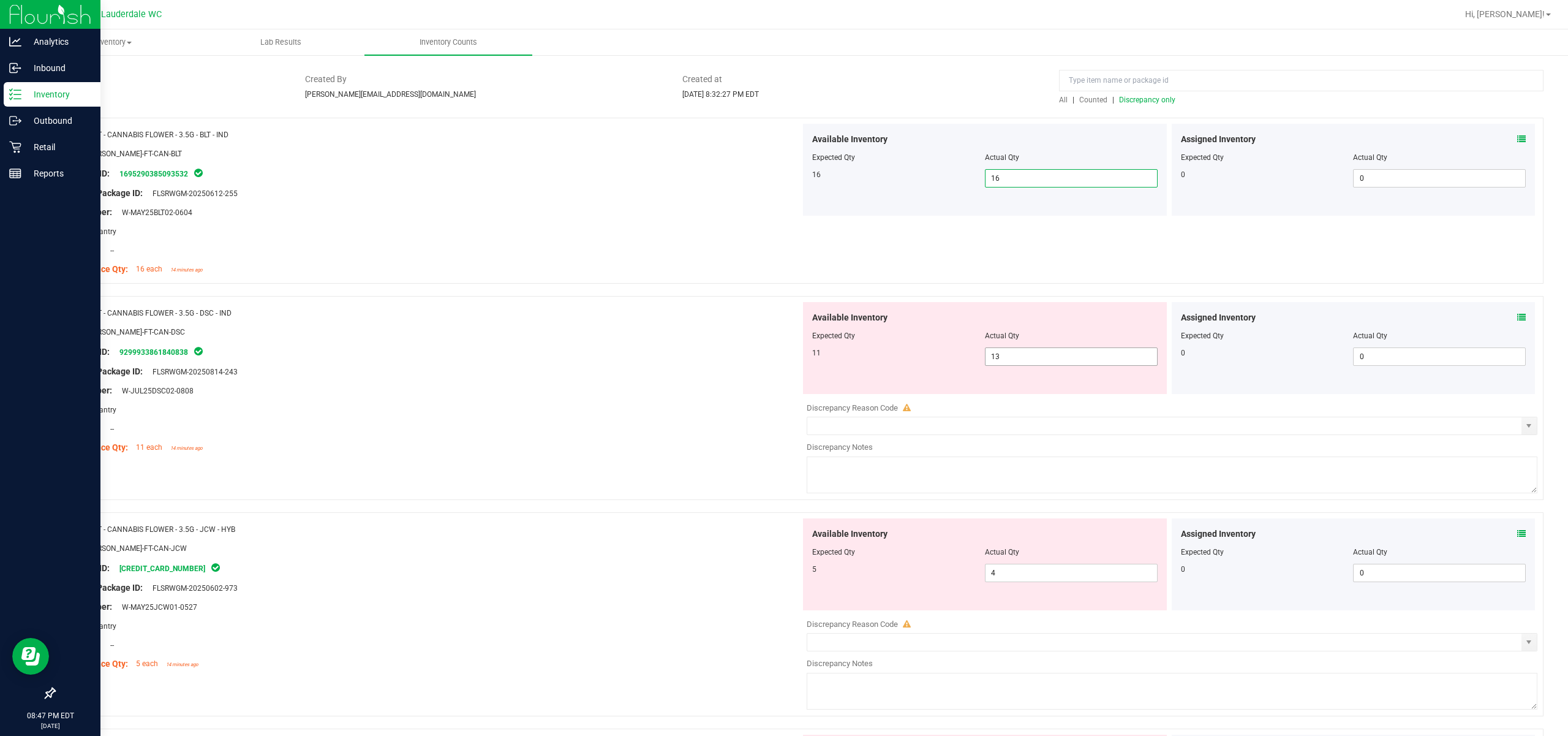
click at [883, 355] on span "13 13" at bounding box center [1071, 357] width 173 height 19
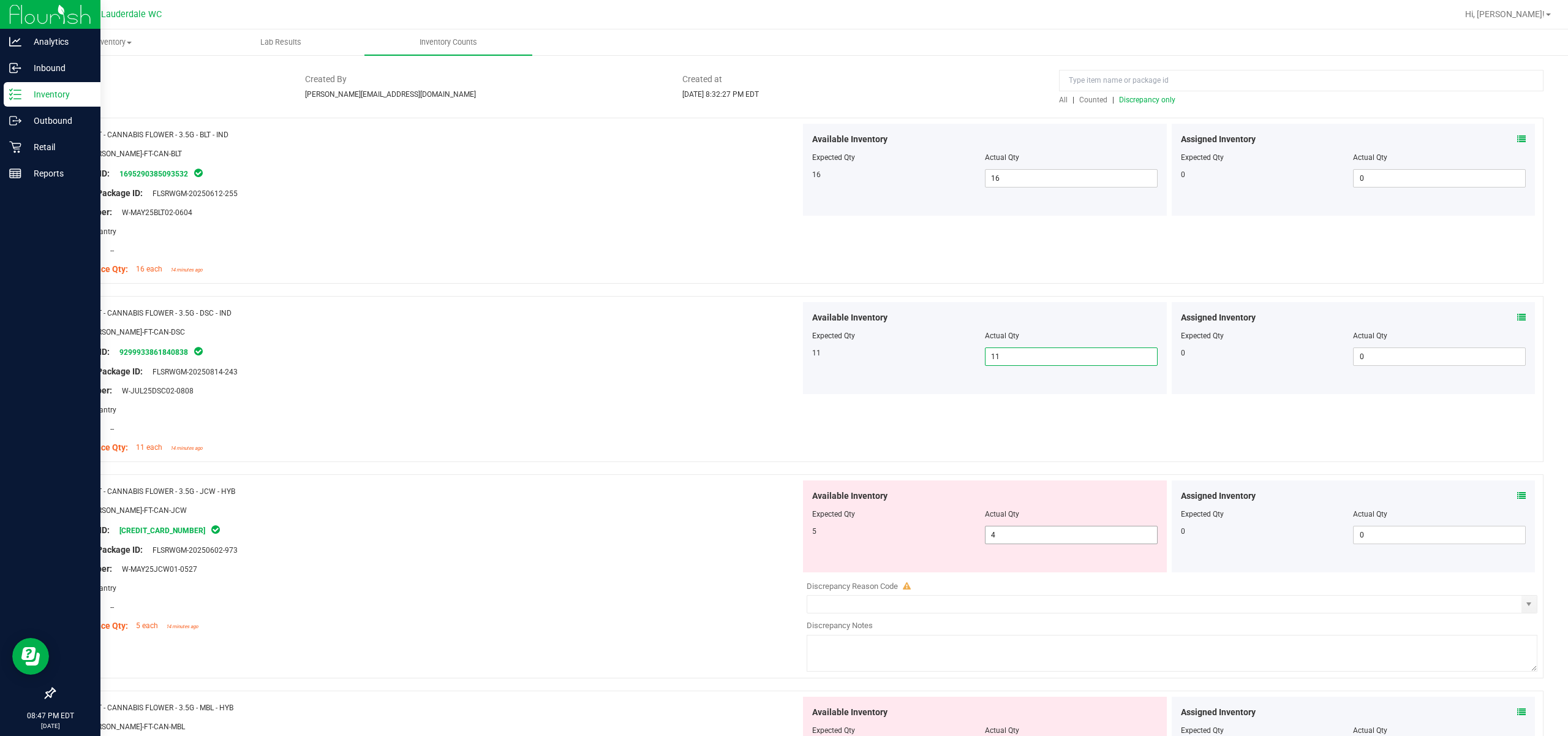
click at [883, 542] on span "4 4" at bounding box center [1071, 535] width 173 height 19
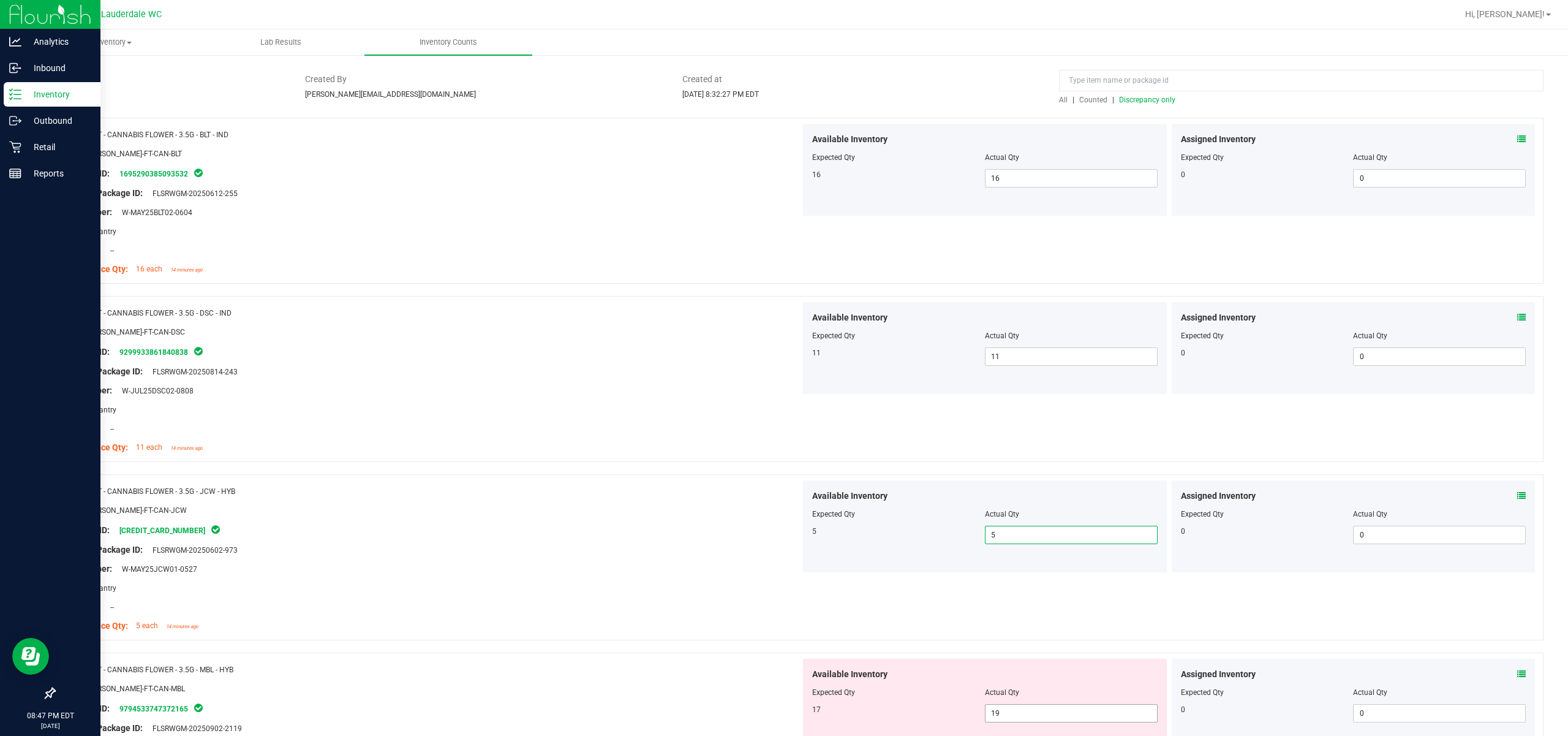
click at [883, 723] on span "19 19" at bounding box center [1071, 714] width 173 height 19
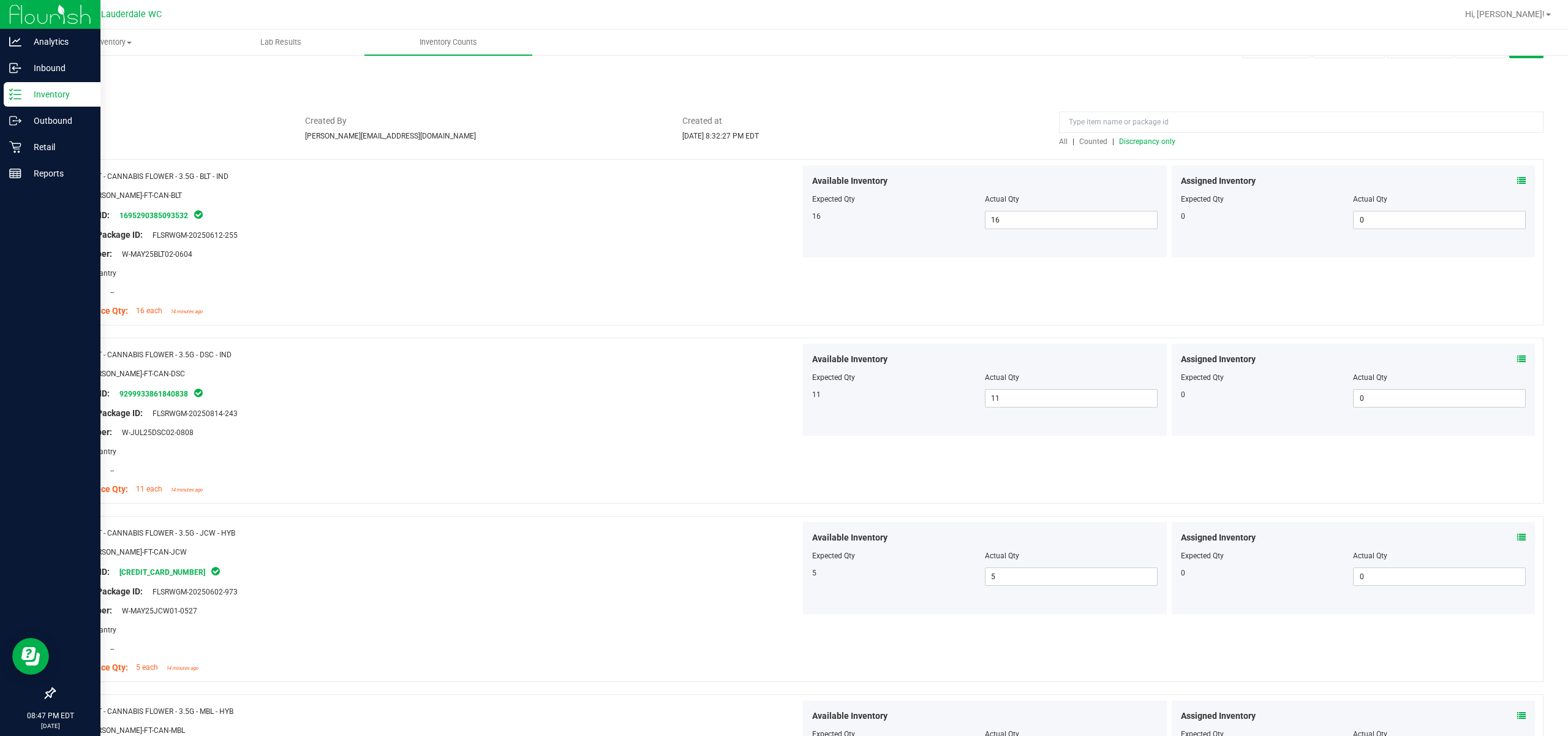
scroll to position [0, 0]
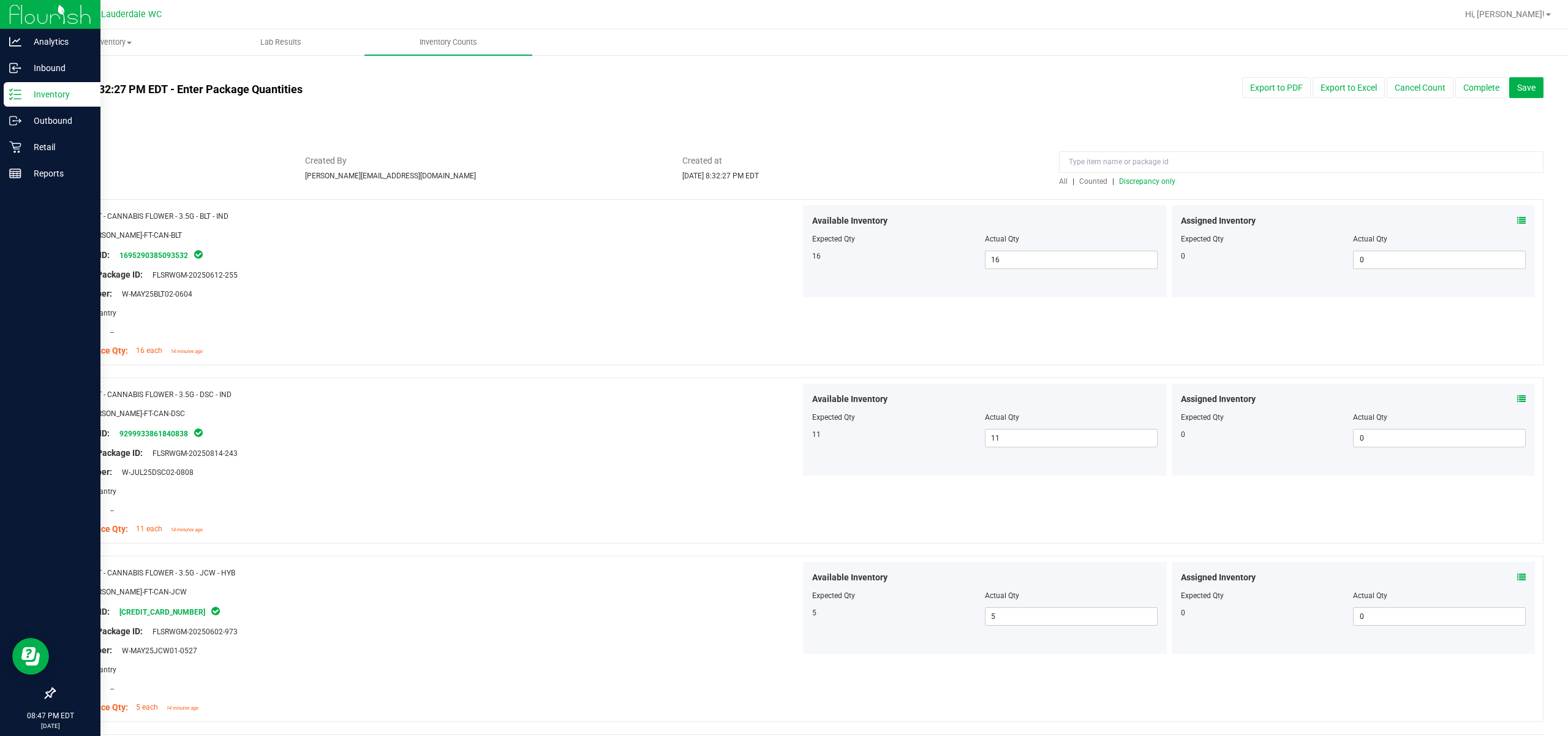
click at [883, 179] on span "Discrepancy only" at bounding box center [1147, 181] width 57 height 9
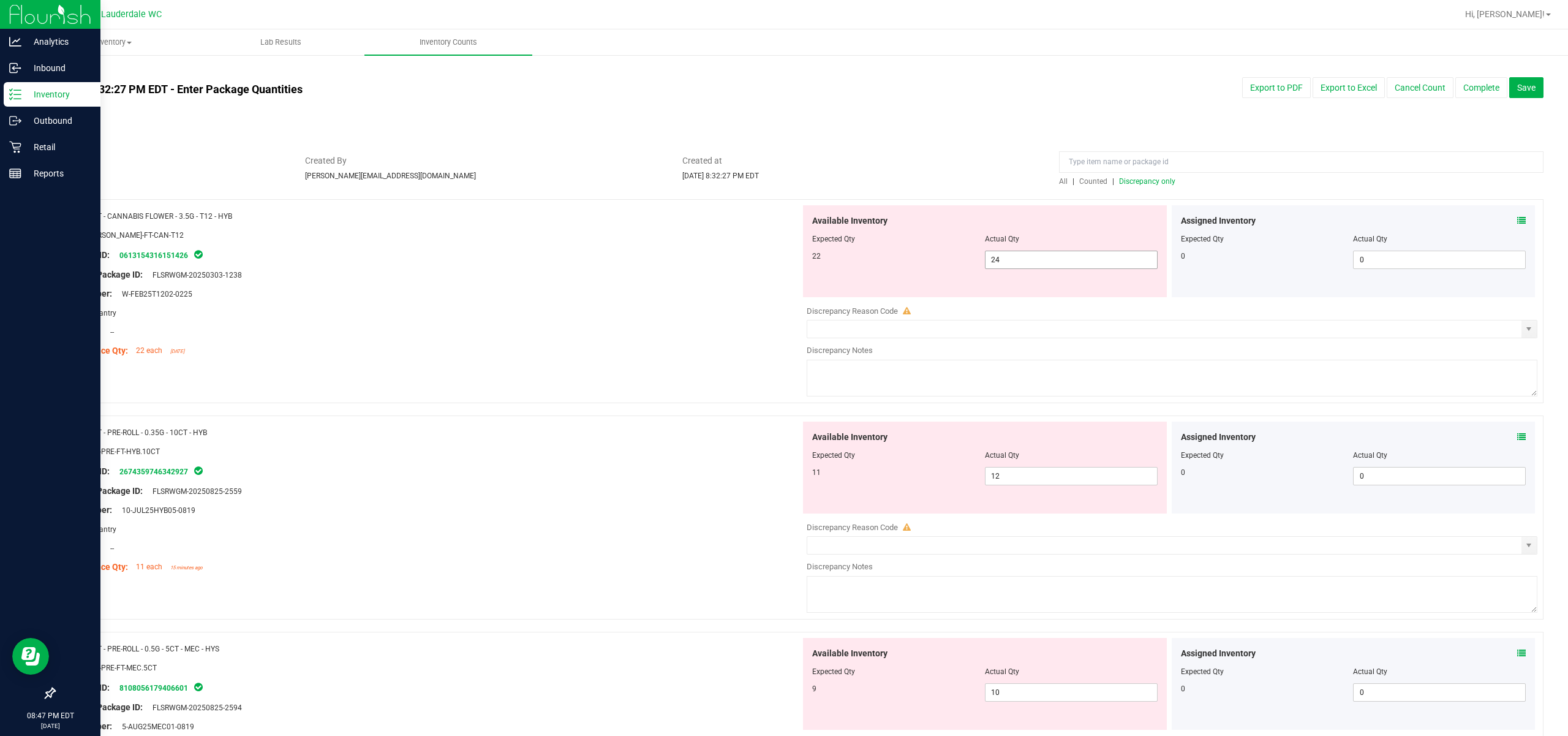
click at [883, 264] on span "24 24" at bounding box center [1071, 260] width 173 height 19
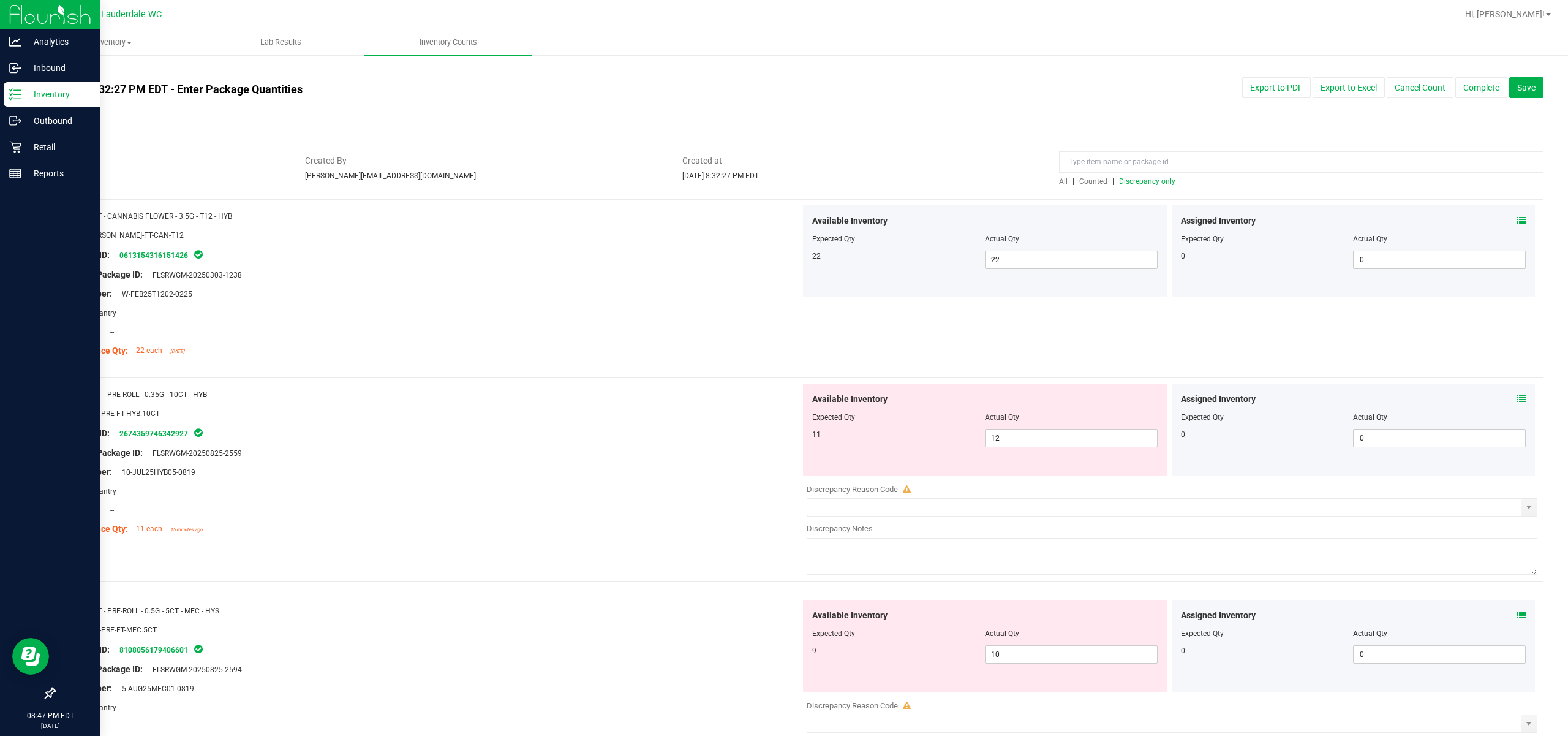
click at [883, 181] on span "Discrepancy only" at bounding box center [1147, 181] width 57 height 9
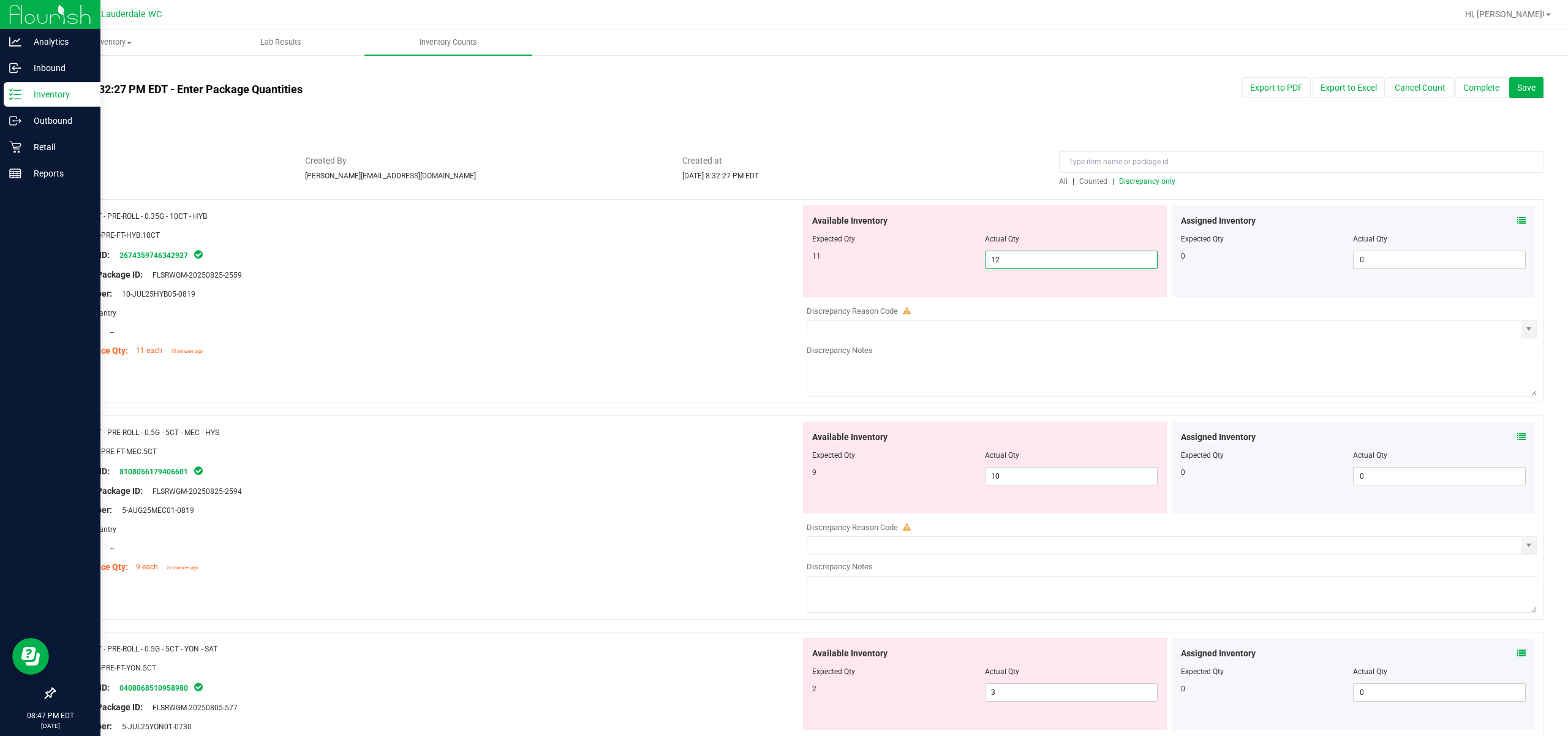
click at [883, 266] on span "12 12" at bounding box center [1071, 260] width 173 height 19
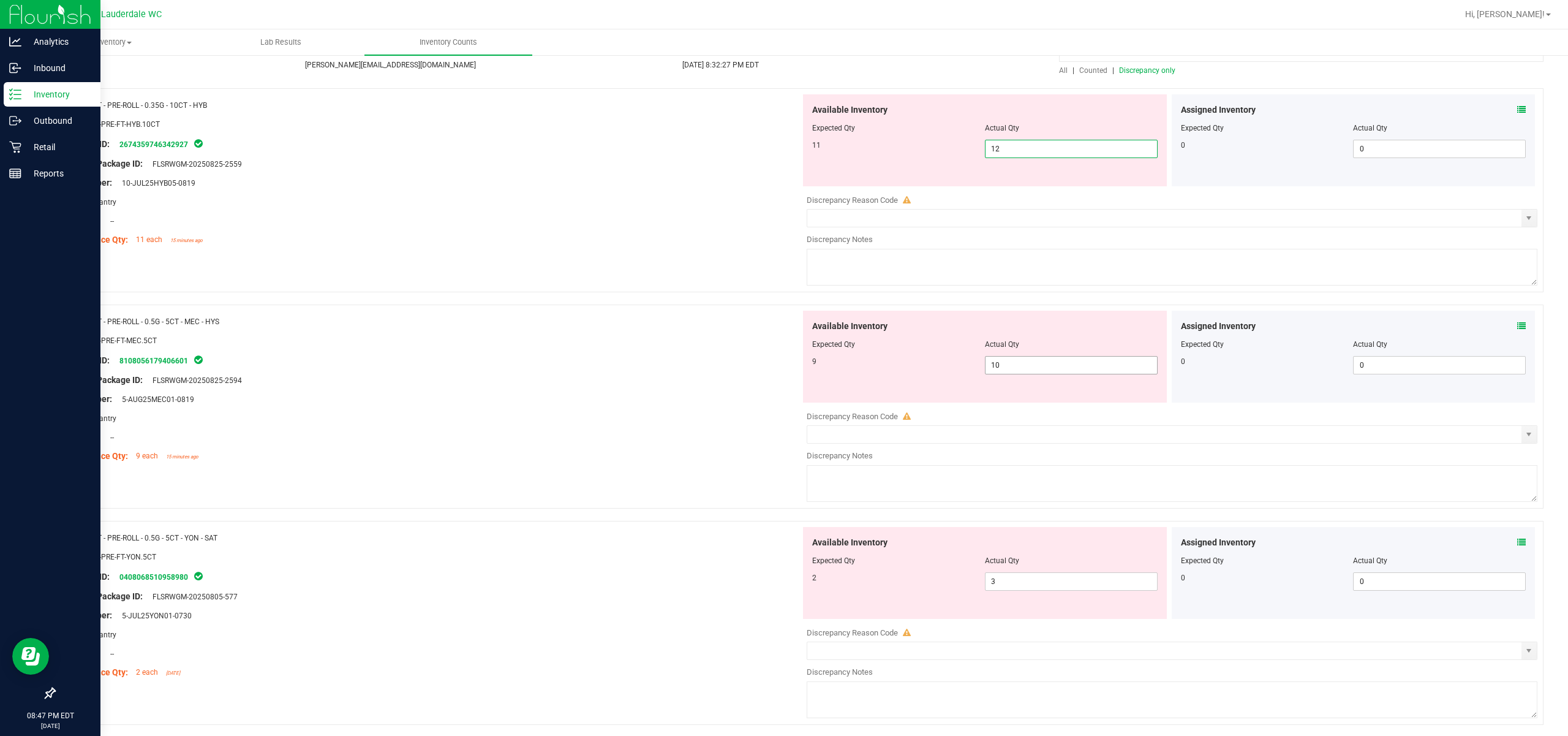
scroll to position [81, 0]
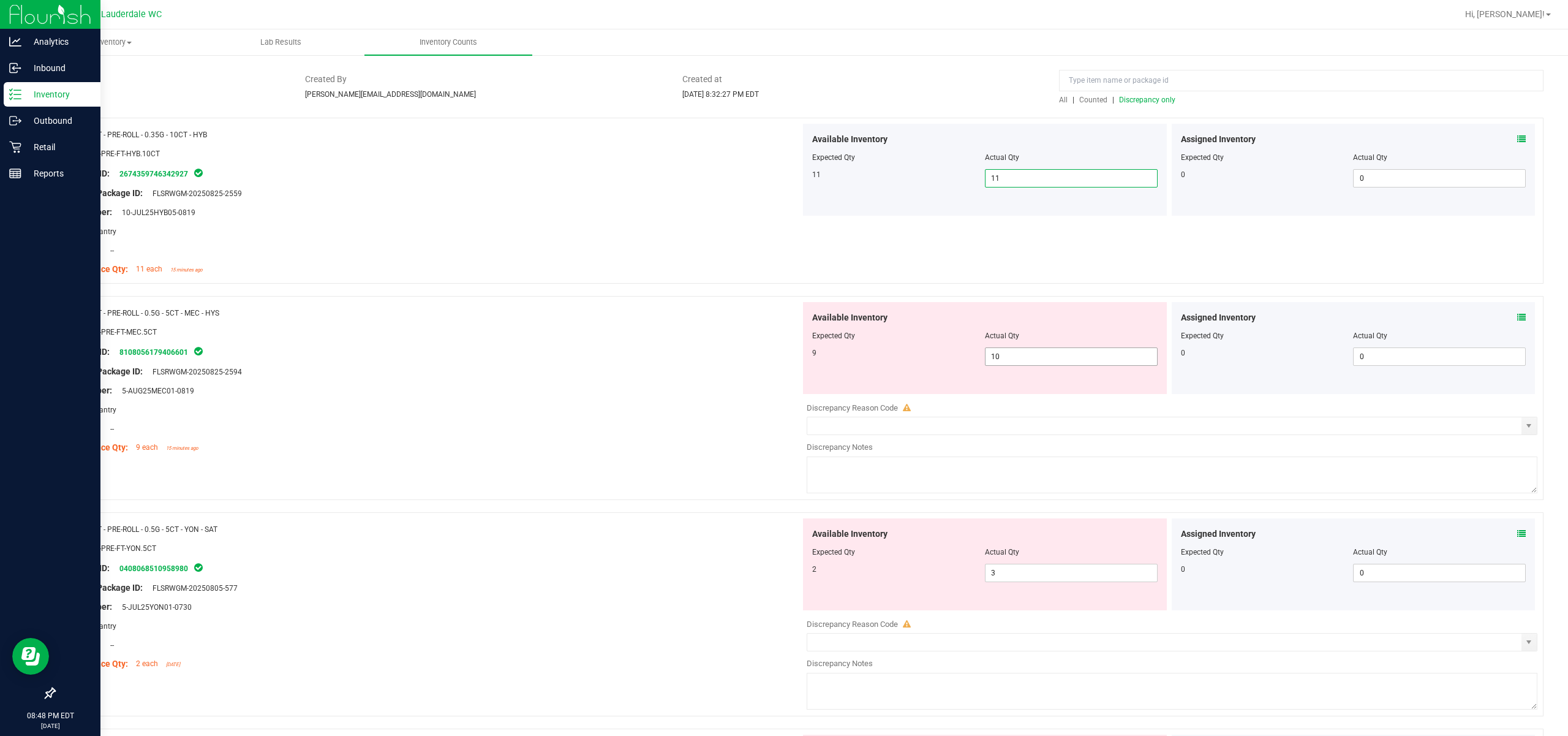
click at [883, 366] on span "10 10" at bounding box center [1071, 357] width 173 height 19
click at [883, 361] on span "10 10" at bounding box center [1071, 357] width 173 height 19
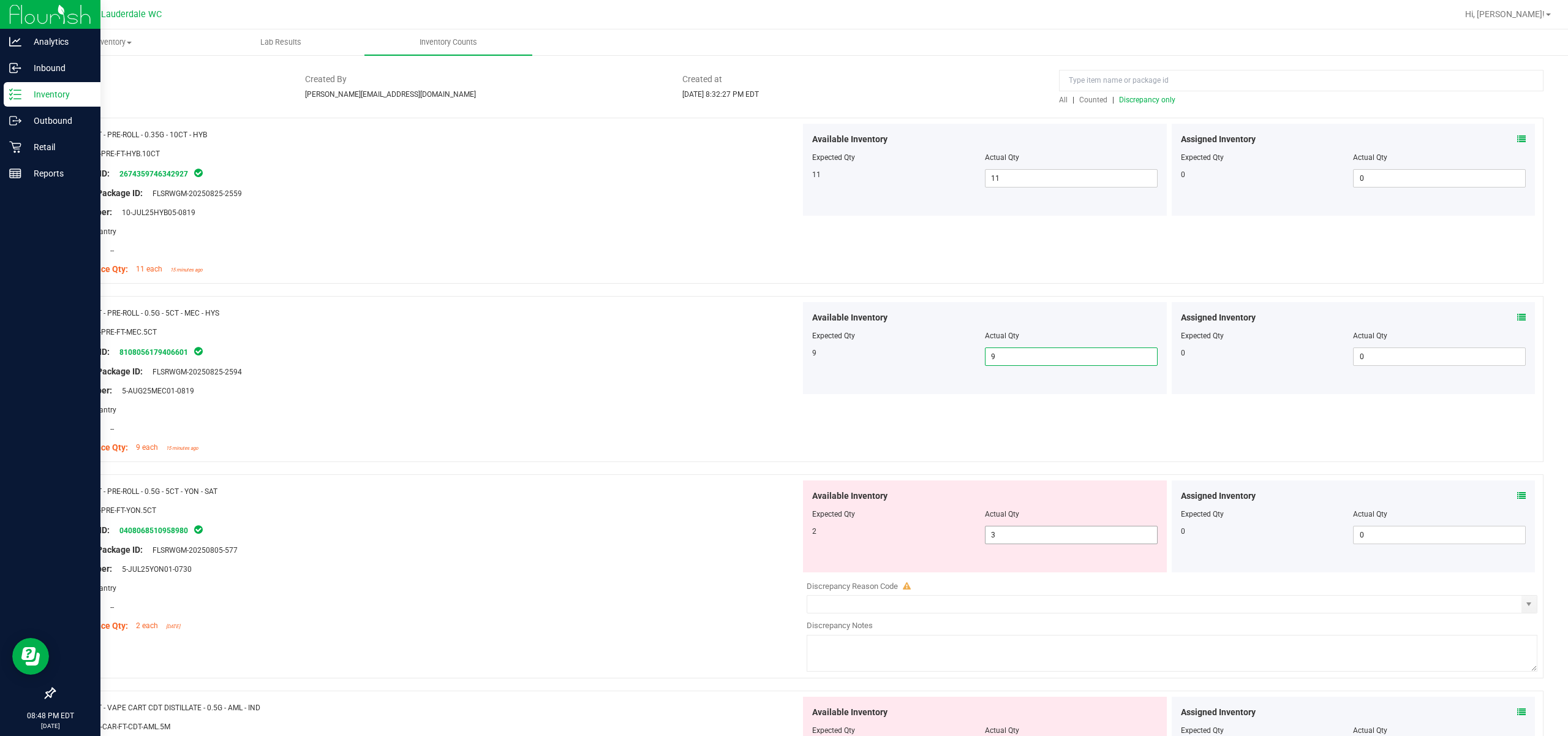
click at [883, 536] on span "3 3" at bounding box center [1071, 535] width 173 height 19
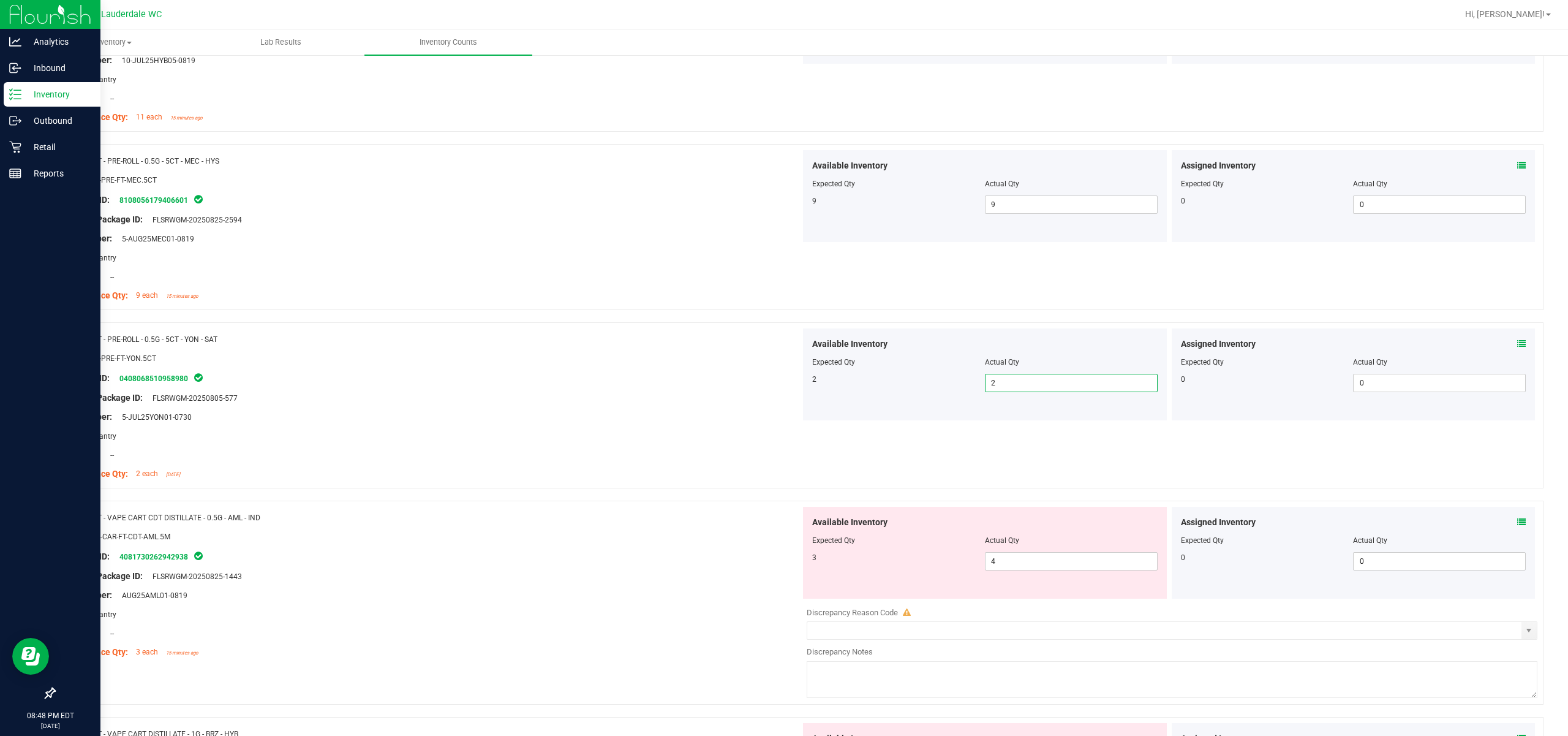
scroll to position [245, 0]
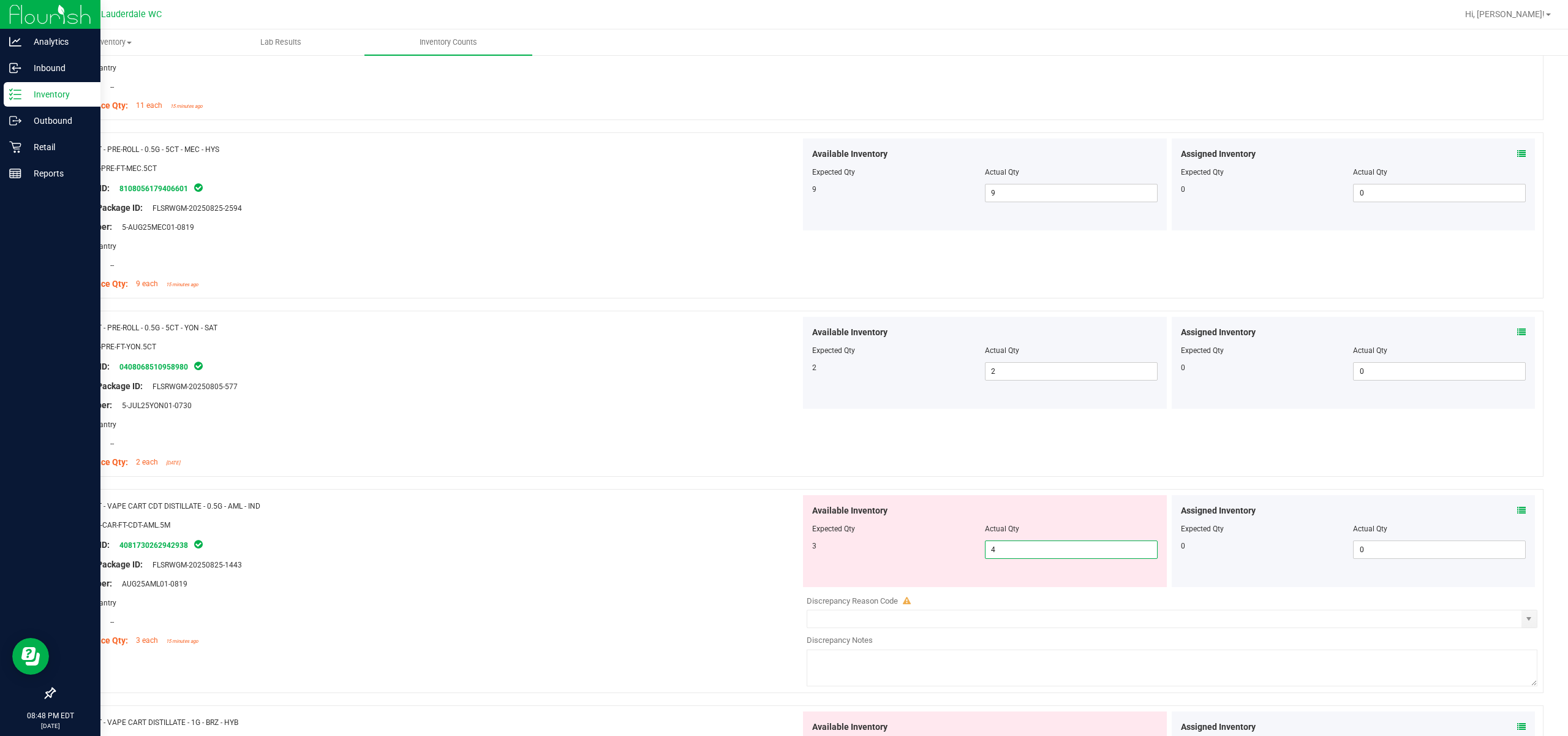
click at [883, 555] on span "4 4" at bounding box center [1071, 550] width 173 height 19
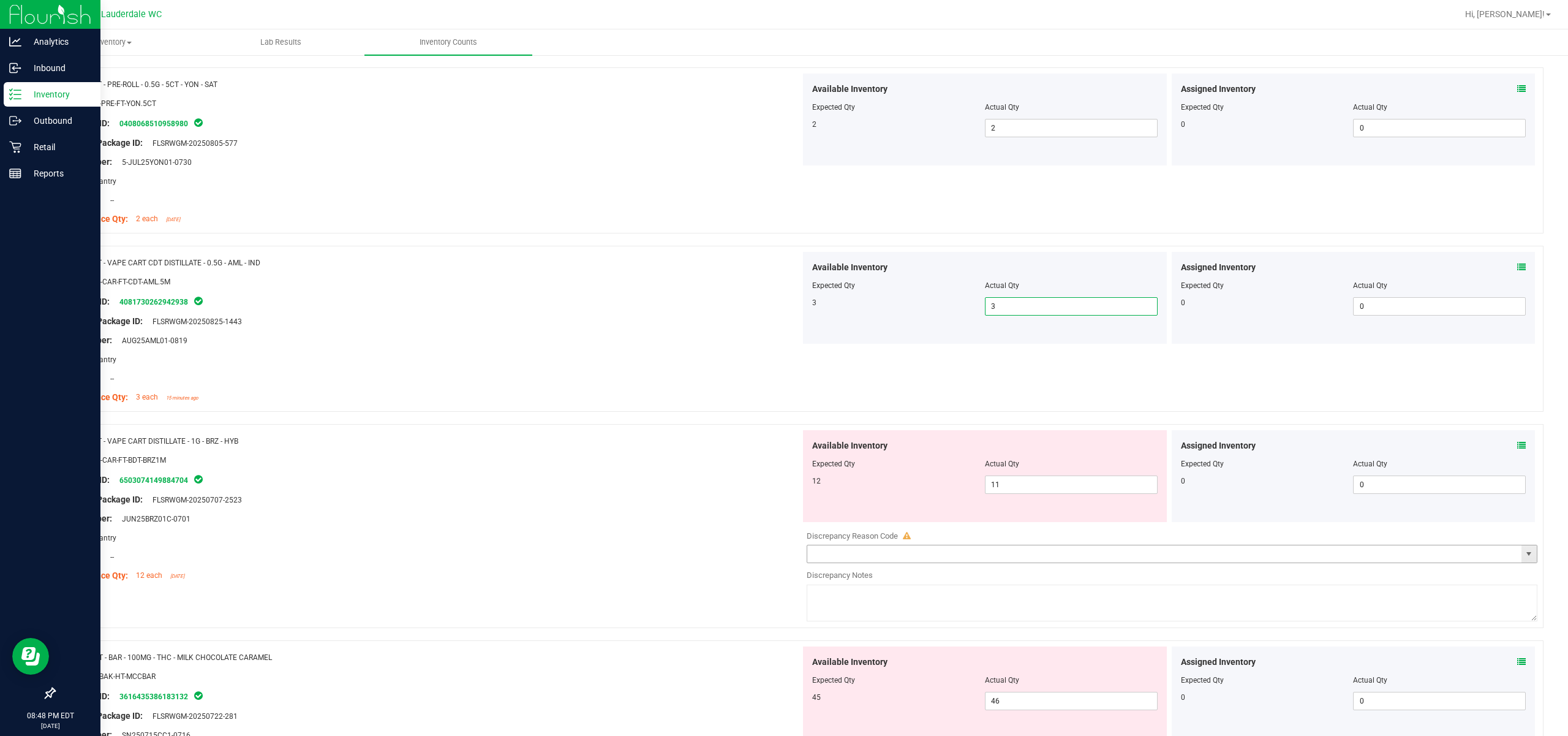
scroll to position [490, 0]
click at [883, 490] on span "11 11" at bounding box center [1071, 483] width 173 height 19
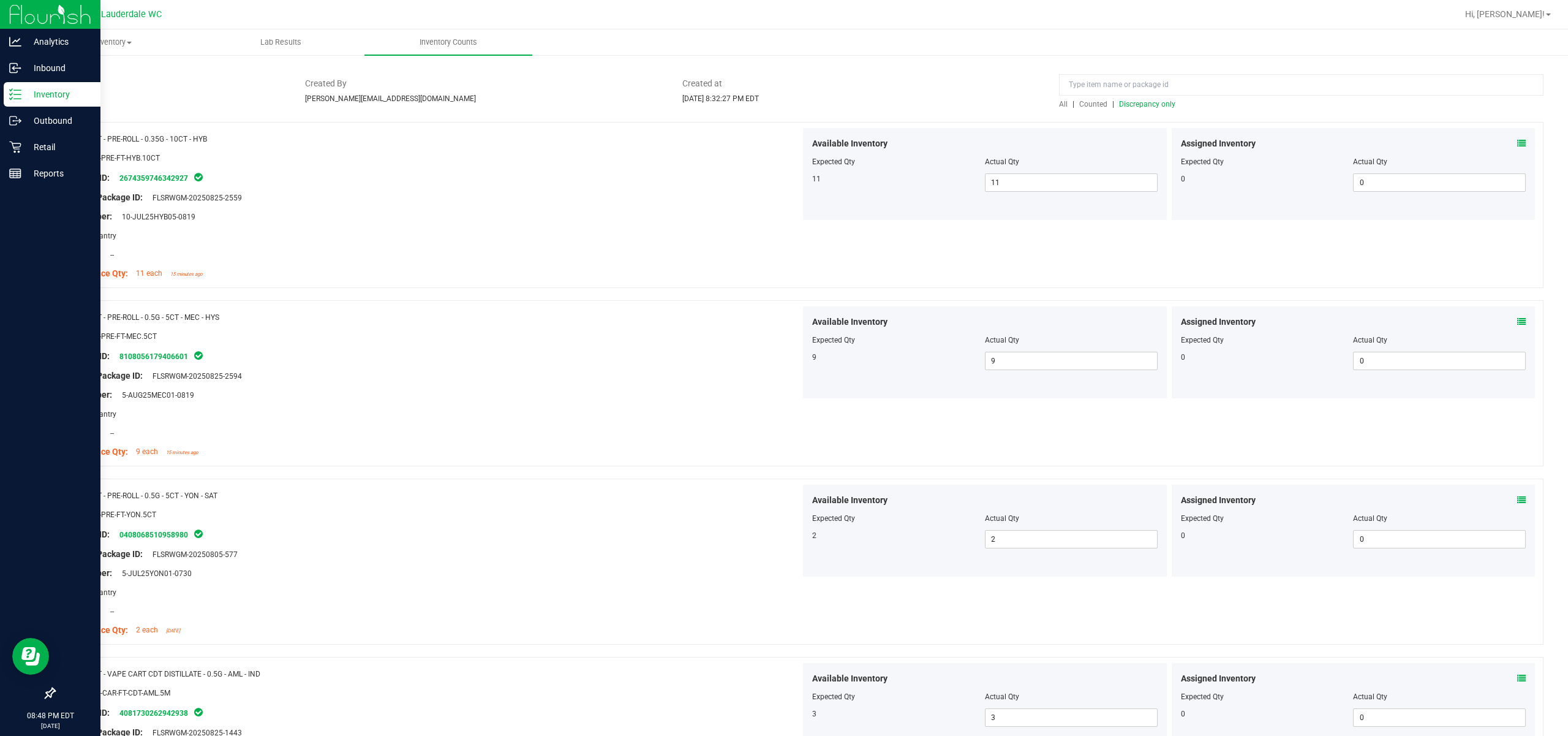
scroll to position [0, 0]
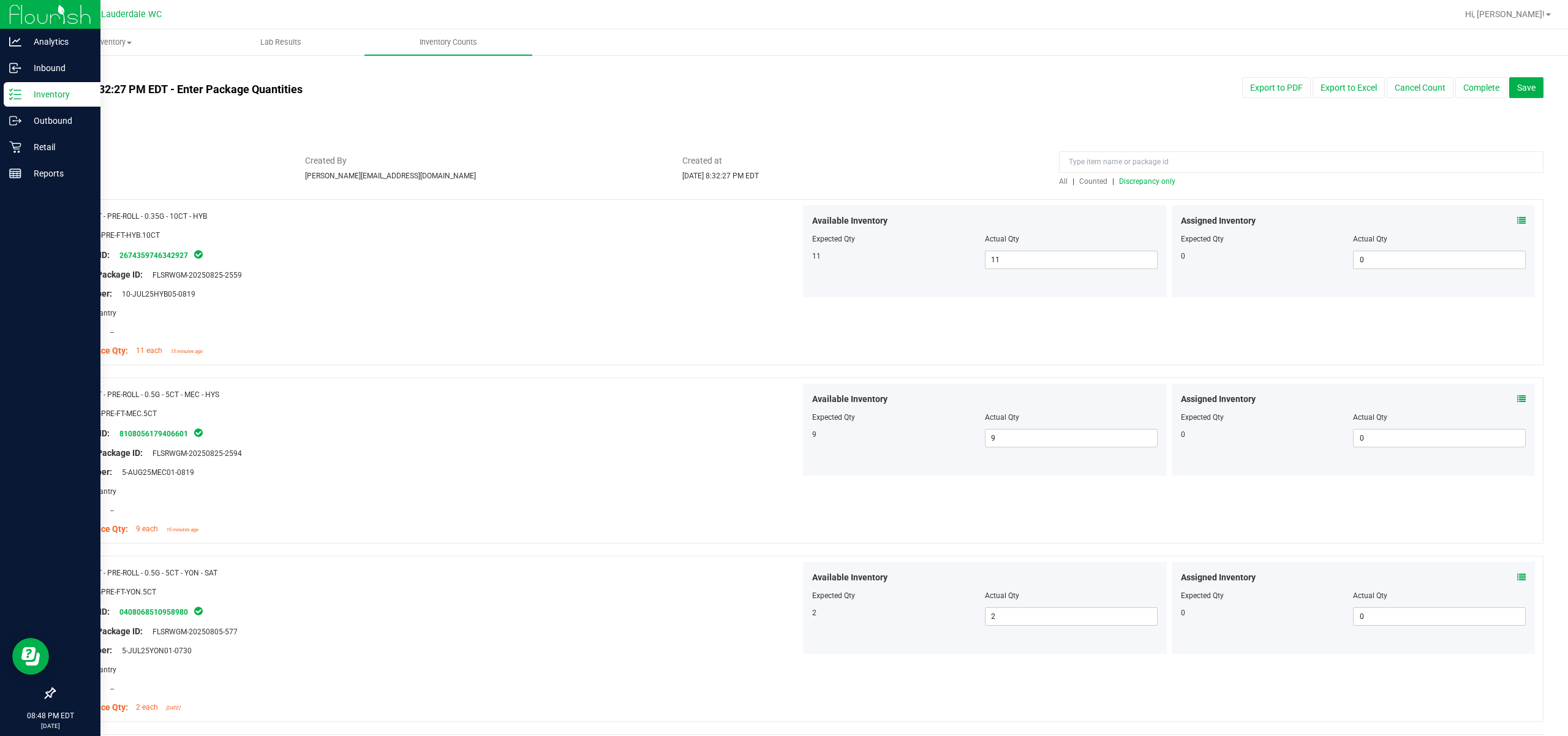
click at [883, 177] on span "Discrepancy only" at bounding box center [1147, 181] width 57 height 9
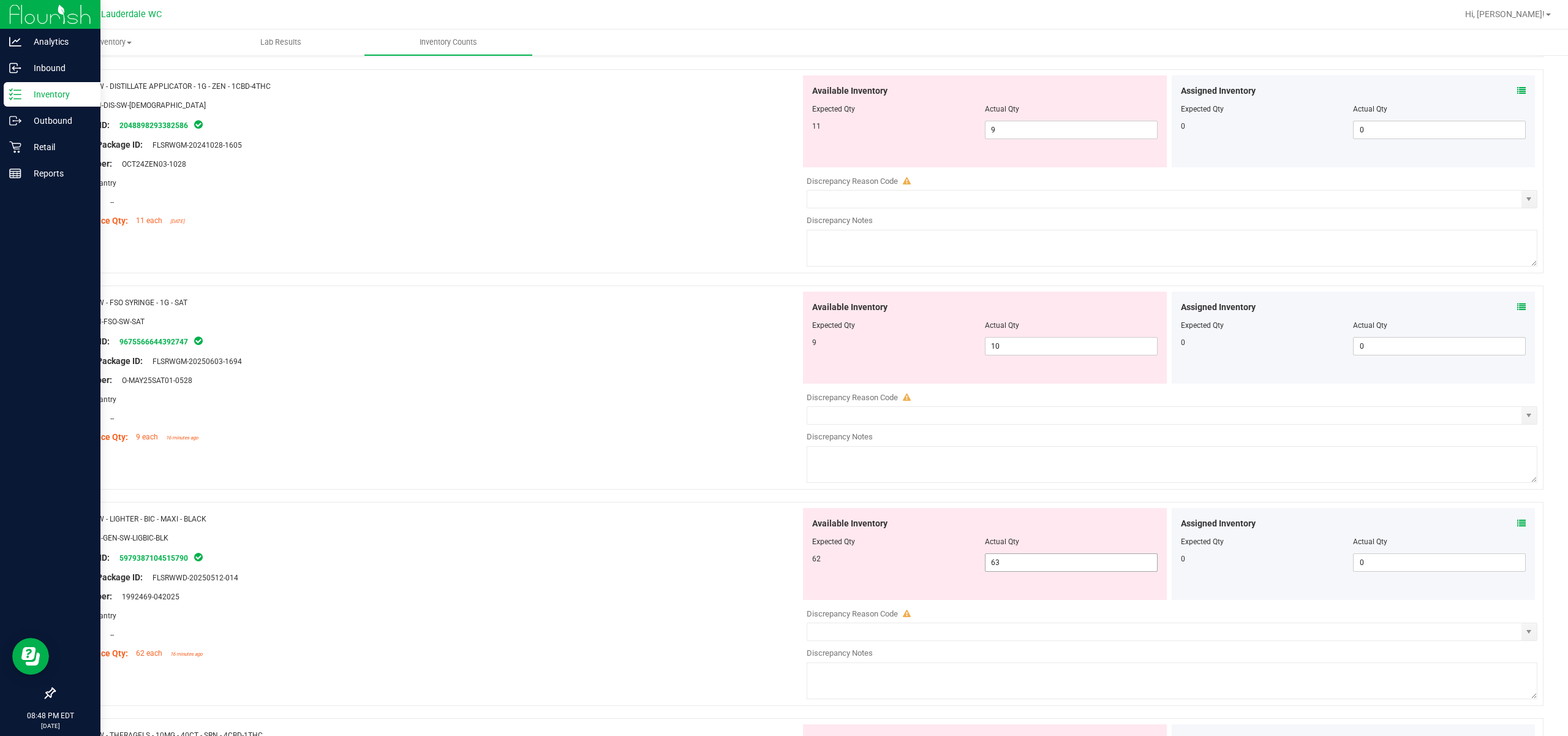
scroll to position [425, 0]
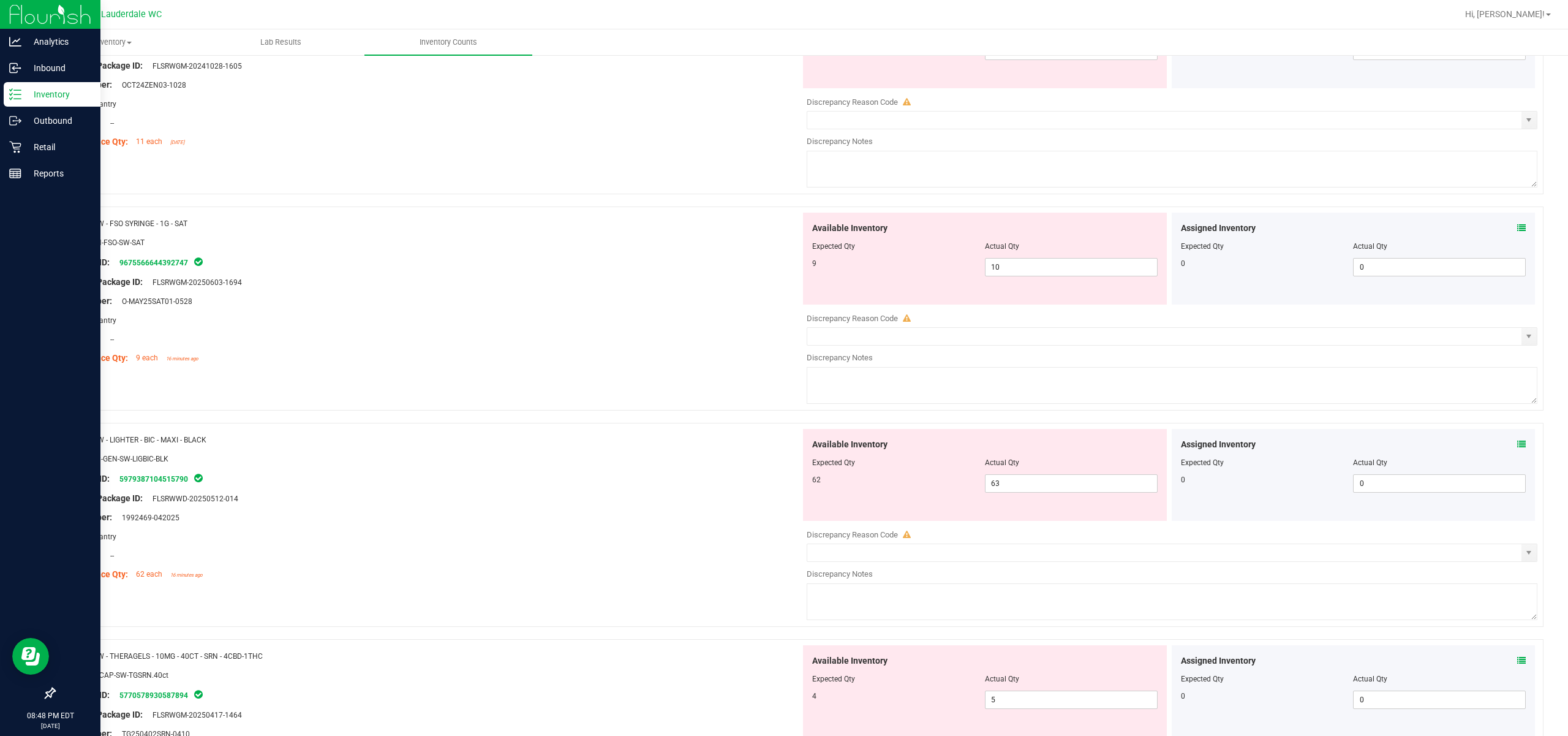
click at [883, 495] on div "Available Inventory Expected Qty Actual Qty 62 63 63" at bounding box center [984, 475] width 364 height 92
click at [883, 485] on span "63 63" at bounding box center [1071, 484] width 173 height 19
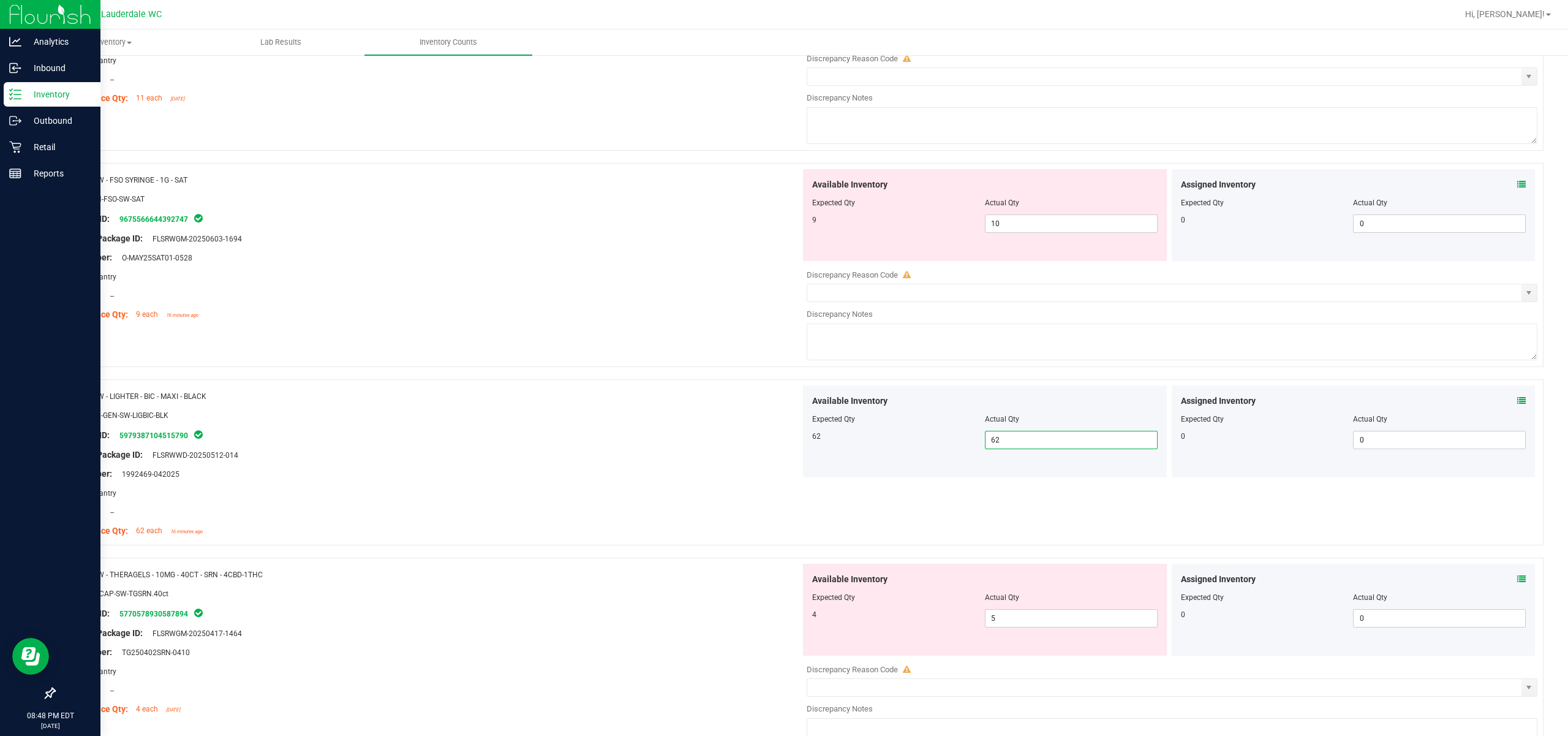
scroll to position [507, 0]
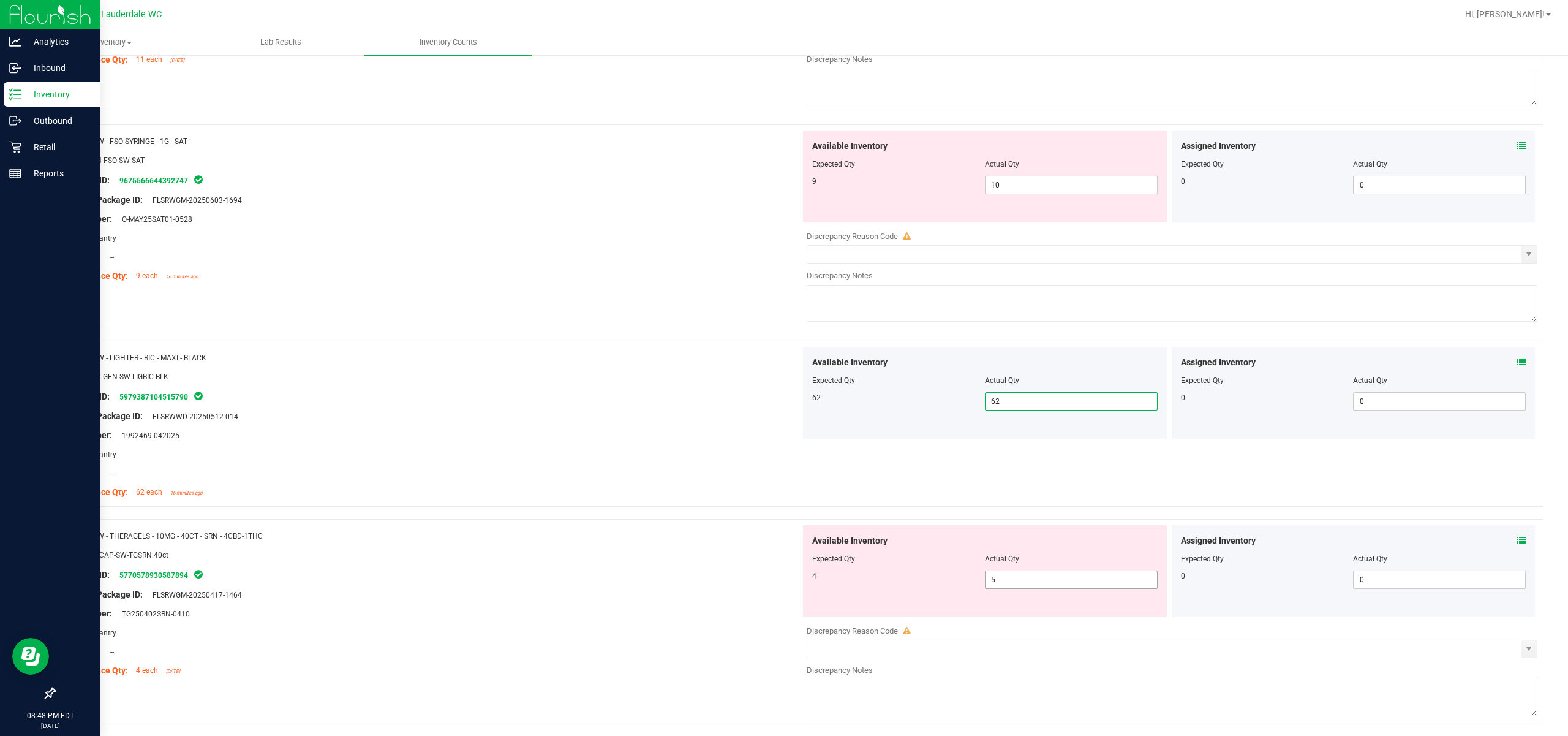
click at [883, 582] on span "5 5" at bounding box center [1071, 580] width 173 height 19
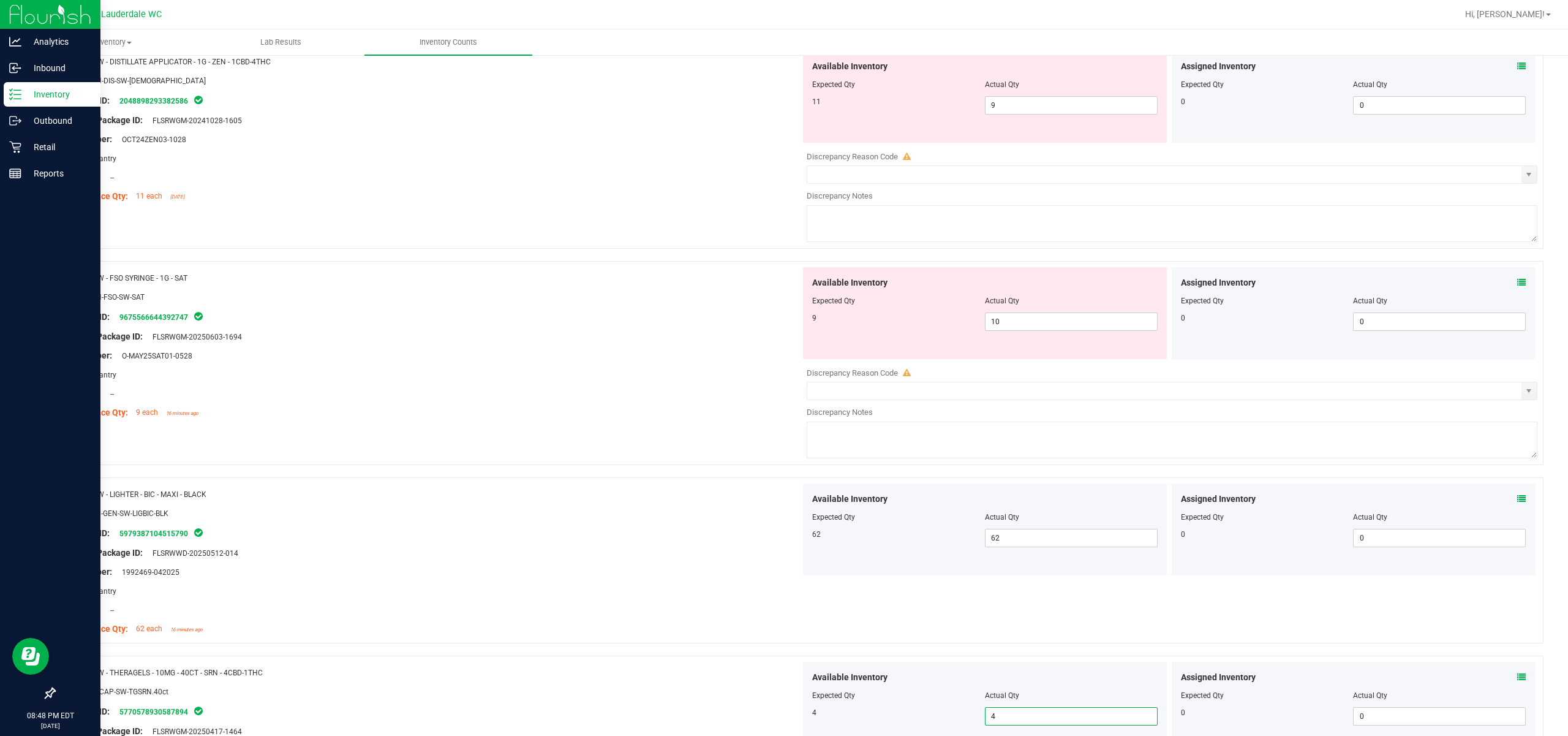
scroll to position [349, 0]
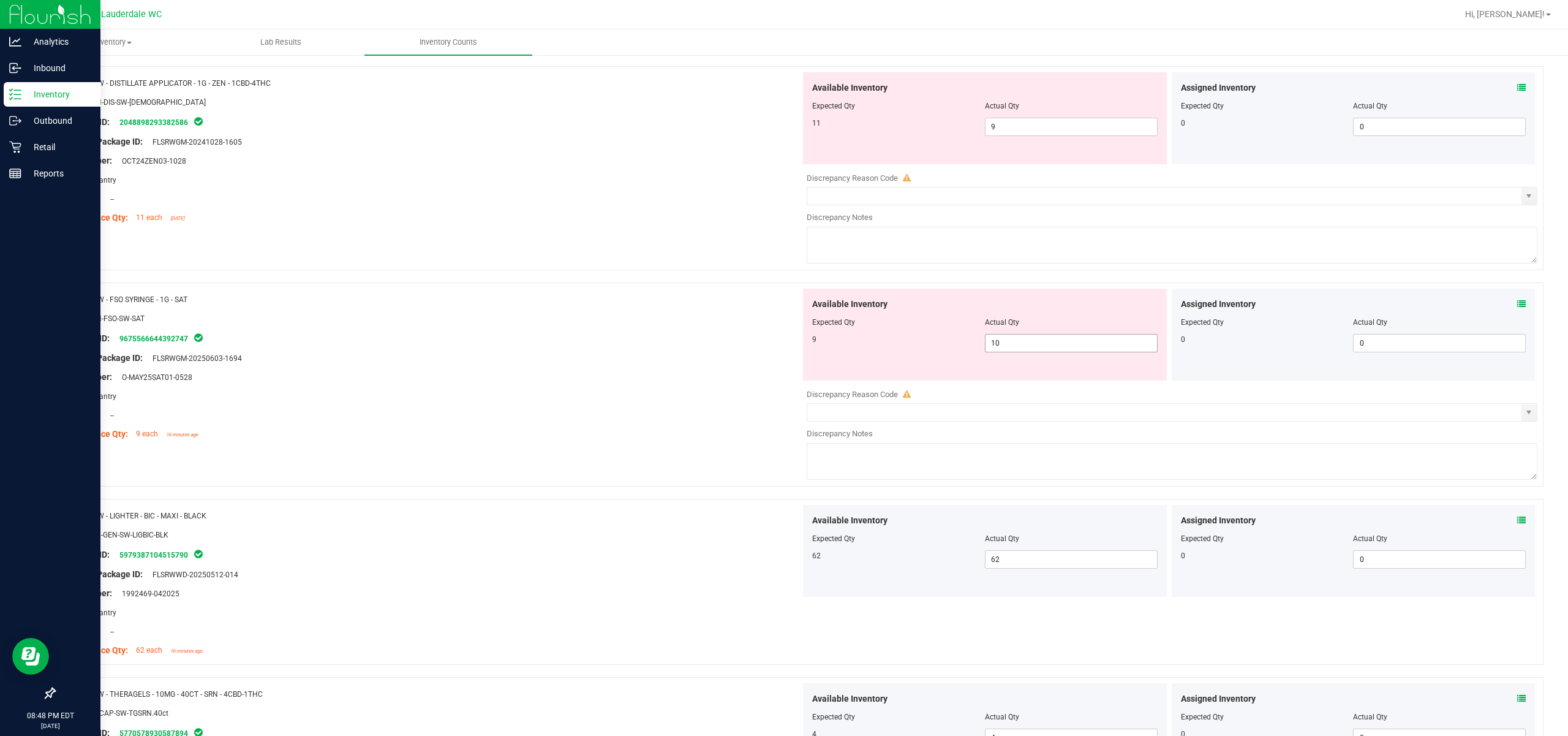
click at [883, 352] on span "10 10" at bounding box center [1071, 344] width 173 height 19
click at [883, 351] on span "10 10" at bounding box center [1071, 344] width 173 height 19
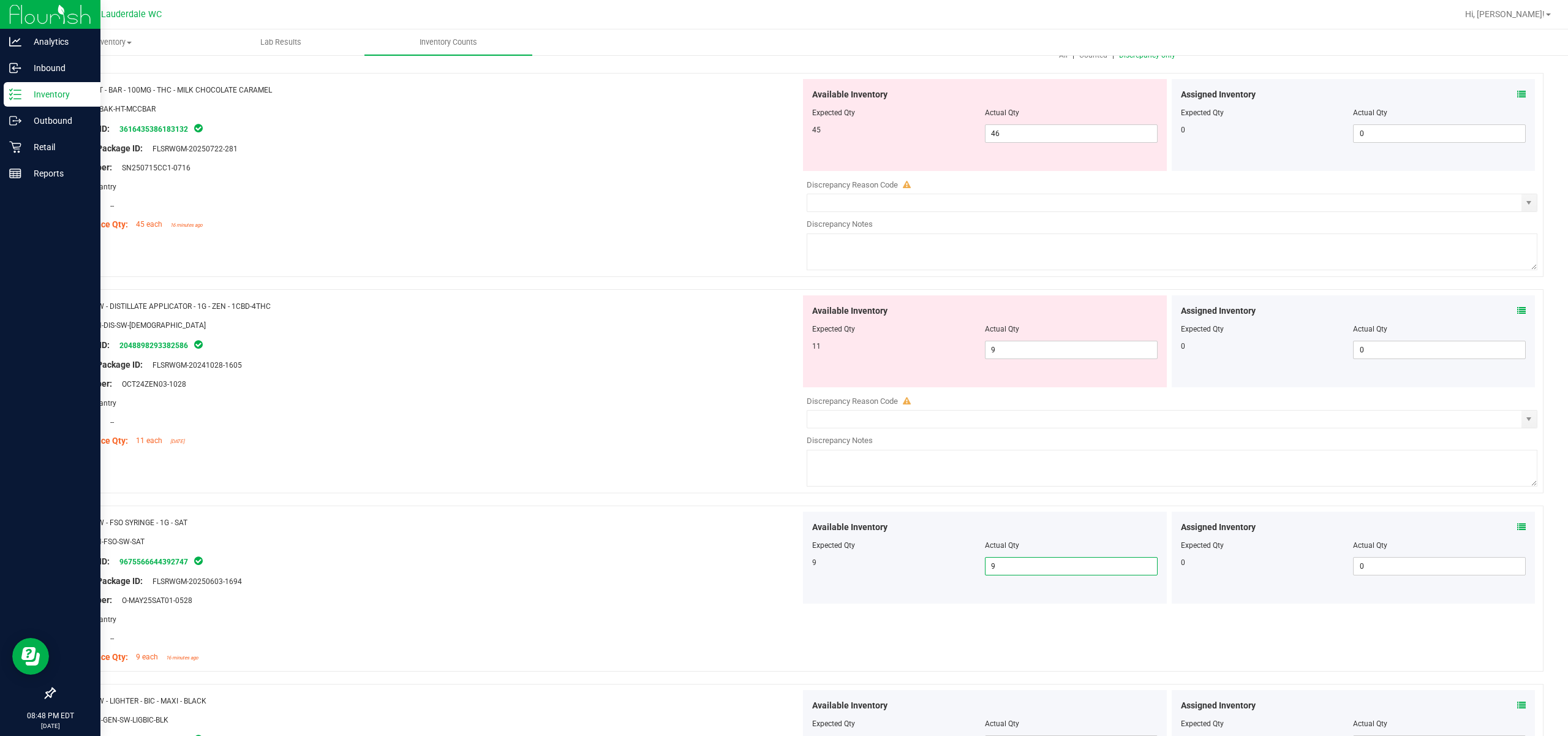
scroll to position [22, 0]
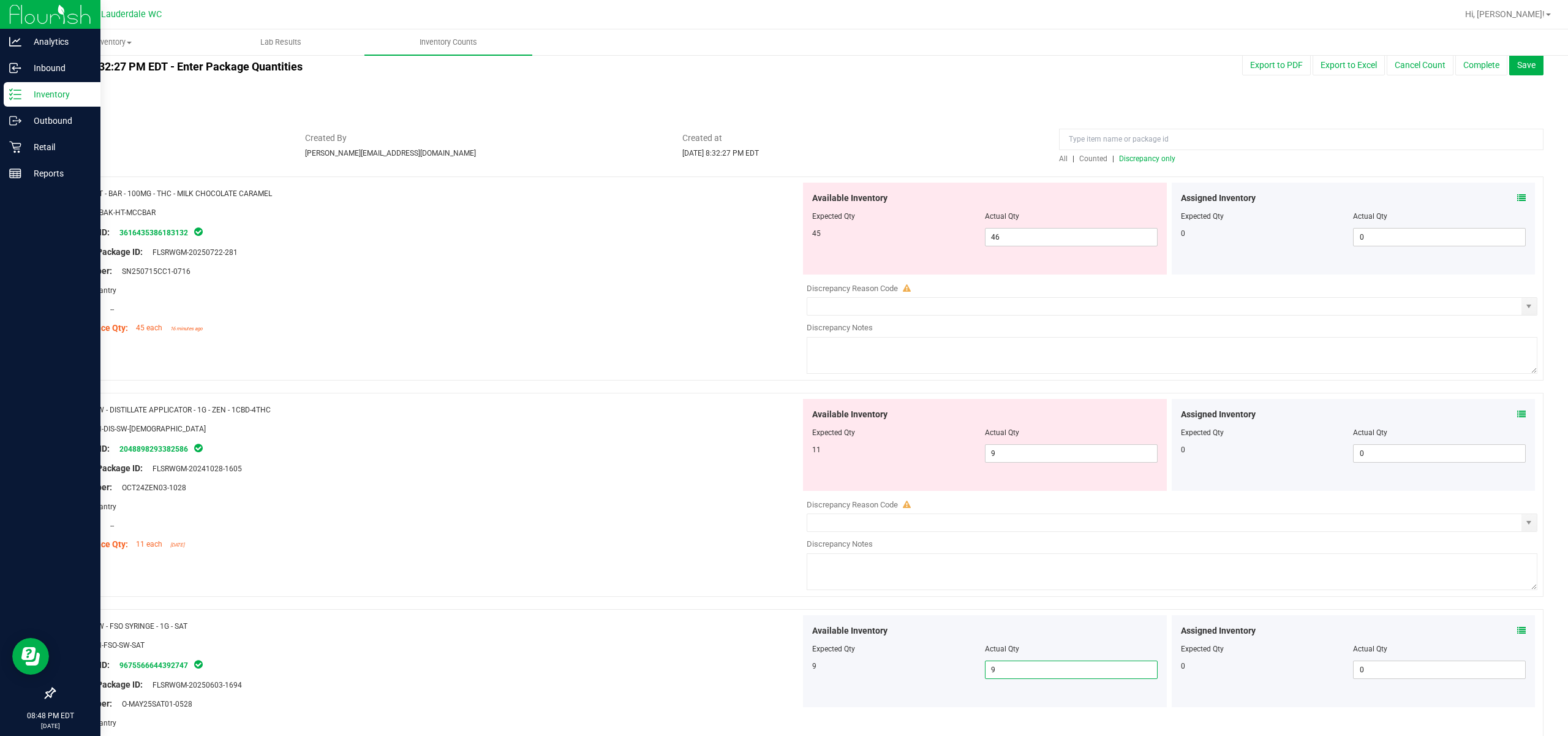
click at [883, 158] on span "Discrepancy only" at bounding box center [1147, 158] width 57 height 9
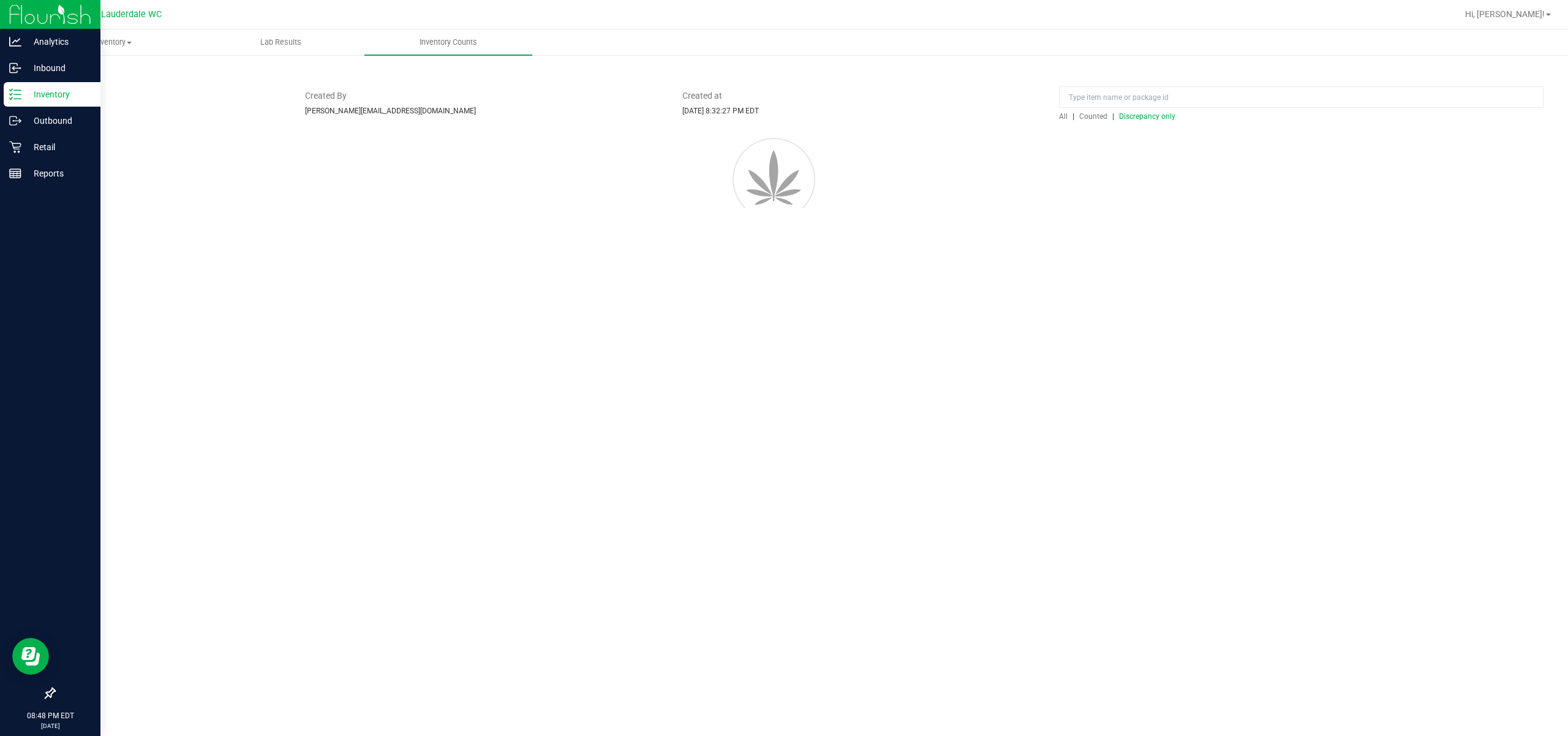
scroll to position [0, 0]
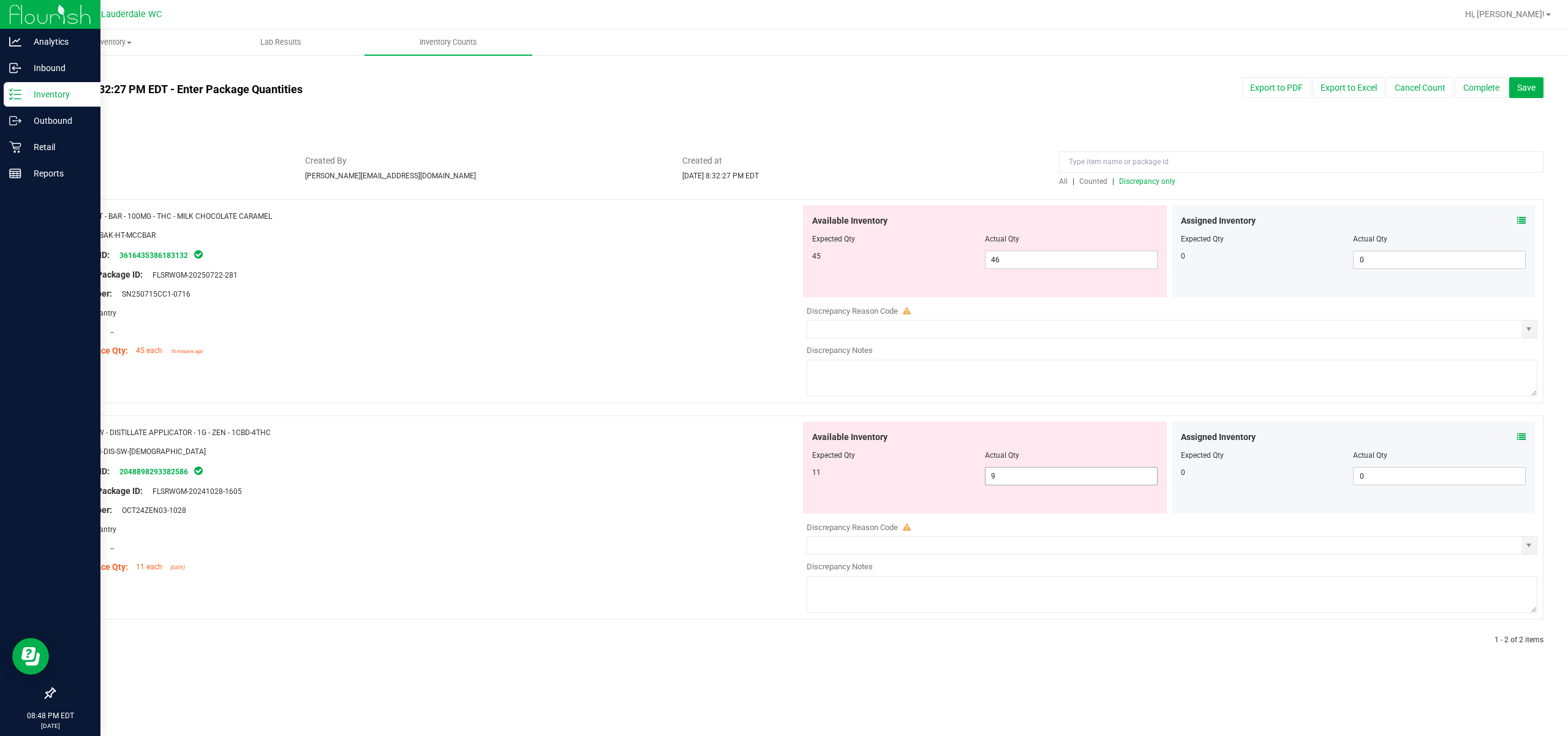
click at [883, 483] on span "9 9" at bounding box center [1071, 476] width 173 height 19
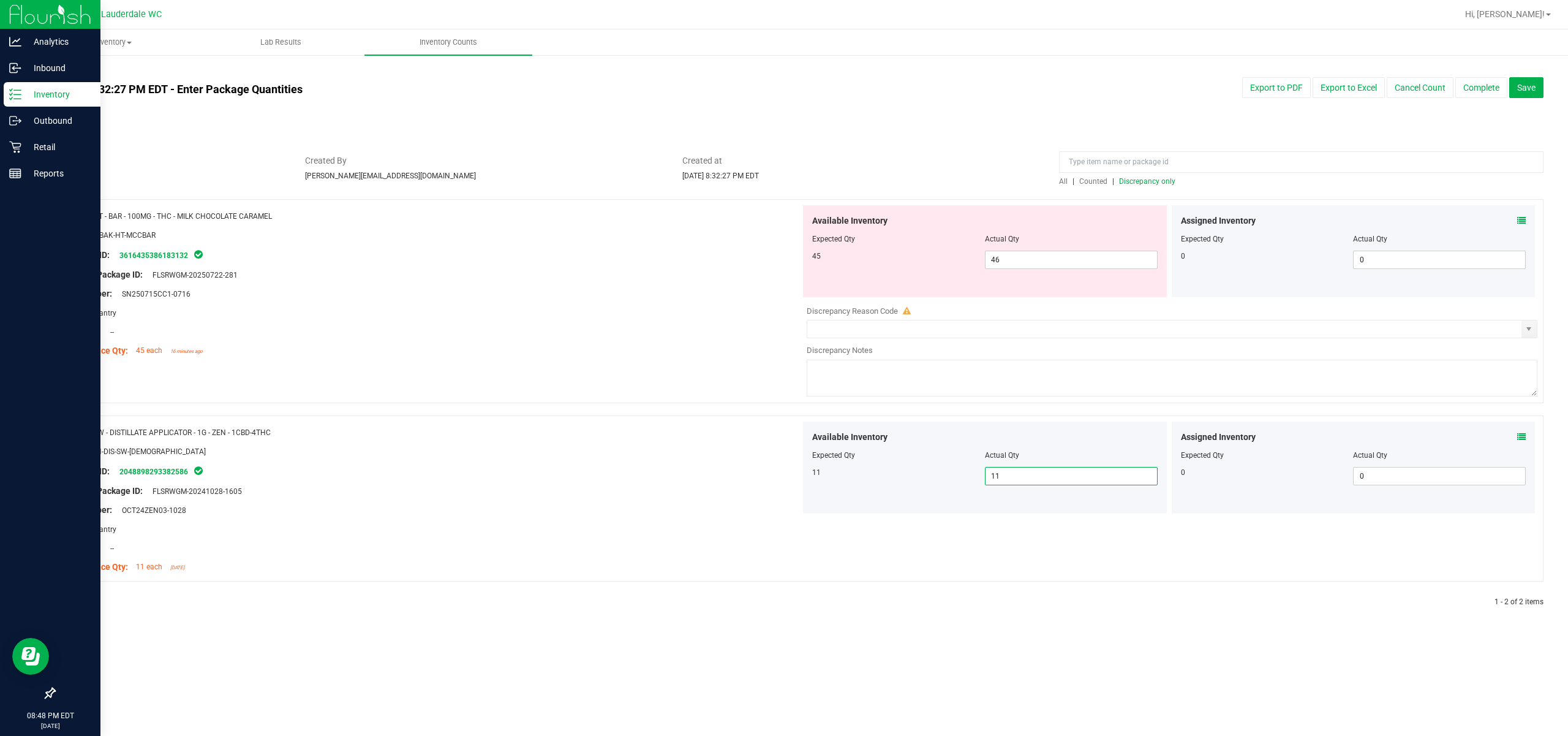
click at [883, 177] on span "Discrepancy only" at bounding box center [1147, 181] width 57 height 9
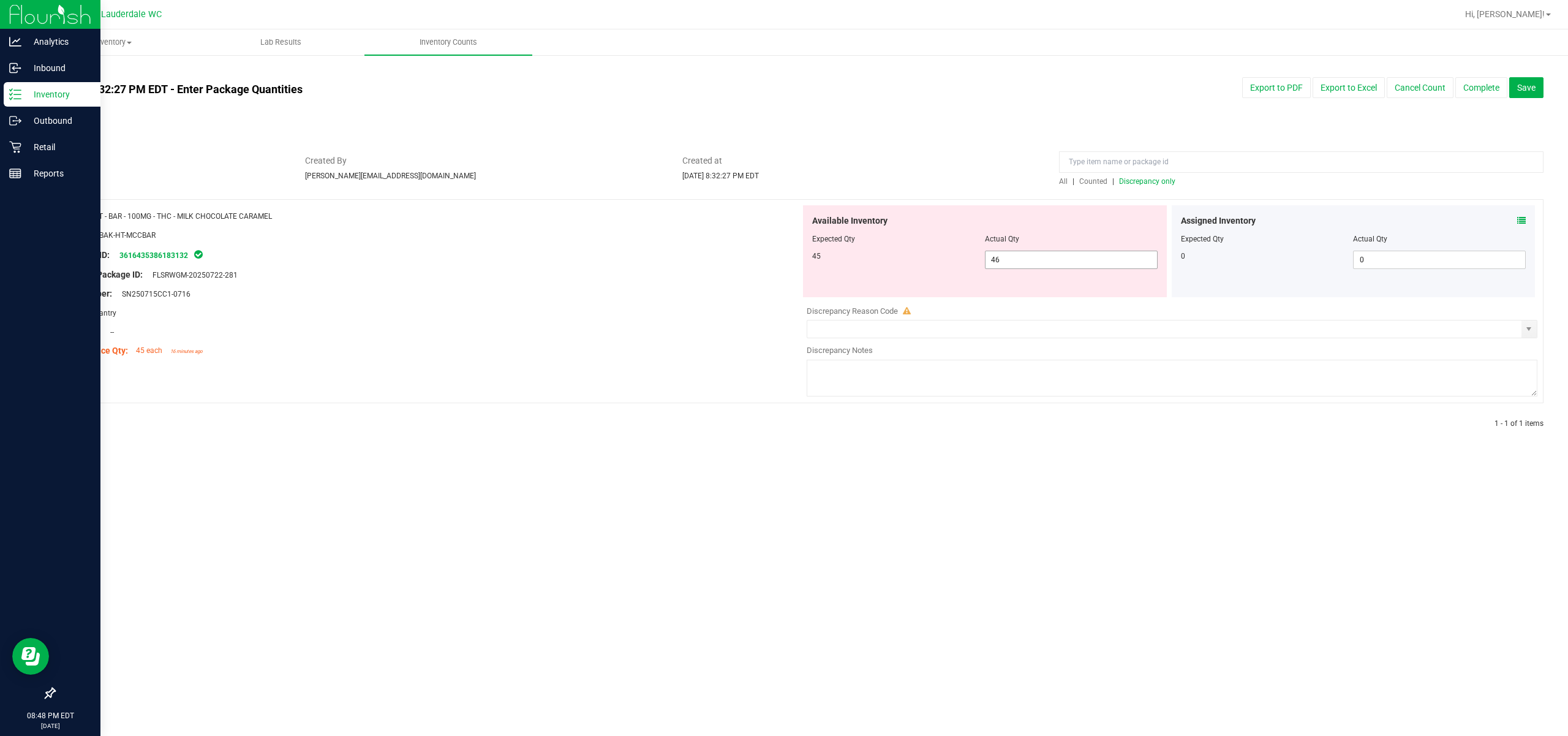
click at [883, 266] on span "46 46" at bounding box center [1071, 260] width 173 height 19
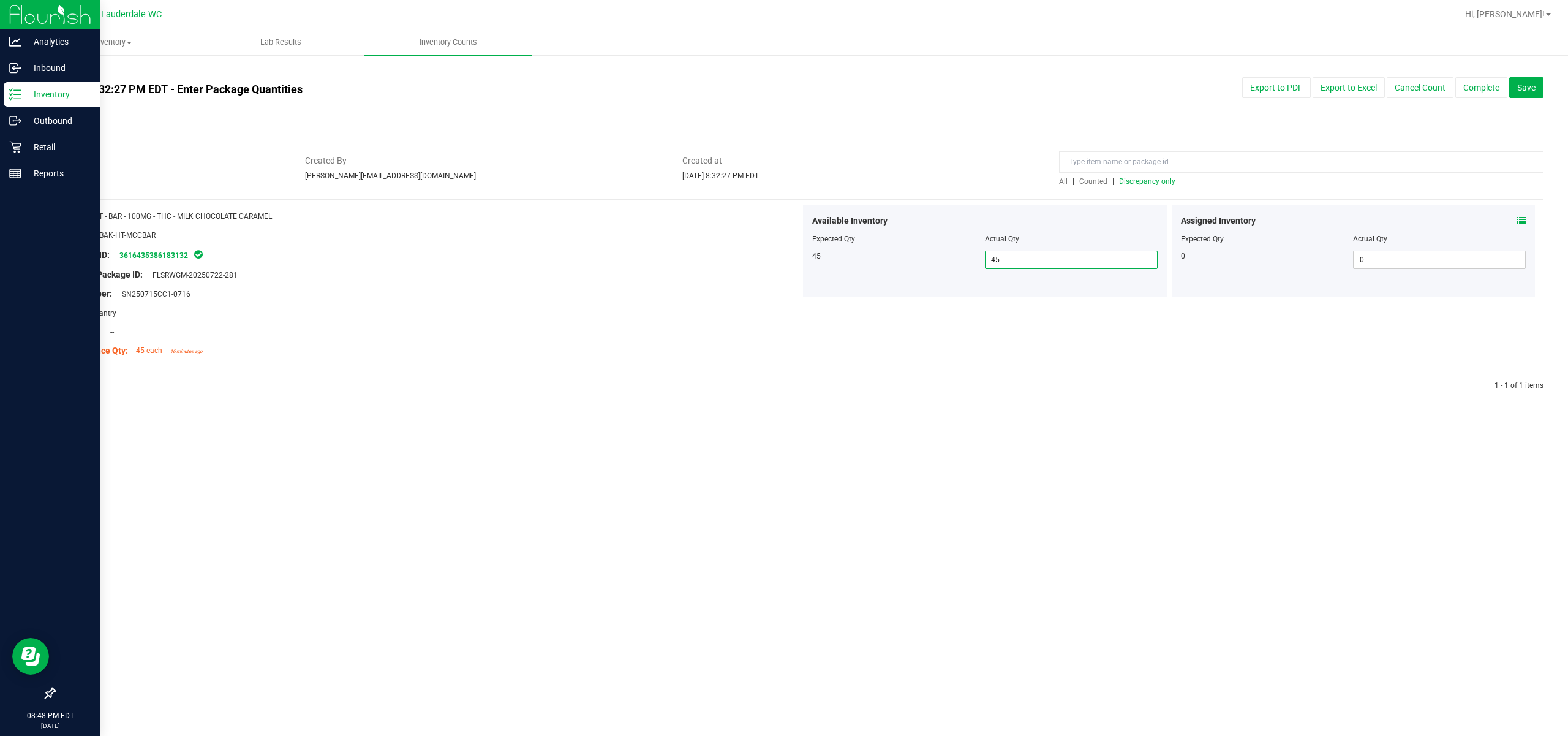
click at [883, 192] on div at bounding box center [799, 193] width 1490 height 12
click at [883, 185] on span "Discrepancy only" at bounding box center [1147, 181] width 57 height 9
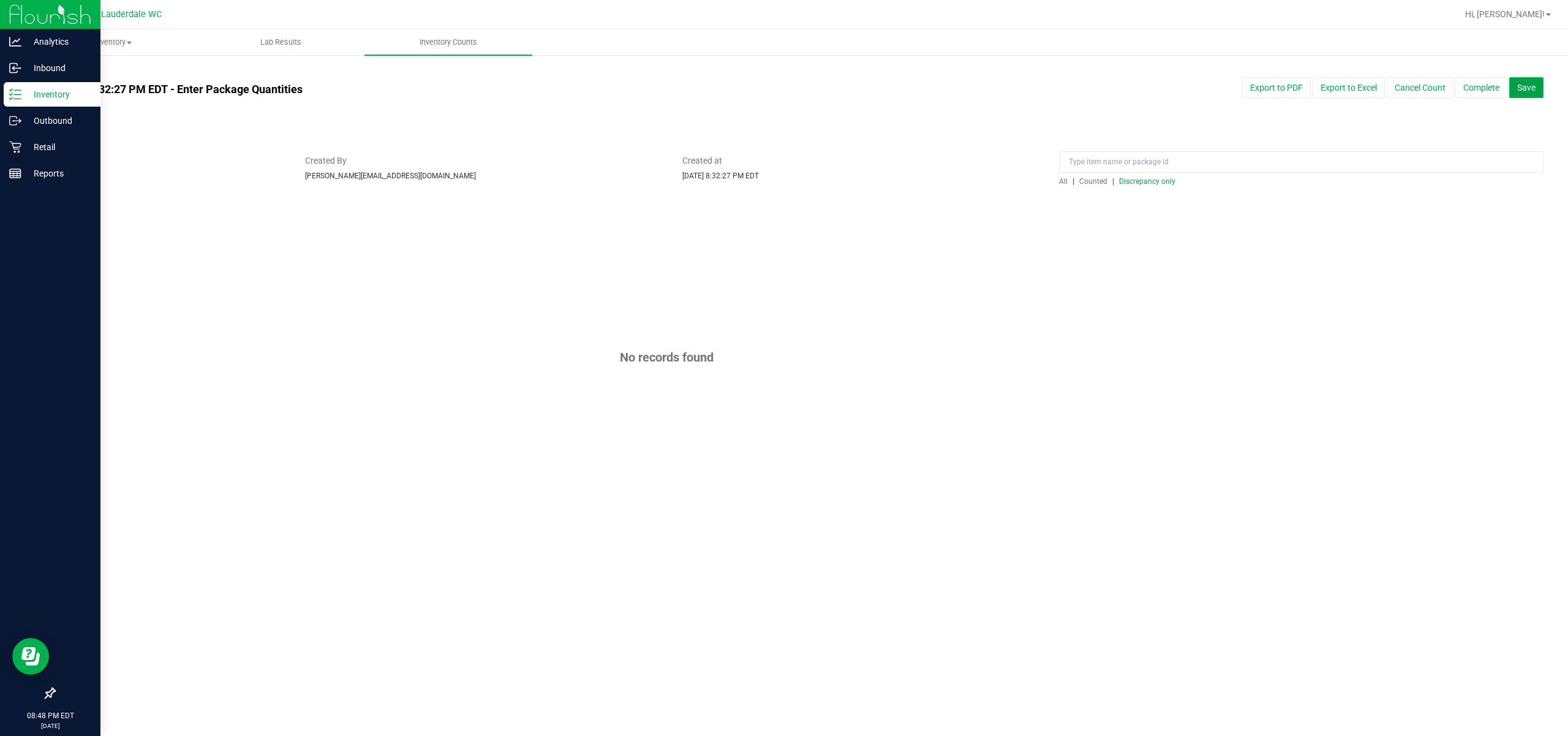
click at [883, 83] on span "Save" at bounding box center [1526, 88] width 19 height 10
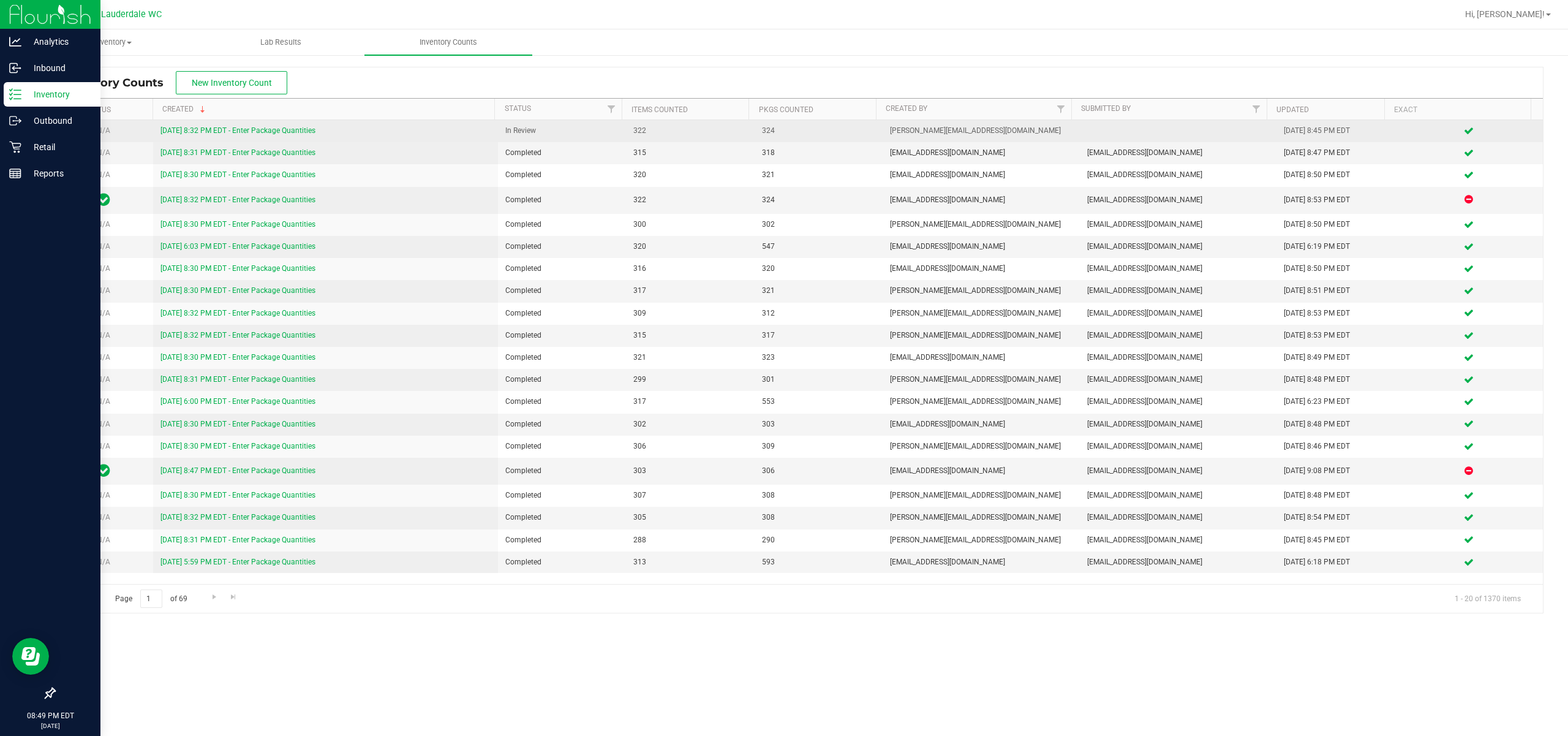
click at [272, 130] on link "[DATE] 8:32 PM EDT - Enter Package Quantities" at bounding box center [238, 130] width 155 height 9
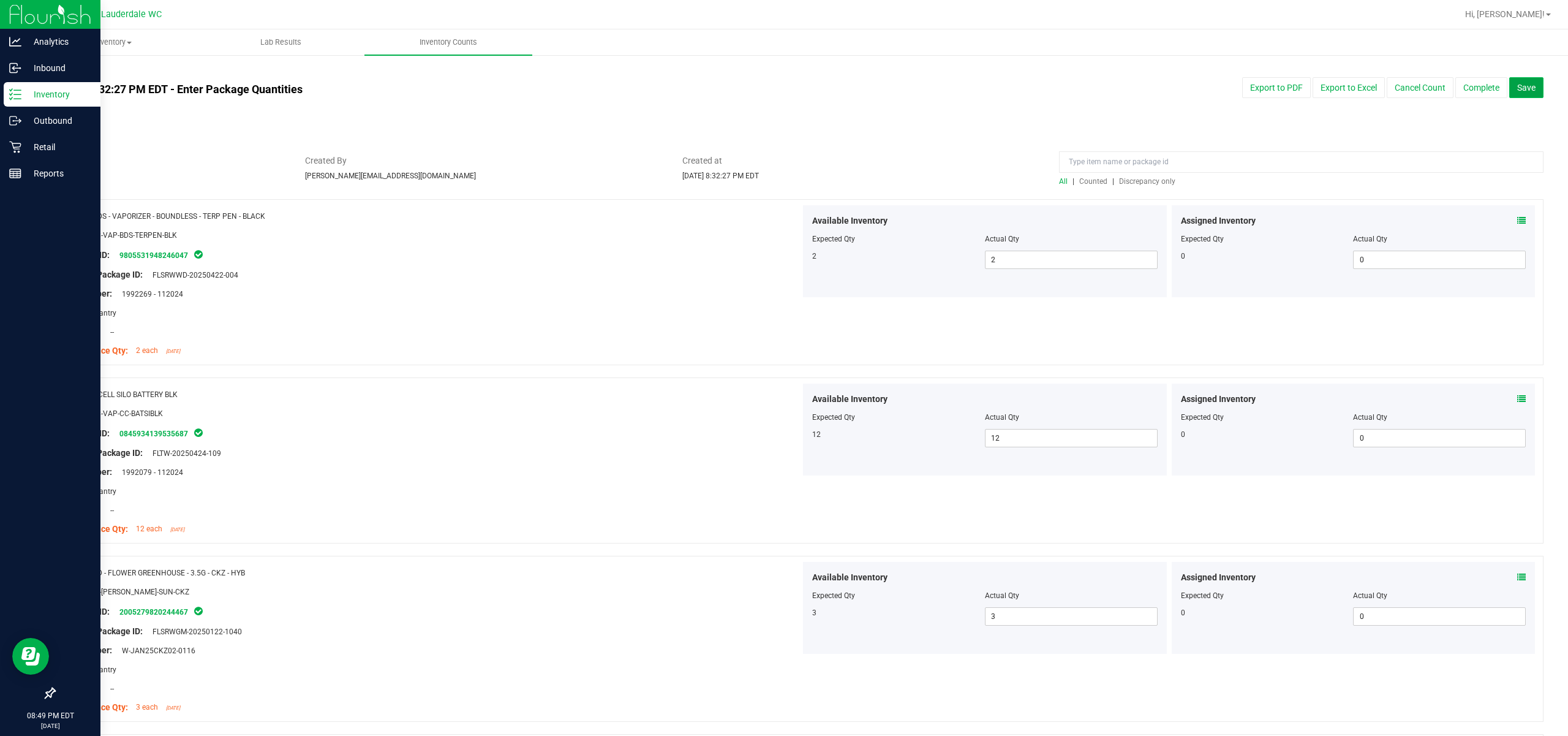
click at [883, 95] on button "Save" at bounding box center [1526, 88] width 34 height 21
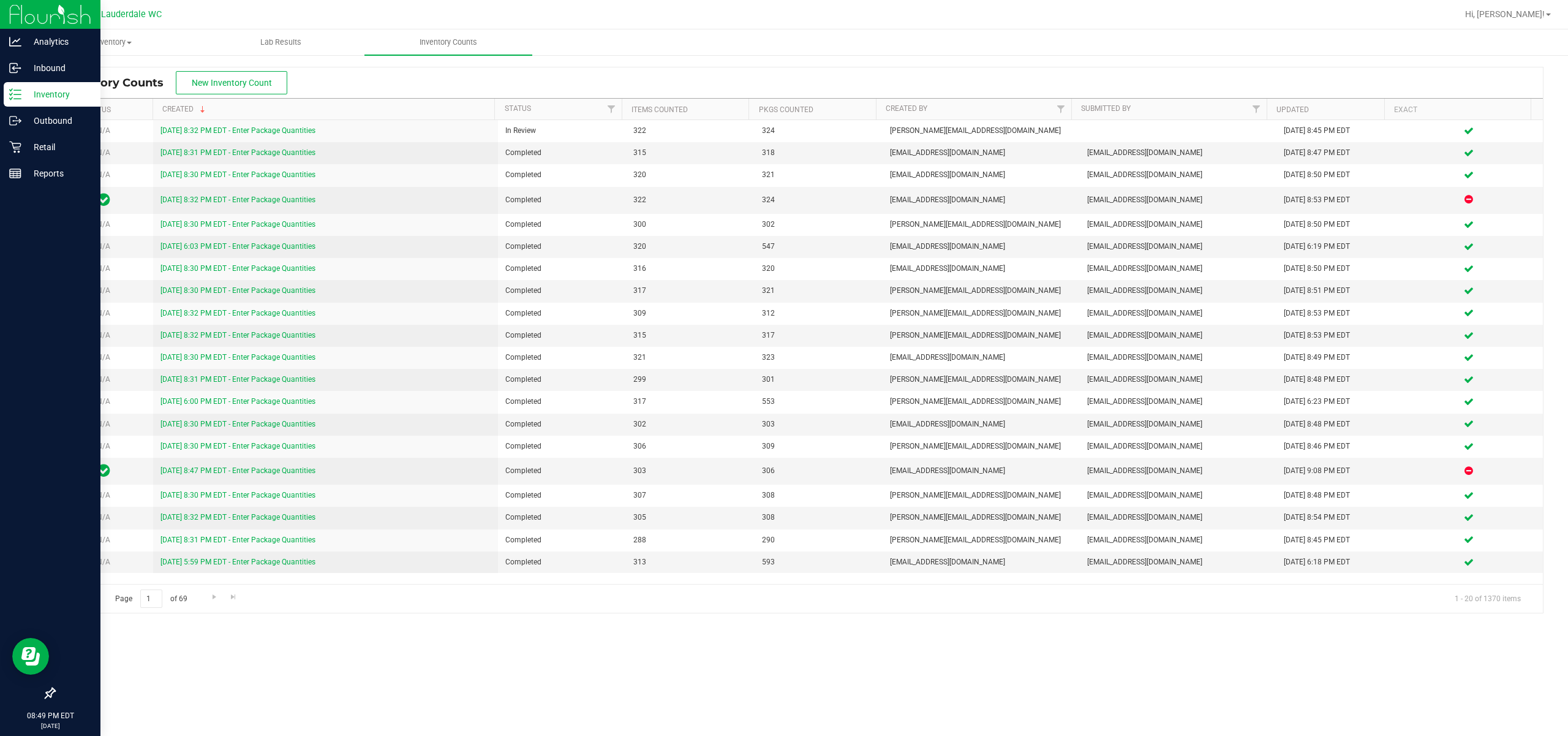
click at [883, 50] on ul "Inventory All packages All inventory Waste log Create inventory Lab Results Inv…" at bounding box center [813, 43] width 1568 height 26
